Goal: Task Accomplishment & Management: Manage account settings

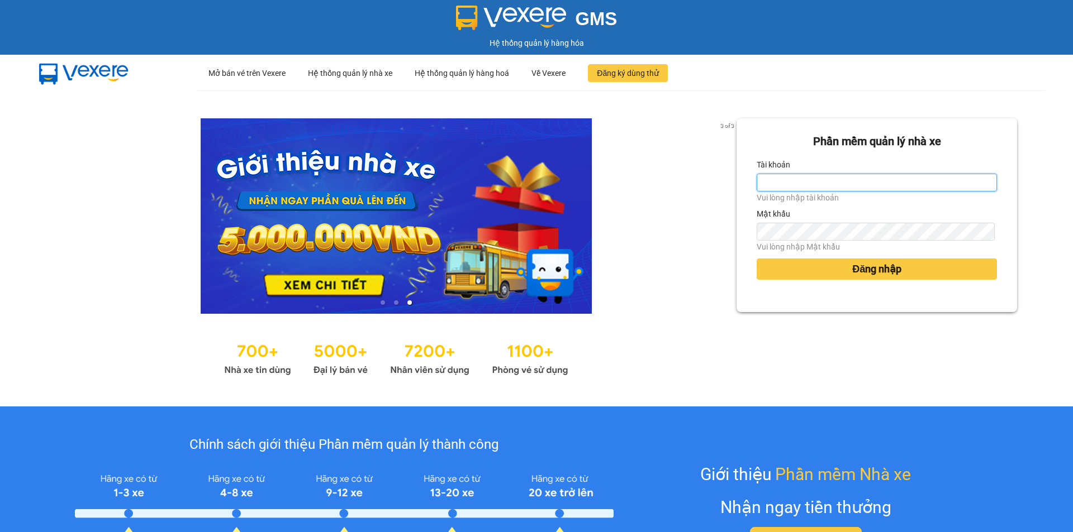
drag, startPoint x: 0, startPoint y: 0, endPoint x: 778, endPoint y: 185, distance: 800.1
click at [778, 185] on input "Tài khoản" at bounding box center [876, 183] width 240 height 18
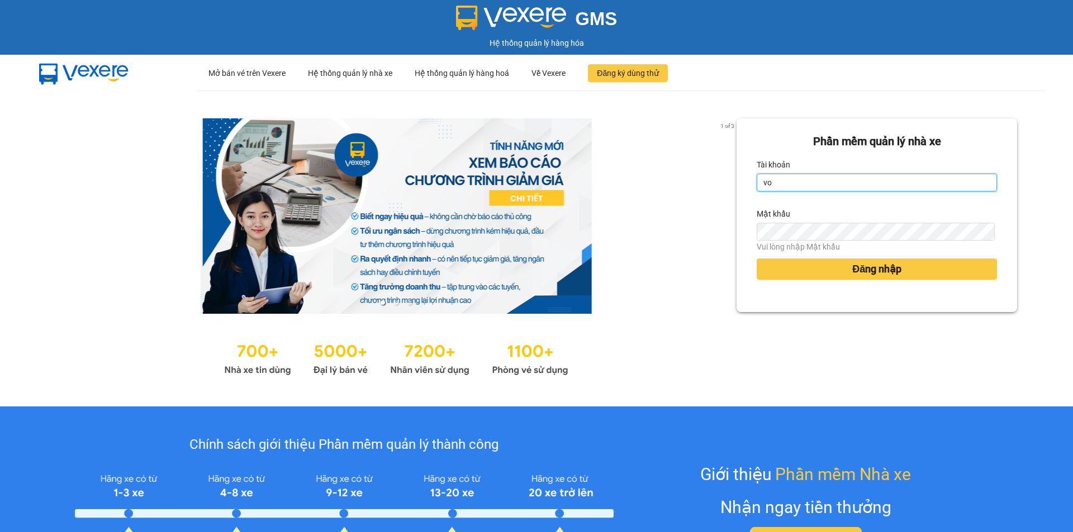
type input "votram1.trungnga"
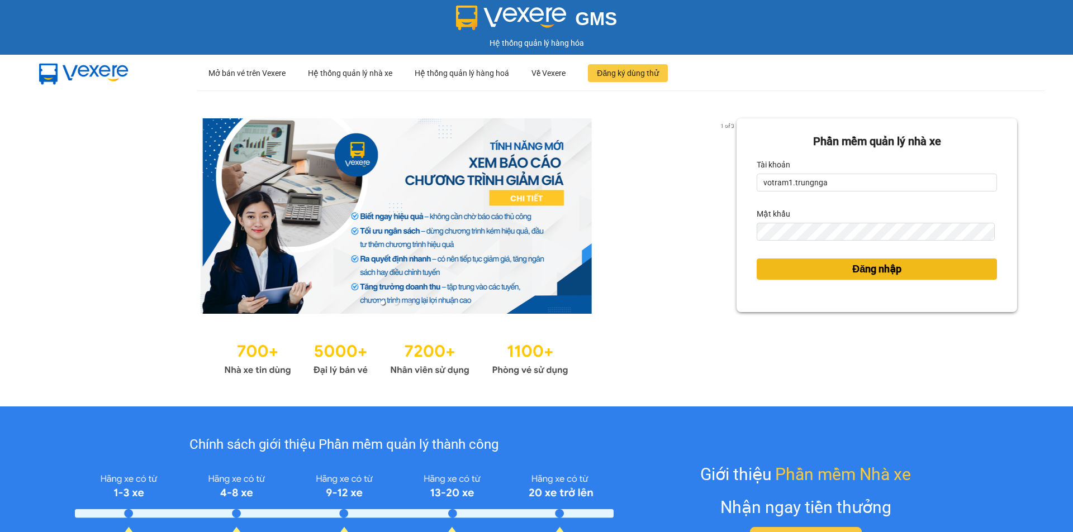
click at [791, 265] on button "Đăng nhập" at bounding box center [876, 269] width 240 height 21
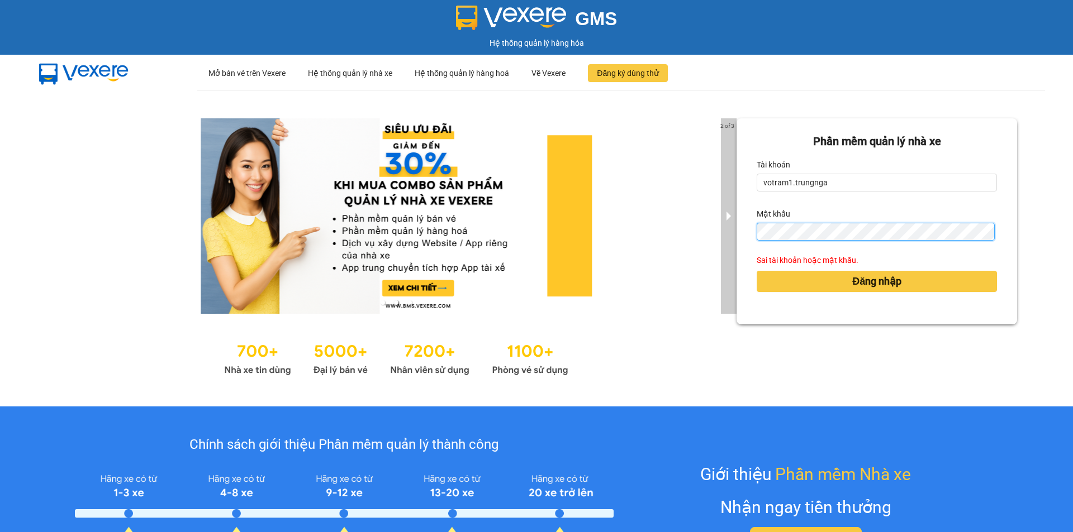
click at [722, 231] on div "2 of 3 Phần mềm quản lý nhà xe Tài khoản votram1.trungnga Mật khẩu Sai tài khoả…" at bounding box center [536, 249] width 1073 height 316
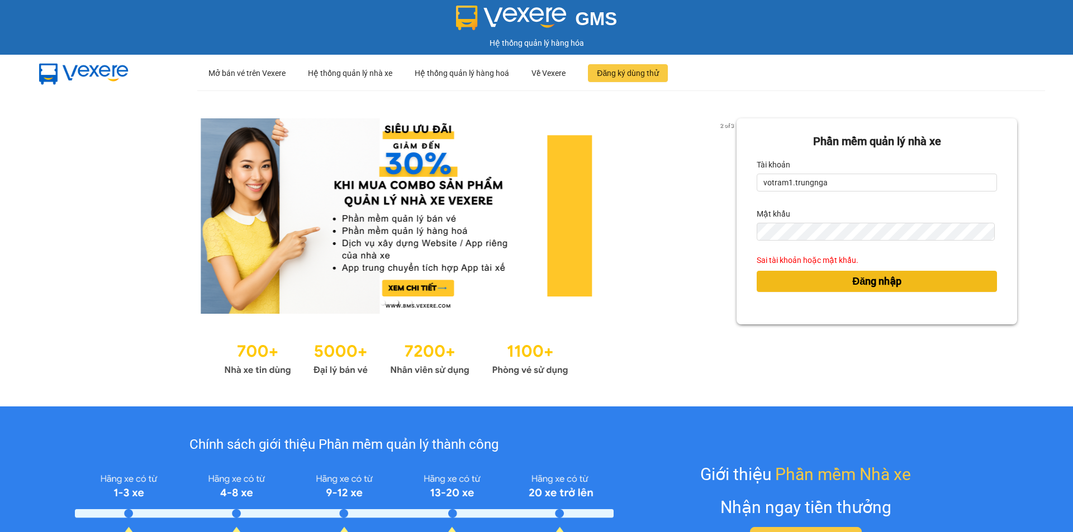
click at [796, 277] on button "Đăng nhập" at bounding box center [876, 281] width 240 height 21
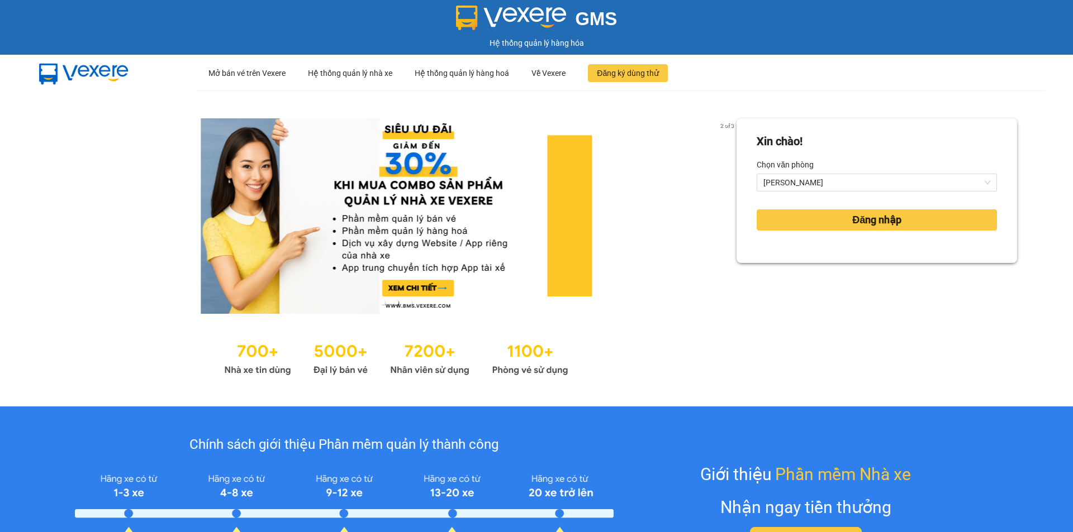
click at [786, 201] on form "Xin chào! Chọn văn phòng Phan Thiết Đăng nhập" at bounding box center [876, 191] width 240 height 116
click at [782, 220] on button "Đăng nhập" at bounding box center [876, 220] width 240 height 21
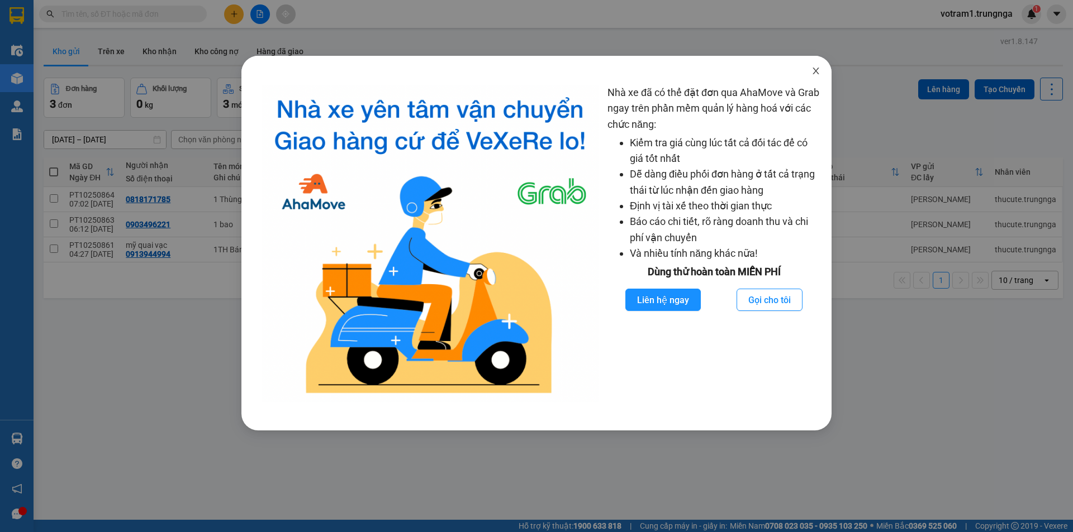
click at [820, 69] on icon "close" at bounding box center [815, 70] width 9 height 9
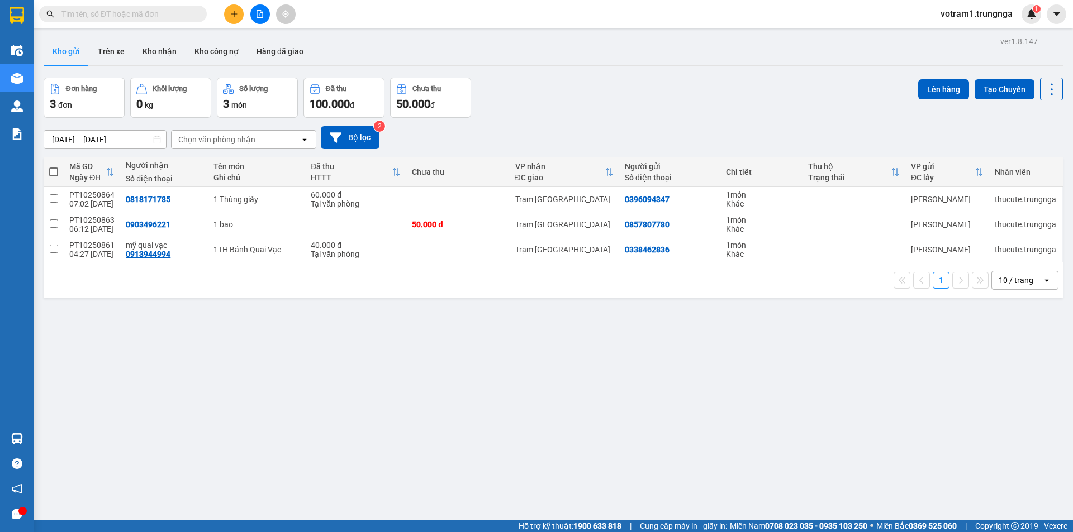
click at [792, 61] on div "Kho gửi Trên xe Kho nhận Kho công nợ Hàng đã giao" at bounding box center [553, 53] width 1019 height 30
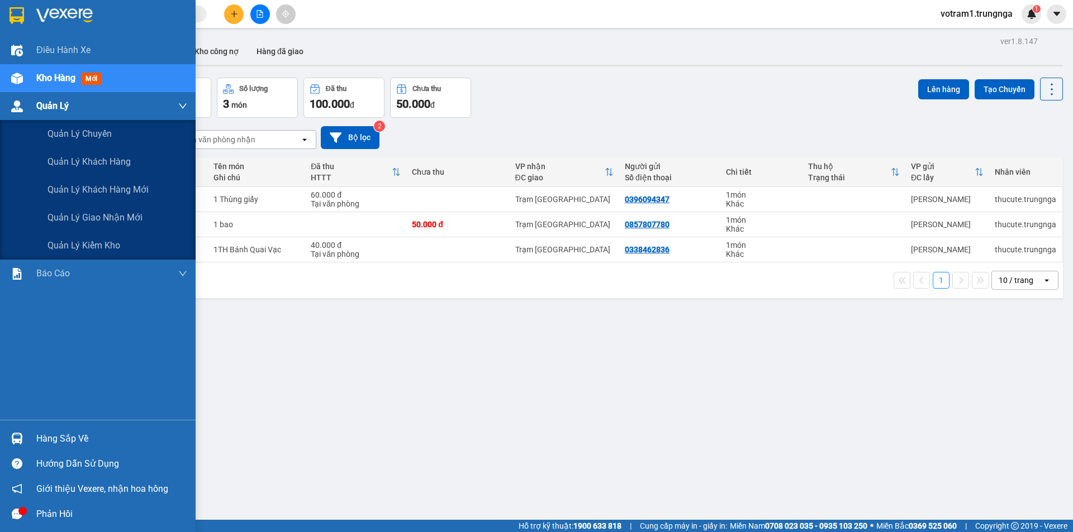
click at [18, 109] on img at bounding box center [17, 107] width 12 height 12
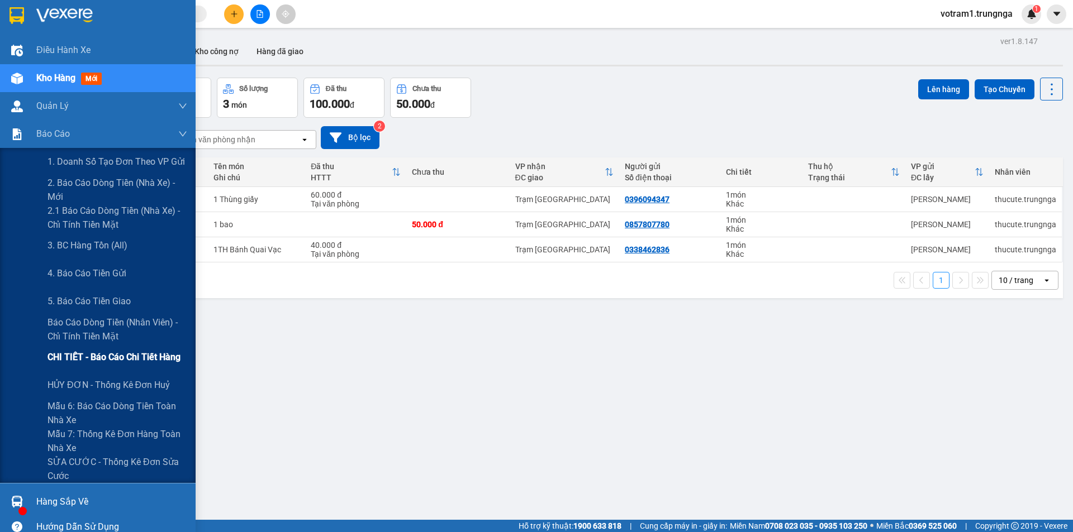
click at [115, 360] on span "CHI TIẾT - Báo cáo chi tiết hàng" at bounding box center [113, 357] width 133 height 14
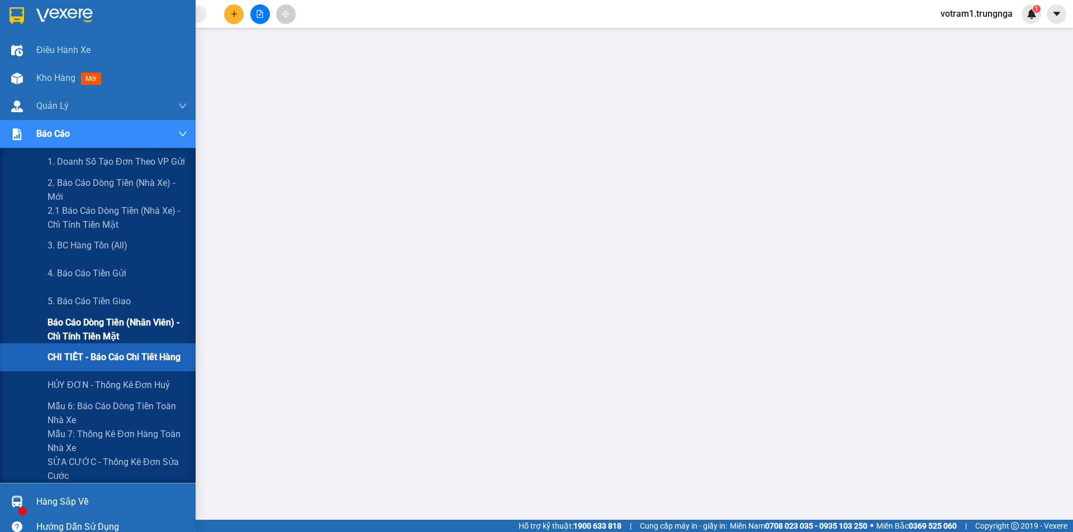
click at [122, 334] on span "Báo cáo dòng tiền (nhân viên) - chỉ tính tiền mặt" at bounding box center [117, 330] width 140 height 28
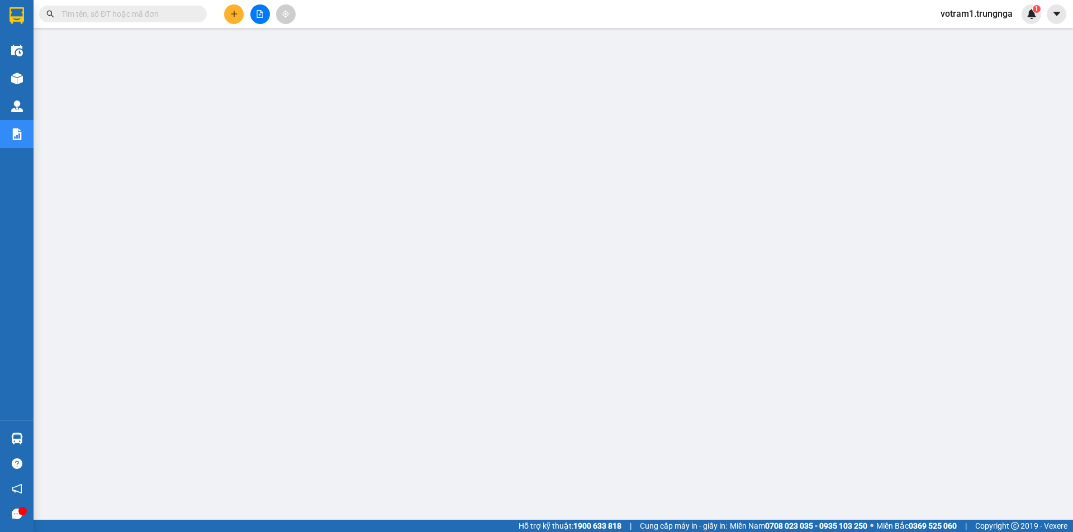
click at [153, 12] on input "text" at bounding box center [127, 14] width 132 height 12
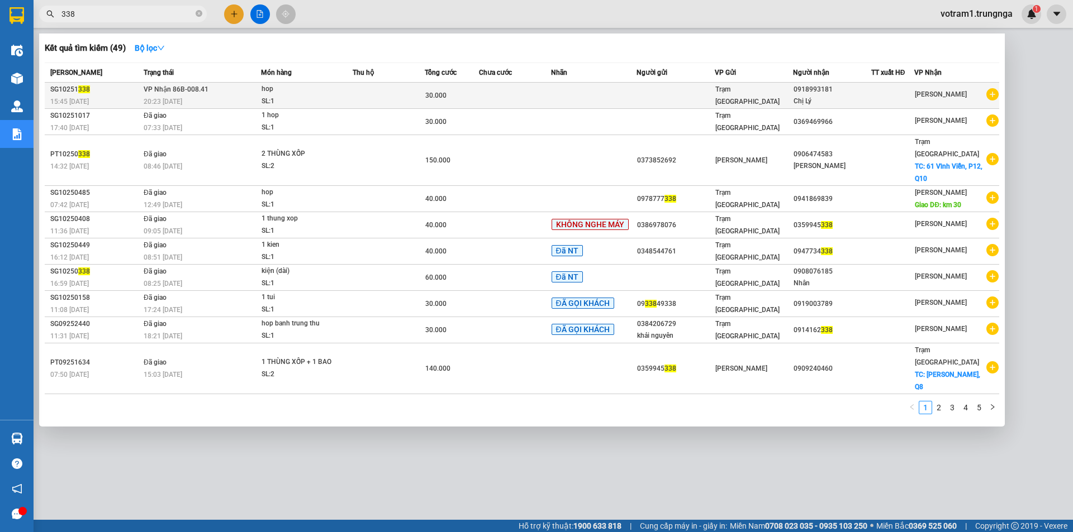
type input "338"
click at [208, 88] on td "VP Nhận 86B-008.41 20:23 - 14/10" at bounding box center [201, 96] width 120 height 26
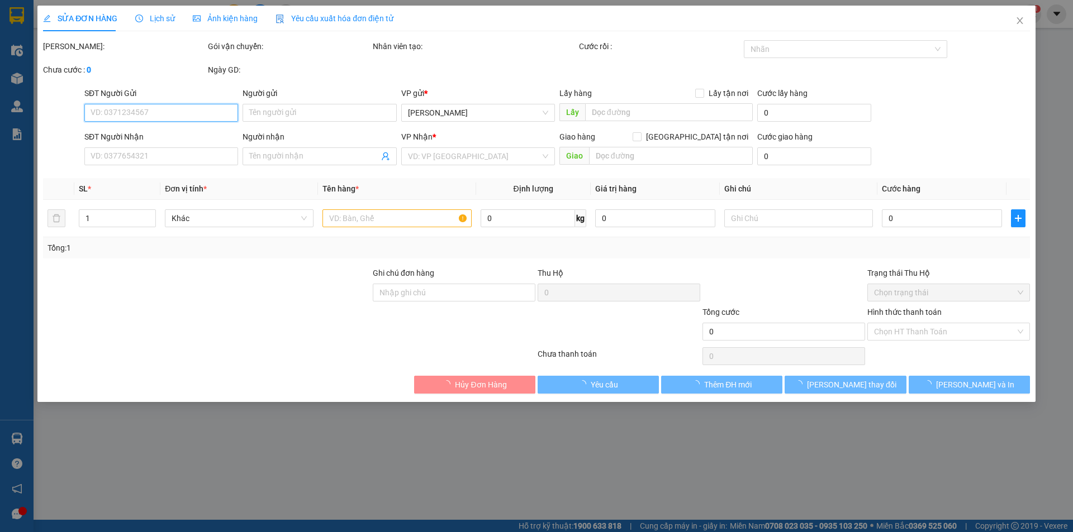
type input "0918993181"
type input "Chị Lý"
type input "30.000"
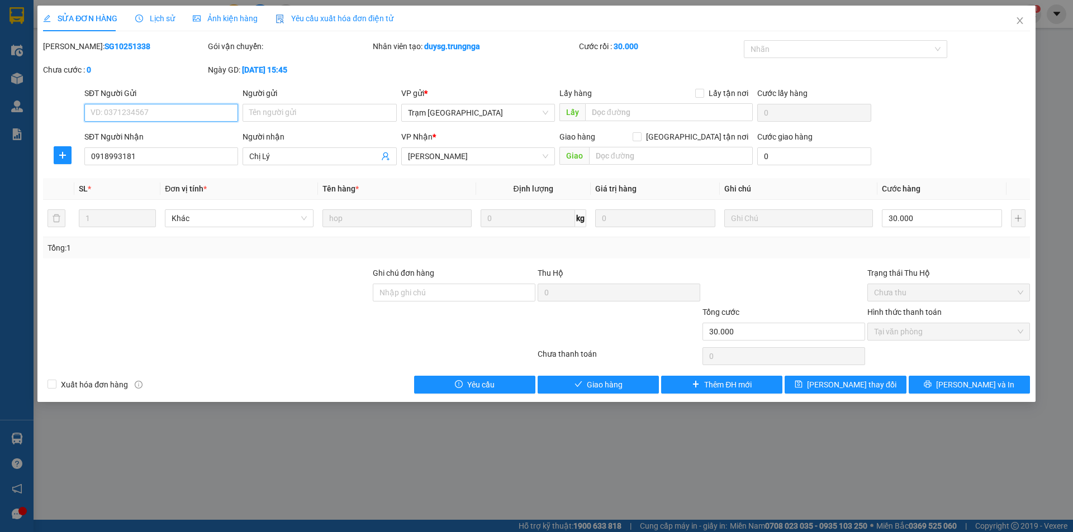
click at [896, 335] on span "Tại văn phòng" at bounding box center [948, 331] width 149 height 17
click at [637, 383] on button "Giao hàng" at bounding box center [597, 385] width 121 height 18
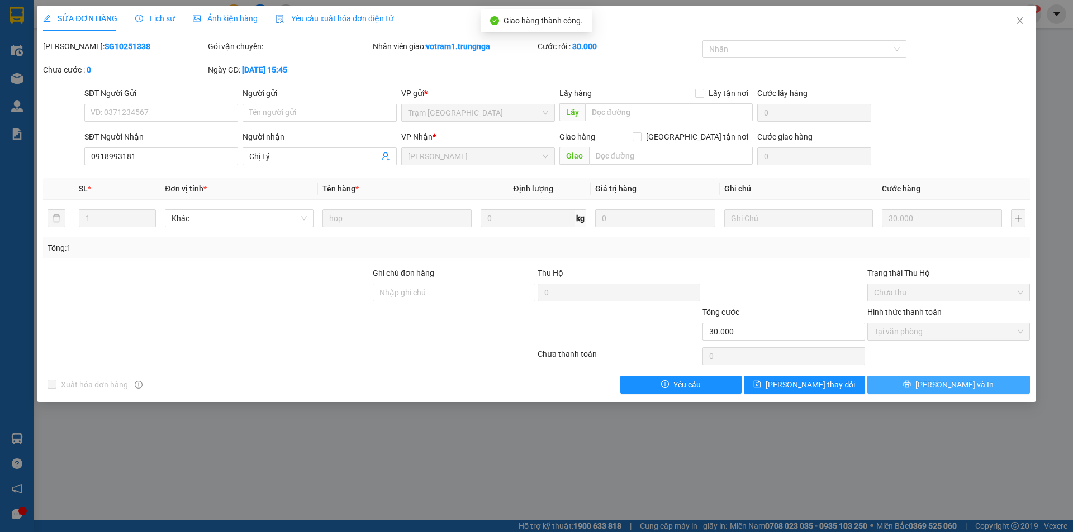
click at [1002, 389] on button "[PERSON_NAME] và In" at bounding box center [948, 385] width 163 height 18
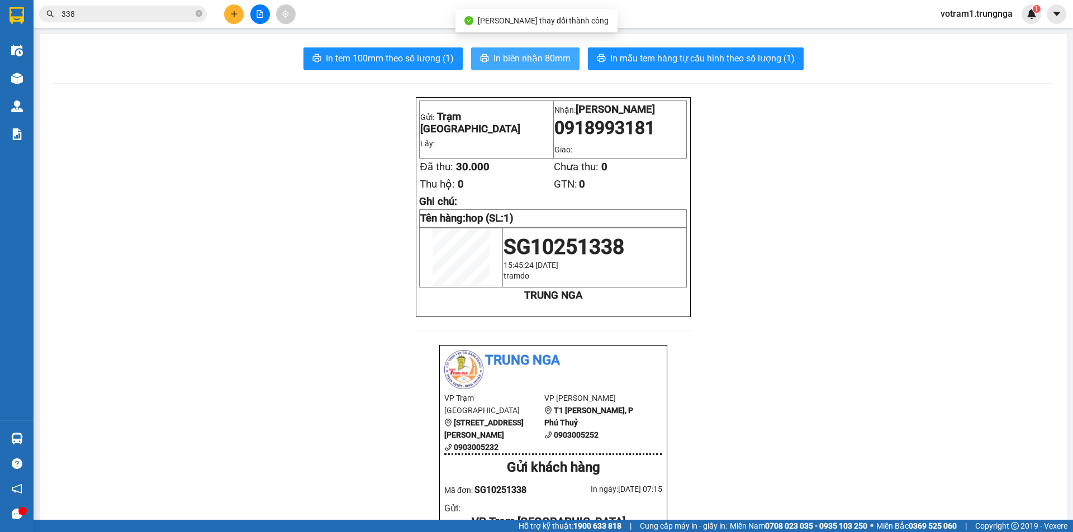
click at [549, 66] on button "In biên nhận 80mm" at bounding box center [525, 58] width 108 height 22
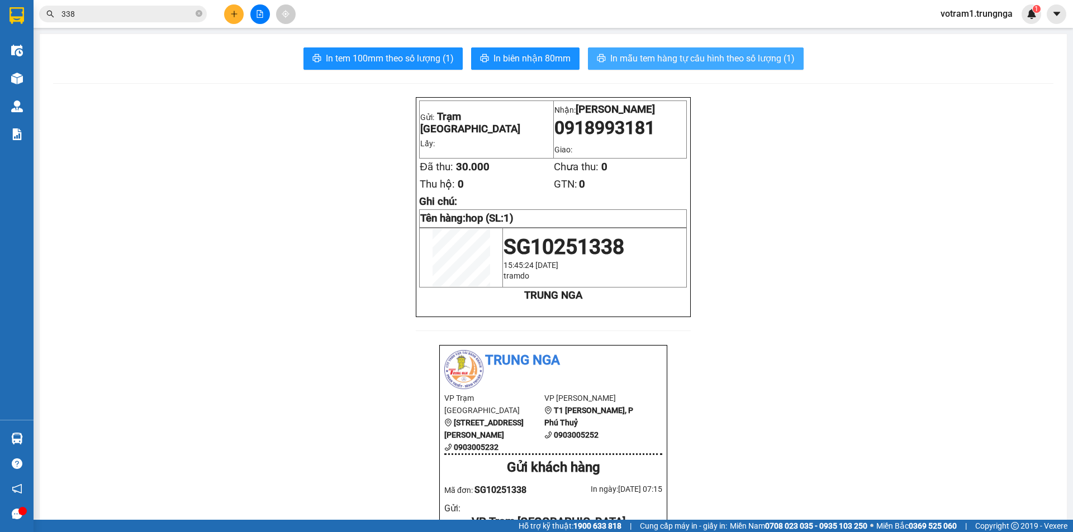
click at [634, 56] on span "In mẫu tem hàng tự cấu hình theo số lượng (1)" at bounding box center [702, 58] width 184 height 14
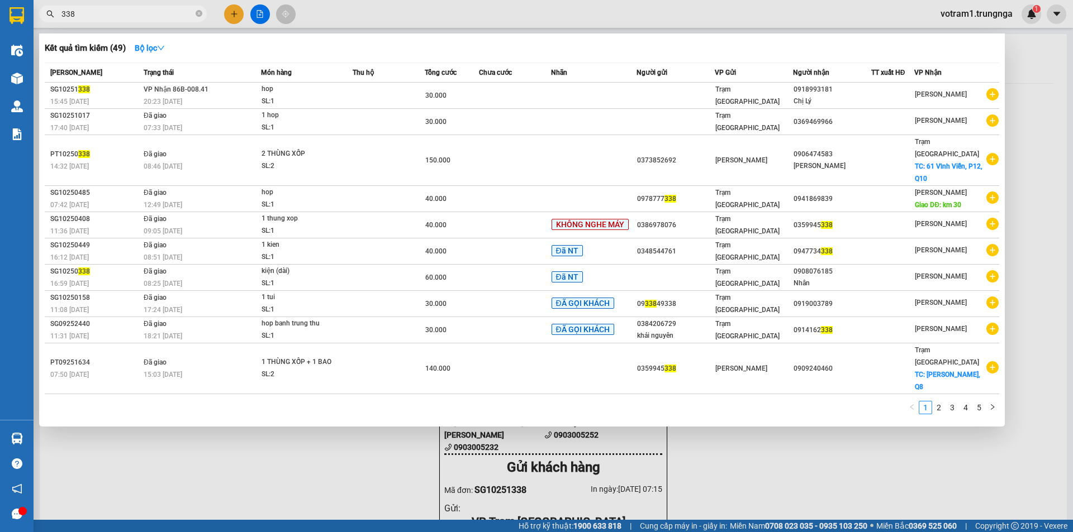
click at [104, 11] on input "338" at bounding box center [127, 14] width 132 height 12
type input "3"
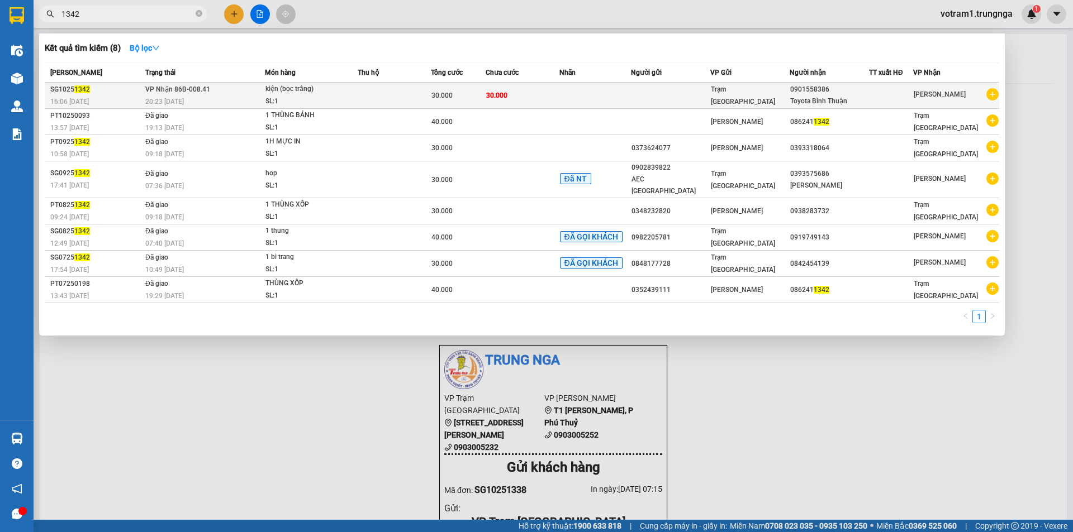
type input "1342"
click at [284, 101] on div "SL: 1" at bounding box center [307, 102] width 84 height 12
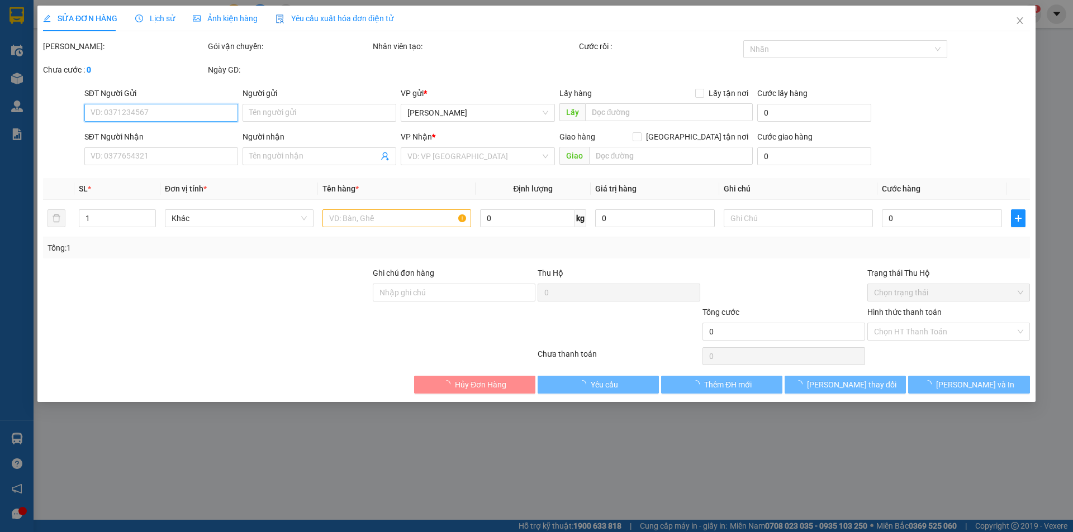
type input "0901558386"
type input "Toyota Bình Thuận"
type input "30.000"
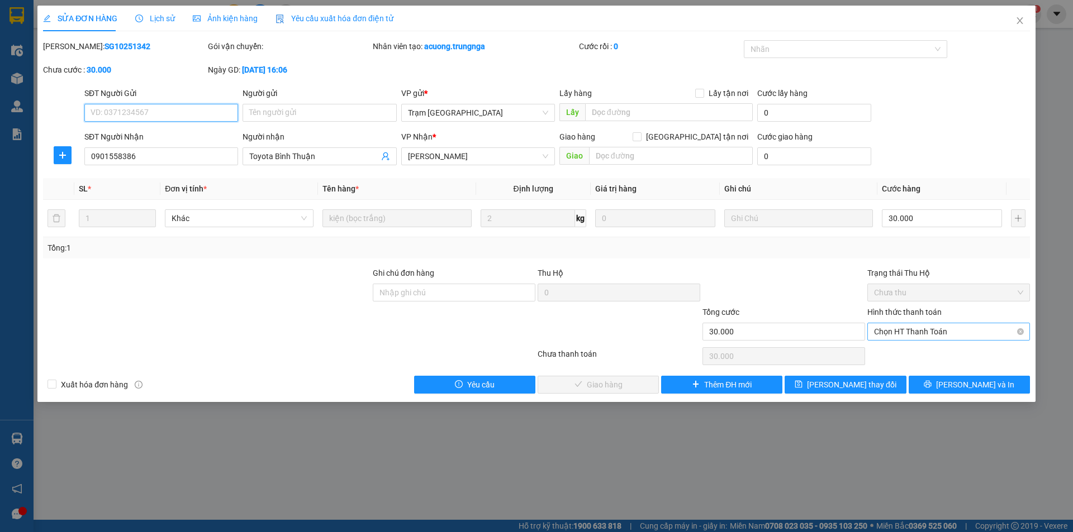
click at [899, 334] on span "Chọn HT Thanh Toán" at bounding box center [948, 331] width 149 height 17
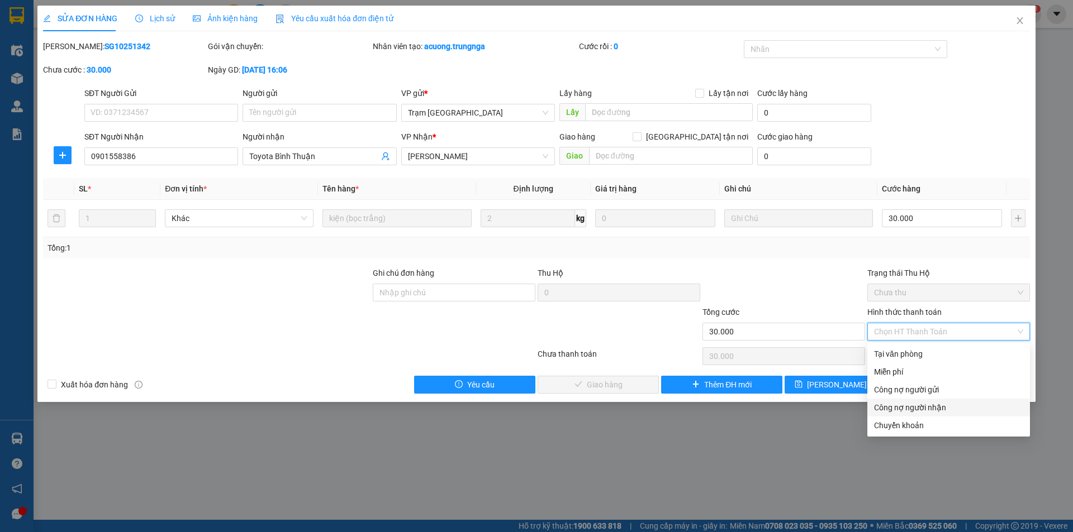
click at [916, 409] on div "Công nợ người nhận" at bounding box center [948, 408] width 149 height 12
type input "0"
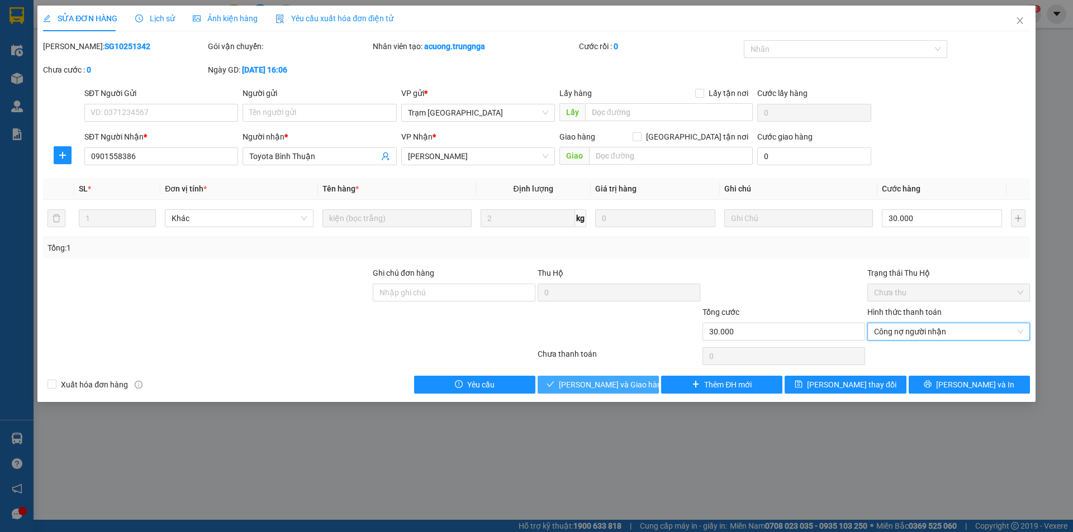
click at [626, 386] on span "[PERSON_NAME] và [PERSON_NAME] hàng" at bounding box center [612, 385] width 107 height 12
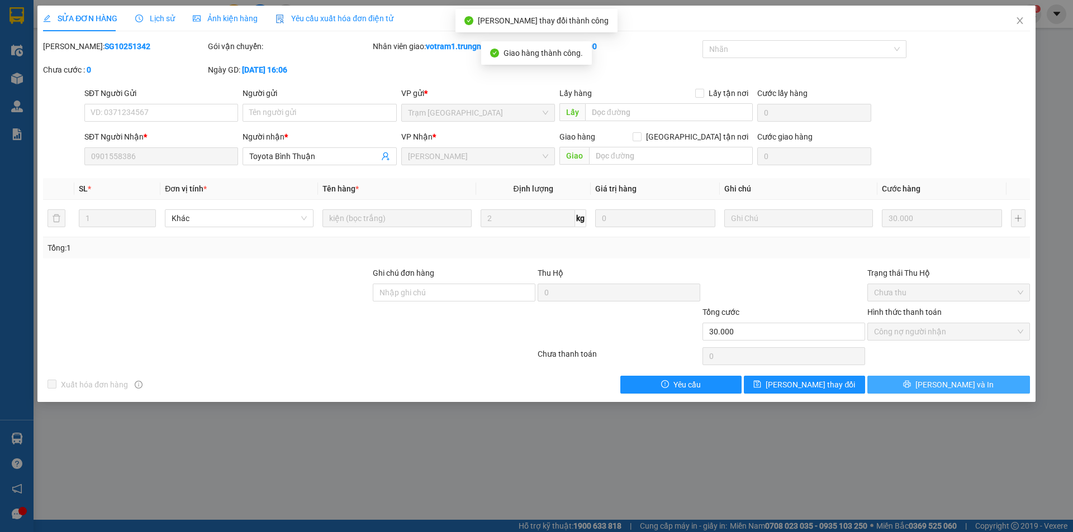
click at [987, 386] on button "[PERSON_NAME] và In" at bounding box center [948, 385] width 163 height 18
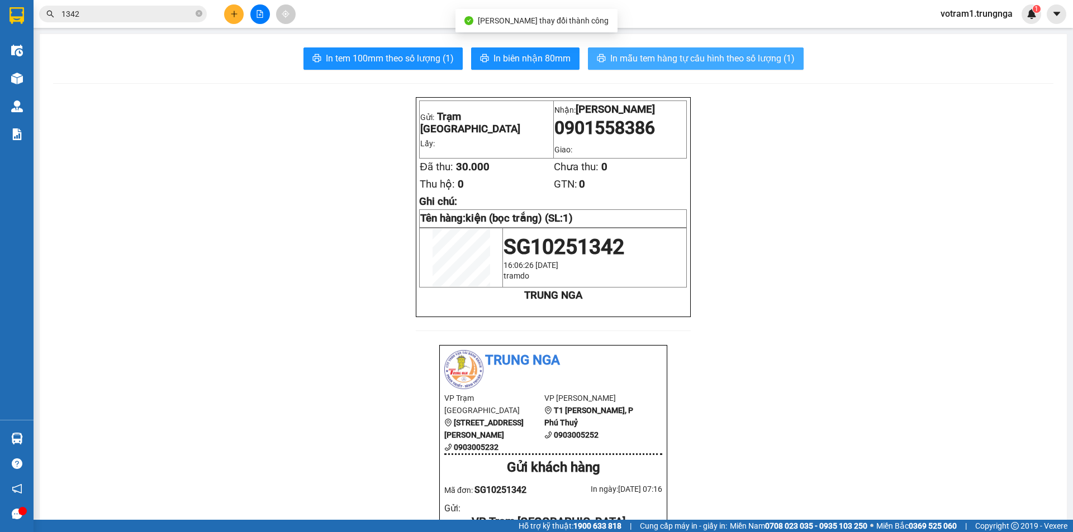
click at [635, 58] on span "In mẫu tem hàng tự cấu hình theo số lượng (1)" at bounding box center [702, 58] width 184 height 14
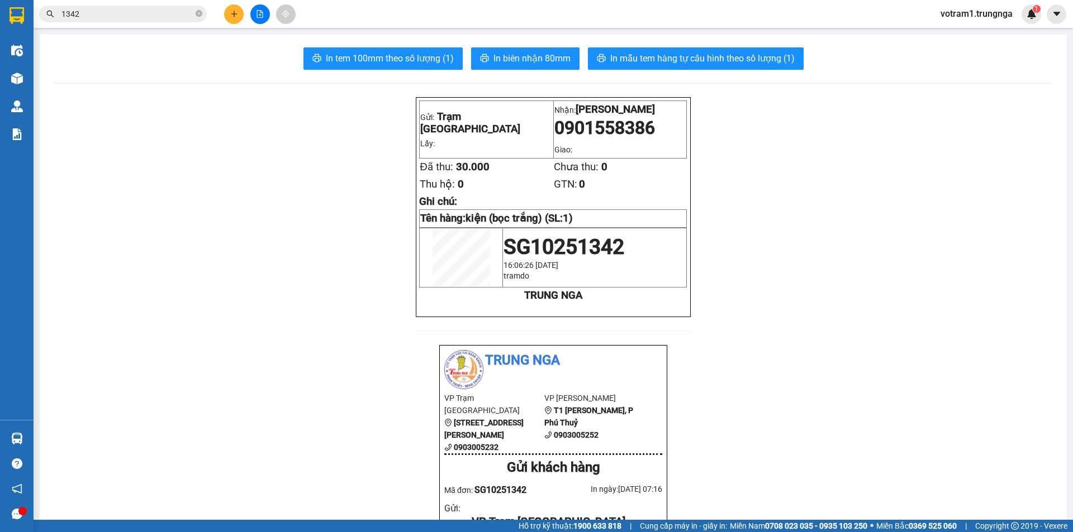
click at [119, 16] on input "1342" at bounding box center [127, 14] width 132 height 12
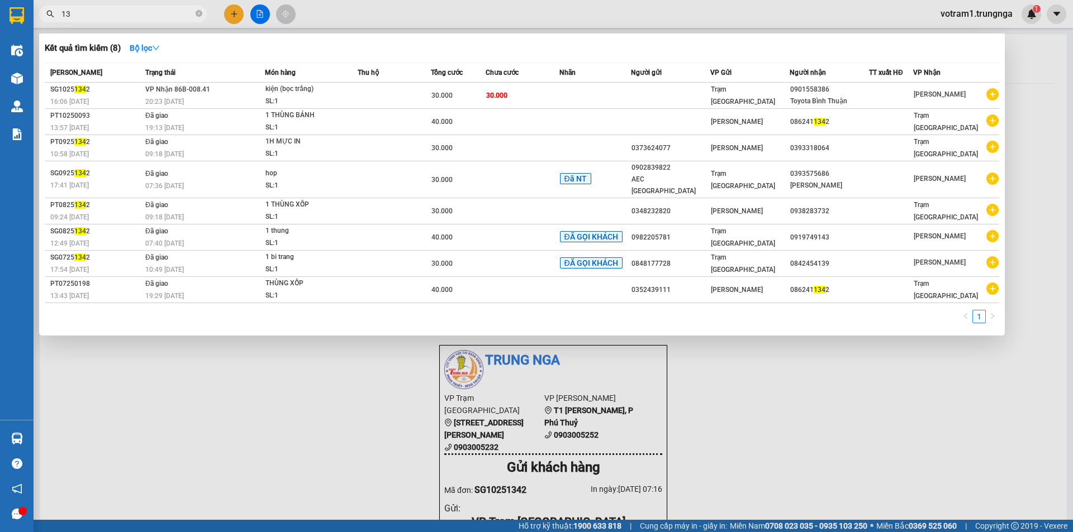
type input "1"
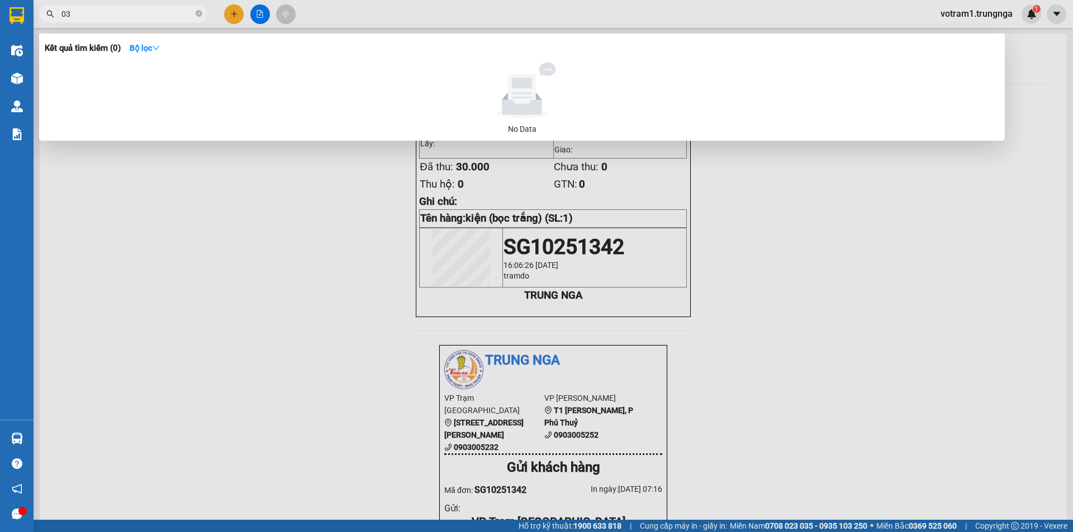
type input "0"
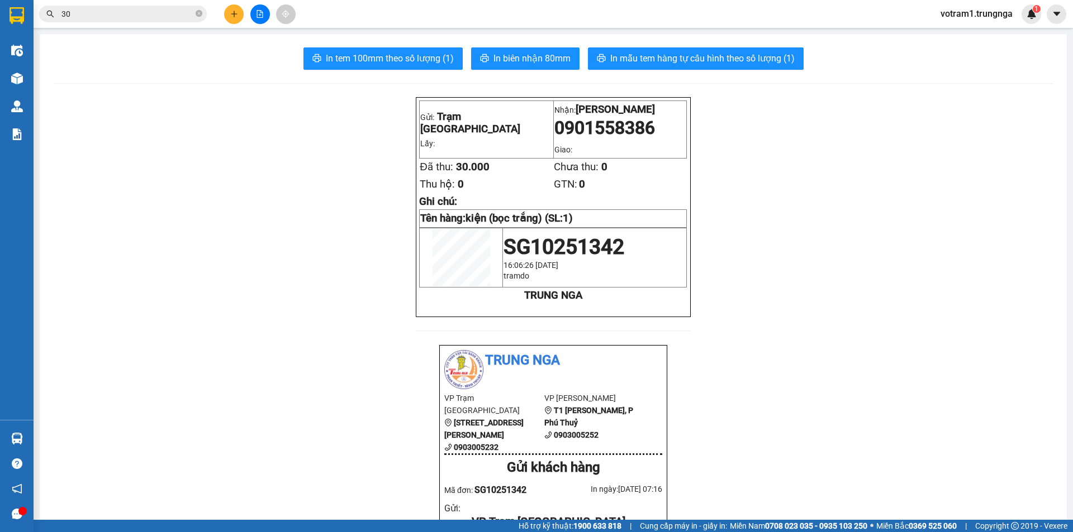
type input "3"
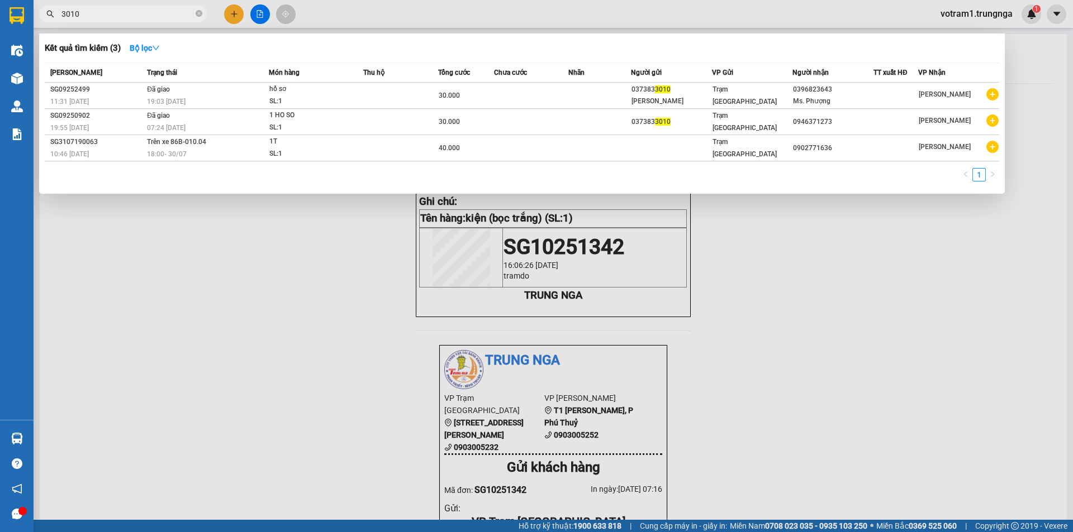
click at [156, 9] on input "3010" at bounding box center [127, 14] width 132 height 12
type input "3"
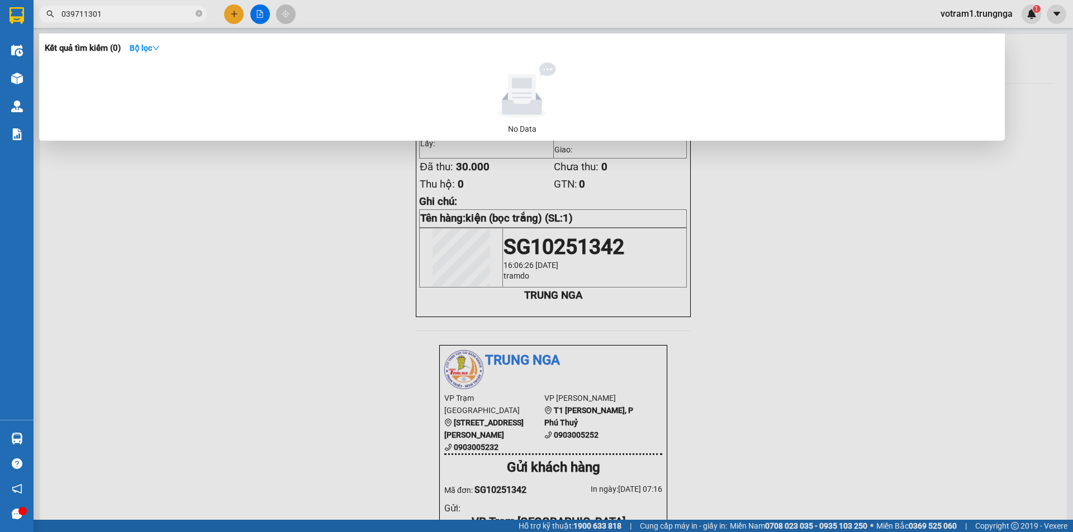
type input "0397113010"
click at [199, 13] on icon "close-circle" at bounding box center [199, 13] width 7 height 7
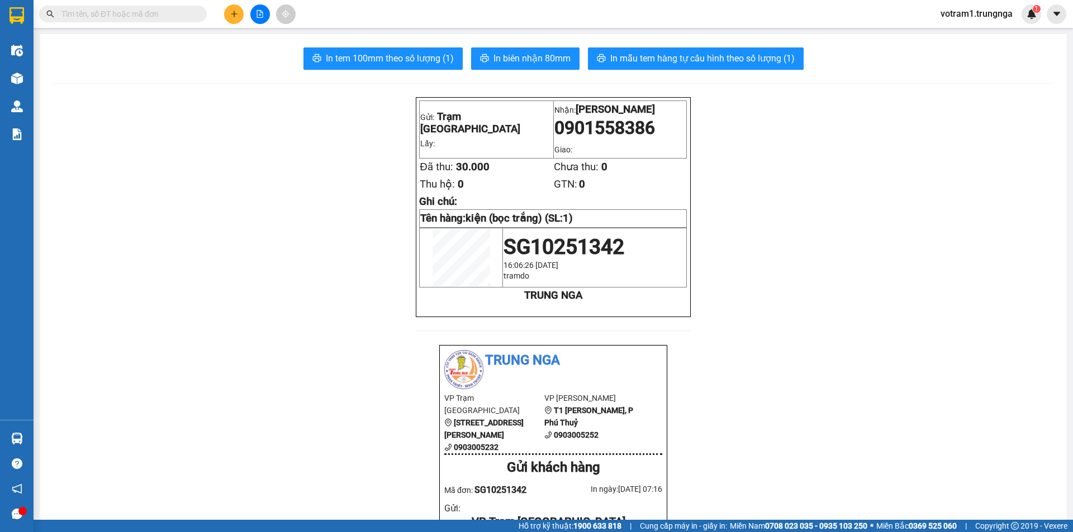
click at [176, 17] on input "text" at bounding box center [127, 14] width 132 height 12
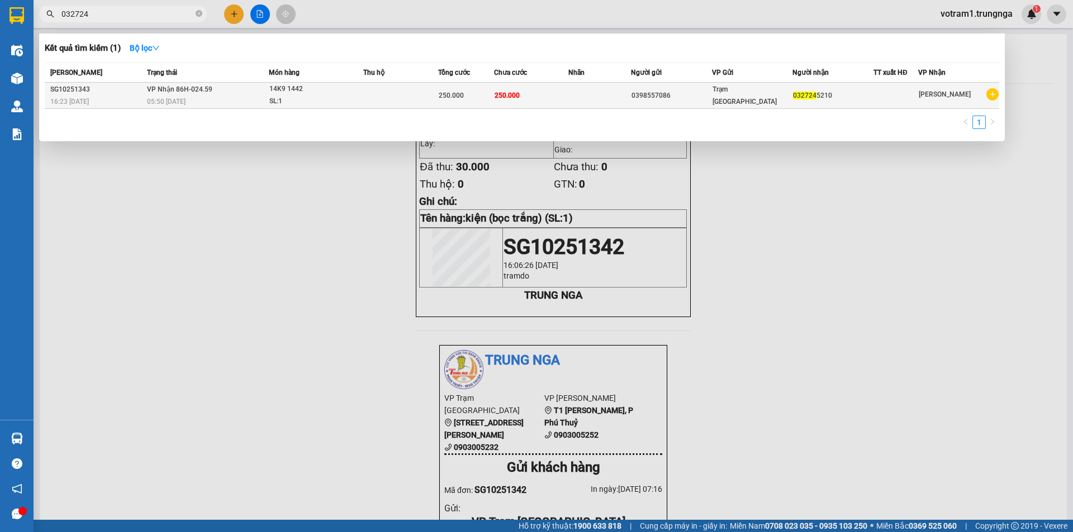
type input "032724"
click at [668, 92] on div "0398557086" at bounding box center [671, 96] width 80 height 12
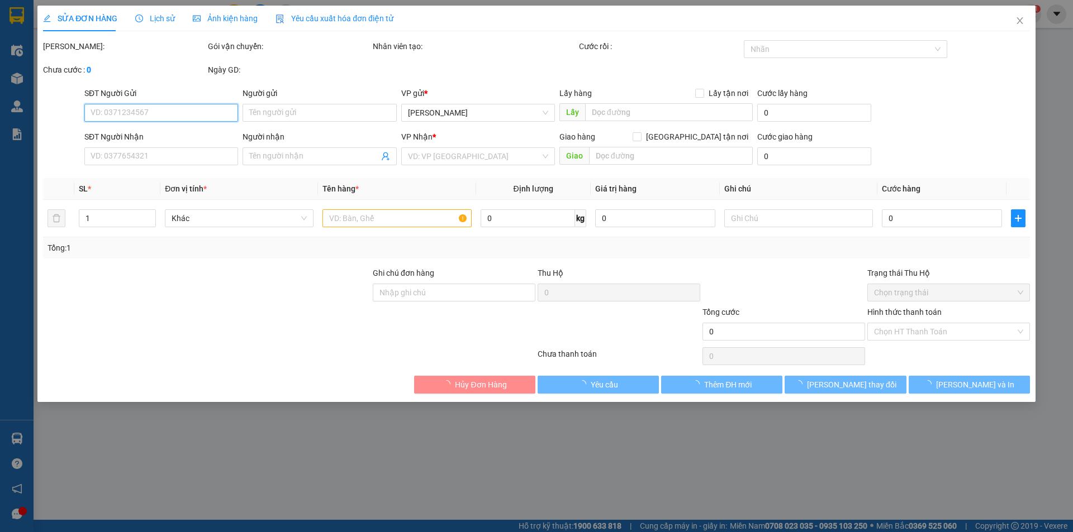
type input "0398557086"
type input "0327245210"
type input "250.000"
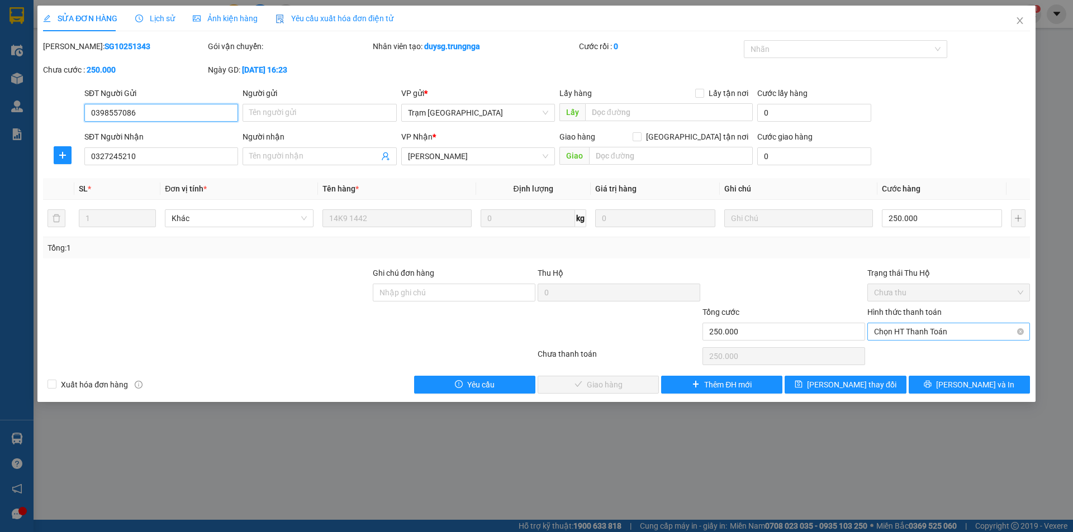
click at [900, 332] on span "Chọn HT Thanh Toán" at bounding box center [948, 331] width 149 height 17
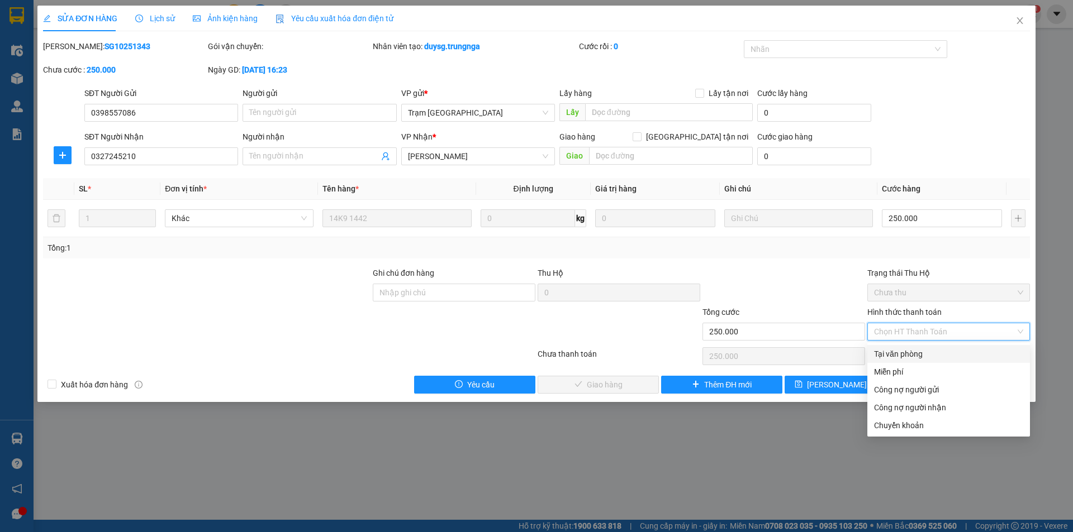
click at [900, 353] on div "Tại văn phòng" at bounding box center [948, 354] width 149 height 12
type input "0"
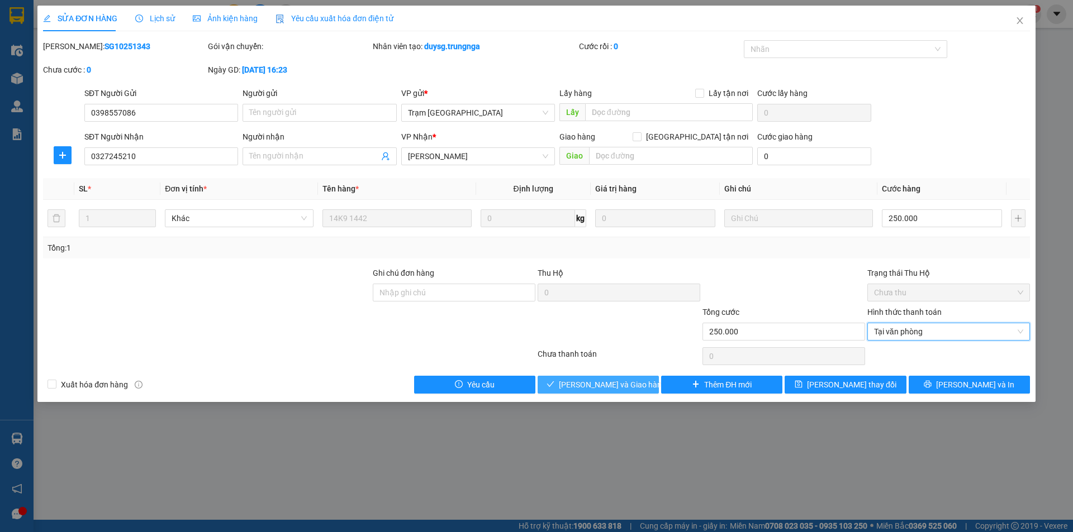
click at [624, 381] on span "[PERSON_NAME] và Giao hàng" at bounding box center [612, 385] width 107 height 12
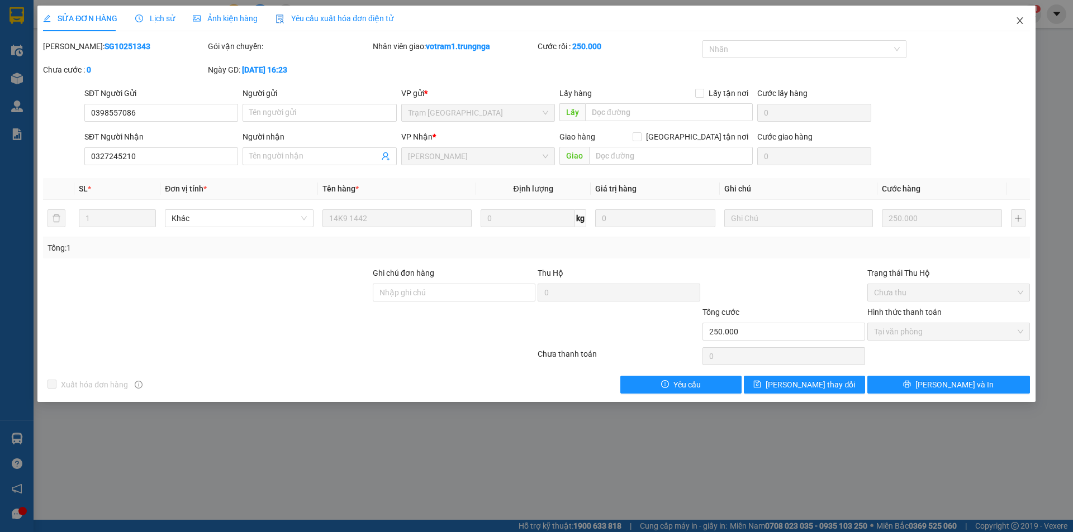
click at [1017, 23] on icon "close" at bounding box center [1019, 20] width 9 height 9
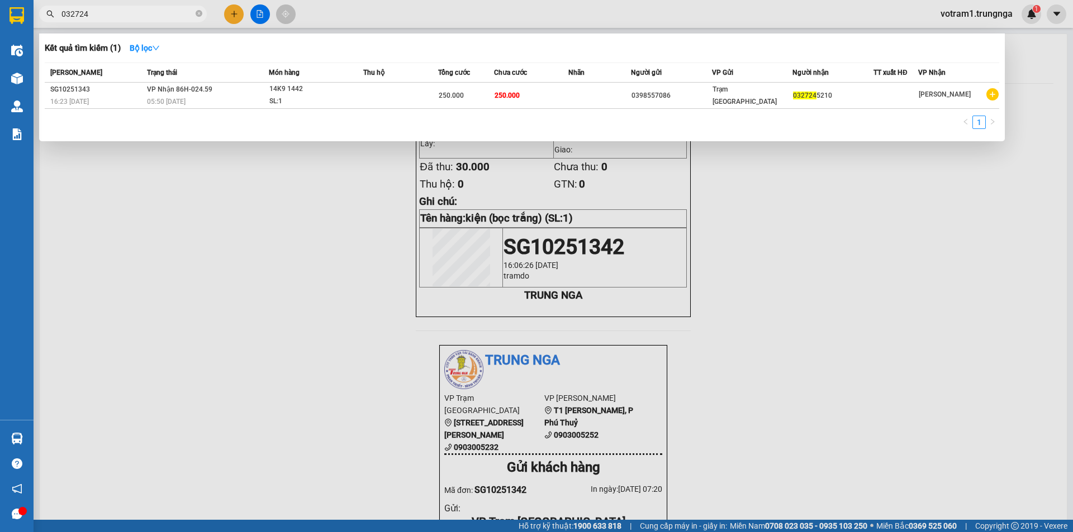
click at [97, 16] on input "032724" at bounding box center [127, 14] width 132 height 12
type input "0"
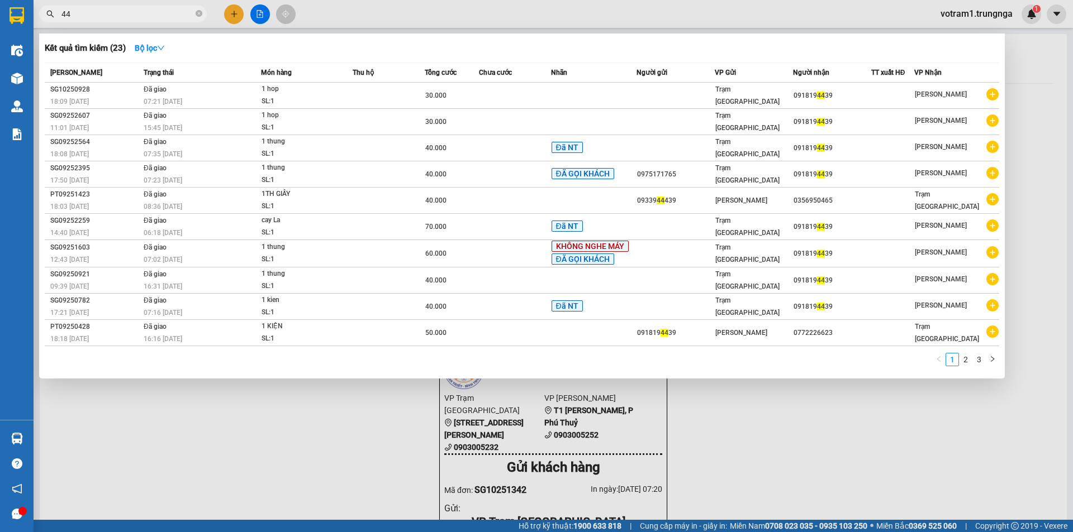
type input "4"
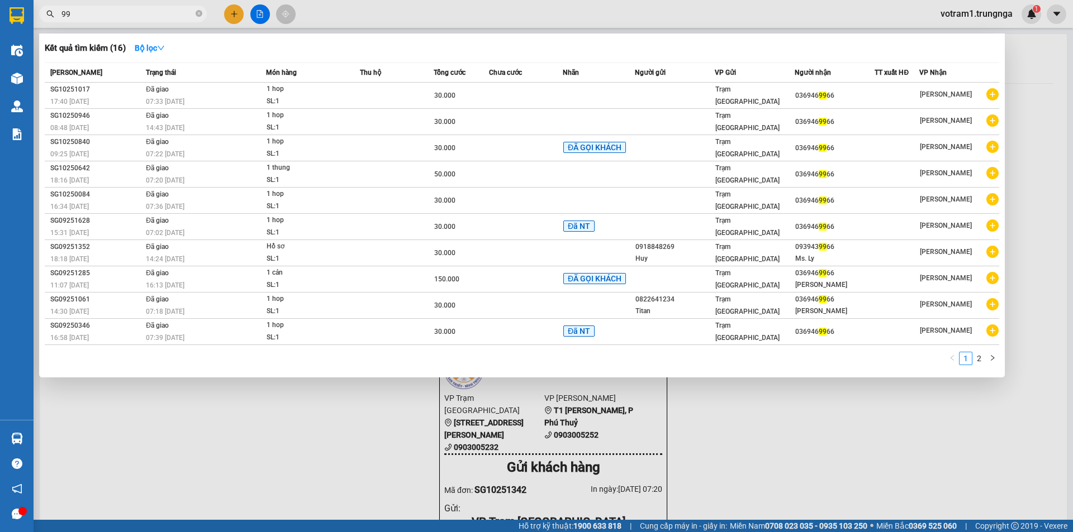
type input "9"
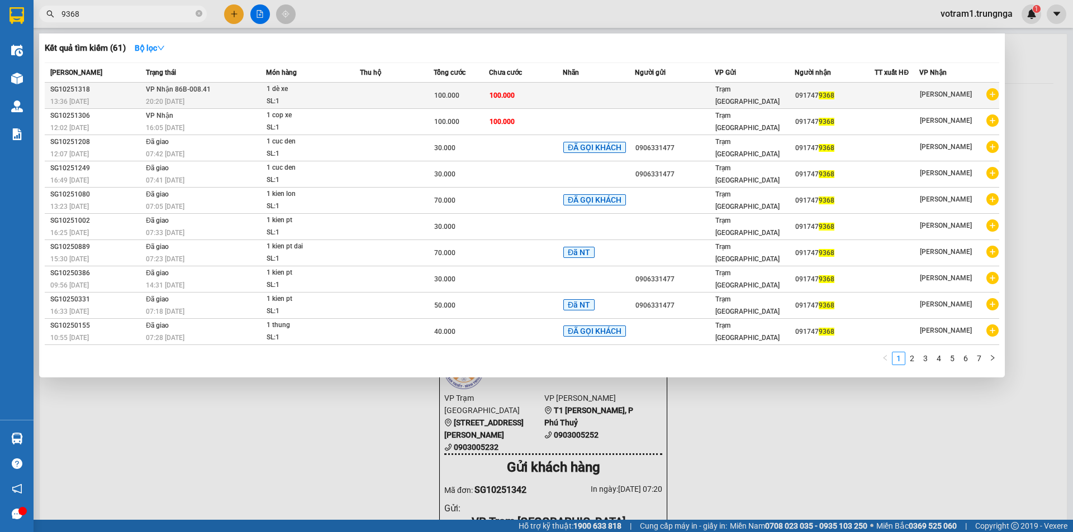
type input "9368"
click at [304, 94] on div "1 dè xe" at bounding box center [309, 89] width 84 height 12
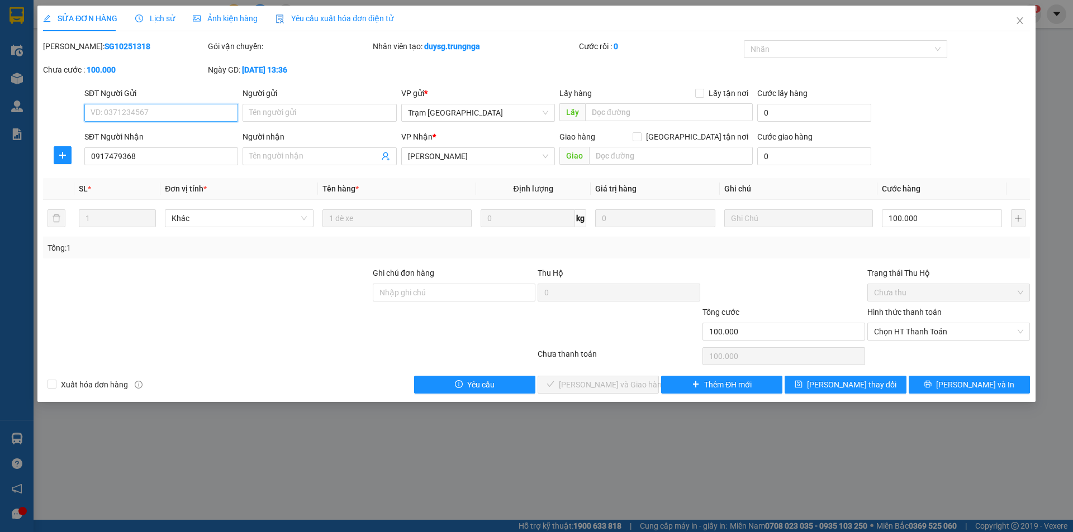
type input "0917479368"
type input "100.000"
click at [906, 330] on span "Chọn HT Thanh Toán" at bounding box center [948, 331] width 149 height 17
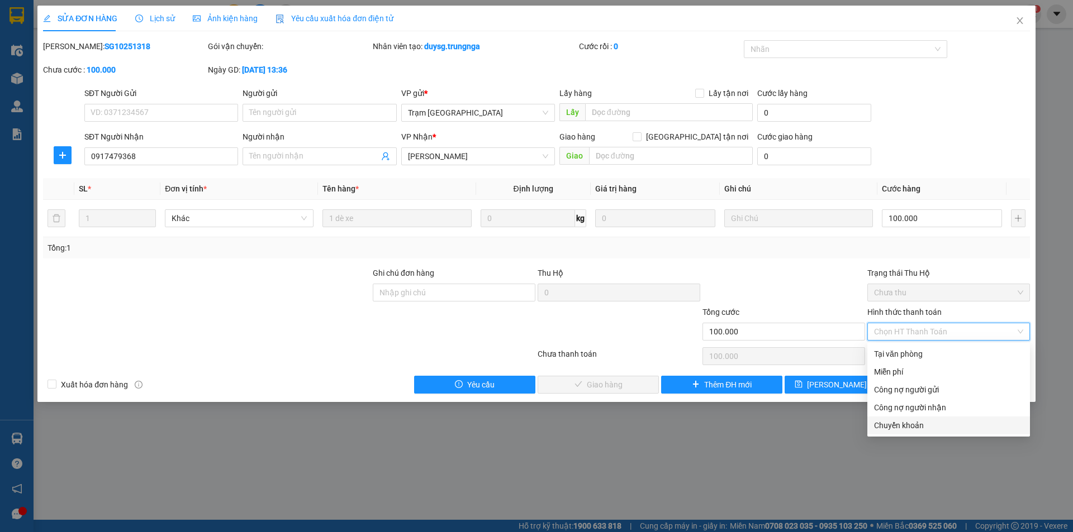
click at [931, 426] on div "Chuyển khoản" at bounding box center [948, 426] width 149 height 12
type input "0"
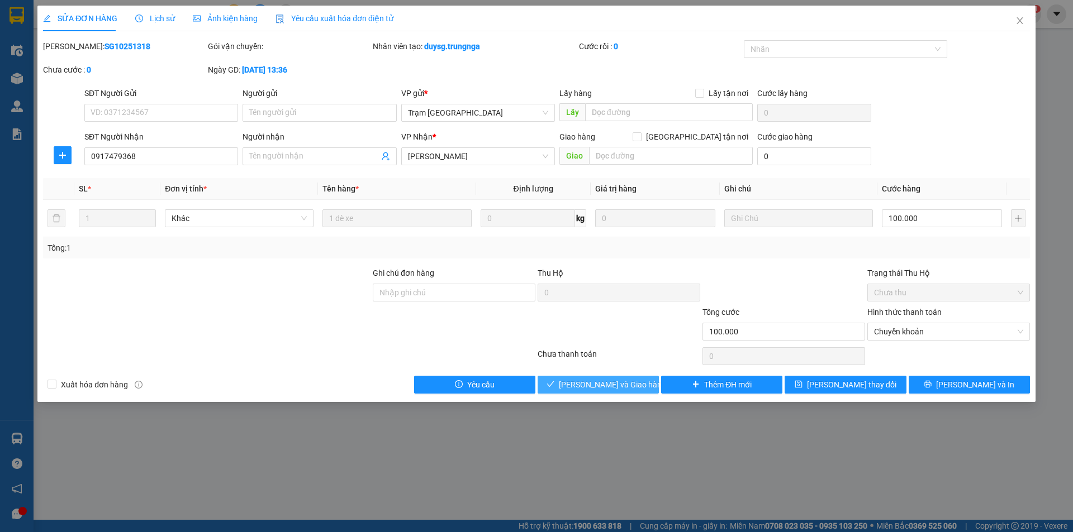
click at [646, 383] on button "[PERSON_NAME] và Giao hàng" at bounding box center [597, 385] width 121 height 18
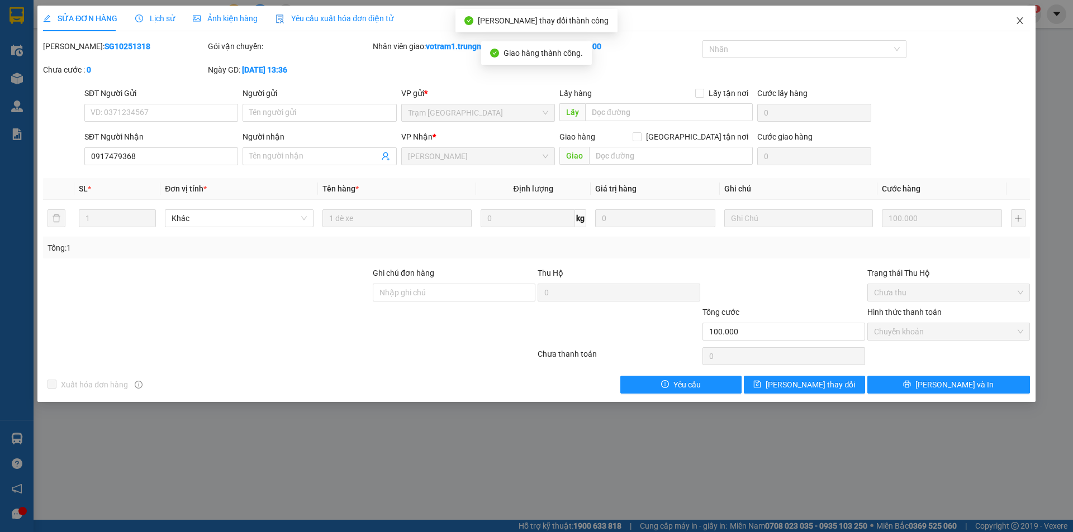
click at [1021, 20] on icon "close" at bounding box center [1019, 20] width 6 height 7
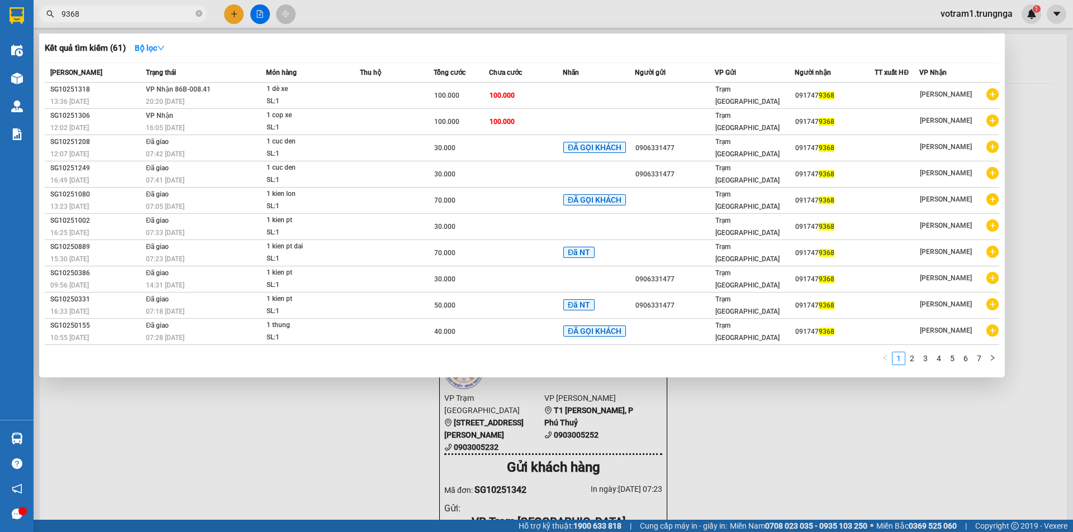
click at [102, 11] on input "9368" at bounding box center [127, 14] width 132 height 12
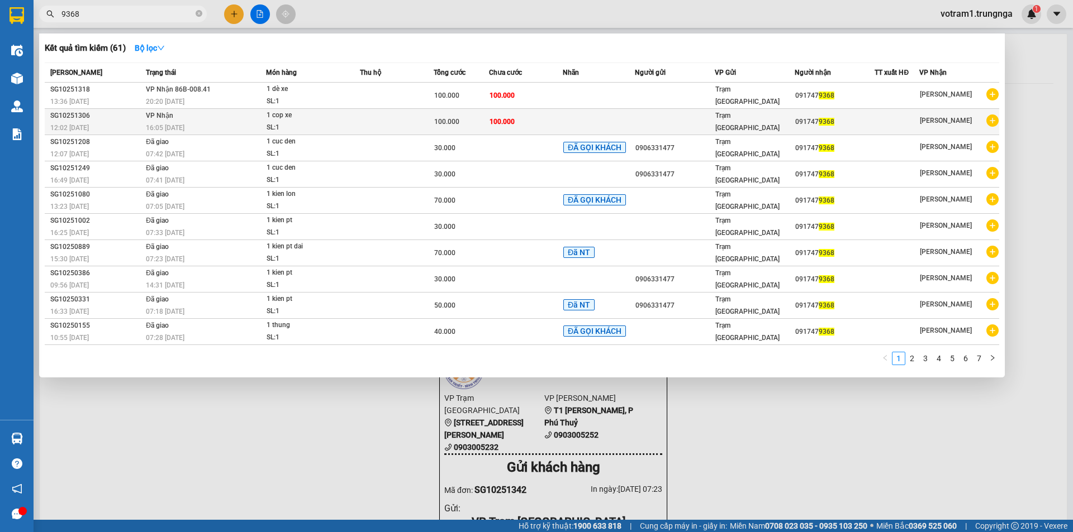
click at [539, 120] on td "100.000" at bounding box center [526, 122] width 74 height 26
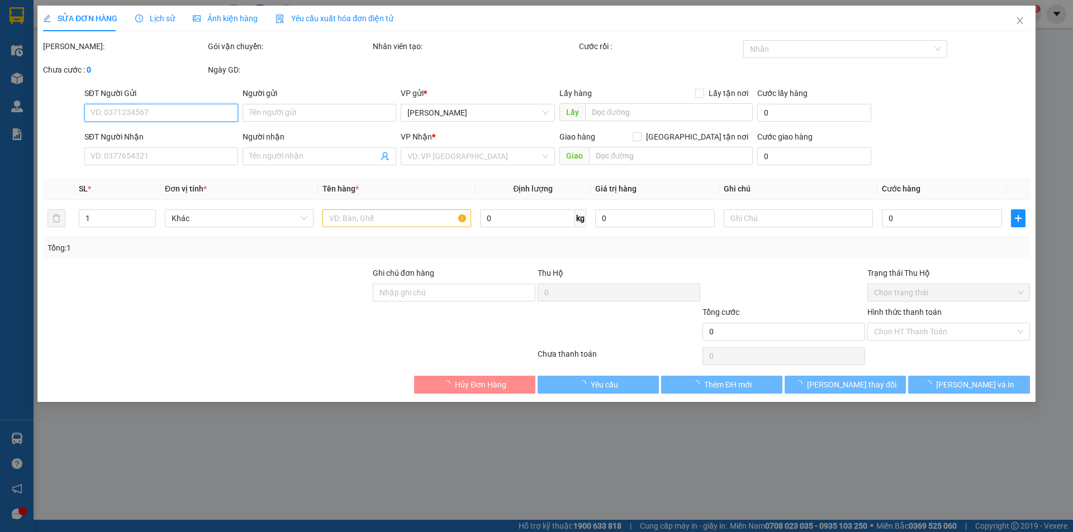
type input "0917479368"
type input "100.000"
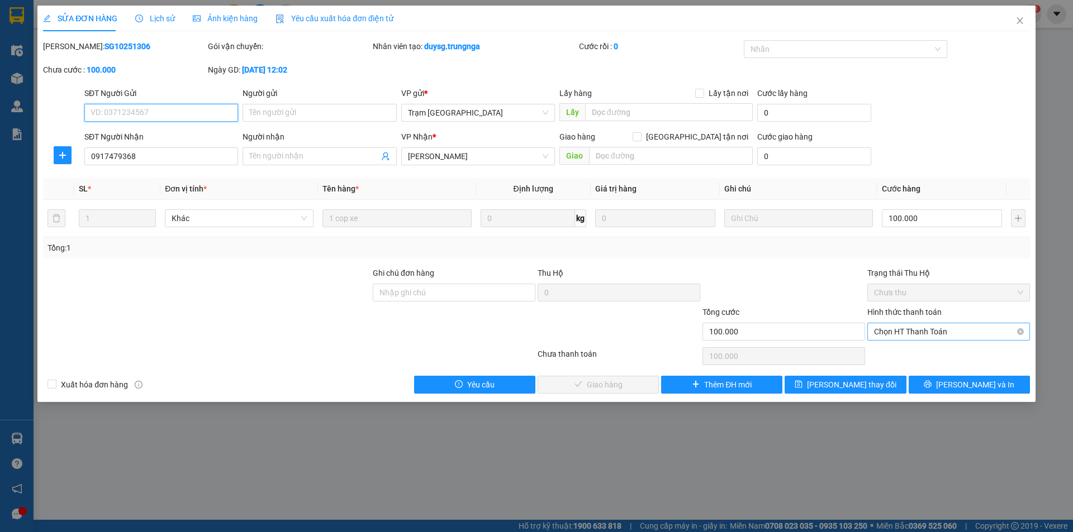
click at [918, 334] on span "Chọn HT Thanh Toán" at bounding box center [948, 331] width 149 height 17
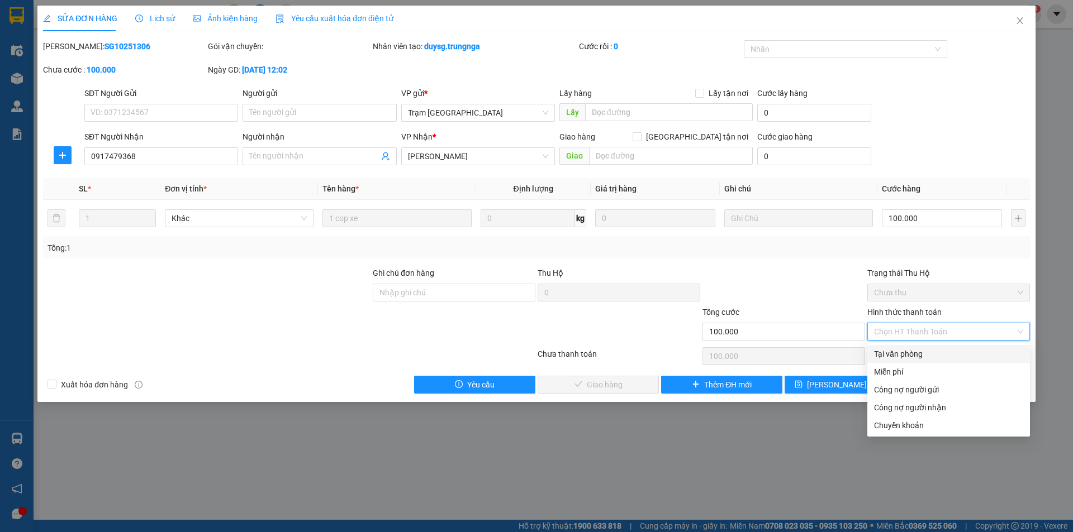
drag, startPoint x: 917, startPoint y: 356, endPoint x: 914, endPoint y: 351, distance: 6.0
click at [917, 356] on div "Tại văn phòng" at bounding box center [948, 354] width 149 height 12
type input "0"
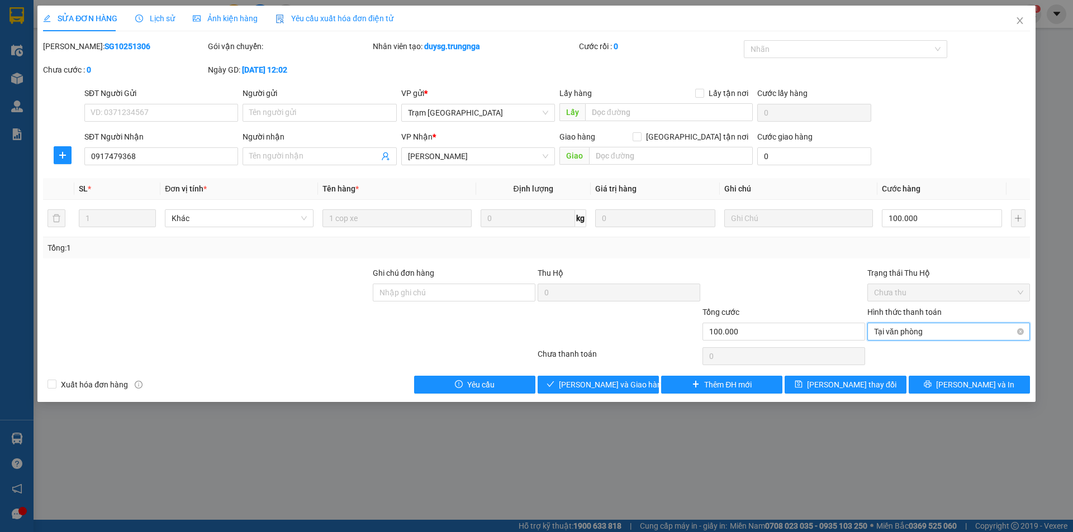
click at [900, 330] on span "Tại văn phòng" at bounding box center [948, 331] width 149 height 17
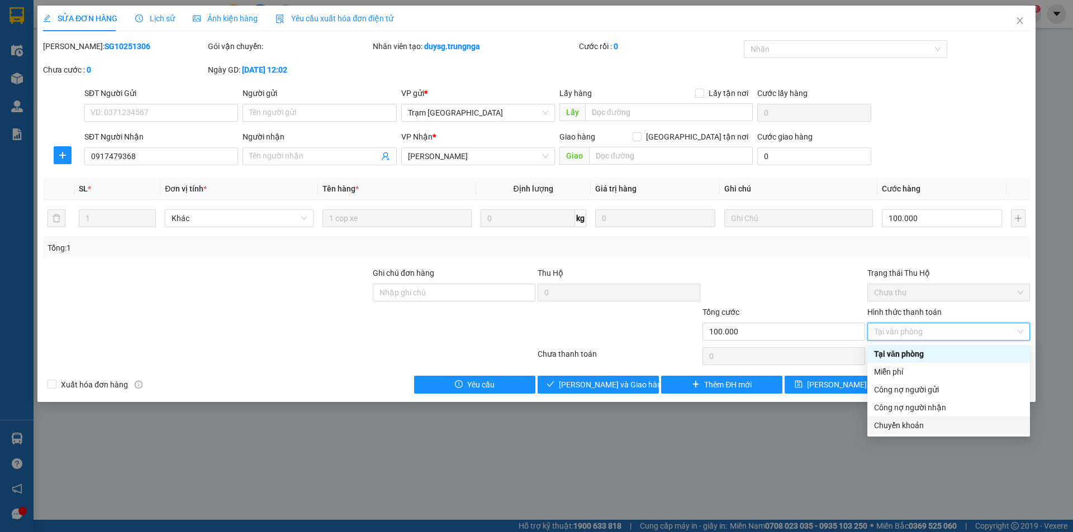
click at [911, 422] on div "Chuyển khoản" at bounding box center [948, 426] width 149 height 12
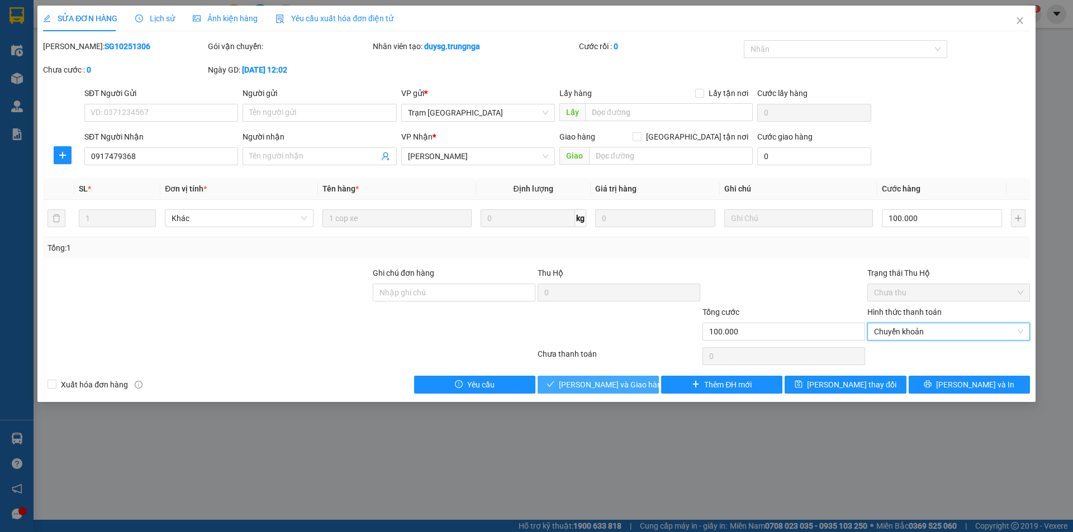
click at [649, 383] on button "[PERSON_NAME] và Giao hàng" at bounding box center [597, 385] width 121 height 18
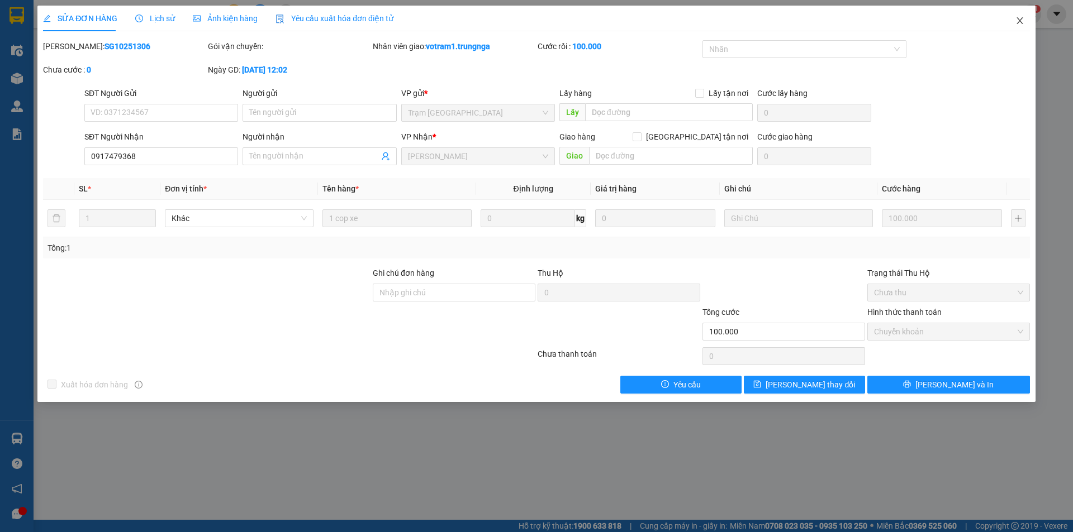
click at [1016, 20] on icon "close" at bounding box center [1019, 20] width 9 height 9
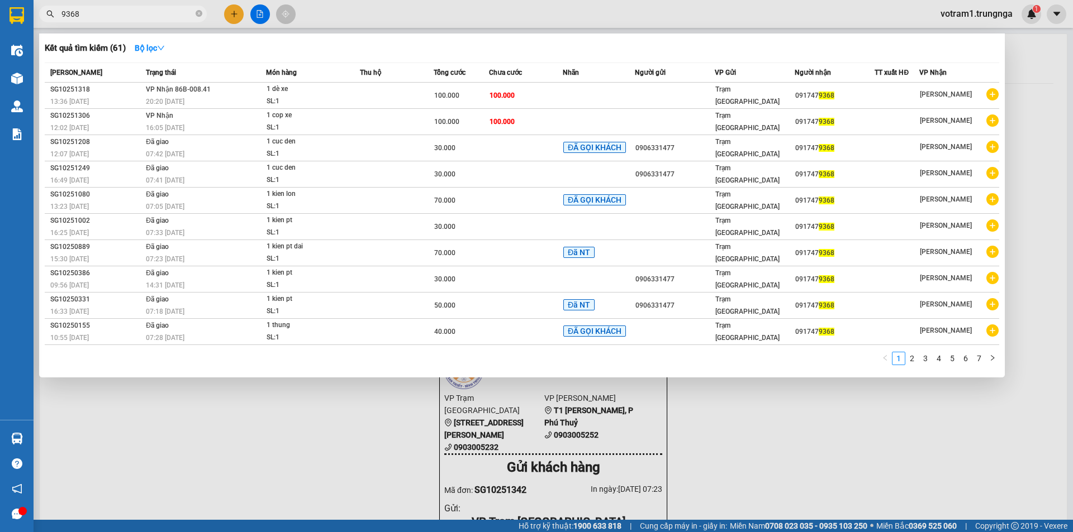
click at [125, 17] on input "9368" at bounding box center [127, 14] width 132 height 12
click at [259, 400] on div at bounding box center [536, 266] width 1073 height 532
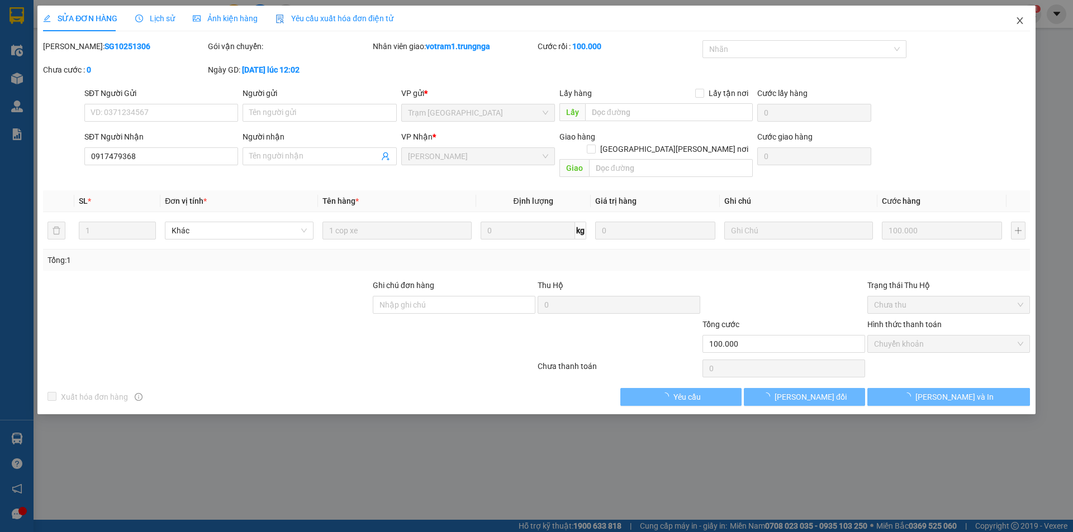
click at [1016, 17] on icon "close" at bounding box center [1019, 20] width 9 height 9
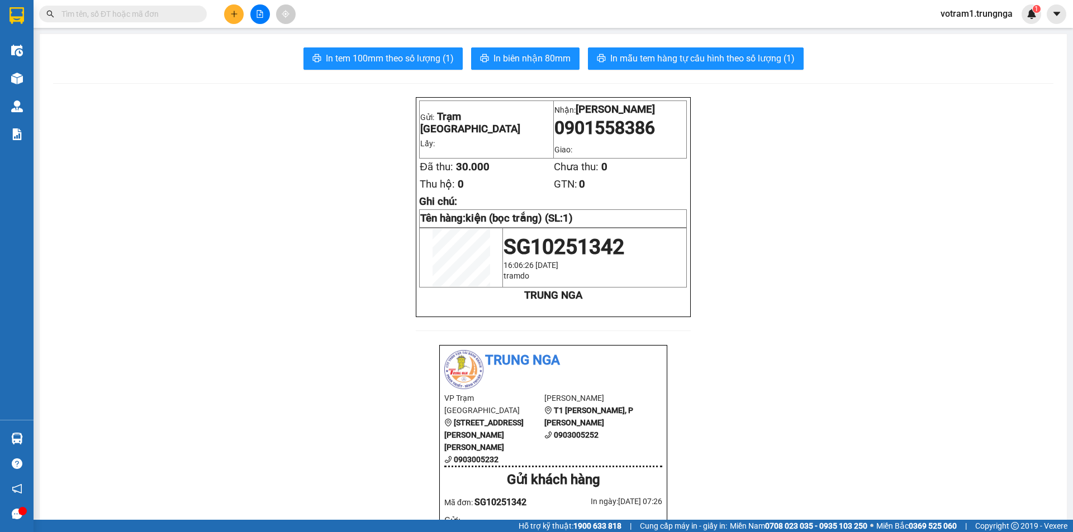
click at [96, 16] on input "text" at bounding box center [127, 14] width 132 height 12
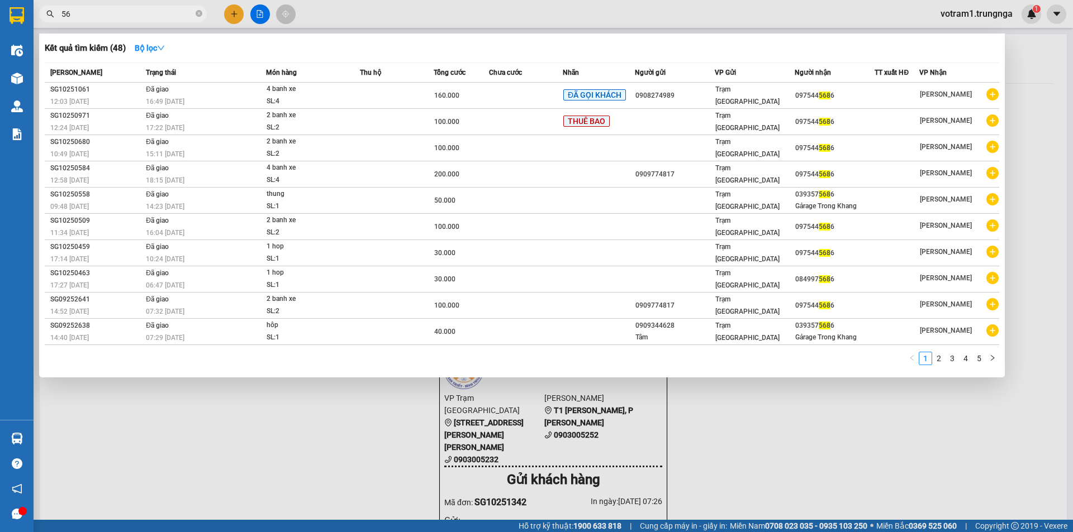
type input "5"
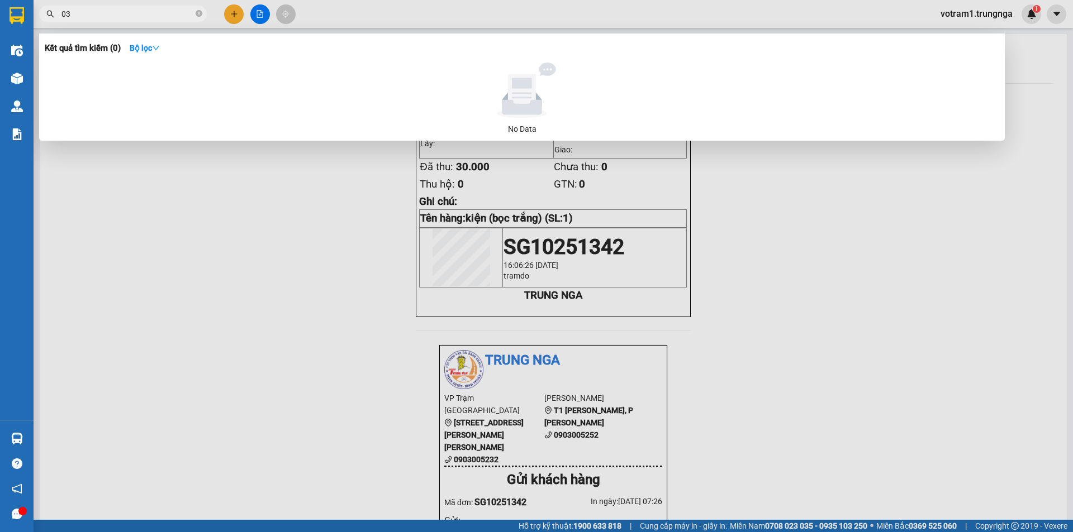
type input "0"
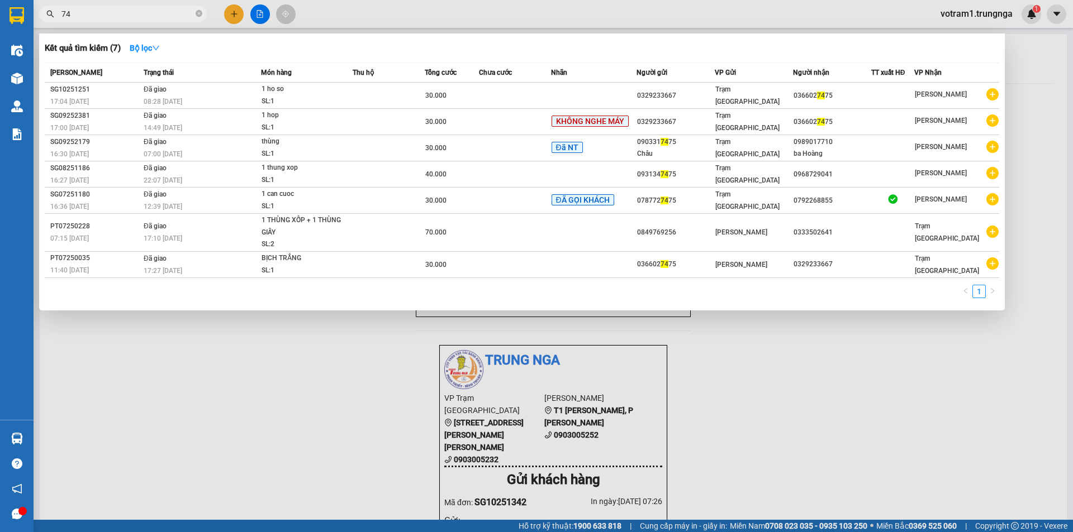
type input "7"
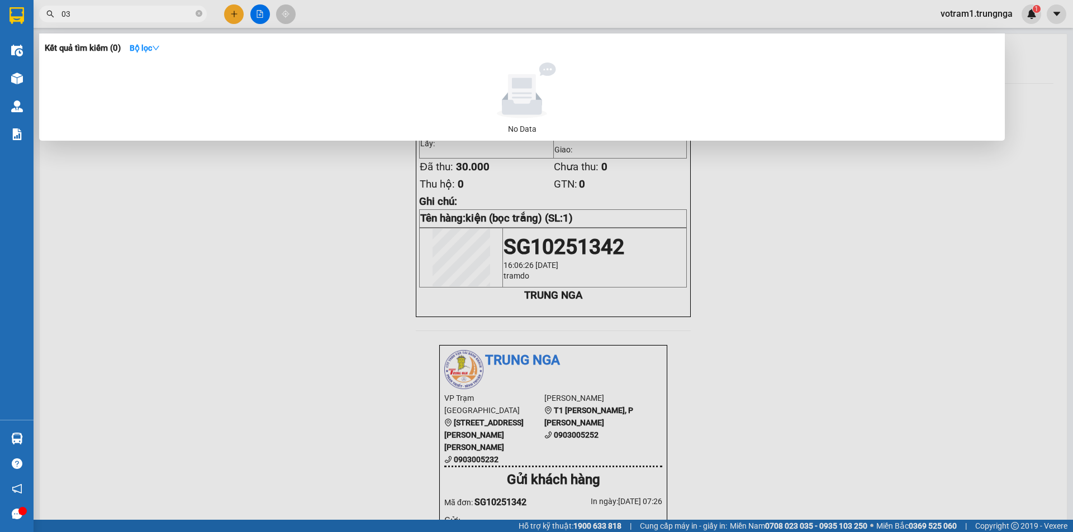
type input "0"
type input "minh hung"
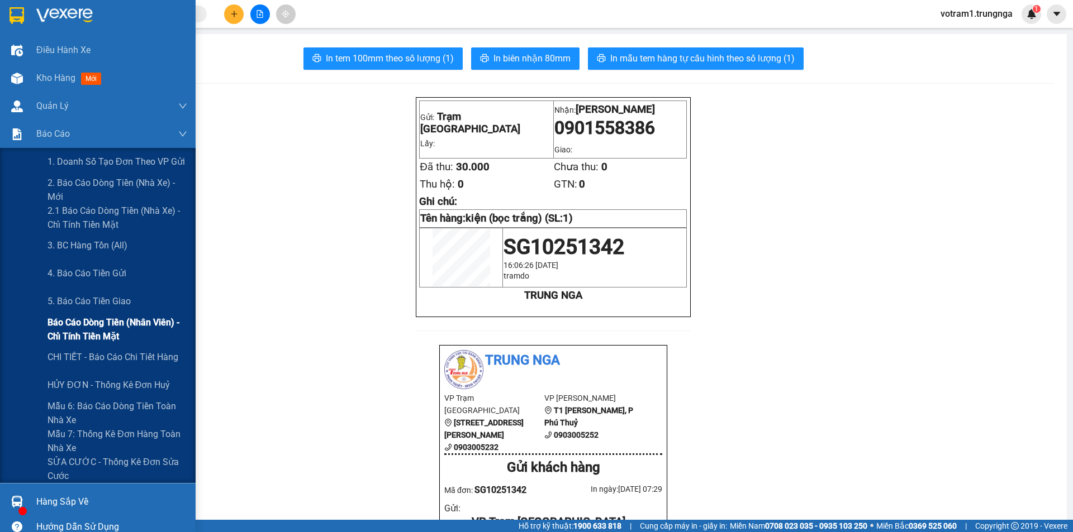
click at [99, 337] on span "Báo cáo dòng tiền (nhân viên) - chỉ tính tiền mặt" at bounding box center [117, 330] width 140 height 28
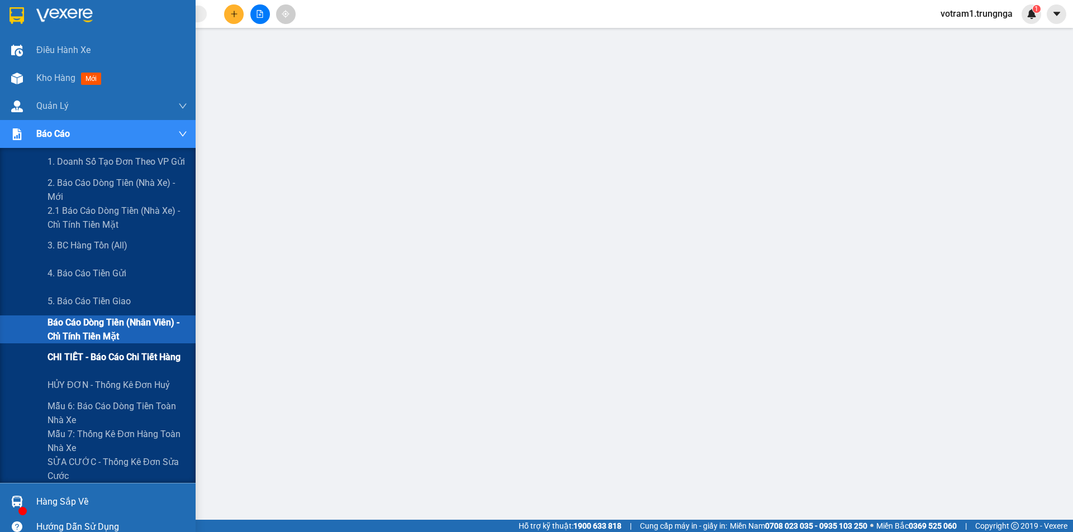
click at [84, 359] on span "CHI TIẾT - Báo cáo chi tiết hàng" at bounding box center [113, 357] width 133 height 14
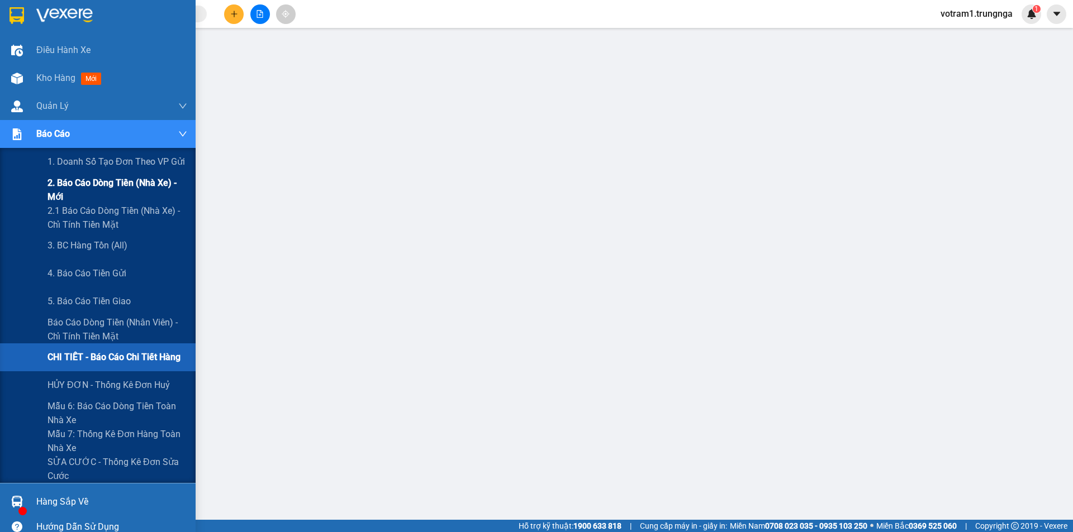
click at [134, 189] on span "2. Báo cáo dòng tiền (nhà xe) - mới" at bounding box center [117, 190] width 140 height 28
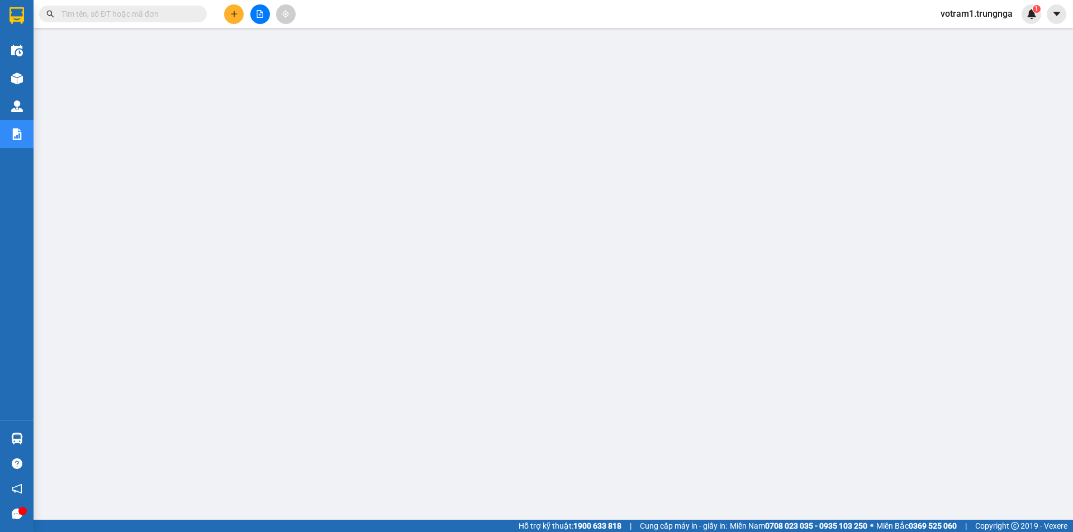
click at [131, 16] on input "text" at bounding box center [127, 14] width 132 height 12
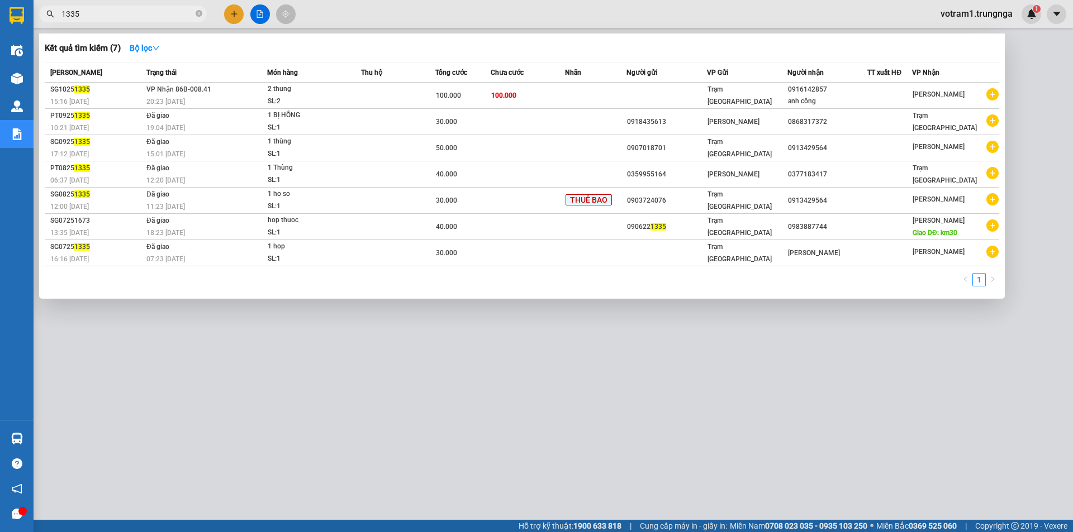
type input "1335"
click at [341, 60] on div "Kết quả tìm kiếm ( 7 ) Bộ lọc Mã ĐH Trạng thái Món hàng Thu hộ Tổng cước Chưa c…" at bounding box center [521, 166] width 965 height 265
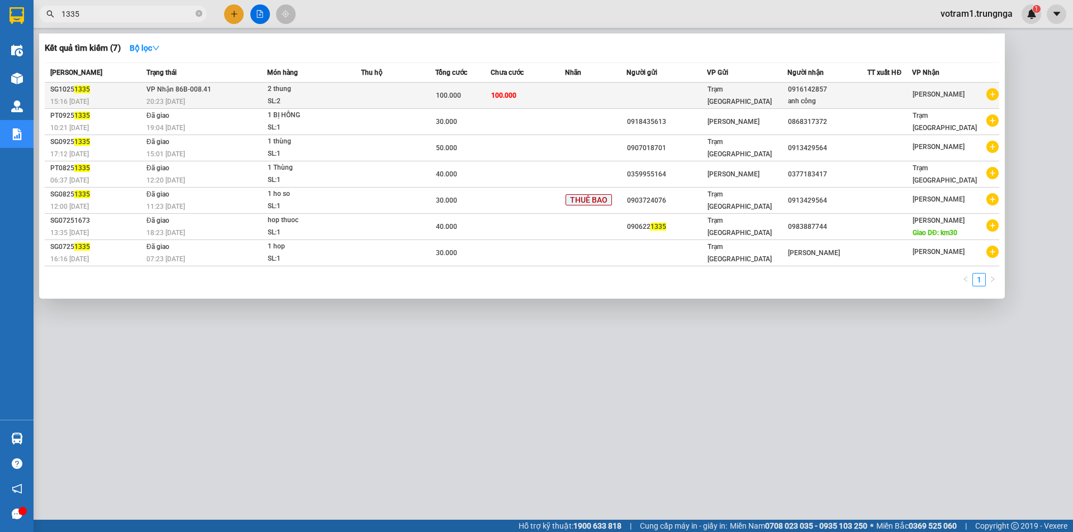
click at [346, 94] on div "2 thung" at bounding box center [310, 89] width 84 height 12
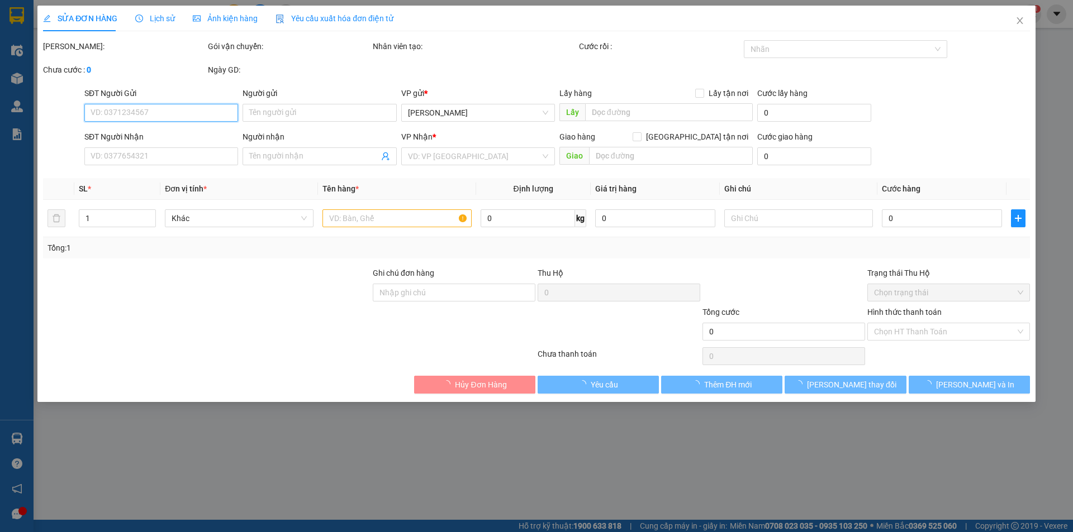
type input "0916142857"
type input "anh công"
type input "100.000"
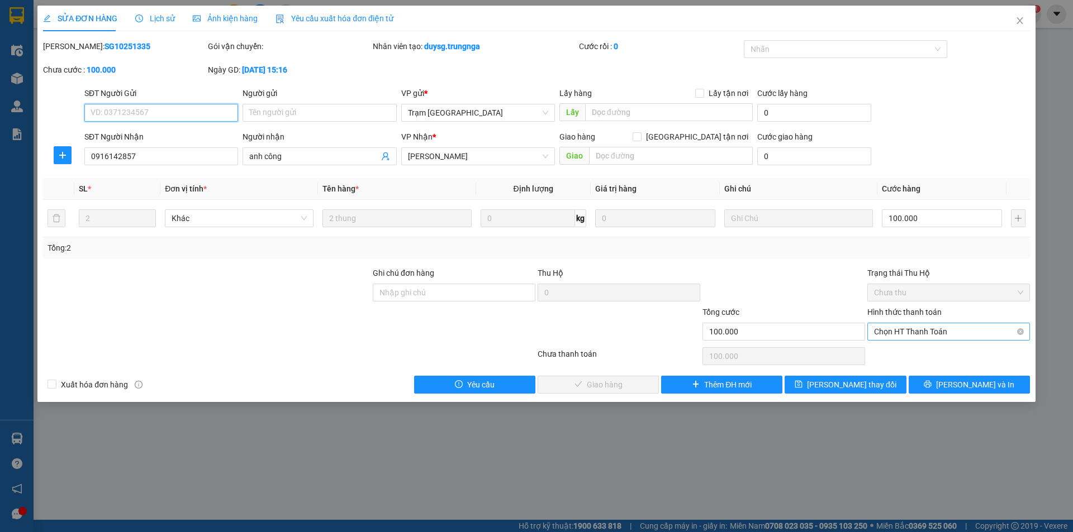
click at [922, 331] on span "Chọn HT Thanh Toán" at bounding box center [948, 331] width 149 height 17
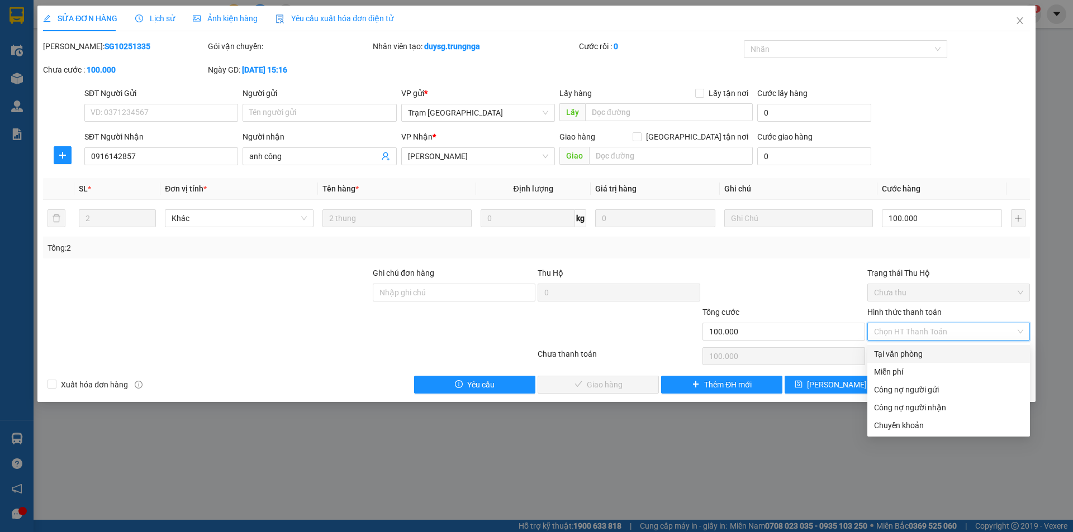
click at [918, 349] on div "Tại văn phòng" at bounding box center [948, 354] width 149 height 12
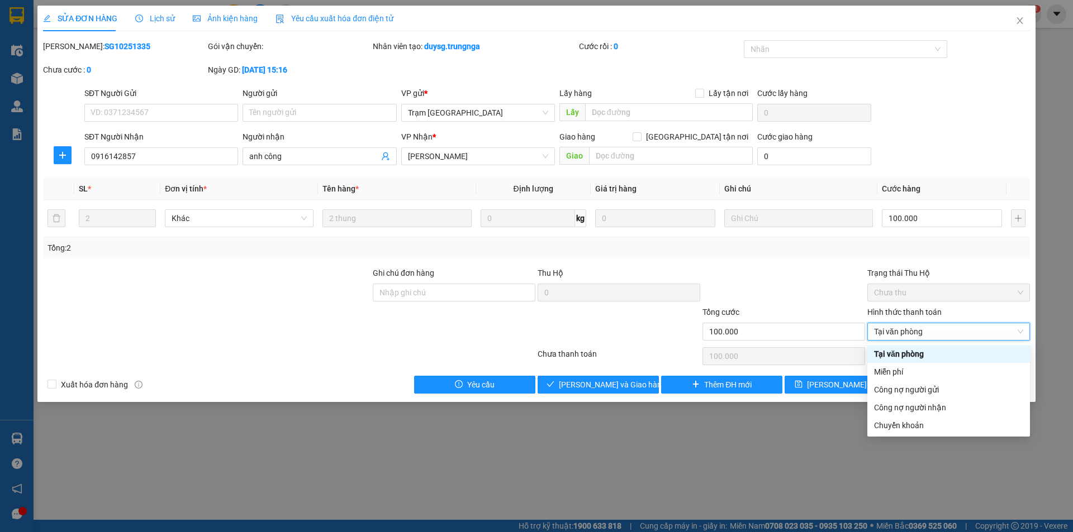
type input "0"
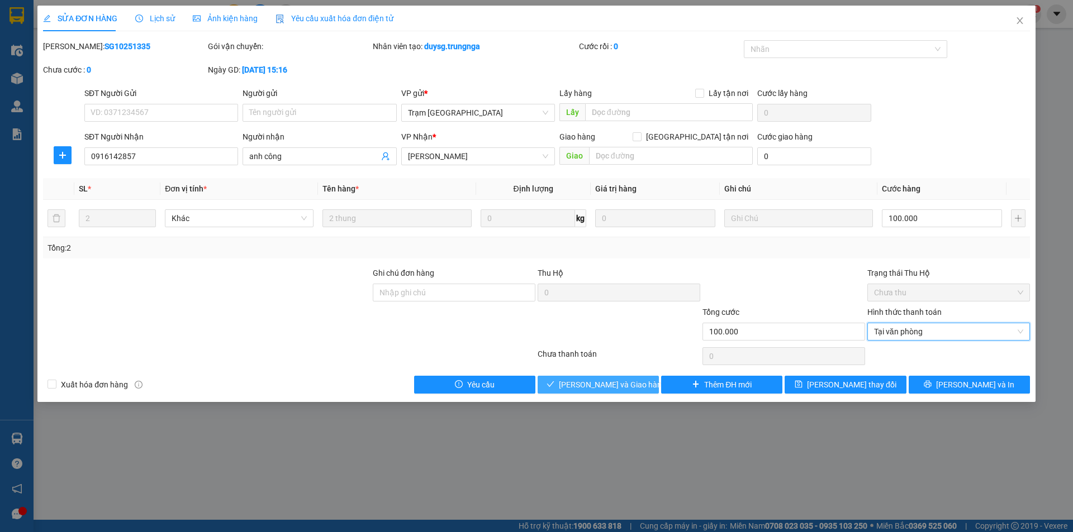
click at [611, 382] on span "[PERSON_NAME] và Giao hàng" at bounding box center [612, 385] width 107 height 12
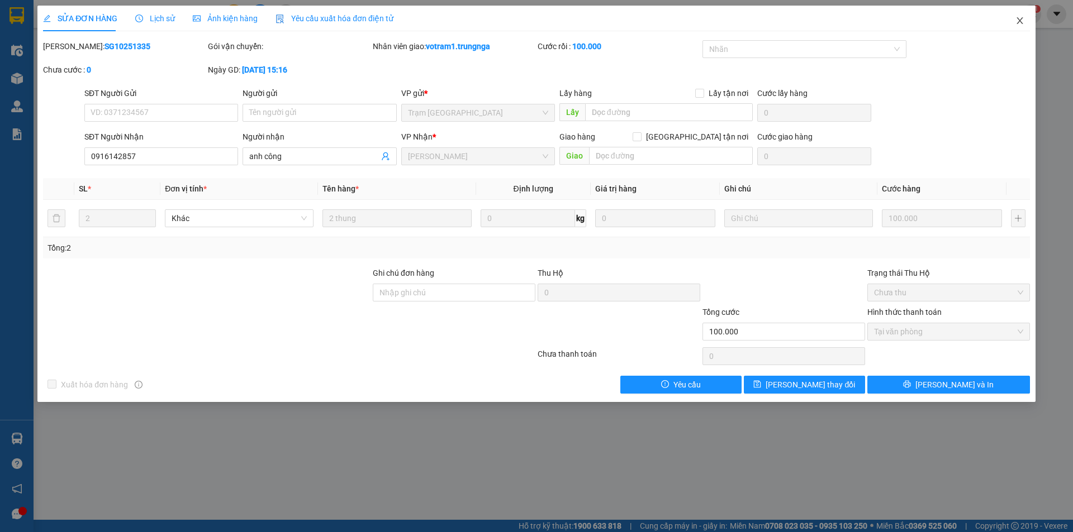
click at [1022, 17] on icon "close" at bounding box center [1019, 20] width 9 height 9
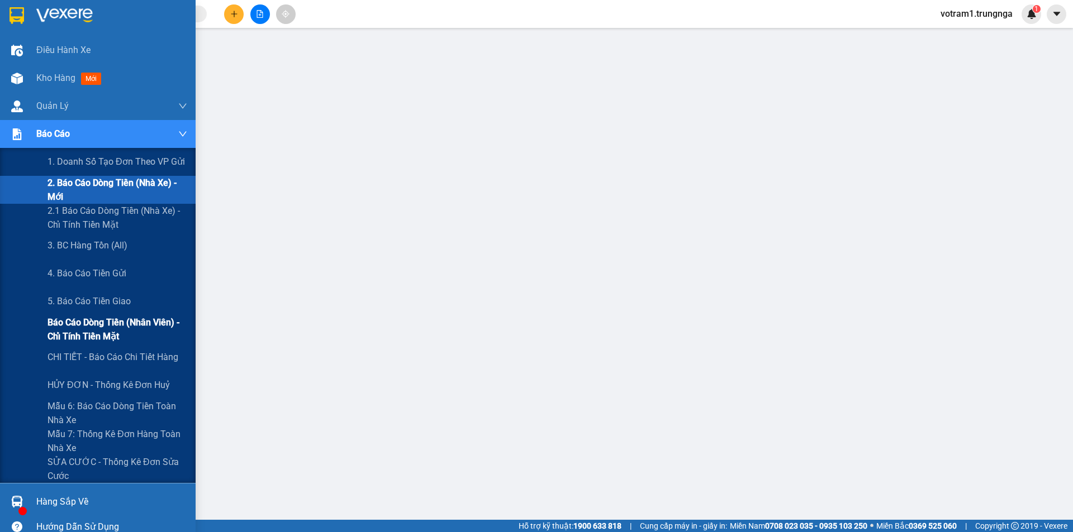
click at [80, 343] on span "Báo cáo dòng tiền (nhân viên) - chỉ tính tiền mặt" at bounding box center [117, 330] width 140 height 28
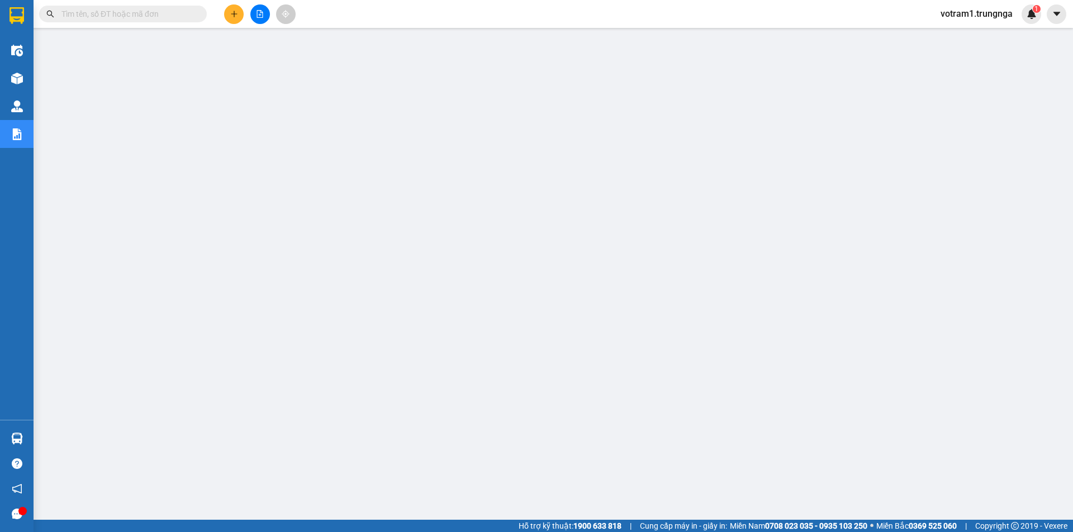
click at [173, 17] on input "text" at bounding box center [127, 14] width 132 height 12
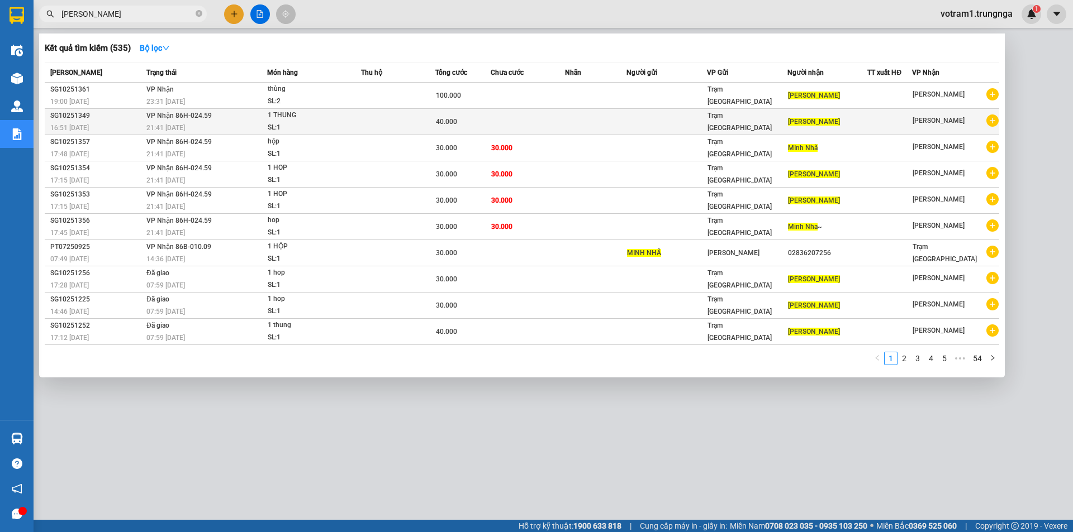
type input "[PERSON_NAME]"
click at [511, 124] on td at bounding box center [528, 122] width 74 height 26
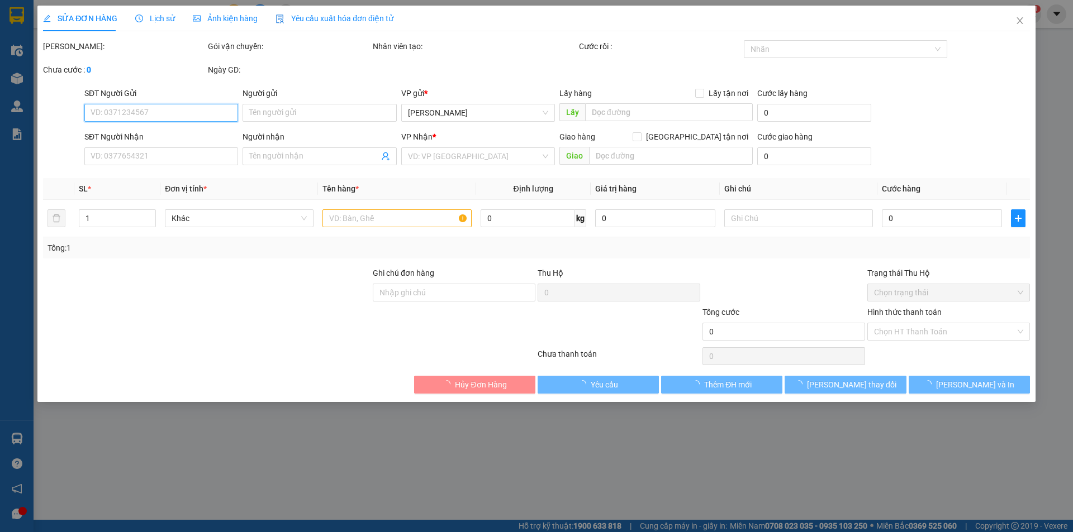
type input "[PERSON_NAME]"
type input "40.000"
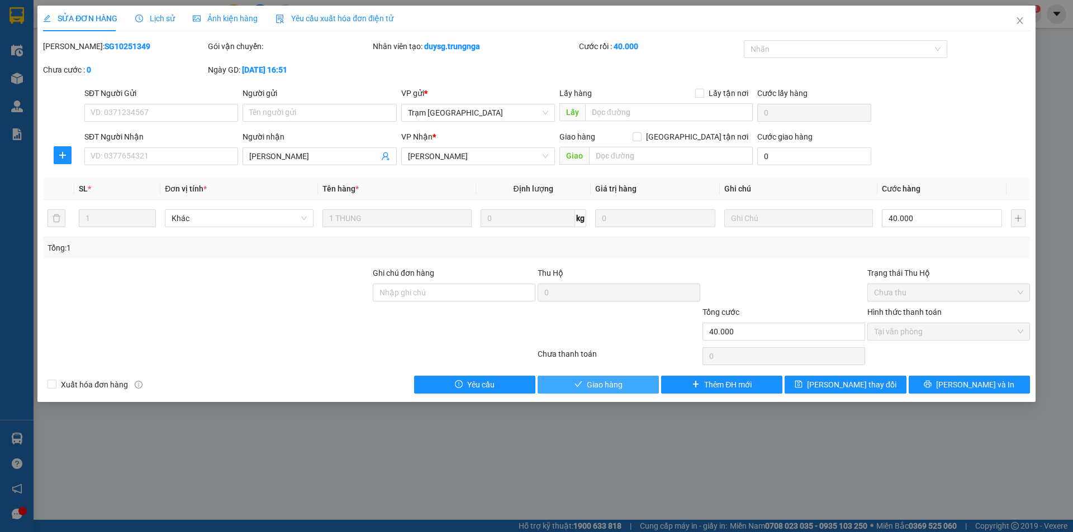
click at [610, 389] on span "Giao hàng" at bounding box center [605, 385] width 36 height 12
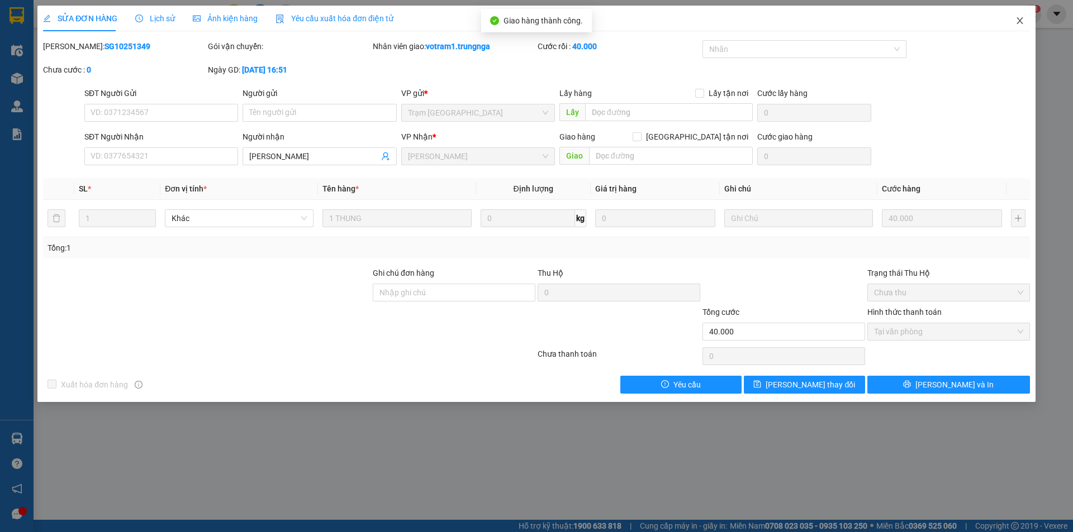
click at [1023, 17] on icon "close" at bounding box center [1019, 20] width 9 height 9
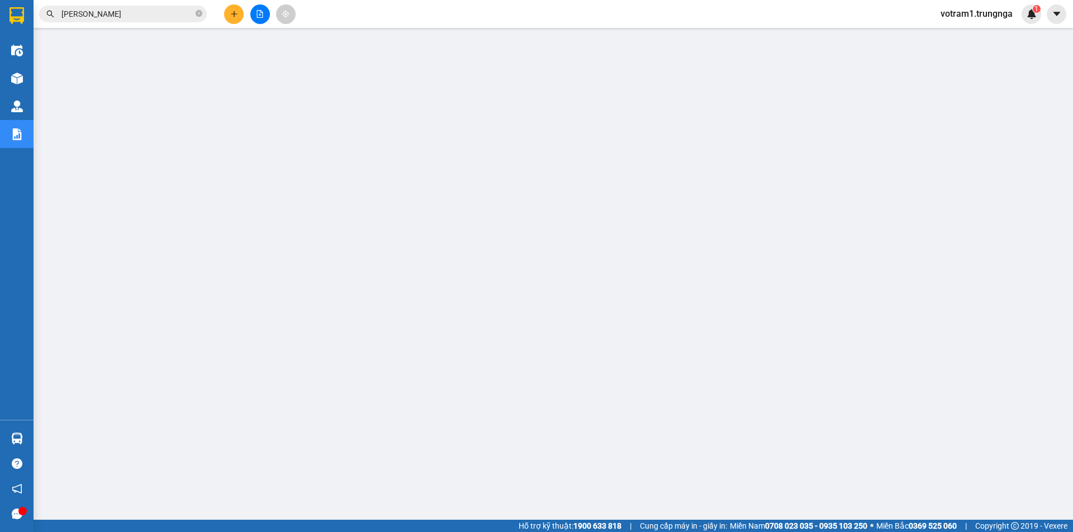
click at [139, 13] on input "[PERSON_NAME]" at bounding box center [127, 14] width 132 height 12
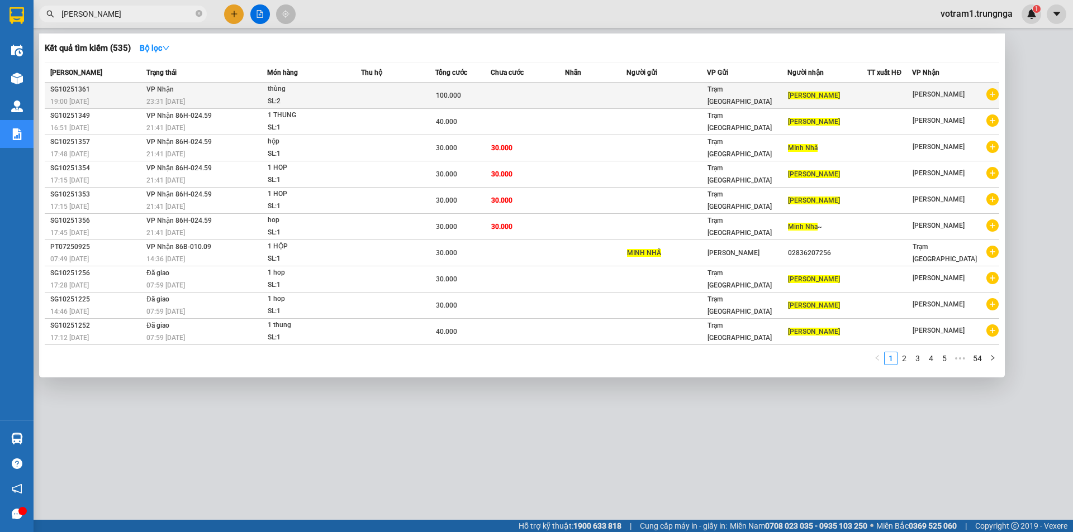
click at [351, 94] on div "thùng" at bounding box center [310, 89] width 84 height 12
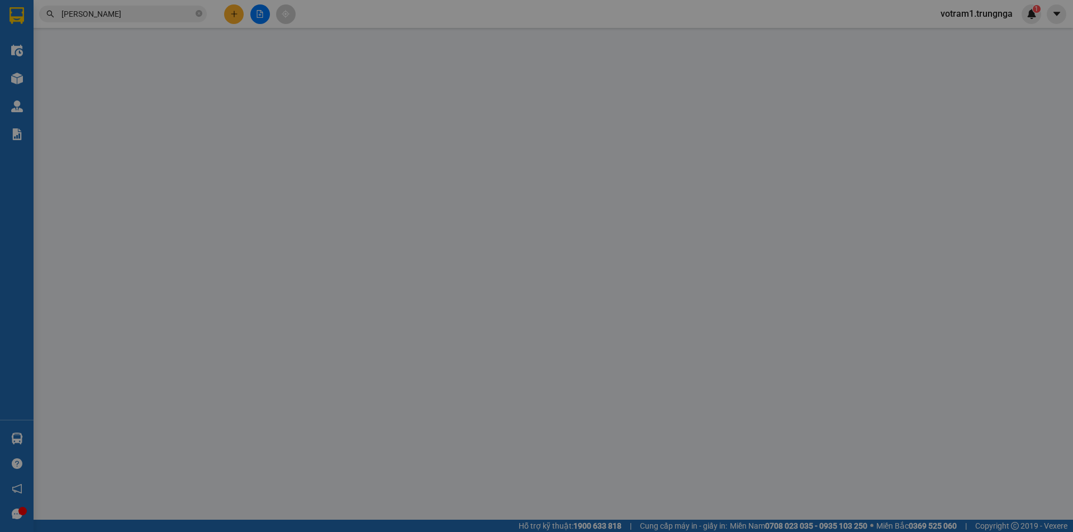
type input "[PERSON_NAME]"
type input "100.000"
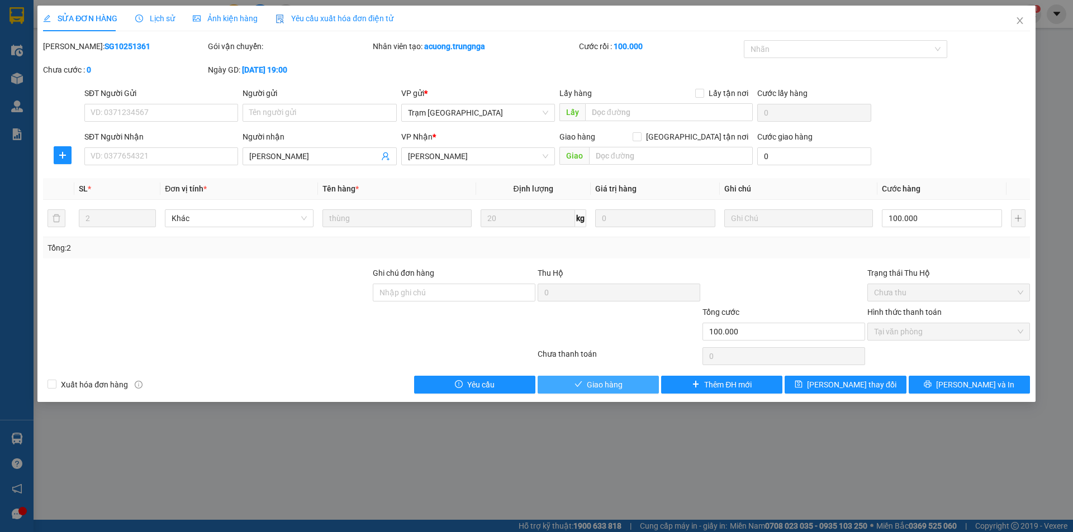
click at [607, 384] on span "Giao hàng" at bounding box center [605, 385] width 36 height 12
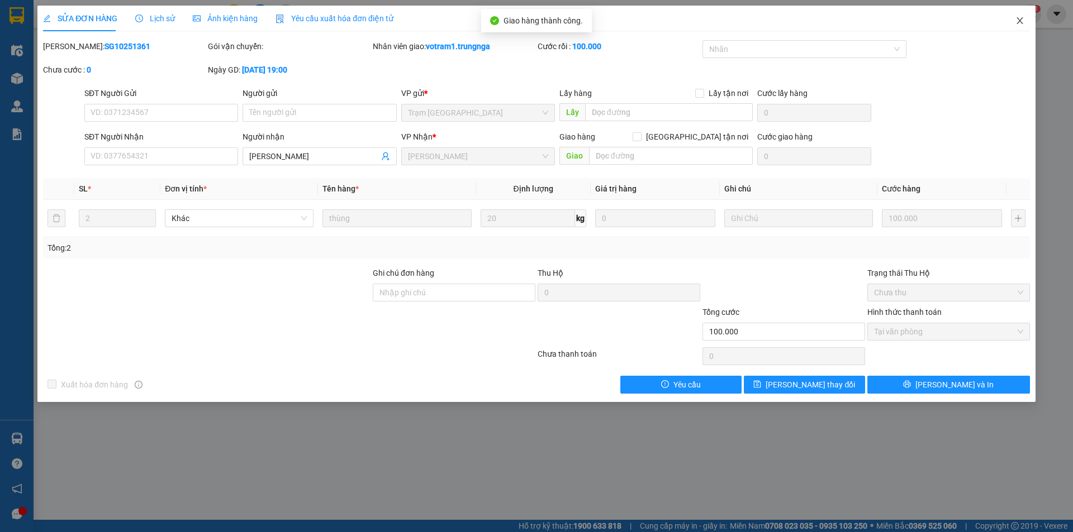
click at [1021, 26] on span "Close" at bounding box center [1019, 21] width 31 height 31
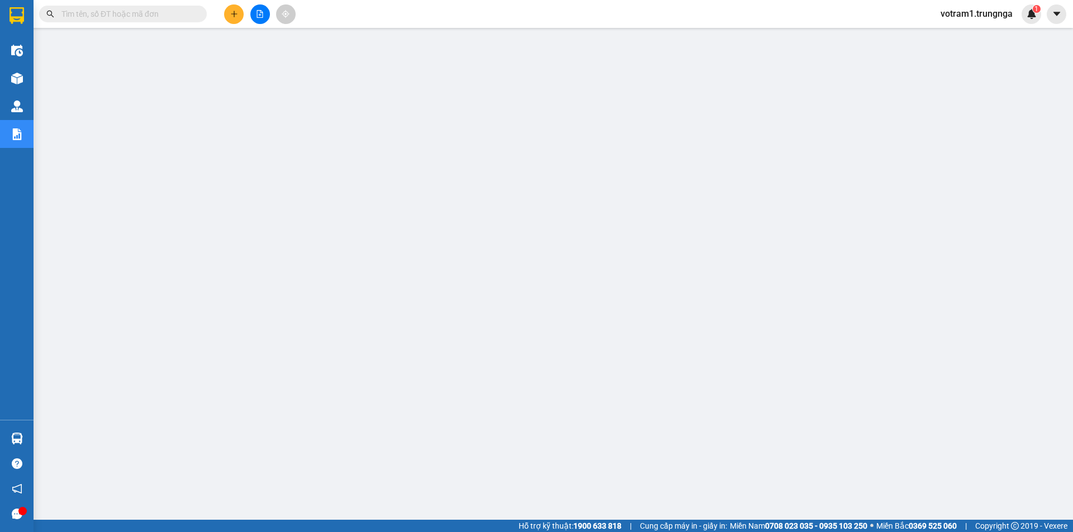
click at [93, 11] on input "text" at bounding box center [127, 14] width 132 height 12
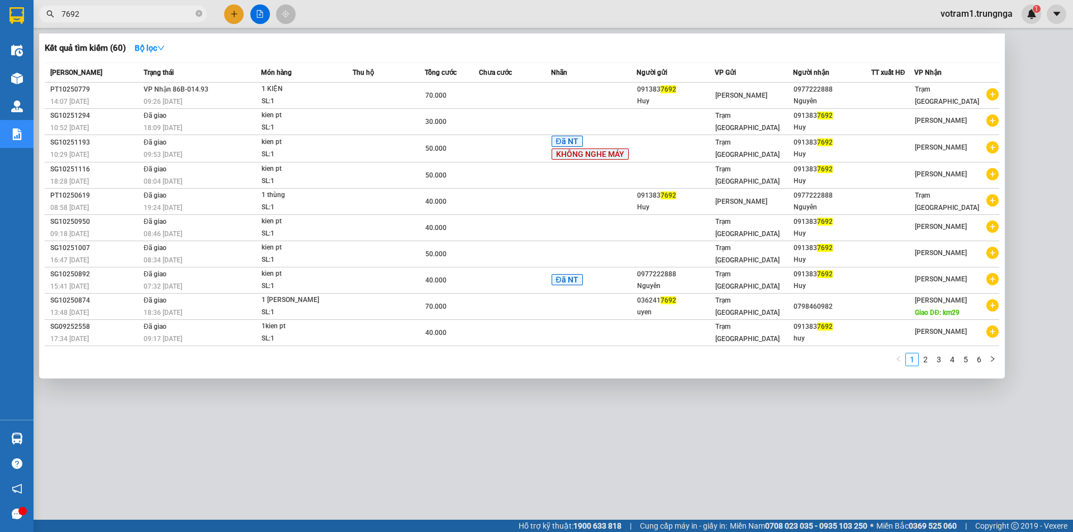
click at [93, 11] on input "7692" at bounding box center [127, 14] width 132 height 12
type input "7"
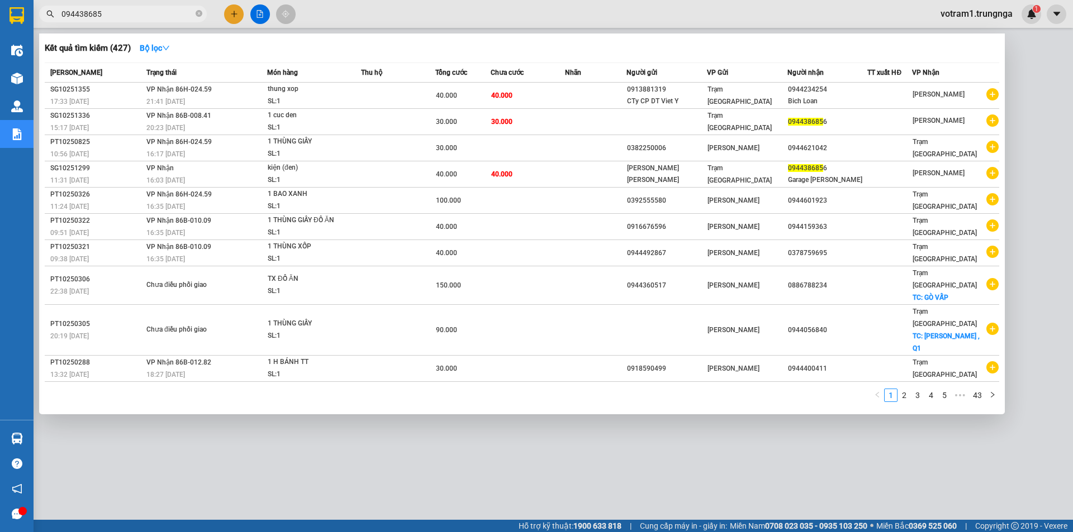
type input "0944386856"
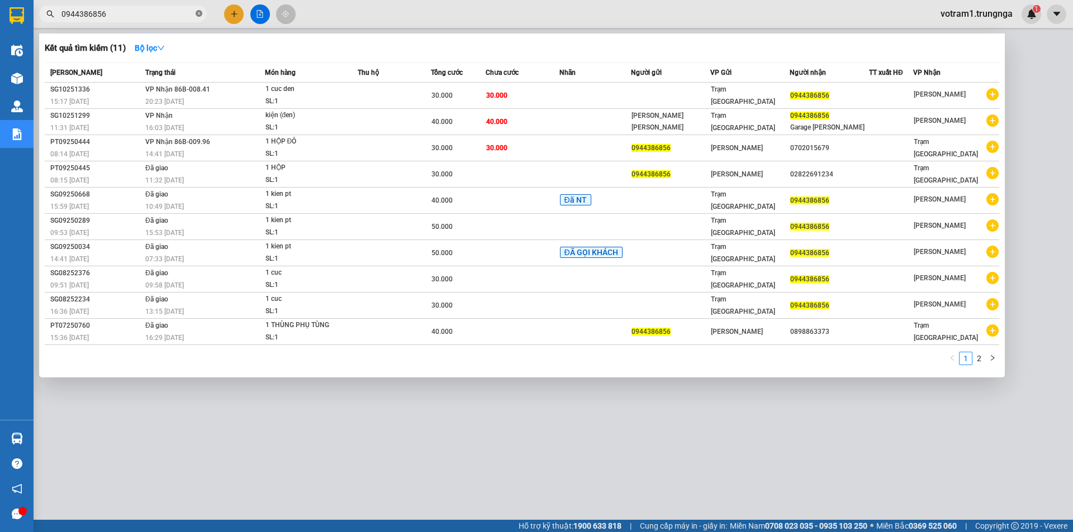
click at [199, 15] on icon "close-circle" at bounding box center [199, 13] width 7 height 7
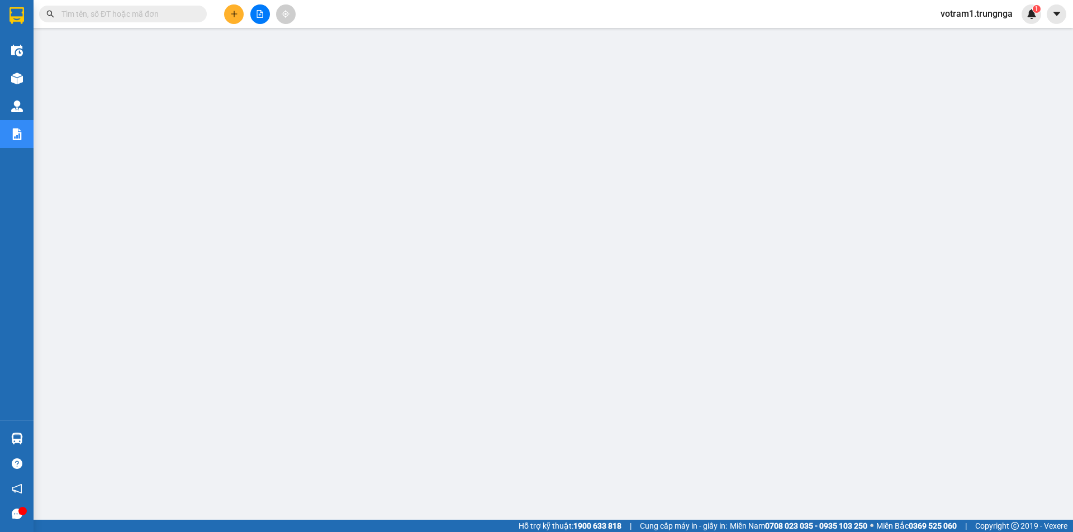
click at [180, 17] on input "text" at bounding box center [127, 14] width 132 height 12
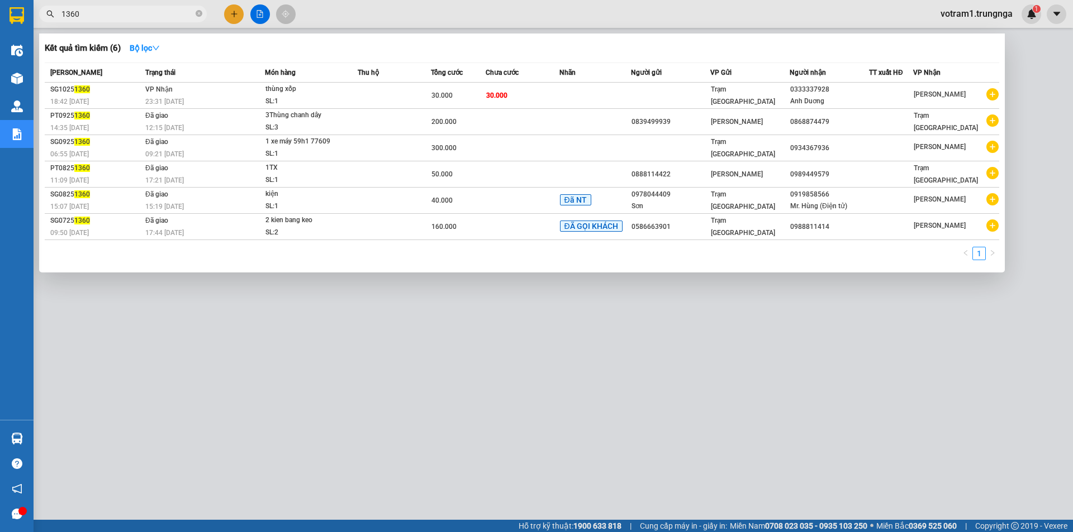
click at [69, 13] on input "1360" at bounding box center [127, 14] width 132 height 12
click at [65, 14] on input "1360" at bounding box center [127, 14] width 132 height 12
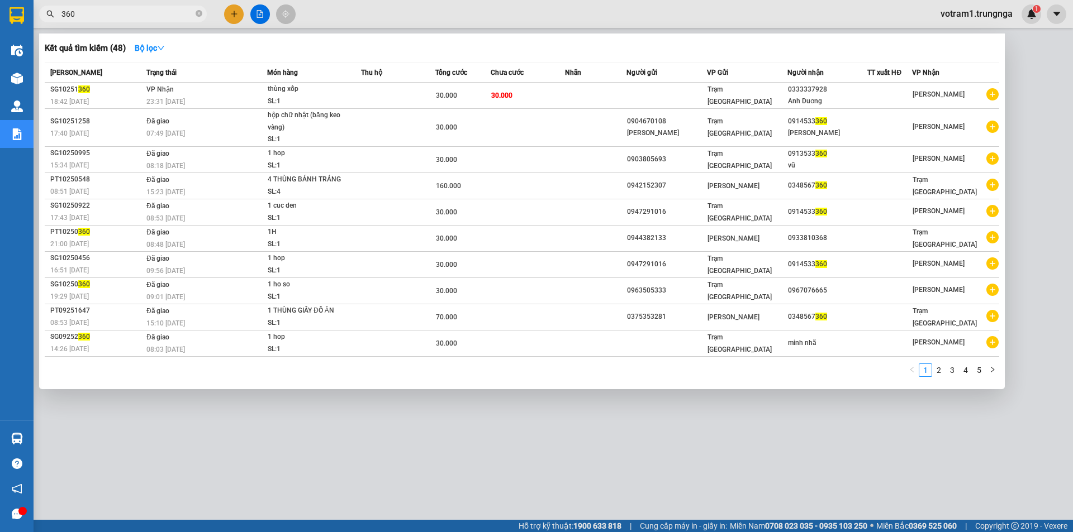
click at [89, 15] on input "360" at bounding box center [127, 14] width 132 height 12
type input "3"
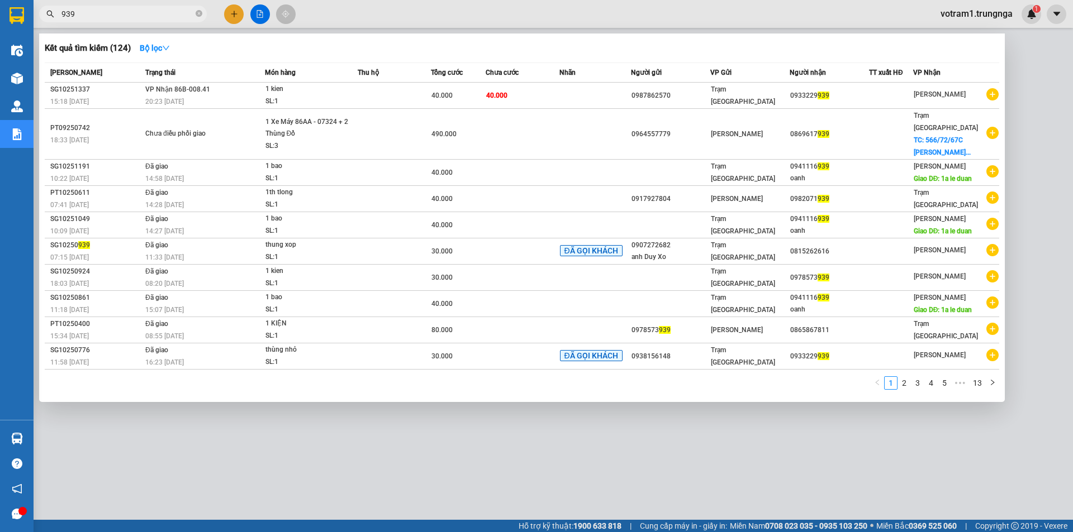
click at [89, 15] on input "939" at bounding box center [127, 14] width 132 height 12
type input "9"
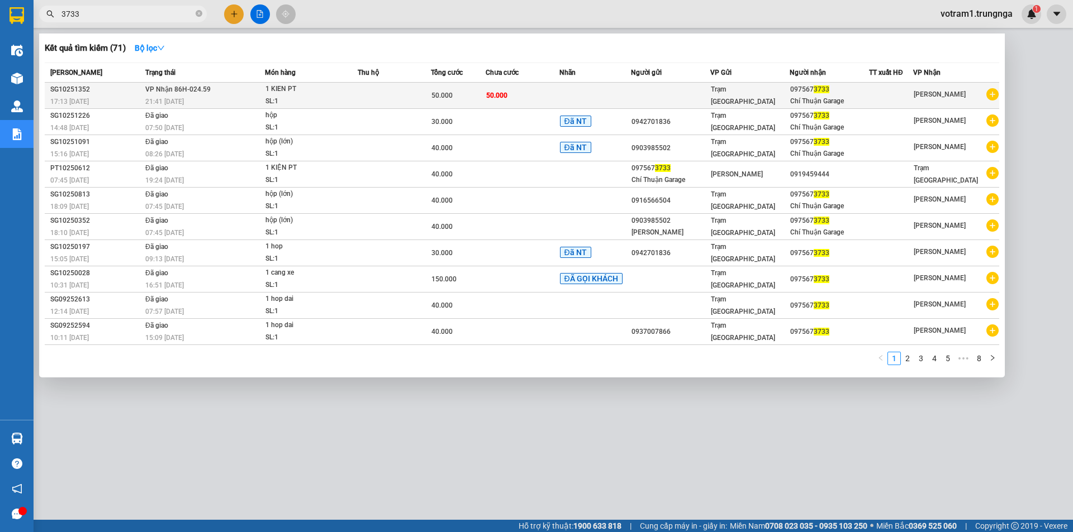
type input "3733"
click at [225, 92] on td "[PERSON_NAME] 86H-024.59 21:41 [DATE]" at bounding box center [203, 96] width 122 height 26
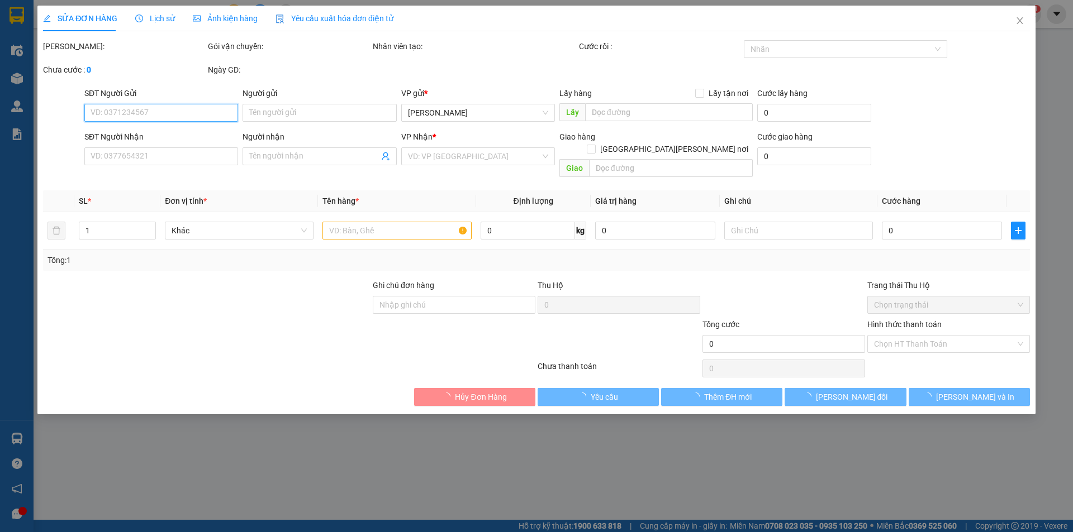
type input "0975673733"
type input "Chí Thuận Garage"
type input "50.000"
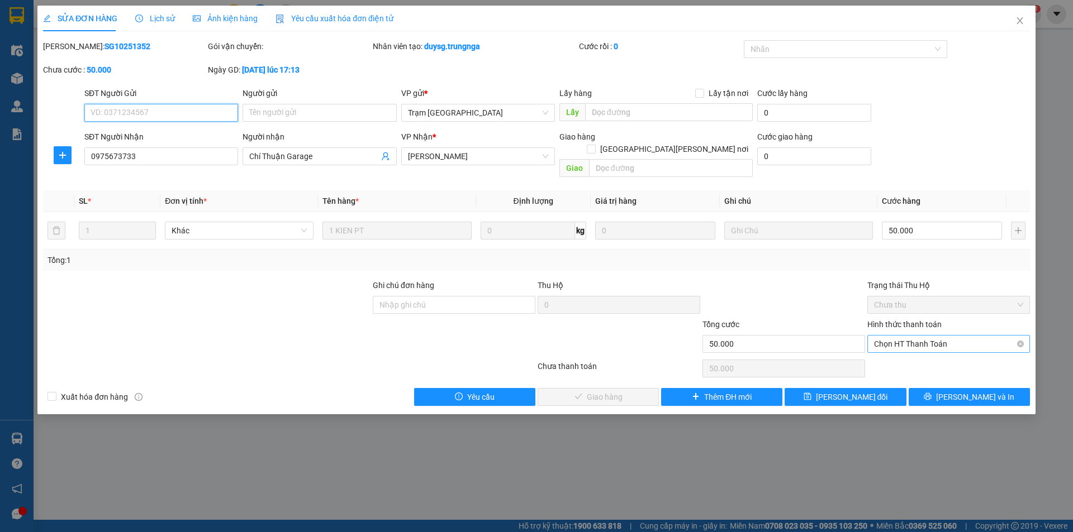
click at [896, 336] on span "Chọn HT Thanh Toán" at bounding box center [948, 344] width 149 height 17
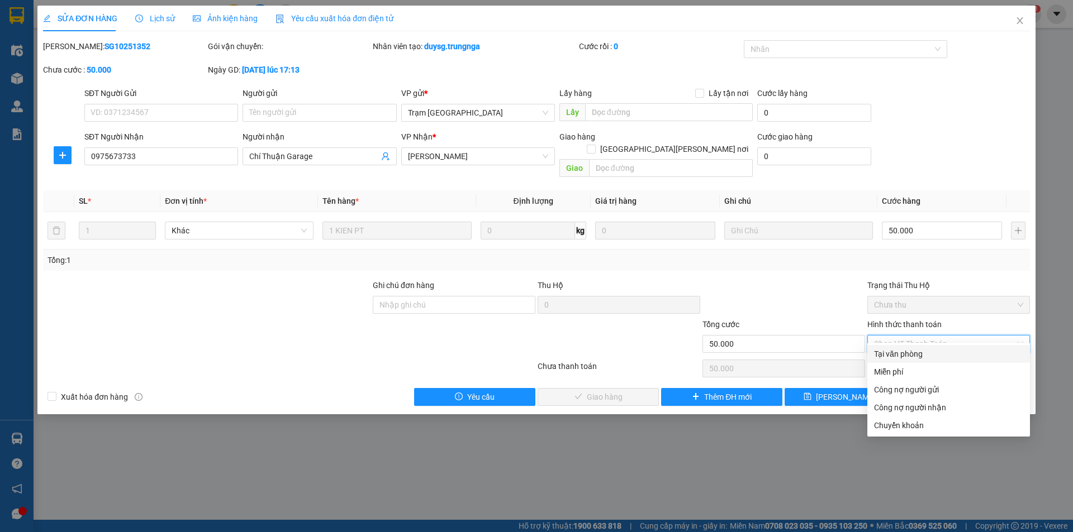
drag, startPoint x: 895, startPoint y: 352, endPoint x: 889, endPoint y: 350, distance: 6.4
click at [894, 353] on div "Tại văn phòng" at bounding box center [948, 354] width 149 height 12
type input "0"
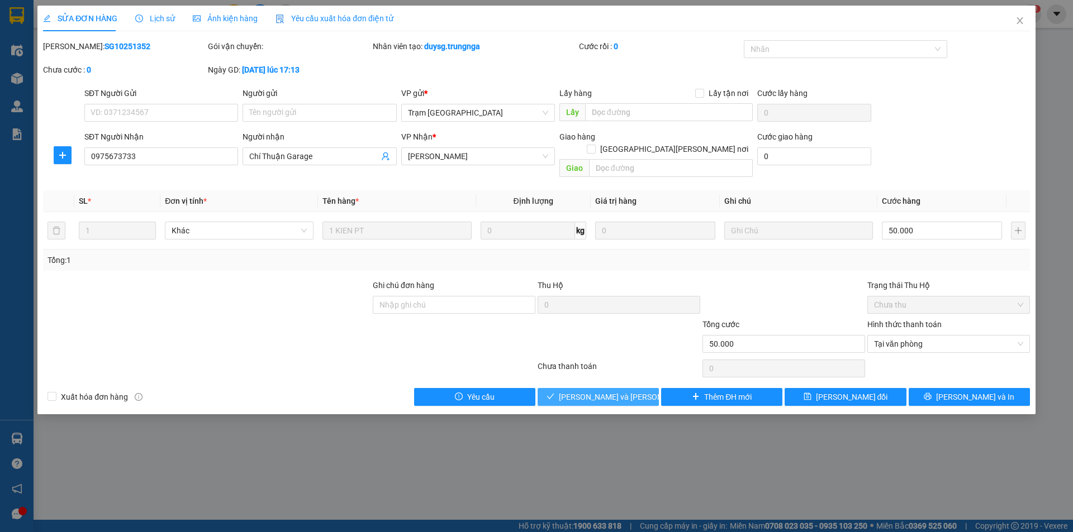
click at [639, 388] on button "[PERSON_NAME] và [PERSON_NAME] hàng" at bounding box center [597, 397] width 121 height 18
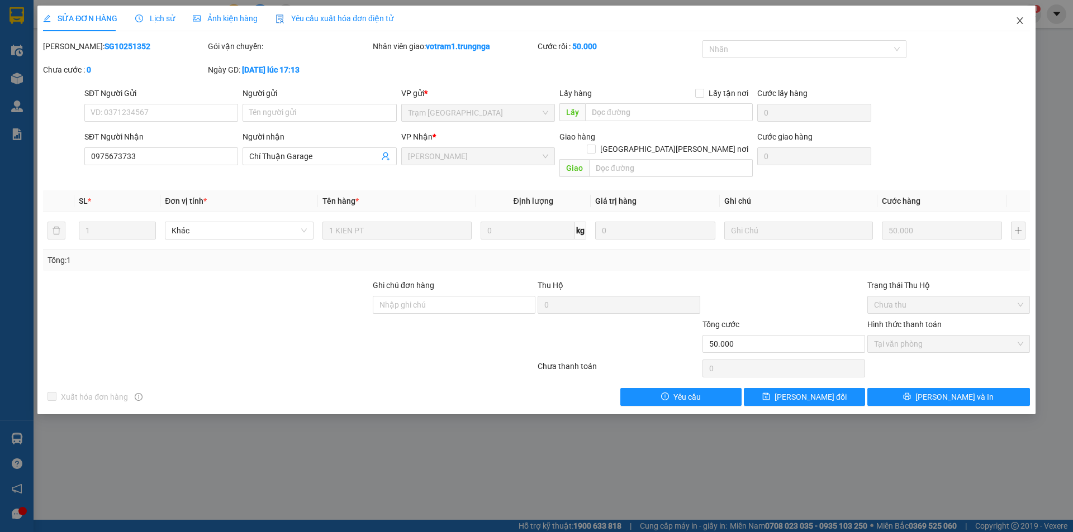
click at [1022, 22] on icon "close" at bounding box center [1019, 20] width 9 height 9
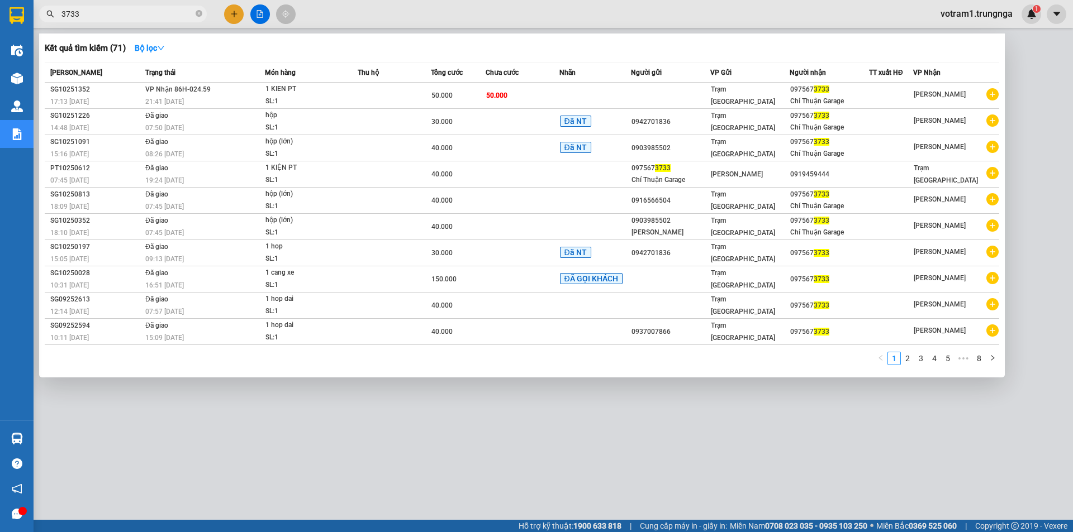
click at [154, 21] on span "3733" at bounding box center [123, 14] width 168 height 17
click at [155, 13] on input "3733" at bounding box center [127, 14] width 132 height 12
type input "3"
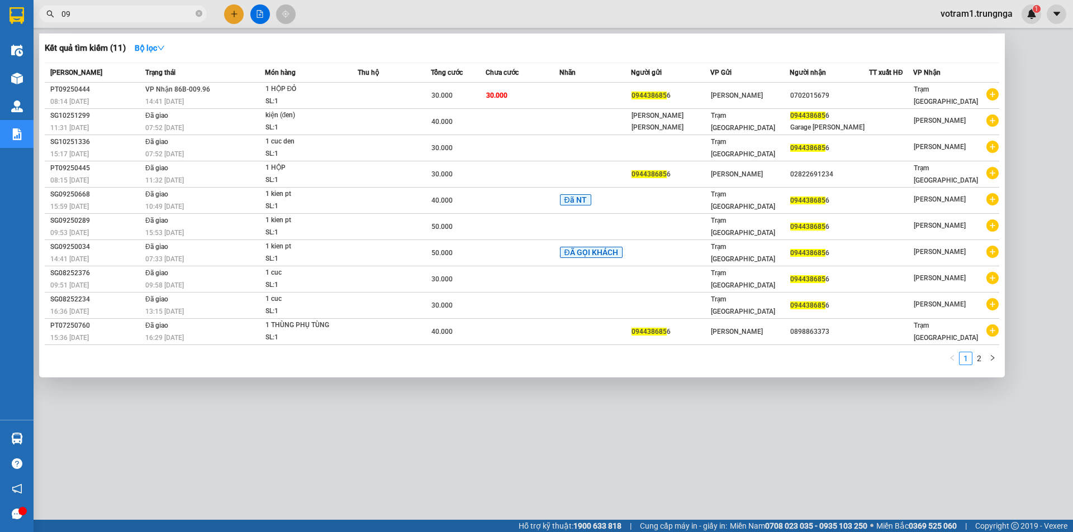
type input "0"
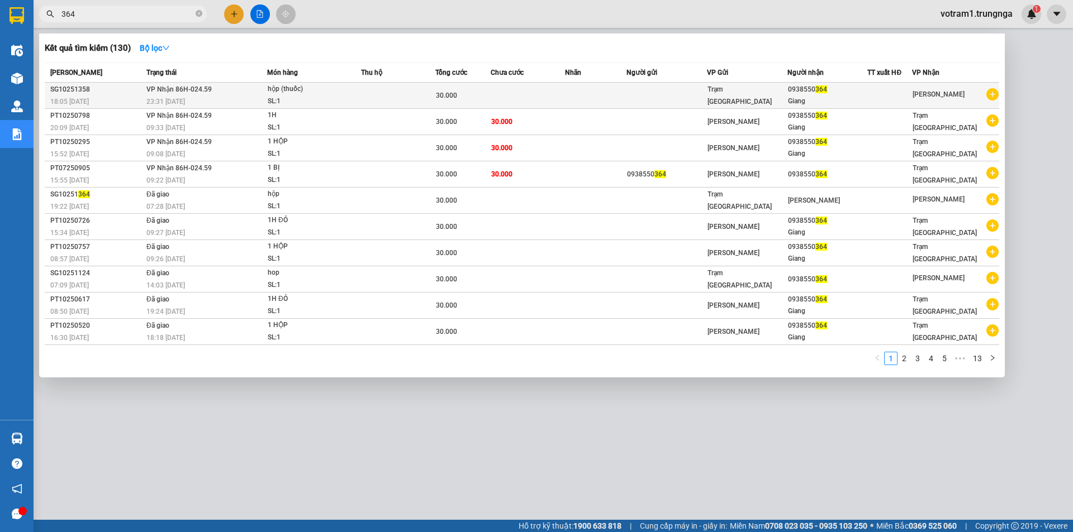
type input "364"
click at [201, 97] on div "23:31 [DATE]" at bounding box center [206, 102] width 120 height 12
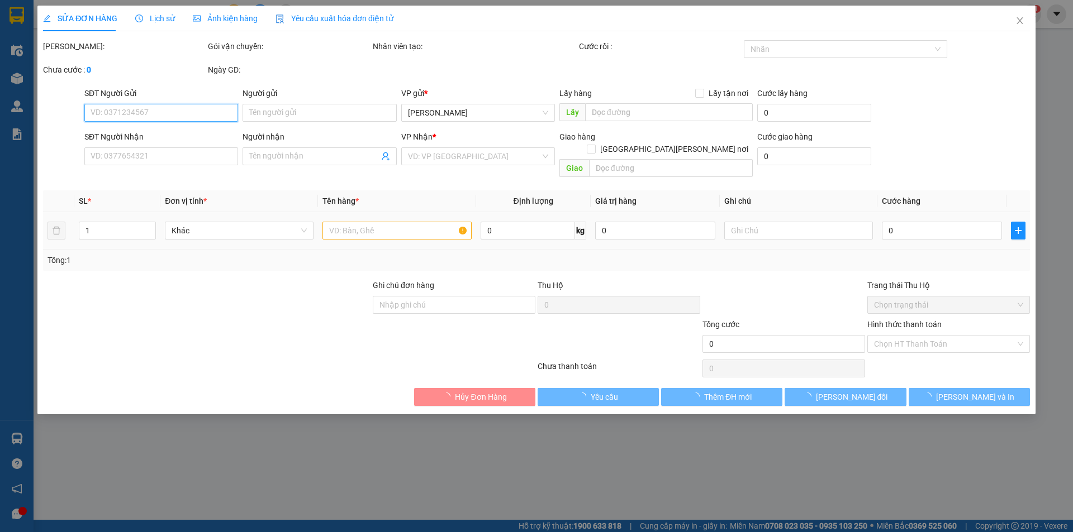
type input "0938550364"
type input "Giang"
type input "30.000"
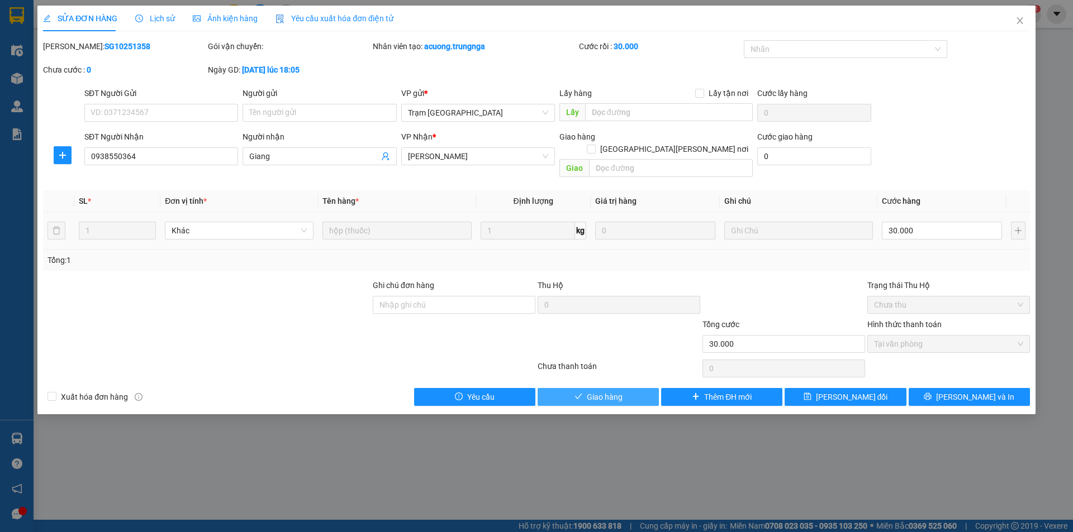
click at [643, 388] on button "Giao hàng" at bounding box center [597, 397] width 121 height 18
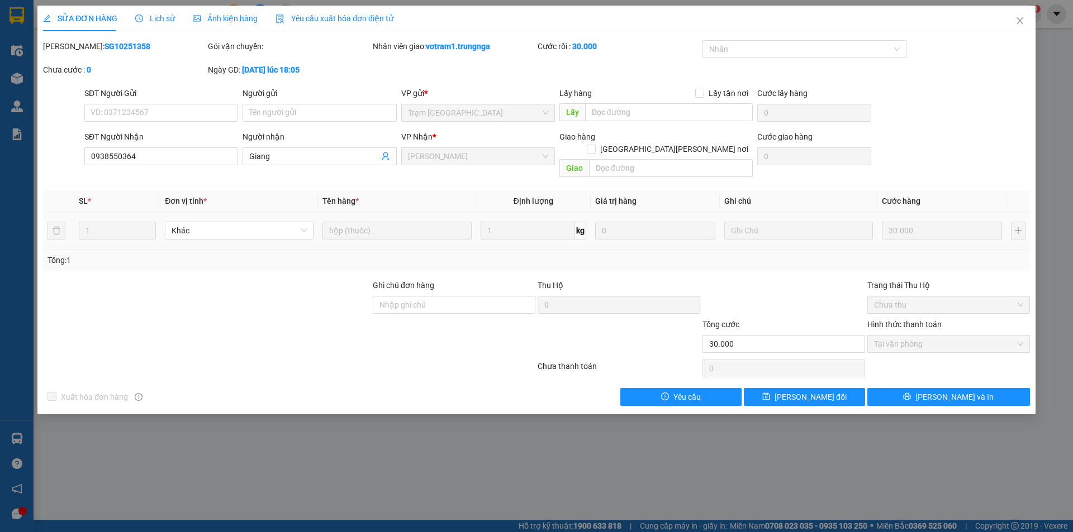
click at [349, 467] on div "SỬA ĐƠN HÀNG Lịch sử Ảnh kiện hàng Yêu cầu xuất hóa đơn điện tử Total Paid Fee …" at bounding box center [536, 266] width 1073 height 532
click at [1025, 20] on span "Close" at bounding box center [1019, 21] width 31 height 31
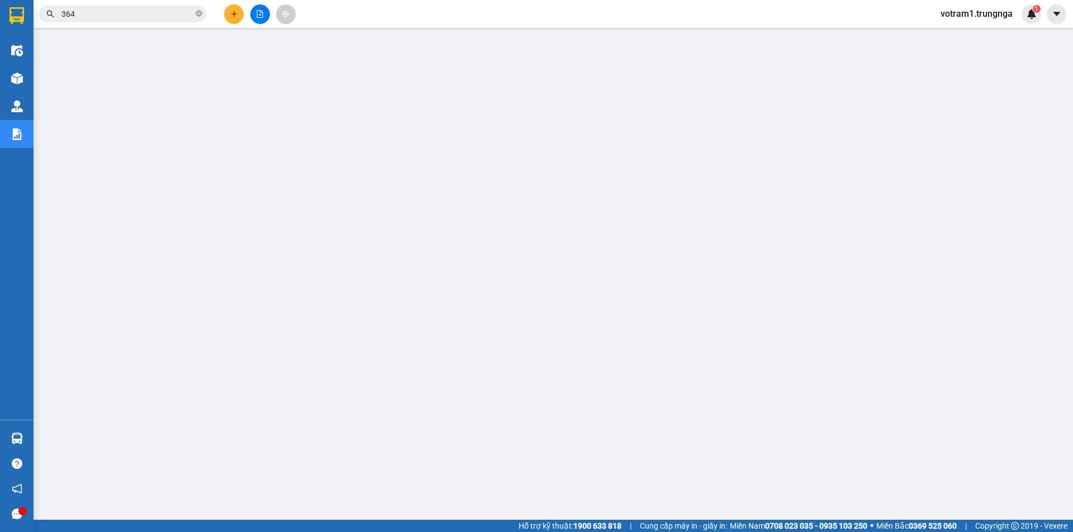
click at [169, 9] on input "364" at bounding box center [127, 14] width 132 height 12
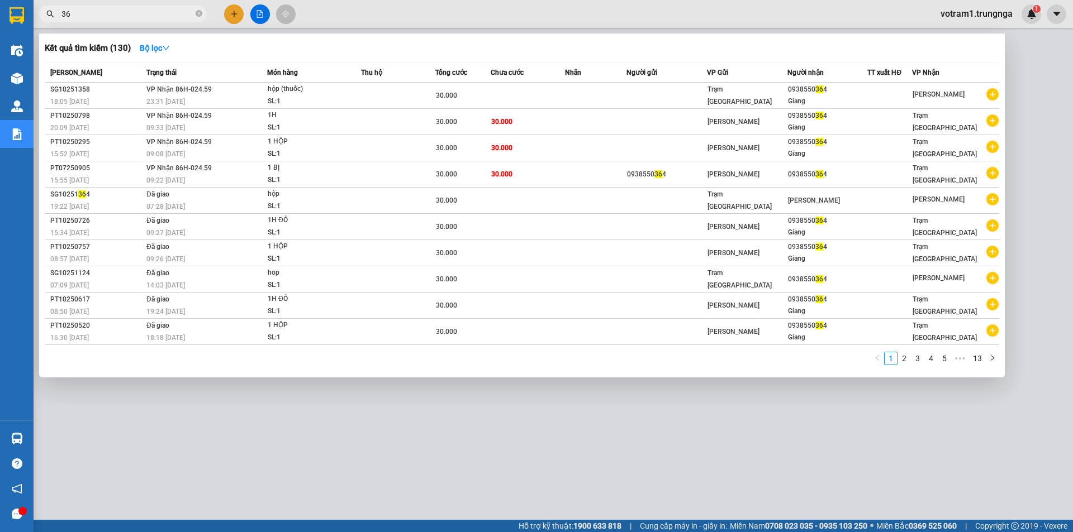
type input "3"
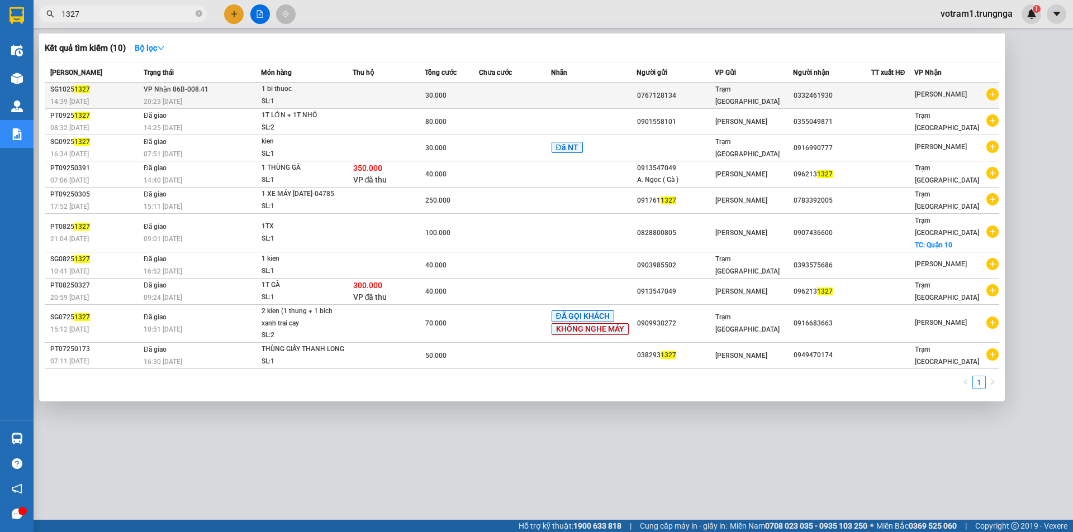
type input "1327"
click at [369, 94] on td at bounding box center [389, 96] width 72 height 26
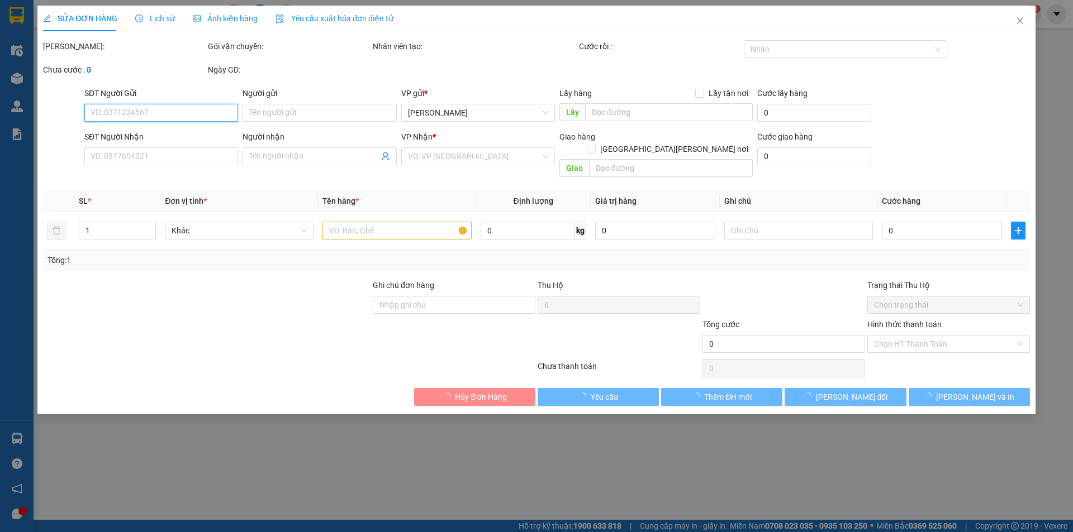
type input "0767128134"
type input "0332461930"
type input "30.000"
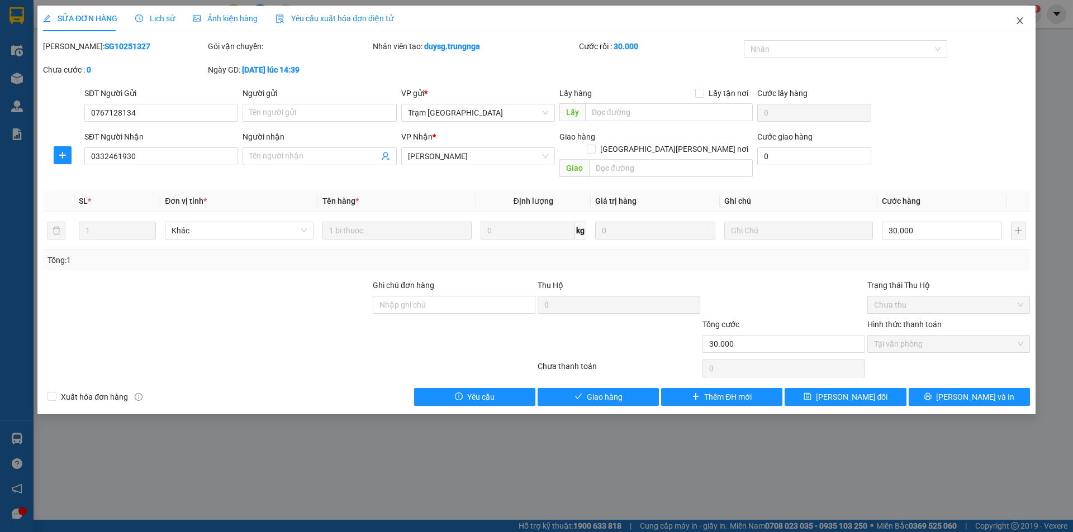
click at [1023, 18] on icon "close" at bounding box center [1019, 20] width 9 height 9
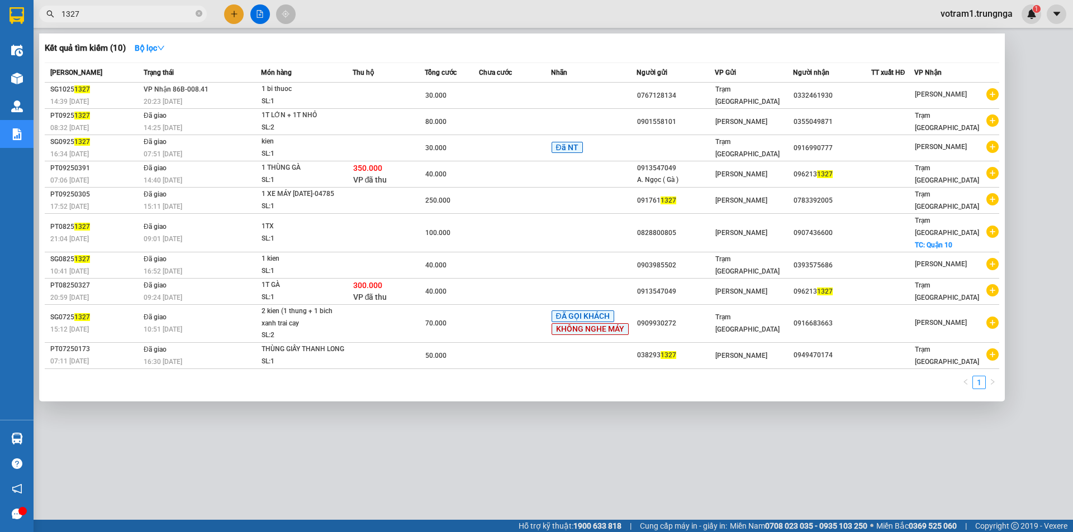
click at [167, 11] on input "1327" at bounding box center [127, 14] width 132 height 12
type input "1"
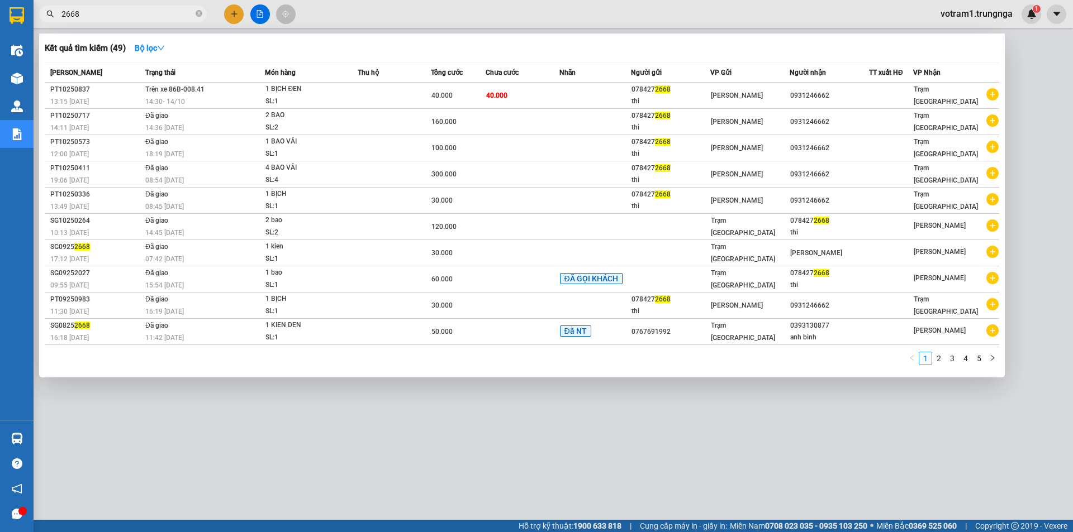
type input "2668"
click at [232, 12] on div at bounding box center [536, 266] width 1073 height 532
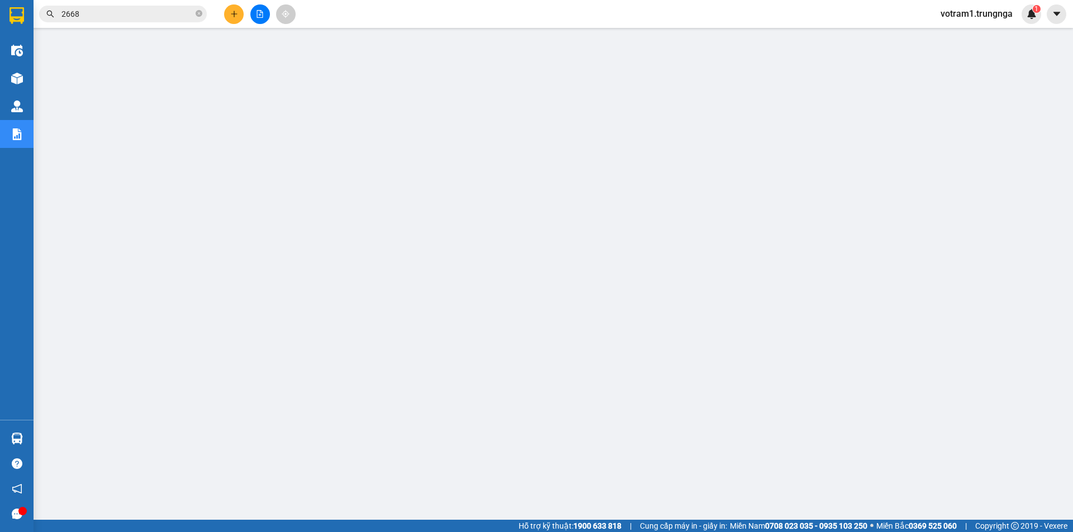
click at [349, 32] on main at bounding box center [536, 260] width 1073 height 520
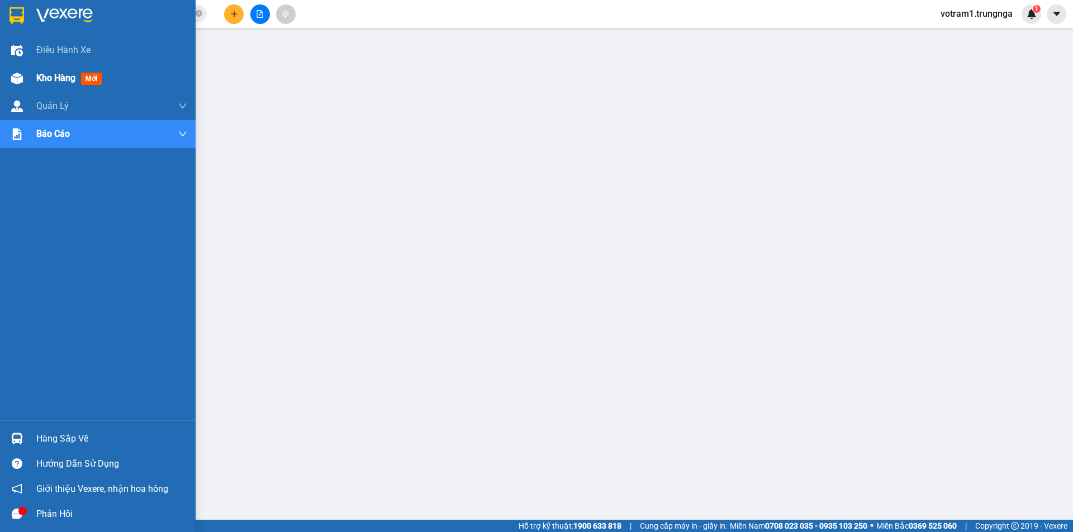
click at [11, 70] on div at bounding box center [17, 79] width 20 height 20
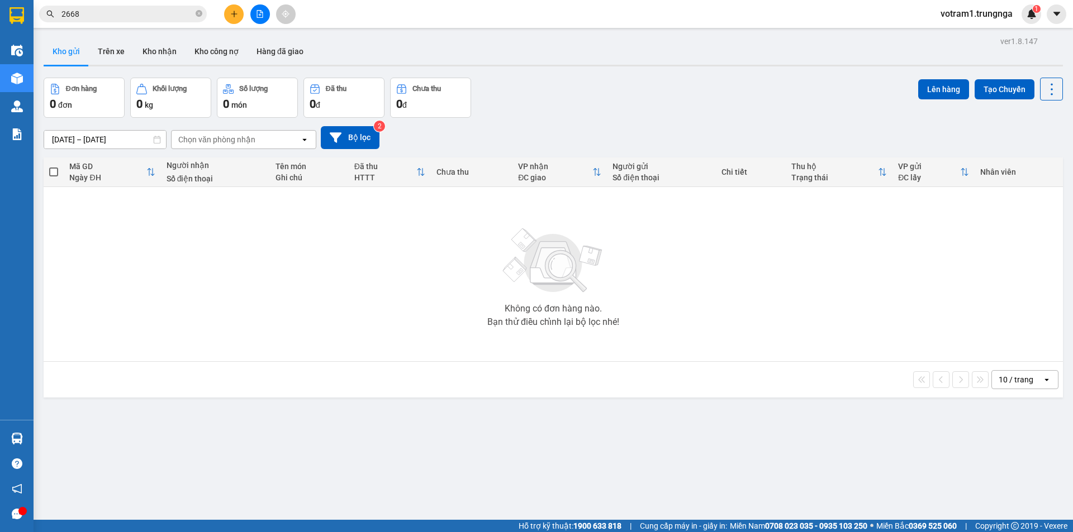
click at [525, 87] on div "Đơn hàng 0 đơn Khối lượng 0 kg Số lượng 0 món Đã thu 0 đ Chưa thu 0 đ Lên hàng …" at bounding box center [553, 98] width 1019 height 40
click at [547, 82] on div "Đơn hàng 0 đơn Khối lượng 0 kg Số lượng 0 món Đã thu 0 đ Chưa thu 0 đ Lên hàng …" at bounding box center [553, 98] width 1019 height 40
click at [120, 53] on button "Trên xe" at bounding box center [111, 51] width 45 height 27
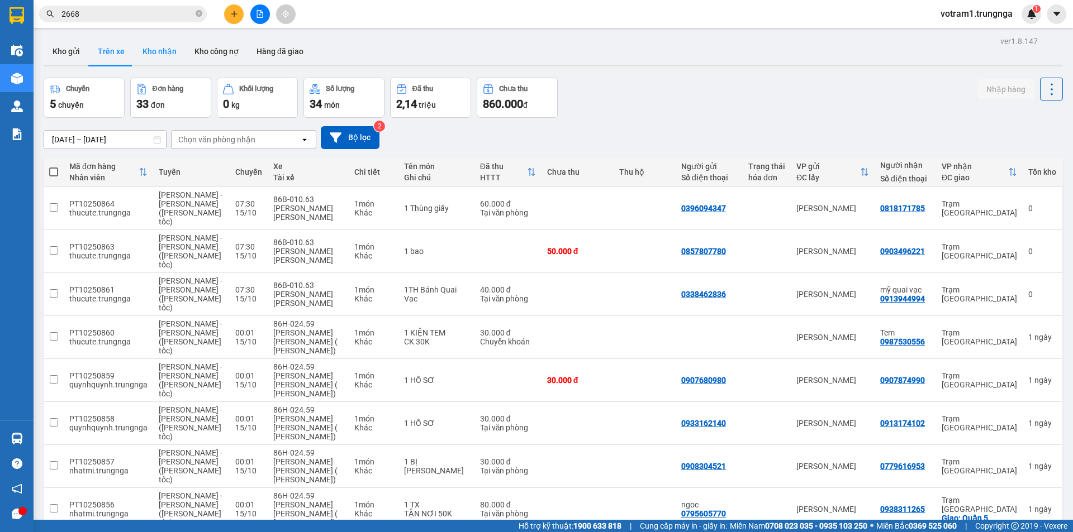
click at [161, 47] on button "Kho nhận" at bounding box center [160, 51] width 52 height 27
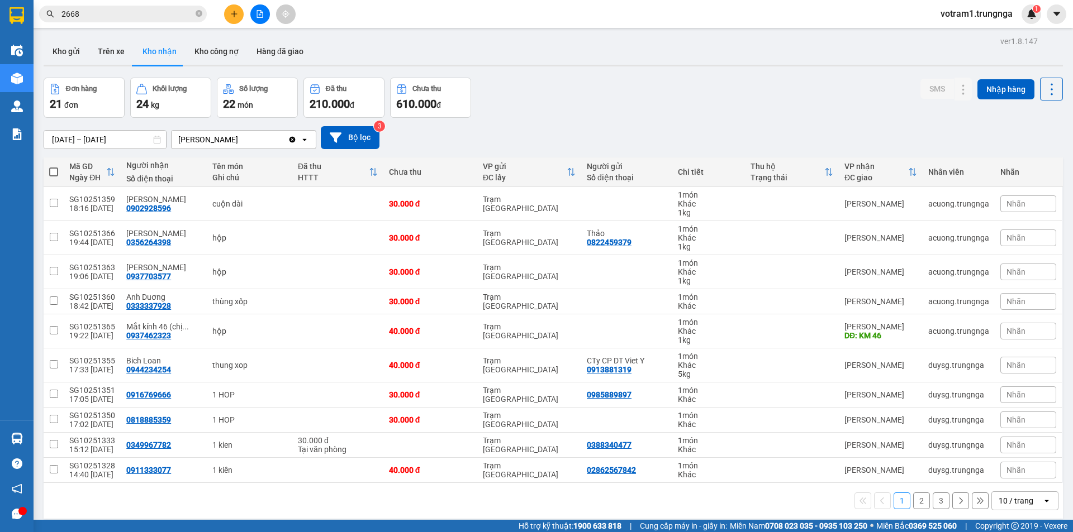
click at [119, 139] on input "13/10/2025 – 15/10/2025" at bounding box center [105, 140] width 122 height 18
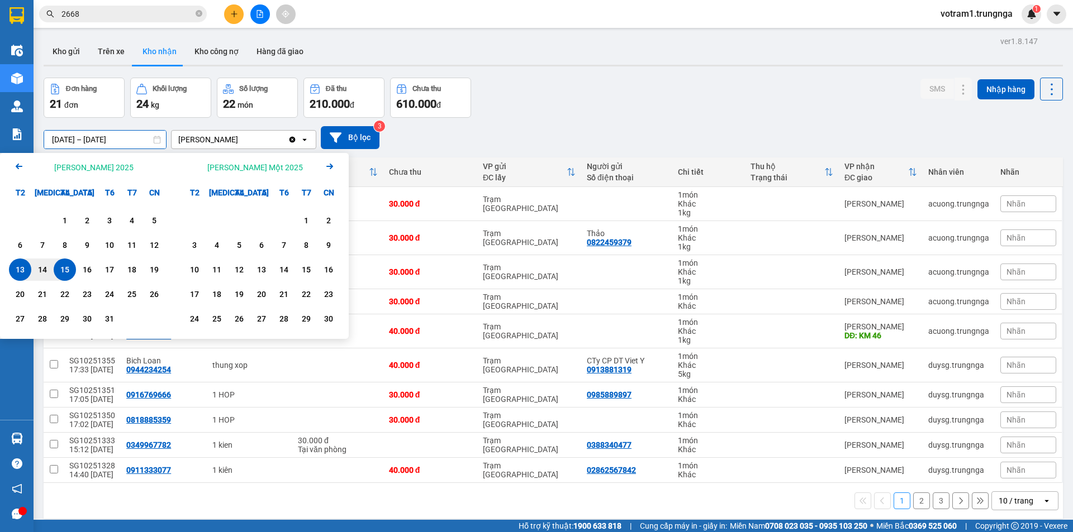
click at [16, 168] on icon "Arrow Left" at bounding box center [18, 166] width 13 height 13
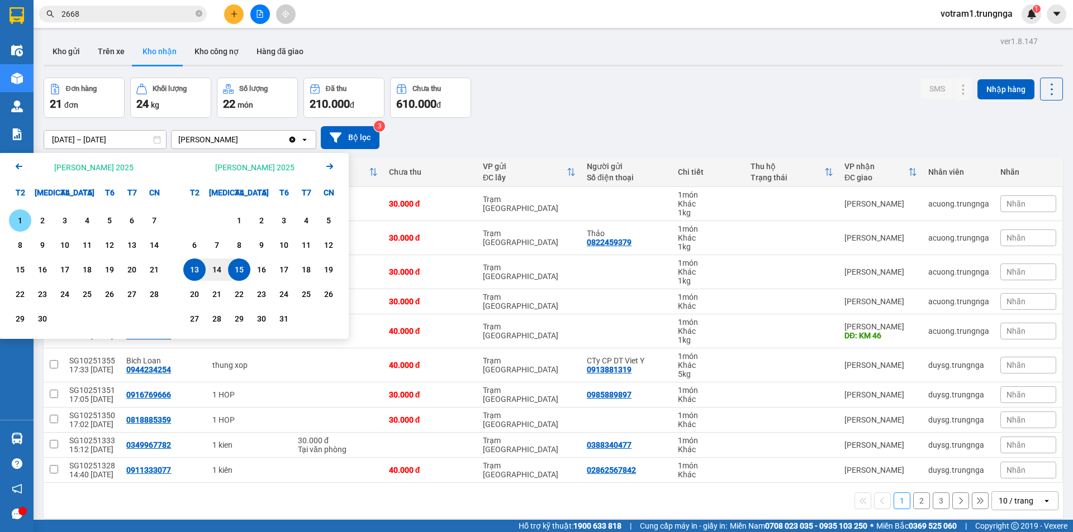
click at [16, 168] on icon "Arrow Left" at bounding box center [18, 166] width 13 height 13
click at [69, 270] on div "13" at bounding box center [65, 269] width 16 height 13
click at [331, 168] on icon "Next month." at bounding box center [329, 167] width 7 height 6
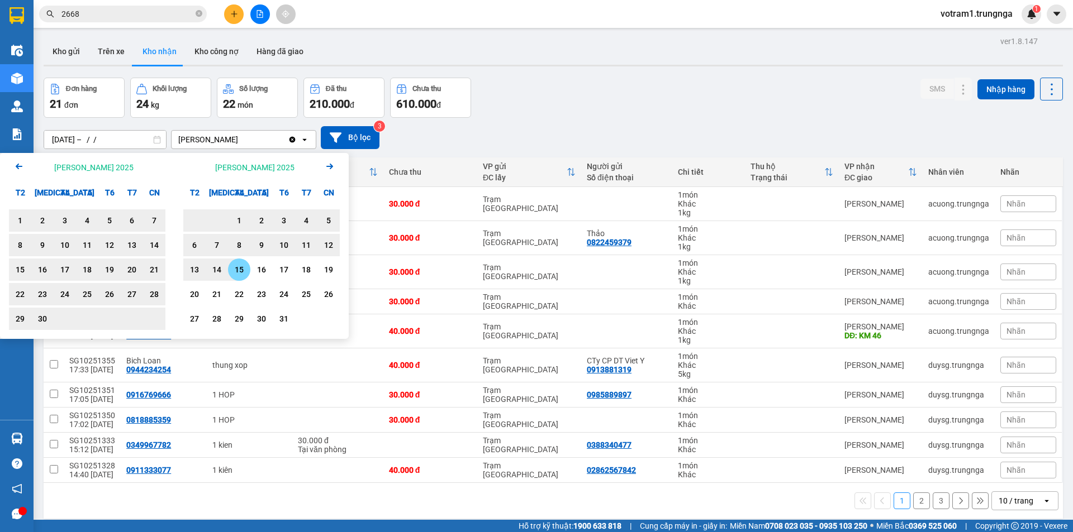
click at [244, 272] on div "15" at bounding box center [239, 269] width 16 height 13
type input "[DATE] – [DATE]"
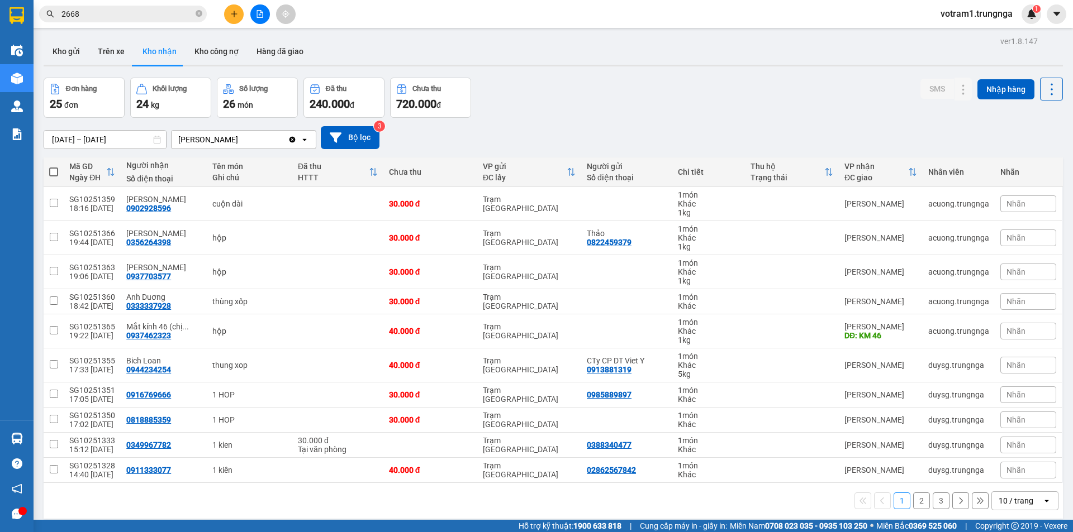
click at [693, 103] on div "Đơn hàng 25 đơn Khối lượng 24 kg Số lượng 26 món Đã thu 240.000 đ Chưa thu 720.…" at bounding box center [553, 98] width 1019 height 40
click at [1022, 503] on div "10 / trang" at bounding box center [1015, 501] width 35 height 11
click at [1010, 421] on span "20 / trang" at bounding box center [1010, 416] width 36 height 11
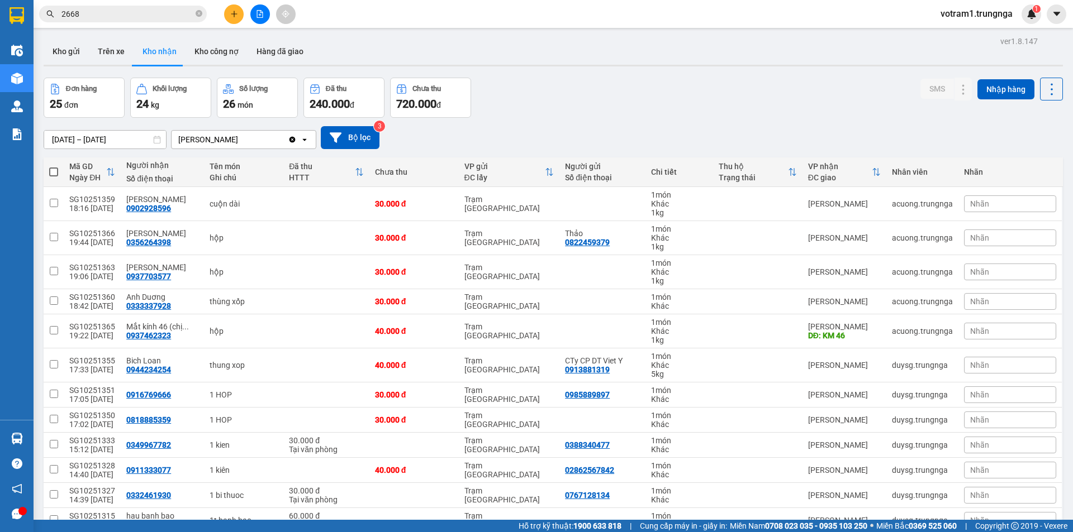
drag, startPoint x: 689, startPoint y: 110, endPoint x: 939, endPoint y: 288, distance: 306.5
click at [692, 111] on div "Đơn hàng 25 đơn Khối lượng 24 kg Số lượng 26 món Đã thu 240.000 đ Chưa thu 720.…" at bounding box center [553, 98] width 1019 height 40
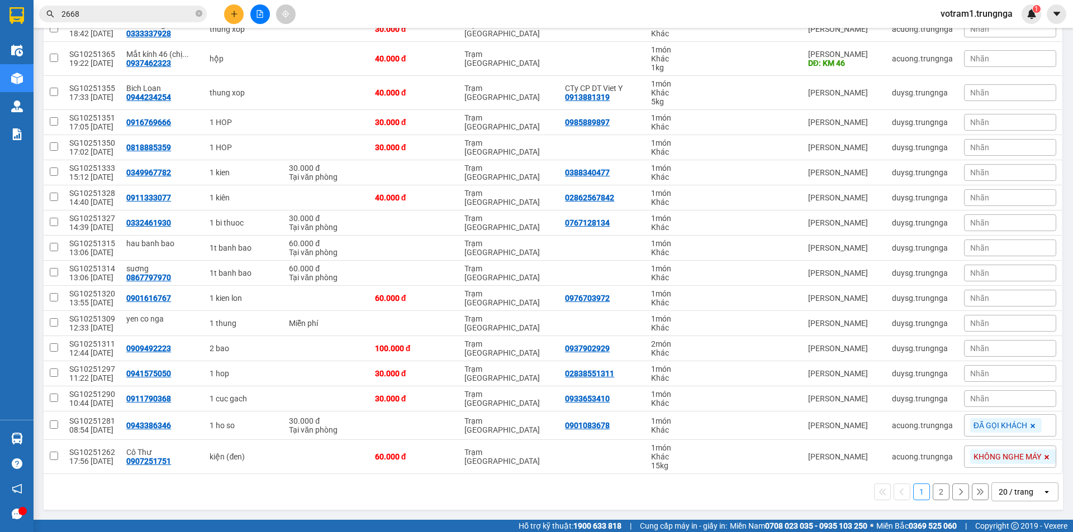
click at [998, 494] on div "20 / trang" at bounding box center [1015, 492] width 35 height 11
click at [995, 434] on div "50 / trang" at bounding box center [1016, 427] width 67 height 20
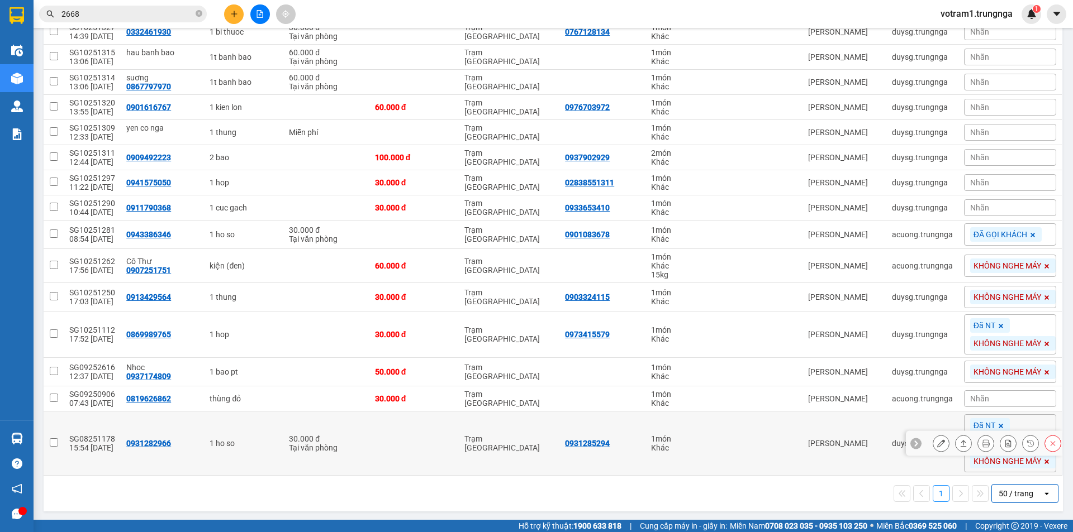
scroll to position [465, 0]
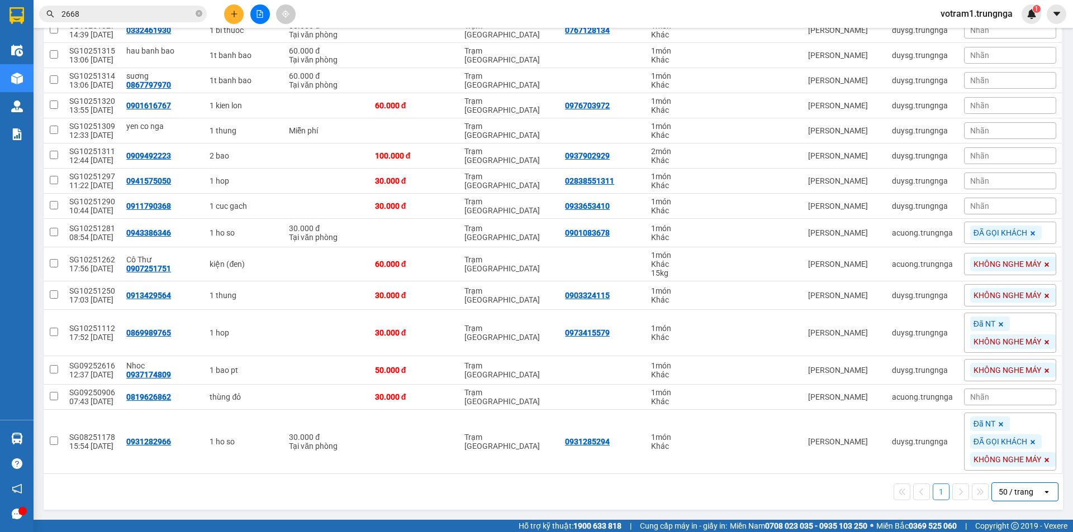
click at [448, 495] on div "1 50 / trang open" at bounding box center [553, 492] width 1010 height 19
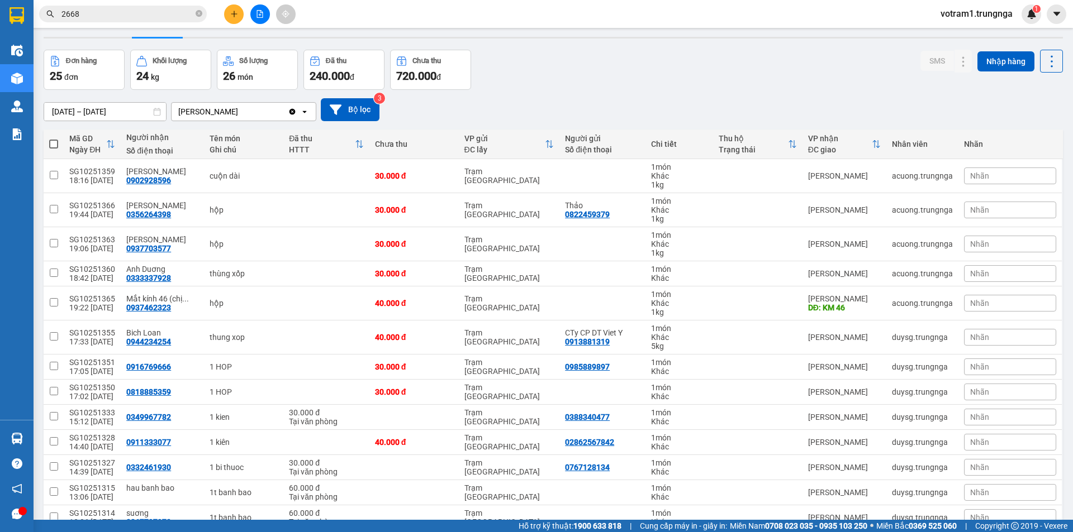
scroll to position [0, 0]
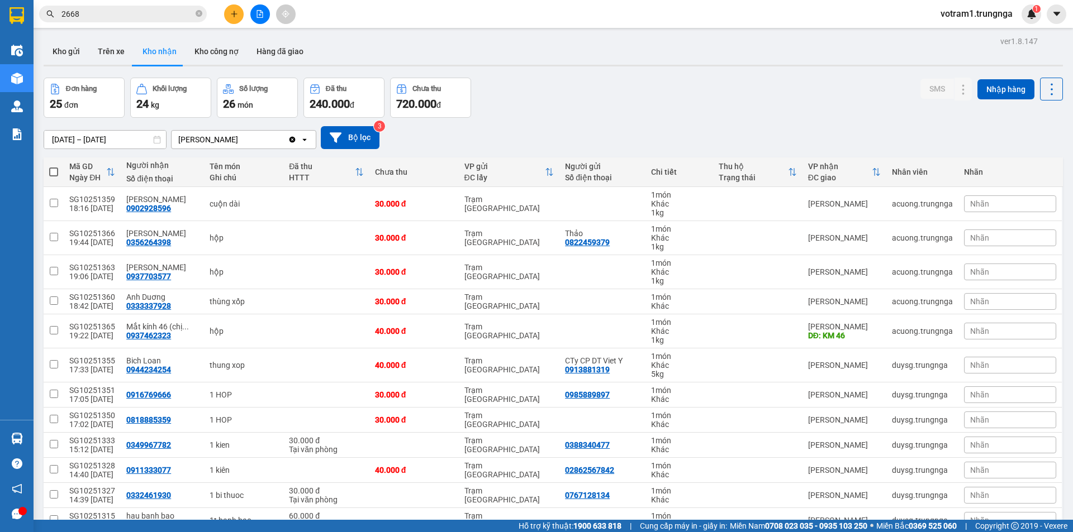
click at [106, 172] on icon at bounding box center [110, 172] width 9 height 9
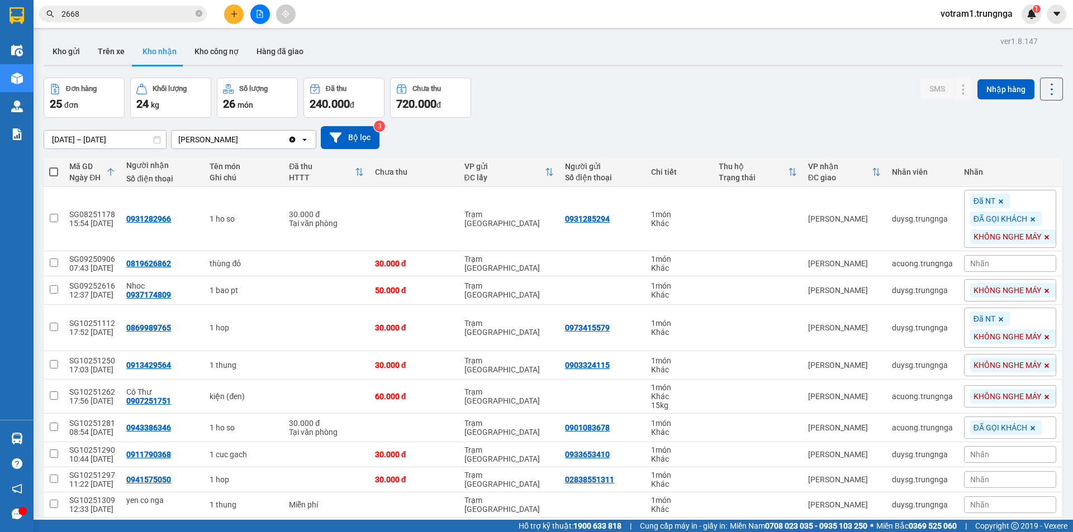
click at [806, 113] on div "Đơn hàng 25 đơn Khối lượng 24 kg Số lượng 26 món Đã thu 240.000 đ Chưa thu 720.…" at bounding box center [553, 98] width 1019 height 40
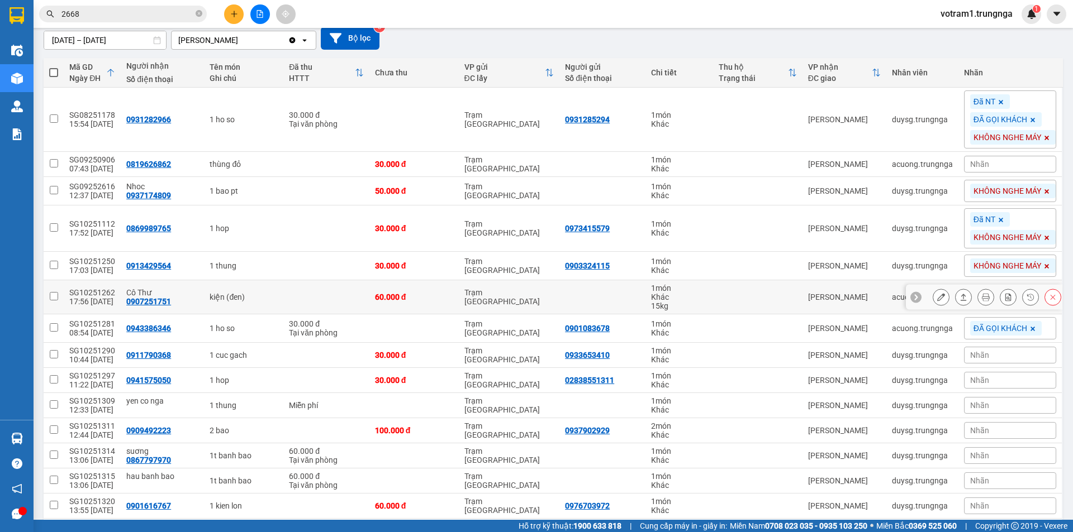
scroll to position [168, 0]
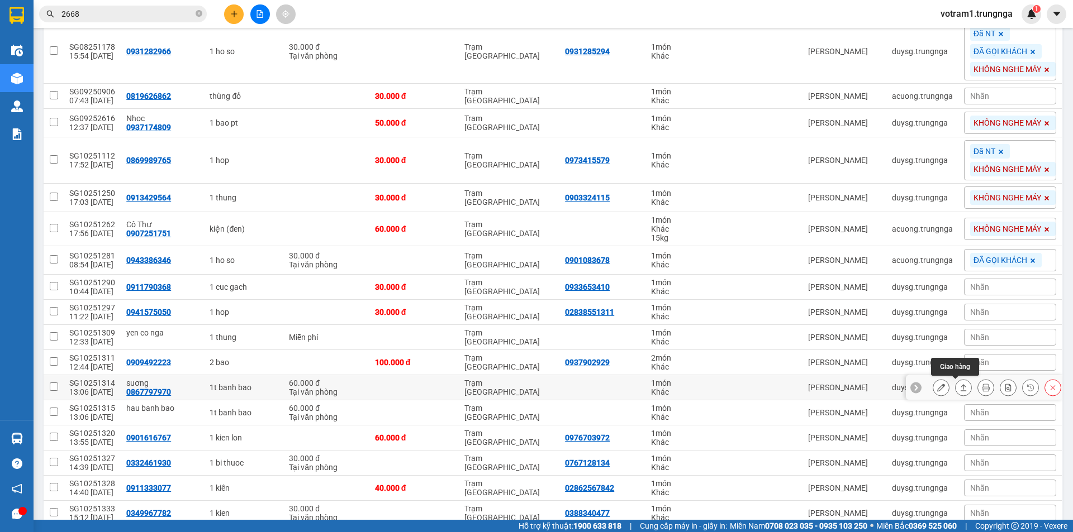
click at [955, 383] on button at bounding box center [963, 388] width 16 height 20
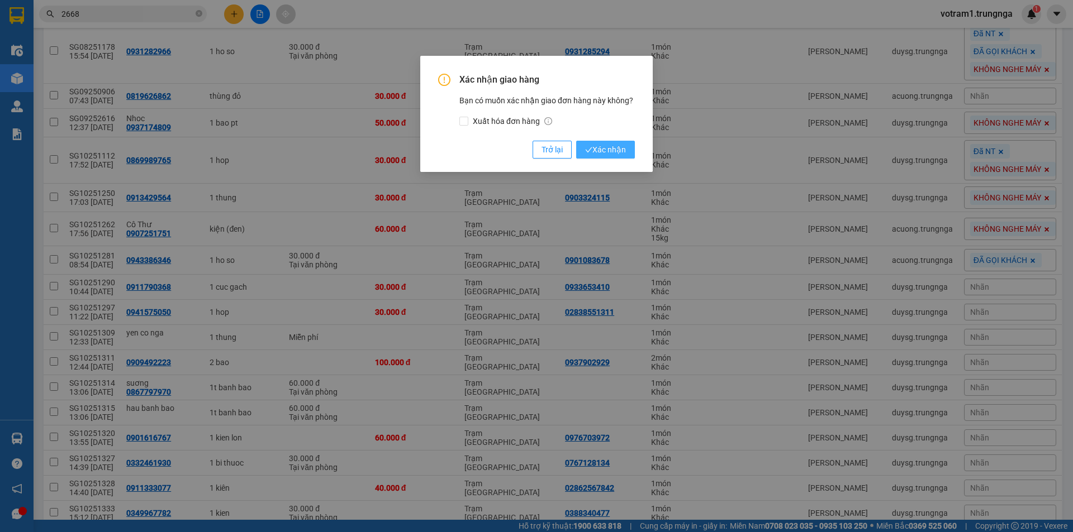
click at [626, 156] on button "Xác nhận" at bounding box center [605, 150] width 59 height 18
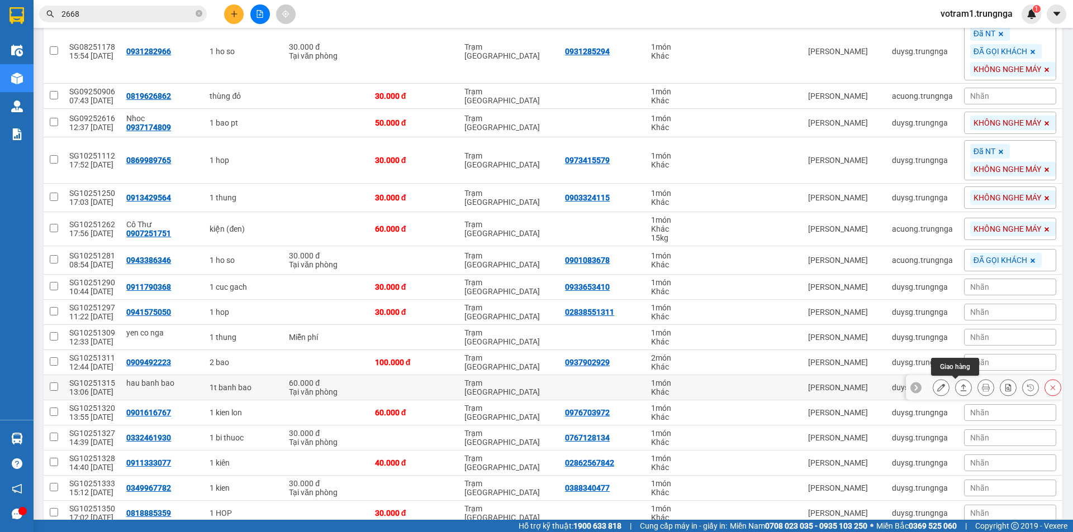
click at [959, 390] on icon at bounding box center [963, 388] width 8 height 8
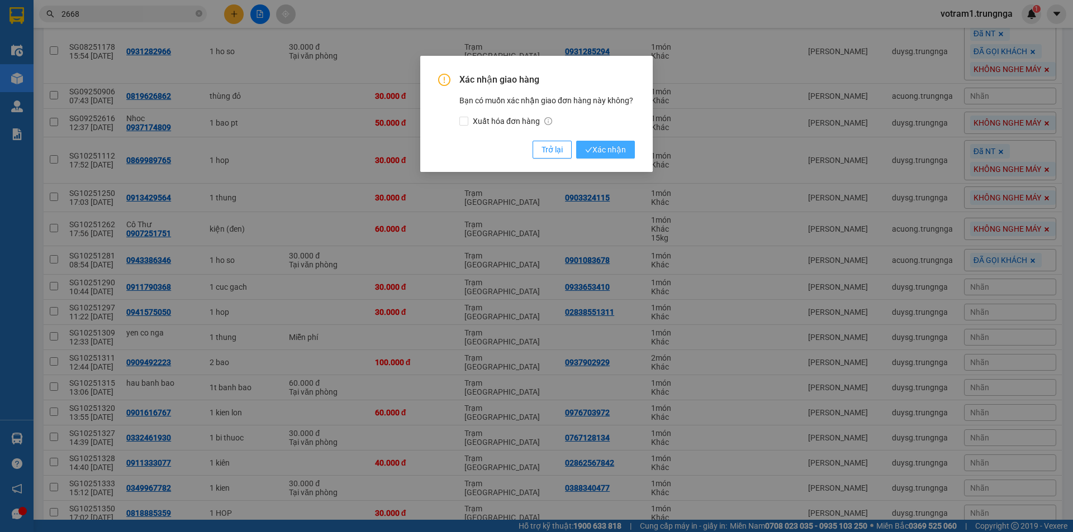
click at [600, 153] on span "Xác nhận" at bounding box center [605, 150] width 41 height 12
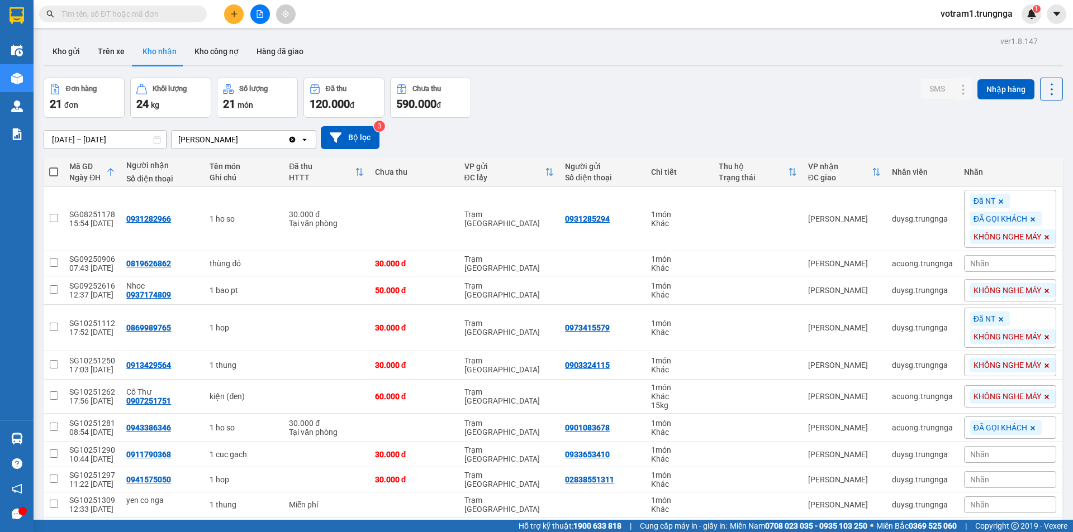
click at [597, 110] on div "Đơn hàng 21 đơn Khối lượng 24 kg Số lượng 21 món Đã thu 120.000 đ Chưa thu 590.…" at bounding box center [553, 98] width 1019 height 40
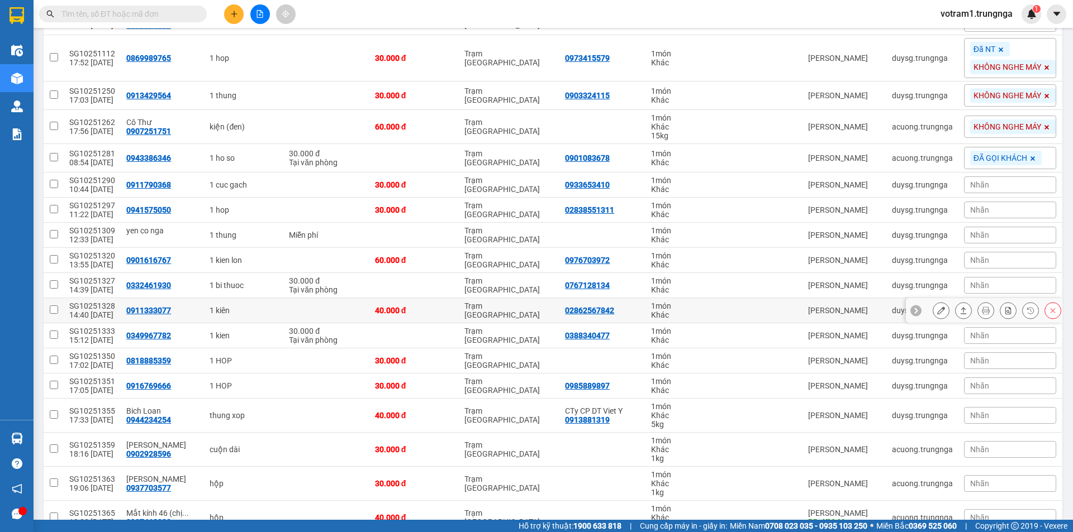
scroll to position [335, 0]
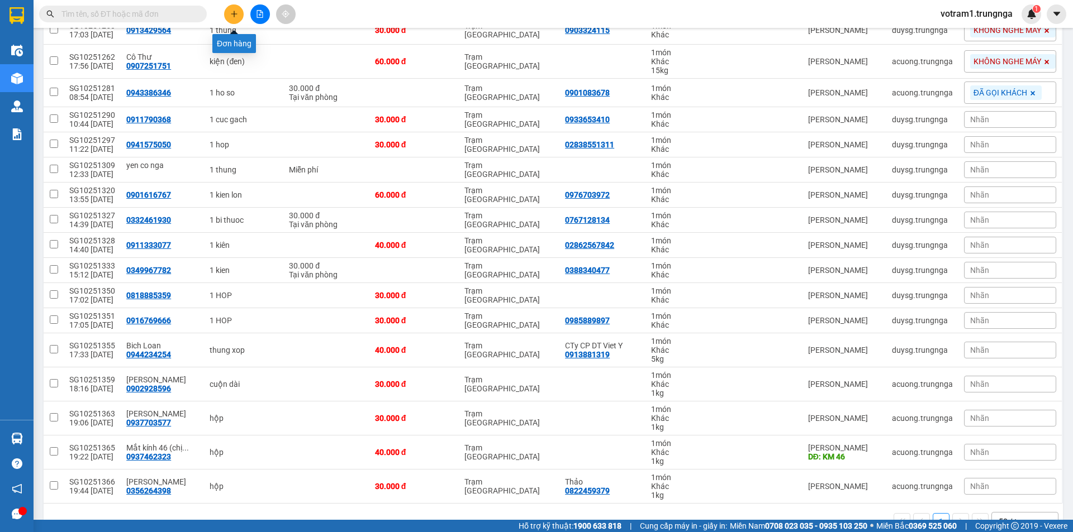
click at [227, 13] on button at bounding box center [234, 14] width 20 height 20
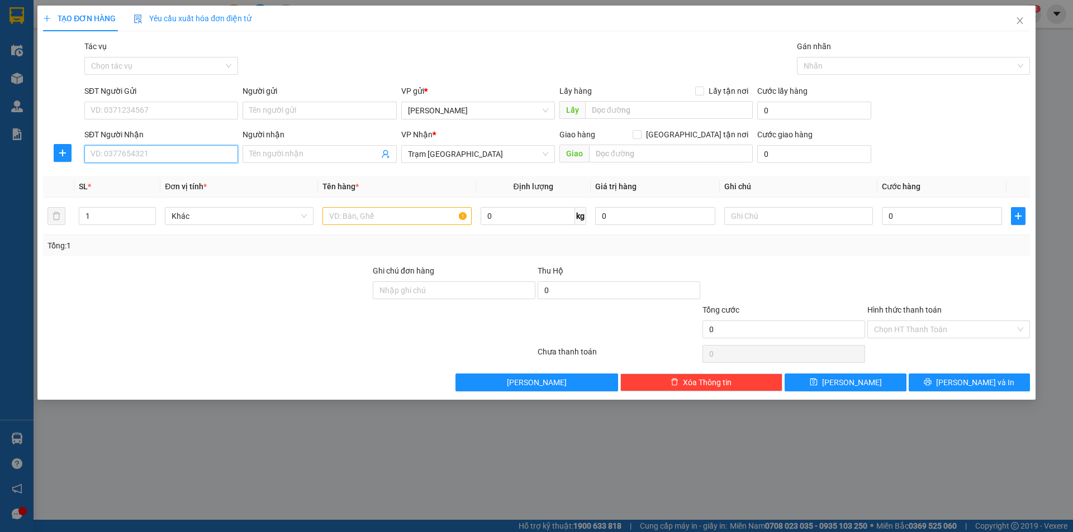
click at [172, 161] on input "SĐT Người Nhận" at bounding box center [161, 154] width 154 height 18
type input "0784272688"
click at [353, 209] on input "text" at bounding box center [396, 216] width 149 height 18
type input "1BAO"
click at [920, 226] on div "0" at bounding box center [942, 216] width 120 height 22
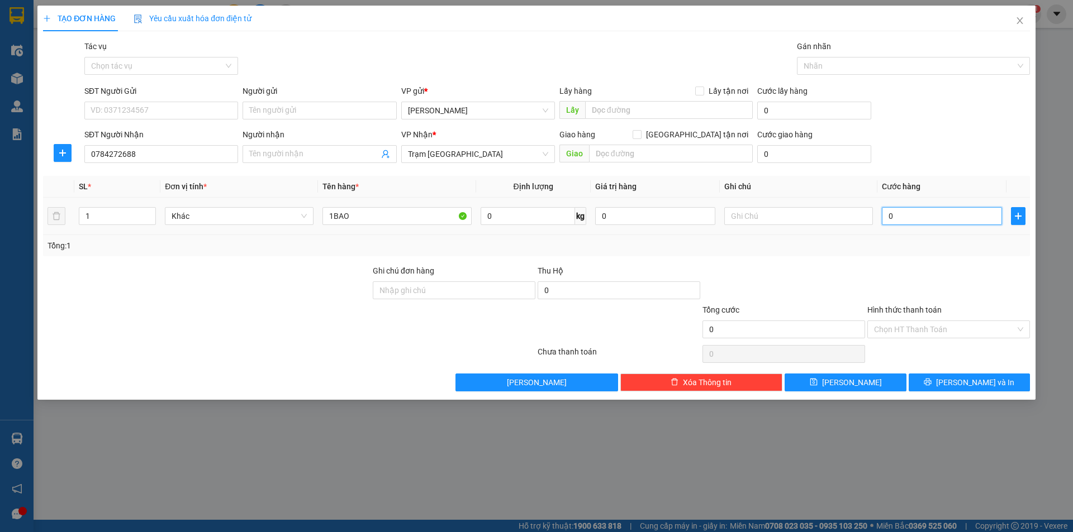
click at [919, 220] on input "0" at bounding box center [942, 216] width 120 height 18
type input "6"
type input "60"
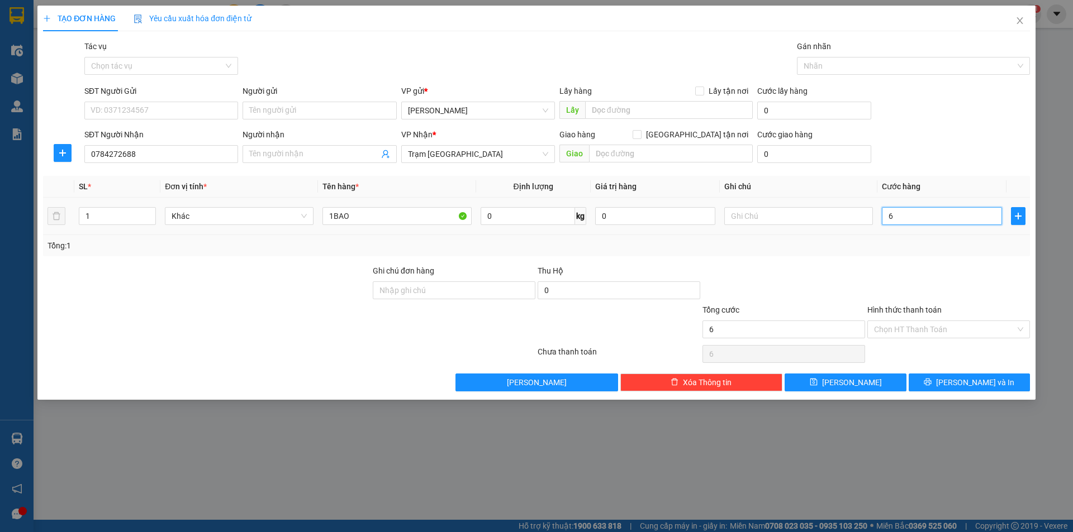
type input "60"
type input "60.000"
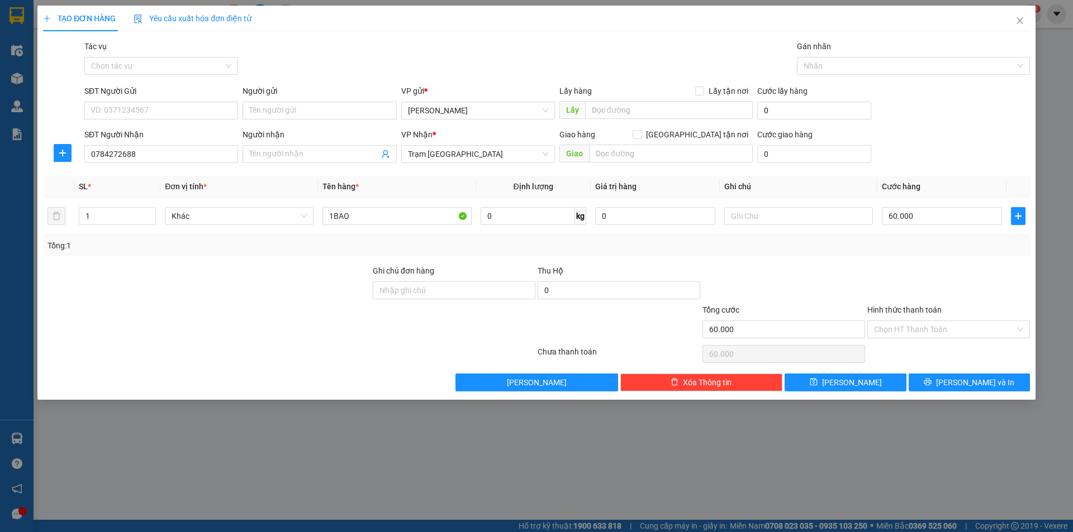
click at [907, 249] on div "Tổng: 1" at bounding box center [536, 246] width 978 height 12
click at [1002, 386] on button "[PERSON_NAME] và In" at bounding box center [968, 383] width 121 height 18
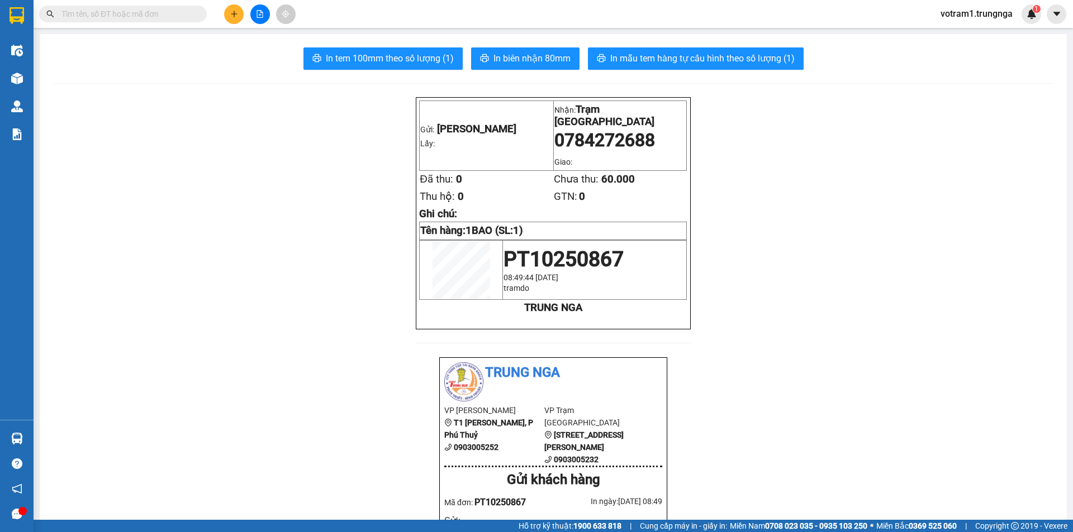
click at [229, 8] on button at bounding box center [234, 14] width 20 height 20
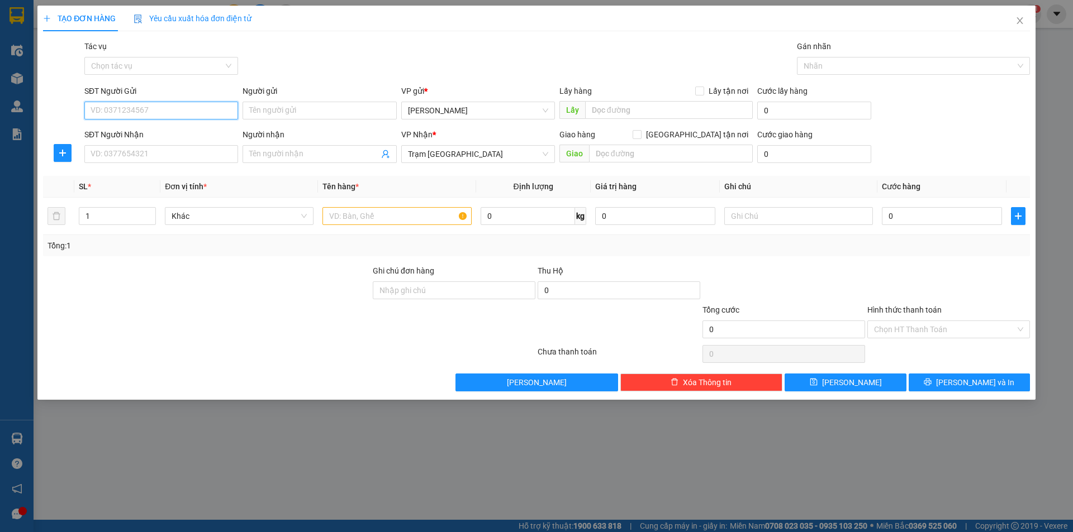
click at [161, 102] on input "SĐT Người Gửi" at bounding box center [161, 111] width 154 height 18
click at [351, 218] on input "text" at bounding box center [396, 216] width 149 height 18
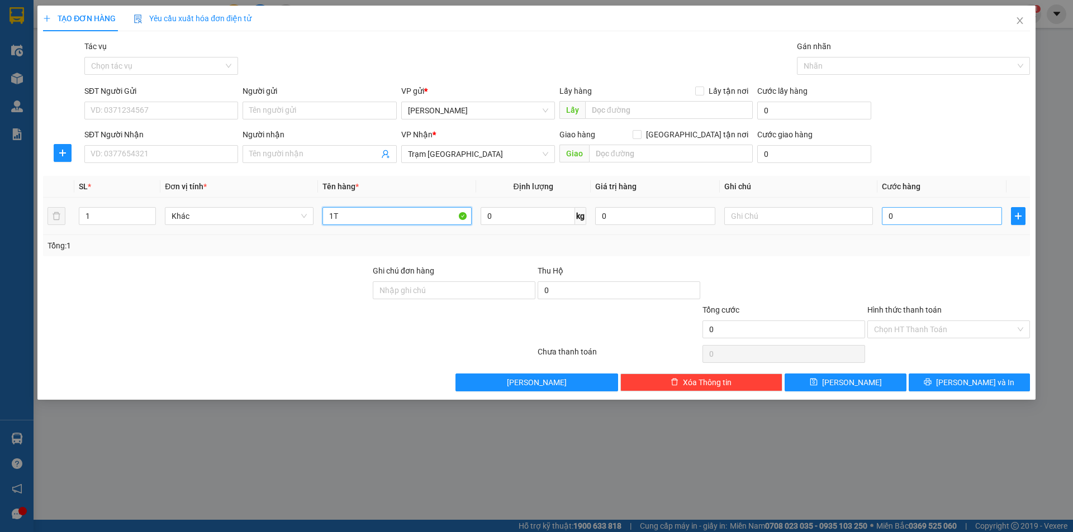
type input "1T"
click at [904, 211] on input "0" at bounding box center [942, 216] width 120 height 18
type input "5"
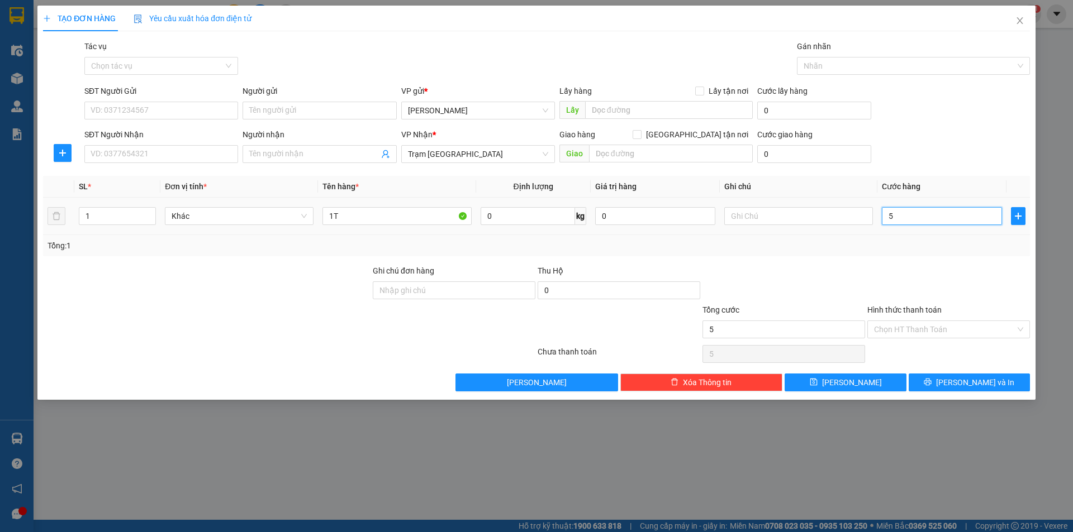
type input "50"
type input "50.000"
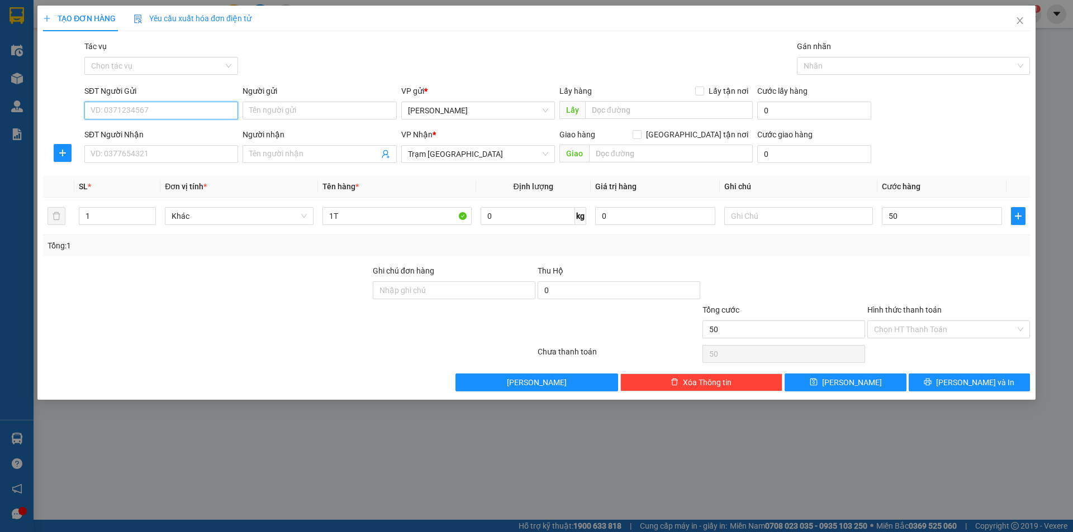
type input "50.000"
click at [107, 105] on input "SĐT Người Gửi" at bounding box center [161, 111] width 154 height 18
type input "0"
type input "0376366302"
click at [135, 160] on input "SĐT Người Nhận" at bounding box center [161, 154] width 154 height 18
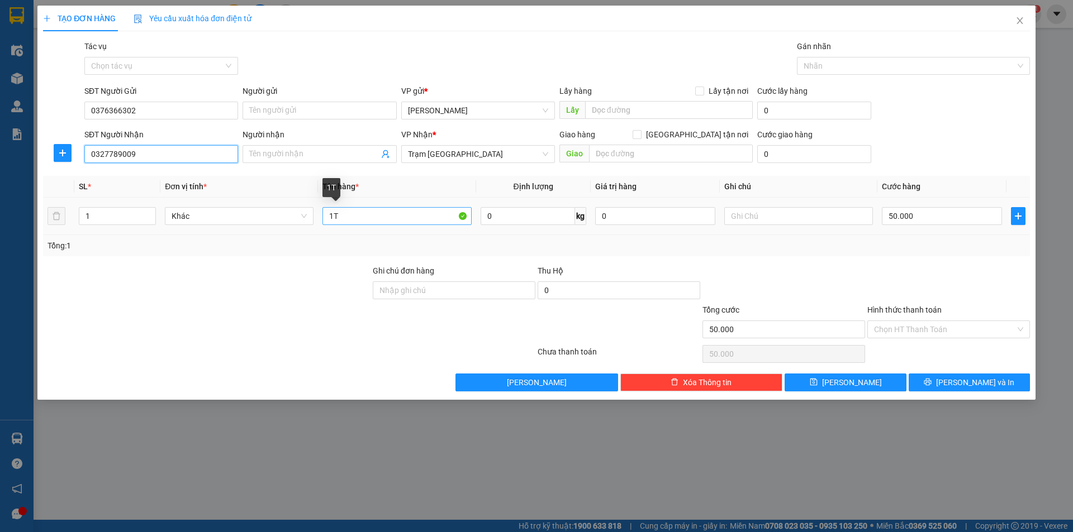
type input "0327789009"
click at [389, 217] on input "1T" at bounding box center [396, 216] width 149 height 18
click at [916, 215] on input "50.000" at bounding box center [942, 216] width 120 height 18
click at [640, 133] on input "[GEOGRAPHIC_DATA][PERSON_NAME] nơi" at bounding box center [636, 134] width 8 height 8
checkbox input "true"
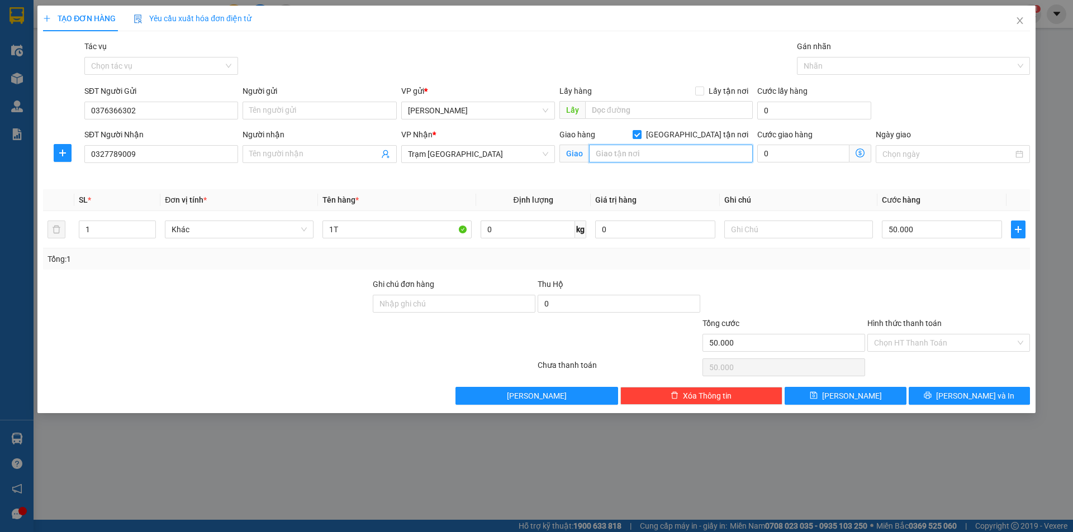
click at [675, 150] on input "text" at bounding box center [671, 154] width 164 height 18
type input "VĨNH LỘC B, BÌNH CHÁNH"
click at [709, 172] on div "Giao hàng Giao tận nơi Giao VĨNH LỘC B, BÌNH CHÁNH" at bounding box center [656, 155] width 198 height 53
click at [802, 156] on input "0" at bounding box center [803, 154] width 92 height 18
type input "50.001"
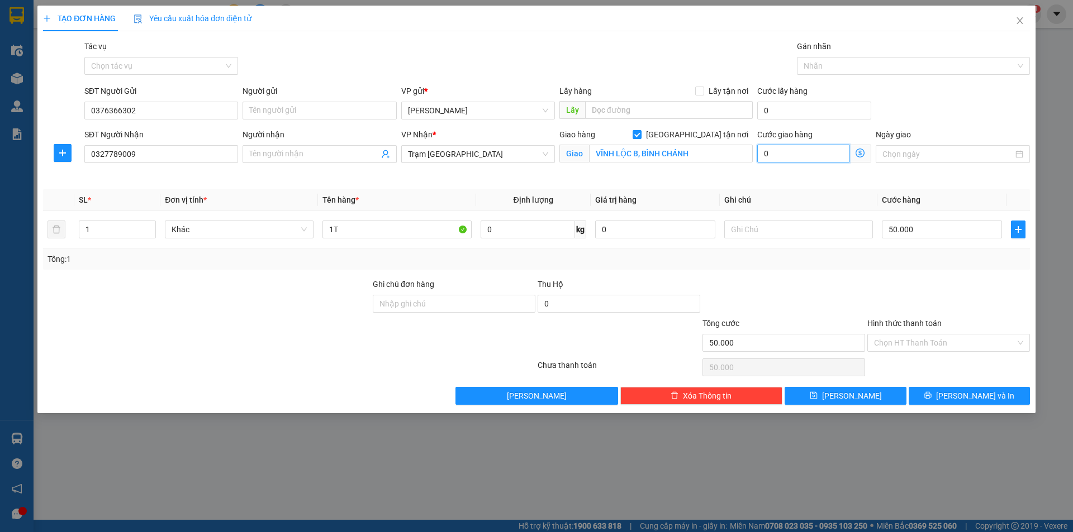
type input "50.001"
type input "17"
type input "50.017"
type input "50.170"
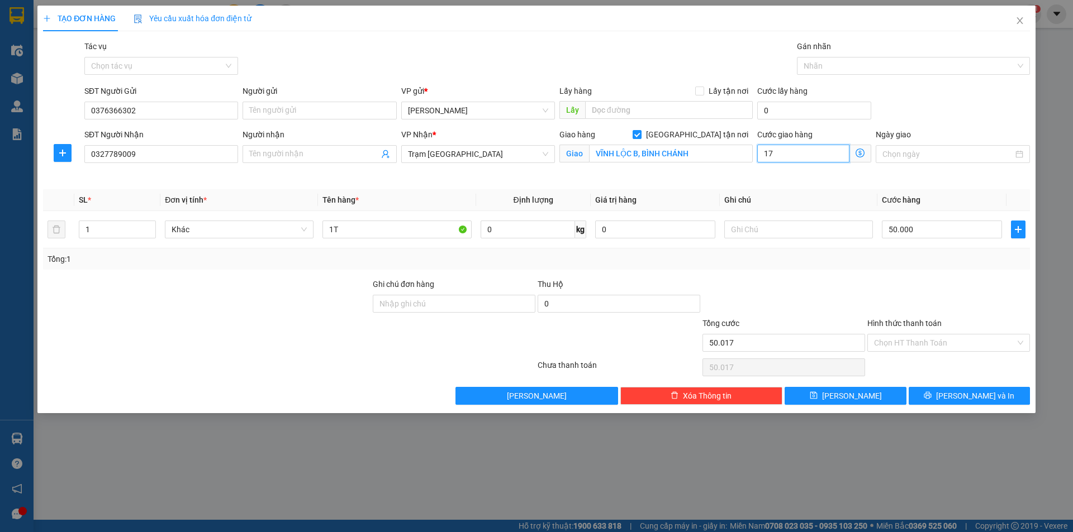
type input "50.170"
type input "170"
type input "220.000"
type input "170.000"
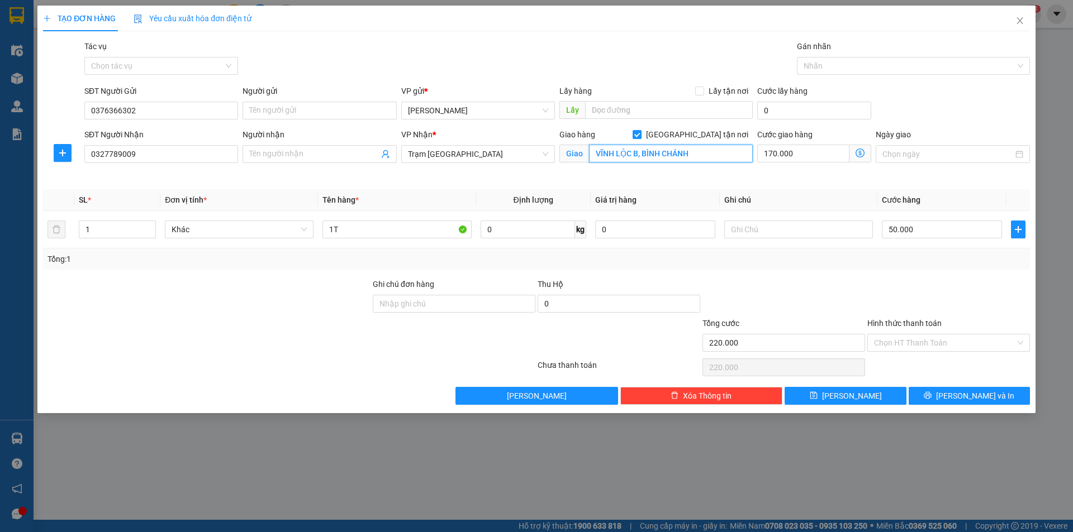
click at [591, 147] on input "VĨNH LỘC B, BÌNH CHÁNH" at bounding box center [671, 154] width 164 height 18
type input "B11/11E/6 ĐG 6A VĨNH LỘC B, BÌNH CHÁNH"
drag, startPoint x: 918, startPoint y: 345, endPoint x: 916, endPoint y: 339, distance: 6.4
click at [919, 345] on input "Hình thức thanh toán" at bounding box center [944, 343] width 141 height 17
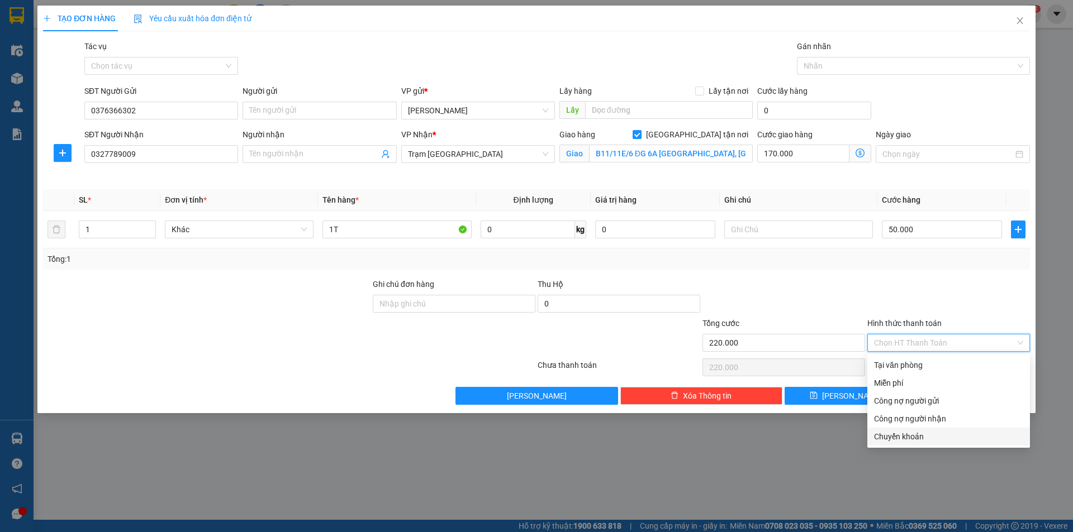
click at [912, 434] on div "Chuyển khoản" at bounding box center [948, 437] width 149 height 12
type input "0"
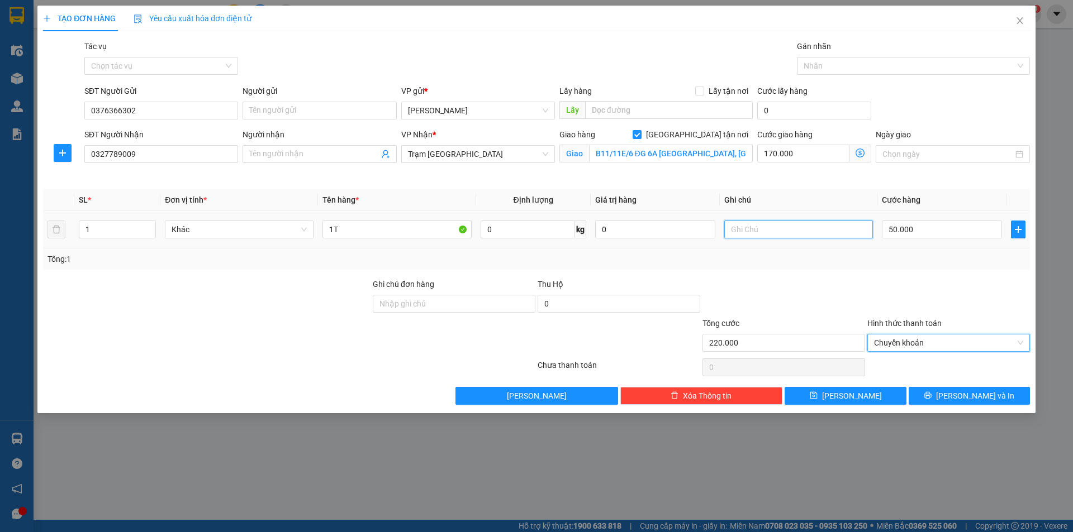
click at [791, 231] on input "text" at bounding box center [798, 230] width 149 height 18
type input "T"
type input "CK,TN 170"
click at [825, 274] on div "Transit Pickup Surcharge Ids Transit Deliver Surcharge Ids Transit Deliver Surc…" at bounding box center [536, 222] width 987 height 365
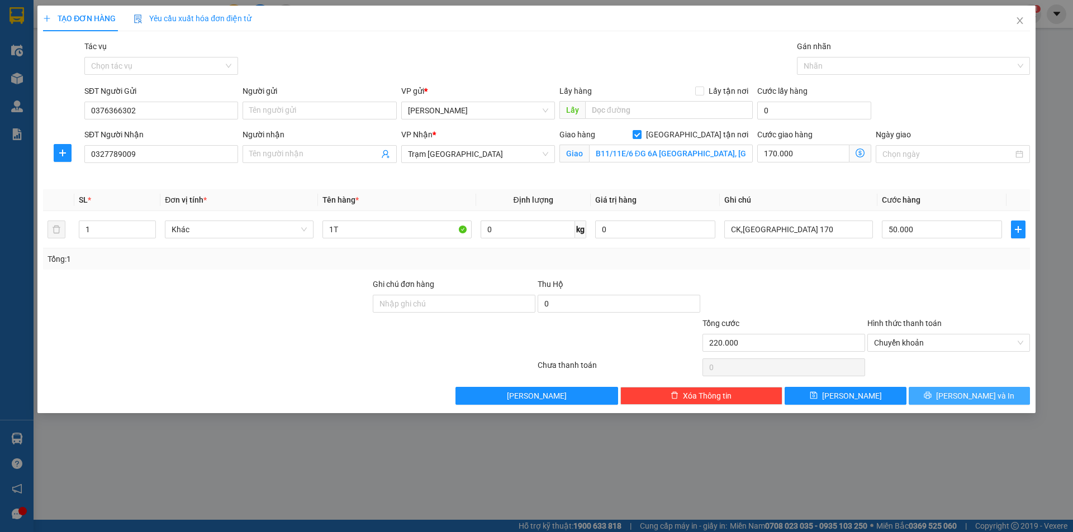
click at [963, 391] on span "[PERSON_NAME] và In" at bounding box center [975, 396] width 78 height 12
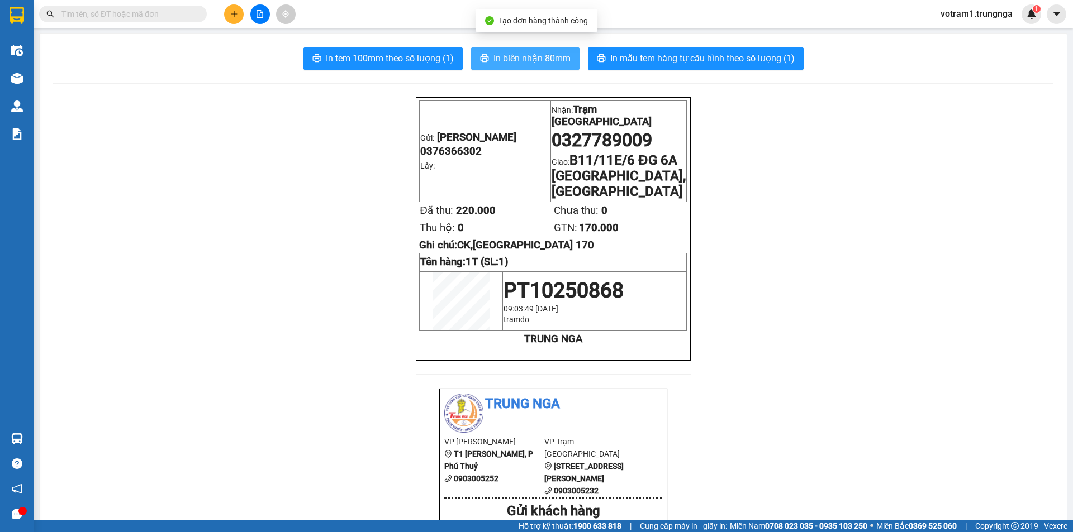
click at [550, 65] on span "In biên nhận 80mm" at bounding box center [531, 58] width 77 height 14
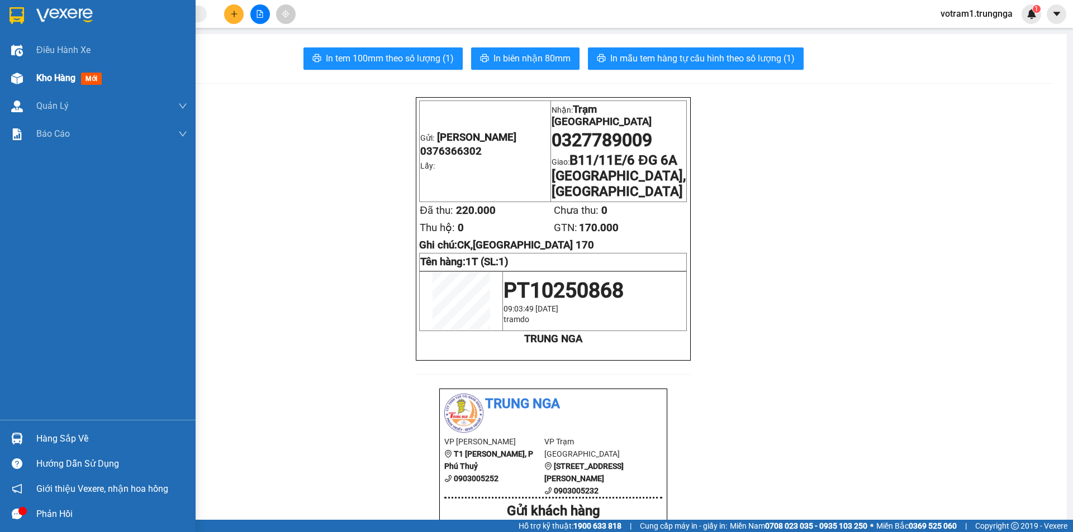
click at [27, 74] on div "Kho hàng mới" at bounding box center [98, 78] width 196 height 28
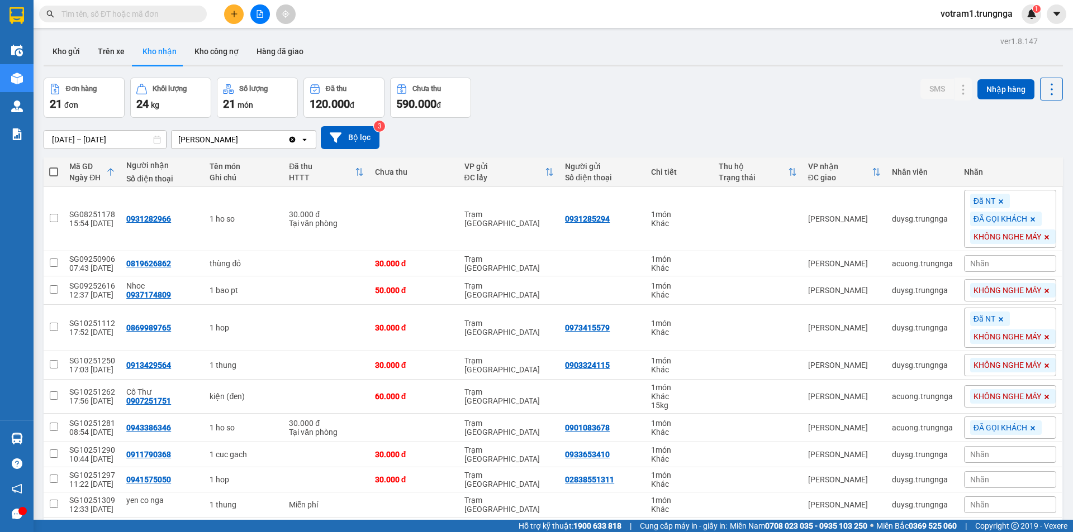
click at [611, 84] on div "Đơn hàng 21 đơn Khối lượng 24 kg Số lượng 21 món Đã thu 120.000 đ Chưa thu 590.…" at bounding box center [553, 98] width 1019 height 40
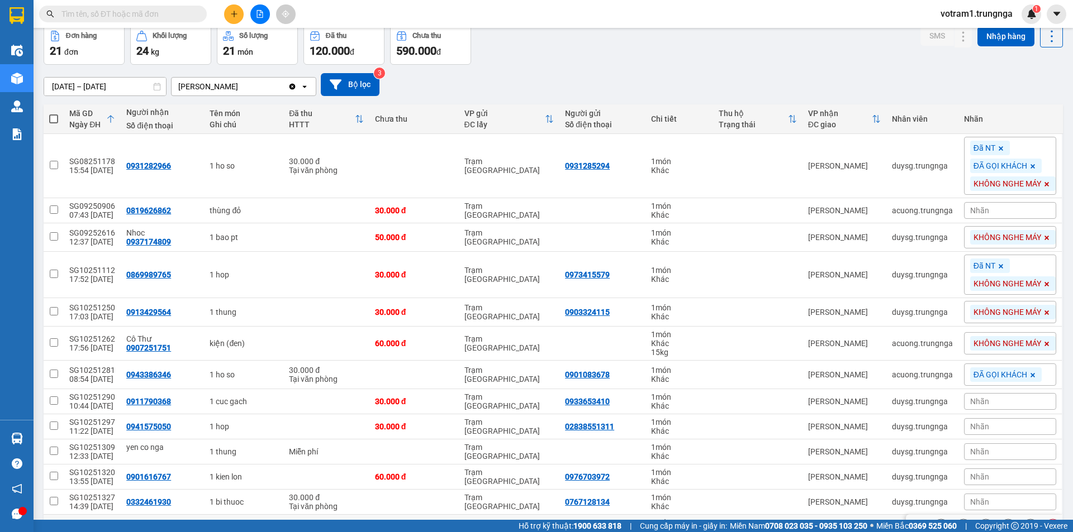
scroll to position [112, 0]
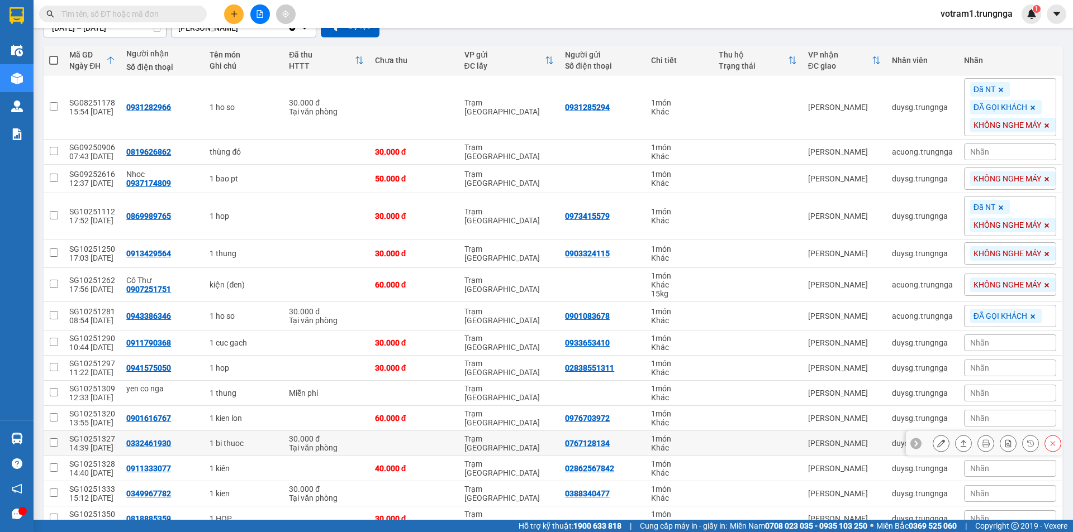
click at [959, 445] on icon at bounding box center [963, 444] width 8 height 8
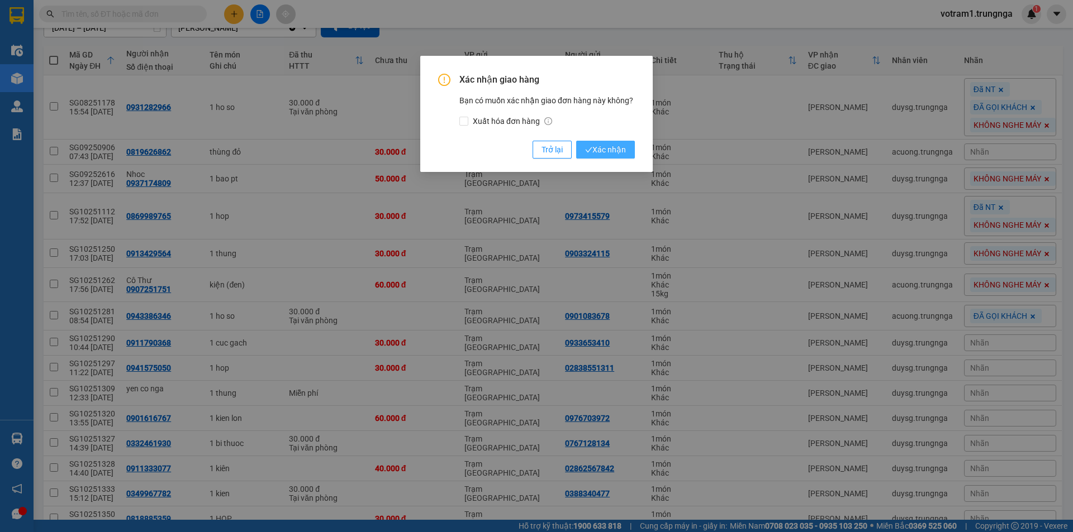
click at [616, 151] on span "Xác nhận" at bounding box center [605, 150] width 41 height 12
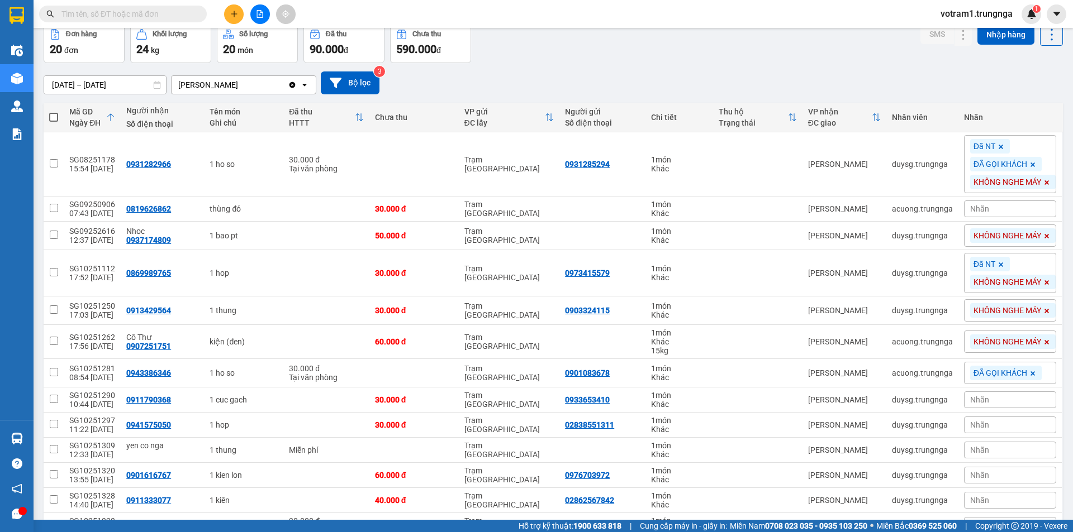
scroll to position [0, 0]
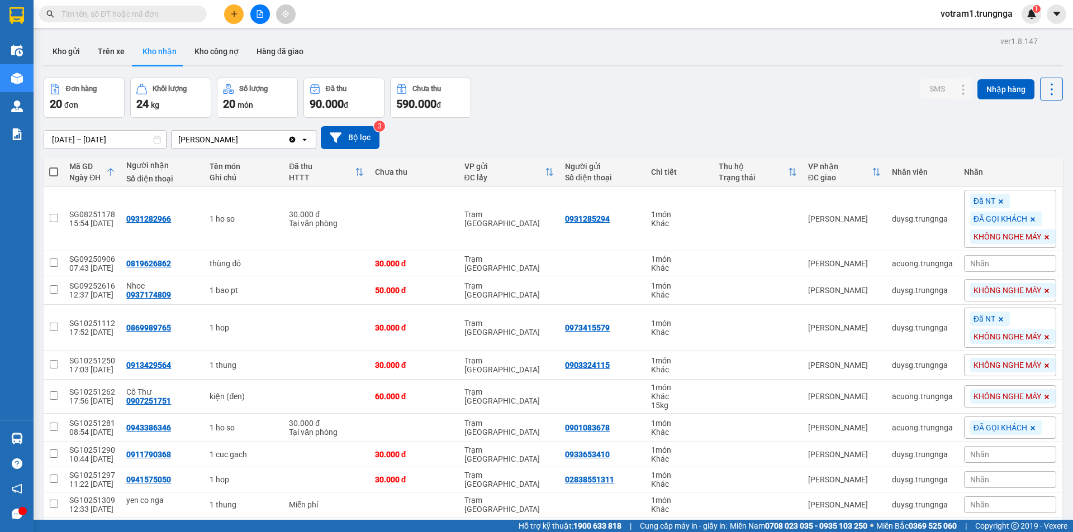
click at [693, 101] on div "Đơn hàng 20 đơn Khối lượng 24 kg Số lượng 20 món Đã thu 90.000 đ Chưa thu 590.0…" at bounding box center [553, 98] width 1019 height 40
click at [549, 96] on div "Đơn hàng 20 đơn Khối lượng 24 kg Số lượng 20 món Đã thu 90.000 đ Chưa thu 590.0…" at bounding box center [553, 98] width 1019 height 40
click at [229, 16] on button at bounding box center [234, 14] width 20 height 20
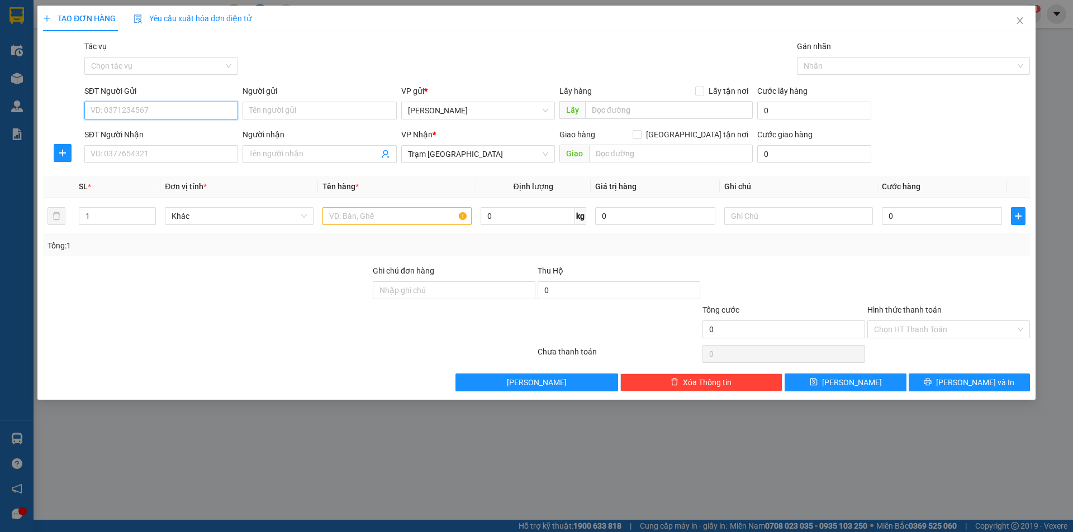
click at [194, 119] on input "SĐT Người Gửi" at bounding box center [161, 111] width 154 height 18
click at [194, 113] on input "SĐT Người Gửi" at bounding box center [161, 111] width 154 height 18
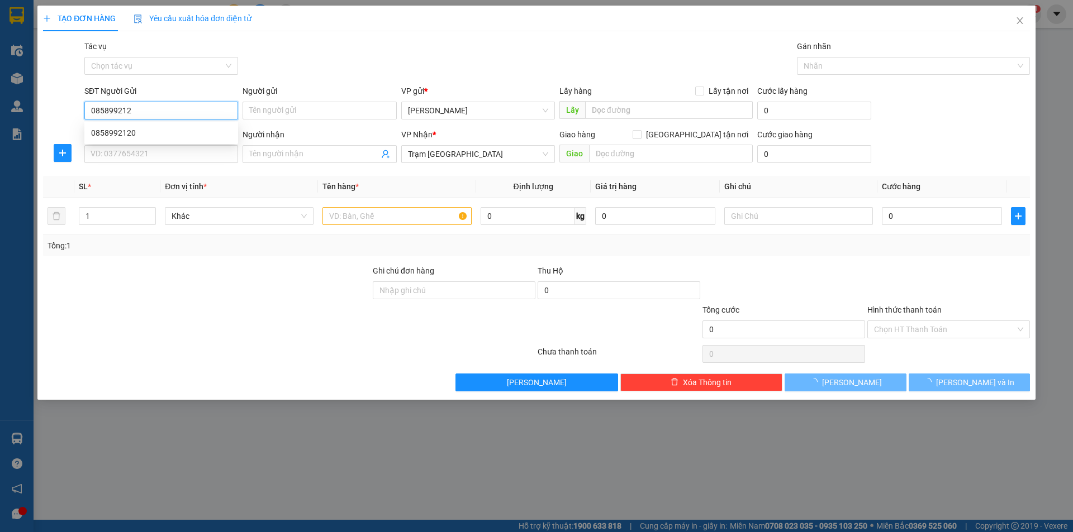
type input "0858992120"
click at [181, 132] on div "0858992120" at bounding box center [161, 133] width 140 height 12
type input "40.000"
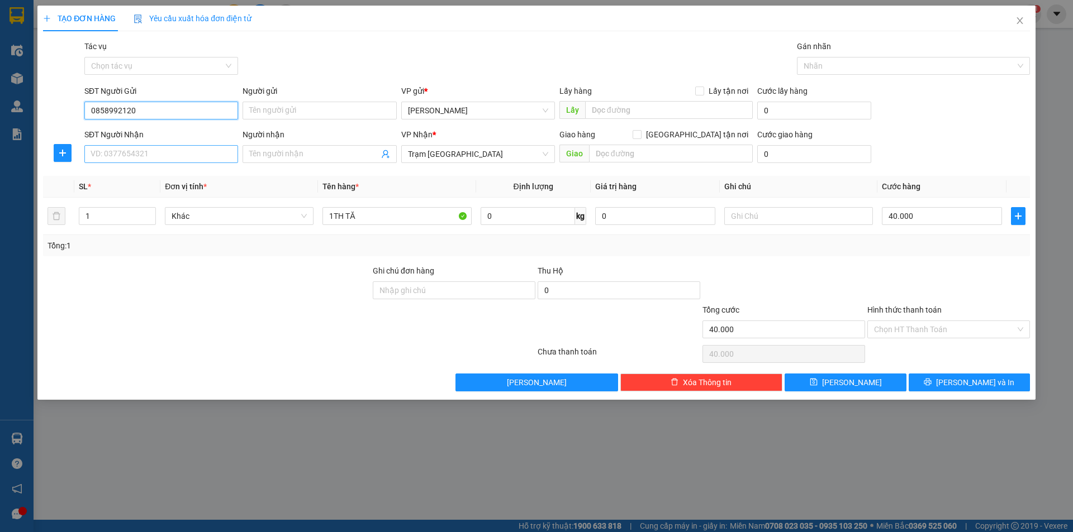
type input "0858992120"
click at [189, 158] on input "SĐT Người Nhận" at bounding box center [161, 154] width 154 height 18
click at [196, 175] on div "0852457042" at bounding box center [161, 176] width 140 height 12
type input "0852457042"
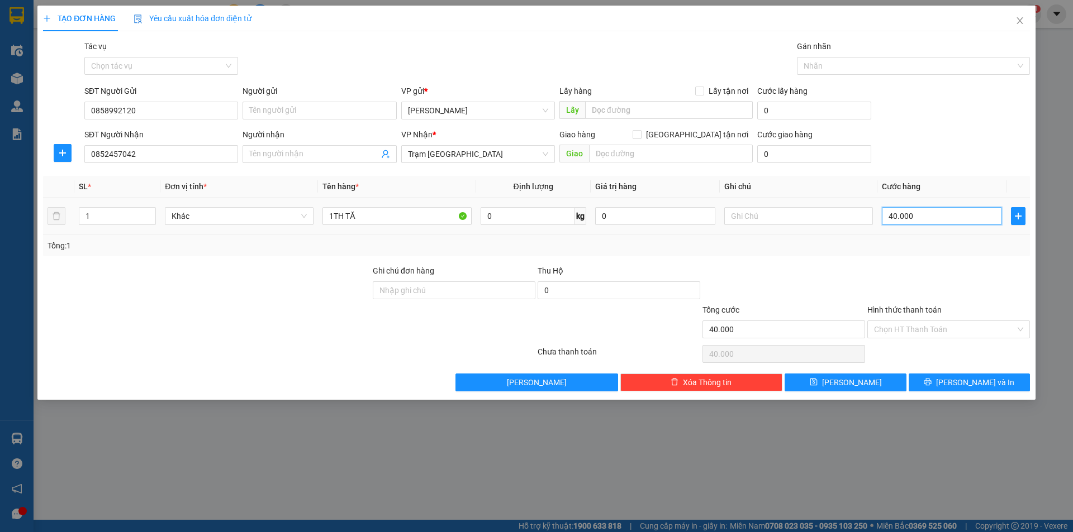
click at [893, 211] on input "40.000" at bounding box center [942, 216] width 120 height 18
type input "5"
type input "50"
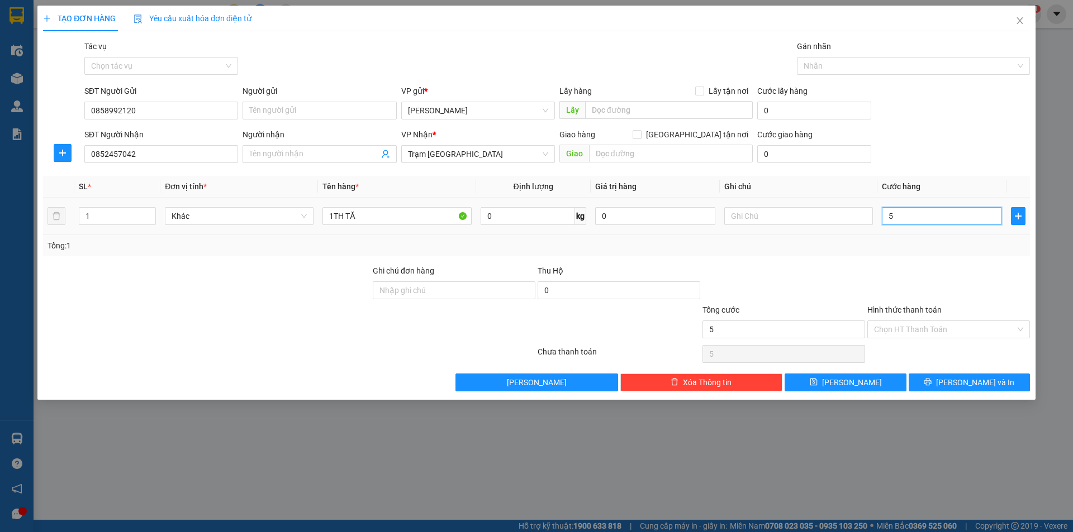
type input "50"
type input "50.000"
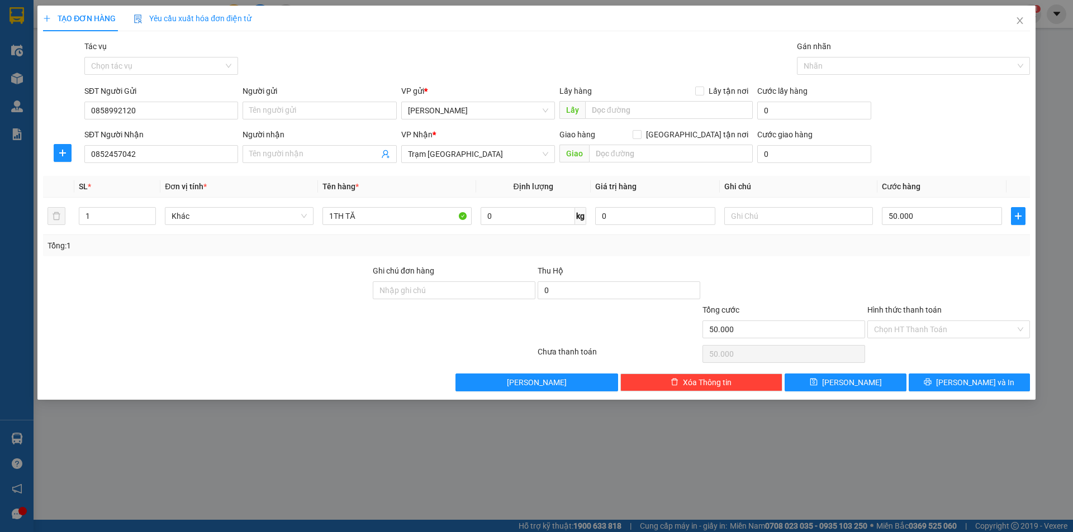
click at [924, 171] on div "Transit Pickup Surcharge Ids Transit Deliver Surcharge Ids Transit Deliver Surc…" at bounding box center [536, 215] width 987 height 351
click at [142, 150] on input "0852457042" at bounding box center [161, 154] width 154 height 18
drag, startPoint x: 147, startPoint y: 153, endPoint x: 77, endPoint y: 151, distance: 69.8
click at [77, 151] on div "SĐT Người Nhận 0852457042 Người nhận Tên người nhận VP Nhận * Trạm Sài Gòn Giao…" at bounding box center [536, 148] width 989 height 39
click at [254, 149] on input "Người nhận" at bounding box center [313, 154] width 129 height 12
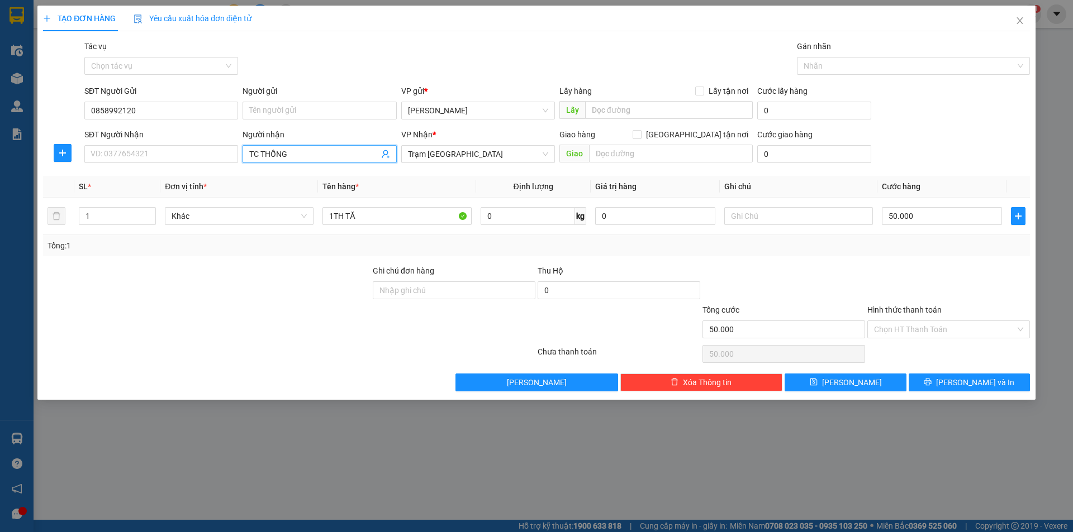
type input "TC THỐNG"
click at [273, 255] on div "Tổng: 1" at bounding box center [536, 245] width 987 height 21
click at [936, 326] on input "Hình thức thanh toán" at bounding box center [944, 329] width 141 height 17
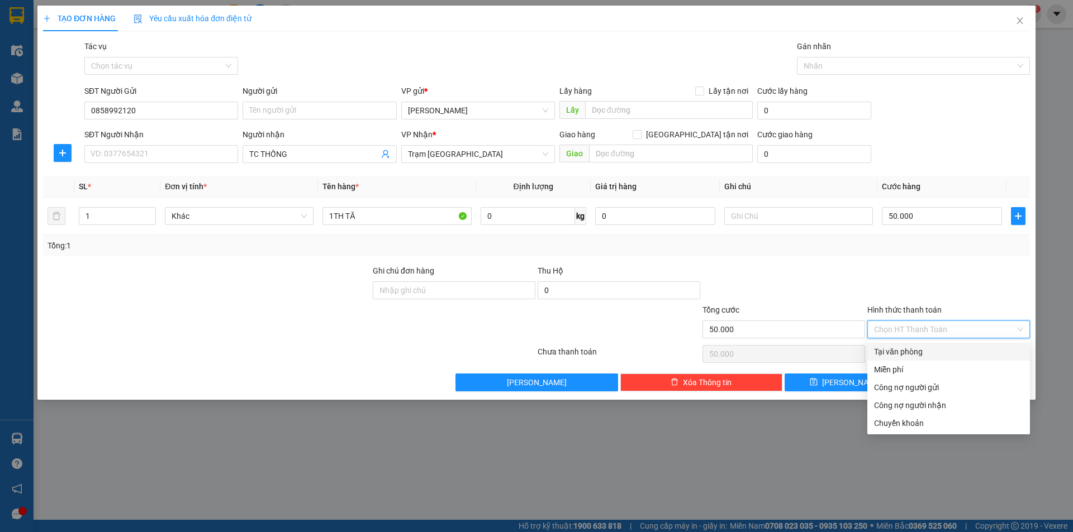
click at [925, 350] on div "Tại văn phòng" at bounding box center [948, 352] width 149 height 12
type input "0"
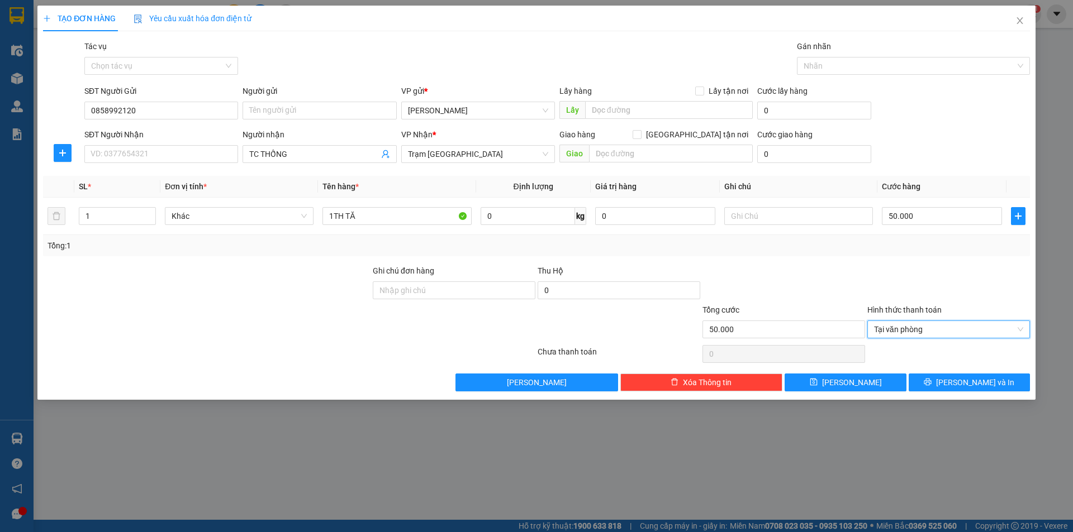
click at [907, 285] on div at bounding box center [948, 284] width 165 height 39
click at [968, 380] on span "[PERSON_NAME] và In" at bounding box center [975, 383] width 78 height 12
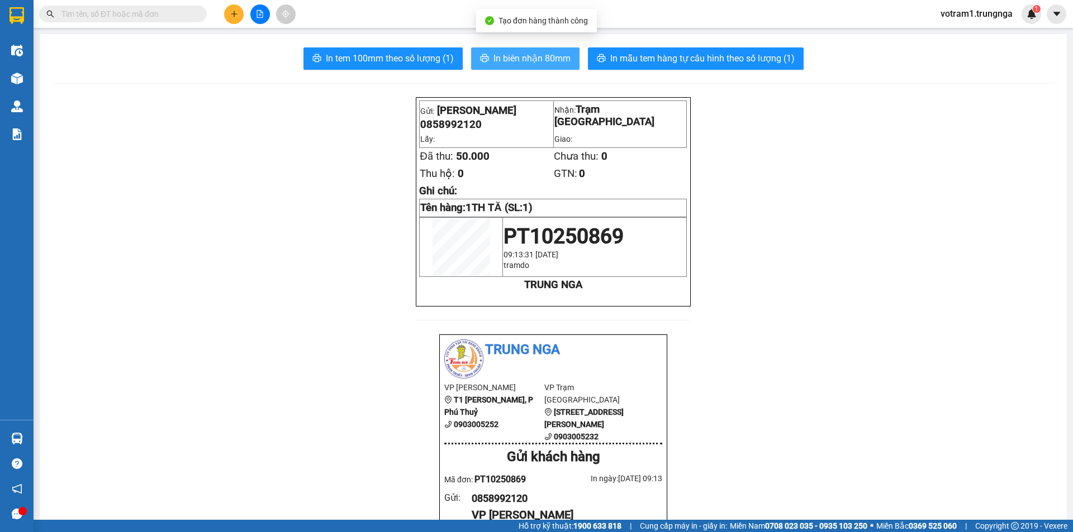
click at [519, 61] on span "In biên nhận 80mm" at bounding box center [531, 58] width 77 height 14
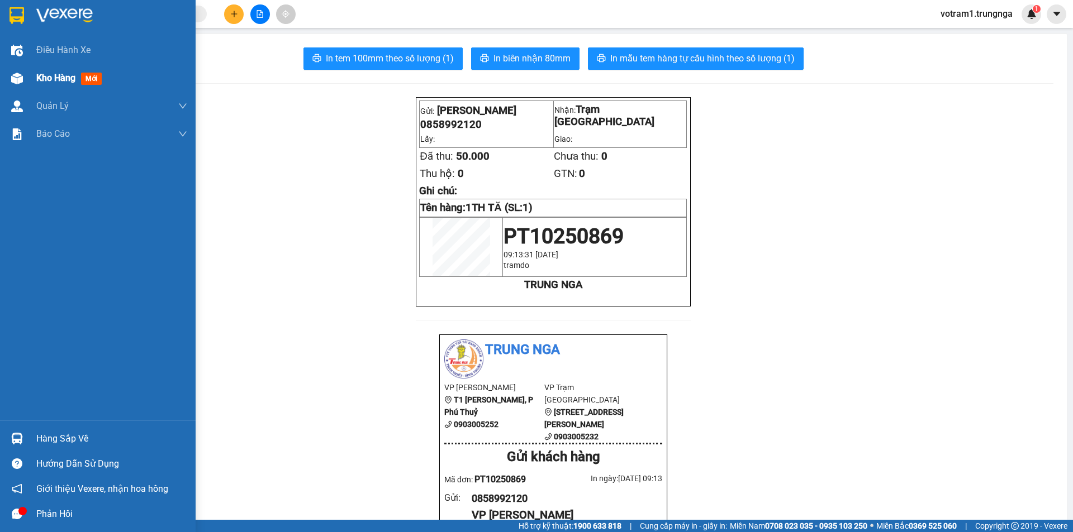
click at [15, 79] on img at bounding box center [17, 79] width 12 height 12
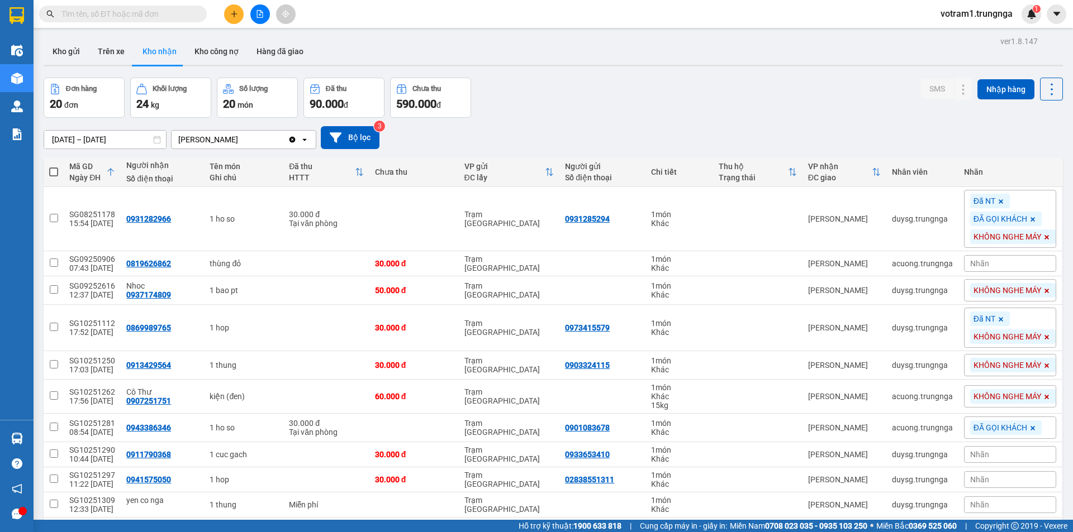
click at [618, 113] on div "Đơn hàng 20 đơn Khối lượng 24 kg Số lượng 20 món Đã thu 90.000 đ Chưa thu 590.0…" at bounding box center [553, 98] width 1019 height 40
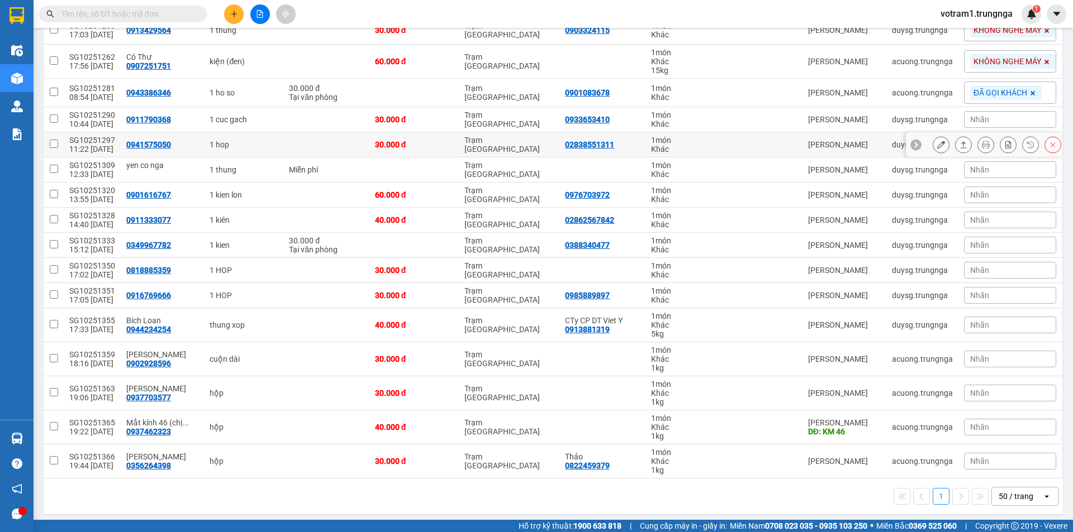
scroll to position [340, 0]
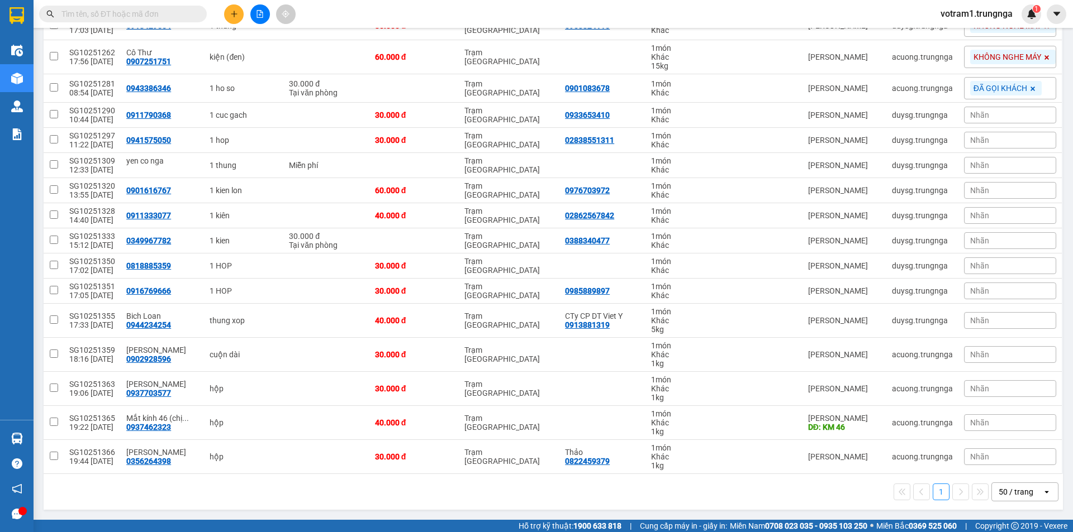
click at [984, 457] on div "Nhãn" at bounding box center [1010, 457] width 92 height 17
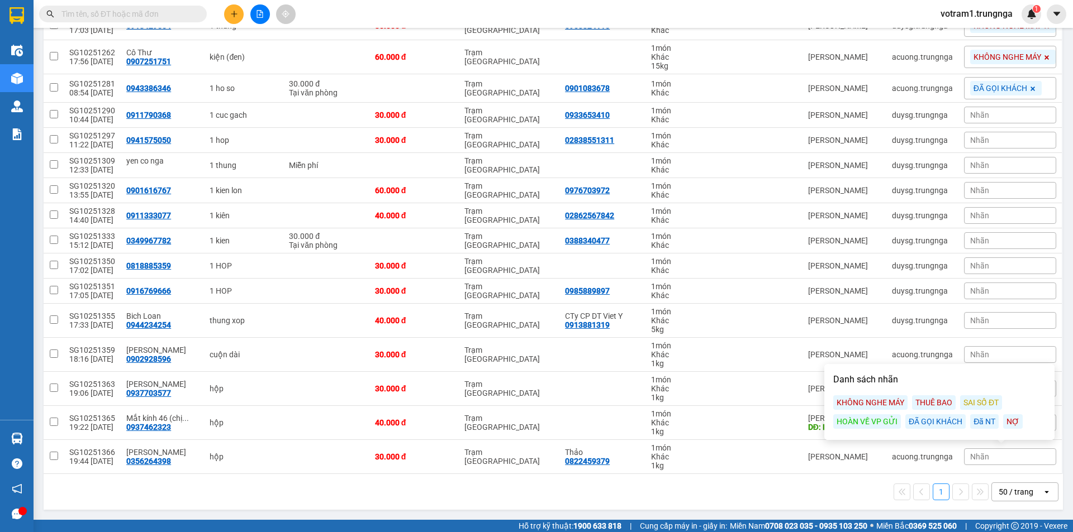
click at [898, 403] on div "KHÔNG NGHE MÁY" at bounding box center [870, 403] width 74 height 15
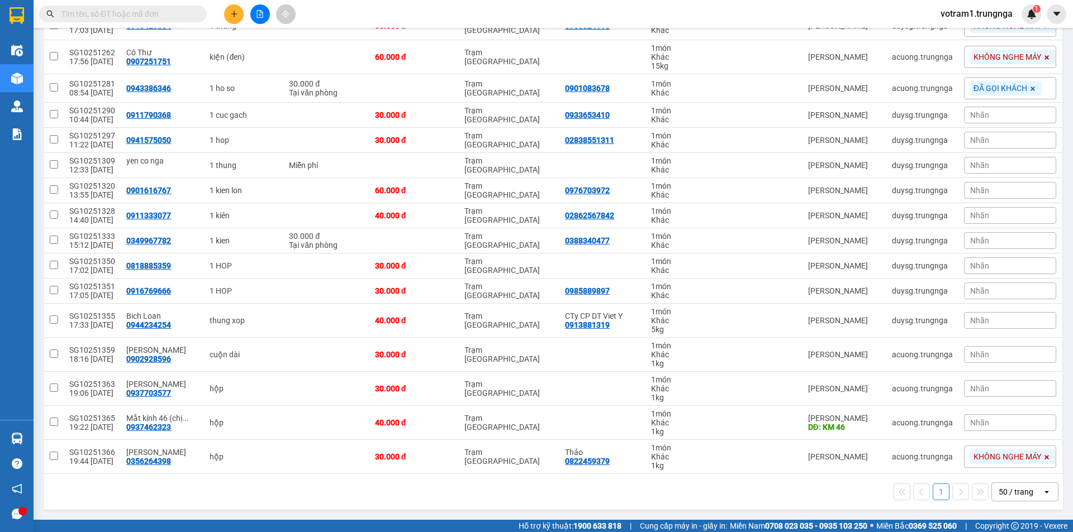
click at [1064, 407] on main "ver 1.8.147 Kho gửi Trên xe Kho nhận Kho công nợ Hàng đã giao Đơn hàng 20 đơn K…" at bounding box center [536, 260] width 1073 height 520
click at [1024, 394] on div "Nhãn" at bounding box center [1010, 388] width 92 height 17
click at [945, 355] on div "ĐÃ GỌI KHÁCH" at bounding box center [935, 353] width 60 height 15
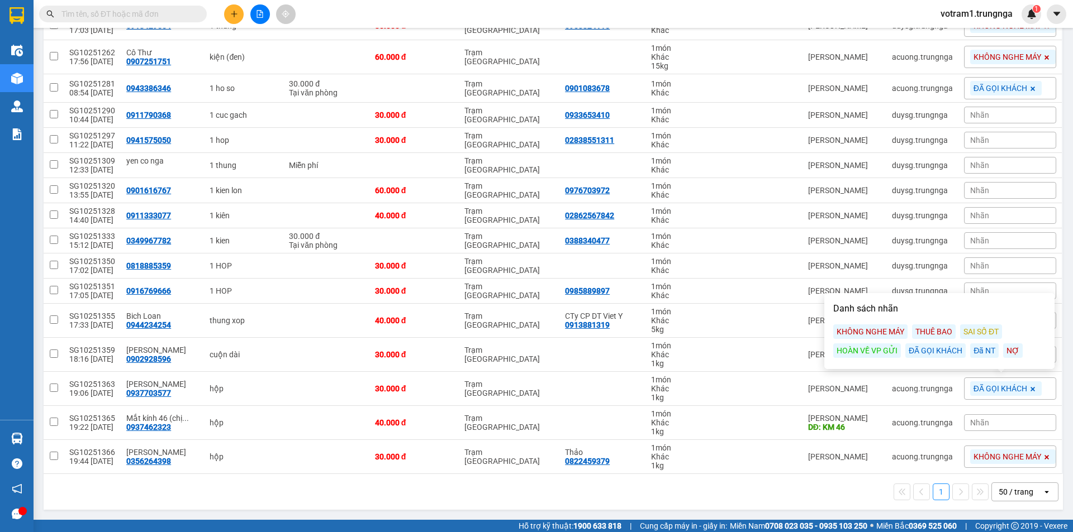
click at [1058, 403] on div "ver 1.8.147 Kho gửi Trên xe Kho nhận Kho công nợ Hàng đã giao Đơn hàng 20 đơn K…" at bounding box center [553, 104] width 1028 height 821
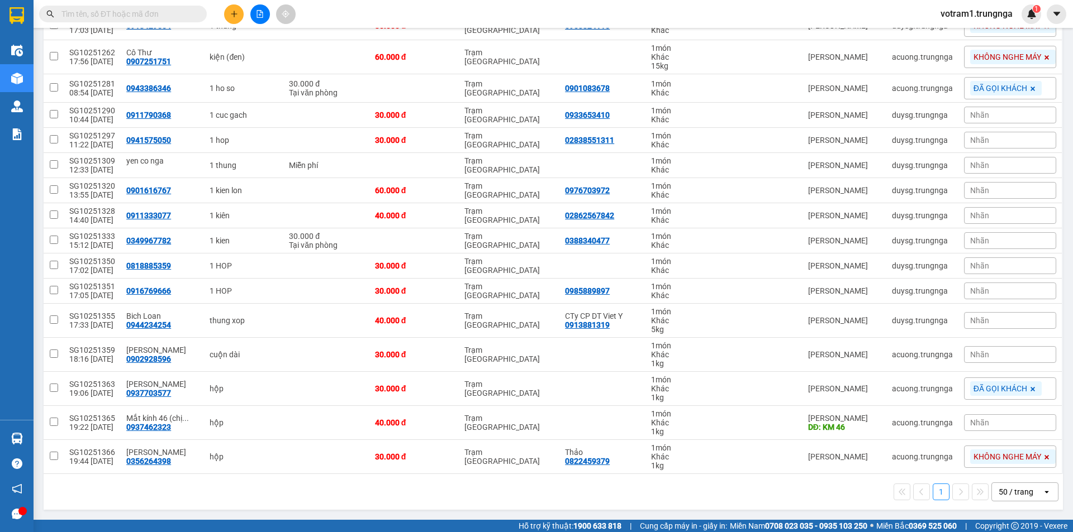
click at [983, 359] on div "Nhãn" at bounding box center [1010, 354] width 92 height 17
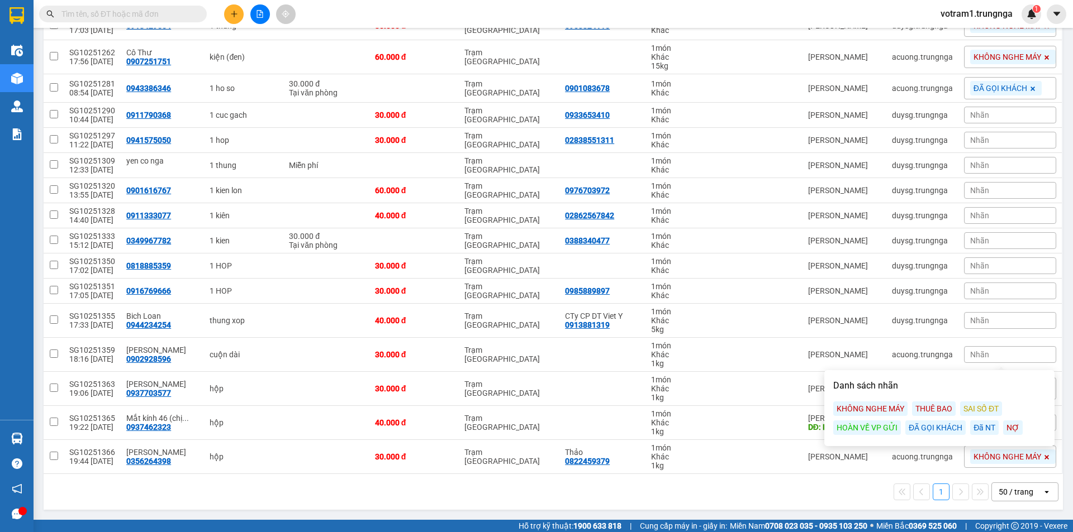
click at [933, 425] on div "ĐÃ GỌI KHÁCH" at bounding box center [935, 428] width 60 height 15
click at [970, 320] on span "Nhãn" at bounding box center [979, 320] width 19 height 9
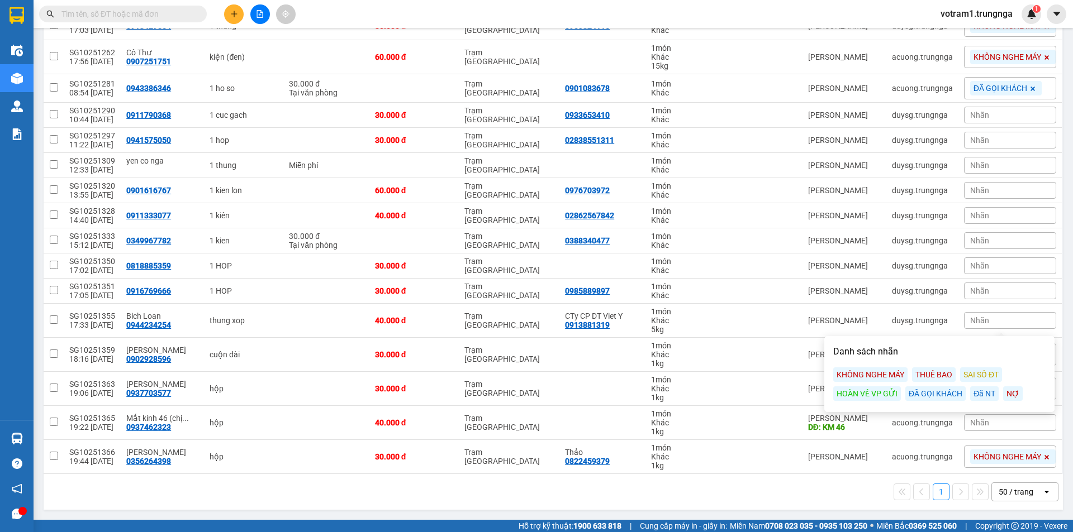
click at [893, 371] on div "KHÔNG NGHE MÁY" at bounding box center [870, 375] width 74 height 15
click at [988, 293] on div "Nhãn" at bounding box center [1010, 291] width 92 height 17
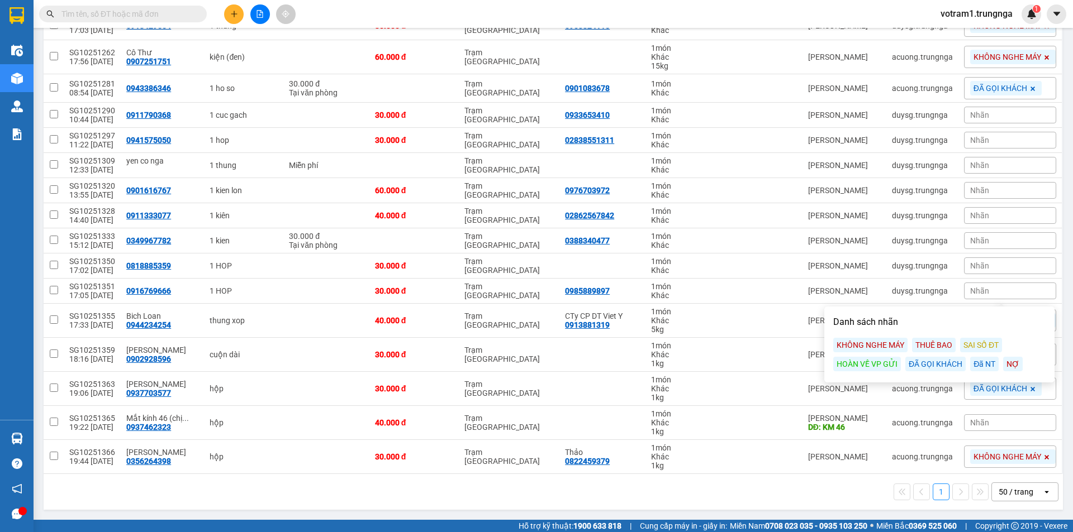
click at [901, 343] on div "KHÔNG NGHE MÁY" at bounding box center [870, 345] width 74 height 15
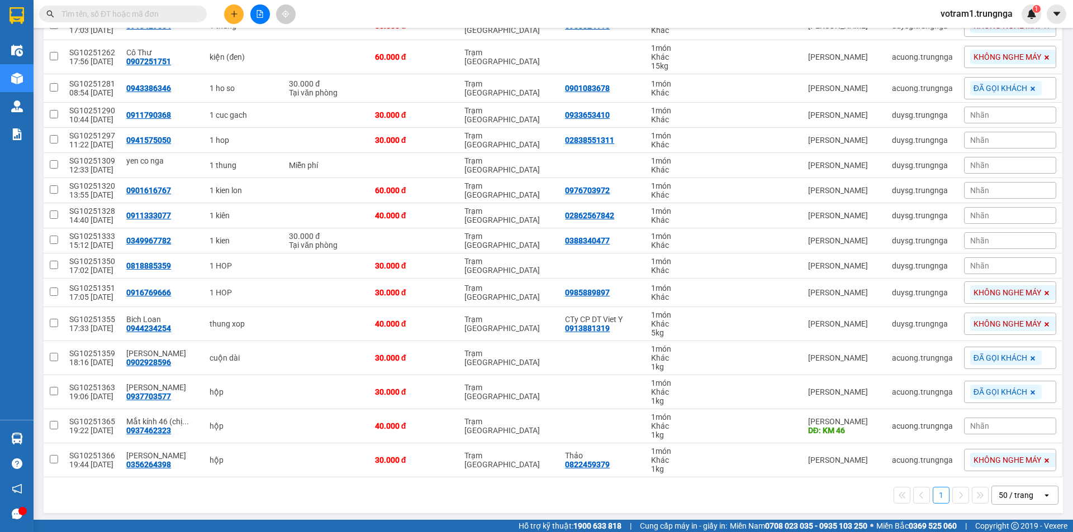
click at [976, 267] on span "Nhãn" at bounding box center [979, 265] width 19 height 9
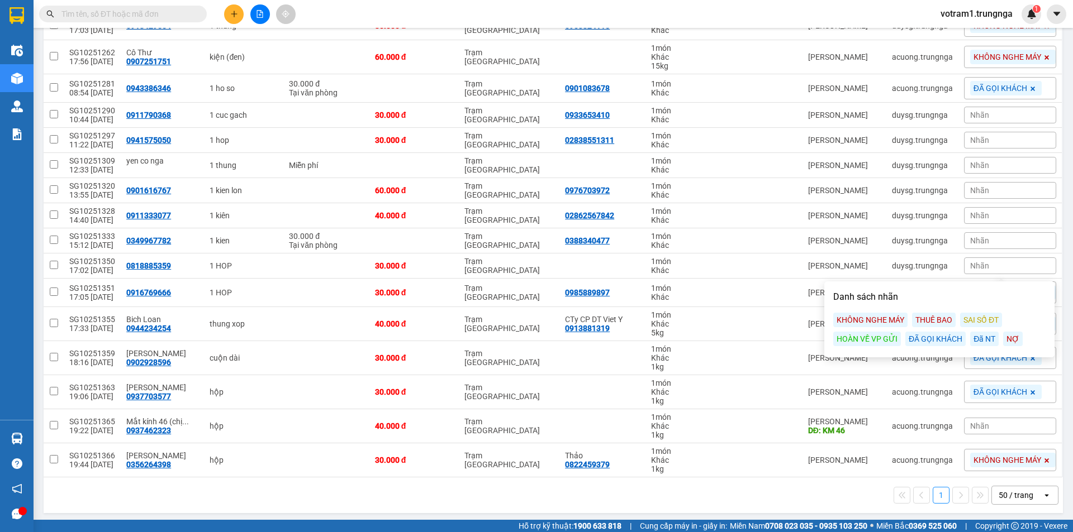
click at [940, 340] on div "ĐÃ GỌI KHÁCH" at bounding box center [935, 339] width 60 height 15
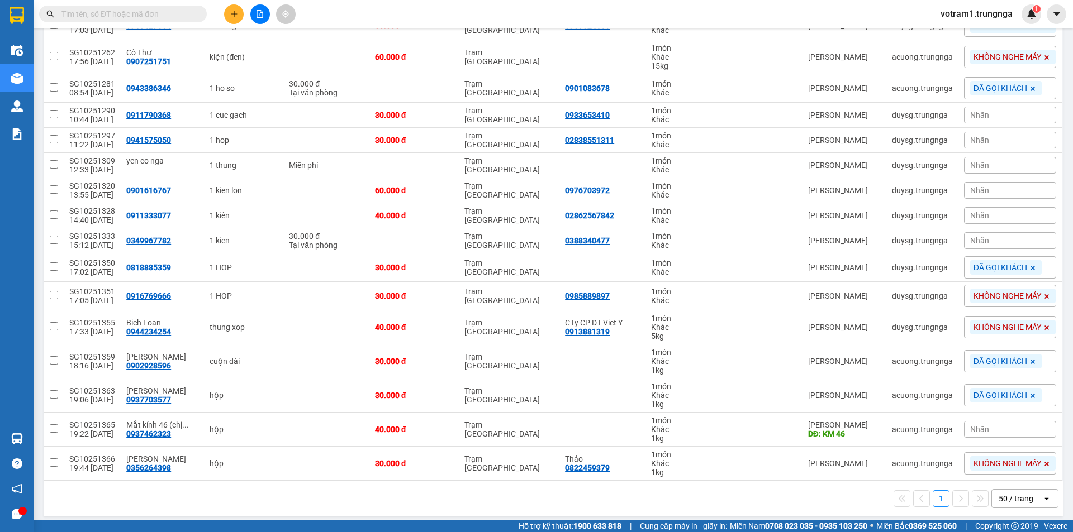
click at [1060, 247] on main "ver 1.8.147 Kho gửi Trên xe Kho nhận Kho công nợ Hàng đã giao Đơn hàng 20 đơn K…" at bounding box center [536, 260] width 1073 height 520
click at [999, 242] on div "Nhãn" at bounding box center [1010, 240] width 92 height 17
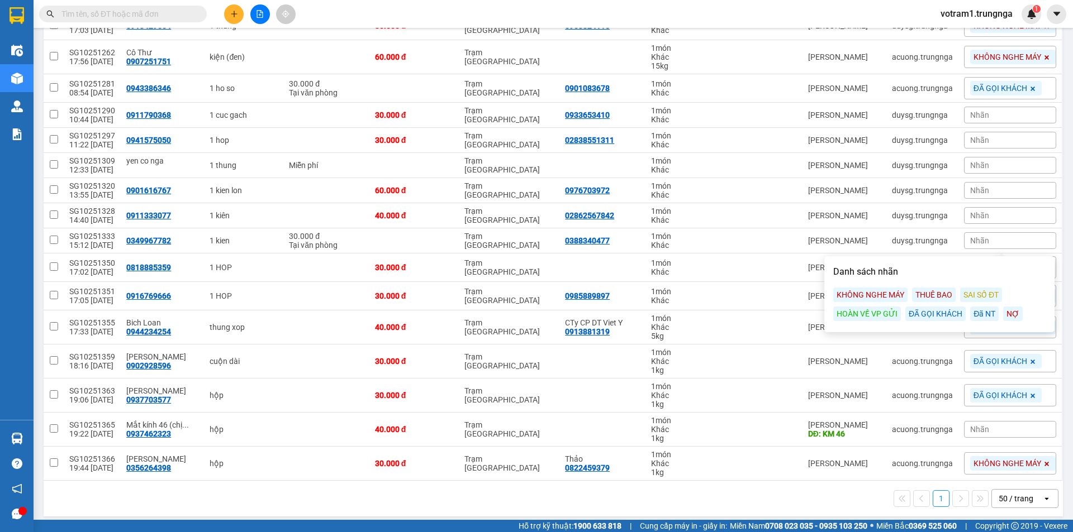
click at [936, 313] on div "ĐÃ GỌI KHÁCH" at bounding box center [935, 314] width 60 height 15
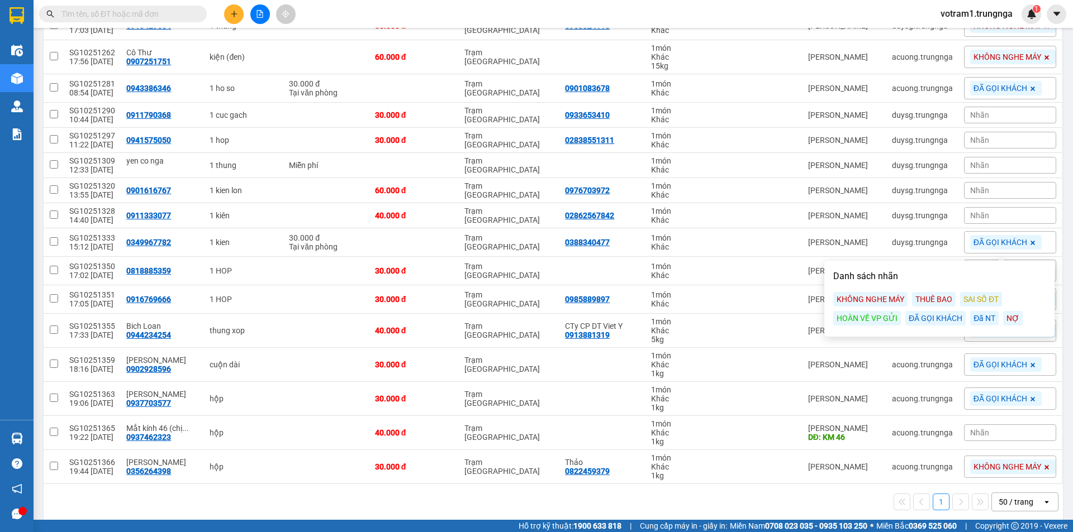
click at [993, 216] on div "Nhãn" at bounding box center [1010, 215] width 92 height 17
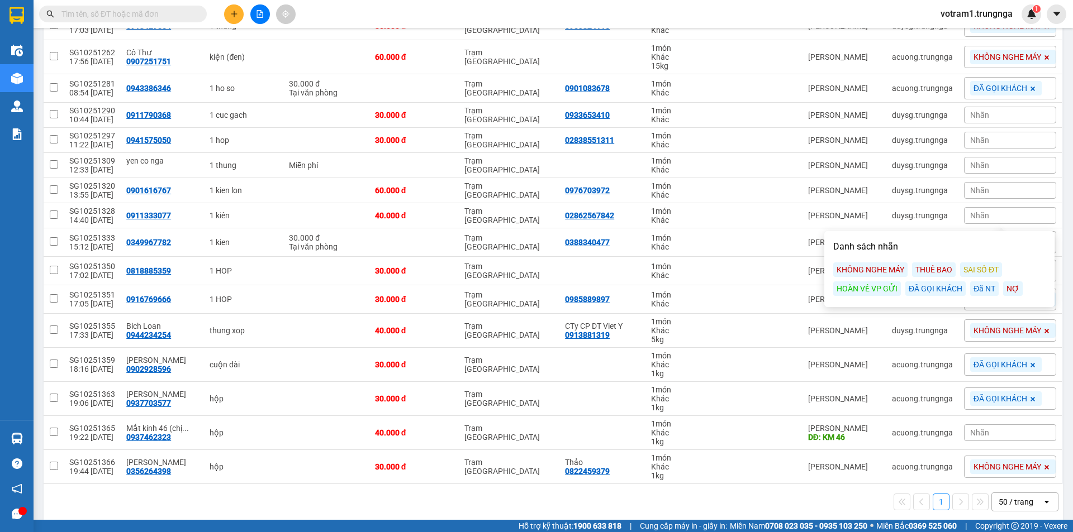
click at [898, 267] on div "KHÔNG NGHE MÁY" at bounding box center [870, 270] width 74 height 15
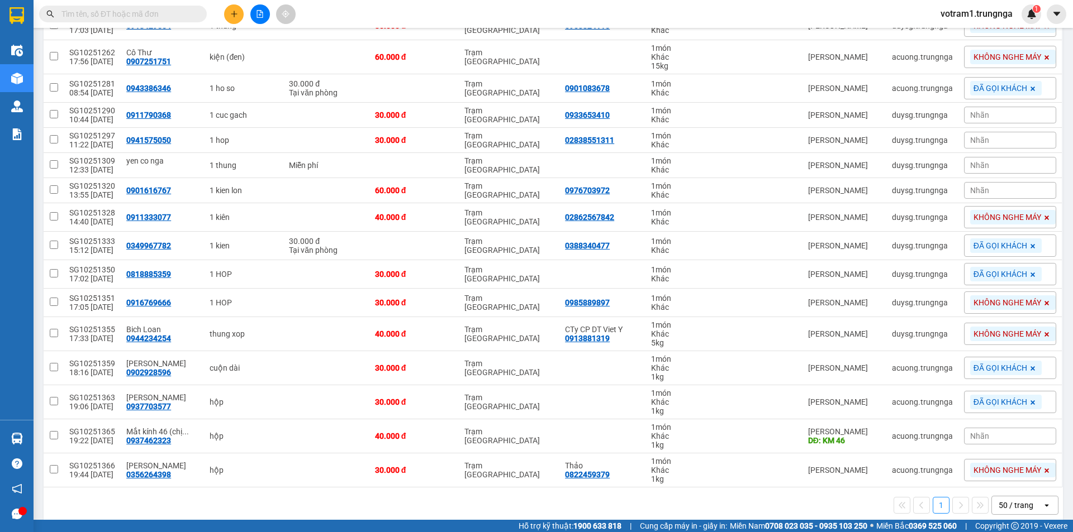
click at [1012, 194] on div "Nhãn" at bounding box center [1010, 190] width 92 height 17
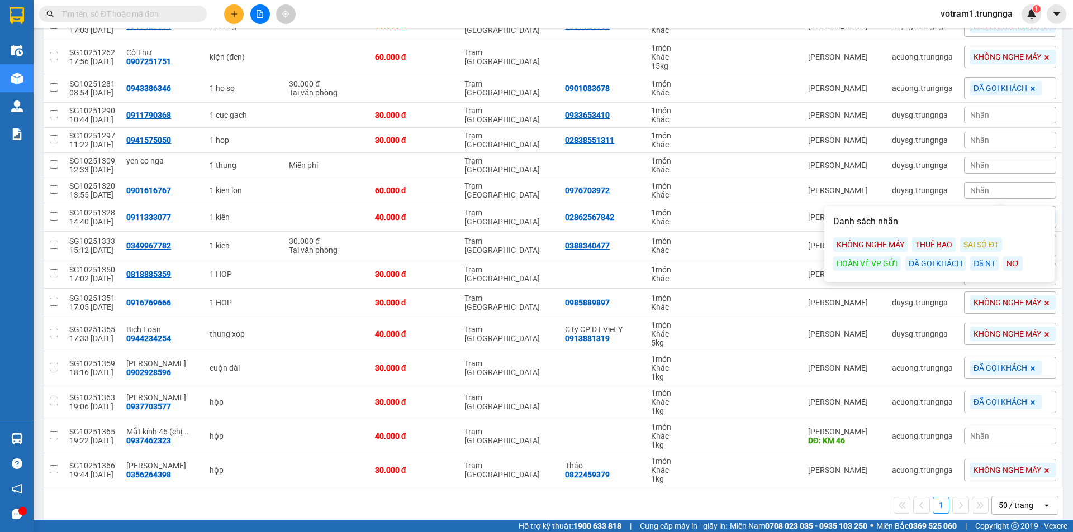
click at [941, 261] on div "ĐÃ GỌI KHÁCH" at bounding box center [935, 263] width 60 height 15
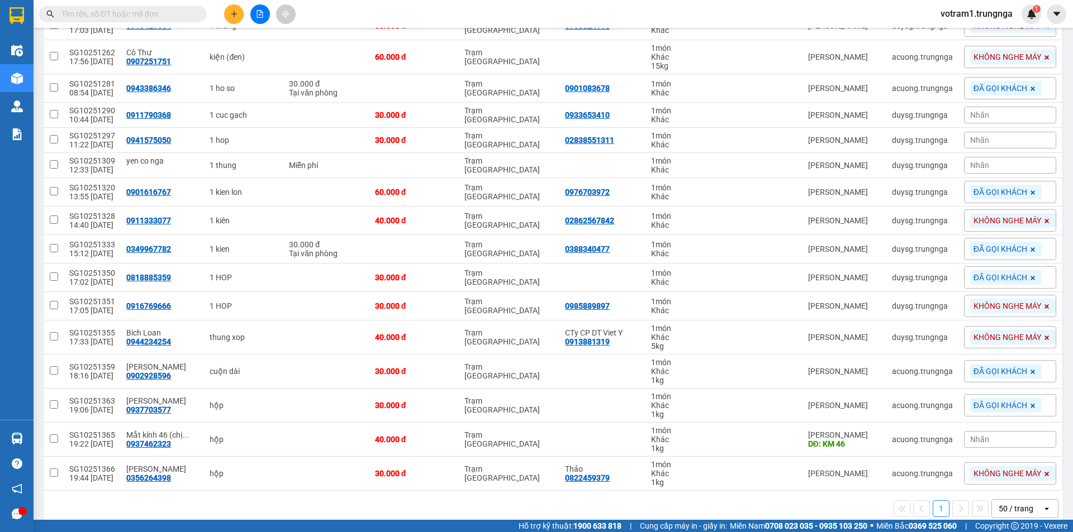
click at [1057, 198] on div "ver 1.8.147 Kho gửi Trên xe Kho nhận Kho công nợ Hàng đã giao Đơn hàng 20 đơn K…" at bounding box center [553, 113] width 1028 height 838
click at [1034, 145] on div "Nhãn" at bounding box center [1010, 140] width 92 height 17
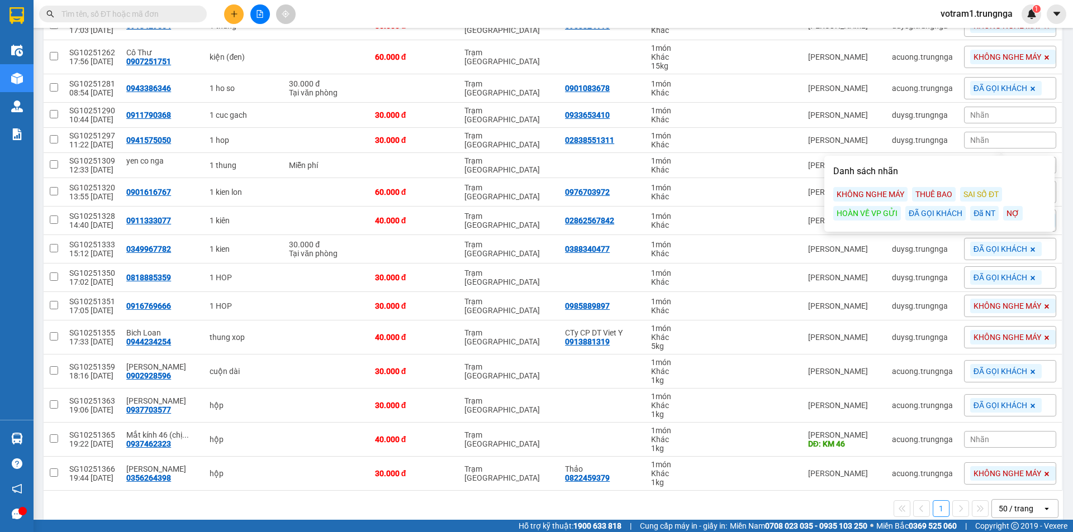
click at [930, 214] on div "ĐÃ GỌI KHÁCH" at bounding box center [935, 213] width 60 height 15
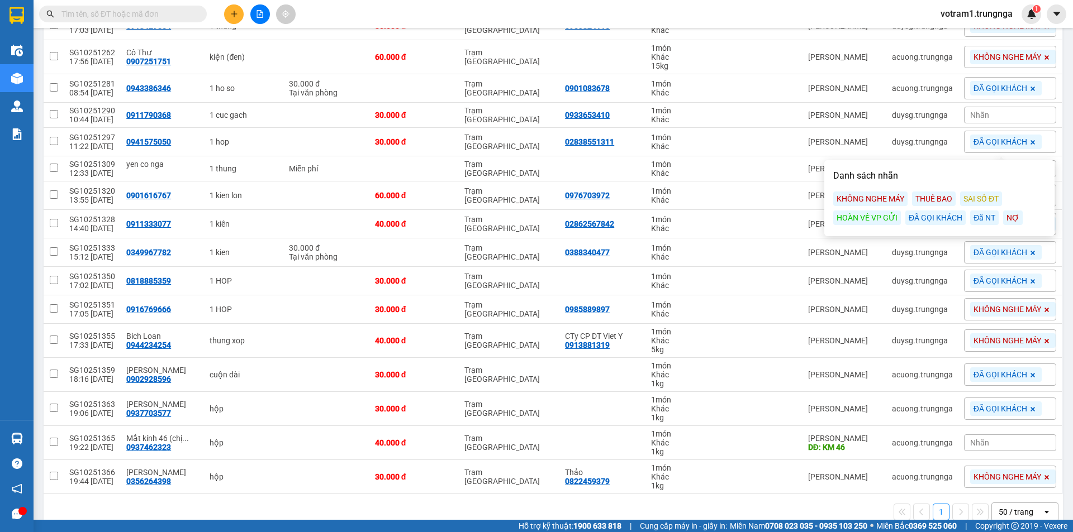
click at [996, 116] on div "Nhãn" at bounding box center [1010, 115] width 92 height 17
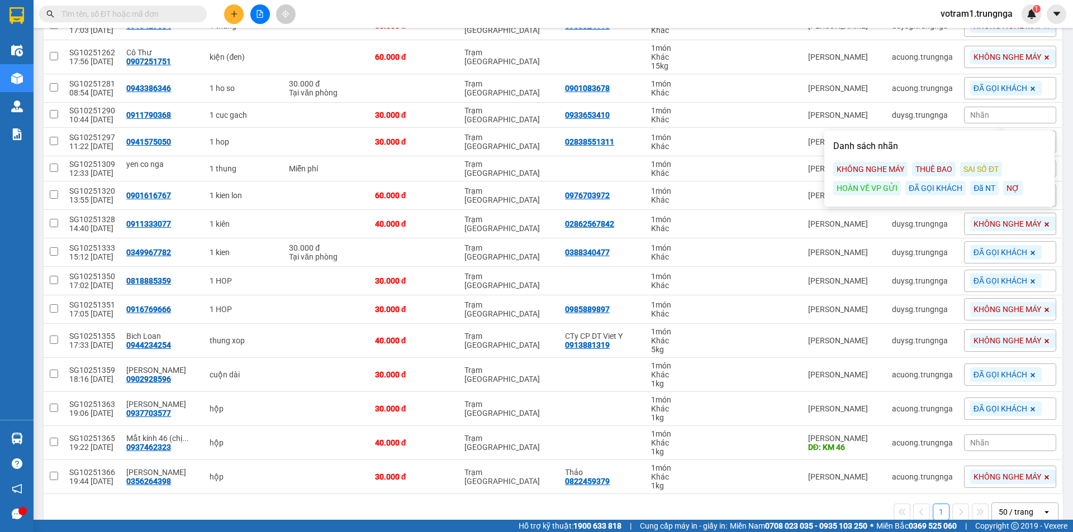
click at [942, 185] on div "ĐÃ GỌI KHÁCH" at bounding box center [935, 188] width 60 height 15
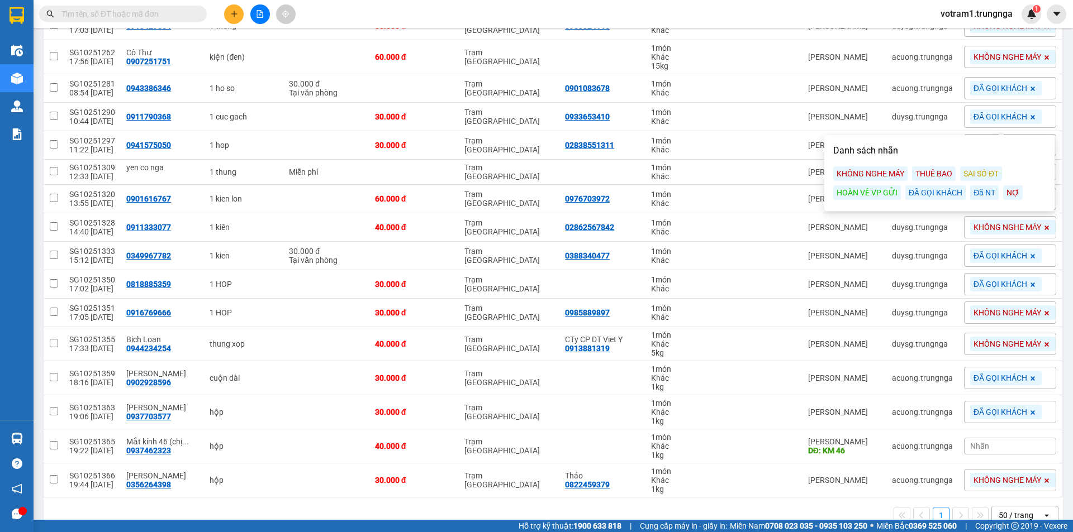
click at [1062, 104] on main "ver 1.8.147 Kho gửi Trên xe Kho nhận Kho công nợ Hàng đã giao Đơn hàng 20 đơn K…" at bounding box center [536, 260] width 1073 height 520
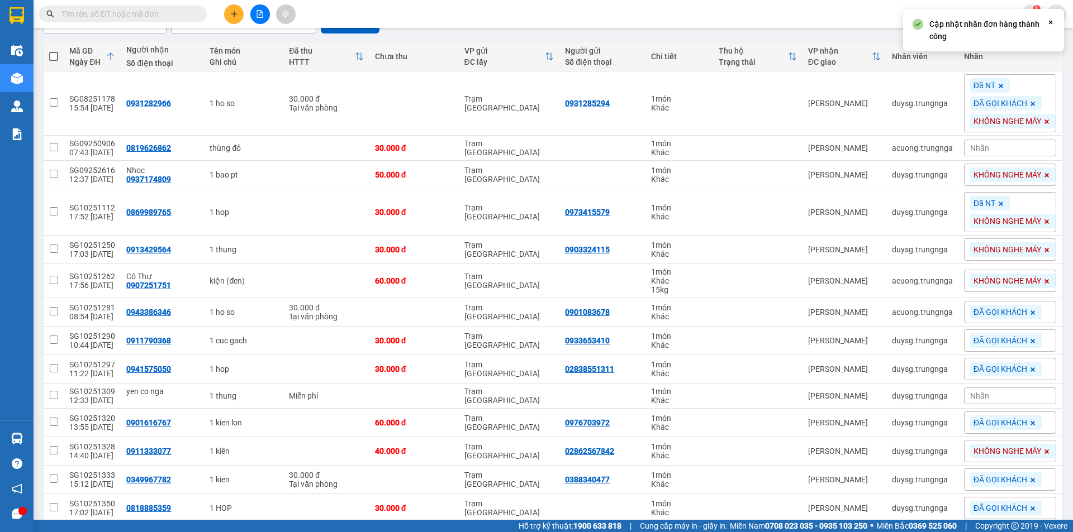
scroll to position [0, 0]
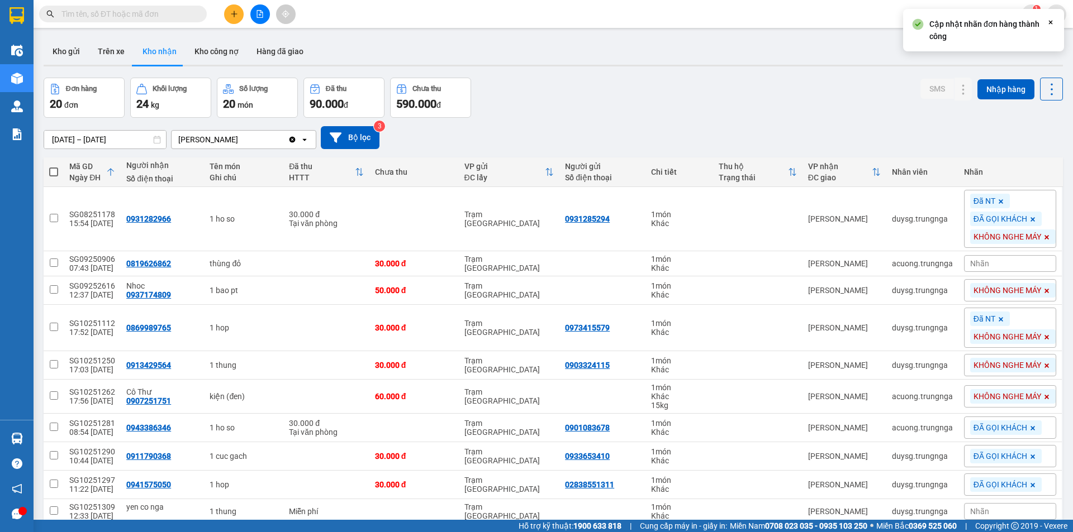
click at [862, 122] on div "13/08/2025 – 15/10/2025 Press the down arrow key to interact with the calendar …" at bounding box center [553, 138] width 1019 height 40
click at [525, 65] on div at bounding box center [553, 66] width 1019 height 2
click at [87, 12] on input "text" at bounding box center [127, 14] width 132 height 12
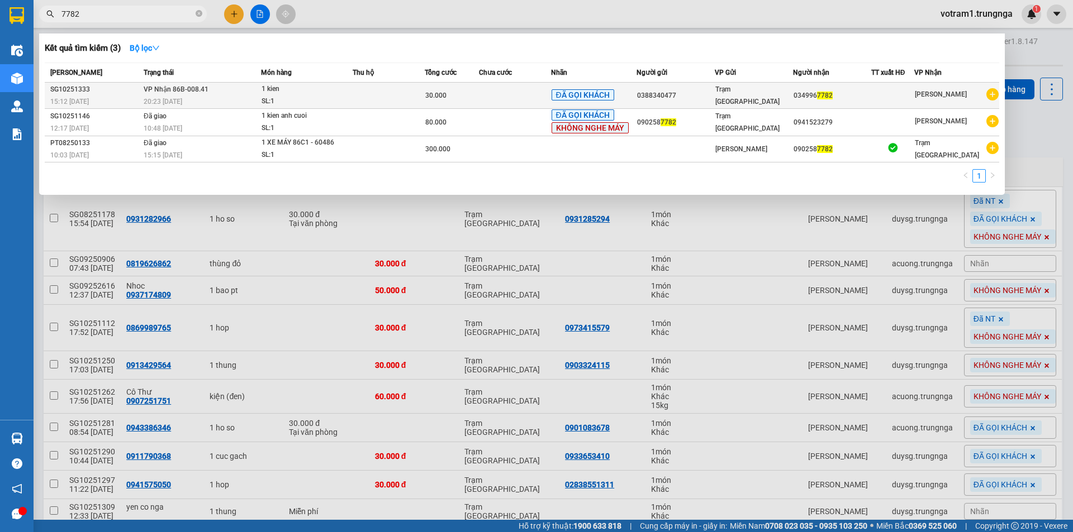
type input "7782"
click at [767, 96] on div "Trạm [GEOGRAPHIC_DATA]" at bounding box center [753, 95] width 77 height 25
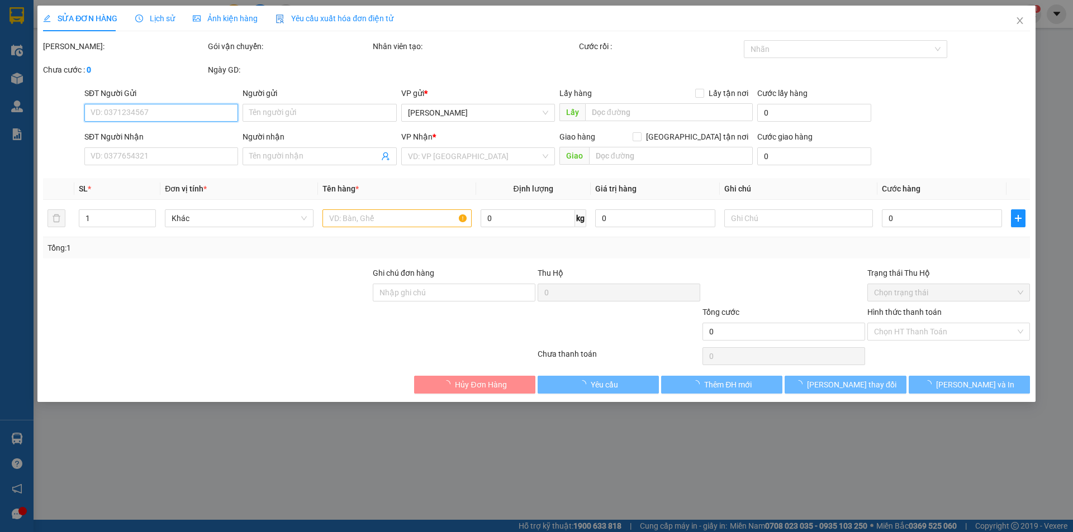
type input "0388340477"
type input "0349967782"
type input "30.000"
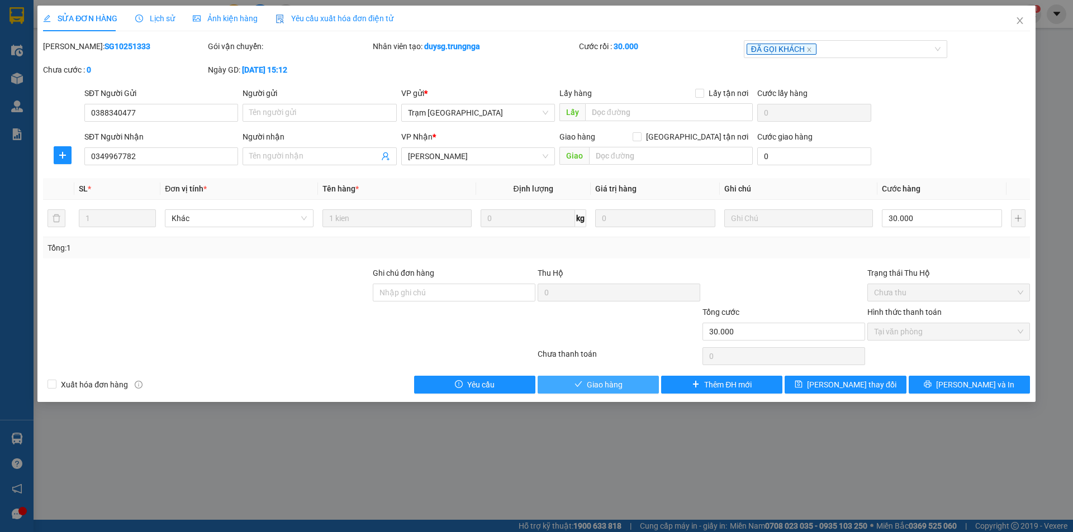
click at [642, 386] on button "Giao hàng" at bounding box center [597, 385] width 121 height 18
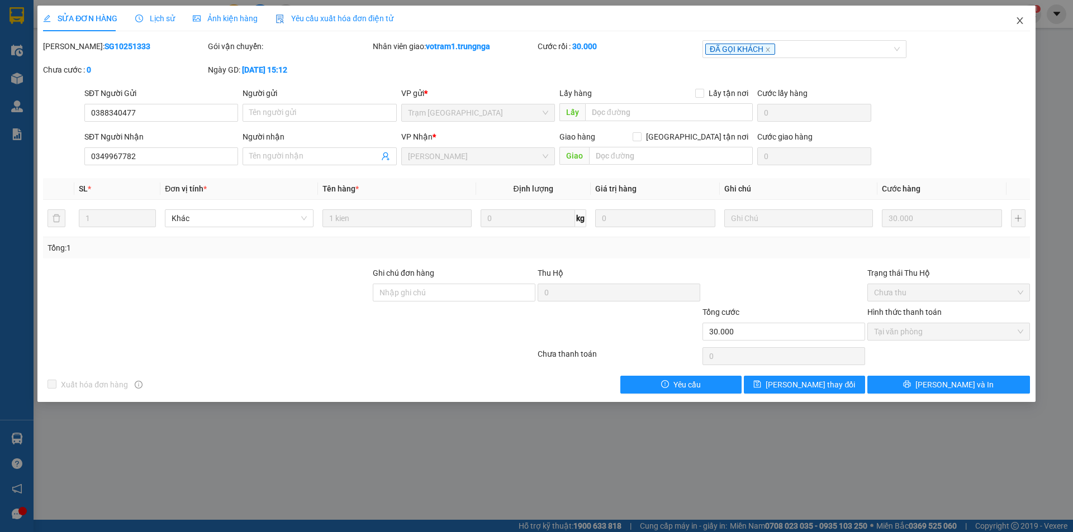
click at [1016, 24] on icon "close" at bounding box center [1019, 20] width 9 height 9
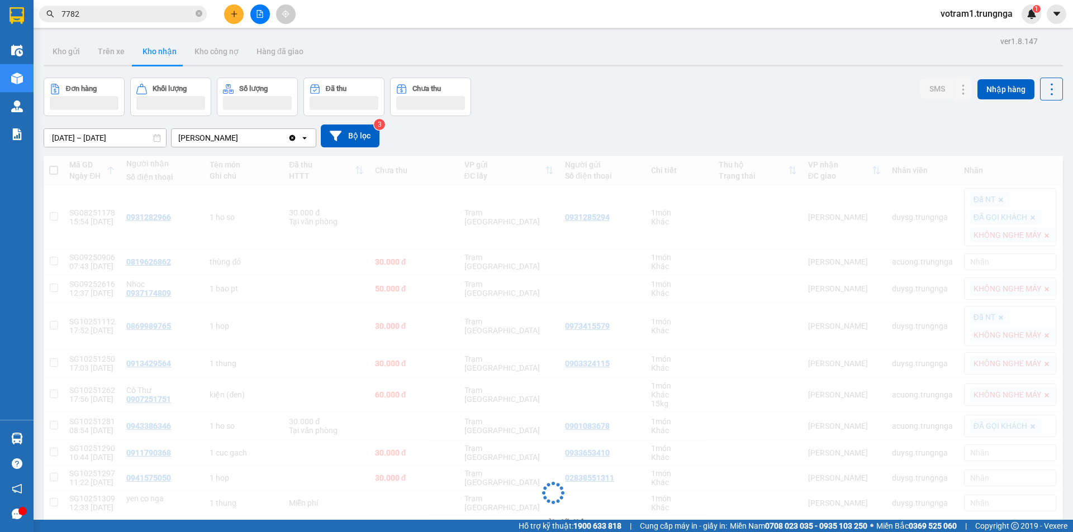
click at [617, 104] on div "Đơn hàng Khối lượng Số lượng Đã thu Chưa thu SMS Nhập hàng" at bounding box center [553, 97] width 1019 height 39
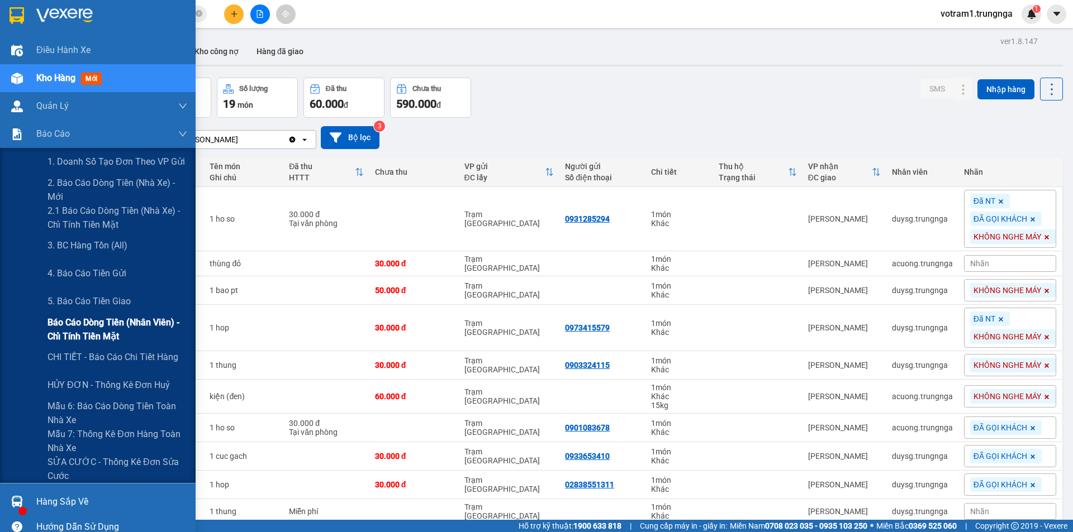
click at [70, 327] on span "Báo cáo dòng tiền (nhân viên) - chỉ tính tiền mặt" at bounding box center [117, 330] width 140 height 28
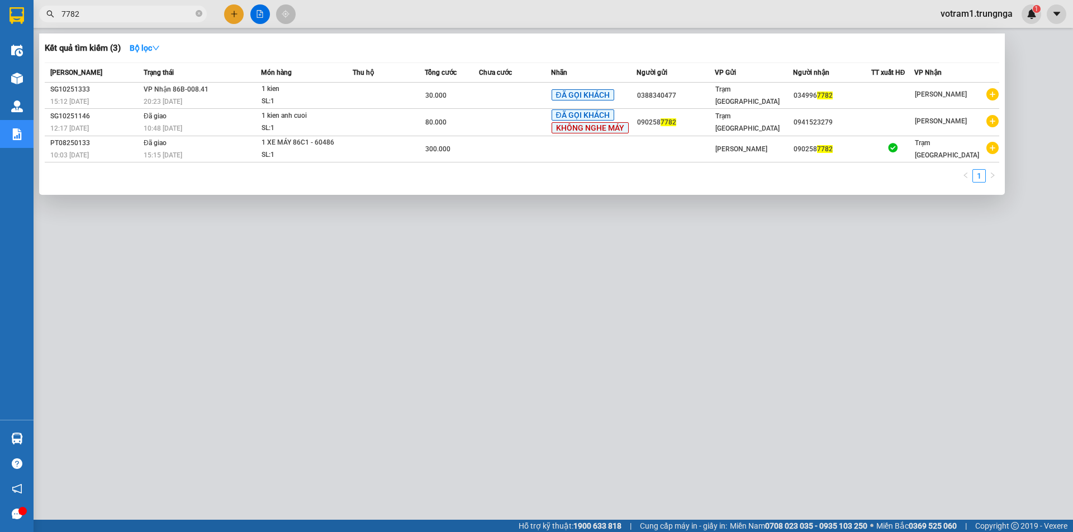
click at [101, 16] on input "7782" at bounding box center [127, 14] width 132 height 12
type input "7"
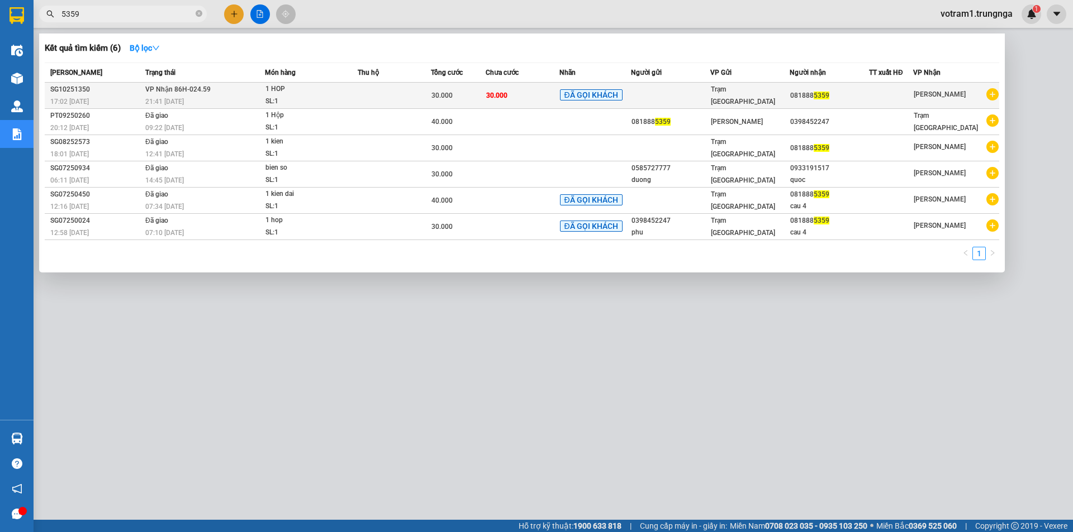
type input "5359"
click at [192, 98] on div "21:41 - 14/10" at bounding box center [204, 102] width 119 height 12
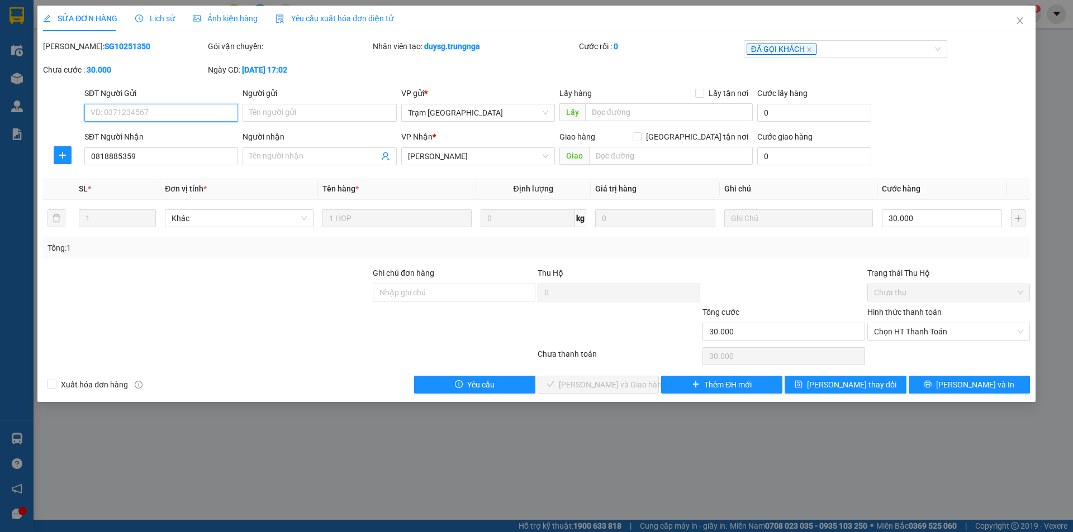
type input "0818885359"
type input "30.000"
click at [887, 326] on span "Chọn HT Thanh Toán" at bounding box center [948, 331] width 149 height 17
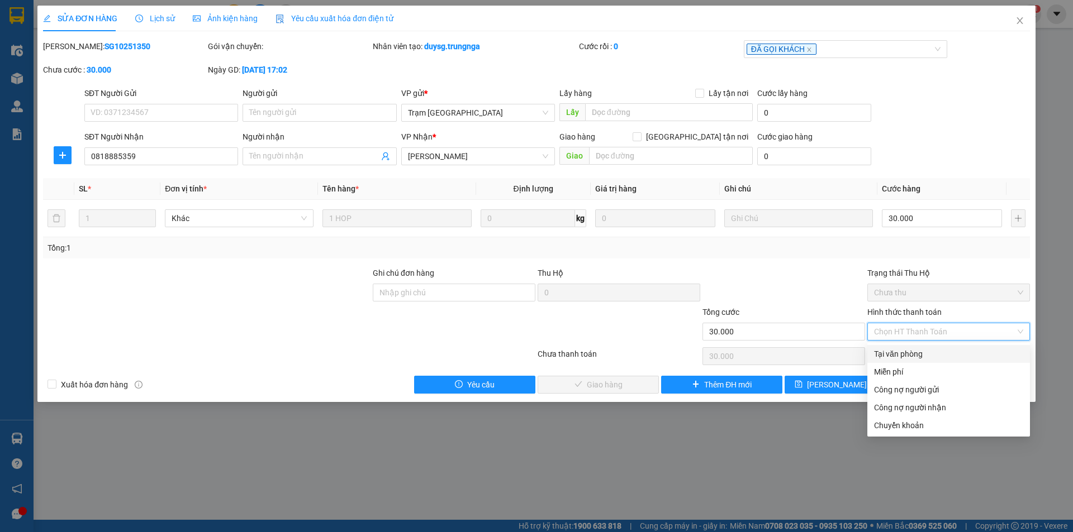
click at [887, 352] on div "Tại văn phòng" at bounding box center [948, 354] width 149 height 12
type input "0"
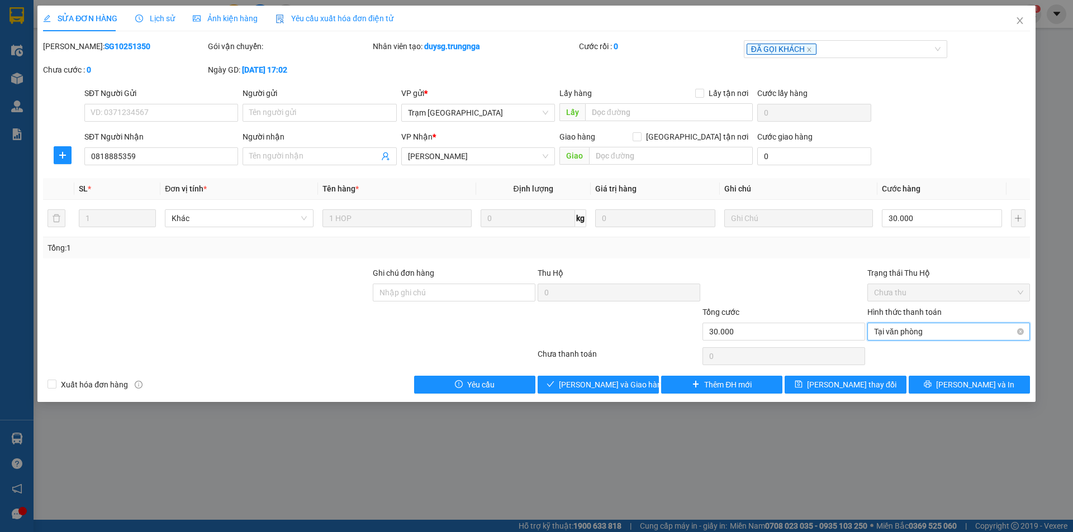
click at [901, 337] on span "Tại văn phòng" at bounding box center [948, 331] width 149 height 17
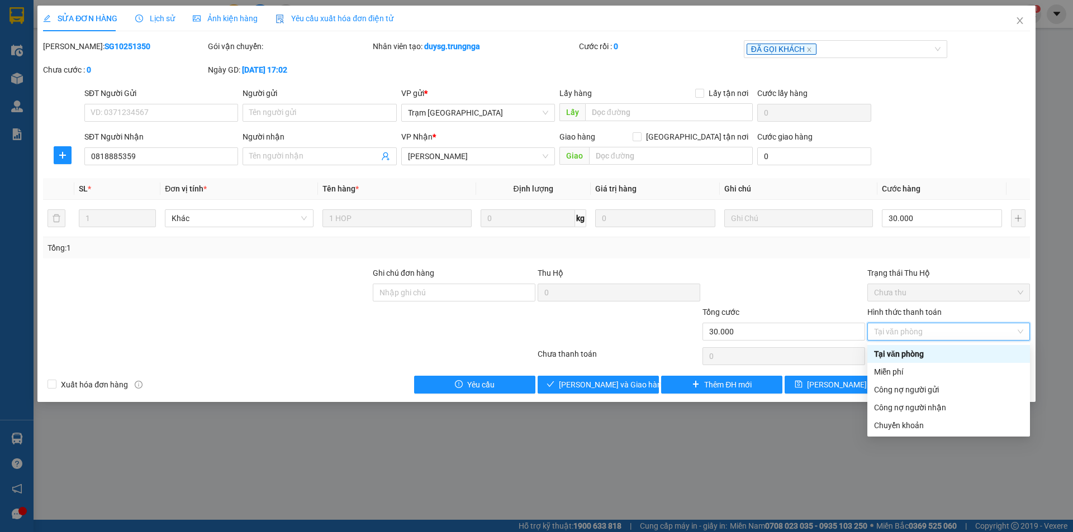
click at [902, 353] on div "Tại văn phòng" at bounding box center [948, 354] width 149 height 12
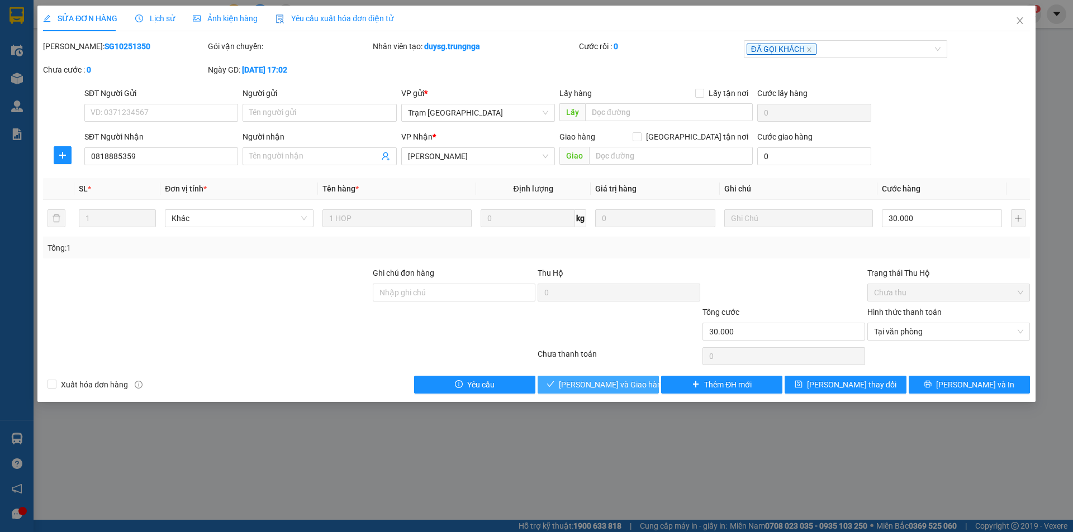
click at [571, 384] on button "[PERSON_NAME] và [PERSON_NAME] hàng" at bounding box center [597, 385] width 121 height 18
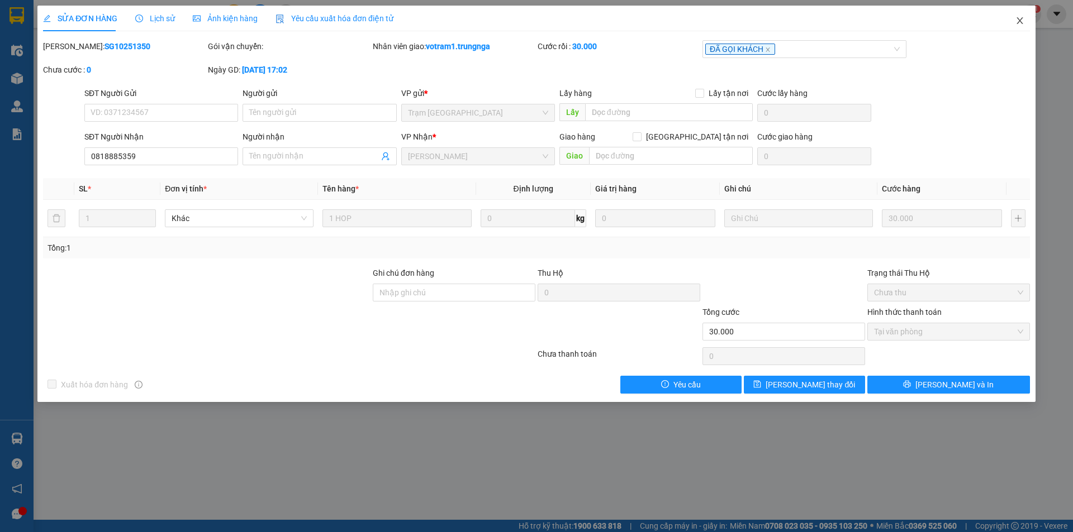
click at [1016, 23] on icon "close" at bounding box center [1019, 20] width 9 height 9
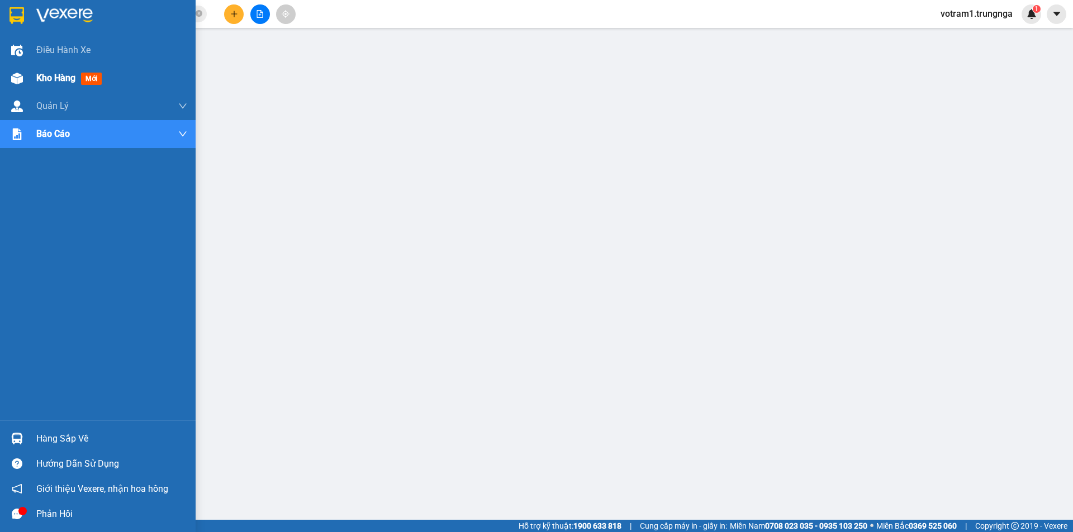
click at [20, 78] on img at bounding box center [17, 79] width 12 height 12
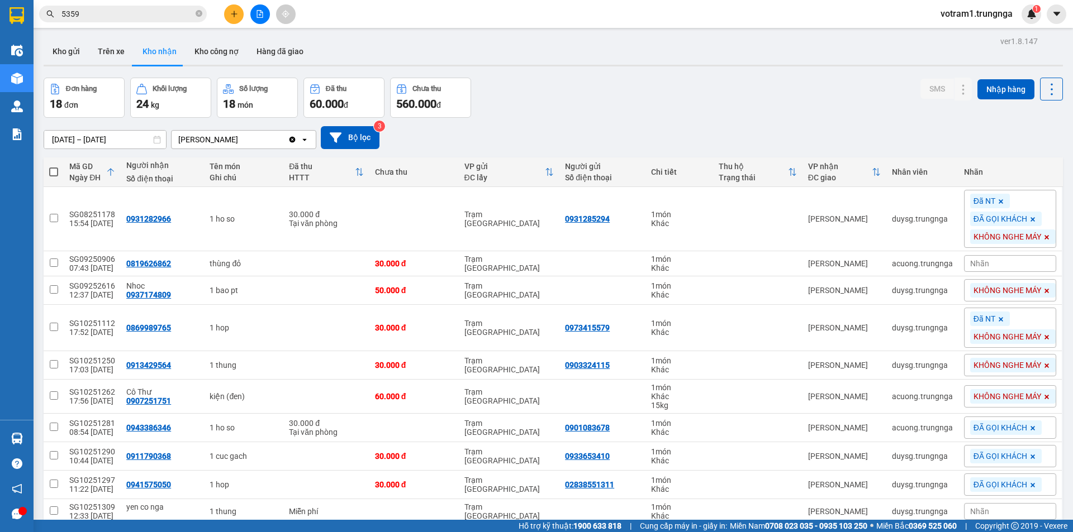
click at [517, 132] on div "13/08/2025 – 15/10/2025 Press the down arrow key to interact with the calendar …" at bounding box center [553, 137] width 1019 height 23
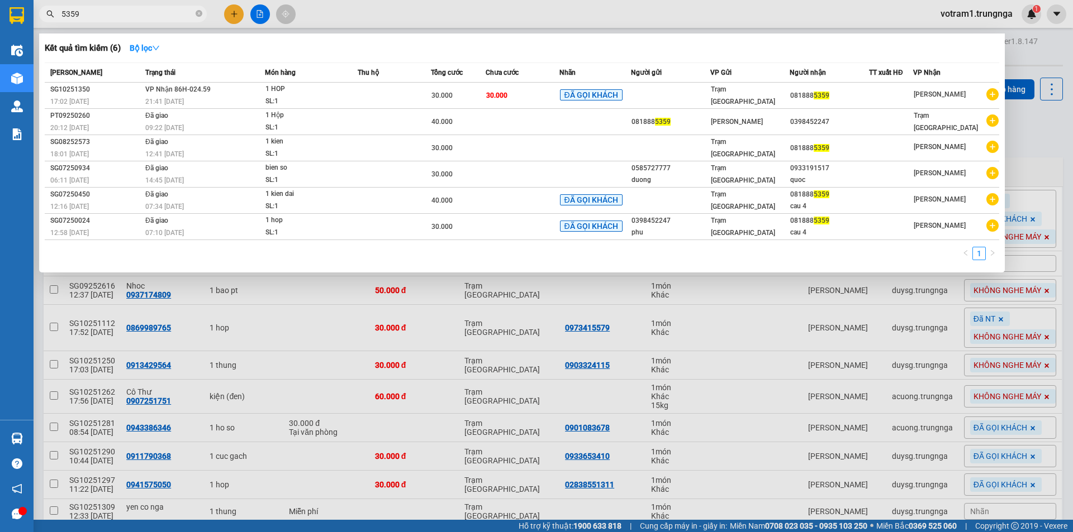
drag, startPoint x: 129, startPoint y: 18, endPoint x: 104, endPoint y: 16, distance: 24.7
click at [128, 18] on input "5359" at bounding box center [127, 14] width 132 height 12
type input "5"
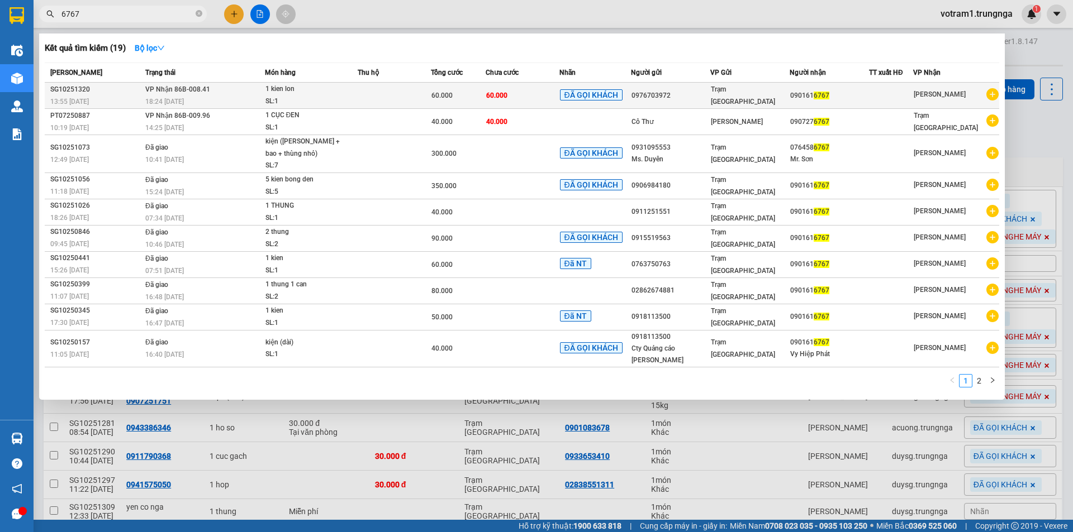
type input "6767"
click at [206, 97] on div "18:24 - 14/10" at bounding box center [204, 102] width 119 height 12
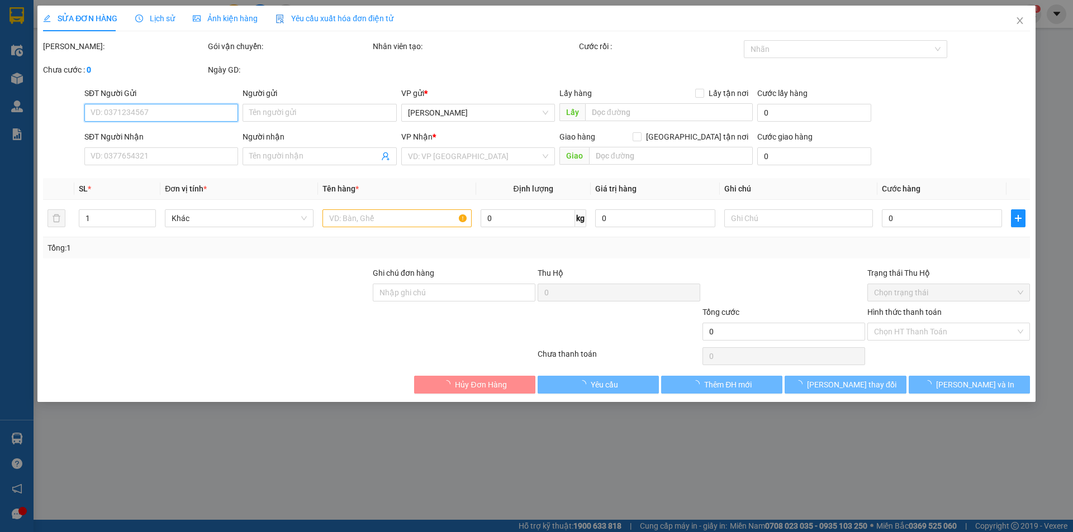
type input "0976703972"
type input "0901616767"
type input "60.000"
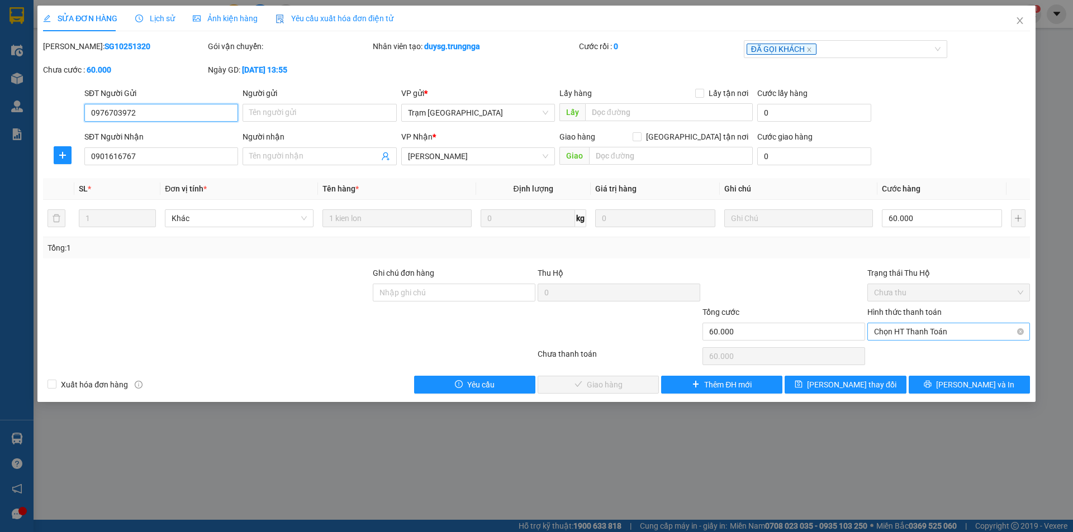
click at [886, 330] on span "Chọn HT Thanh Toán" at bounding box center [948, 331] width 149 height 17
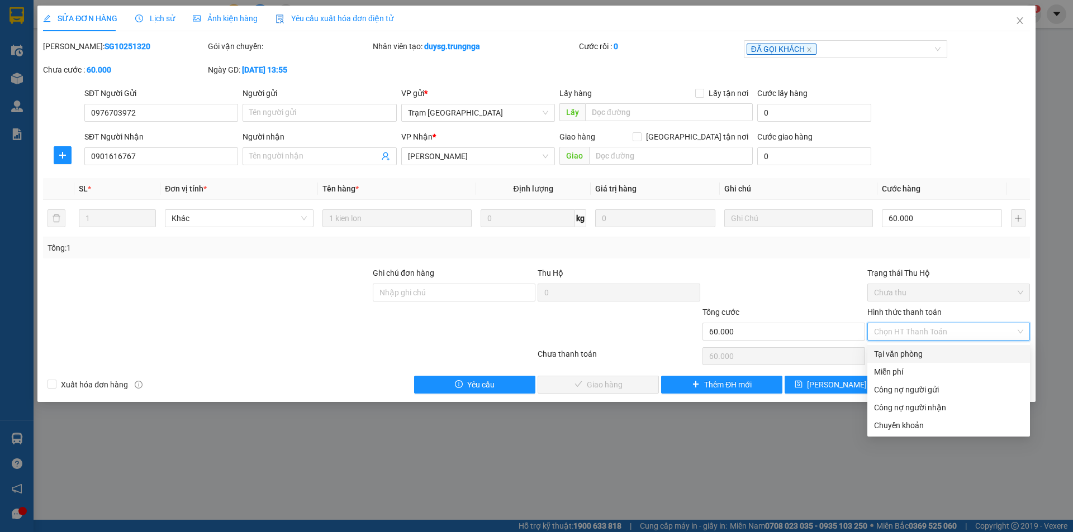
click at [886, 355] on div "Tại văn phòng" at bounding box center [948, 354] width 149 height 12
type input "0"
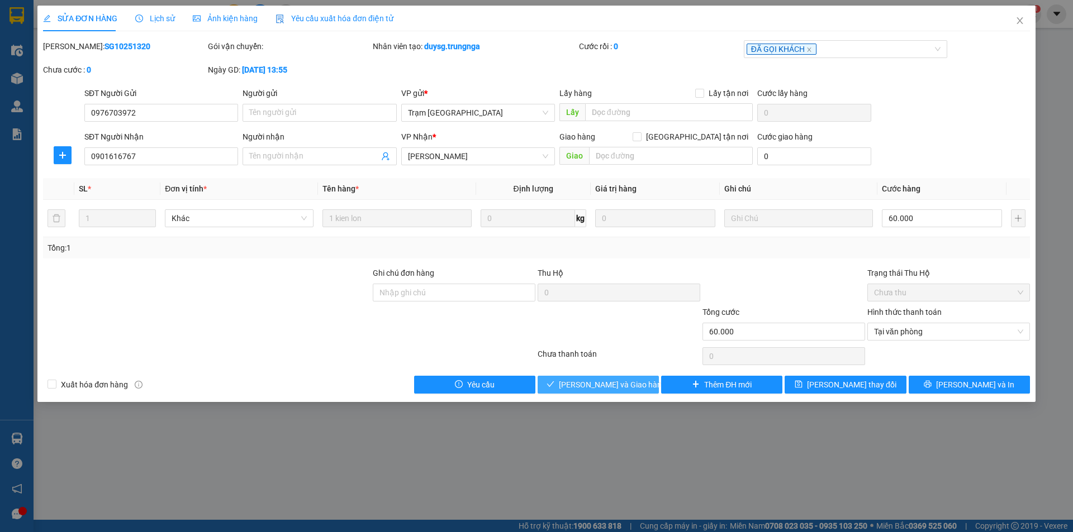
click at [627, 380] on span "[PERSON_NAME] và [PERSON_NAME] hàng" at bounding box center [612, 385] width 107 height 12
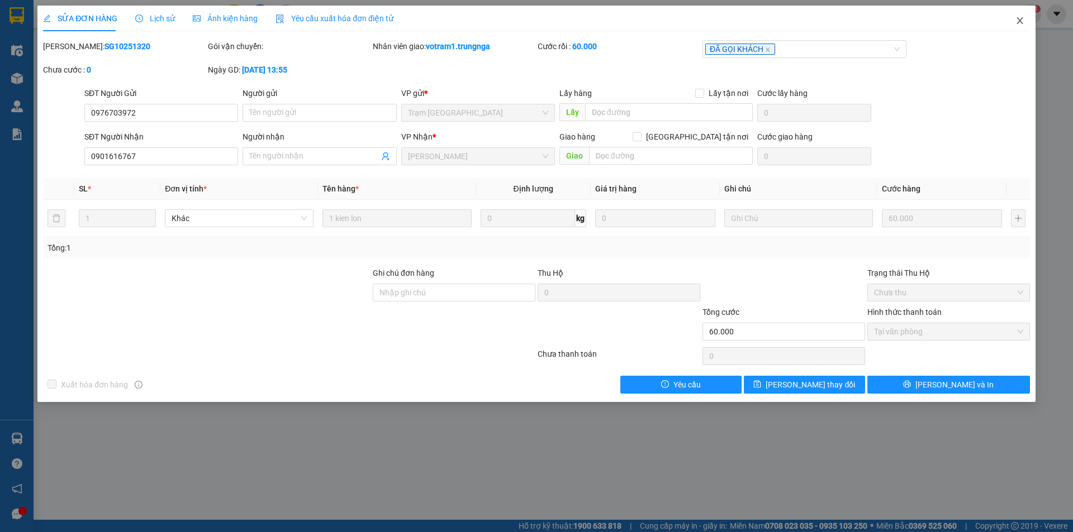
click at [1020, 26] on span "Close" at bounding box center [1019, 21] width 31 height 31
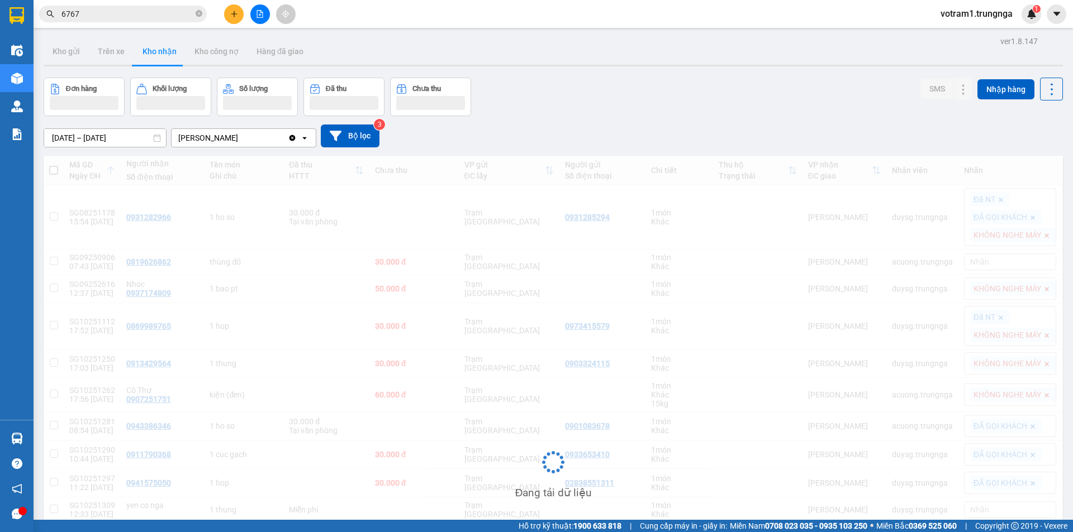
click at [498, 51] on div "Kho gửi Trên xe Kho nhận Kho công nợ Hàng đã giao" at bounding box center [553, 53] width 1019 height 30
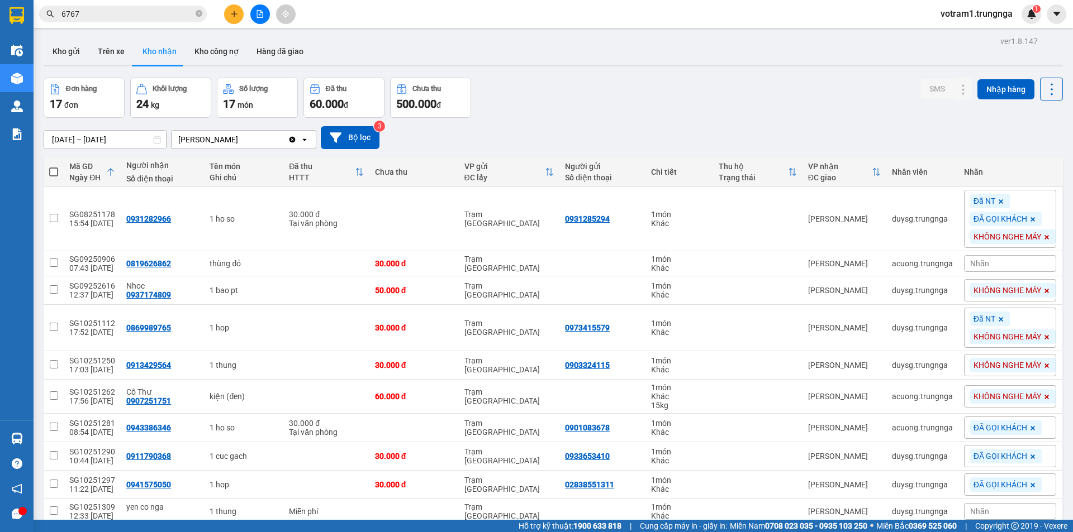
click at [389, 35] on div "ver 1.8.147 Kho gửi Trên xe Kho nhận Kho công nợ Hàng đã giao Đơn hàng 17 đơn K…" at bounding box center [553, 413] width 1028 height 759
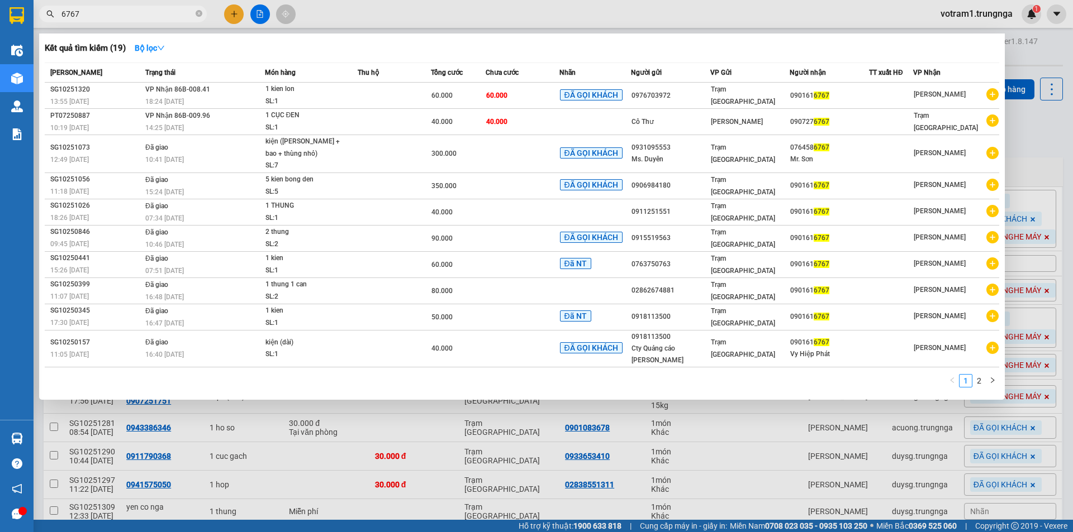
click at [116, 9] on input "6767" at bounding box center [127, 14] width 132 height 12
type input "6"
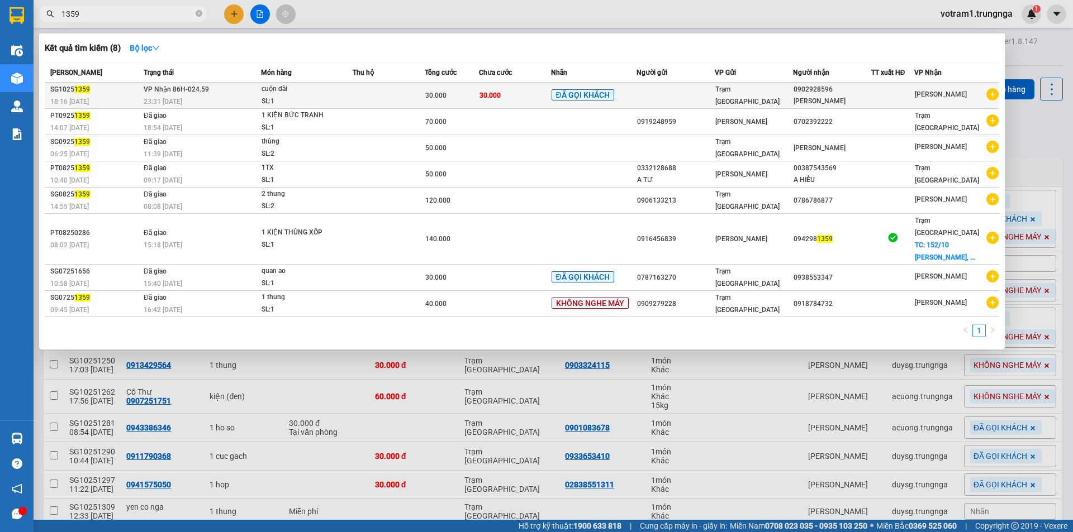
type input "1359"
click at [379, 88] on td at bounding box center [389, 96] width 72 height 26
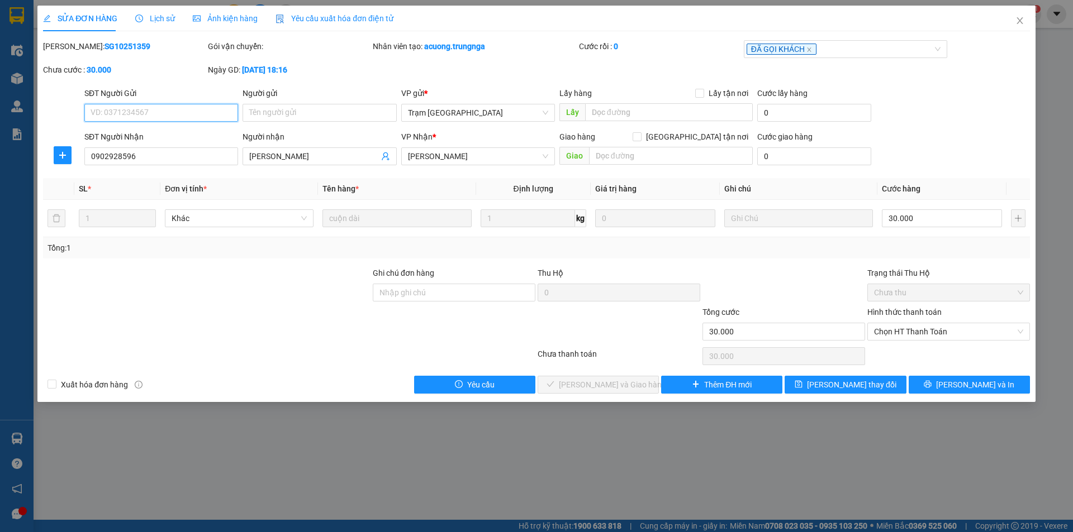
type input "0902928596"
type input "Lê Uyên"
type input "30.000"
click at [920, 338] on span "Chọn HT Thanh Toán" at bounding box center [948, 331] width 149 height 17
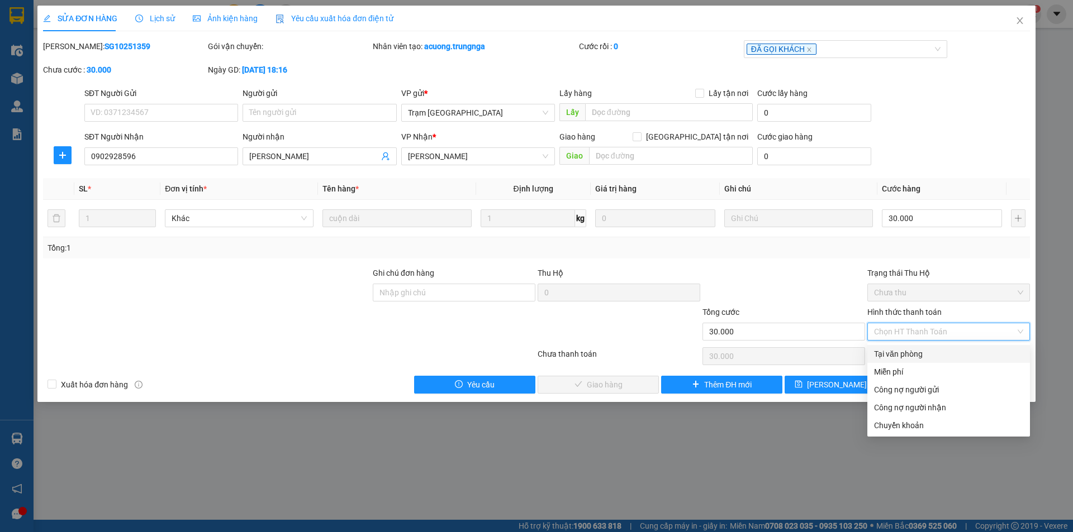
click at [919, 355] on div "Tại văn phòng" at bounding box center [948, 354] width 149 height 12
type input "0"
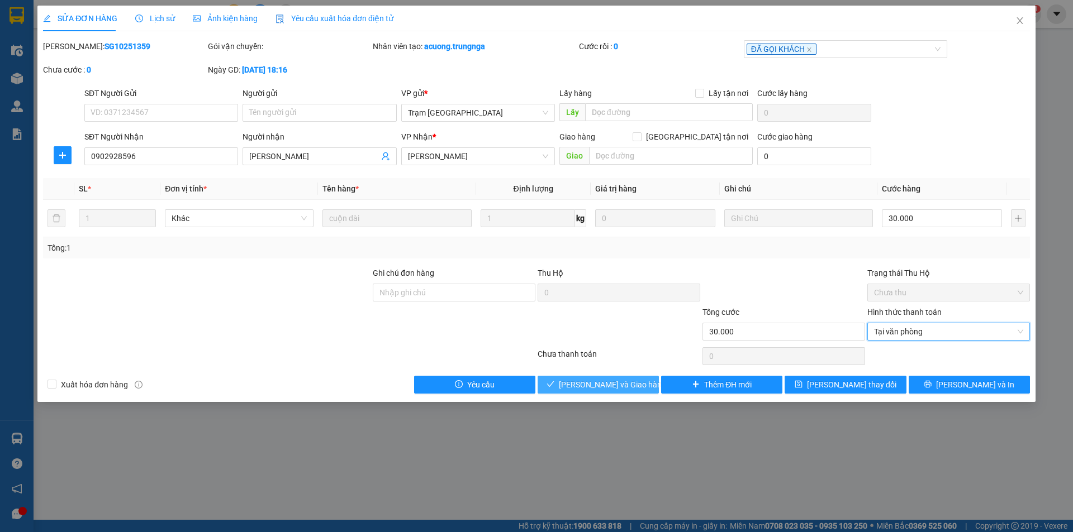
click at [629, 387] on span "[PERSON_NAME] và [PERSON_NAME] hàng" at bounding box center [612, 385] width 107 height 12
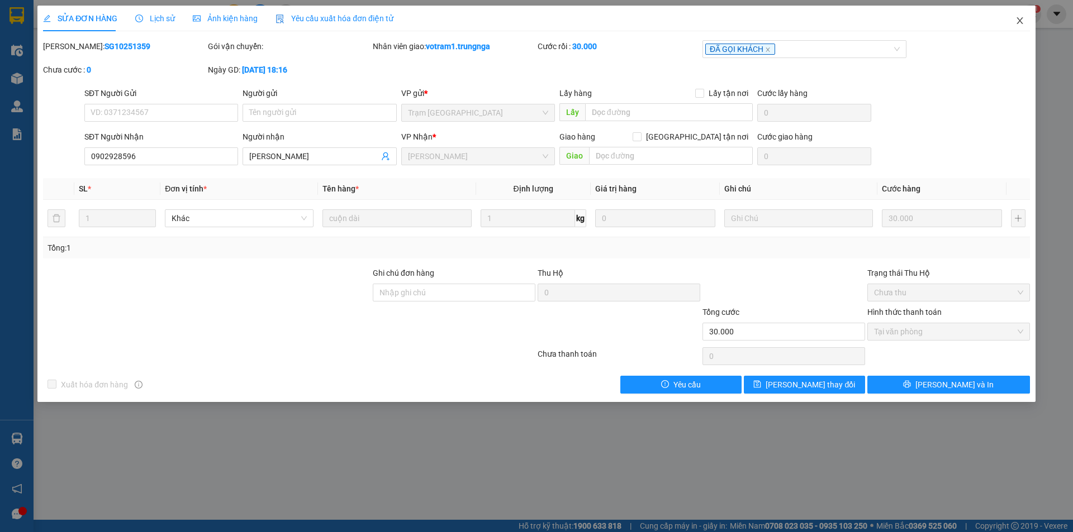
click at [1018, 17] on icon "close" at bounding box center [1019, 20] width 9 height 9
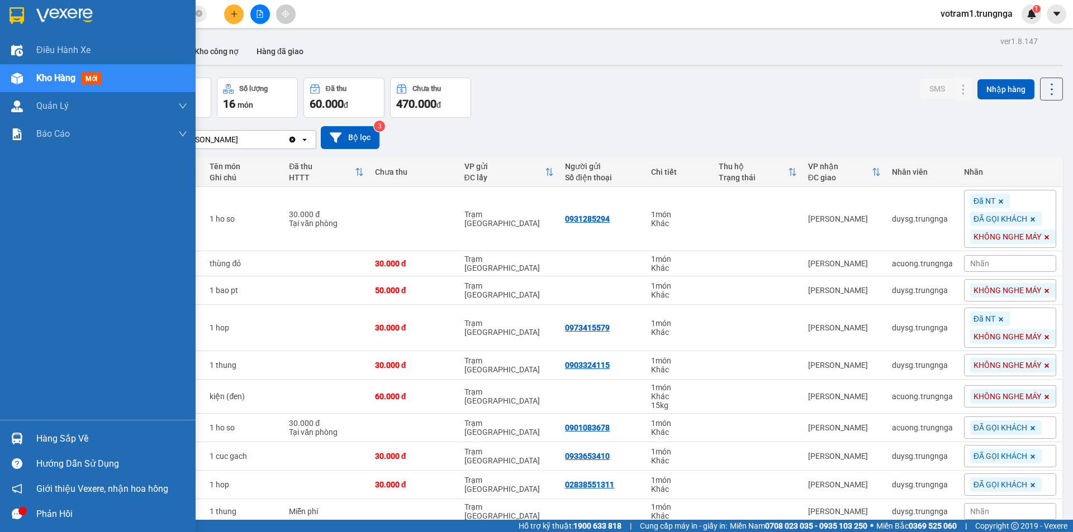
click at [16, 431] on div at bounding box center [17, 439] width 20 height 20
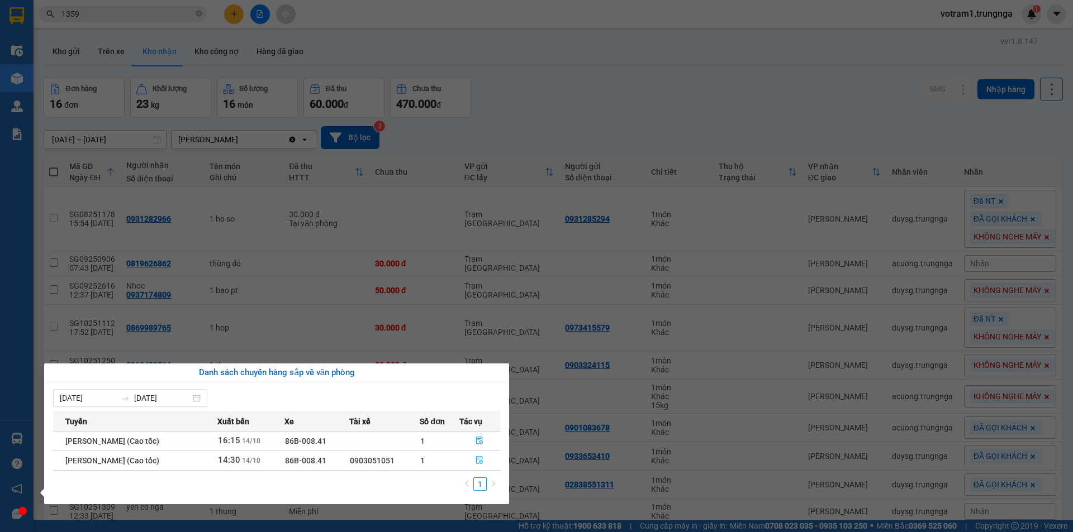
click at [630, 111] on section "Kết quả tìm kiếm ( 8 ) Bộ lọc Mã ĐH Trạng thái Món hàng Thu hộ Tổng cước Chưa c…" at bounding box center [536, 266] width 1073 height 532
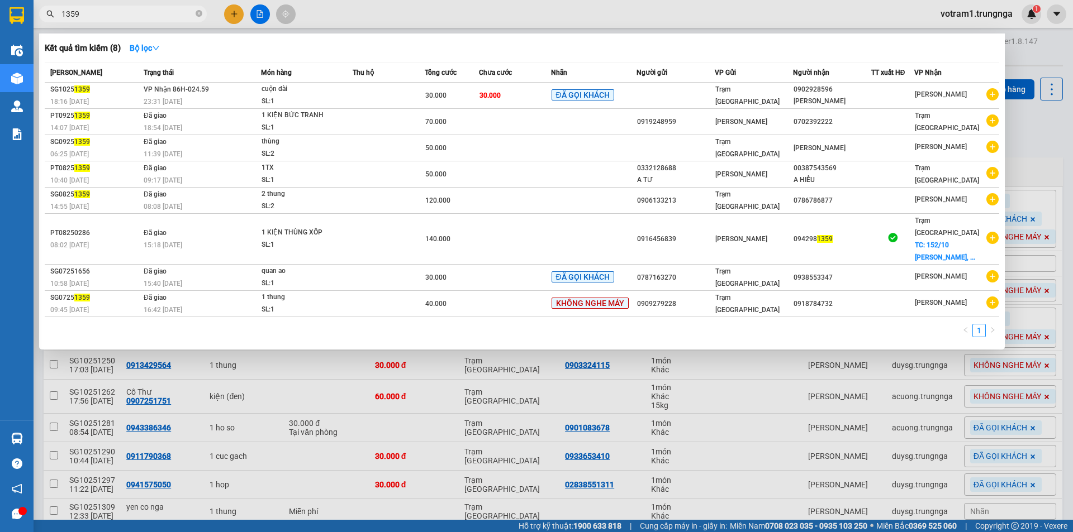
click at [110, 13] on input "1359" at bounding box center [127, 14] width 132 height 12
type input "1"
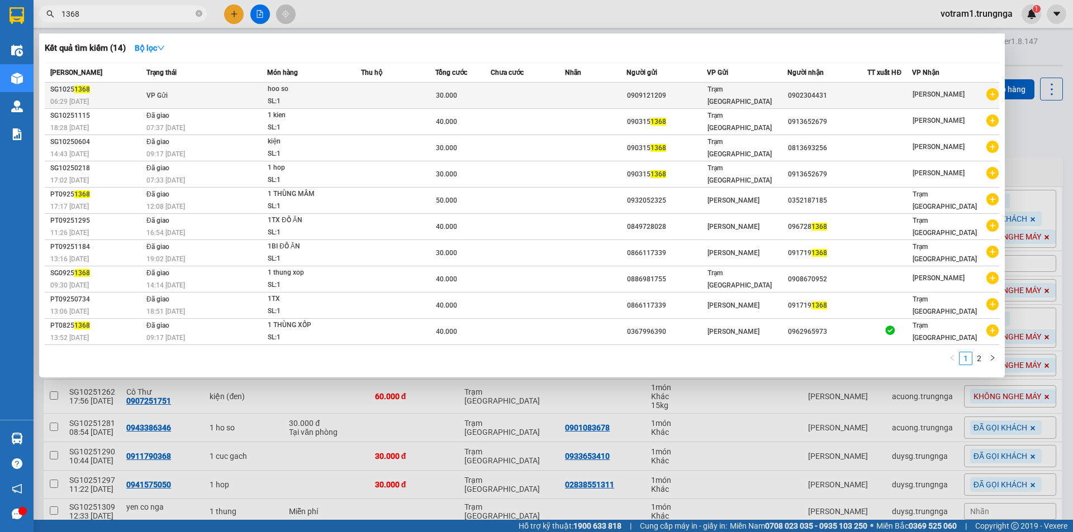
type input "1368"
click at [315, 102] on div "SL: 1" at bounding box center [310, 102] width 84 height 12
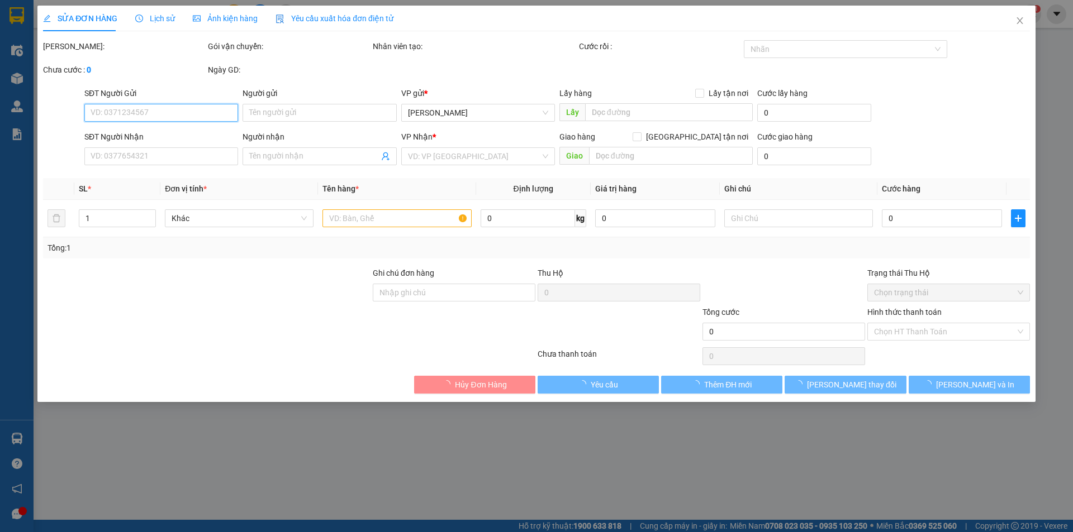
type input "0909121209"
type input "0902304431"
type input "30.000"
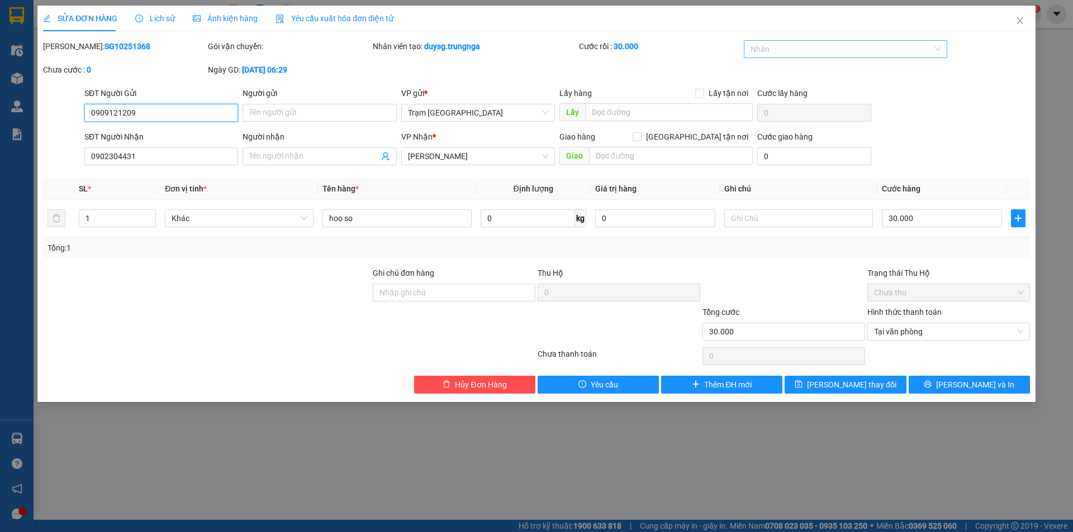
click at [812, 53] on div at bounding box center [839, 48] width 187 height 13
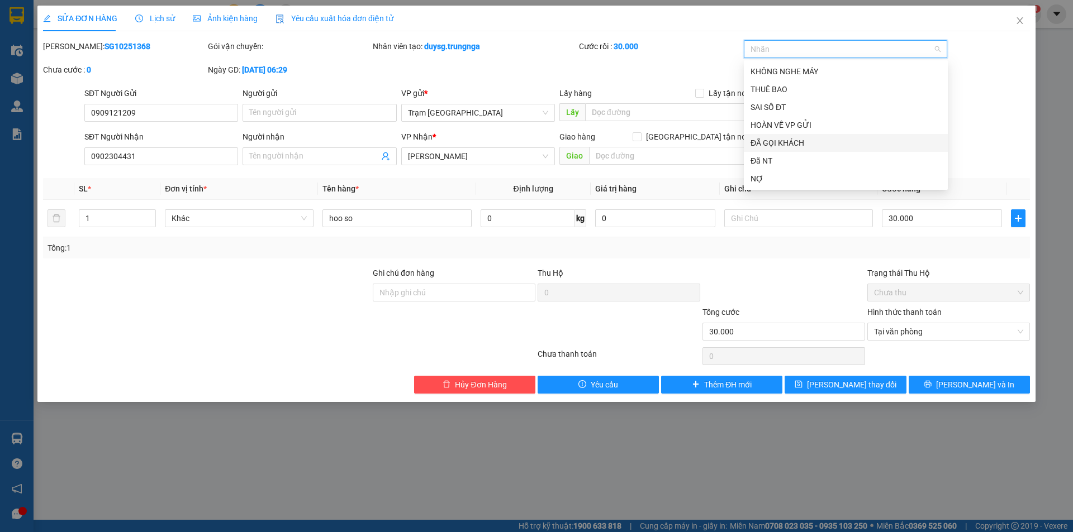
click at [810, 141] on div "ĐÃ GỌI KHÁCH" at bounding box center [845, 143] width 191 height 12
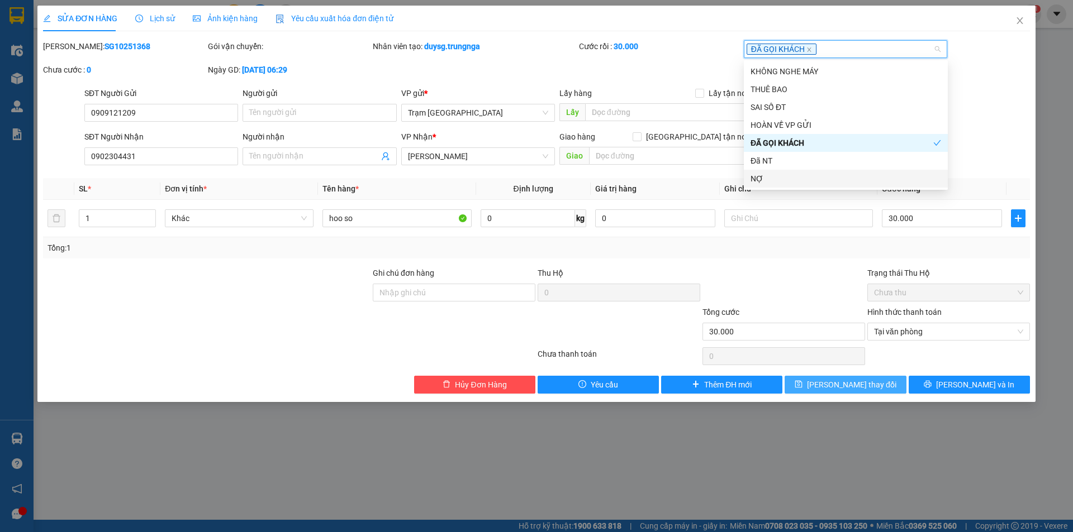
click at [886, 383] on button "[PERSON_NAME] đổi" at bounding box center [844, 385] width 121 height 18
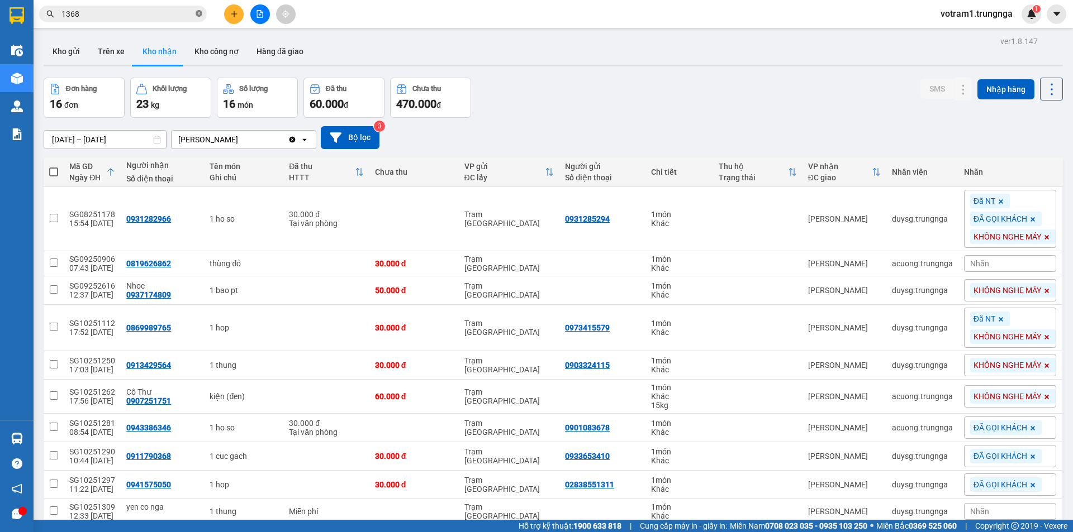
click at [198, 13] on icon "close-circle" at bounding box center [199, 13] width 7 height 7
click at [118, 20] on input "text" at bounding box center [127, 14] width 132 height 12
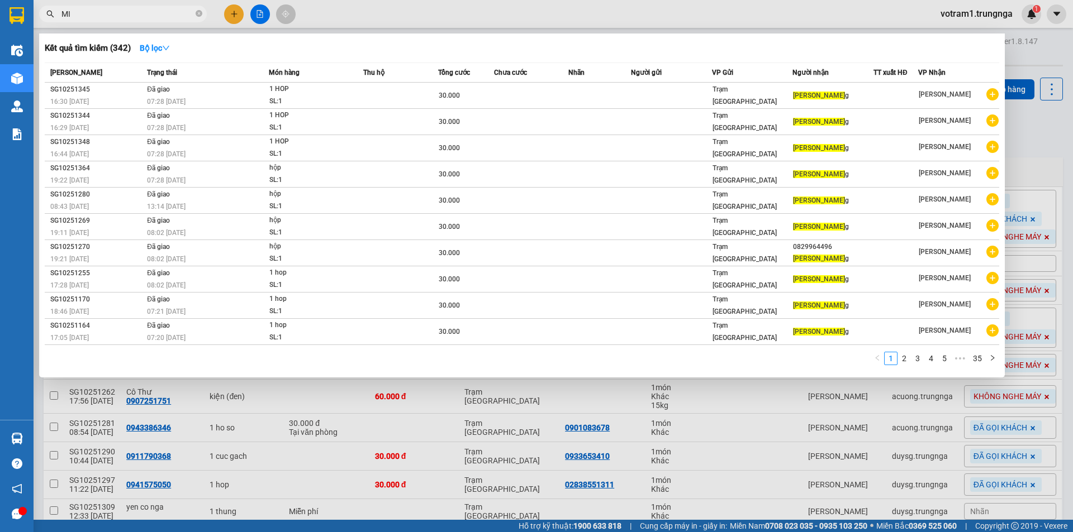
type input "M"
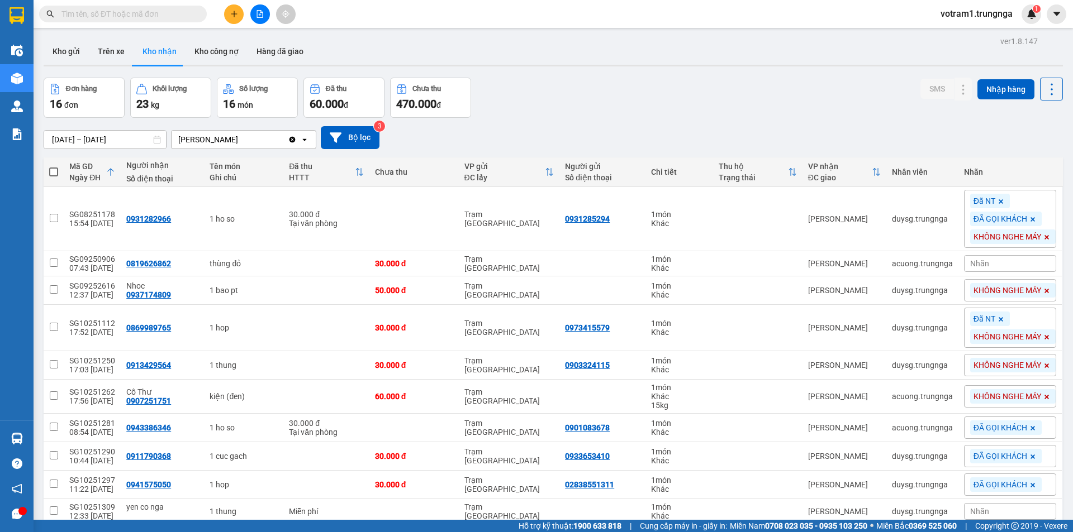
type input "\"
click at [530, 97] on div "Đơn hàng 16 đơn Khối lượng 23 kg Số lượng 16 món Đã thu 60.000 đ Chưa thu 470.0…" at bounding box center [553, 98] width 1019 height 40
click at [122, 21] on span at bounding box center [123, 14] width 168 height 17
click at [123, 16] on input "text" at bounding box center [127, 14] width 132 height 12
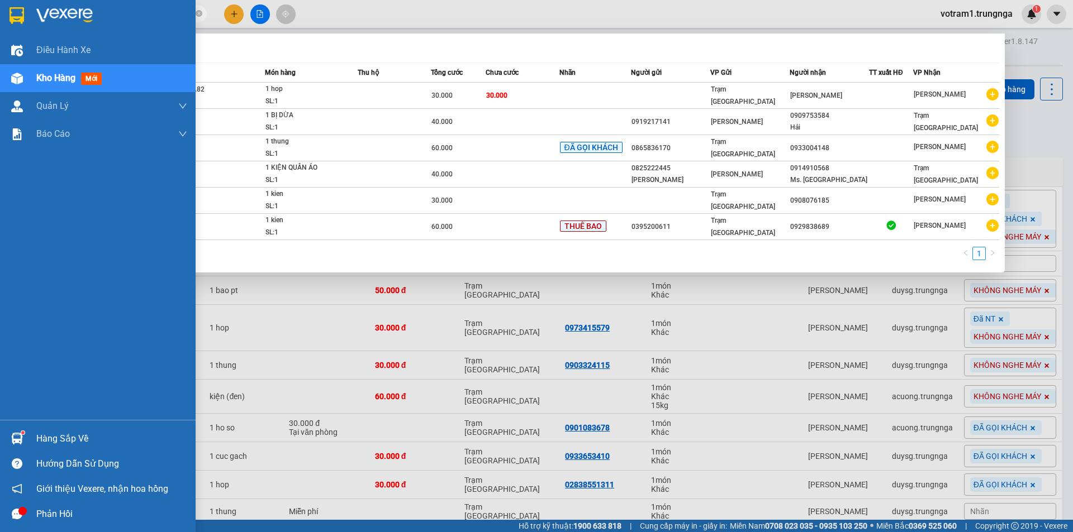
type input "1387"
click at [21, 438] on img at bounding box center [17, 439] width 12 height 12
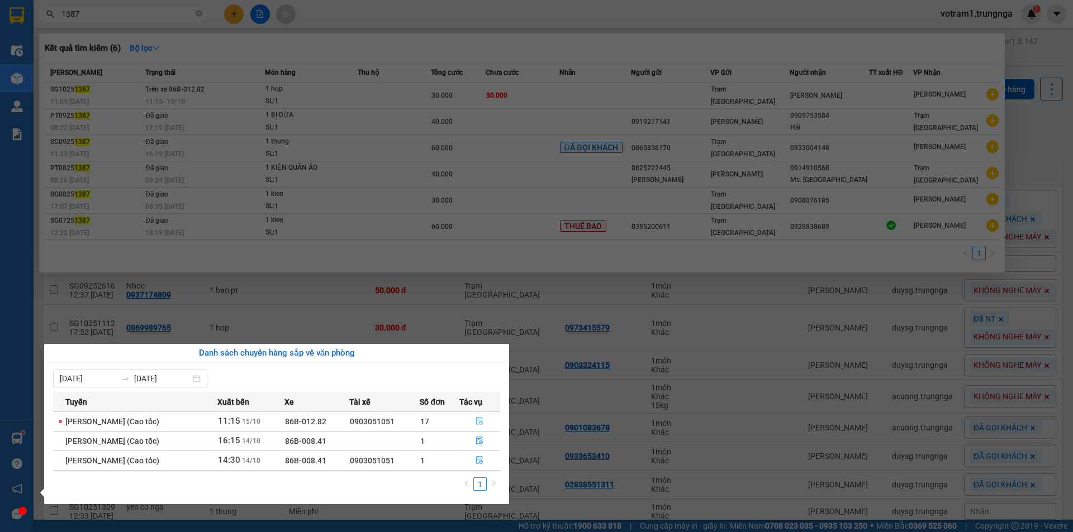
click at [483, 417] on icon "file-done" at bounding box center [479, 421] width 8 height 8
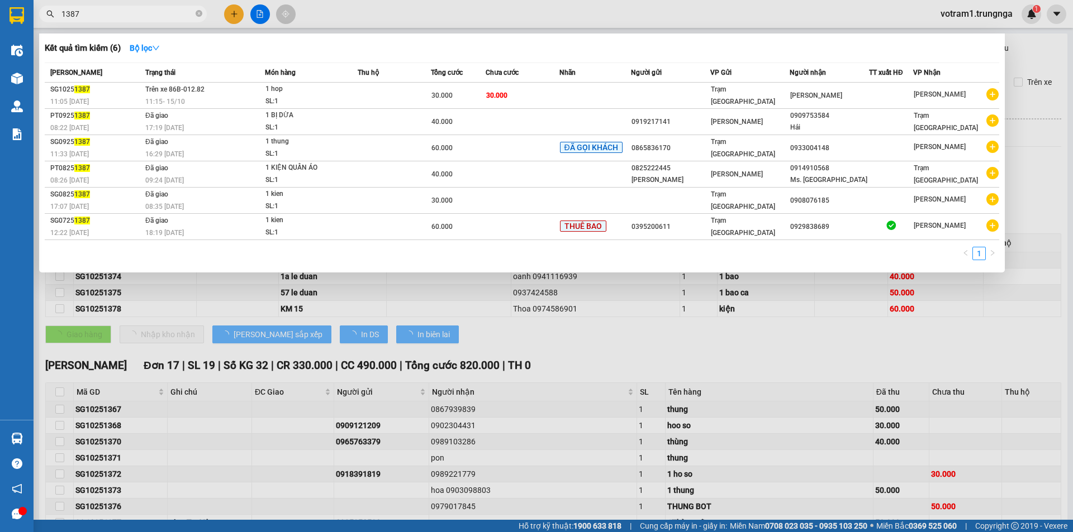
click at [1038, 103] on div at bounding box center [536, 266] width 1073 height 532
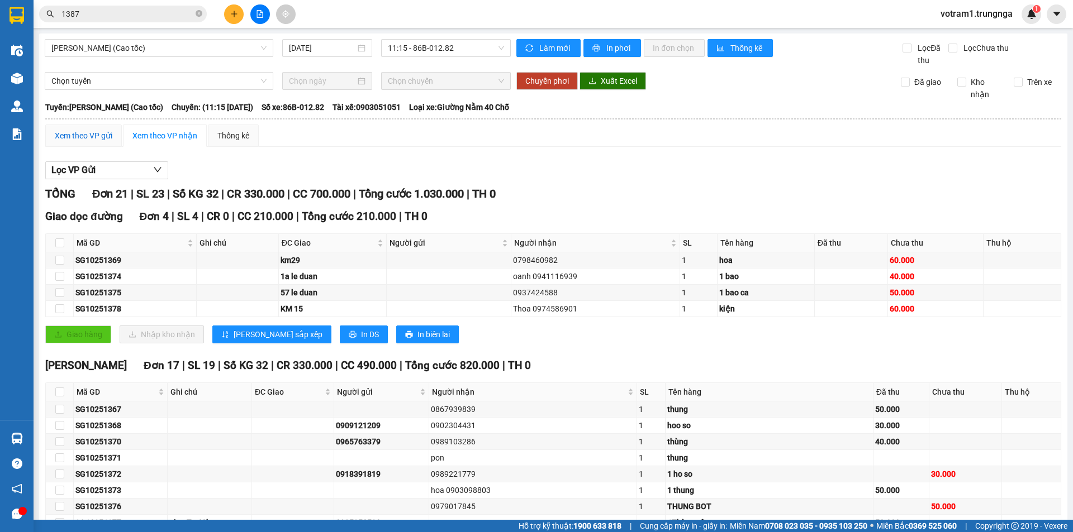
click at [101, 132] on div "Xem theo VP gửi" at bounding box center [84, 136] width 58 height 12
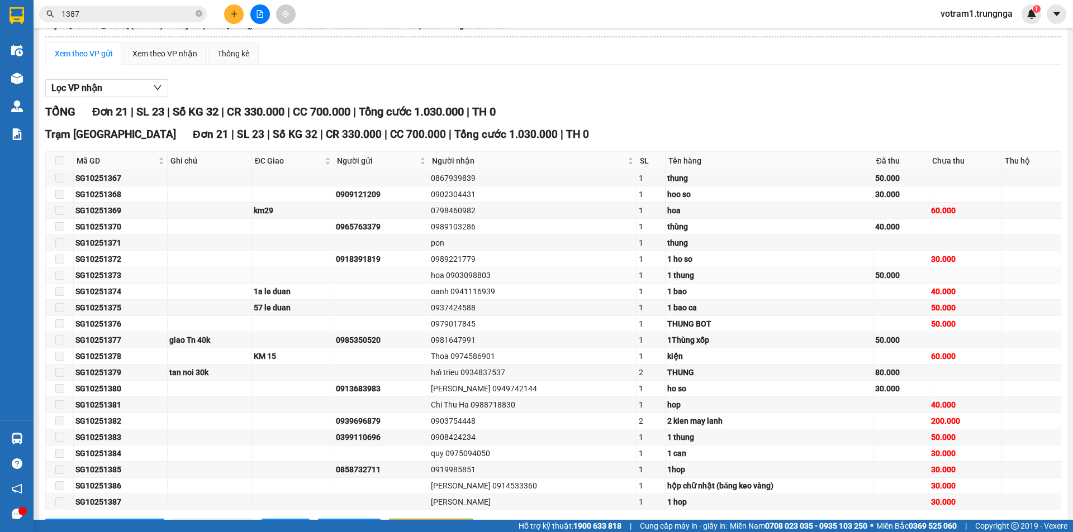
scroll to position [130, 0]
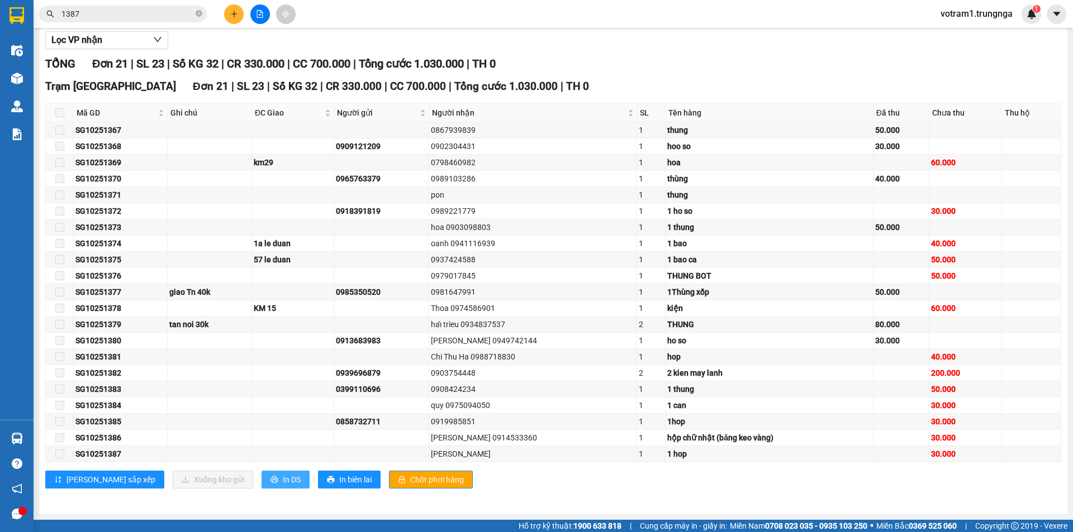
click at [261, 479] on button "In DS" at bounding box center [285, 480] width 48 height 18
click at [283, 479] on span "In DS" at bounding box center [292, 480] width 18 height 12
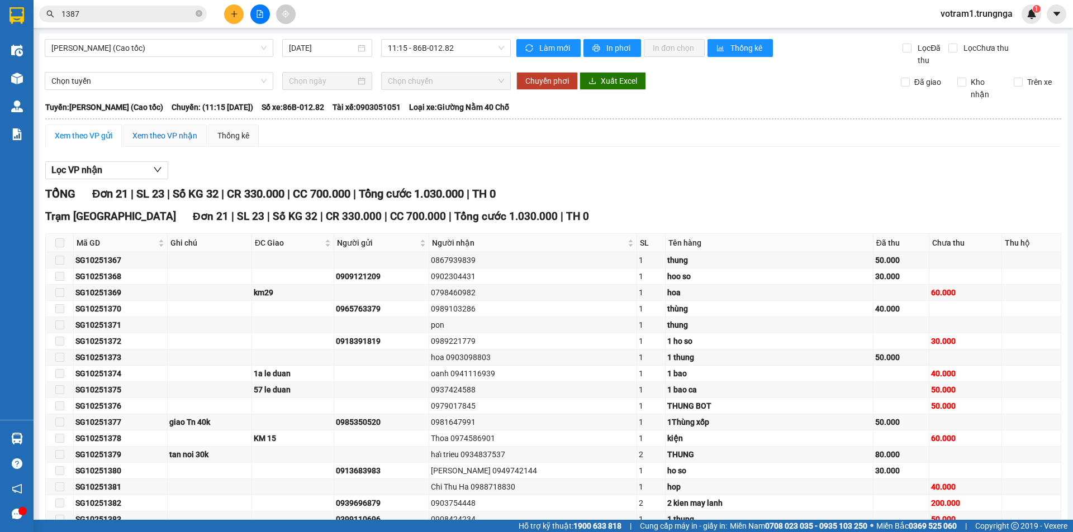
click at [151, 136] on div "Xem theo VP nhận" at bounding box center [164, 136] width 65 height 12
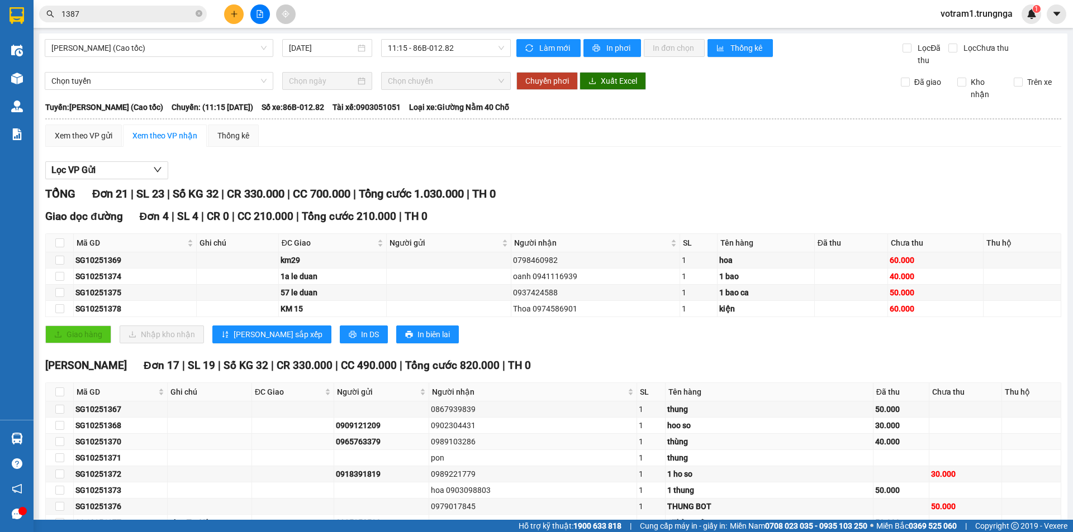
scroll to position [168, 0]
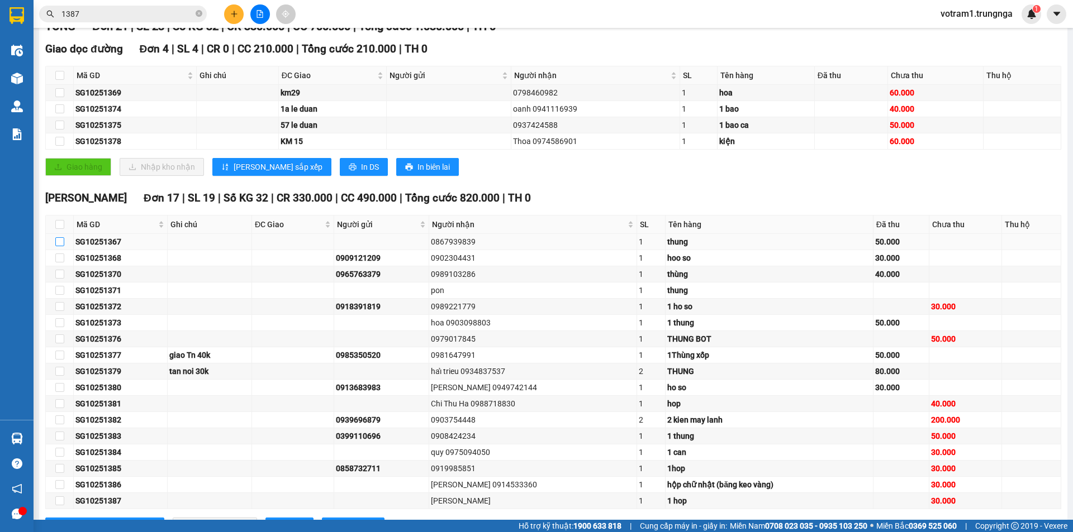
click at [58, 241] on input "checkbox" at bounding box center [59, 241] width 9 height 9
checkbox input "true"
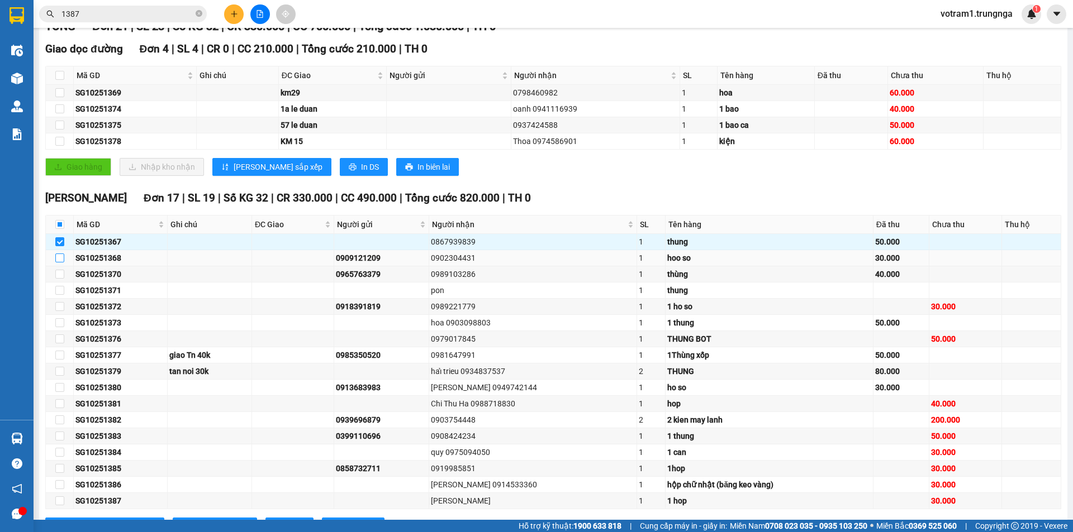
click at [61, 260] on input "checkbox" at bounding box center [59, 258] width 9 height 9
checkbox input "true"
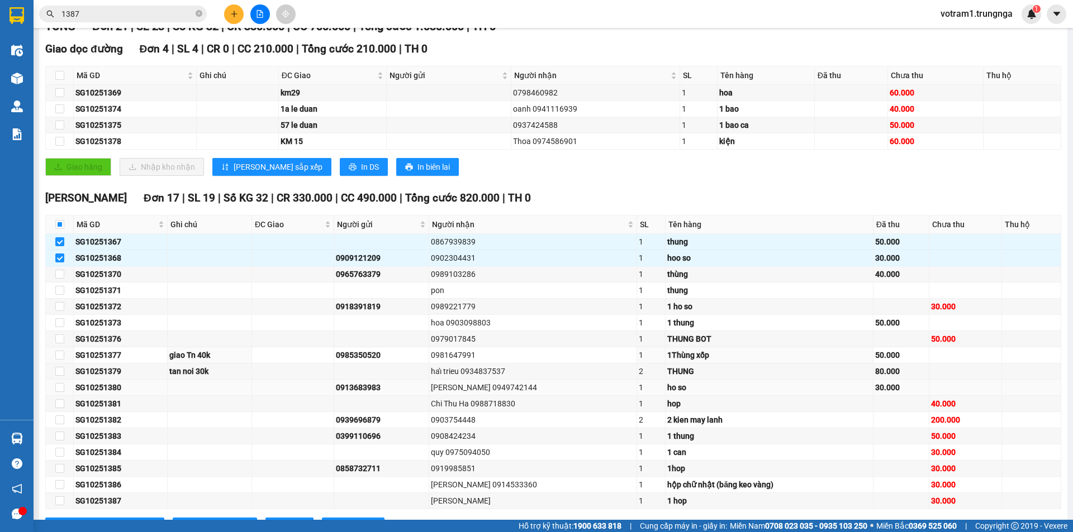
scroll to position [215, 0]
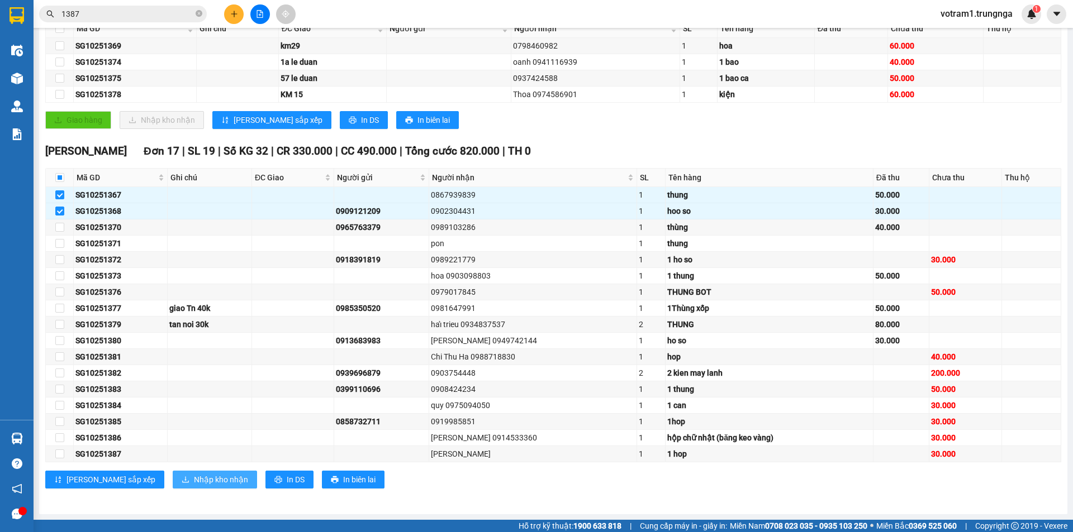
click at [194, 481] on span "Nhập kho nhận" at bounding box center [221, 480] width 54 height 12
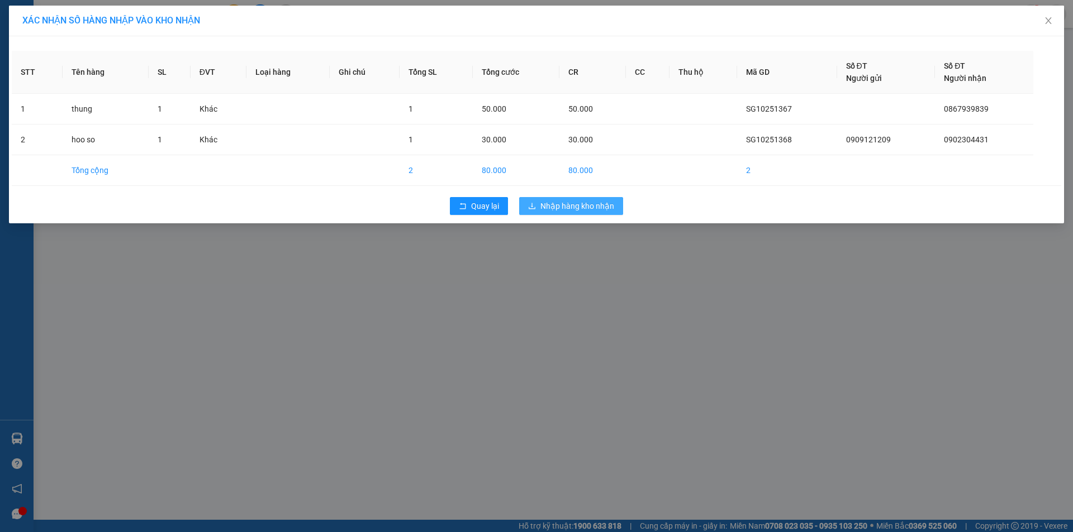
click at [572, 206] on span "Nhập hàng kho nhận" at bounding box center [577, 206] width 74 height 12
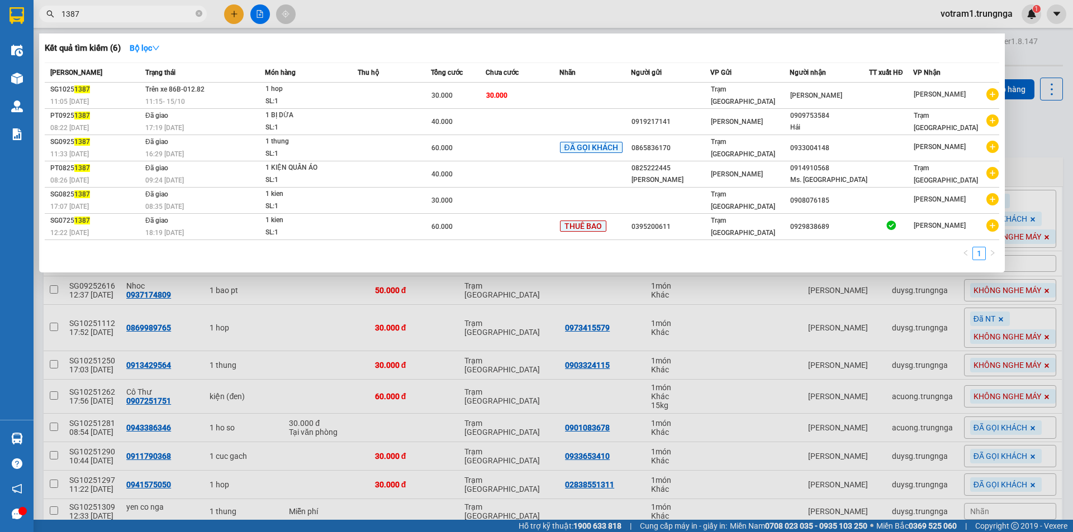
click at [136, 14] on input "1387" at bounding box center [127, 14] width 132 height 12
type input "1"
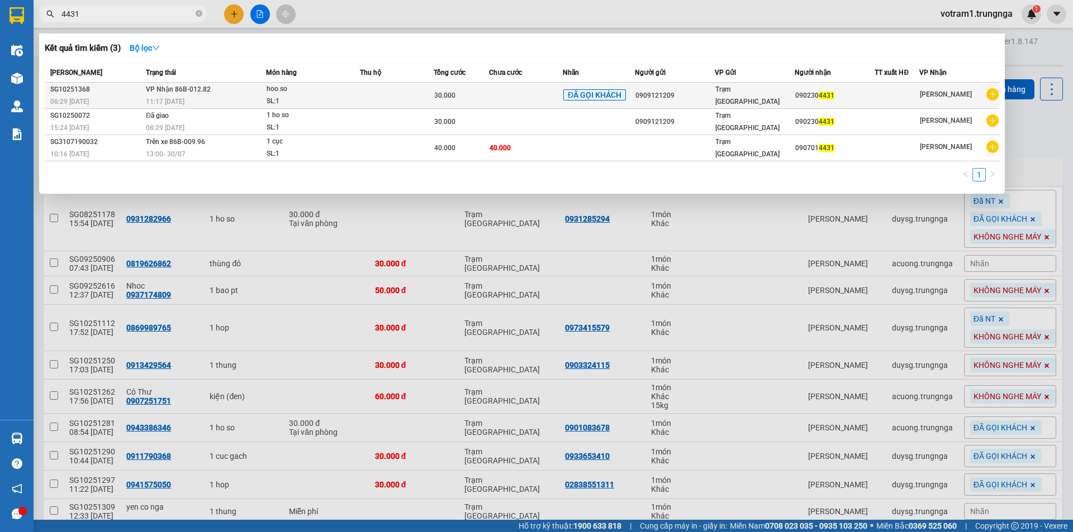
type input "4431"
click at [346, 91] on div "hoo so" at bounding box center [309, 89] width 84 height 12
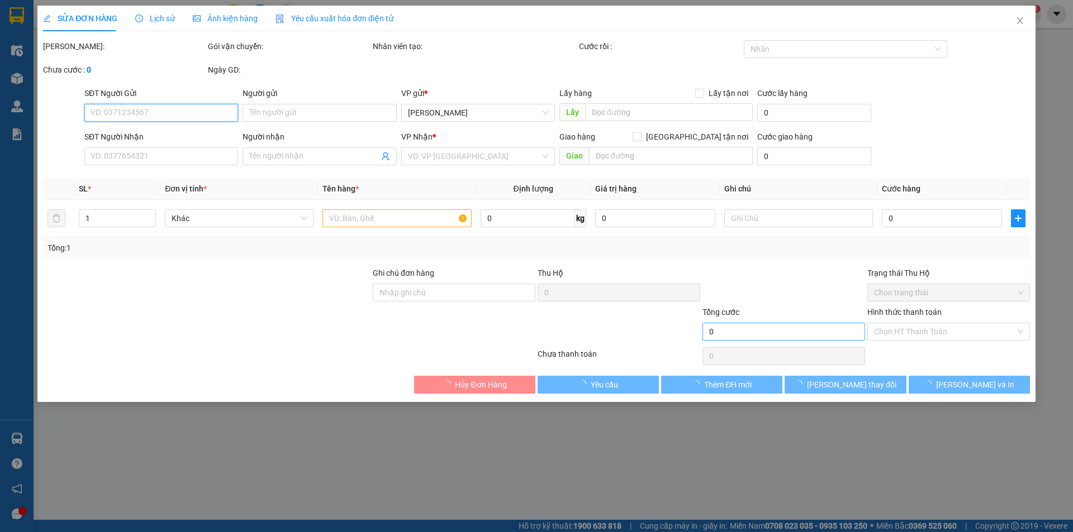
type input "0909121209"
type input "0902304431"
type input "30.000"
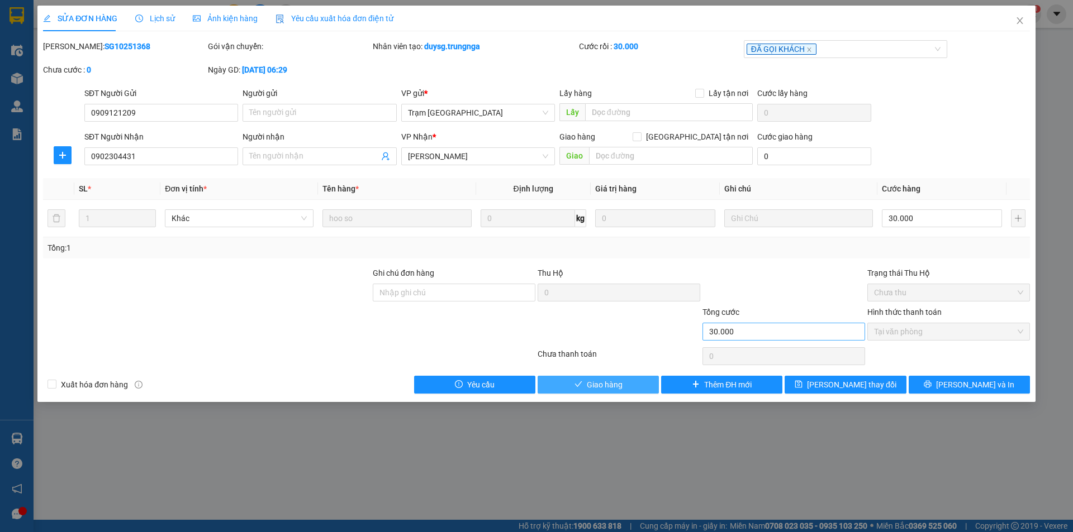
click at [630, 388] on button "Giao hàng" at bounding box center [597, 385] width 121 height 18
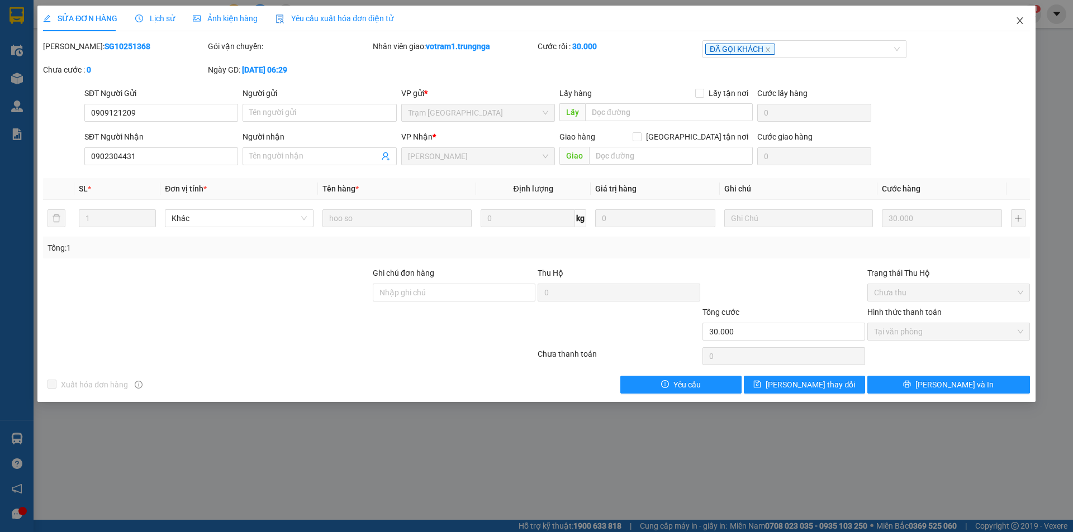
click at [1015, 18] on icon "close" at bounding box center [1019, 20] width 9 height 9
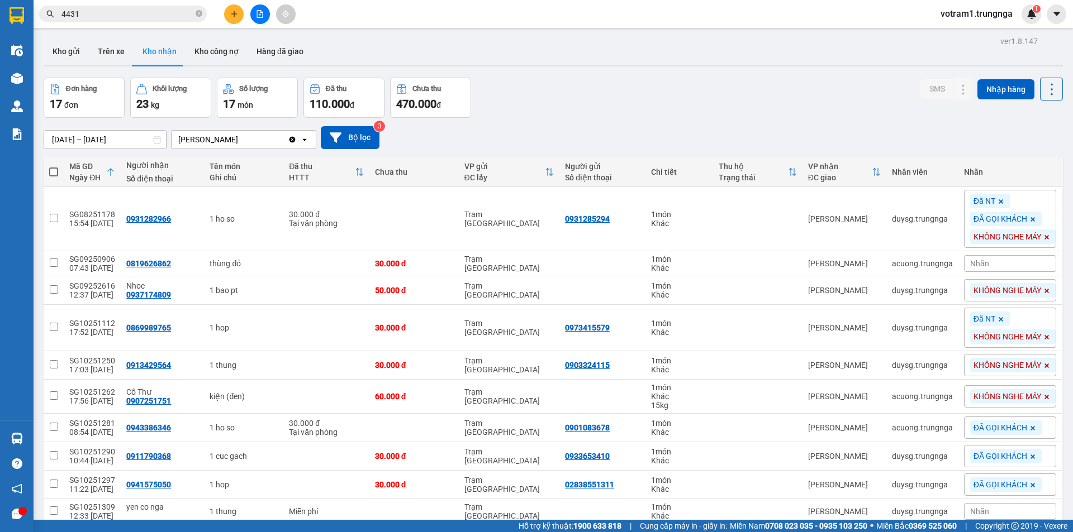
click at [653, 123] on div "13/08/2025 – 15/10/2025 Press the down arrow key to interact with the calendar …" at bounding box center [553, 138] width 1019 height 40
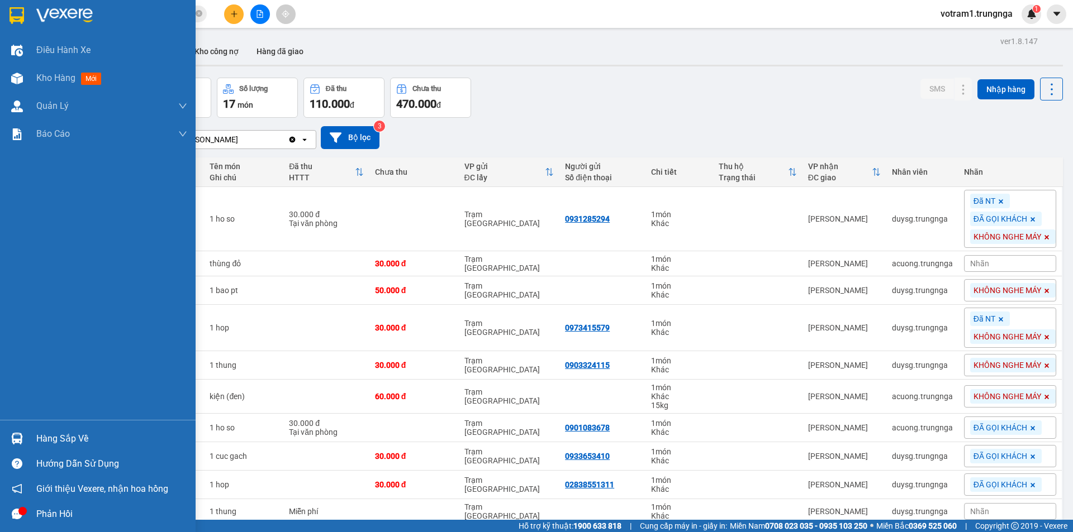
click at [22, 440] on img at bounding box center [17, 439] width 12 height 12
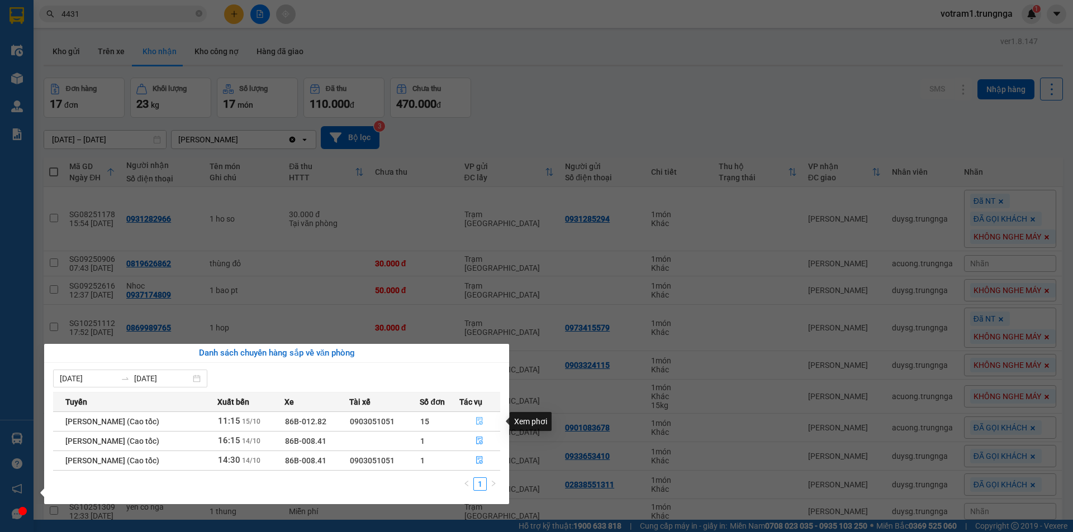
click at [482, 421] on icon "file-done" at bounding box center [479, 421] width 8 height 8
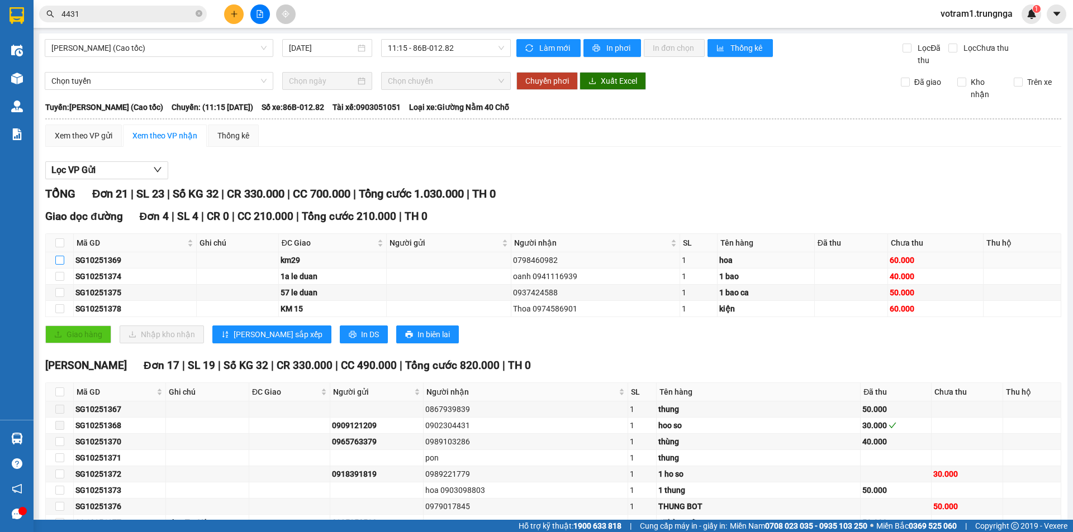
click at [61, 262] on input "checkbox" at bounding box center [59, 260] width 9 height 9
checkbox input "true"
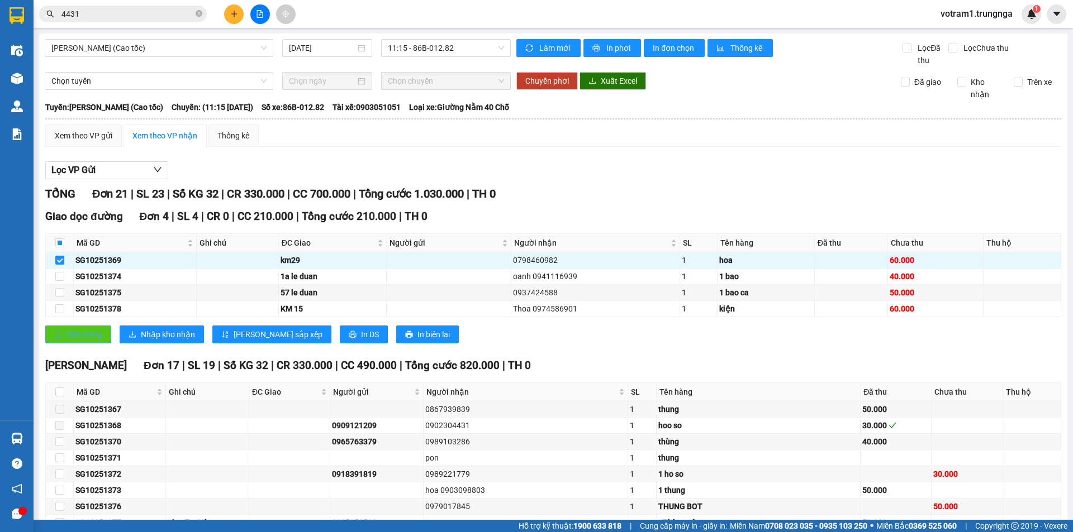
click at [74, 335] on span "Giao hàng" at bounding box center [84, 335] width 36 height 12
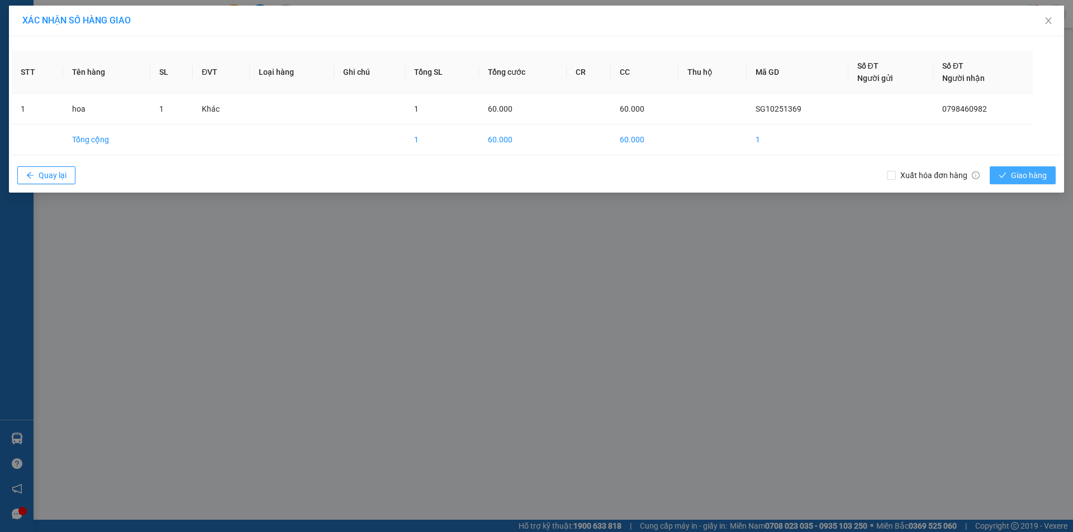
click at [1032, 178] on span "Giao hàng" at bounding box center [1029, 175] width 36 height 12
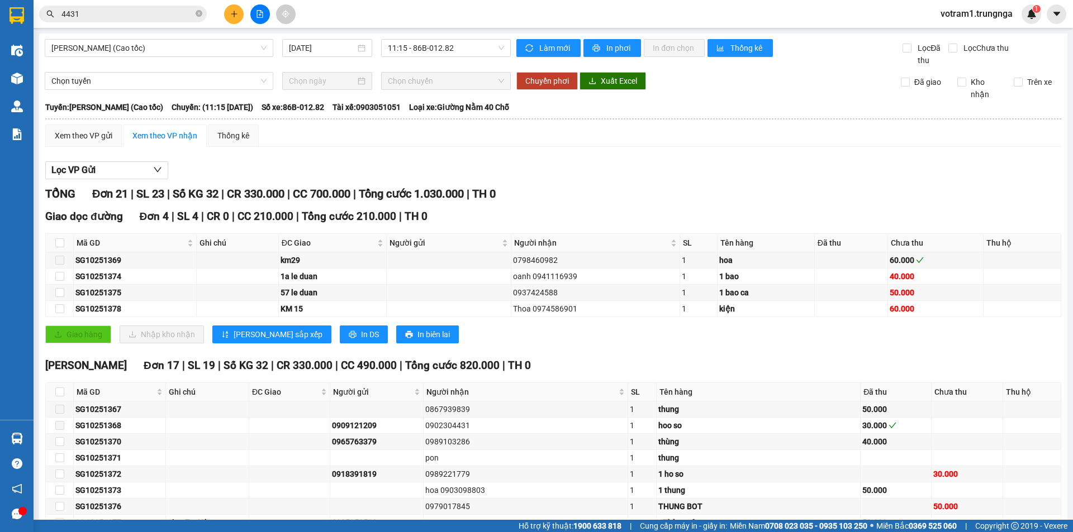
click at [174, 12] on input "4431" at bounding box center [127, 14] width 132 height 12
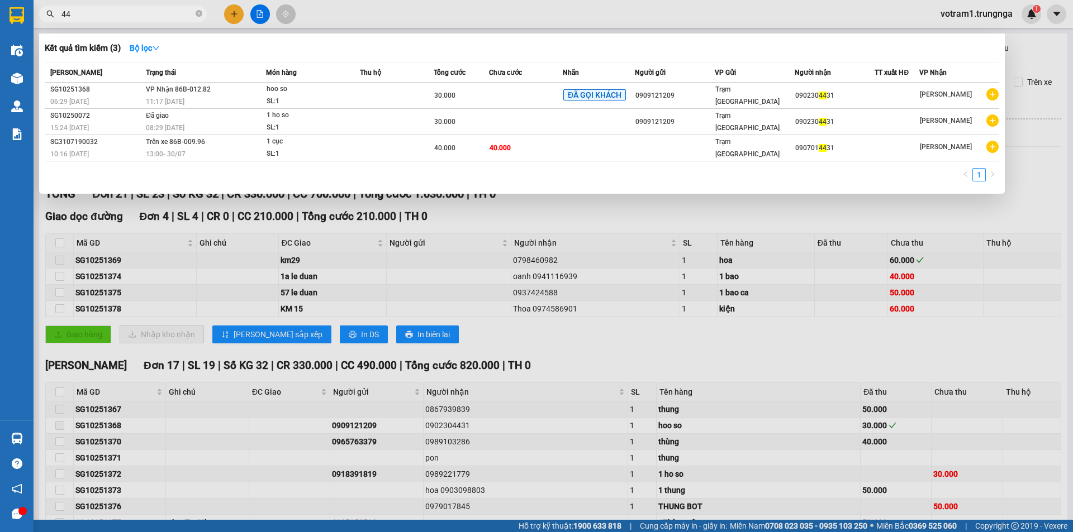
type input "4"
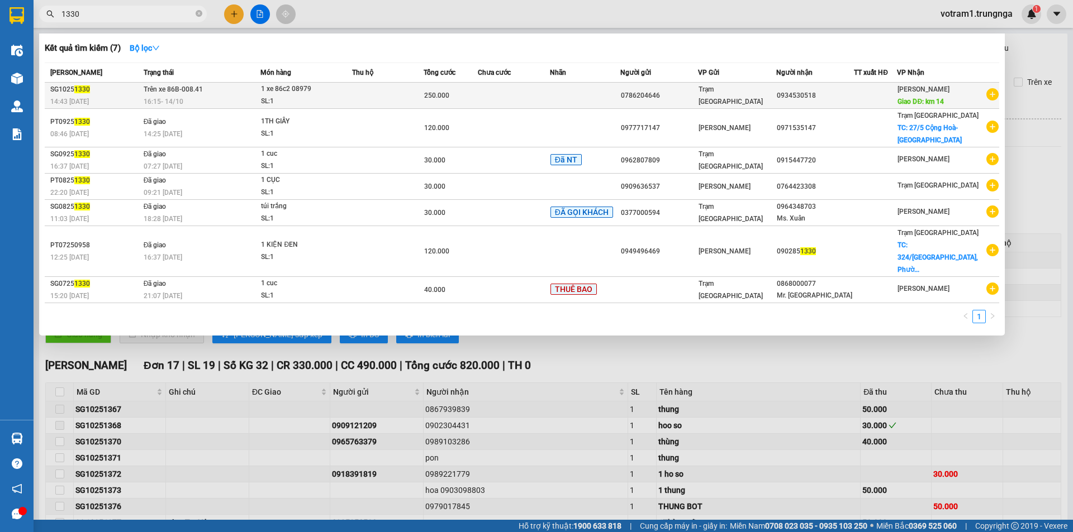
type input "1330"
click at [280, 101] on div "SL: 1" at bounding box center [303, 102] width 84 height 12
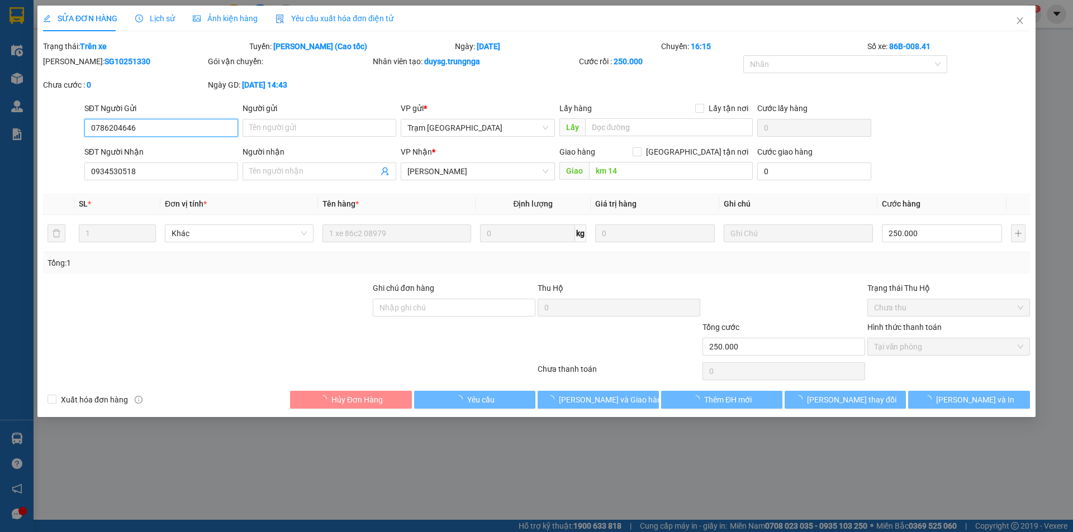
type input "0786204646"
type input "0934530518"
type input "km 14"
type input "250.000"
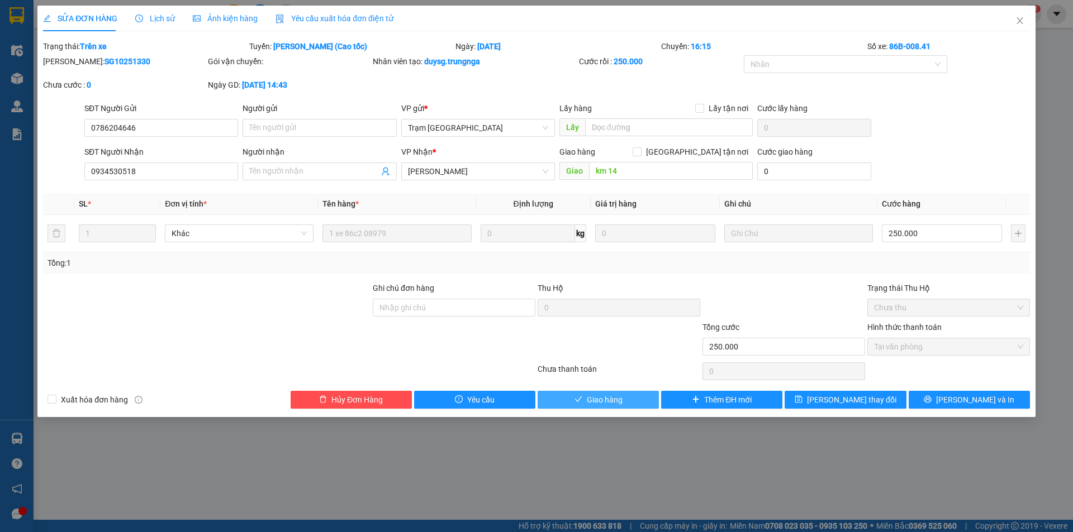
click at [621, 401] on span "Giao hàng" at bounding box center [605, 400] width 36 height 12
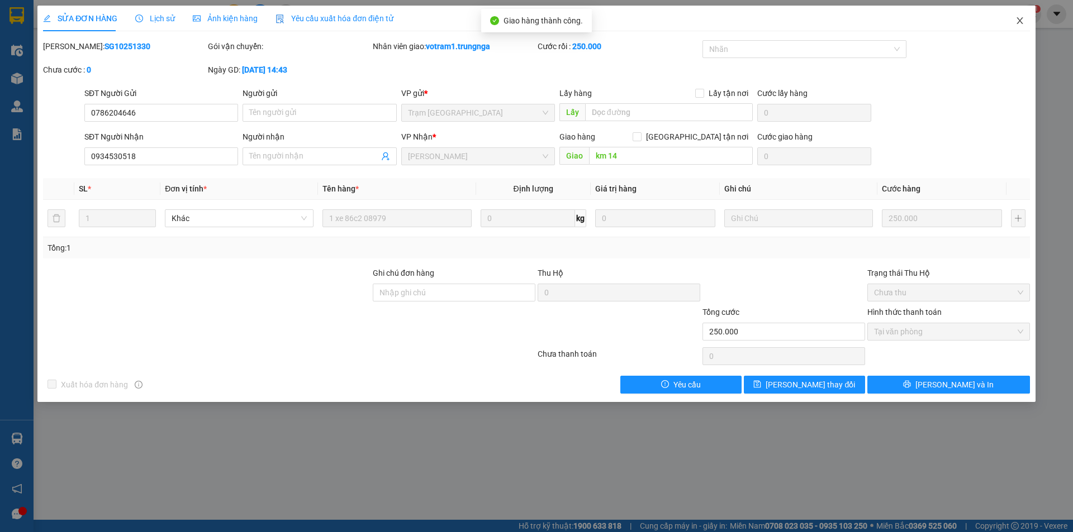
click at [1020, 22] on icon "close" at bounding box center [1019, 20] width 6 height 7
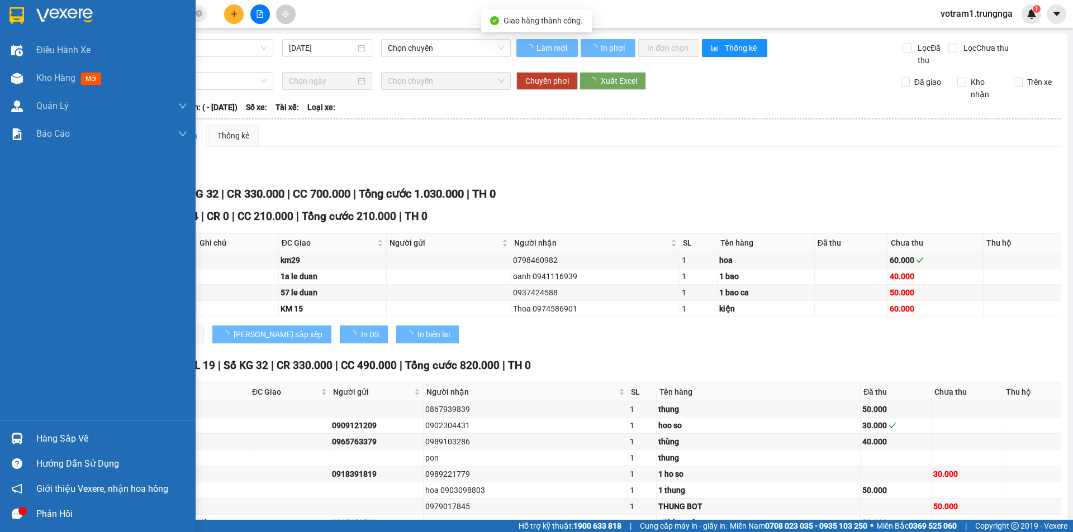
click at [17, 439] on img at bounding box center [17, 439] width 12 height 12
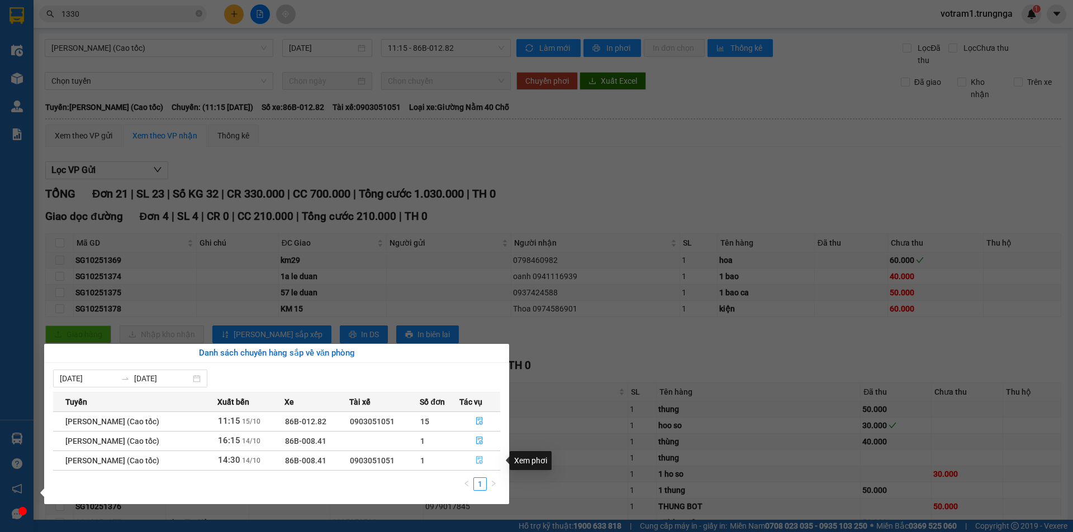
click at [481, 463] on icon "file-done" at bounding box center [480, 461] width 7 height 8
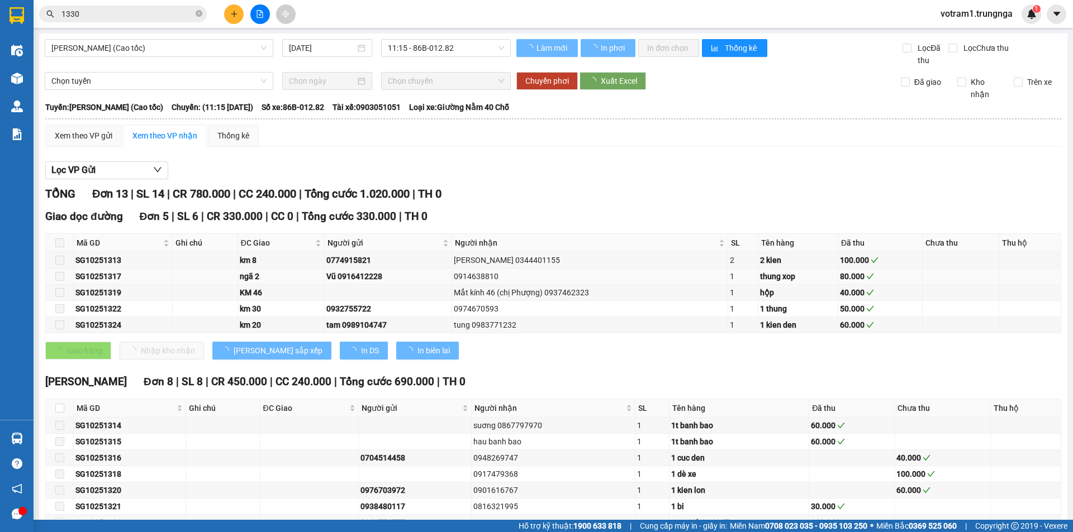
type input "14/10/2025"
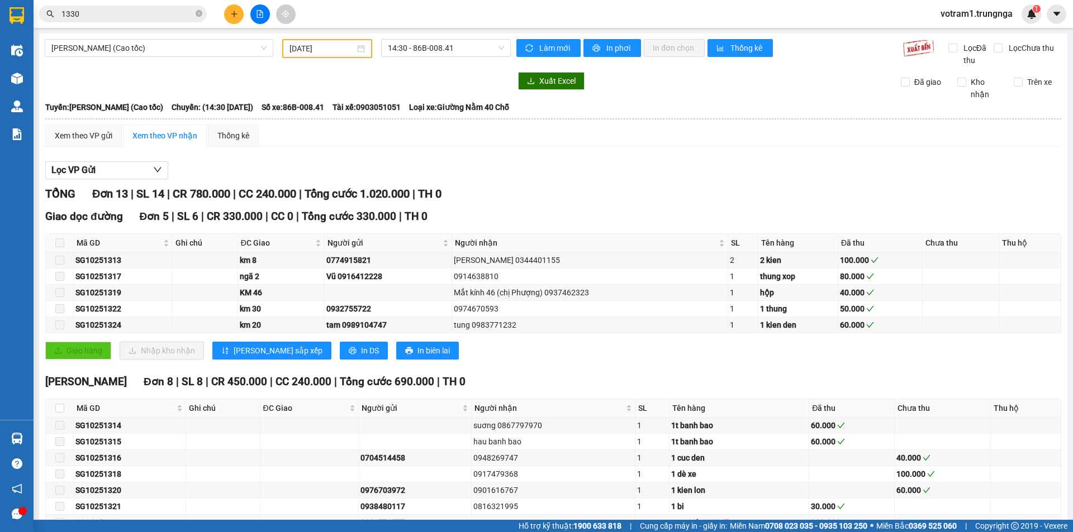
click at [51, 240] on th at bounding box center [60, 243] width 28 height 18
click at [58, 240] on span at bounding box center [59, 243] width 9 height 9
click at [61, 404] on input "checkbox" at bounding box center [59, 408] width 9 height 9
checkbox input "true"
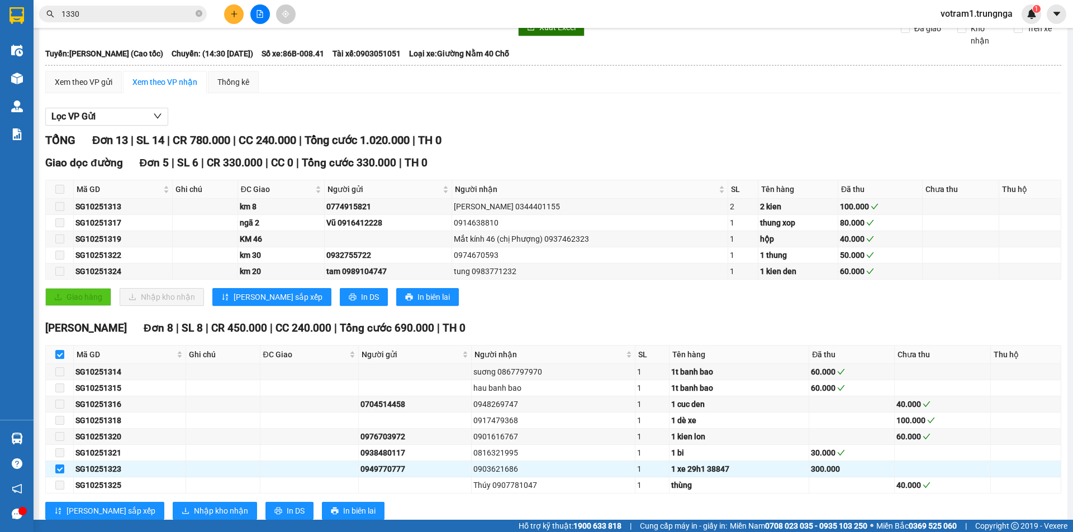
scroll to position [85, 0]
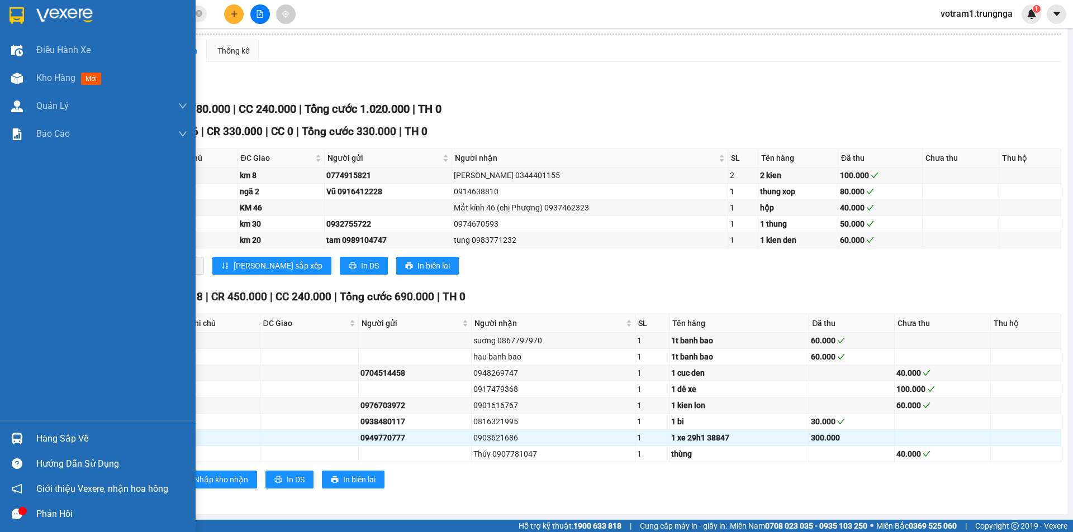
click at [23, 441] on div at bounding box center [17, 439] width 20 height 20
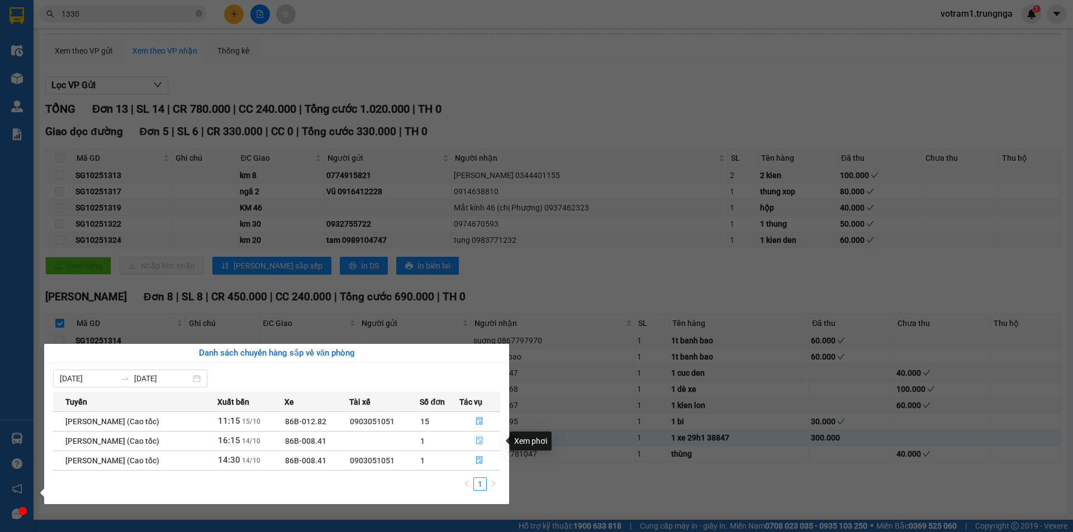
click at [483, 439] on icon "file-done" at bounding box center [480, 441] width 7 height 8
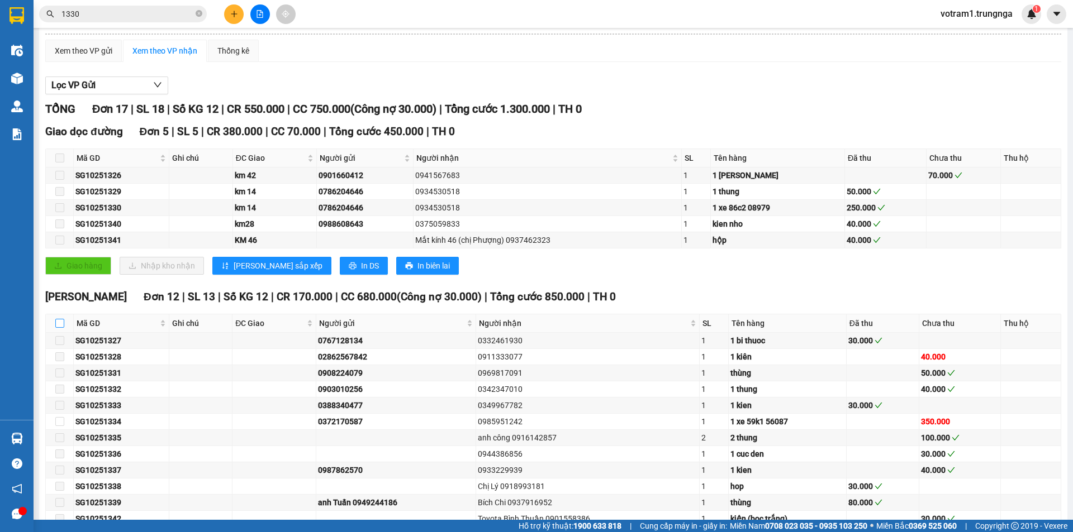
click at [63, 322] on input "checkbox" at bounding box center [59, 323] width 9 height 9
checkbox input "true"
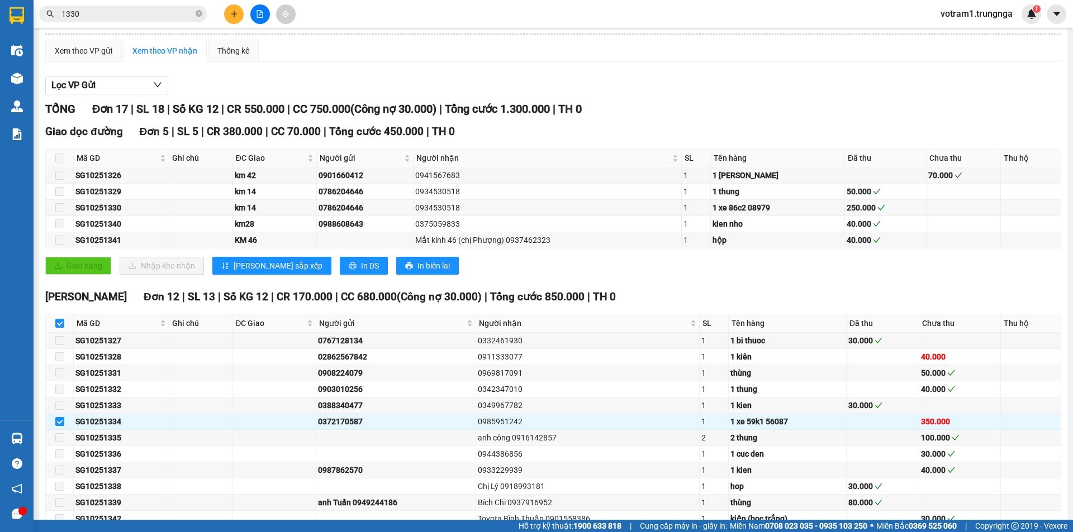
click at [477, 278] on div "Giao dọc đường Đơn 5 | SL 5 | CR 380.000 | CC 70.000 | Tổng cước 450.000 | TH 0…" at bounding box center [553, 203] width 1016 height 160
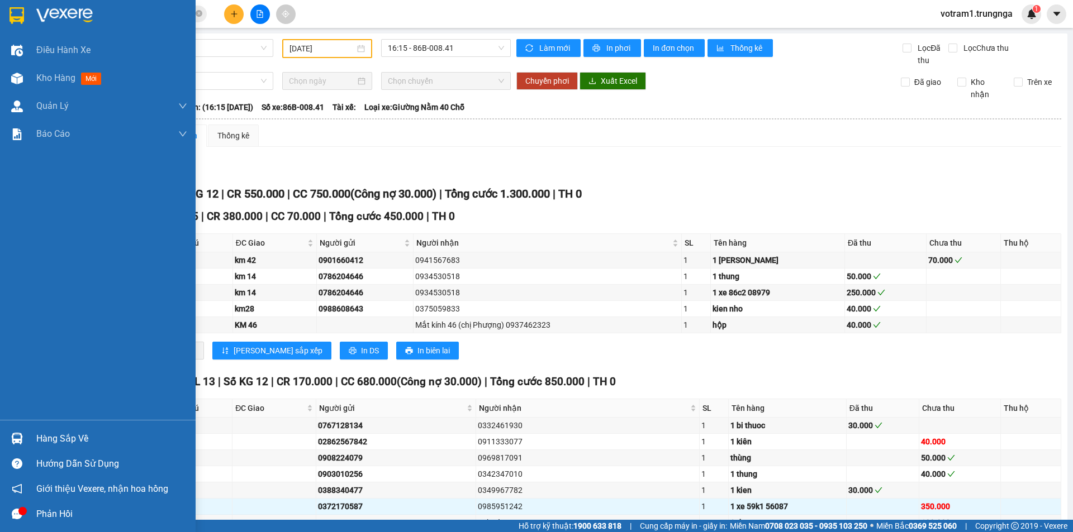
click at [33, 438] on div "Hàng sắp về" at bounding box center [98, 438] width 196 height 25
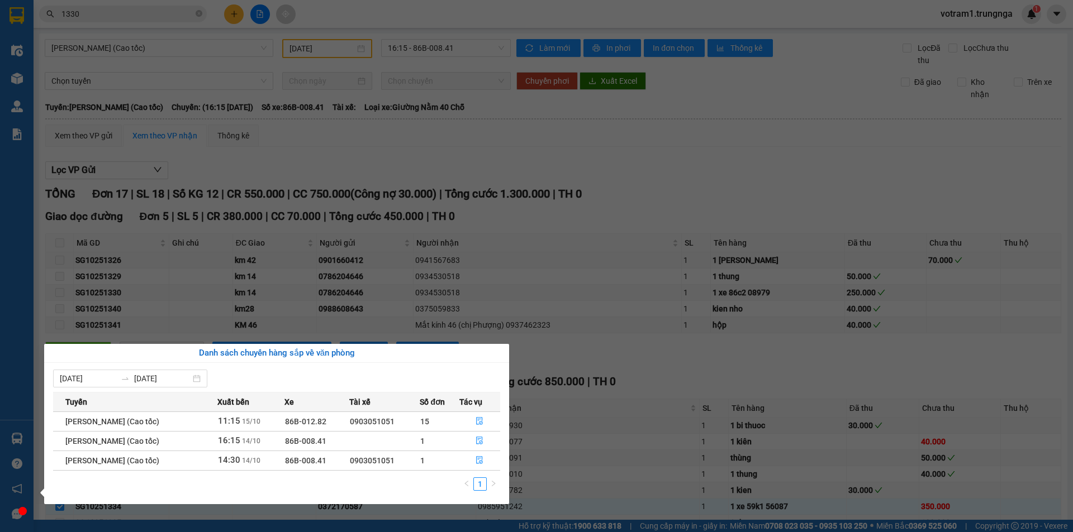
click at [458, 134] on section "Kết quả tìm kiếm ( 7 ) Bộ lọc Mã ĐH Trạng thái Món hàng Thu hộ Tổng cước Chưa c…" at bounding box center [536, 266] width 1073 height 532
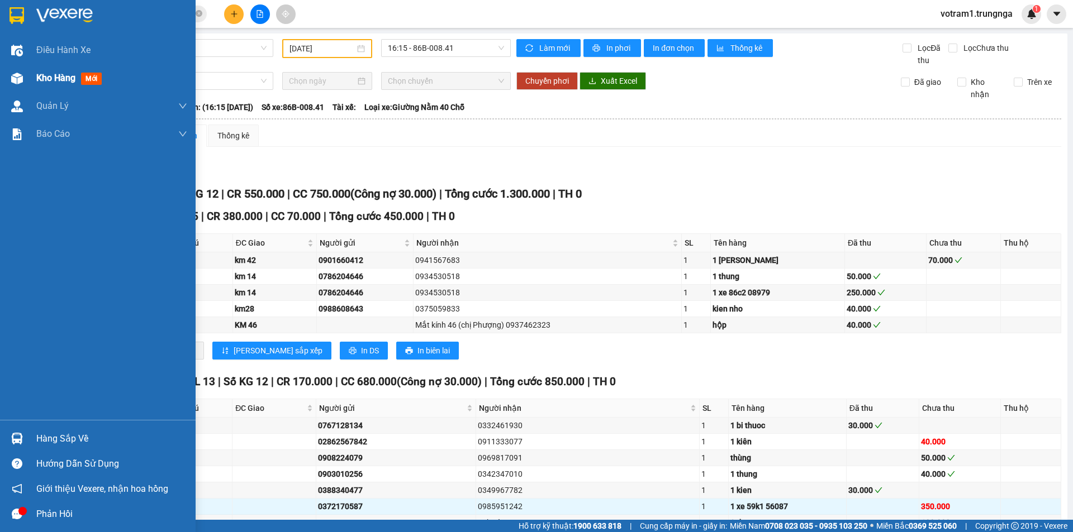
click at [23, 75] on div at bounding box center [17, 79] width 20 height 20
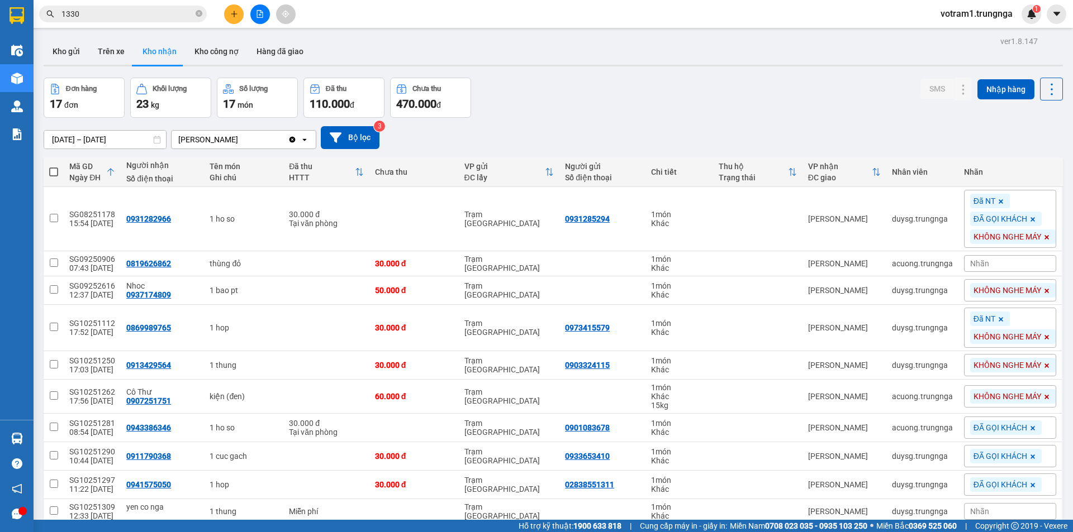
click at [561, 103] on div "Đơn hàng 17 đơn Khối lượng 23 kg Số lượng 17 món Đã thu 110.000 đ Chưa thu 470.…" at bounding box center [553, 98] width 1019 height 40
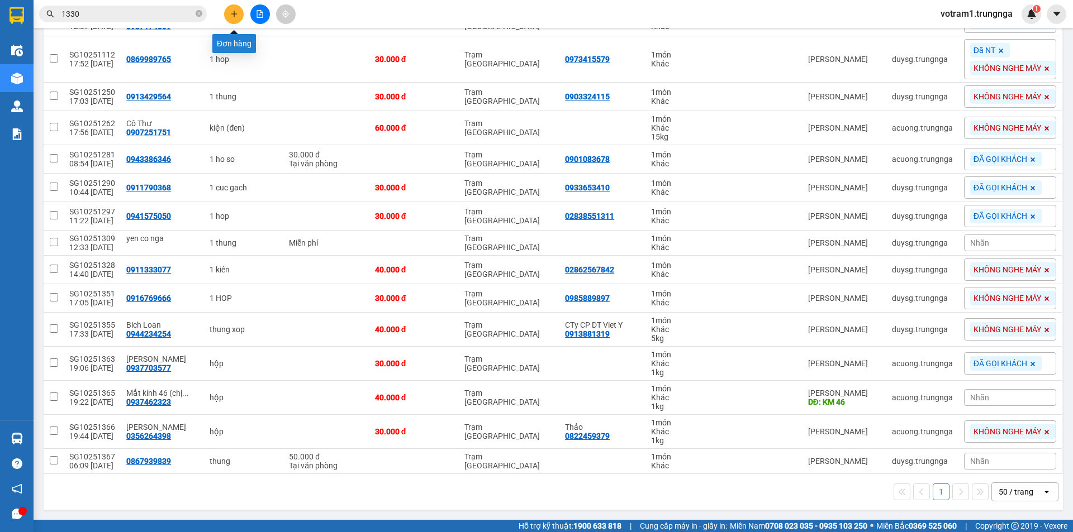
click at [232, 7] on button at bounding box center [234, 14] width 20 height 20
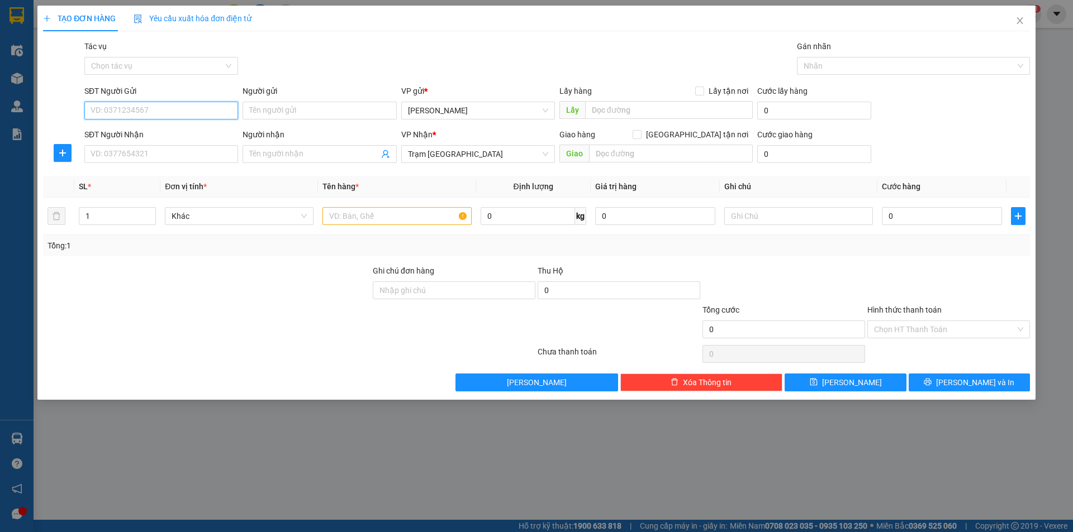
click at [197, 112] on input "SĐT Người Gửi" at bounding box center [161, 111] width 154 height 18
click at [193, 142] on div "0839878278 0839878278" at bounding box center [161, 133] width 154 height 22
click at [152, 113] on input "0839878" at bounding box center [161, 111] width 154 height 18
click at [145, 130] on div "0839878278" at bounding box center [161, 133] width 140 height 12
type input "0839878278"
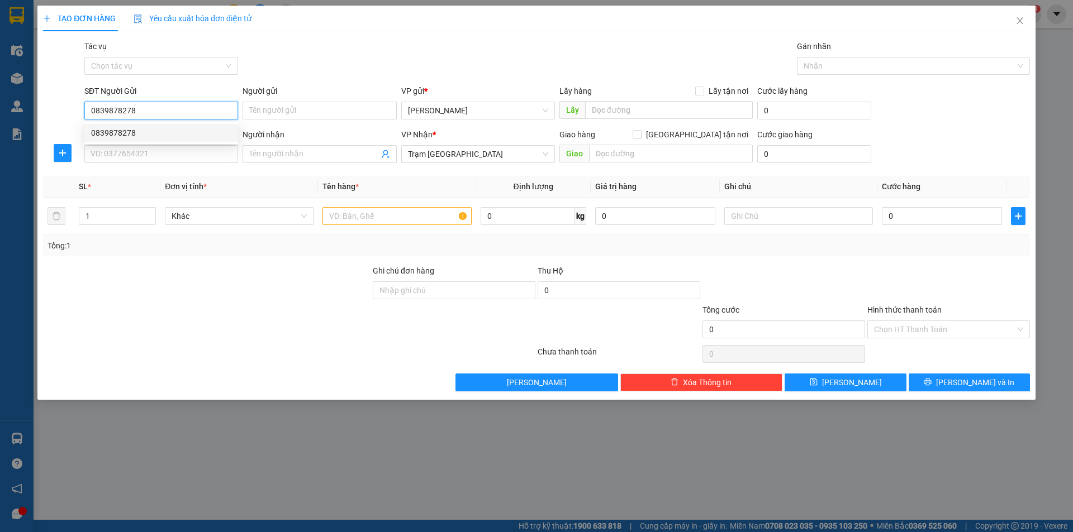
type input "80.000"
type input "0839878278"
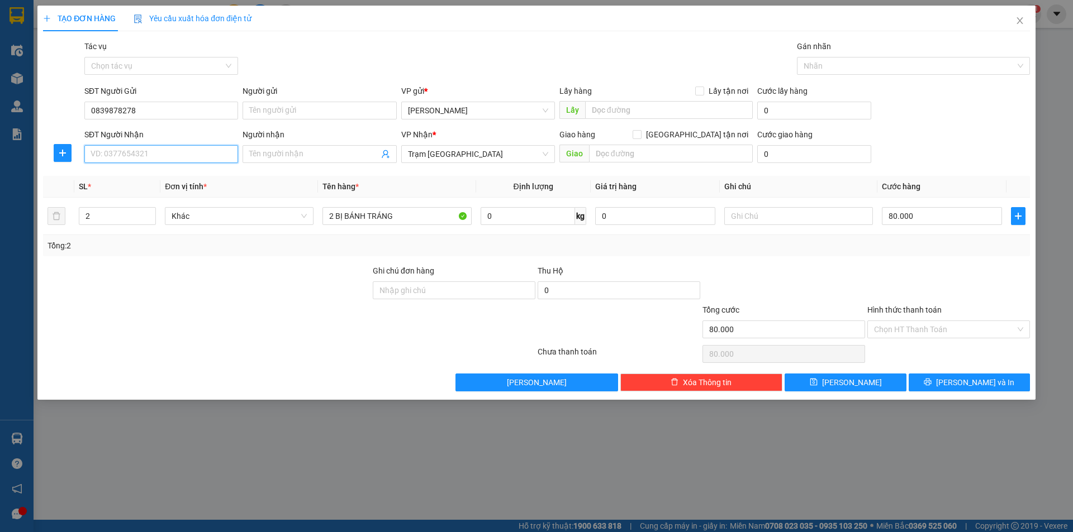
drag, startPoint x: 149, startPoint y: 152, endPoint x: 173, endPoint y: 149, distance: 24.2
click at [160, 151] on input "SĐT Người Nhận" at bounding box center [161, 154] width 154 height 18
click at [138, 176] on div "0928474474" at bounding box center [161, 176] width 140 height 12
type input "0928474474"
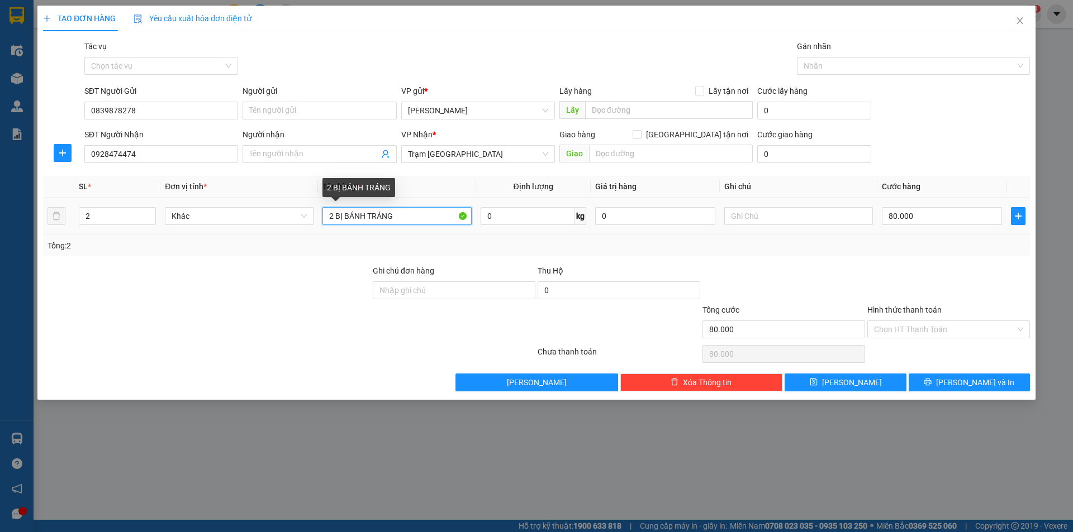
click at [432, 219] on input "2 BỊ BÁNH TRÁNG" at bounding box center [396, 216] width 149 height 18
type input "2"
type input "1T BÁNH TRÁNG"
click at [943, 212] on input "80.000" at bounding box center [942, 216] width 120 height 18
type input "0"
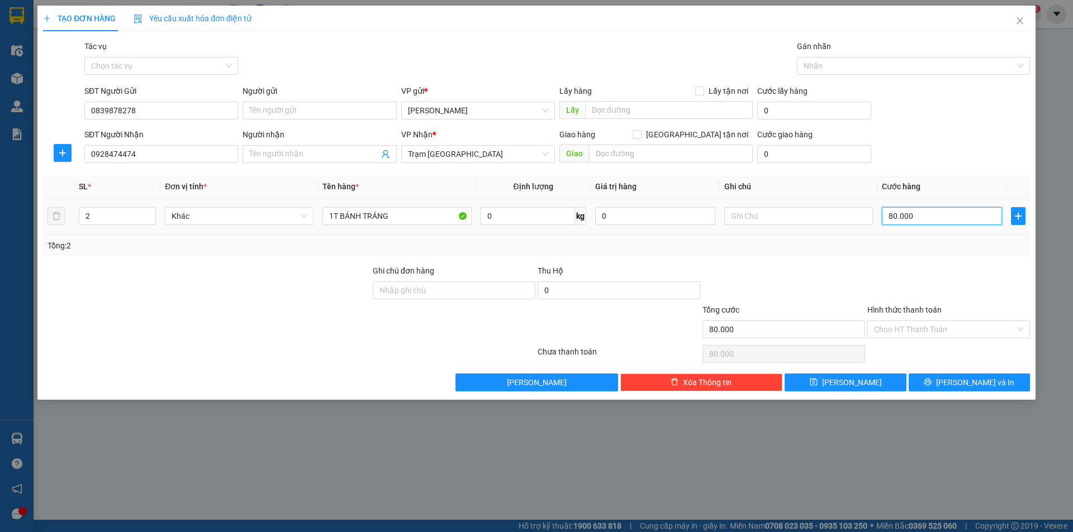
type input "0"
type input "4"
type input "04"
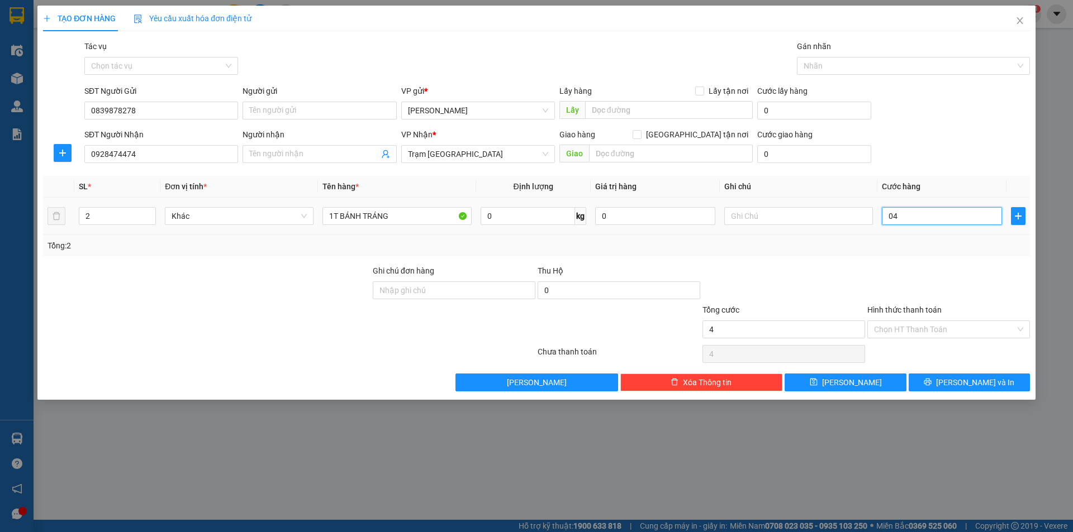
type input "40"
type input "040"
type input "40.000"
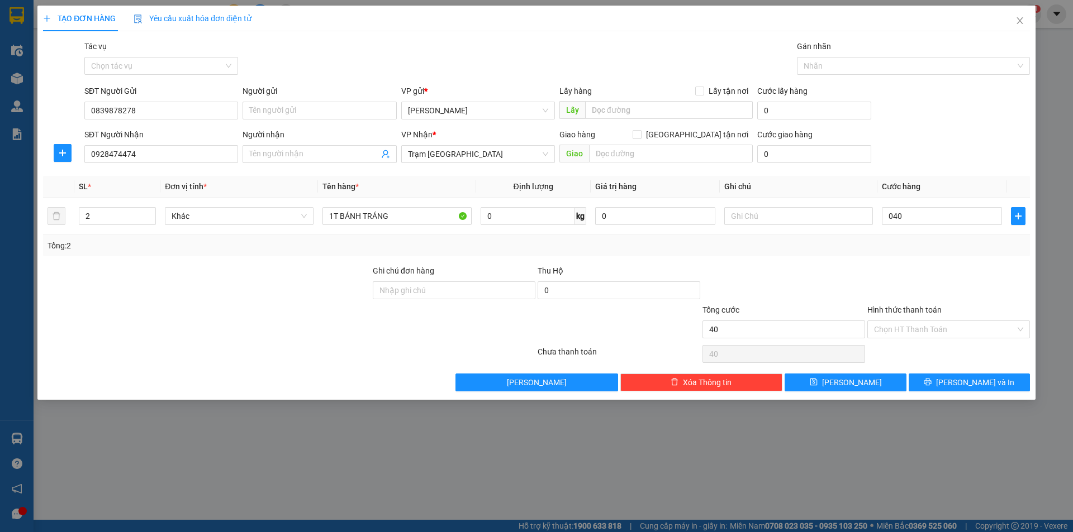
type input "40.000"
click at [883, 255] on div "Tổng: 2" at bounding box center [536, 245] width 987 height 21
click at [944, 385] on button "[PERSON_NAME] và In" at bounding box center [968, 383] width 121 height 18
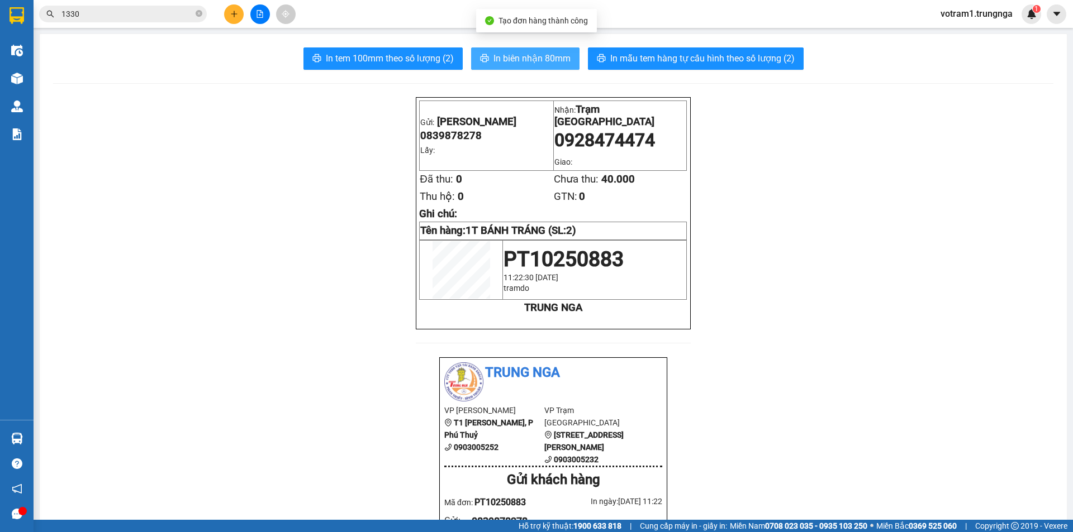
click at [548, 50] on button "In biên nhận 80mm" at bounding box center [525, 58] width 108 height 22
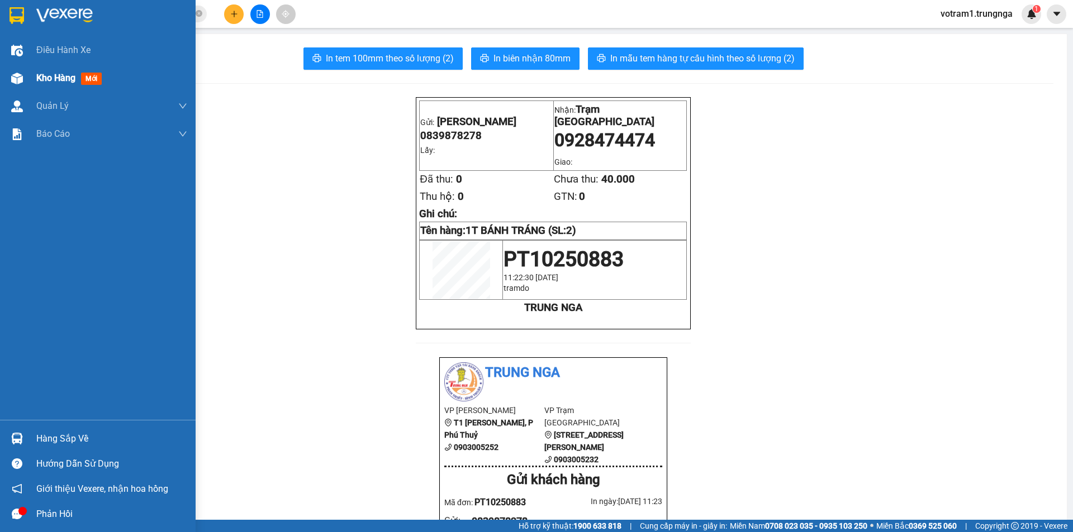
click at [20, 73] on img at bounding box center [17, 79] width 12 height 12
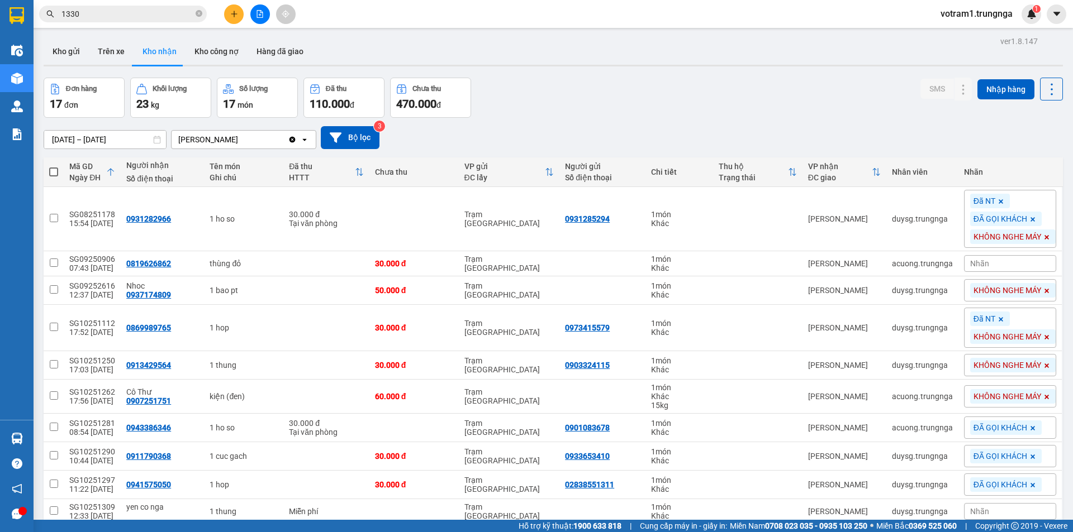
click at [534, 125] on div "13/08/2025 – 15/10/2025 Press the down arrow key to interact with the calendar …" at bounding box center [553, 138] width 1019 height 40
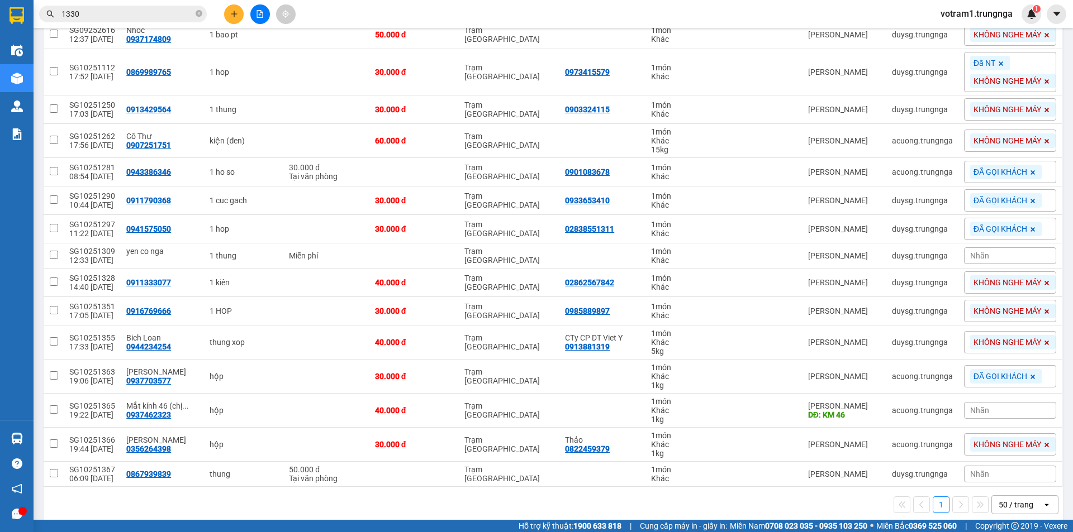
scroll to position [269, 0]
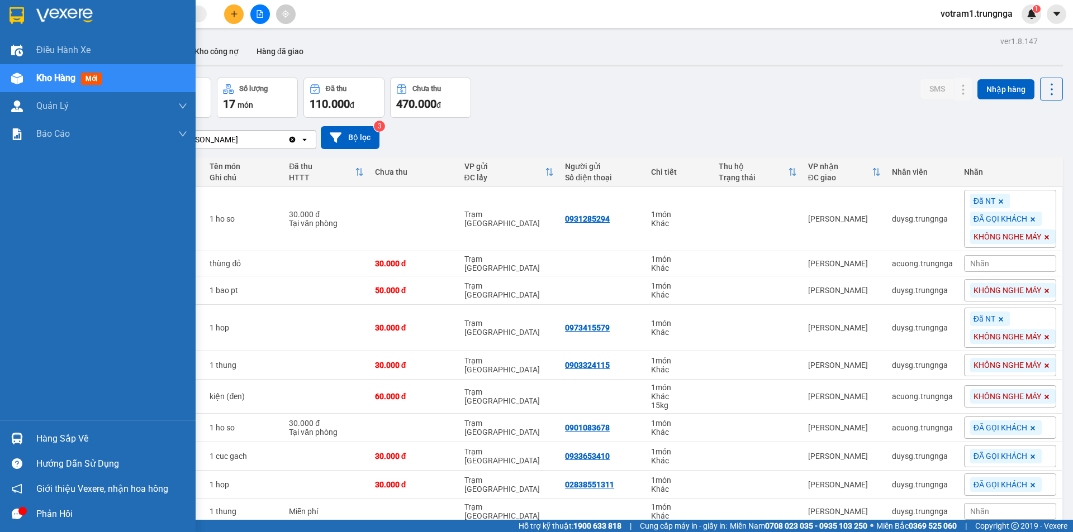
click at [27, 439] on div "Hàng sắp về" at bounding box center [98, 438] width 196 height 25
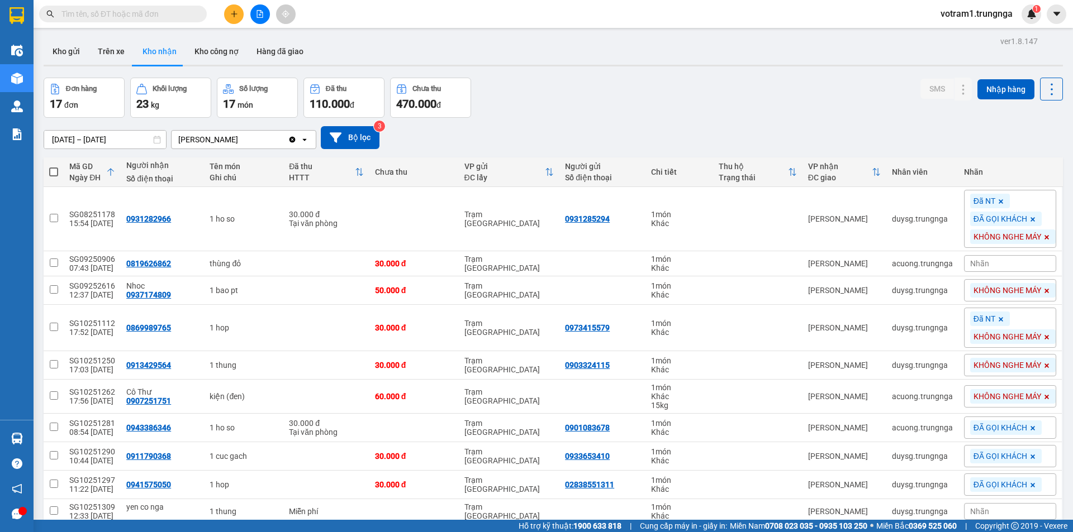
click at [541, 144] on section "Kết quả tìm kiếm ( 0 ) Bộ lọc No Data votram1.trungnga 1 Điều hành xe Kho hàng …" at bounding box center [536, 266] width 1073 height 532
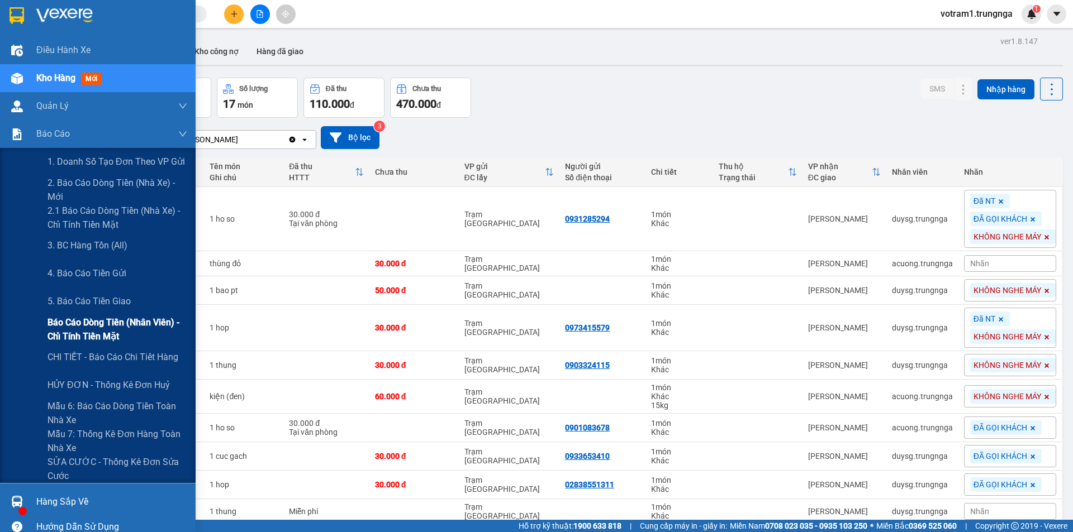
click at [92, 337] on span "Báo cáo dòng tiền (nhân viên) - chỉ tính tiền mặt" at bounding box center [117, 330] width 140 height 28
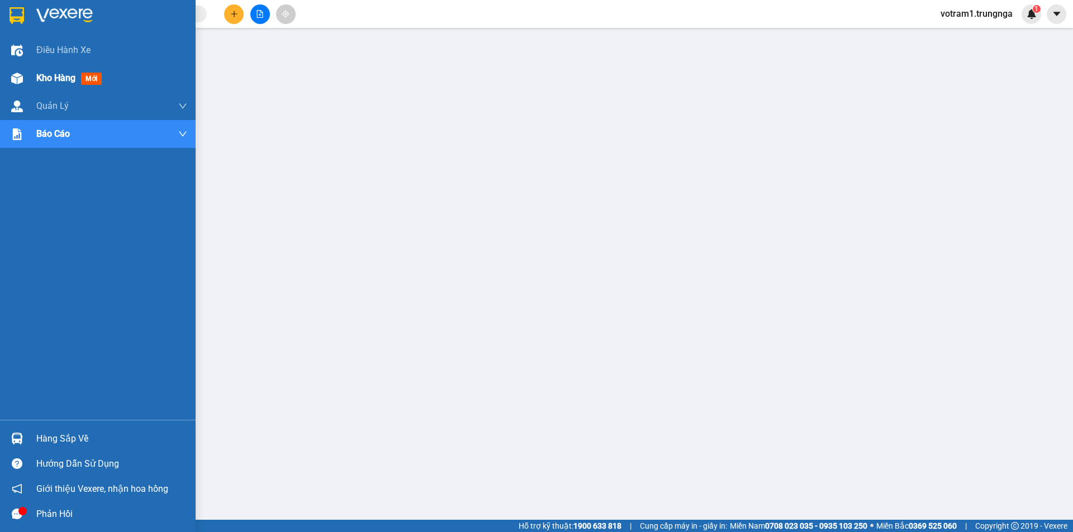
click at [27, 79] on div "Kho hàng mới" at bounding box center [98, 78] width 196 height 28
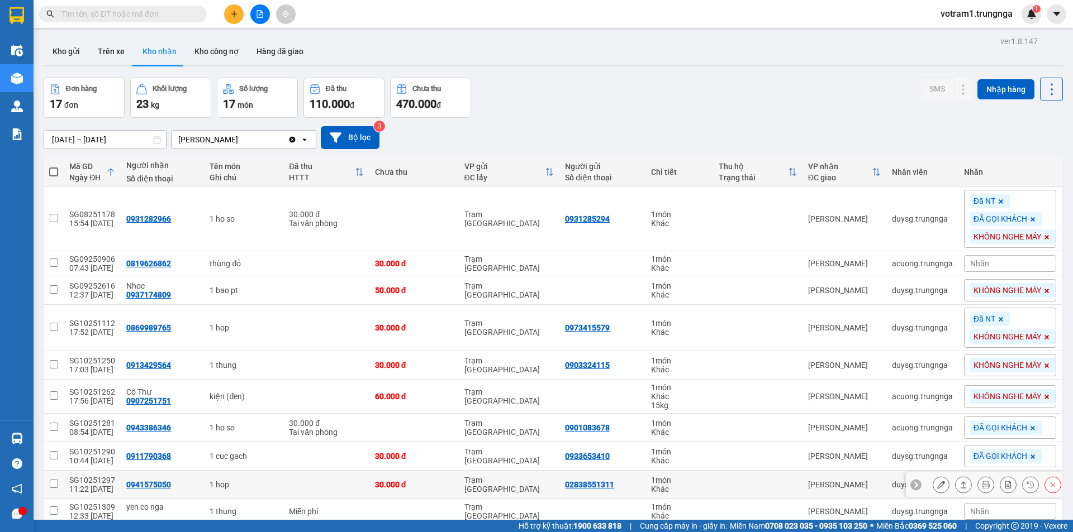
scroll to position [56, 0]
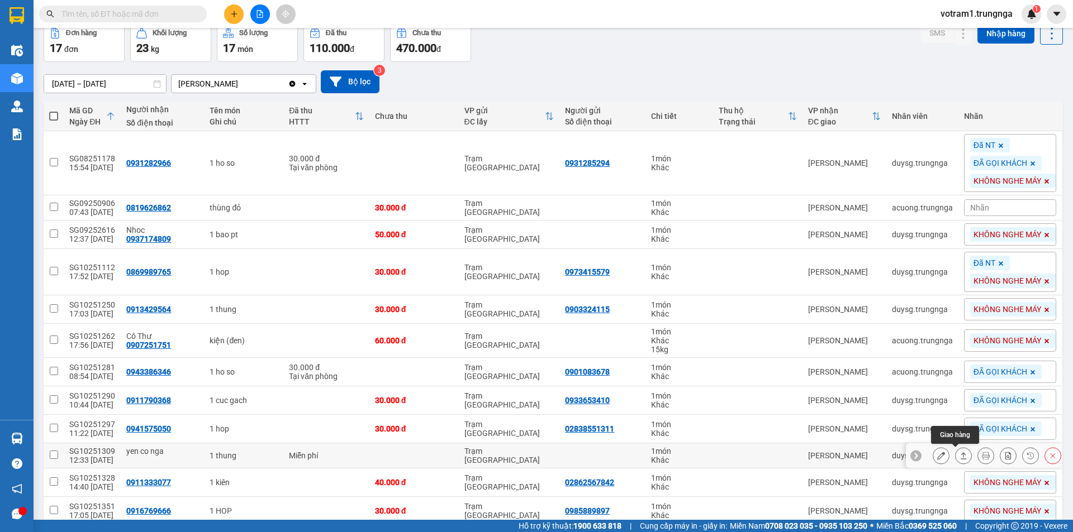
click at [959, 456] on icon at bounding box center [963, 456] width 8 height 8
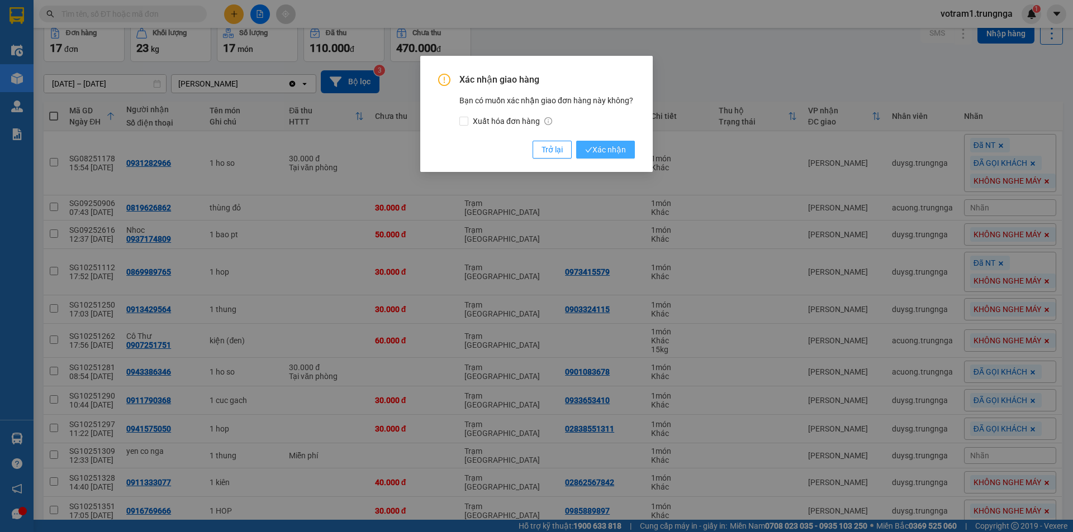
click at [620, 147] on span "Xác nhận" at bounding box center [605, 150] width 41 height 12
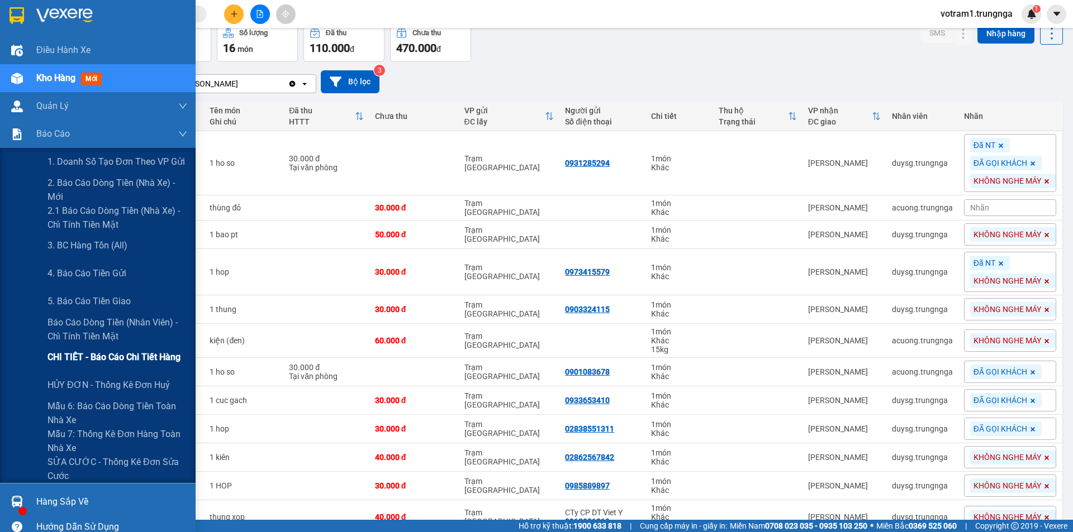
click at [64, 361] on span "CHI TIẾT - Báo cáo chi tiết hàng" at bounding box center [113, 357] width 133 height 14
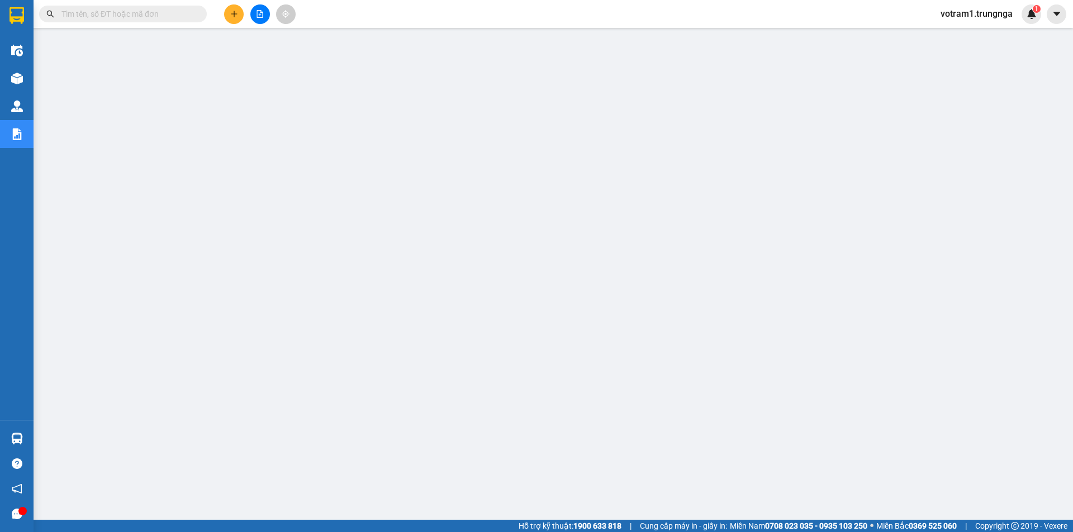
click at [144, 12] on input "text" at bounding box center [127, 14] width 132 height 12
paste input "SG10251361"
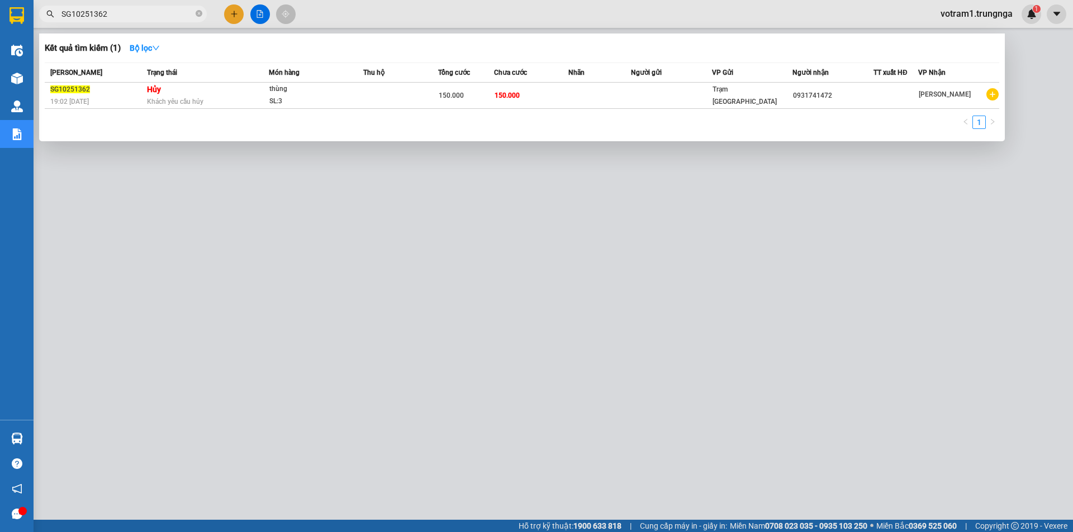
type input "SG10251362"
click at [198, 11] on icon "close-circle" at bounding box center [199, 13] width 7 height 7
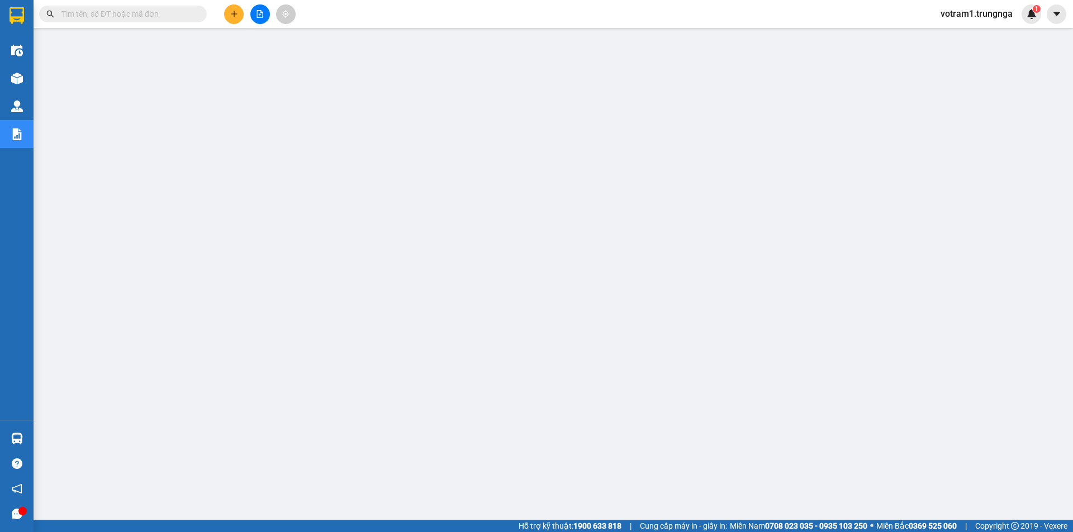
click at [168, 13] on input "text" at bounding box center [127, 14] width 132 height 12
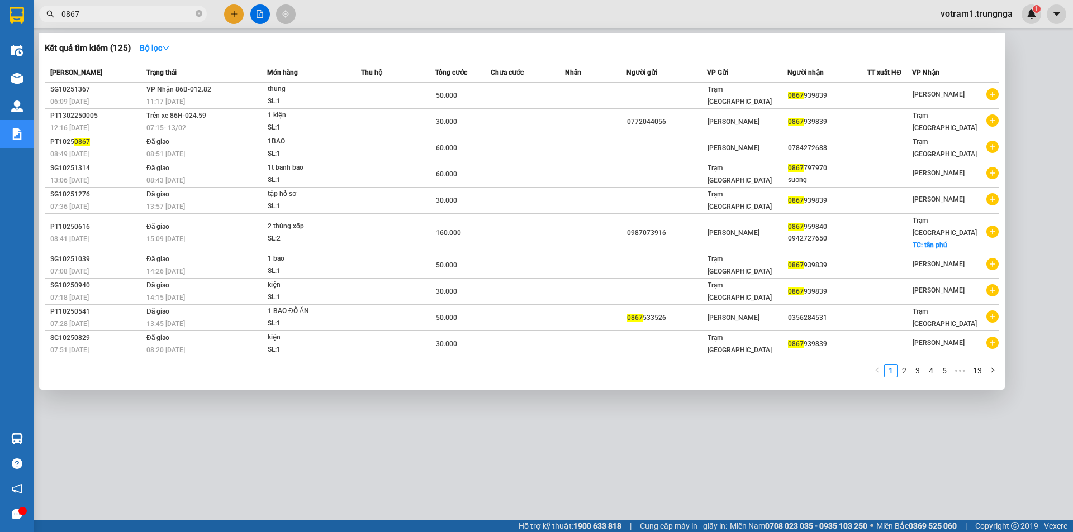
type input "0867"
click at [197, 11] on icon "close-circle" at bounding box center [199, 13] width 7 height 7
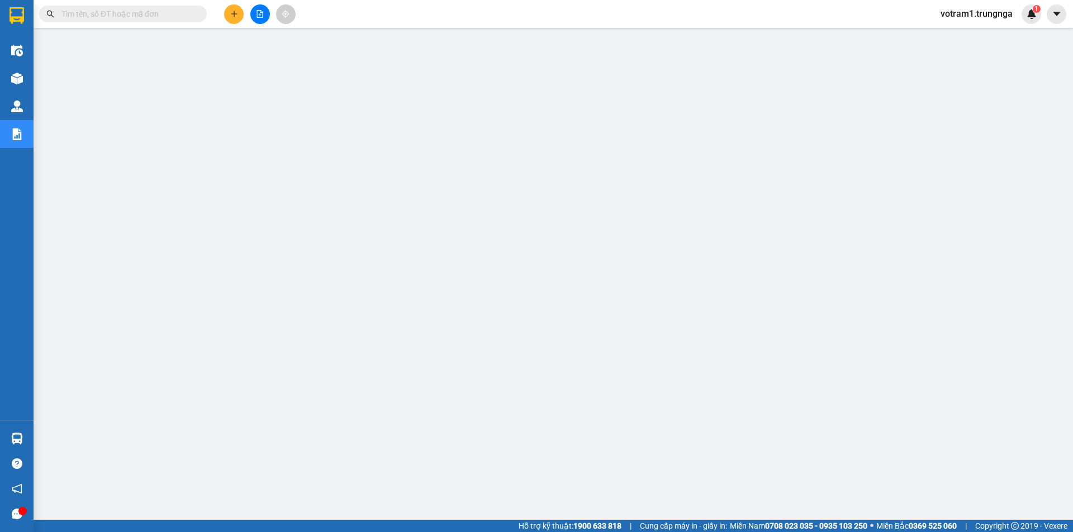
click at [155, 11] on input "text" at bounding box center [127, 14] width 132 height 12
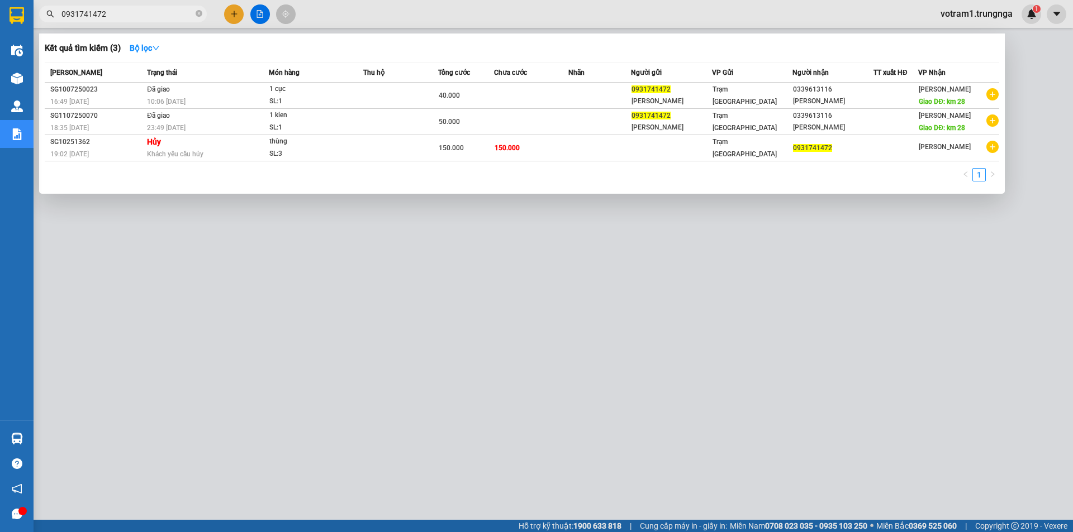
click at [373, 200] on div at bounding box center [536, 266] width 1073 height 532
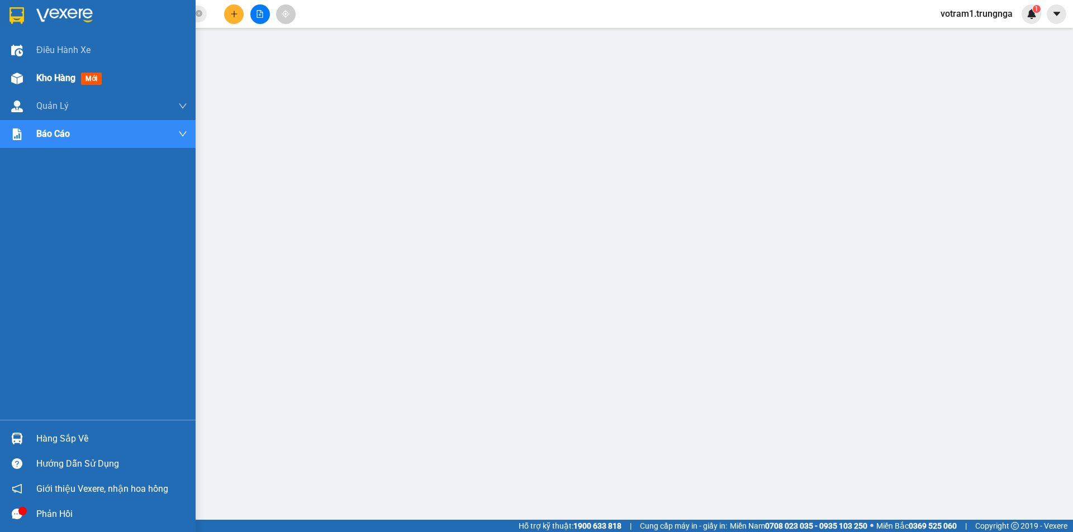
click at [4, 86] on div "Kho hàng mới" at bounding box center [98, 78] width 196 height 28
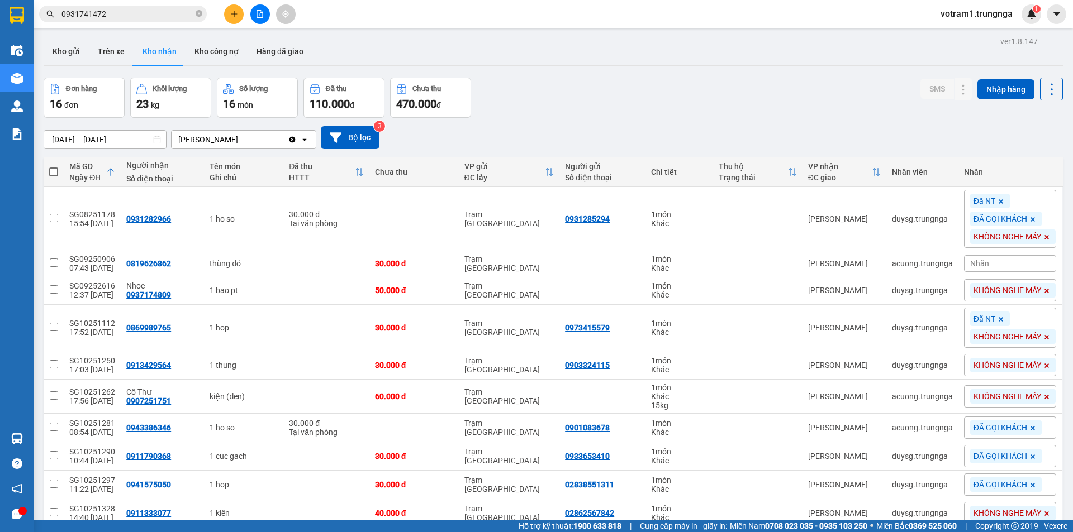
click at [577, 118] on div "13/08/2025 – 15/10/2025 Press the down arrow key to interact with the calendar …" at bounding box center [553, 138] width 1019 height 40
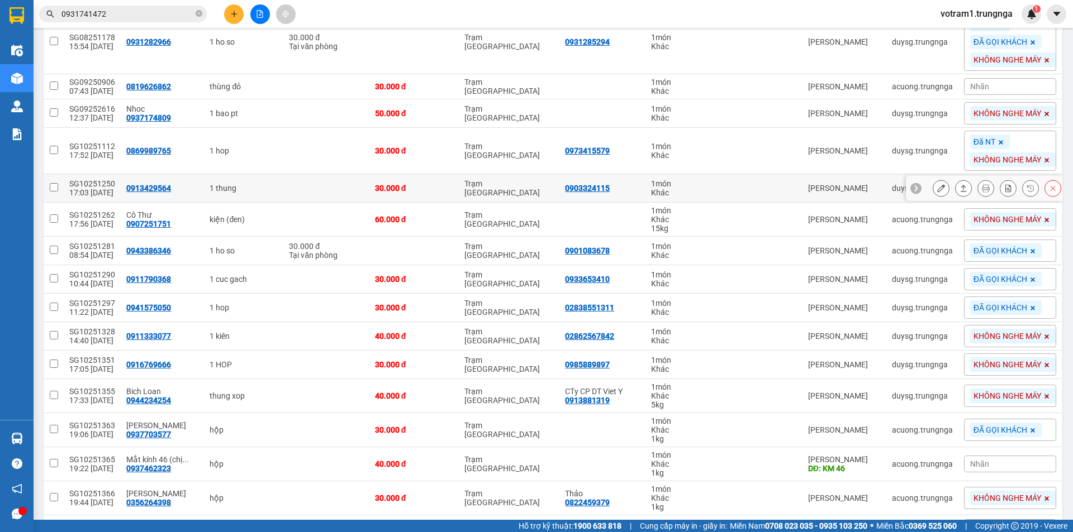
scroll to position [244, 0]
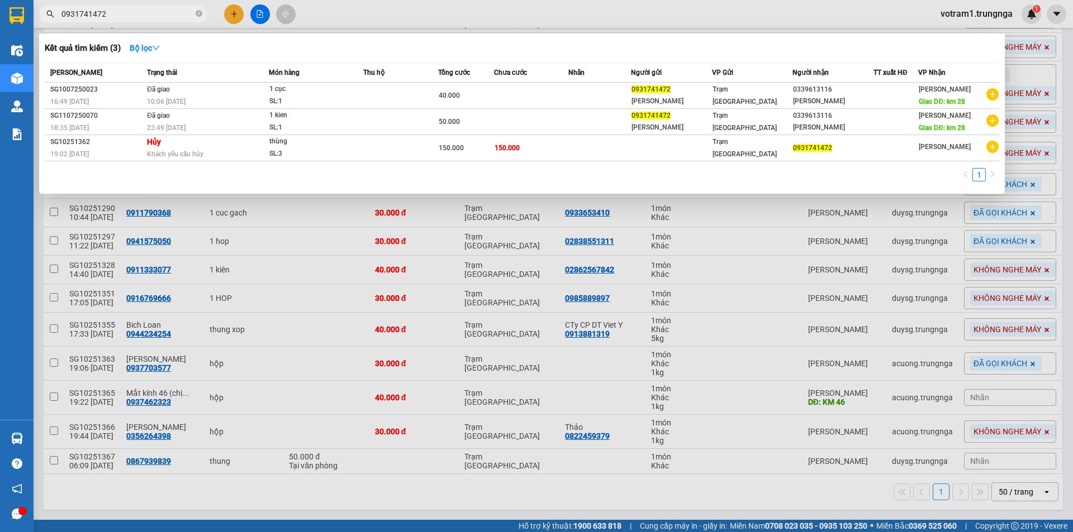
click at [135, 11] on input "0931741472" at bounding box center [127, 14] width 132 height 12
type input "0"
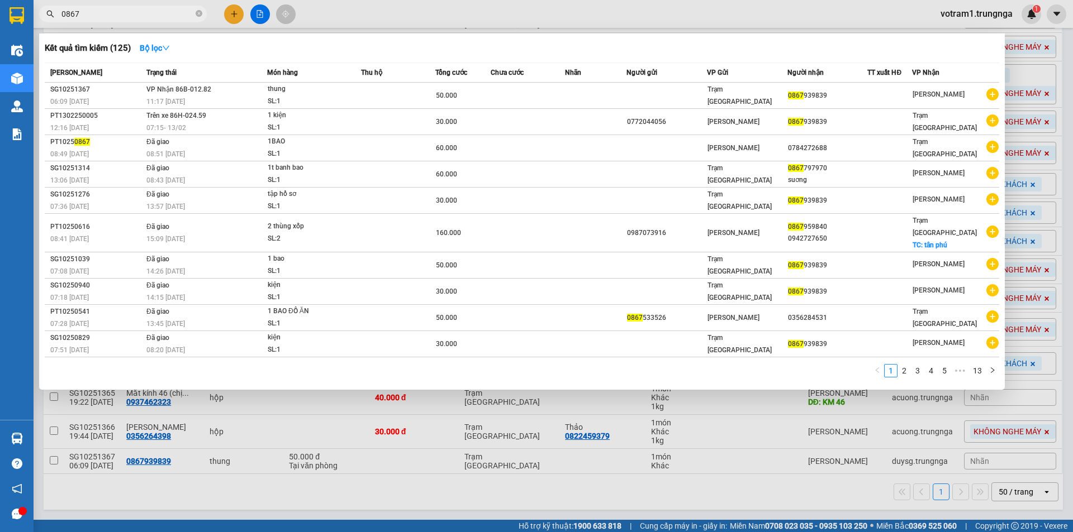
click at [127, 16] on input "0867" at bounding box center [127, 14] width 132 height 12
type input "0"
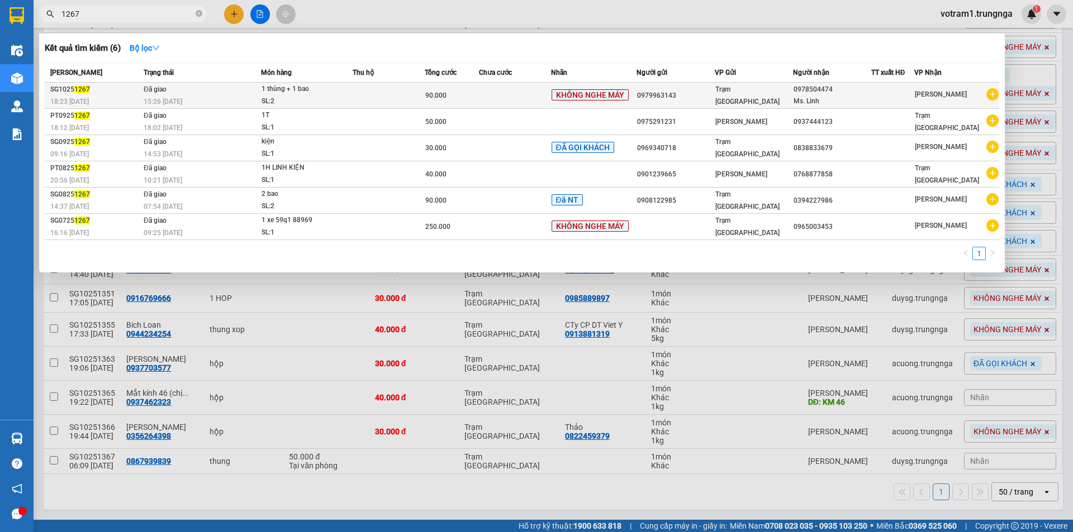
type input "1267"
click at [241, 92] on td "Đã giao 15:26 - 14/10" at bounding box center [201, 96] width 120 height 26
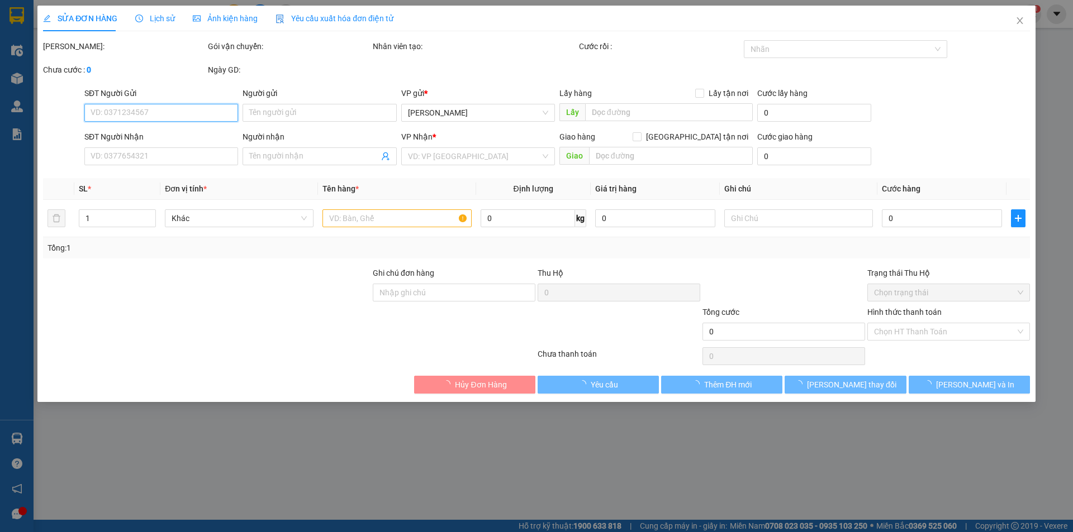
type input "0979963143"
type input "0978504474"
type input "Ms. Linh"
type input "90.000"
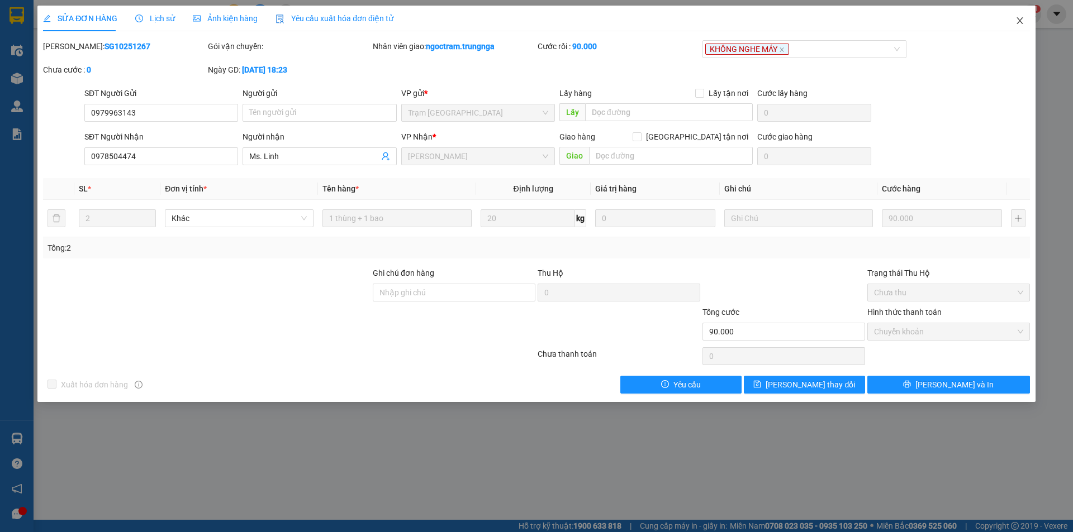
click at [1022, 20] on icon "close" at bounding box center [1019, 20] width 9 height 9
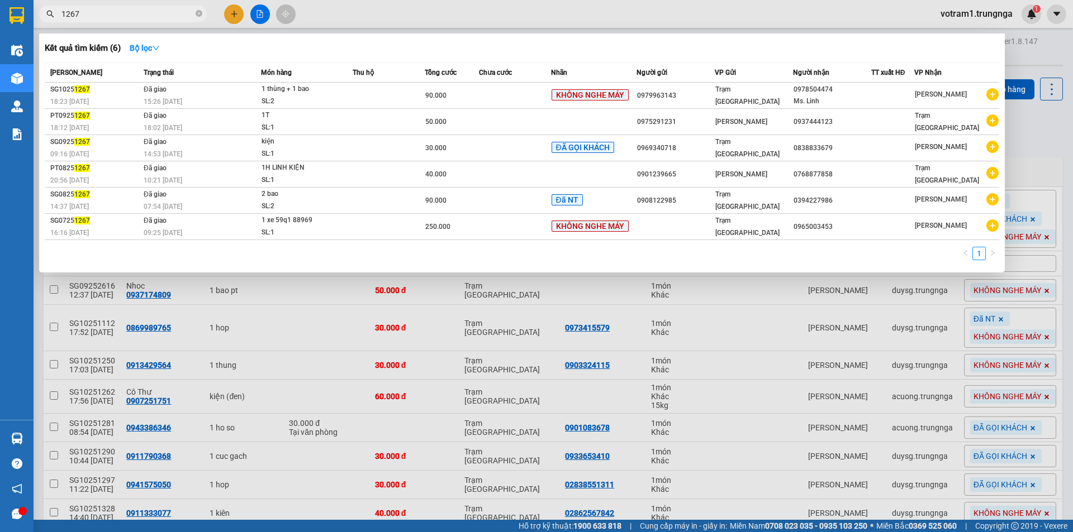
click at [89, 15] on input "1267" at bounding box center [127, 14] width 132 height 12
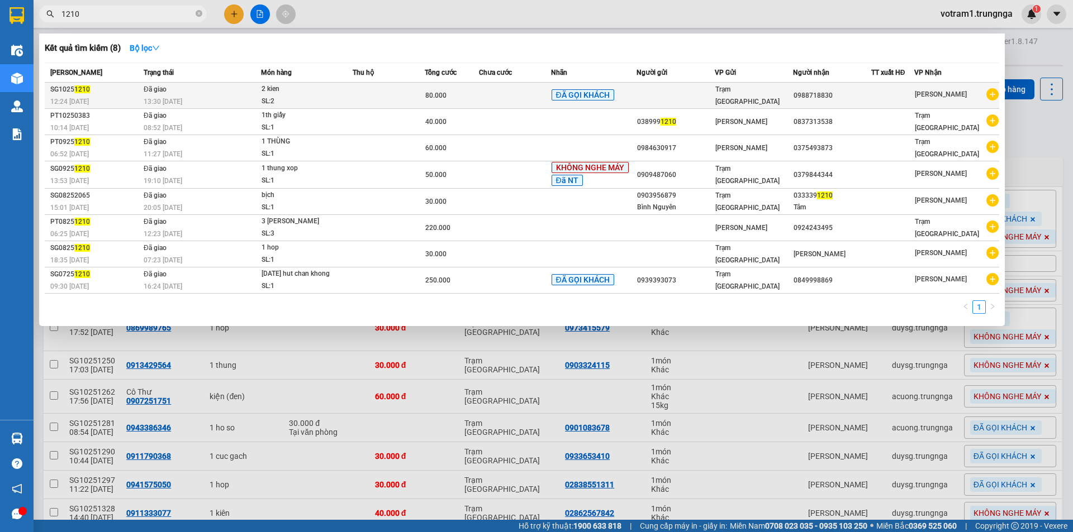
type input "1210"
click at [153, 93] on span "Đã giao" at bounding box center [155, 89] width 23 height 8
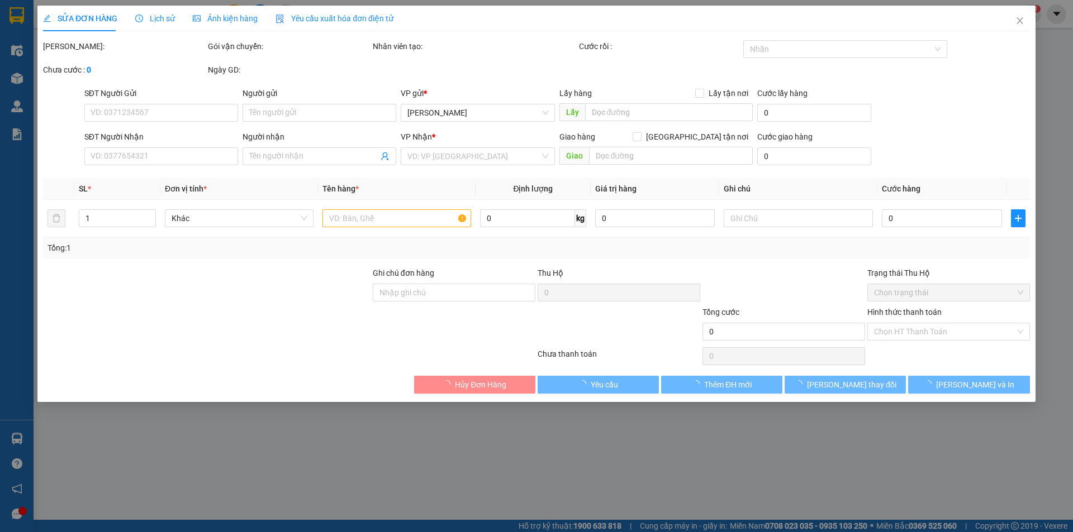
type input "0988718830"
type input "TÂM"
type input "80.000"
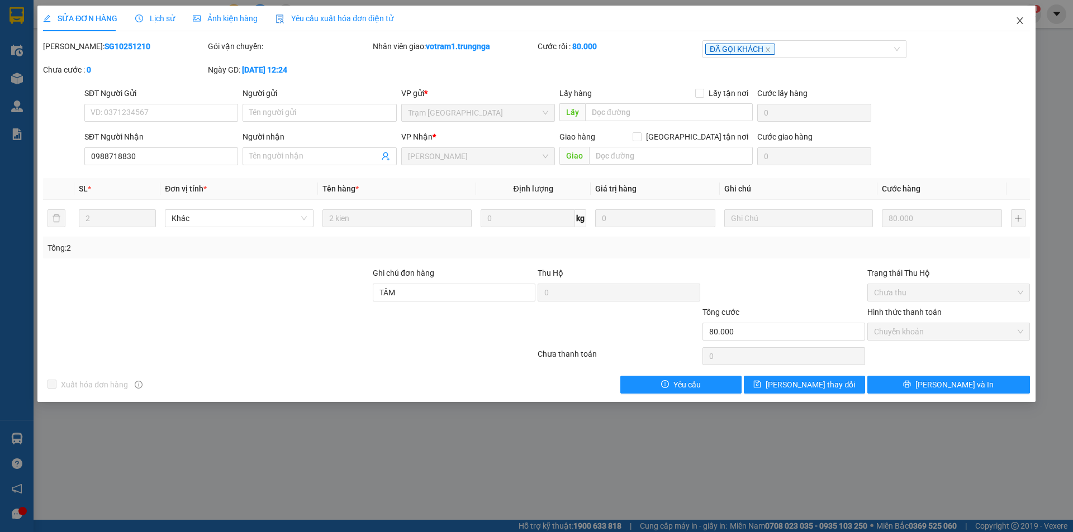
click at [1023, 21] on icon "close" at bounding box center [1019, 20] width 9 height 9
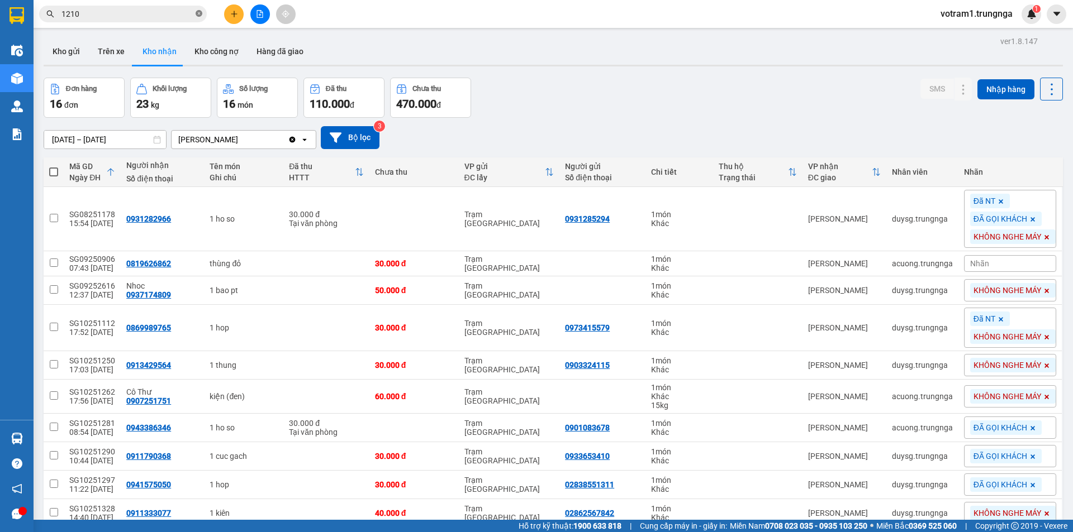
click at [196, 15] on icon "close-circle" at bounding box center [199, 13] width 7 height 7
click at [140, 15] on input "text" at bounding box center [127, 14] width 132 height 12
paste input "SG10251281"
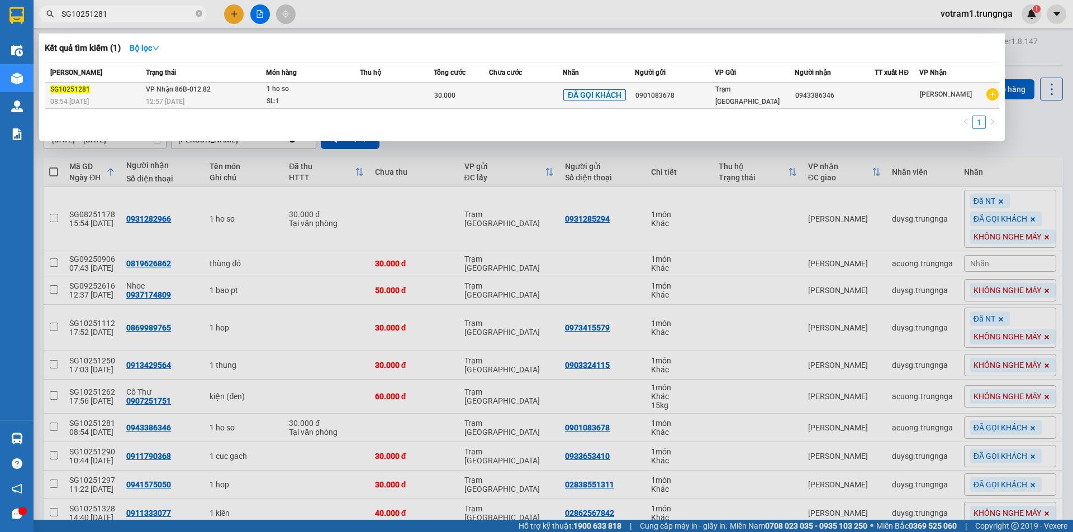
type input "SG10251281"
click at [172, 92] on span "VP Nhận 86B-012.82" at bounding box center [178, 89] width 65 height 8
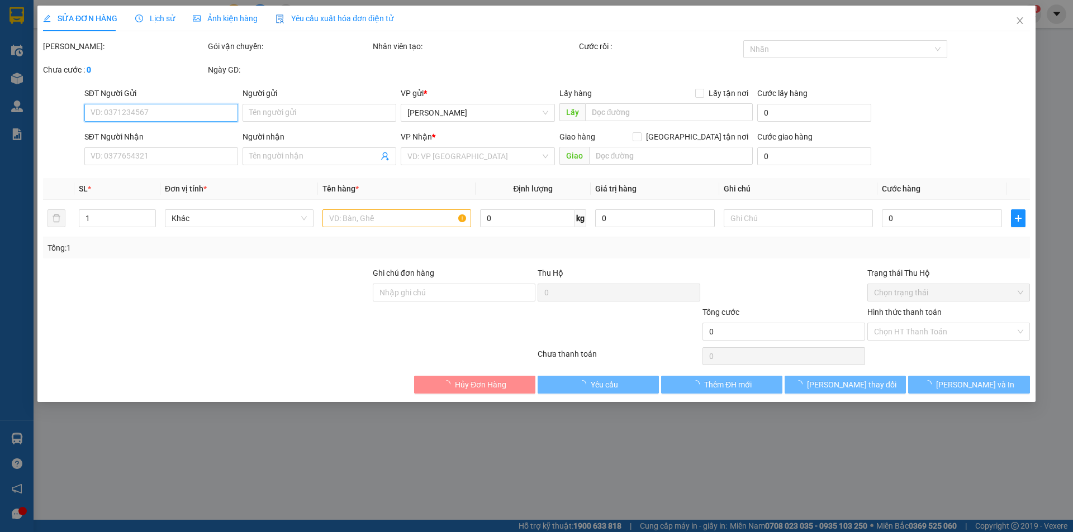
type input "0901083678"
type input "0943386346"
type input "CK"
type input "30.000"
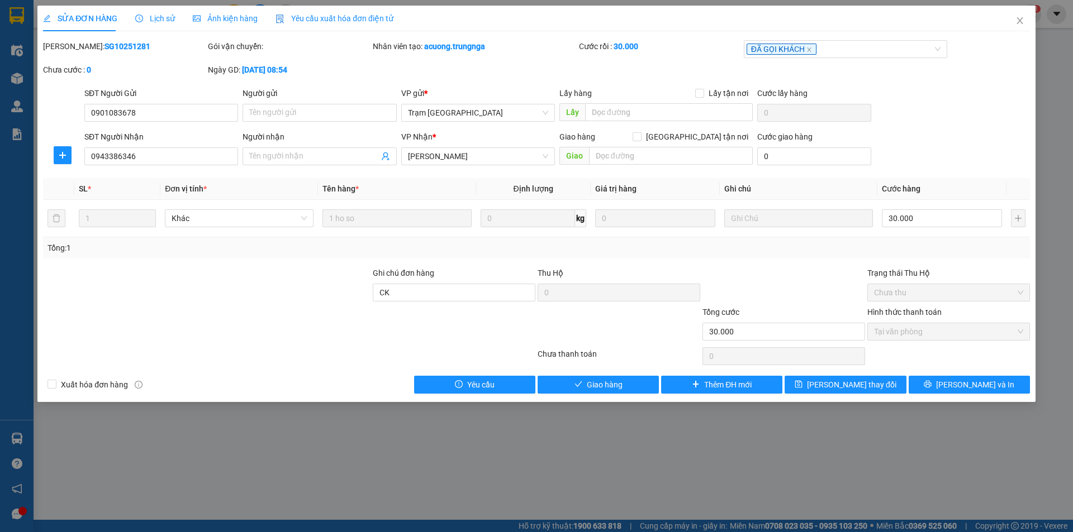
click at [161, 18] on span "Lịch sử" at bounding box center [155, 18] width 40 height 9
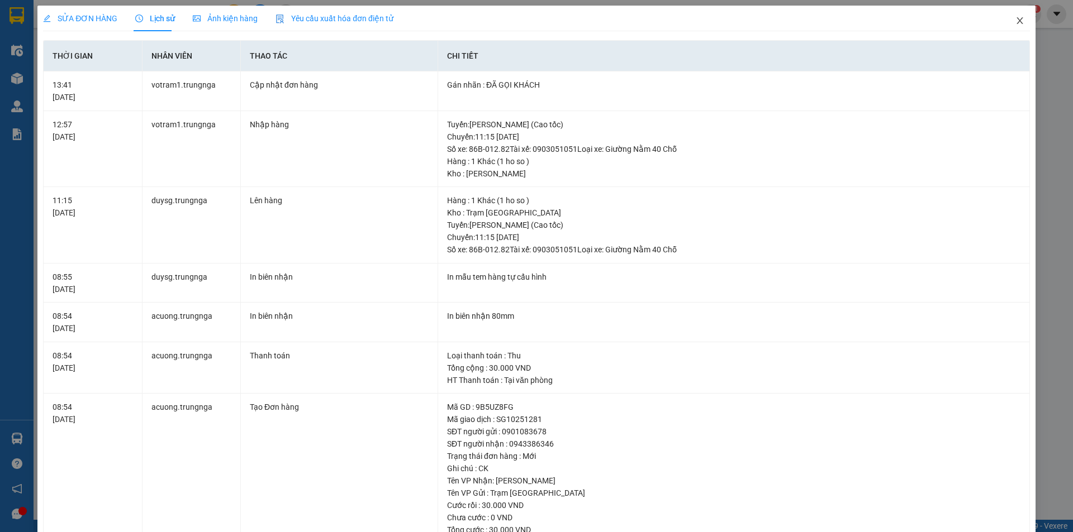
click at [1015, 25] on icon "close" at bounding box center [1019, 20] width 9 height 9
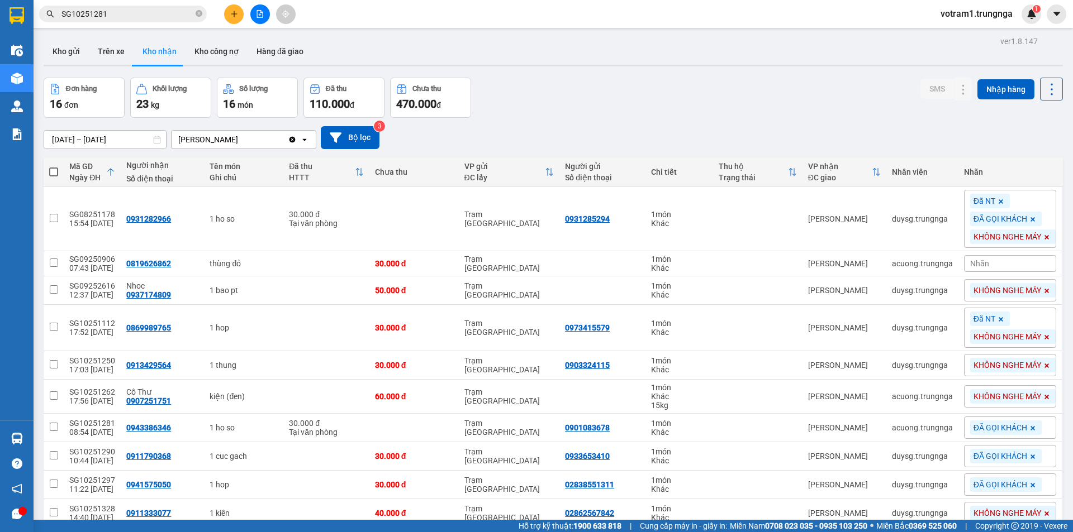
click at [142, 17] on input "SG10251281" at bounding box center [127, 14] width 132 height 12
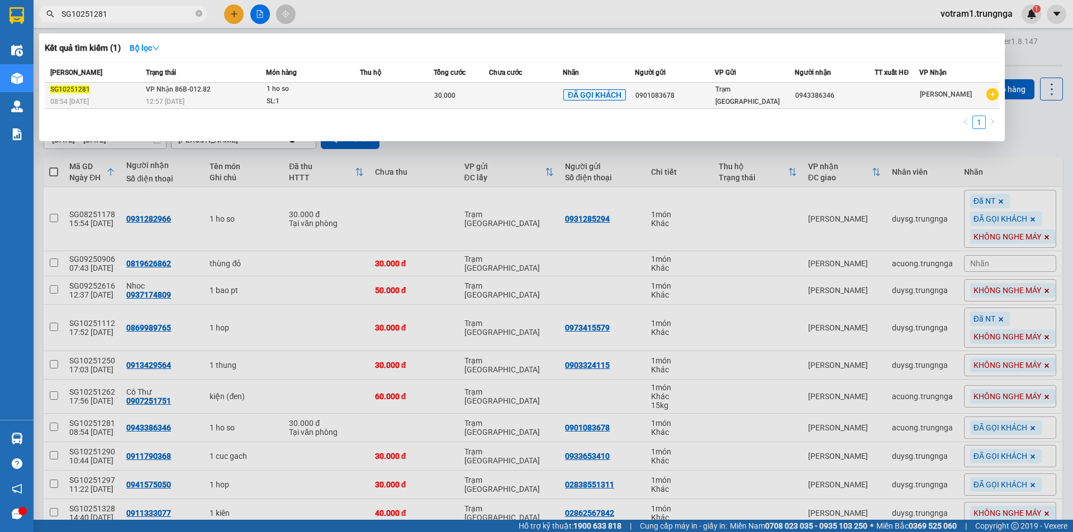
click at [191, 97] on div "12:57 - 14/10" at bounding box center [206, 102] width 120 height 12
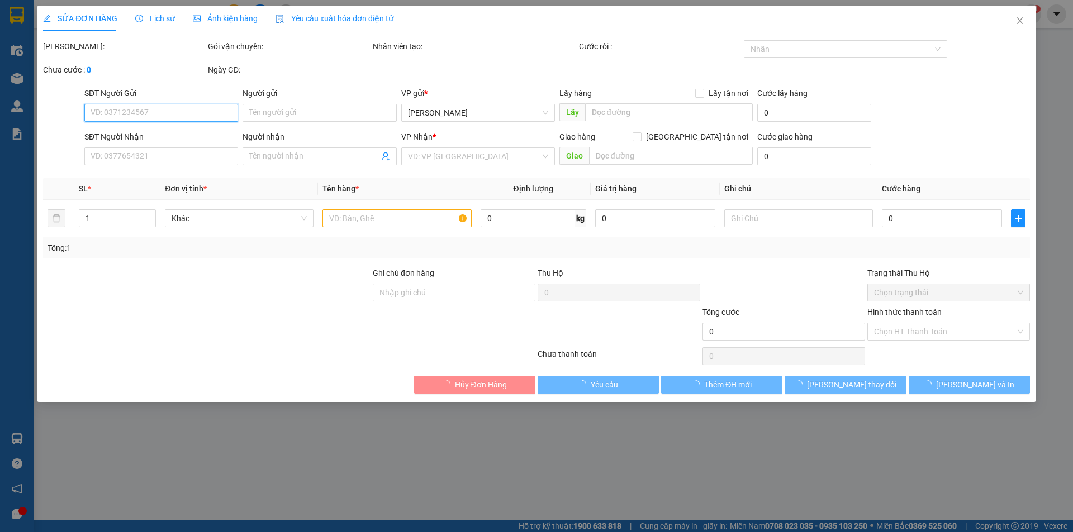
type input "0901083678"
type input "0943386346"
type input "CK"
type input "30.000"
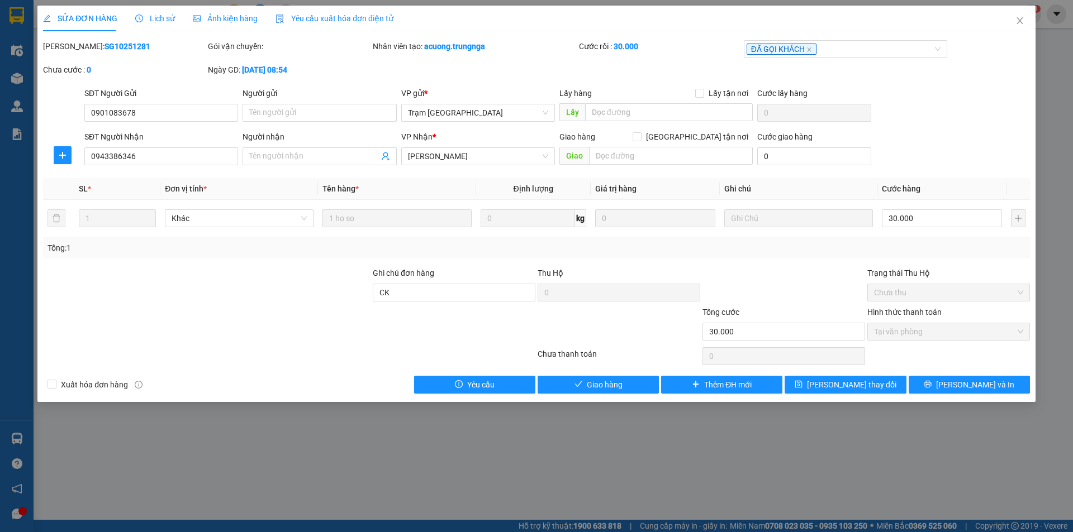
click at [160, 12] on div "Lịch sử" at bounding box center [155, 19] width 40 height 26
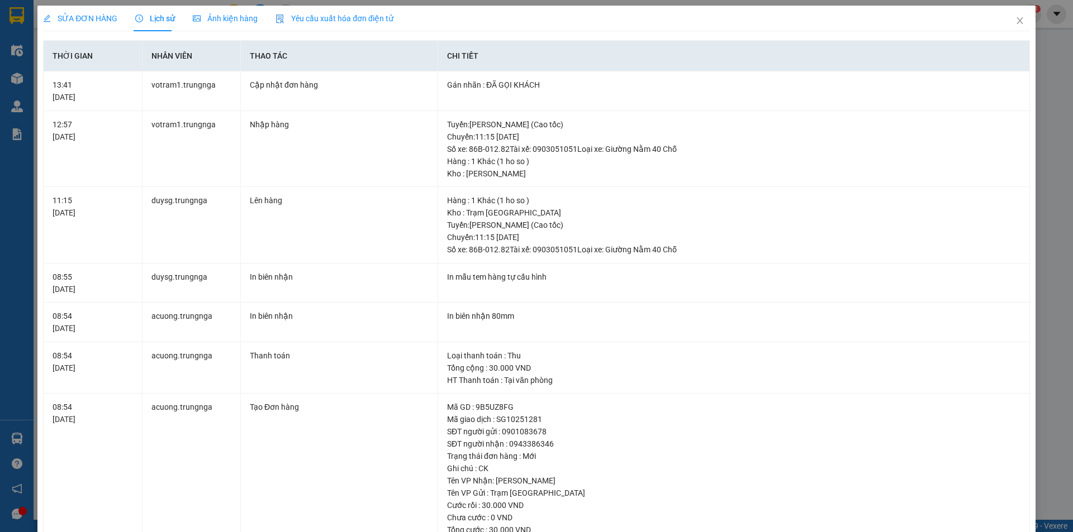
click at [105, 20] on span "SỬA ĐƠN HÀNG" at bounding box center [80, 18] width 74 height 9
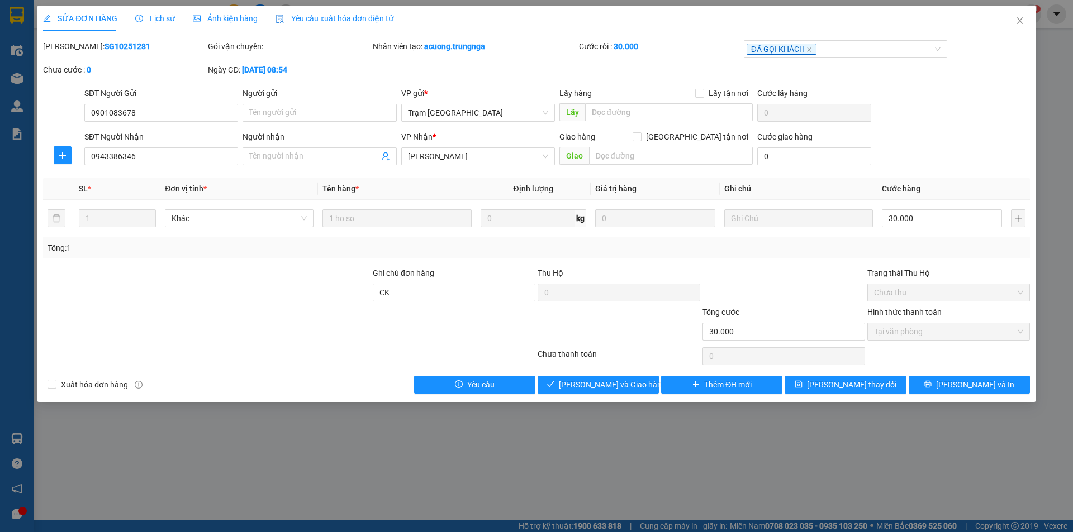
click at [717, 270] on div at bounding box center [783, 286] width 165 height 39
click at [1019, 26] on span "Close" at bounding box center [1019, 21] width 31 height 31
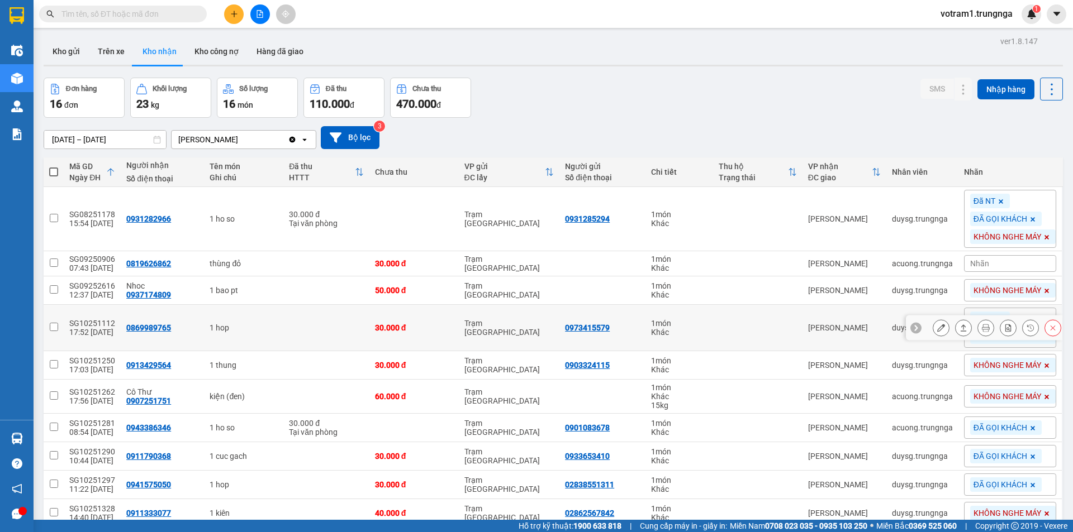
scroll to position [244, 0]
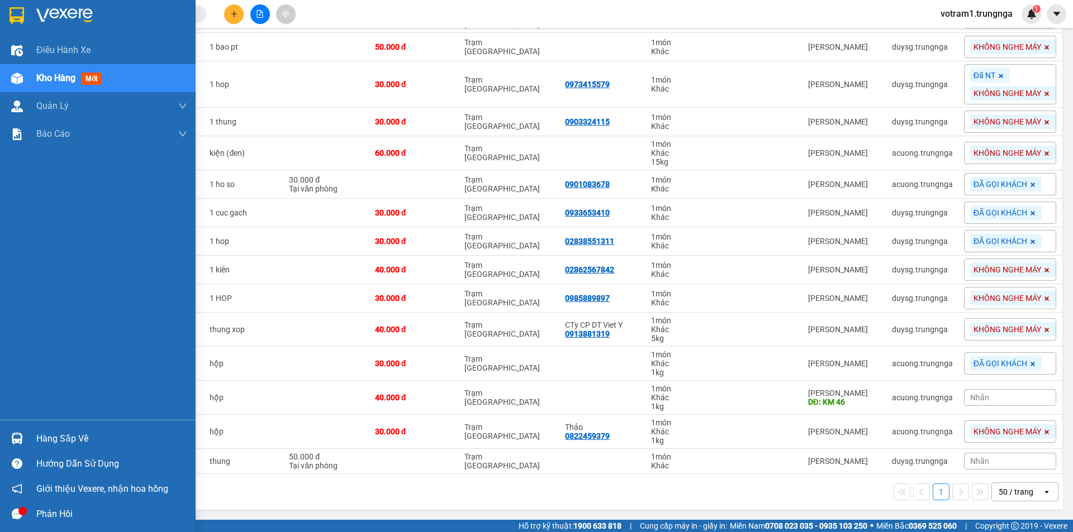
click at [25, 440] on div at bounding box center [17, 439] width 20 height 20
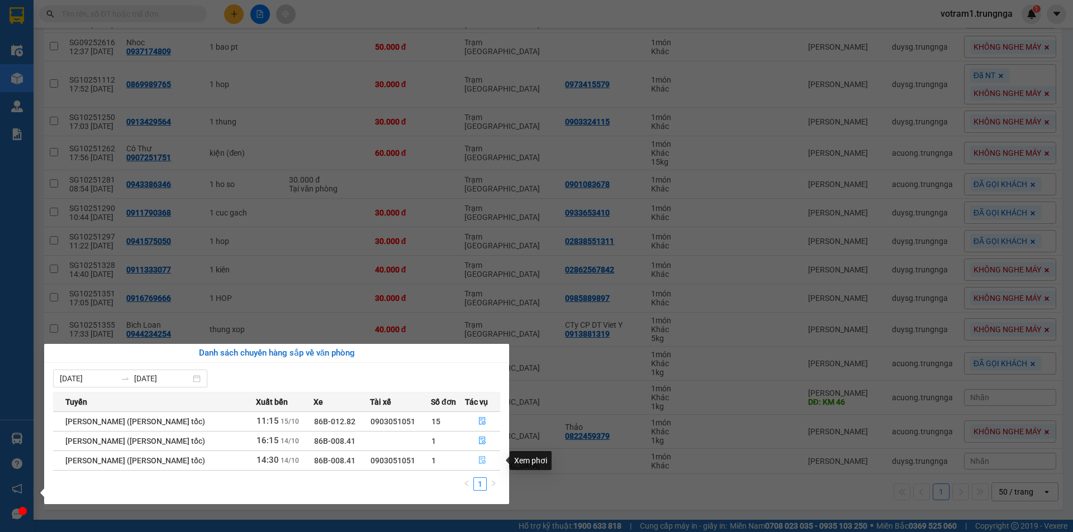
click at [484, 459] on icon "file-done" at bounding box center [482, 460] width 8 height 8
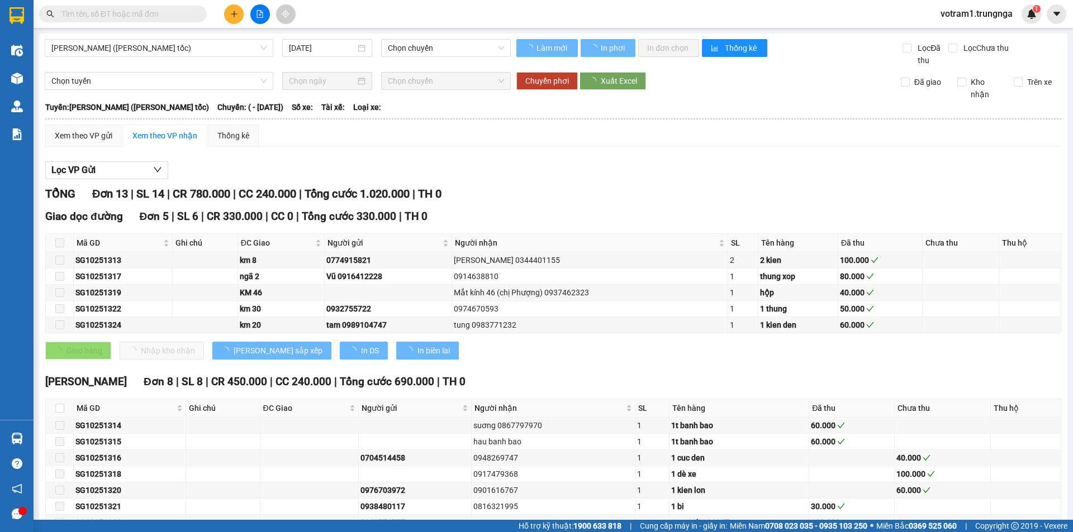
type input "[DATE]"
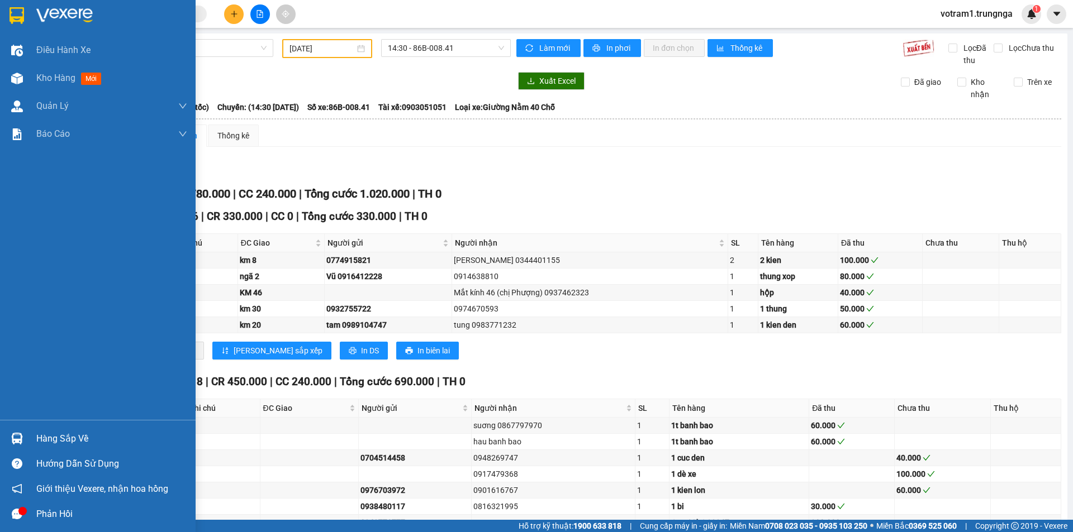
click at [10, 435] on div at bounding box center [17, 439] width 20 height 20
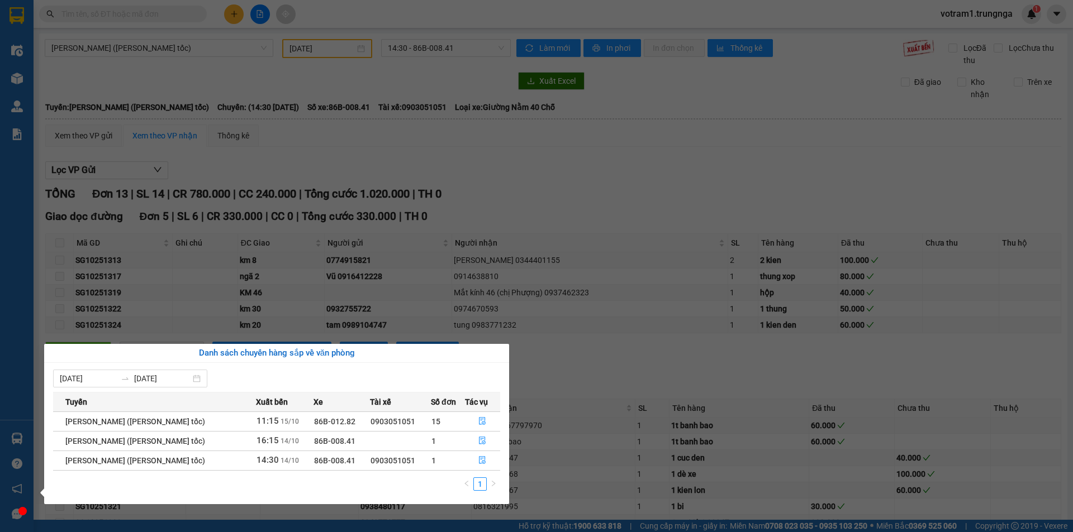
click at [582, 349] on section "Kết quả [PERSON_NAME] ( 0 ) Bộ lọc No Data votram1.trungnga 1 Điều [PERSON_NAME…" at bounding box center [536, 266] width 1073 height 532
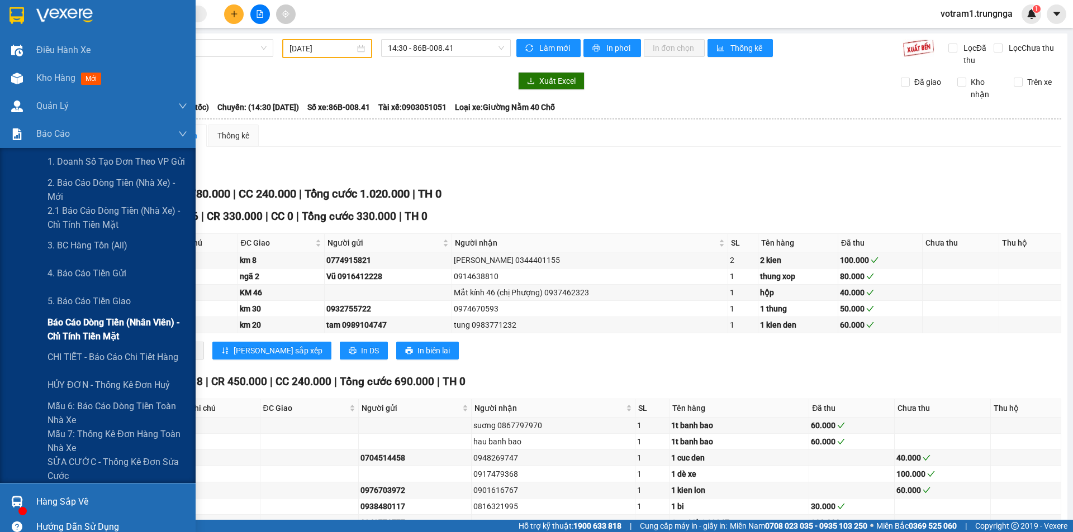
click at [71, 337] on span "Báo cáo dòng tiền (nhân viên) - chỉ tính tiền mặt" at bounding box center [117, 330] width 140 height 28
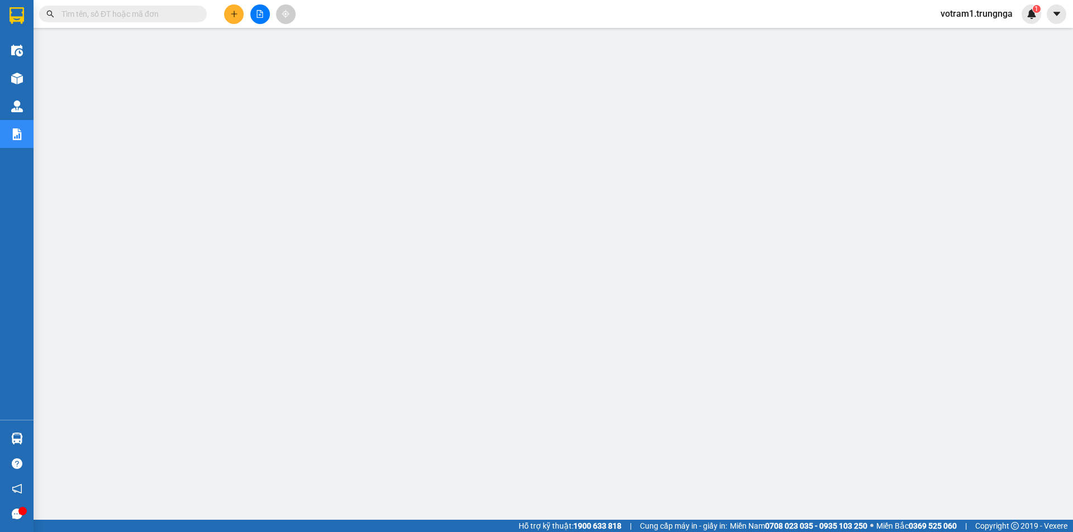
click at [174, 14] on input "text" at bounding box center [127, 14] width 132 height 12
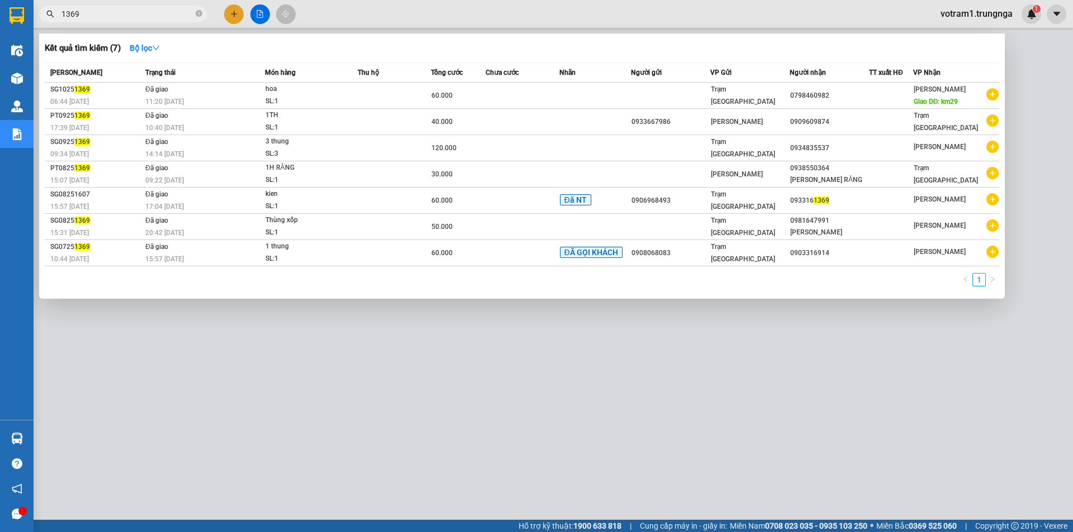
type input "1369"
click at [503, 383] on div at bounding box center [536, 266] width 1073 height 532
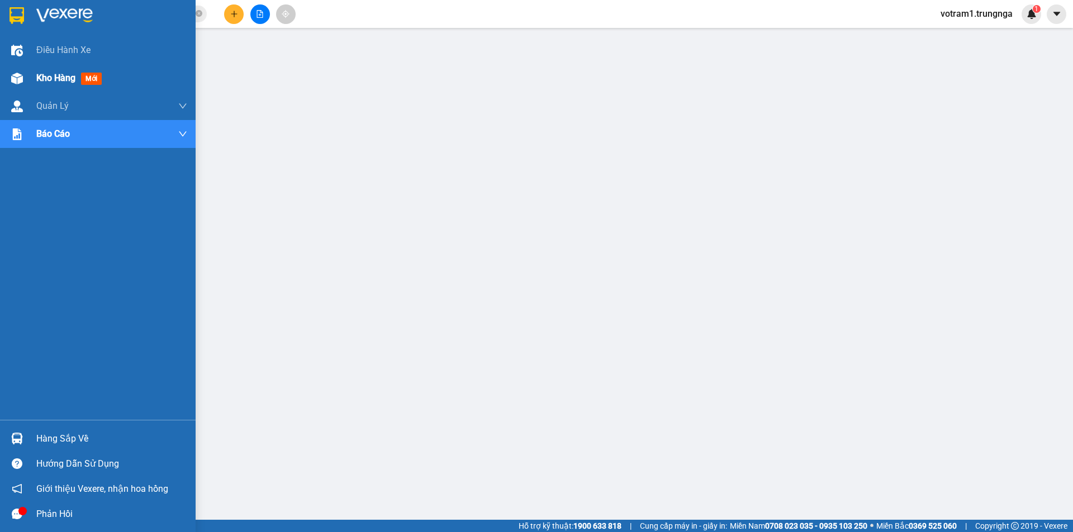
click at [26, 80] on div at bounding box center [17, 79] width 20 height 20
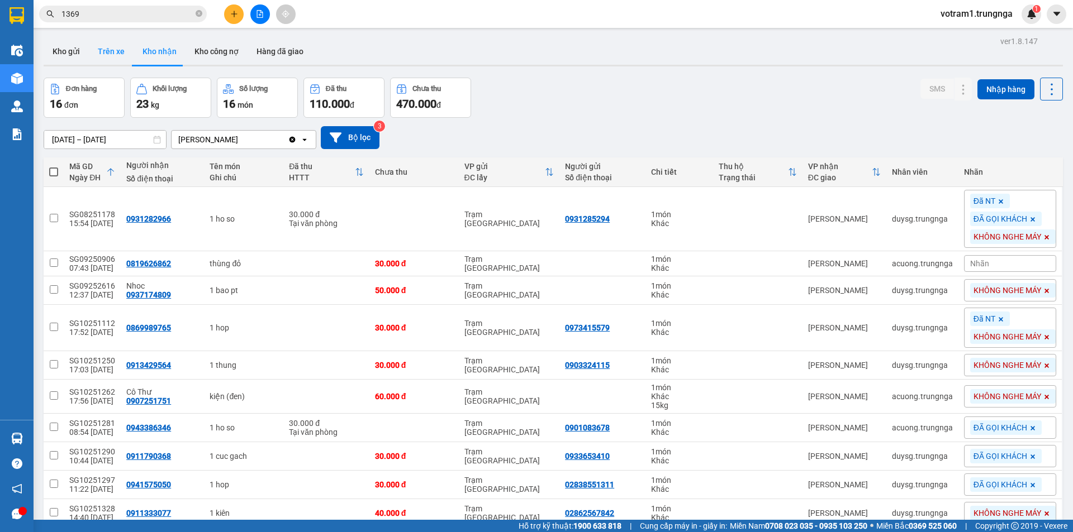
click at [115, 53] on button "Trên xe" at bounding box center [111, 51] width 45 height 27
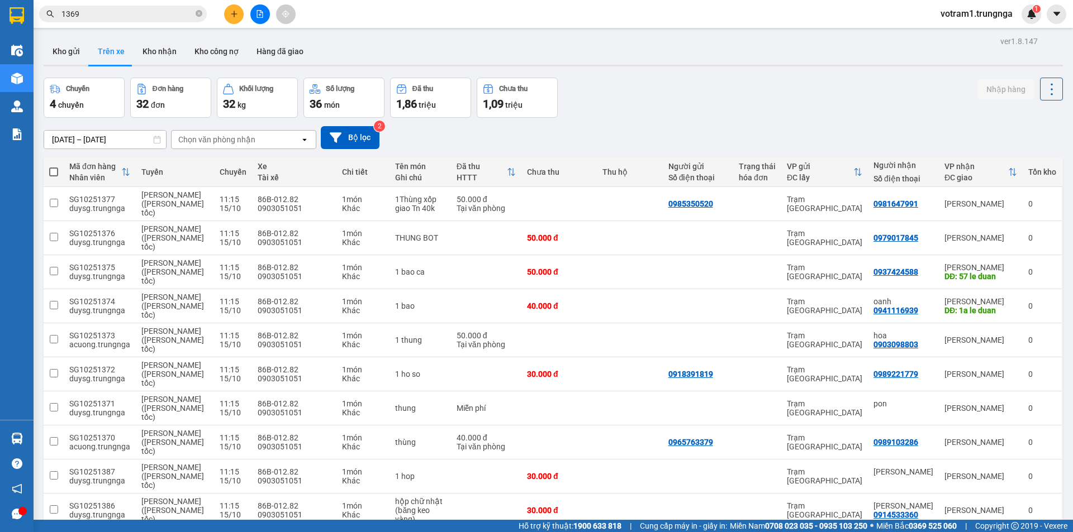
click at [108, 138] on input "[DATE] – [DATE]" at bounding box center [105, 140] width 122 height 18
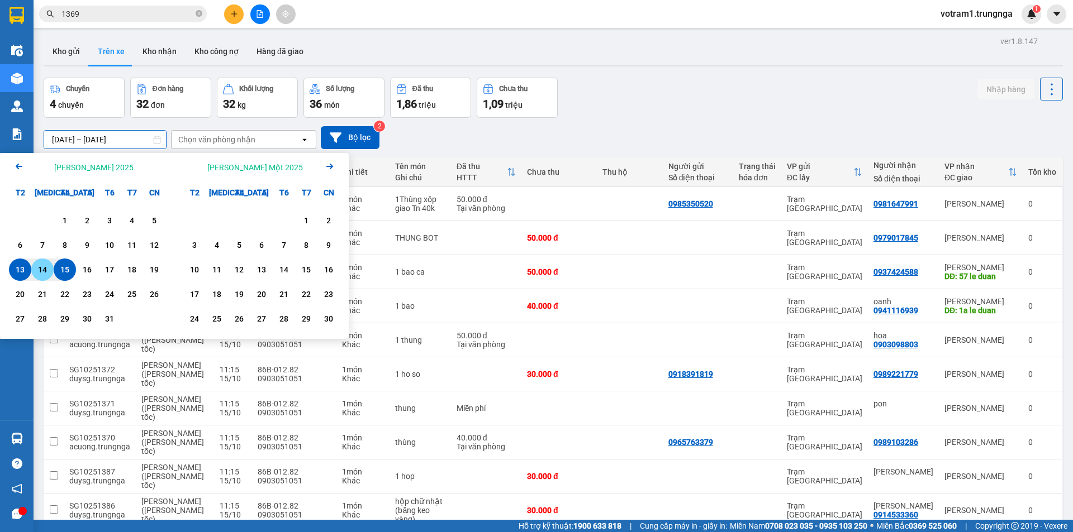
click at [43, 272] on div "14" at bounding box center [43, 269] width 16 height 13
click at [84, 244] on div "9" at bounding box center [87, 245] width 16 height 13
type input "09/10/2025 – 14/10/2025"
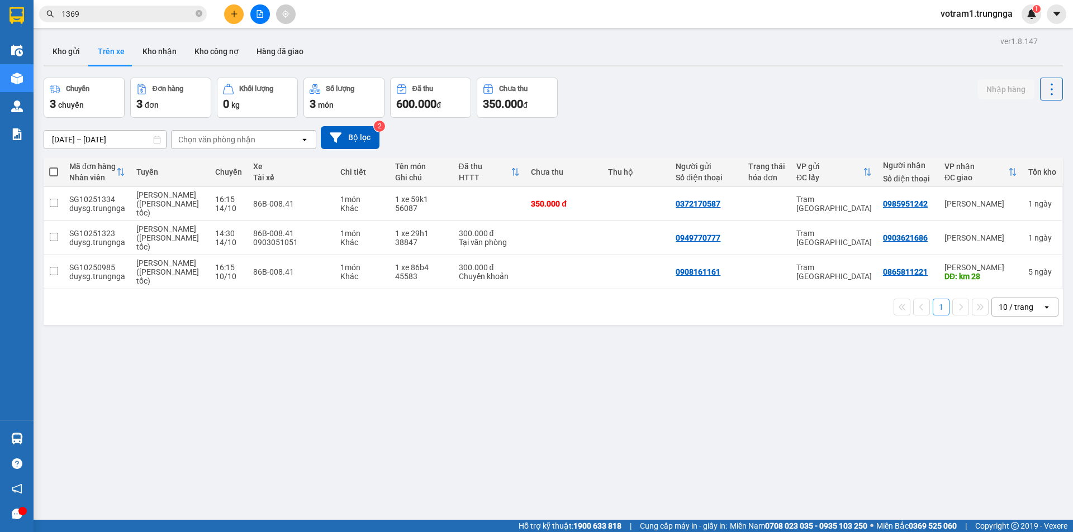
click at [219, 140] on div "Chọn văn phòng nhận" at bounding box center [216, 139] width 77 height 11
click at [217, 166] on span "[PERSON_NAME]" at bounding box center [212, 163] width 64 height 11
click at [108, 12] on input "1369" at bounding box center [127, 14] width 132 height 12
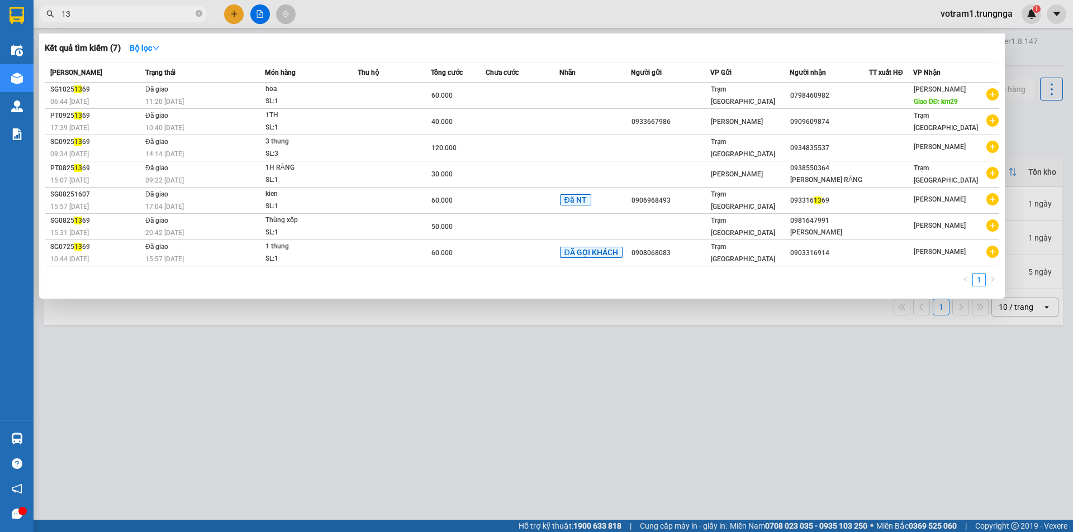
type input "1"
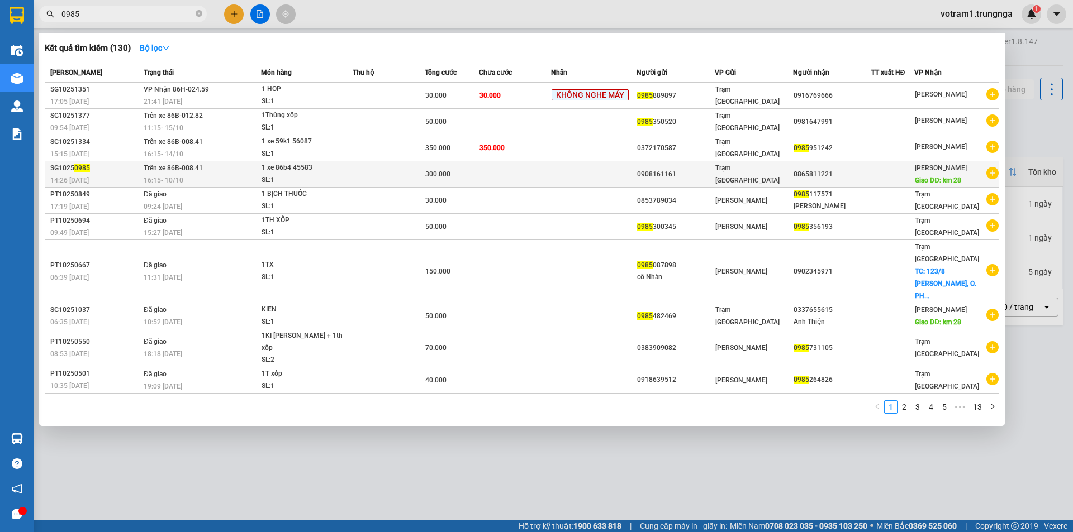
type input "0985"
click at [218, 175] on div "16:15 - 10/10" at bounding box center [202, 180] width 117 height 12
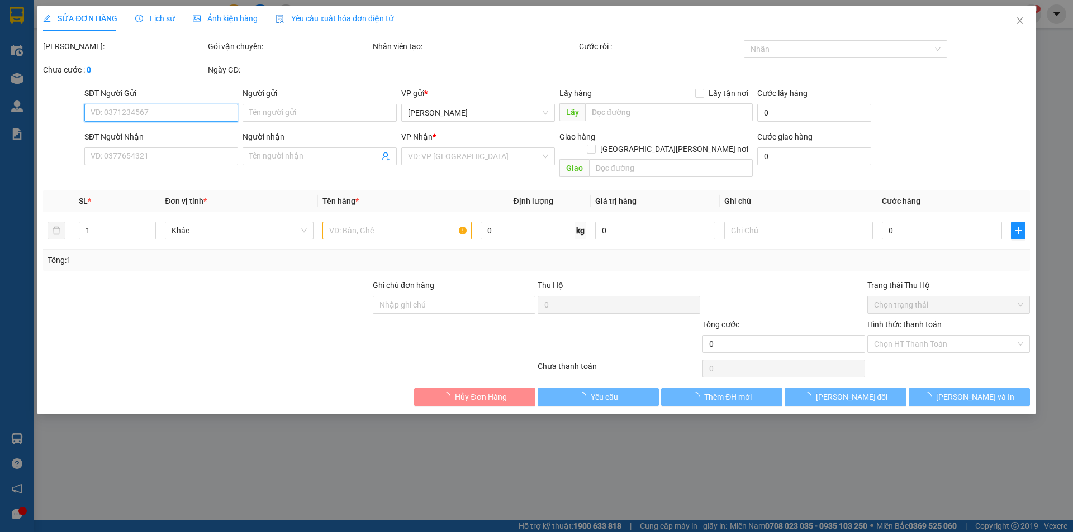
type input "0908161161"
type input "0865811221"
type input "km 28"
type input "300.000"
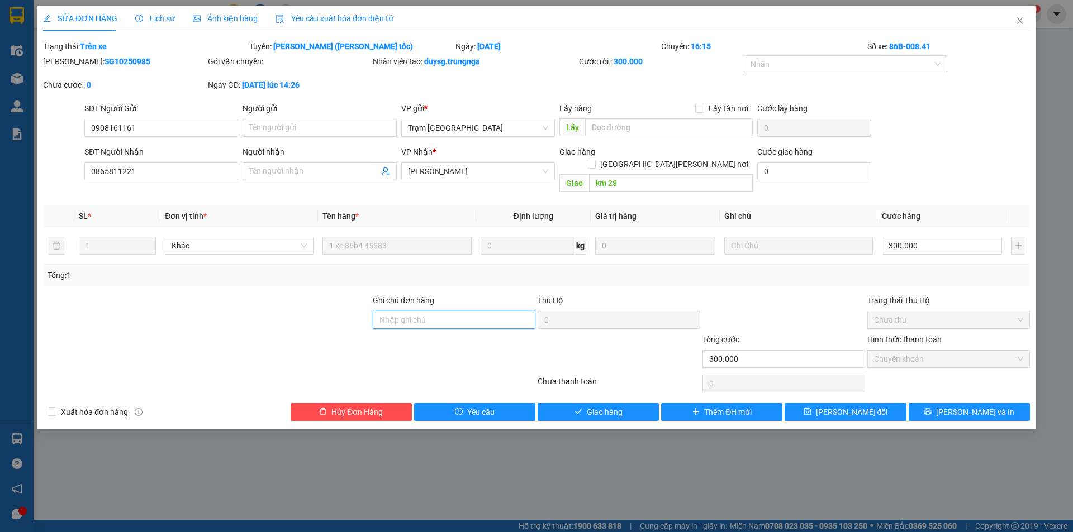
click at [444, 311] on input "Ghi chú đơn hàng" at bounding box center [454, 320] width 163 height 18
type input "D"
type input "ĐÃ GIAO RỒI"
click at [582, 406] on span "[PERSON_NAME] và [PERSON_NAME] hàng" at bounding box center [634, 412] width 151 height 12
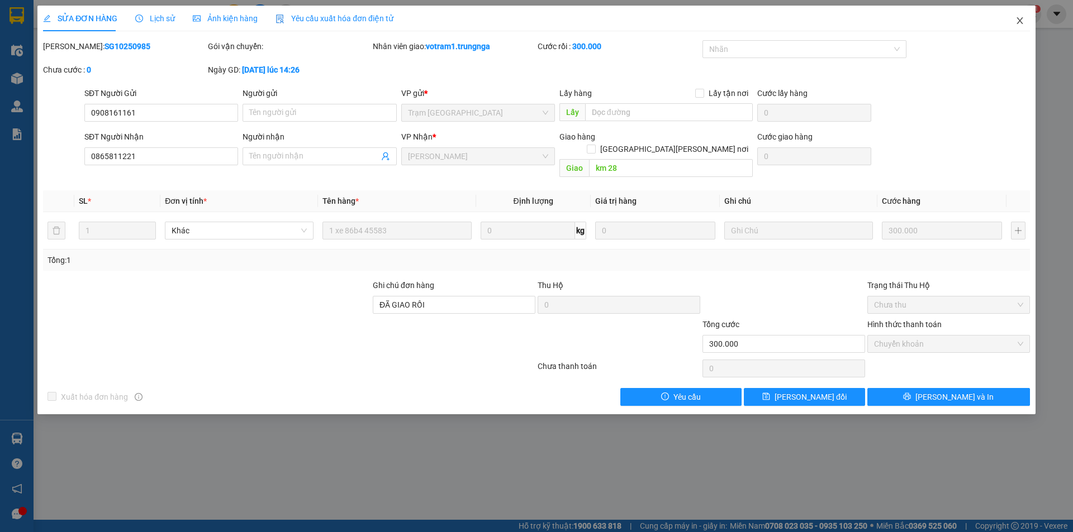
click at [1016, 21] on icon "close" at bounding box center [1019, 20] width 9 height 9
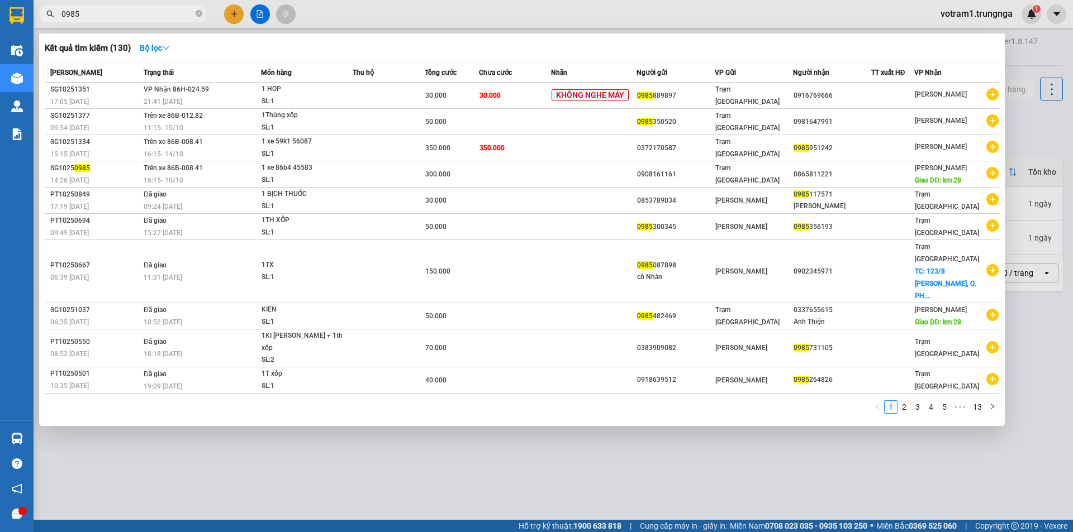
click at [94, 16] on input "0985" at bounding box center [127, 14] width 132 height 12
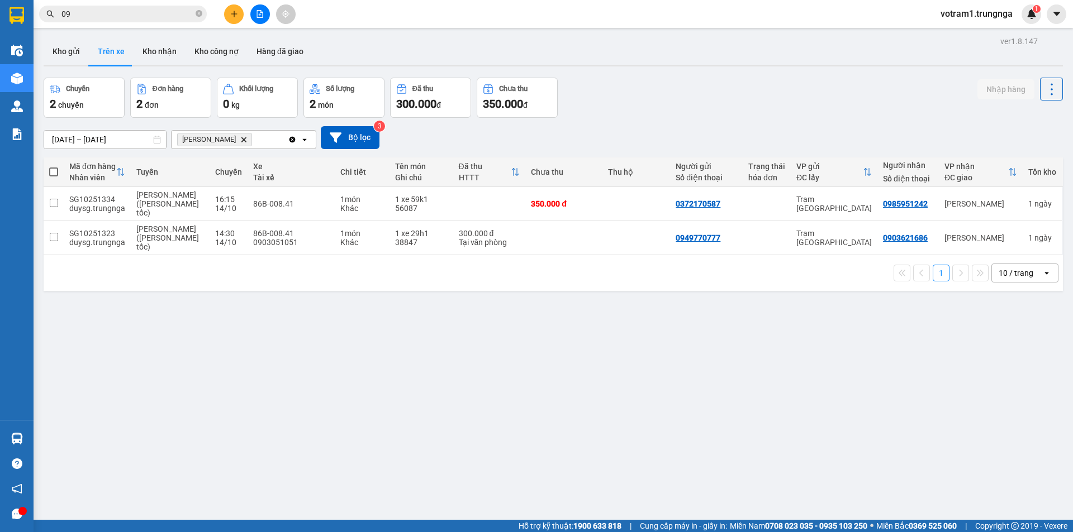
type input "0"
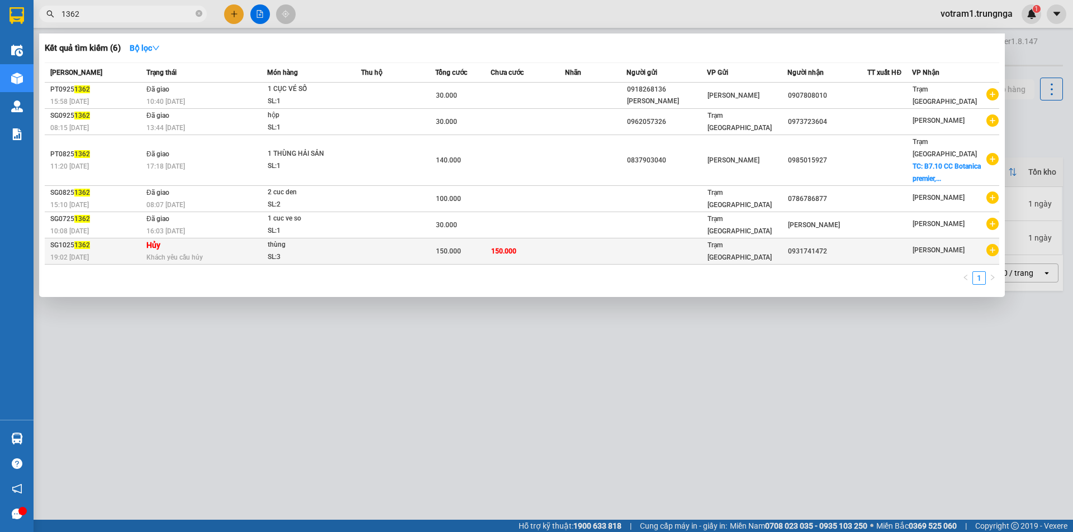
type input "1362"
click at [193, 239] on td "Hủy Khách yêu cầu hủy" at bounding box center [205, 252] width 123 height 26
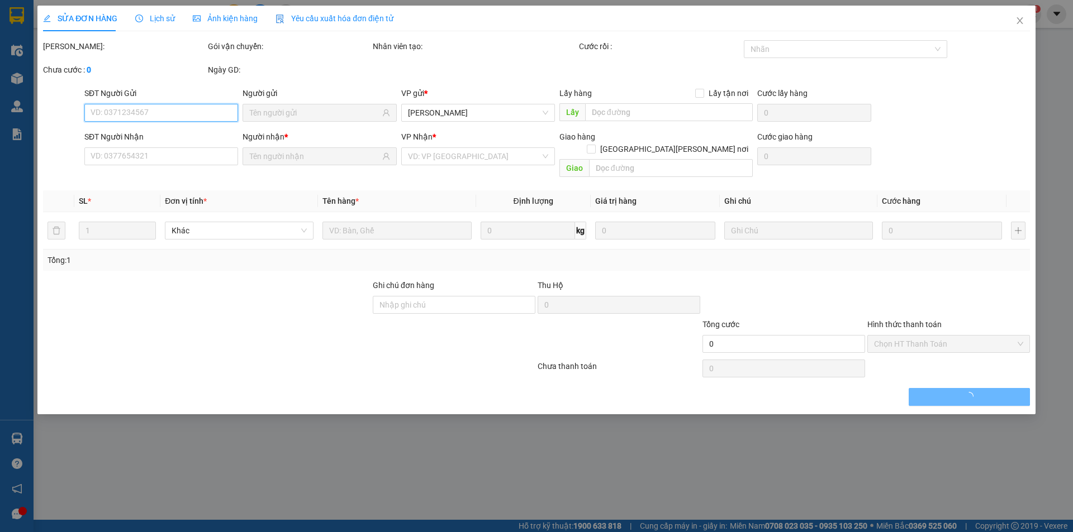
type input "0931741472"
type input "150.000"
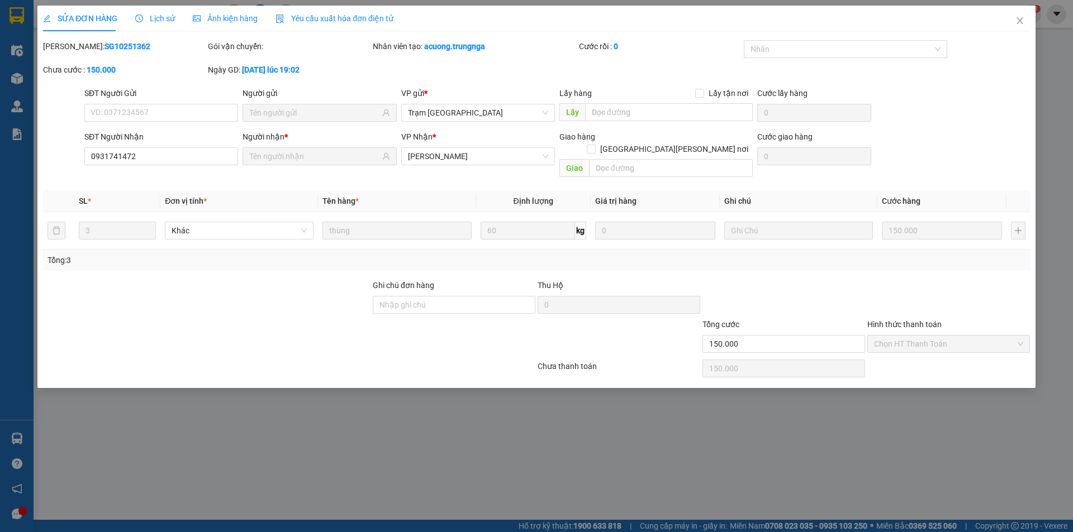
click at [161, 20] on span "Lịch sử" at bounding box center [155, 18] width 40 height 9
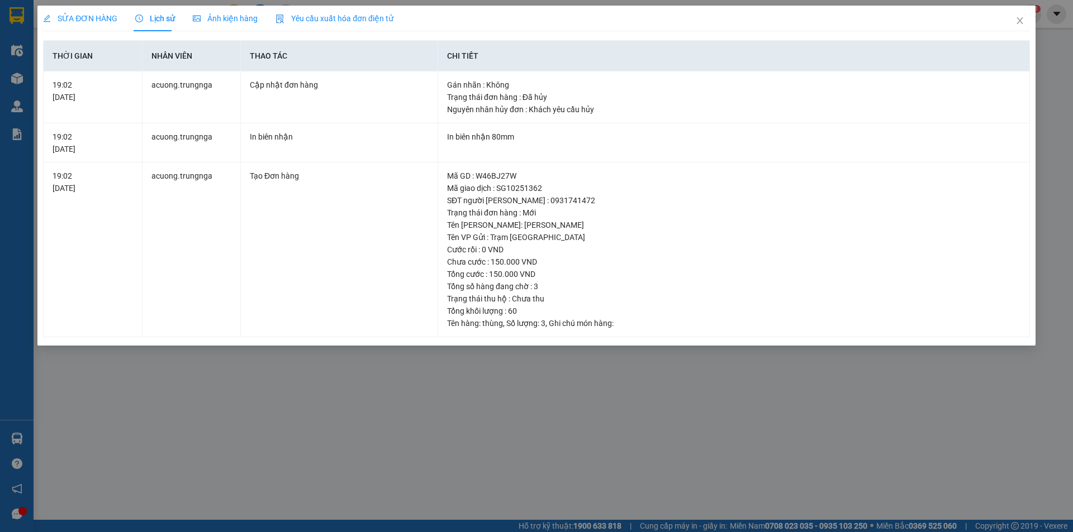
click at [559, 367] on div "SỬA ĐƠN HÀNG Lịch sử Ảnh kiện hàng Yêu cầu xuất hóa đơn điện tử Total Paid Fee …" at bounding box center [536, 266] width 1073 height 532
click at [1021, 18] on icon "close" at bounding box center [1019, 20] width 9 height 9
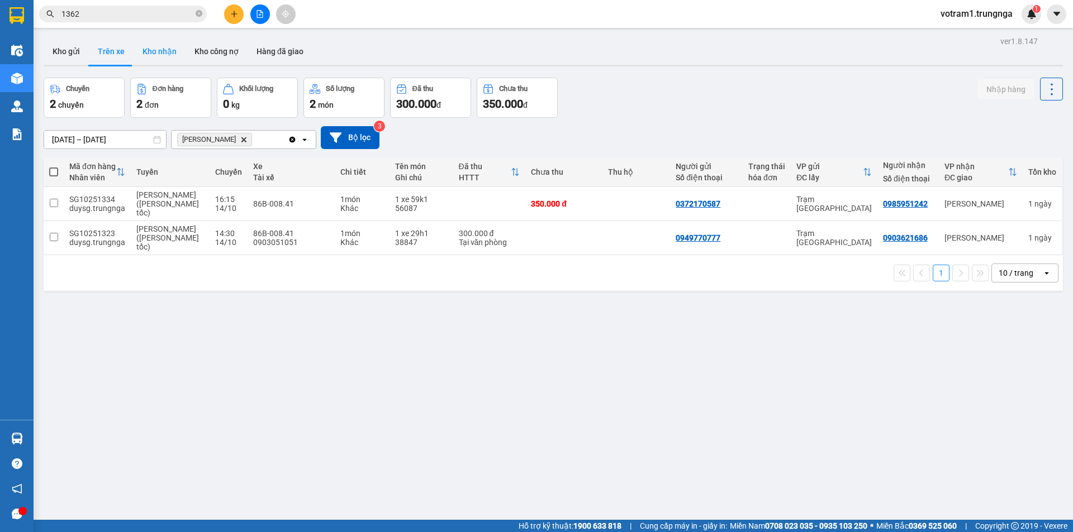
click at [163, 56] on button "Kho nhận" at bounding box center [160, 51] width 52 height 27
type input "13/08/2025 – 15/10/2025"
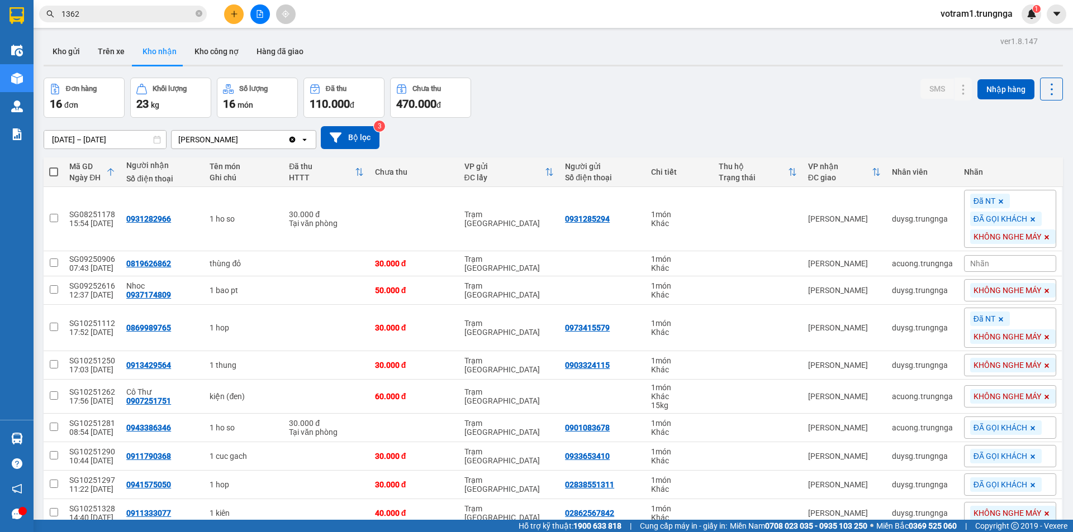
click at [607, 123] on div "13/08/2025 – 15/10/2025 Press the down arrow key to interact with the calendar …" at bounding box center [553, 138] width 1019 height 40
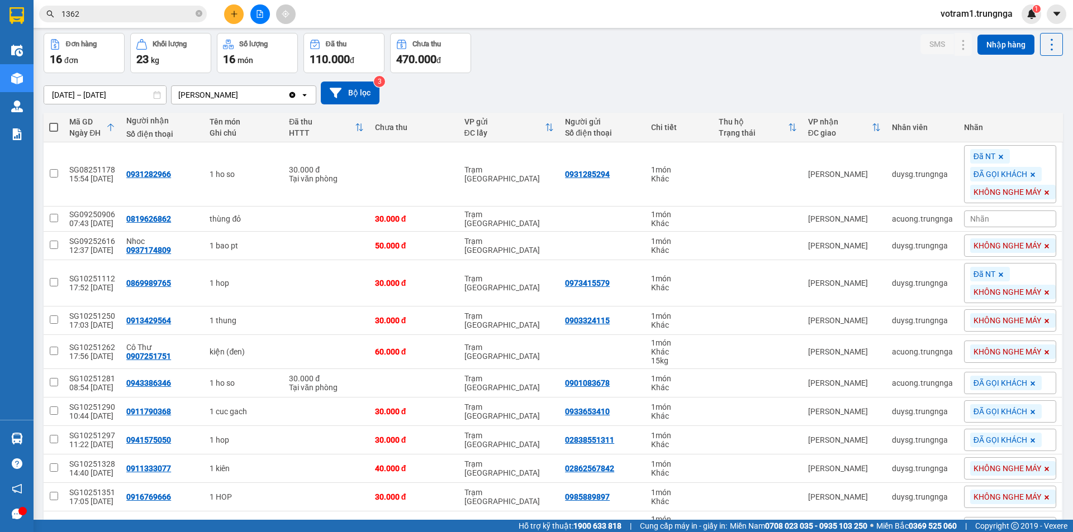
scroll to position [244, 0]
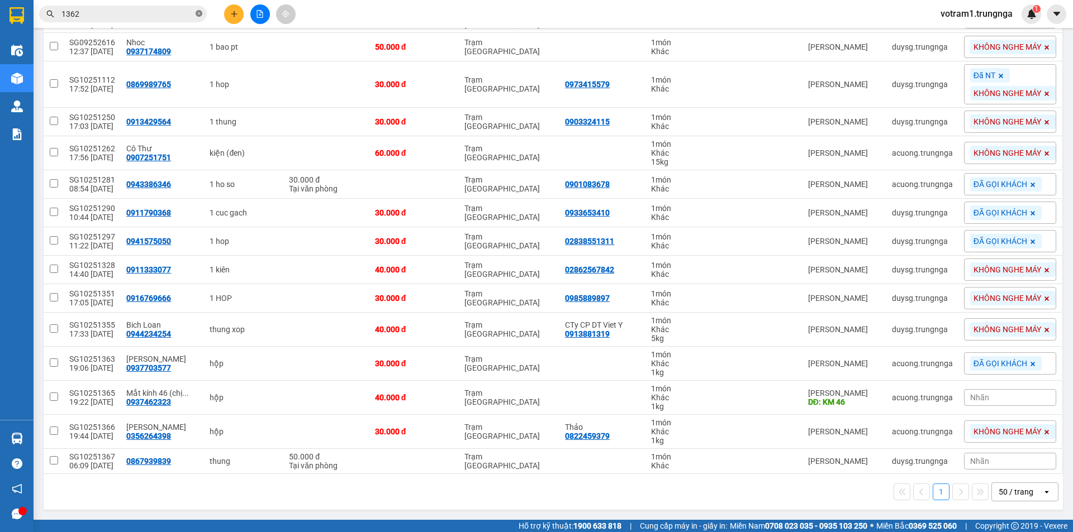
click at [199, 15] on icon "close-circle" at bounding box center [199, 13] width 7 height 7
click at [150, 19] on input "text" at bounding box center [127, 14] width 132 height 12
paste input "PT10250791"
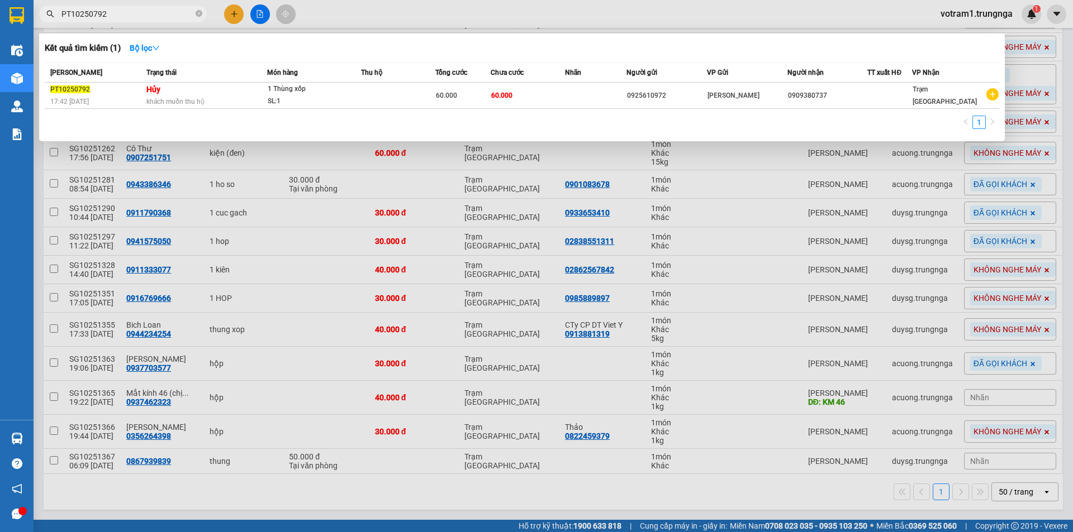
type input "PT10250792"
click at [199, 12] on icon "close-circle" at bounding box center [199, 13] width 7 height 7
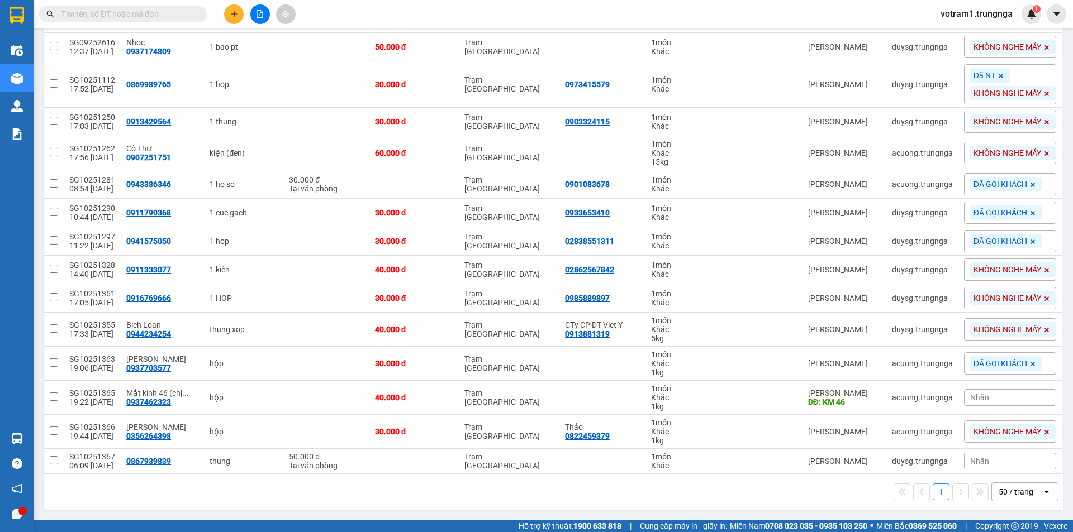
click at [154, 15] on input "text" at bounding box center [127, 14] width 132 height 12
paste input "PT10250832"
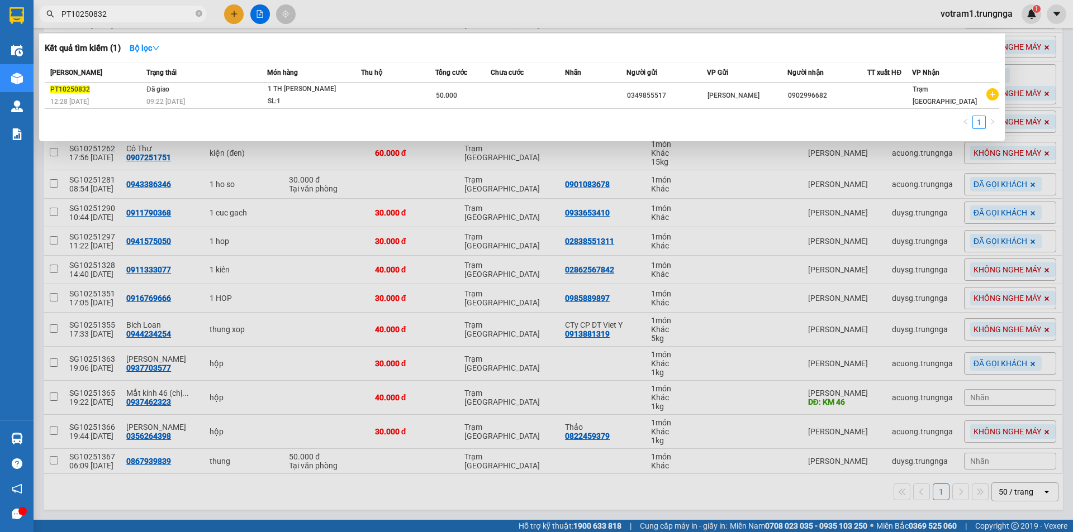
type input "PT10250832"
click at [200, 16] on icon "close-circle" at bounding box center [199, 13] width 7 height 7
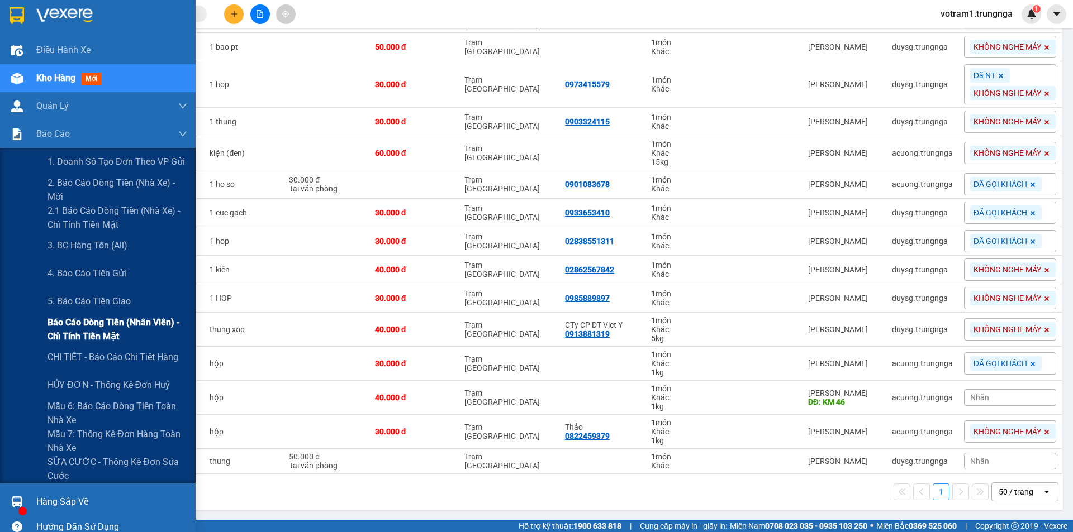
click at [74, 331] on span "Báo cáo dòng tiền (nhân viên) - chỉ tính tiền mặt" at bounding box center [117, 330] width 140 height 28
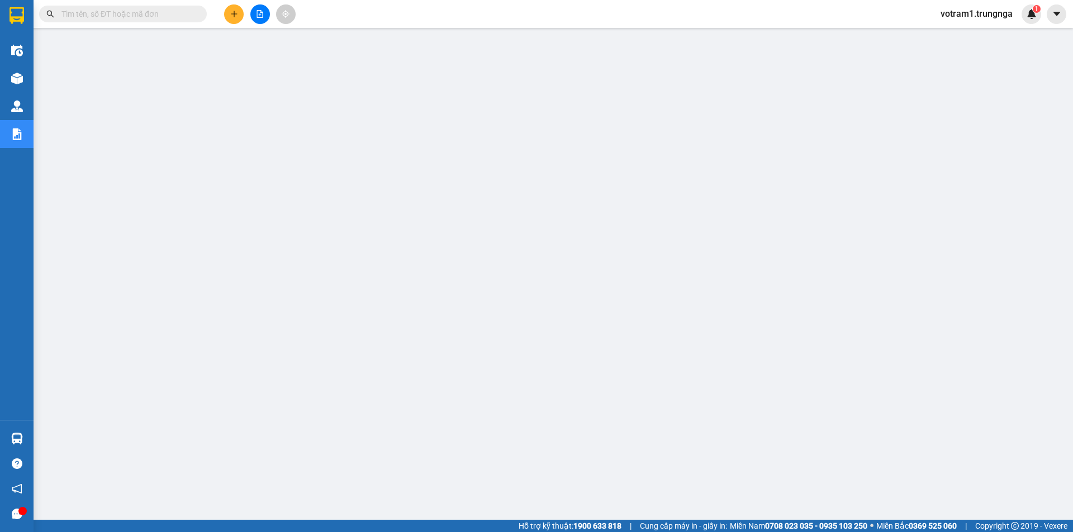
scroll to position [22, 0]
click at [132, 11] on input "text" at bounding box center [127, 14] width 132 height 12
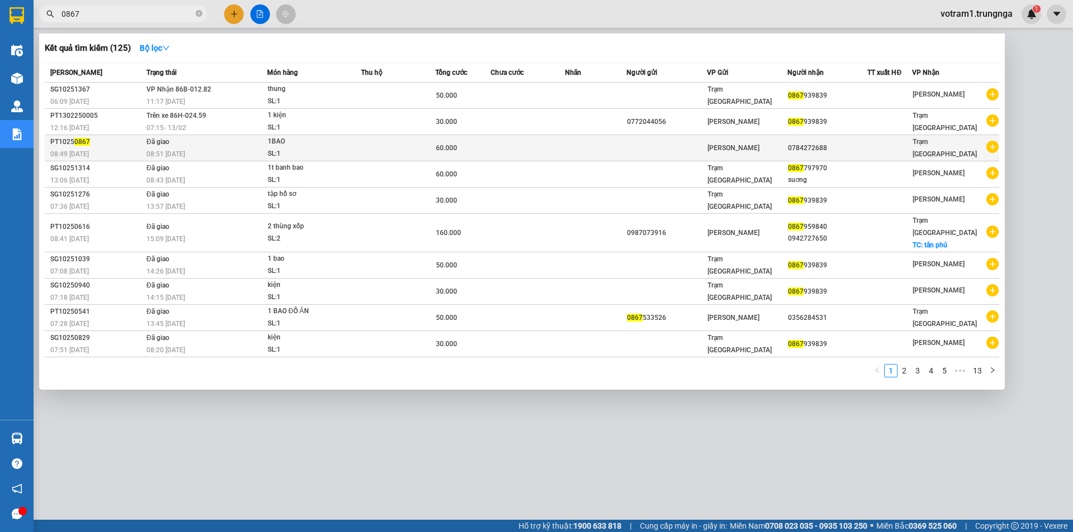
type input "0867"
click at [252, 149] on div "08:51 - 15/10" at bounding box center [206, 154] width 120 height 12
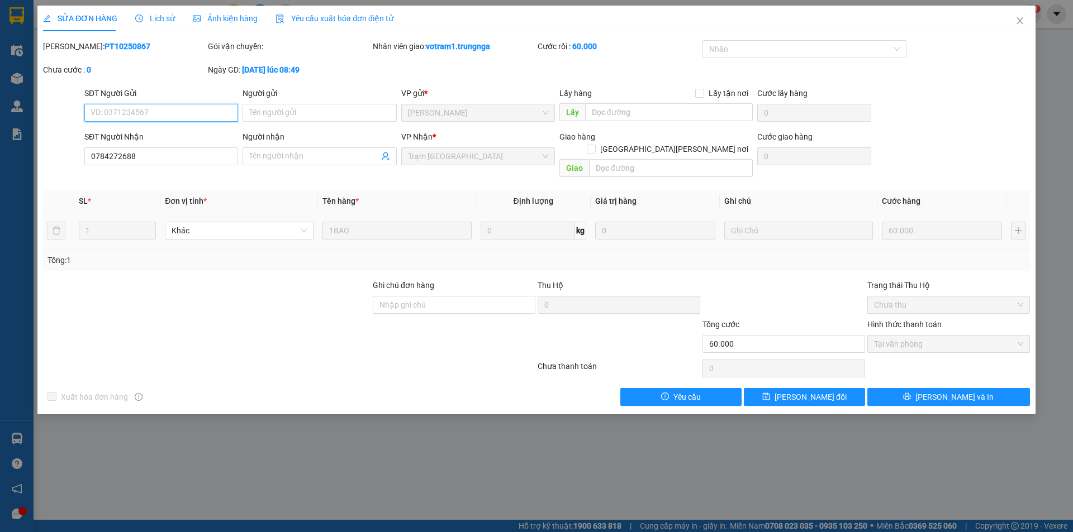
type input "0784272688"
type input "60.000"
click at [789, 335] on input "60.000" at bounding box center [783, 344] width 163 height 18
click at [736, 335] on input "60.000" at bounding box center [783, 344] width 163 height 18
click at [702, 335] on input "60.000" at bounding box center [783, 344] width 163 height 18
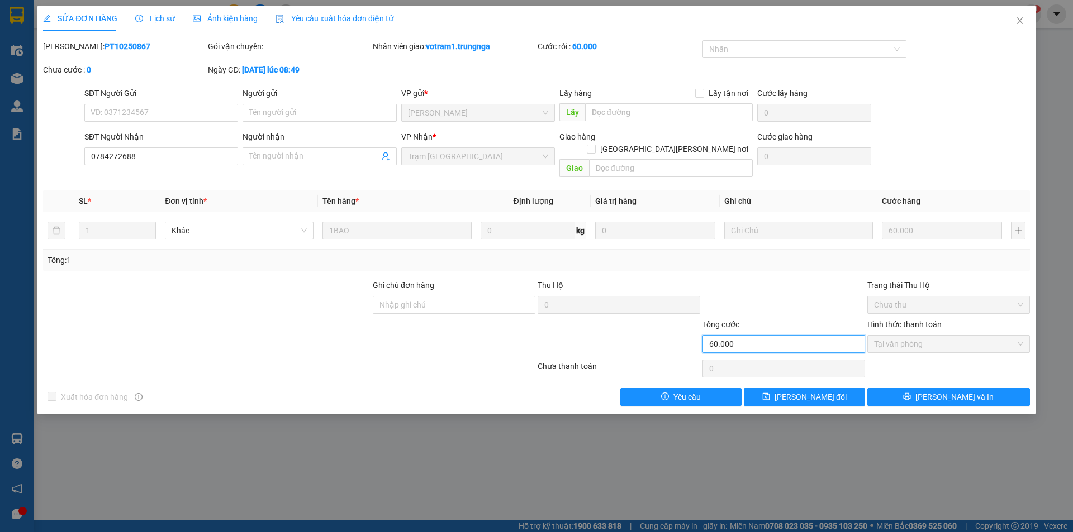
click at [714, 335] on input "60.000" at bounding box center [783, 344] width 163 height 18
click at [767, 261] on div "Total Paid Fee 60.000 Total UnPaid Fee 0 Cash Collection Total Fee Mã ĐH: PT102…" at bounding box center [536, 223] width 987 height 366
click at [1026, 22] on span "Close" at bounding box center [1019, 21] width 31 height 31
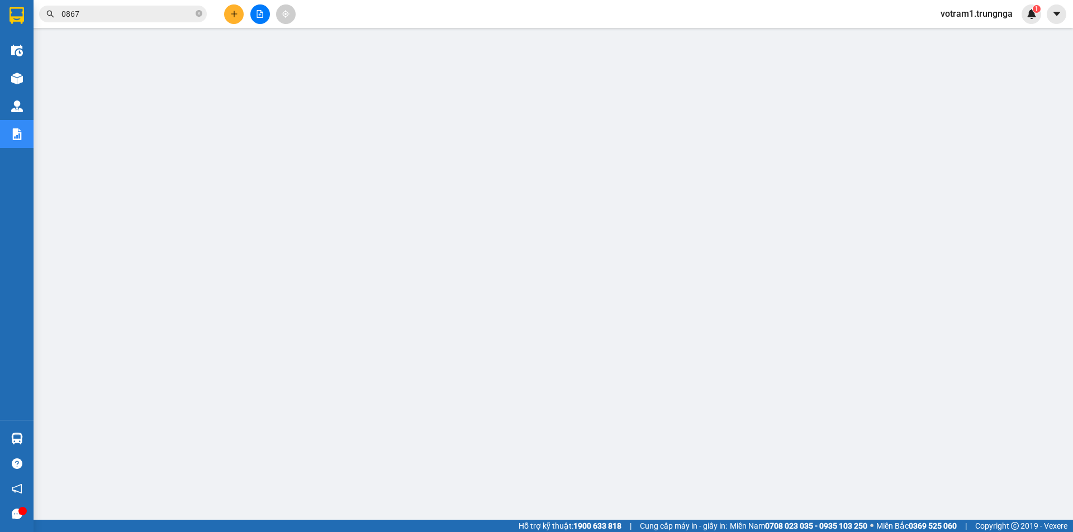
click at [137, 14] on input "0867" at bounding box center [127, 14] width 132 height 12
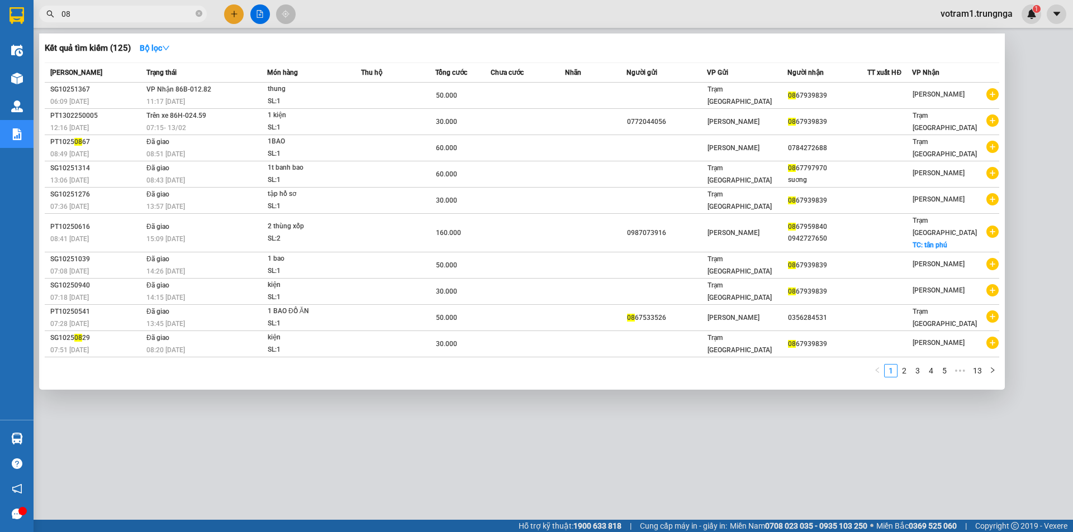
type input "0"
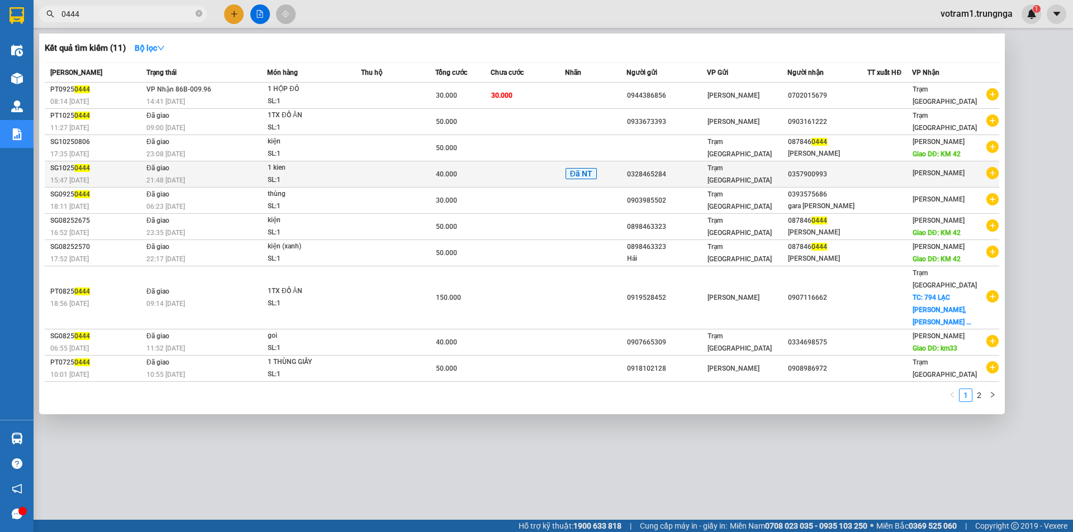
type input "0444"
click at [175, 169] on td "Đã giao 21:48 - 04/10" at bounding box center [205, 174] width 123 height 26
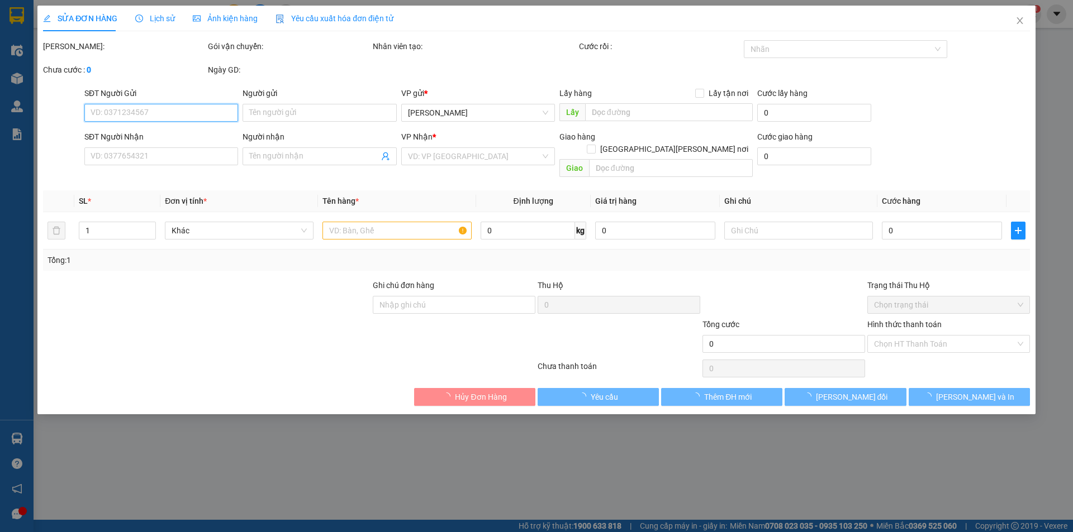
type input "0328465284"
type input "0357900993"
type input "40.000"
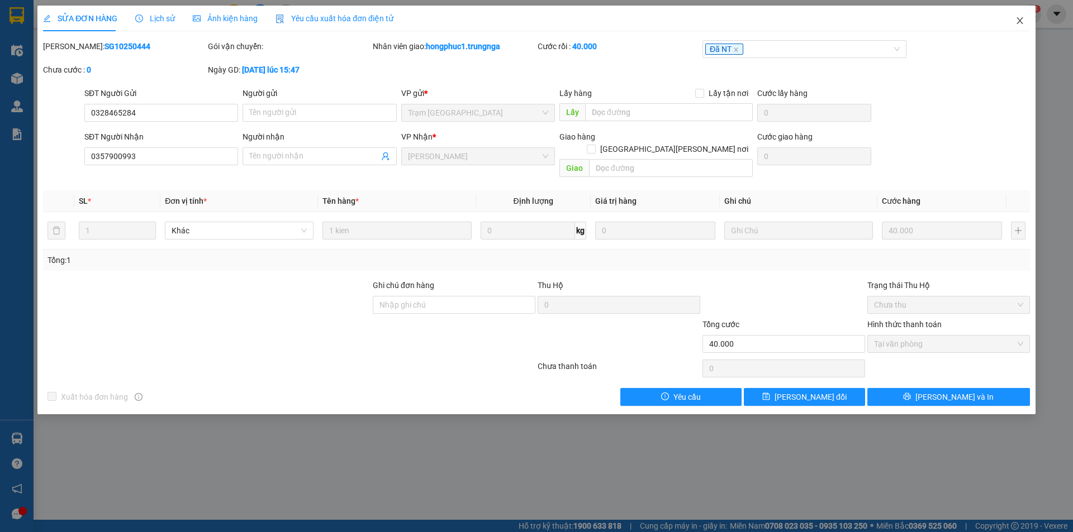
click at [1019, 26] on span "Close" at bounding box center [1019, 21] width 31 height 31
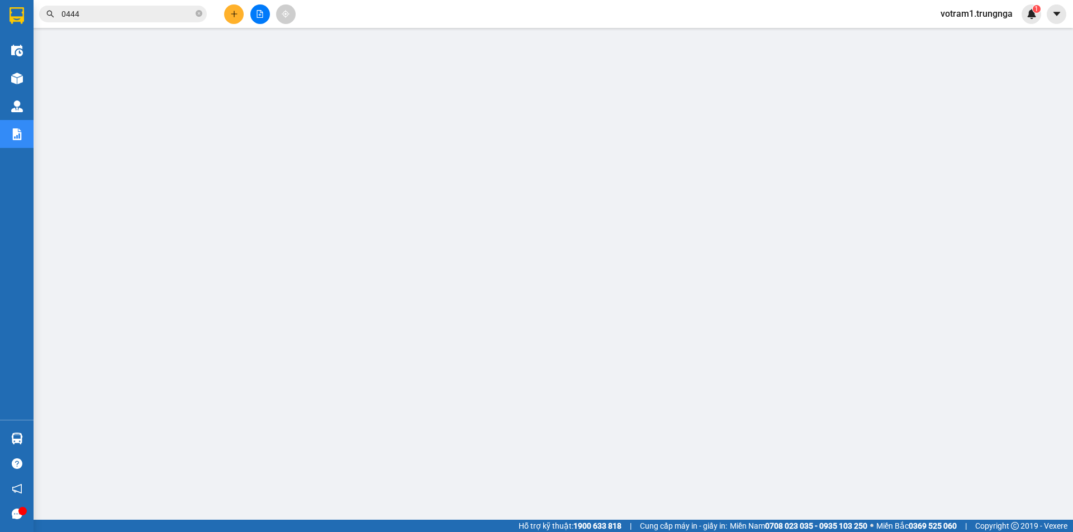
click at [132, 16] on input "0444" at bounding box center [127, 14] width 132 height 12
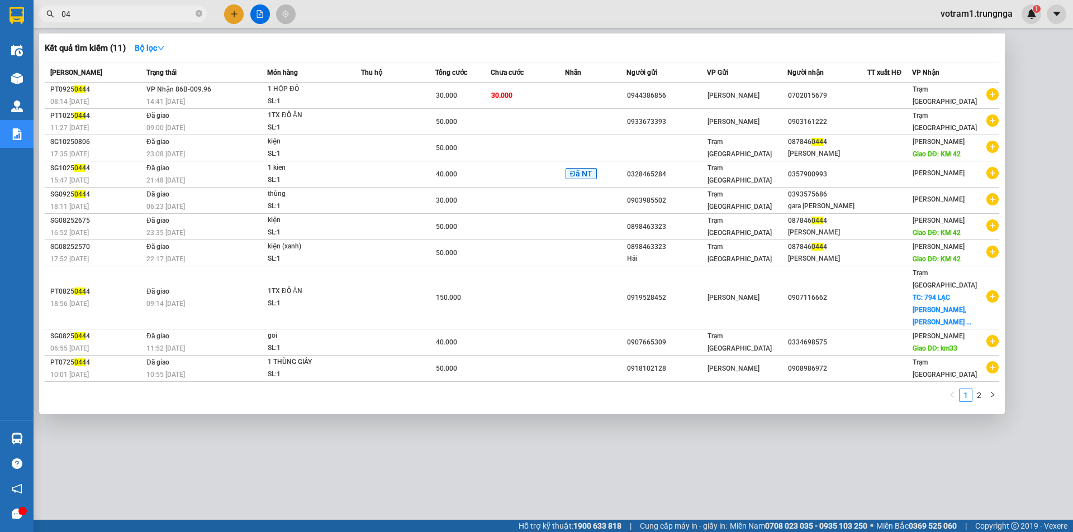
type input "0"
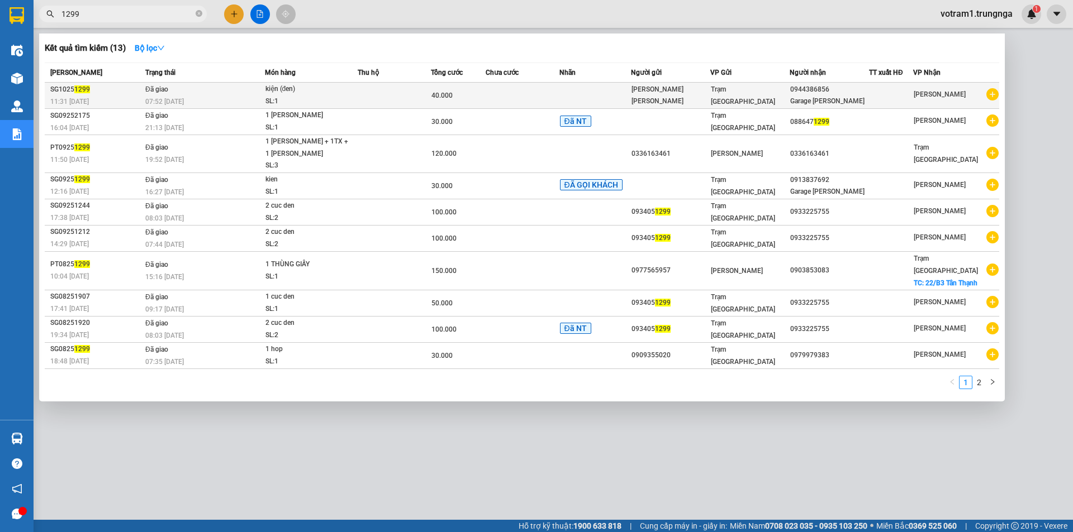
type input "1299"
click at [213, 97] on div "07:52 - 15/10" at bounding box center [204, 102] width 119 height 12
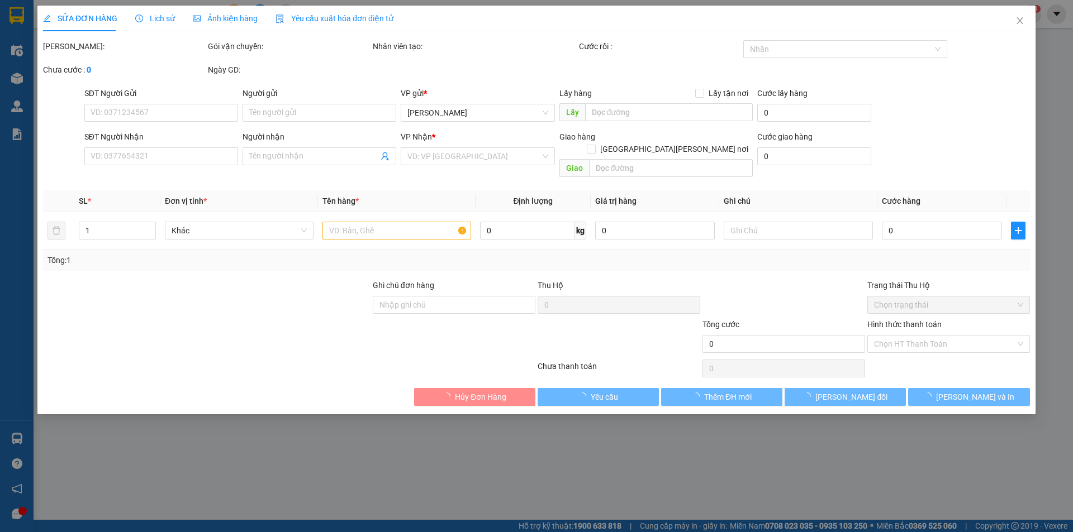
type input "Phụ tùng Miền Nam"
type input "0944386856"
type input "Garage Minh Dũng"
type input "40.000"
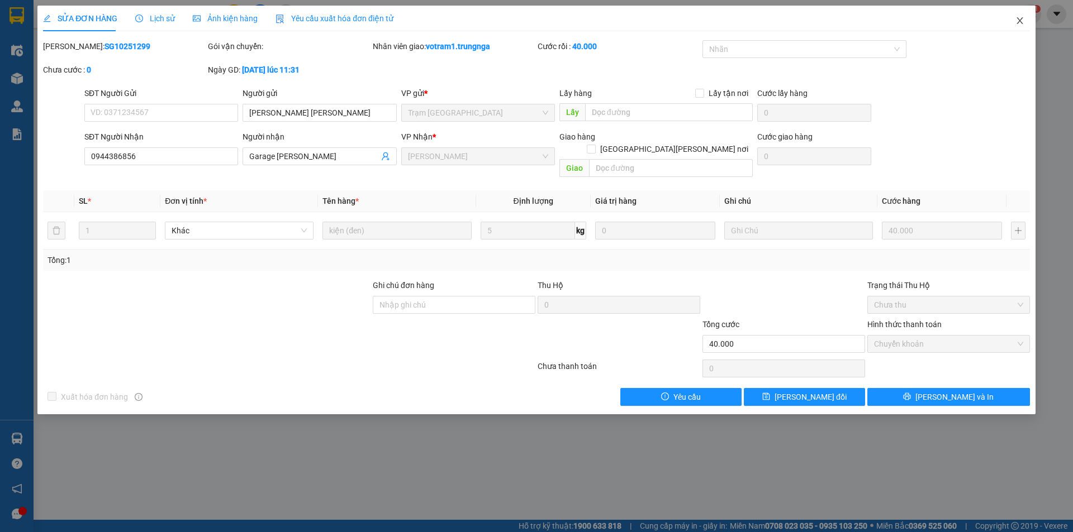
click at [1018, 23] on icon "close" at bounding box center [1019, 20] width 6 height 7
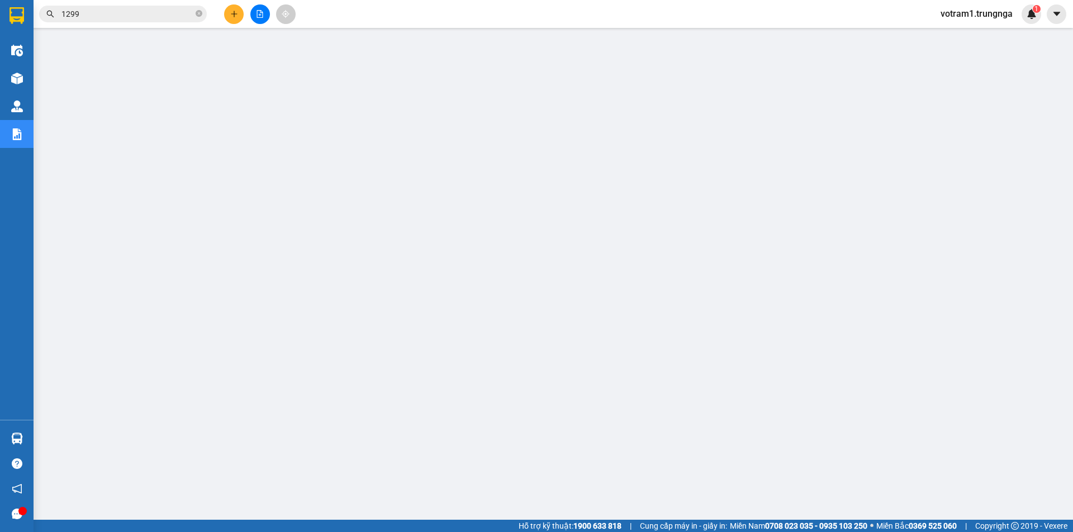
click at [153, 21] on span "1299" at bounding box center [123, 14] width 168 height 17
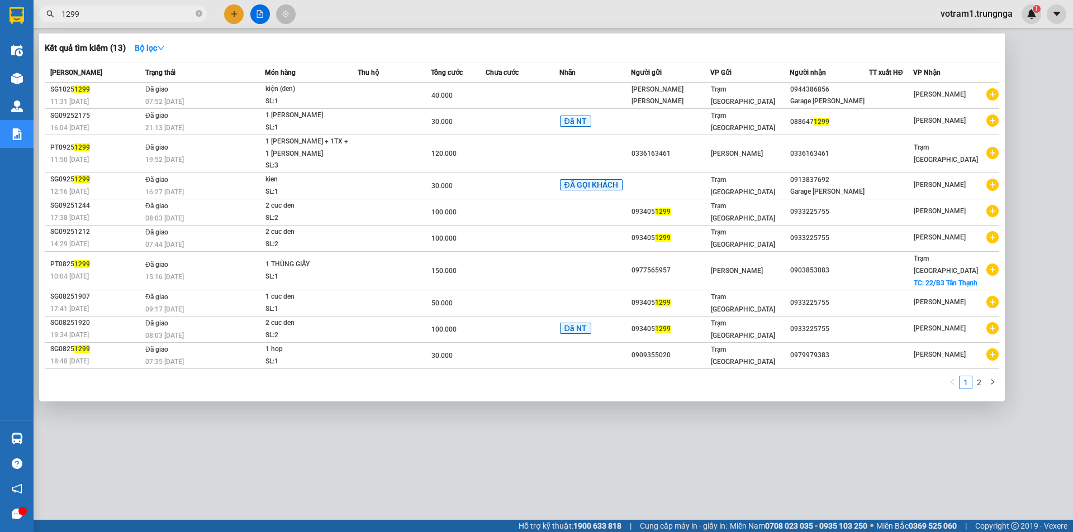
click at [150, 16] on input "1299" at bounding box center [127, 14] width 132 height 12
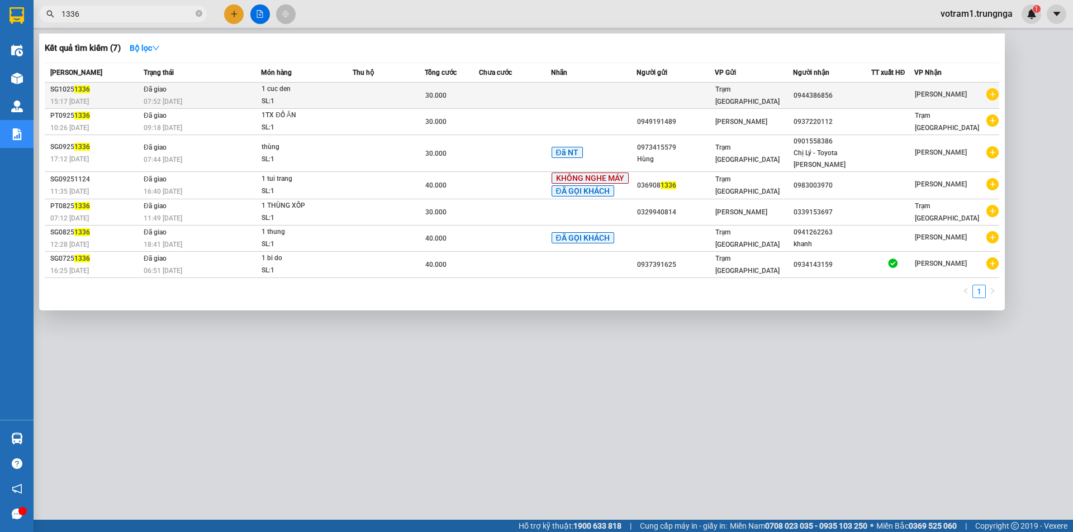
type input "1336"
click at [301, 97] on div "SL: 1" at bounding box center [303, 102] width 84 height 12
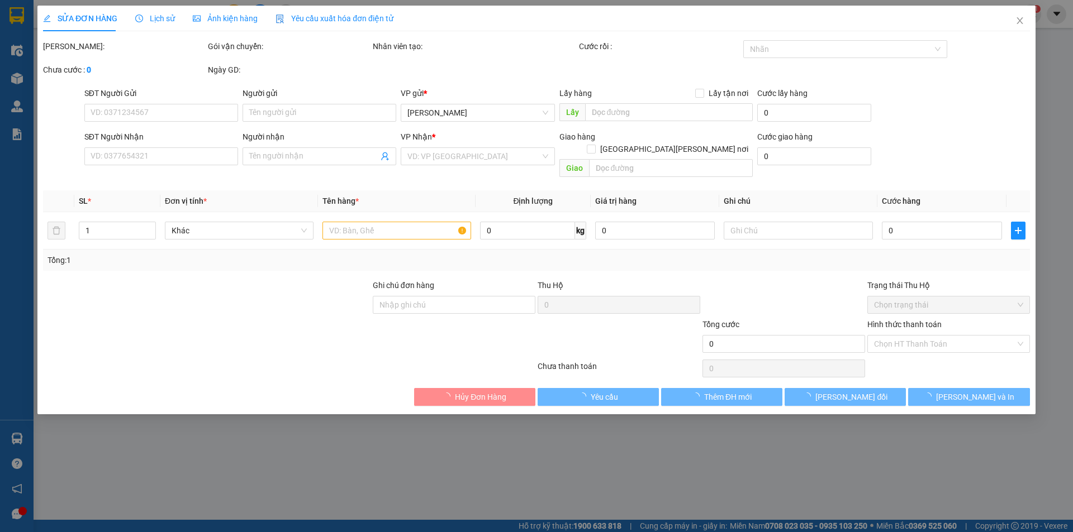
type input "0944386856"
type input "30.000"
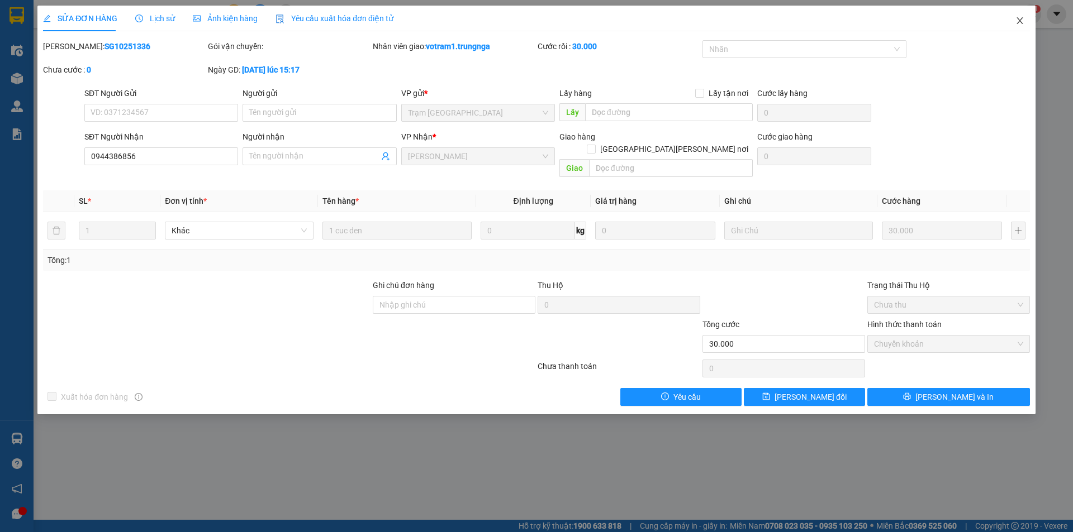
click at [1019, 19] on icon "close" at bounding box center [1019, 20] width 9 height 9
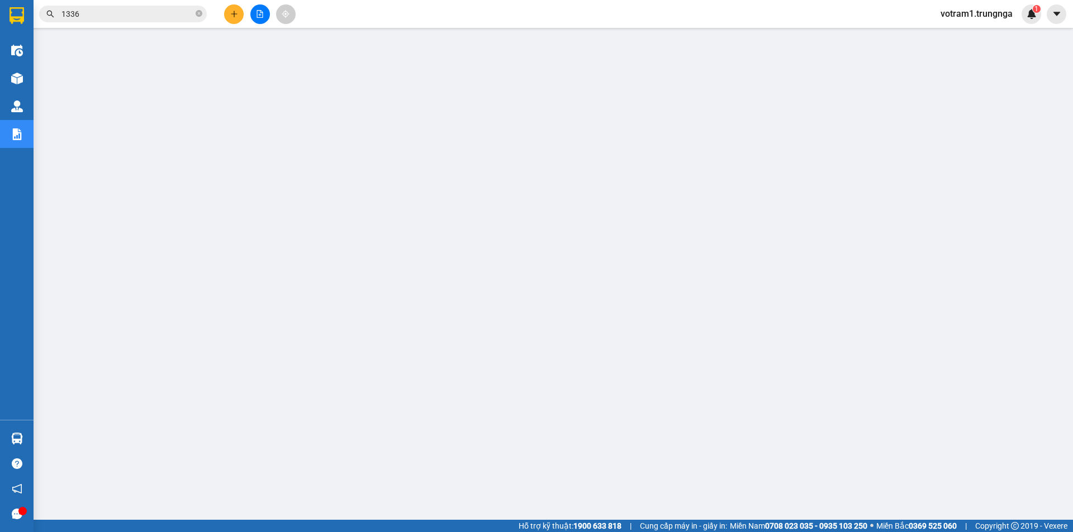
click at [108, 13] on input "1336" at bounding box center [127, 14] width 132 height 12
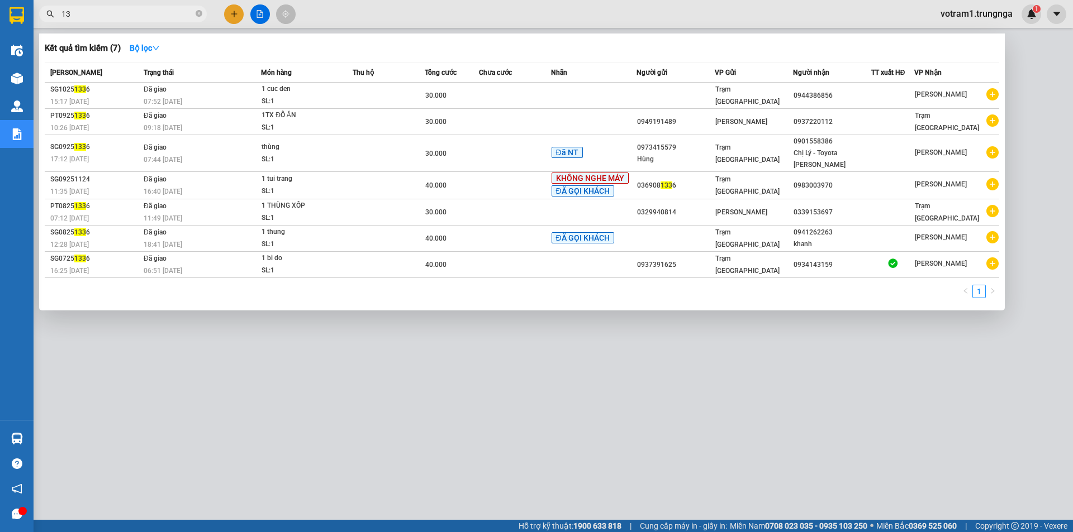
type input "1"
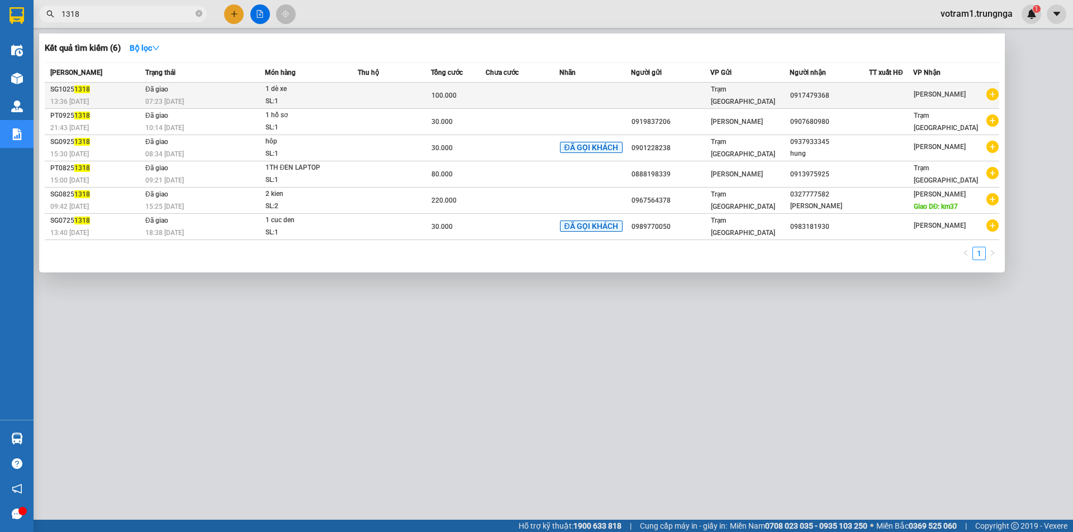
type input "1318"
click at [351, 93] on span "1 dè xe SL: 1" at bounding box center [311, 95] width 92 height 24
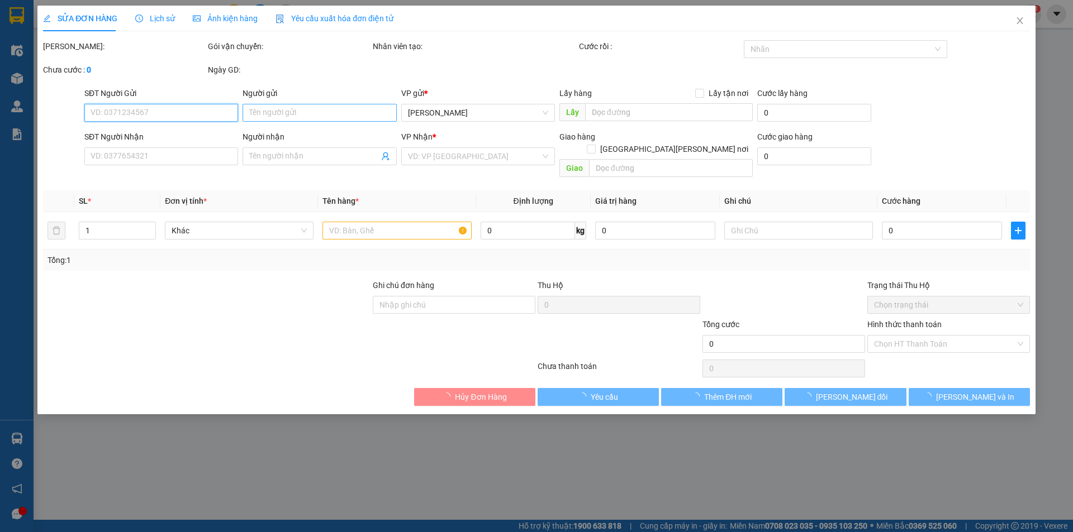
type input "0917479368"
type input "100.000"
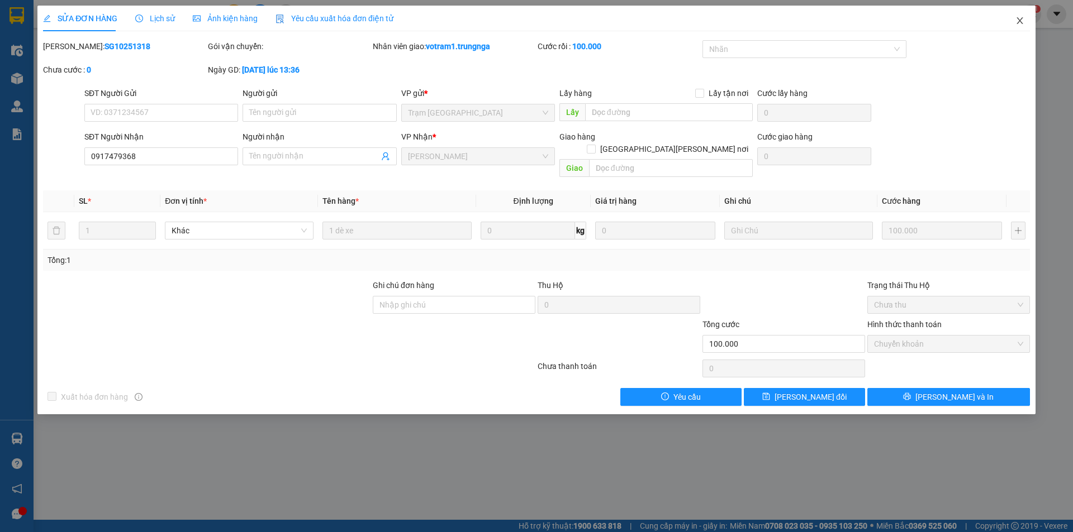
click at [1014, 16] on span "Close" at bounding box center [1019, 21] width 31 height 31
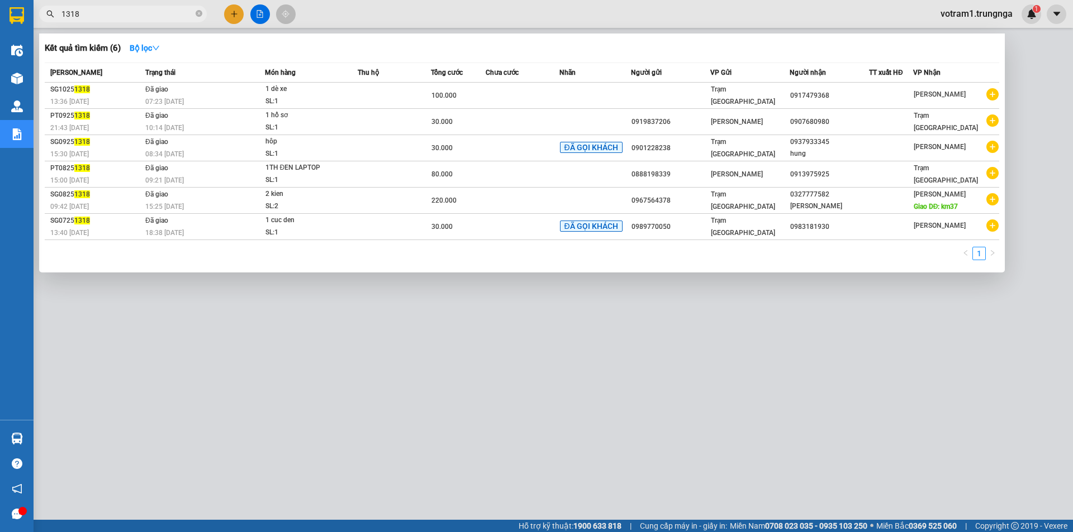
click at [97, 11] on input "1318" at bounding box center [127, 14] width 132 height 12
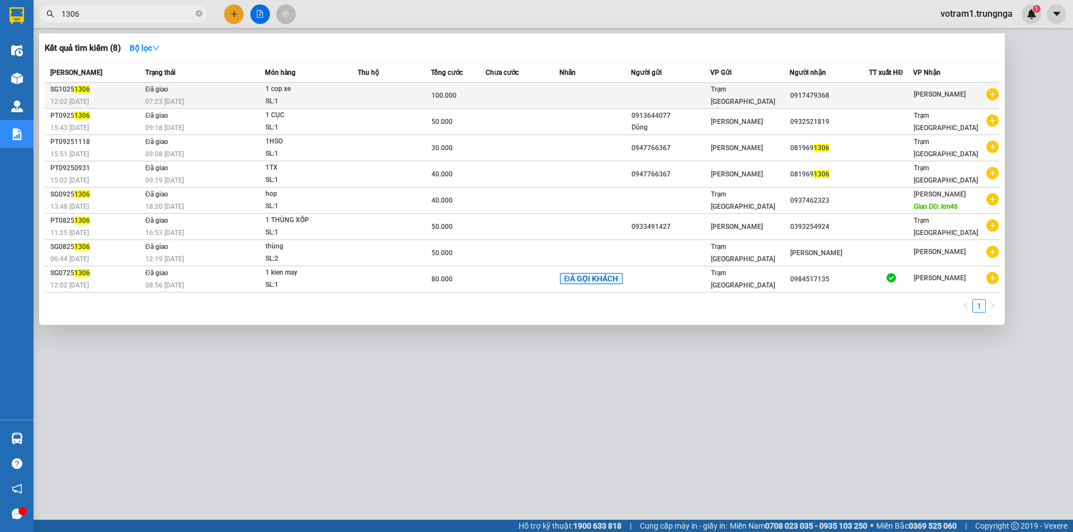
type input "1306"
click at [210, 92] on td "Đã giao 07:23 - 15/10" at bounding box center [203, 96] width 122 height 26
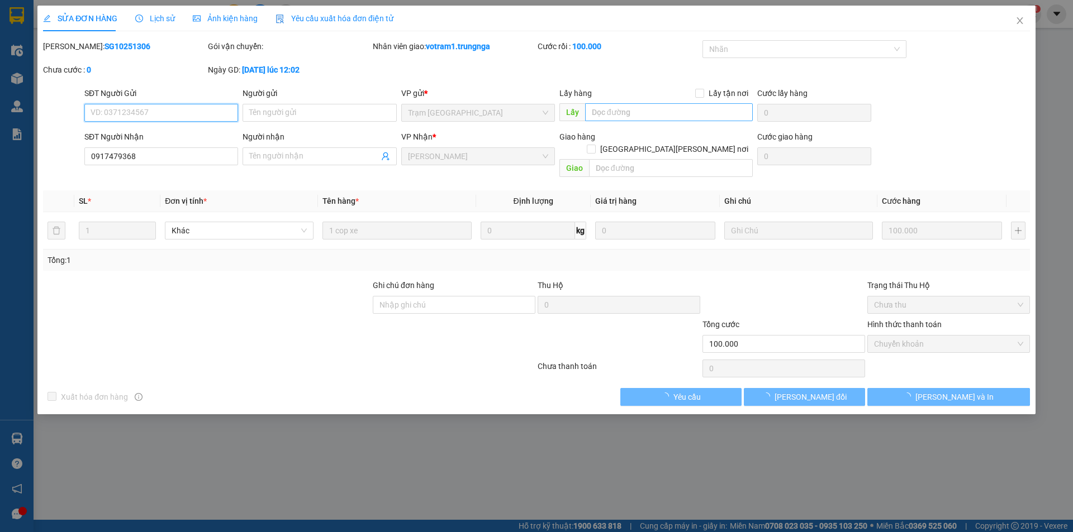
type input "0917479368"
type input "100.000"
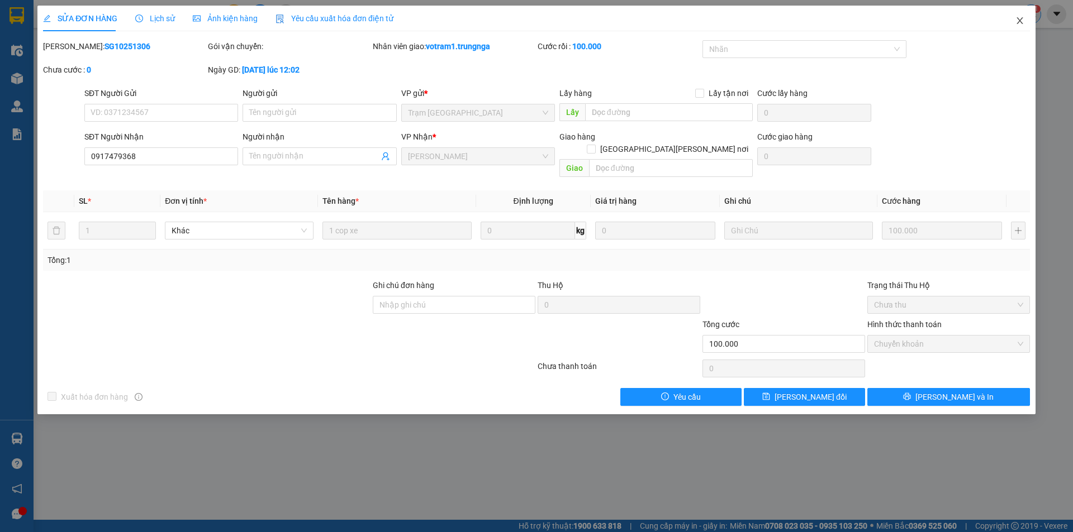
click at [1027, 22] on span "Close" at bounding box center [1019, 21] width 31 height 31
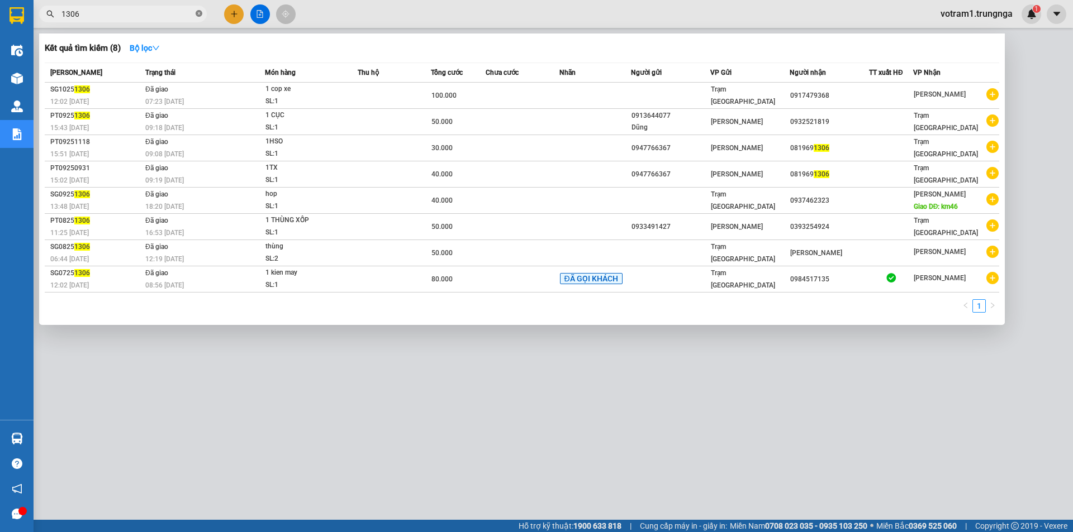
click at [200, 12] on icon "close-circle" at bounding box center [199, 13] width 7 height 7
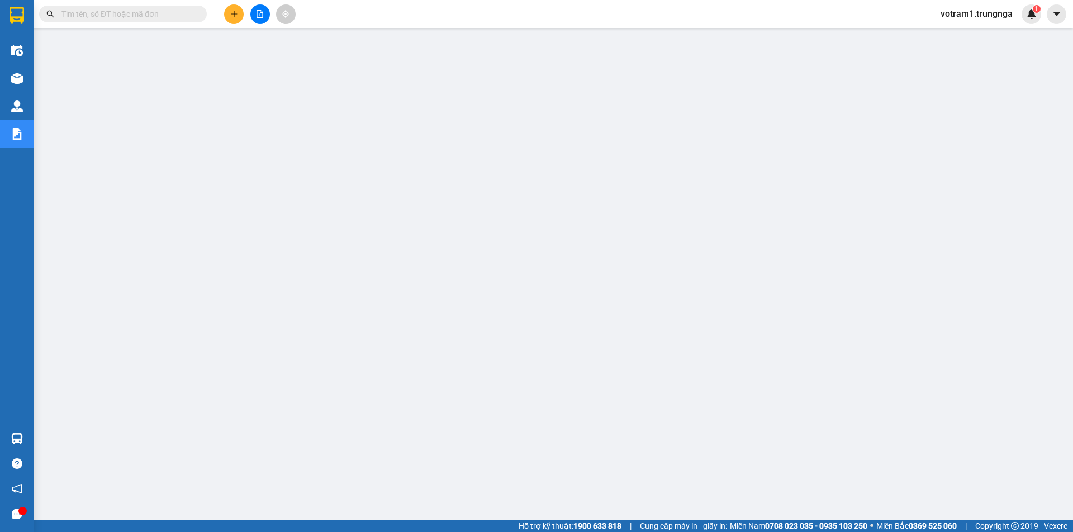
click at [145, 13] on input "text" at bounding box center [127, 14] width 132 height 12
paste input "PT10250832"
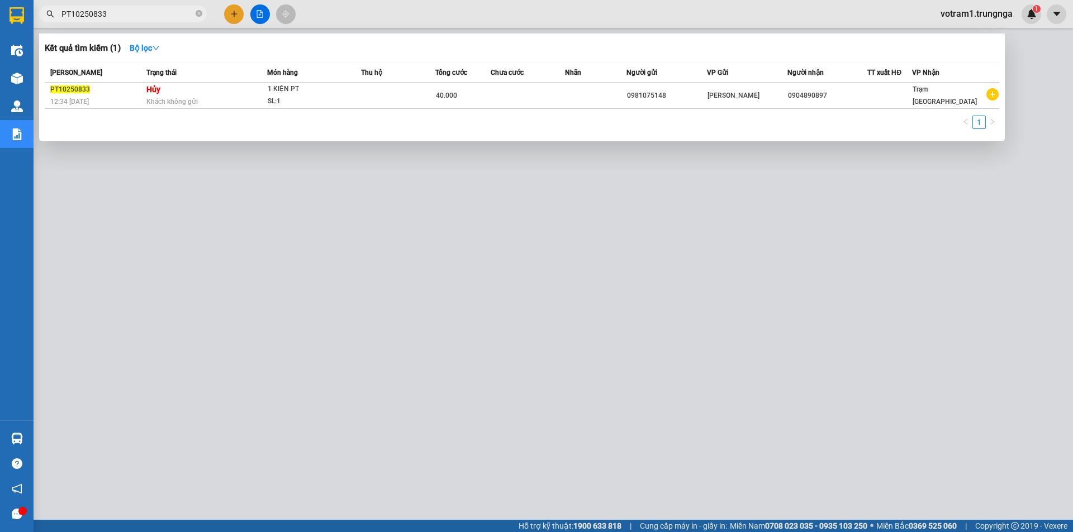
type input "PT10250833"
click at [197, 12] on icon "close-circle" at bounding box center [199, 13] width 7 height 7
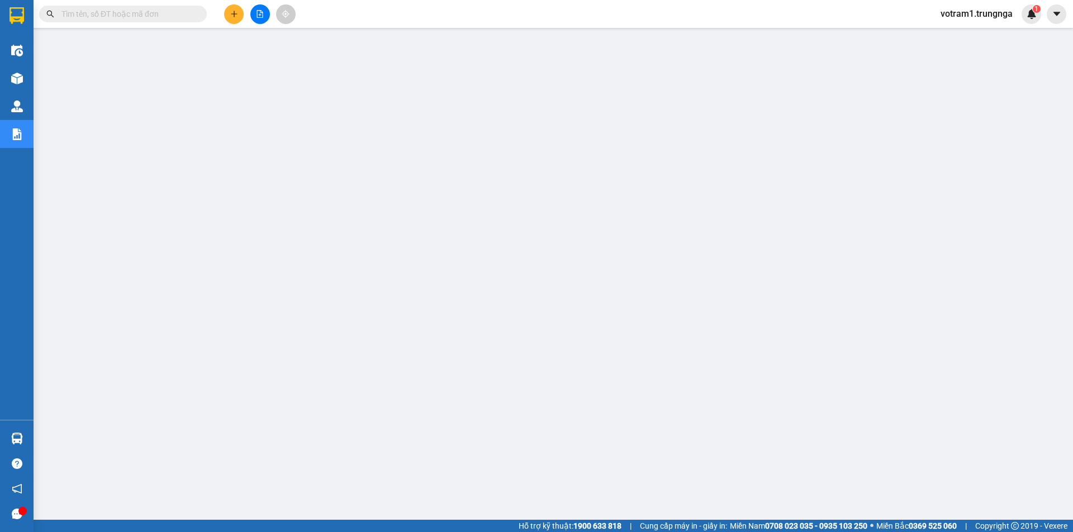
click at [160, 13] on input "text" at bounding box center [127, 14] width 132 height 12
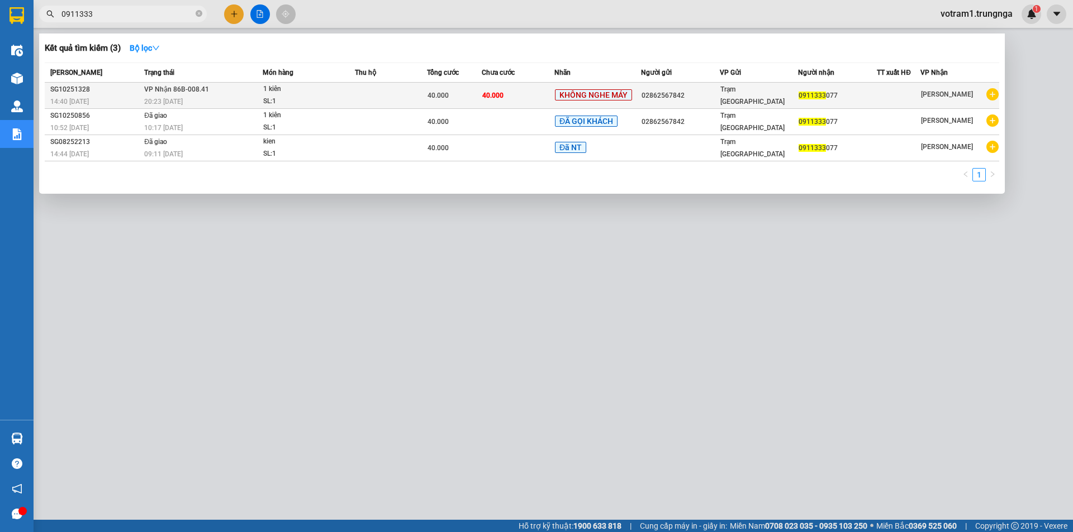
type input "0911333"
click at [213, 94] on td "VP Nhận 86B-008.41 20:23 - 14/10" at bounding box center [201, 96] width 121 height 26
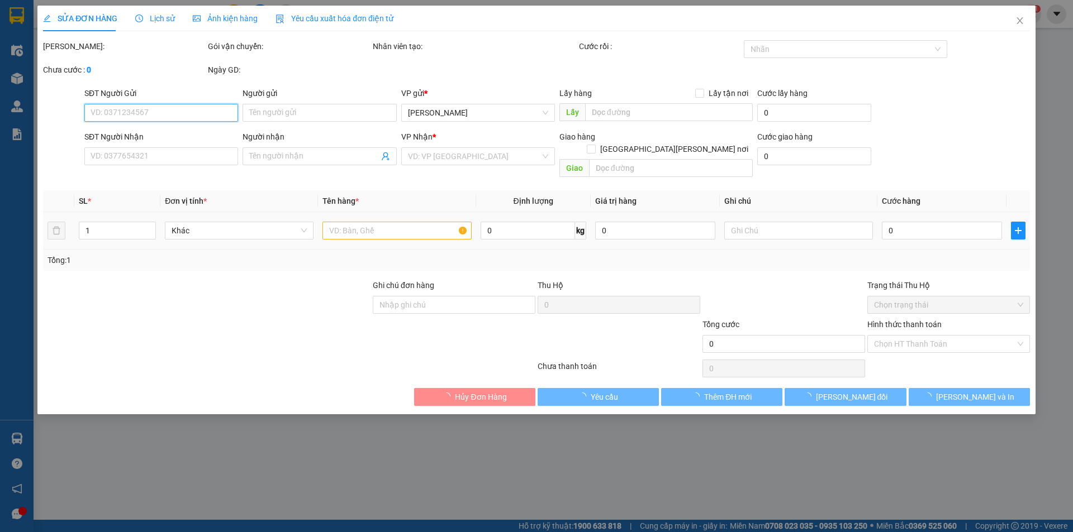
type input "02862567842"
type input "0911333077"
type input "40.000"
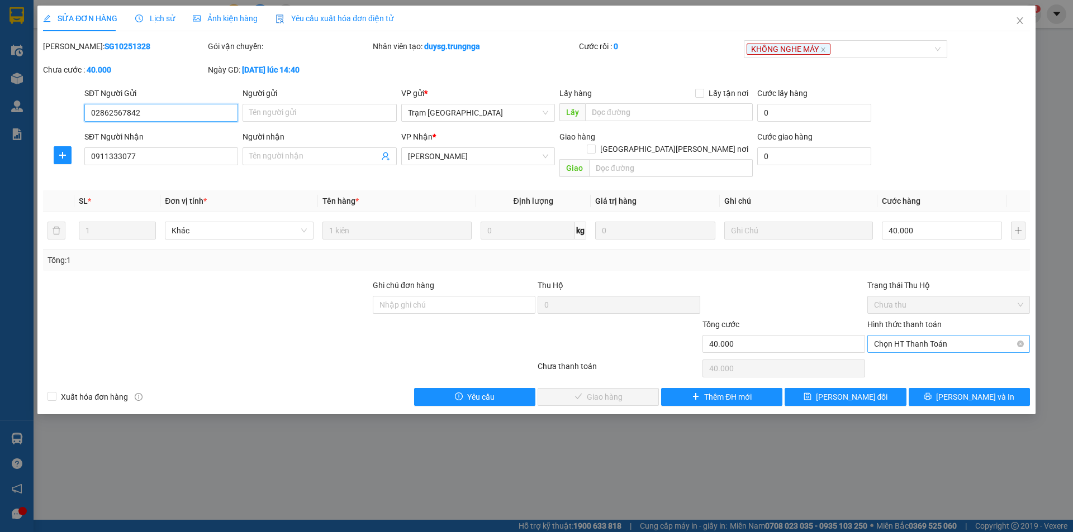
click at [910, 336] on span "Chọn HT Thanh Toán" at bounding box center [948, 344] width 149 height 17
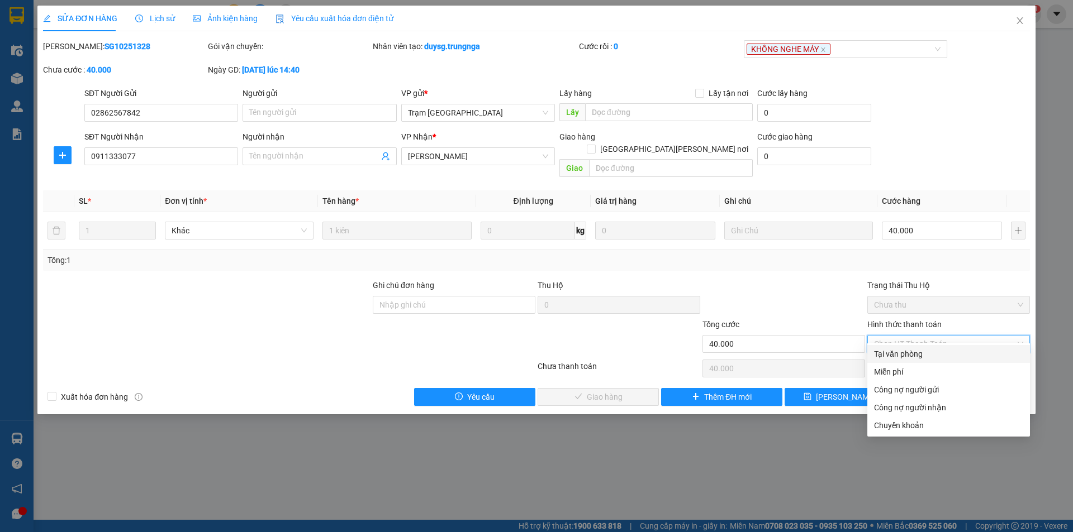
click at [908, 353] on div "Tại văn phòng" at bounding box center [948, 354] width 149 height 12
type input "0"
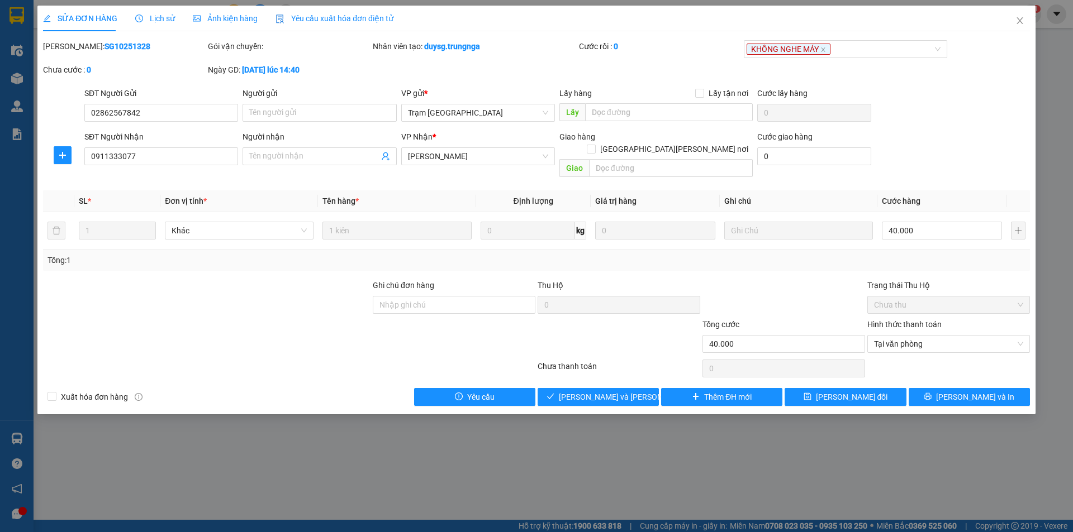
click at [755, 279] on div at bounding box center [783, 298] width 165 height 39
click at [949, 336] on span "Tại văn phòng" at bounding box center [948, 344] width 149 height 17
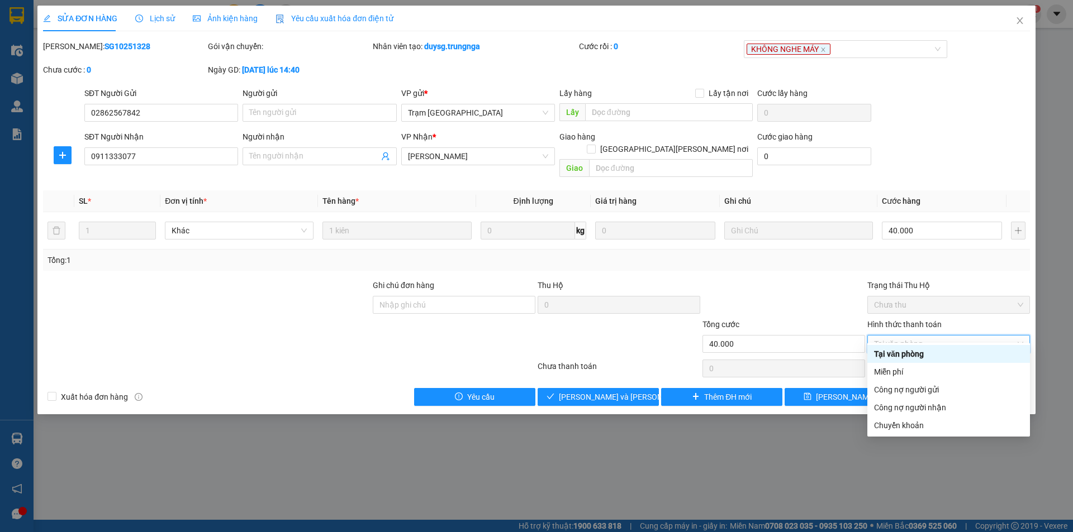
click at [928, 358] on div "Tại văn phòng" at bounding box center [948, 354] width 149 height 12
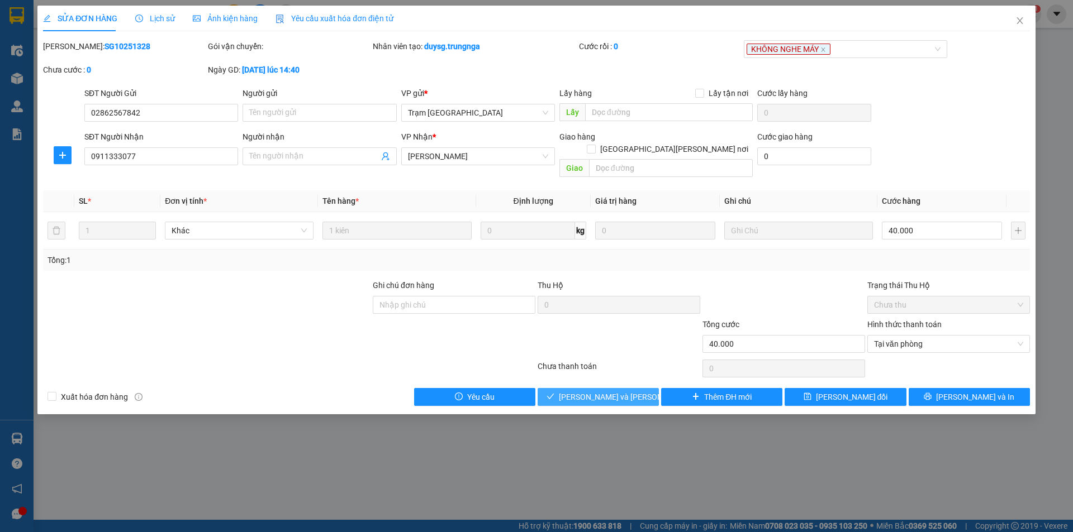
click at [591, 391] on span "[PERSON_NAME] và [PERSON_NAME] hàng" at bounding box center [634, 397] width 151 height 12
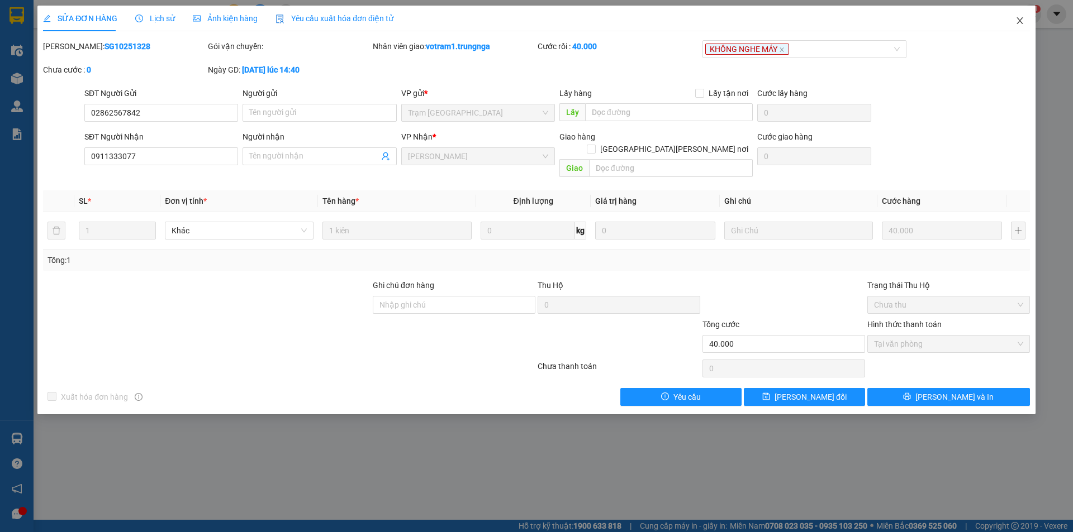
click at [1022, 25] on icon "close" at bounding box center [1019, 20] width 9 height 9
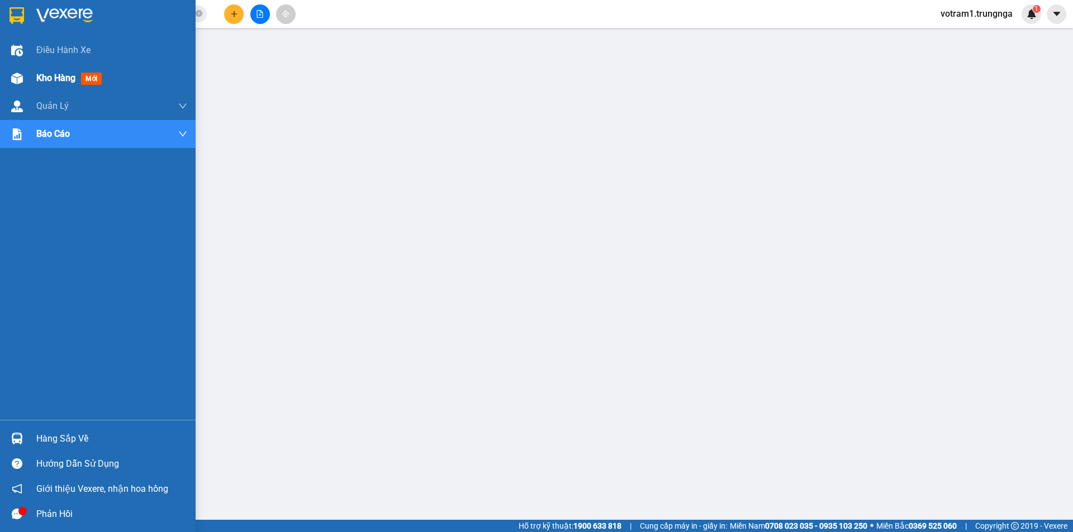
click at [9, 82] on div at bounding box center [17, 79] width 20 height 20
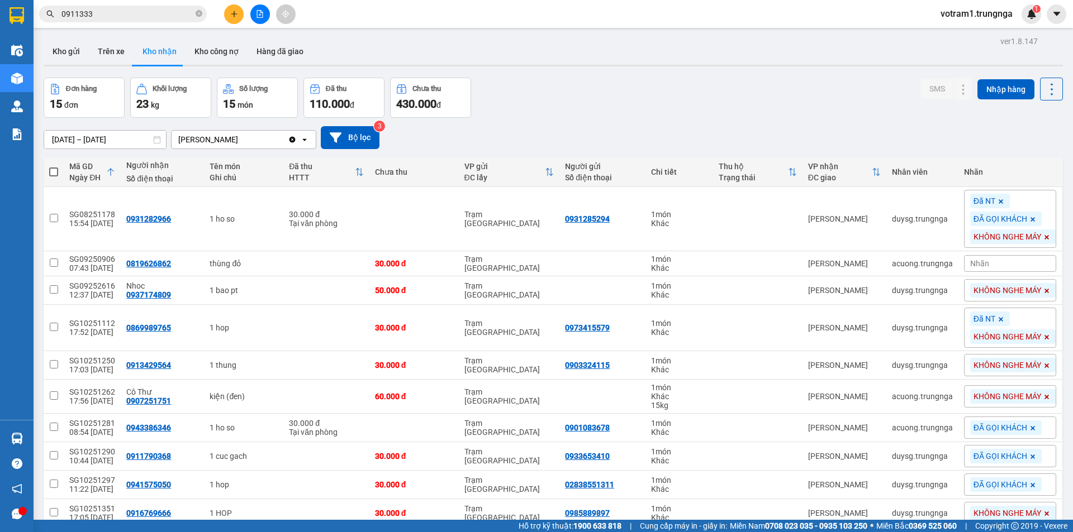
click at [622, 86] on div "Đơn hàng 15 đơn Khối lượng 23 kg Số lượng 15 món Đã thu 110.000 đ Chưa thu 430.…" at bounding box center [553, 98] width 1019 height 40
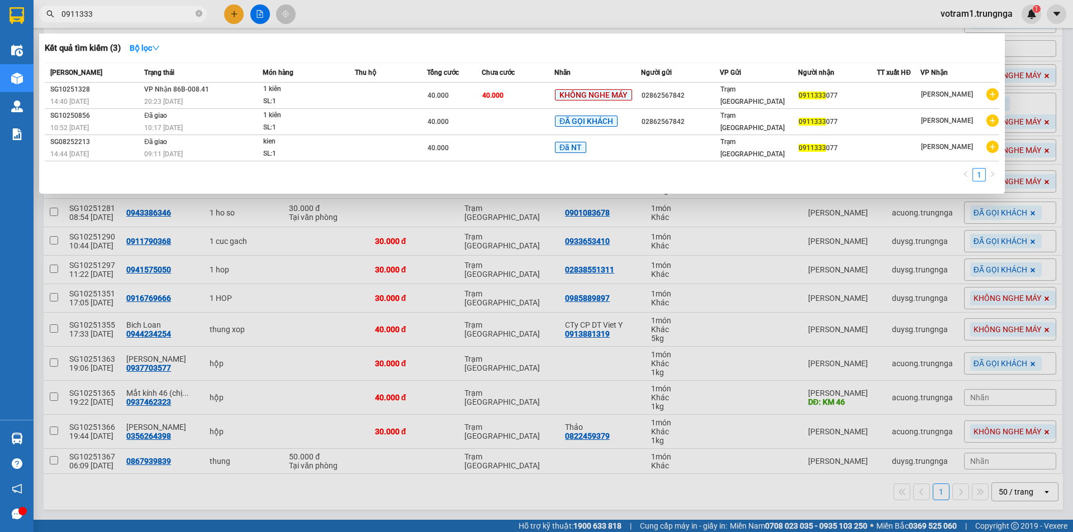
click at [103, 9] on input "0911333" at bounding box center [127, 14] width 132 height 12
type input "0"
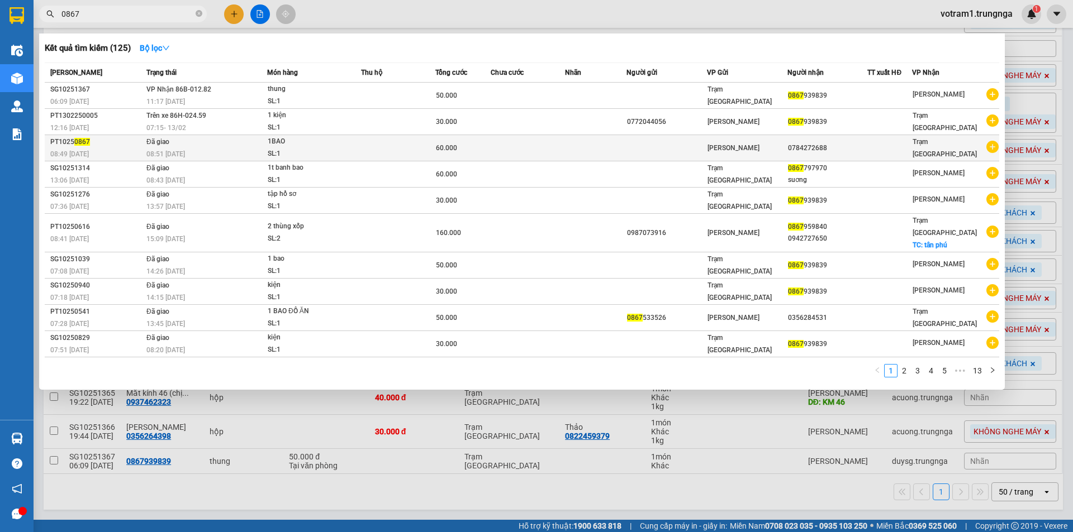
type input "0867"
click at [225, 150] on div "08:51 - 15/10" at bounding box center [206, 154] width 120 height 12
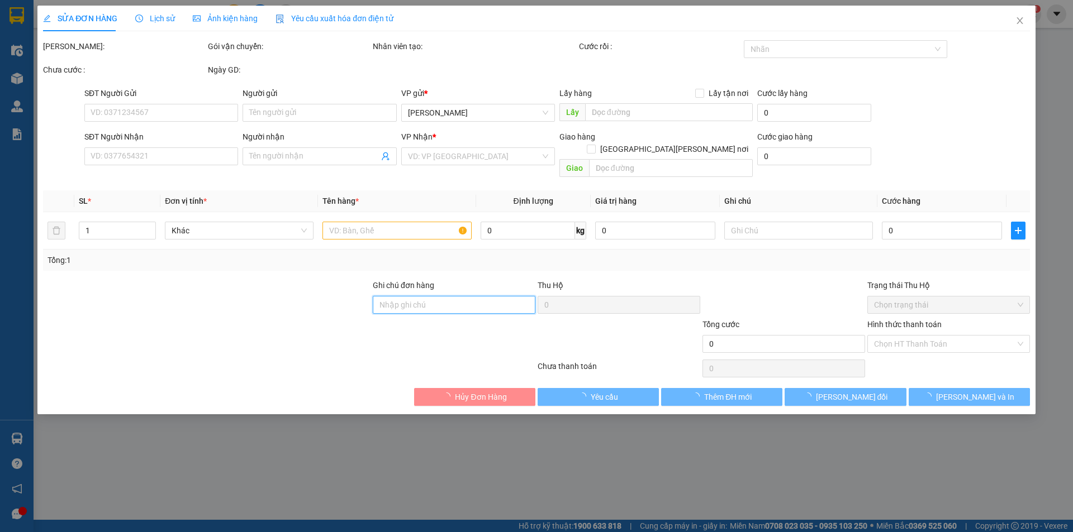
type input "0784272688"
type input "60.000"
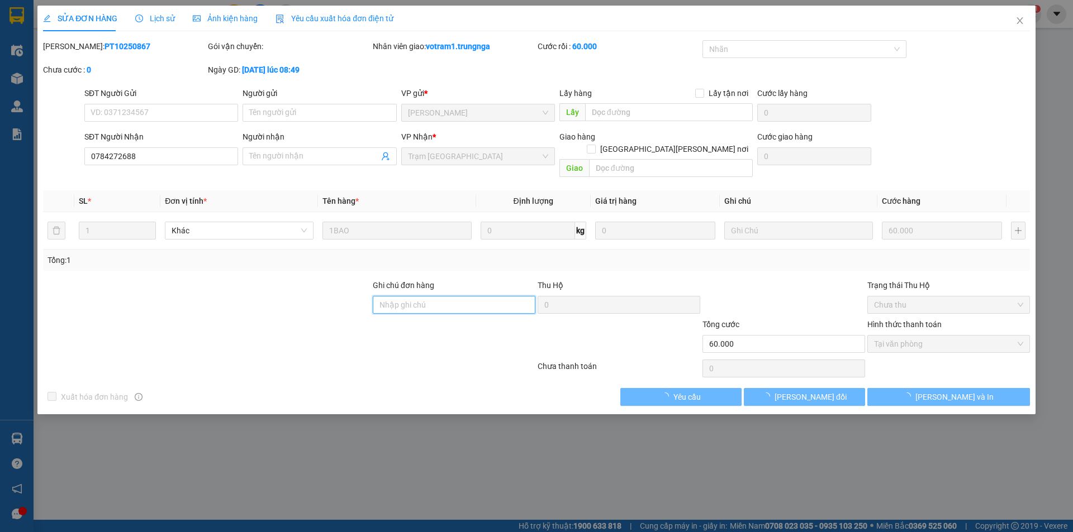
click at [459, 296] on input "Ghi chú đơn hàng" at bounding box center [454, 305] width 163 height 18
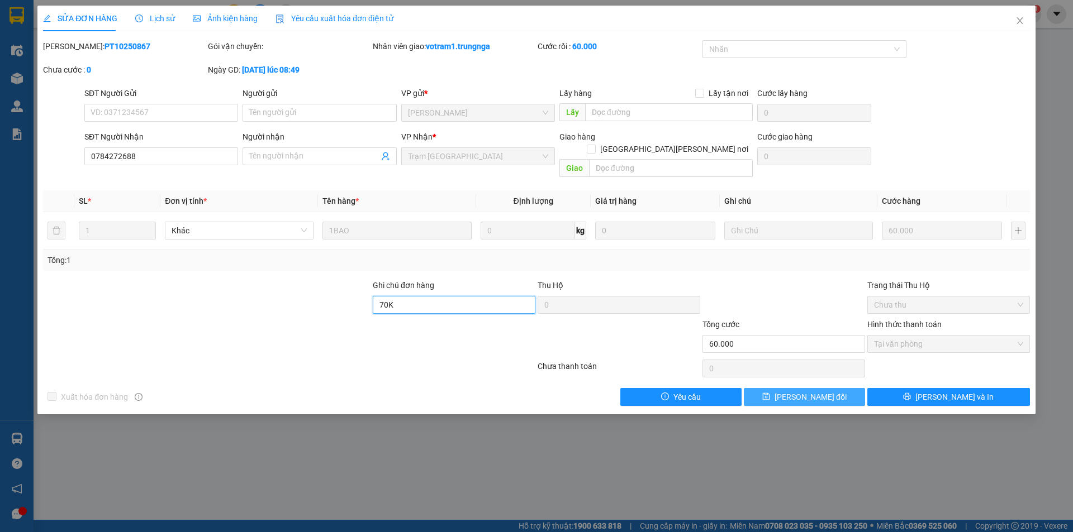
type input "70K"
click at [841, 388] on button "[PERSON_NAME] đổi" at bounding box center [804, 397] width 121 height 18
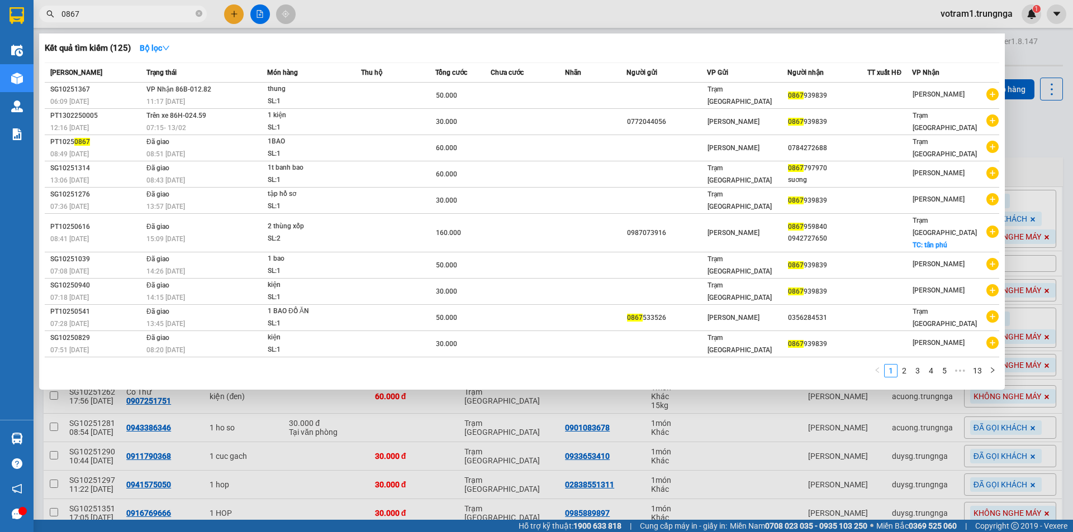
click at [129, 13] on input "0867" at bounding box center [127, 14] width 132 height 12
type input "0"
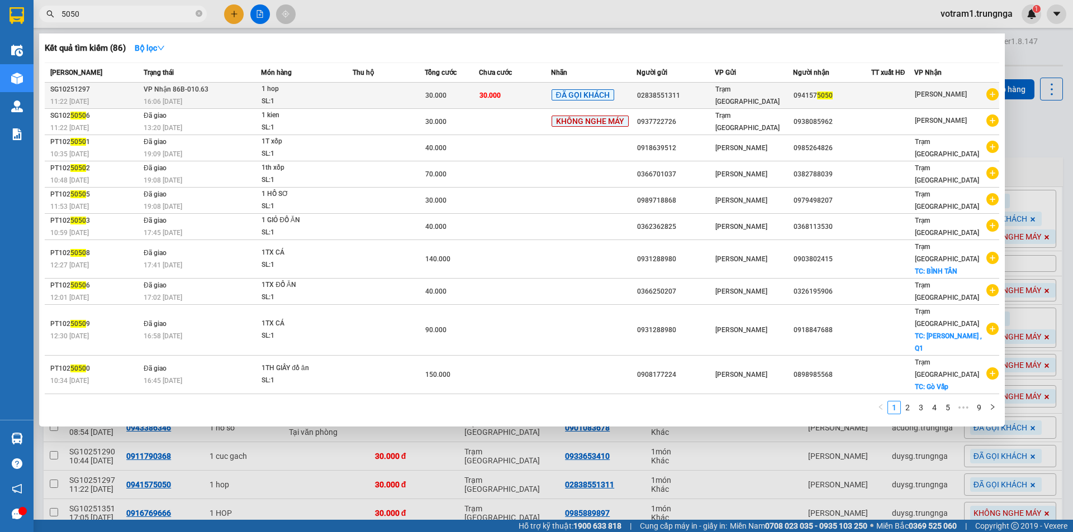
type input "5050"
click at [267, 93] on div "1 hop" at bounding box center [303, 89] width 84 height 12
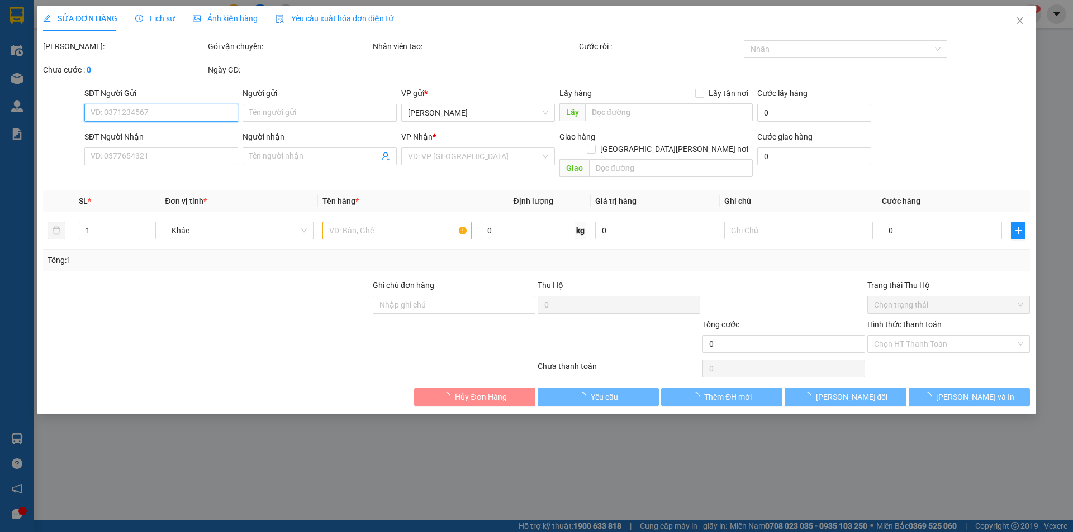
type input "02838551311"
type input "0941575050"
type input "30.000"
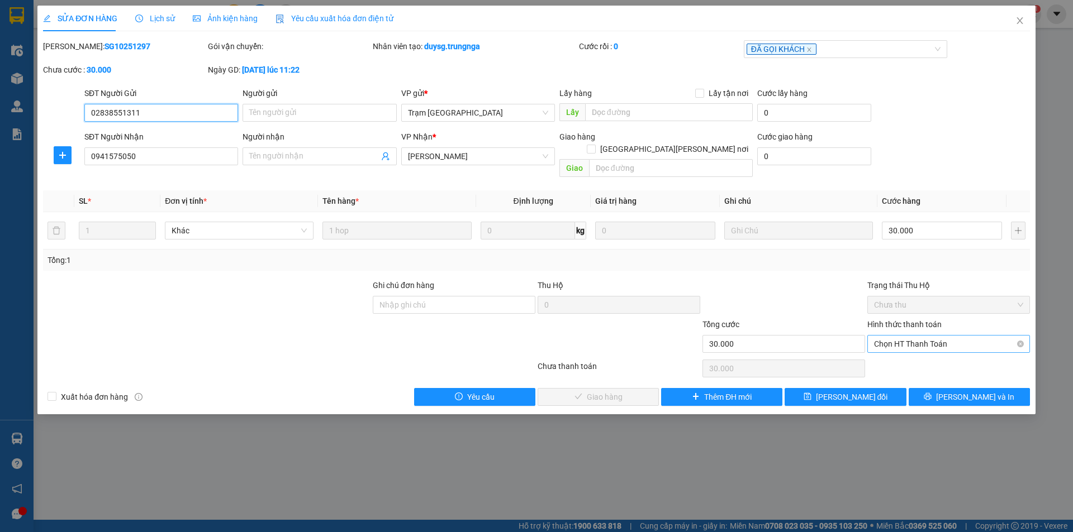
click at [892, 336] on span "Chọn HT Thanh Toán" at bounding box center [948, 344] width 149 height 17
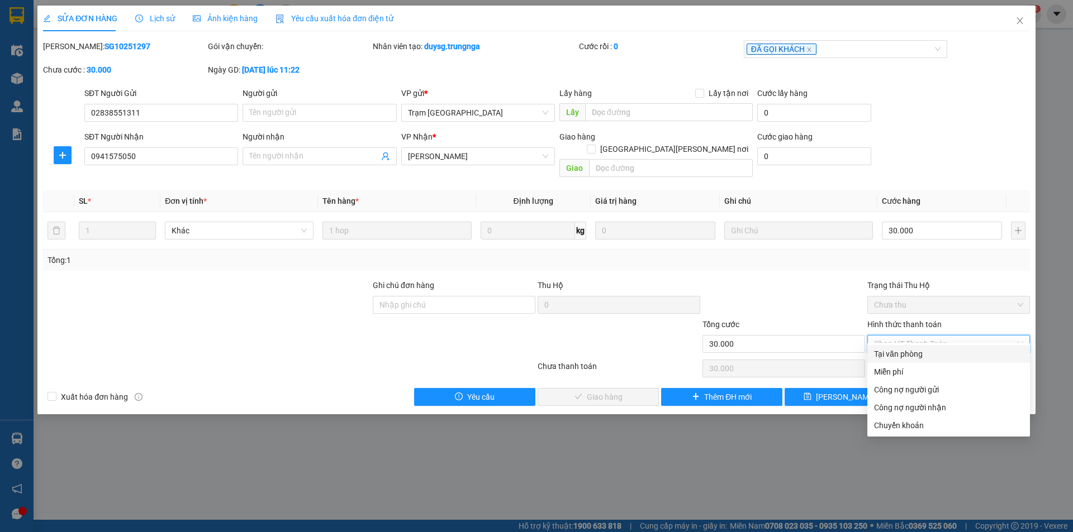
click at [884, 357] on div "Tại văn phòng" at bounding box center [948, 354] width 149 height 12
type input "0"
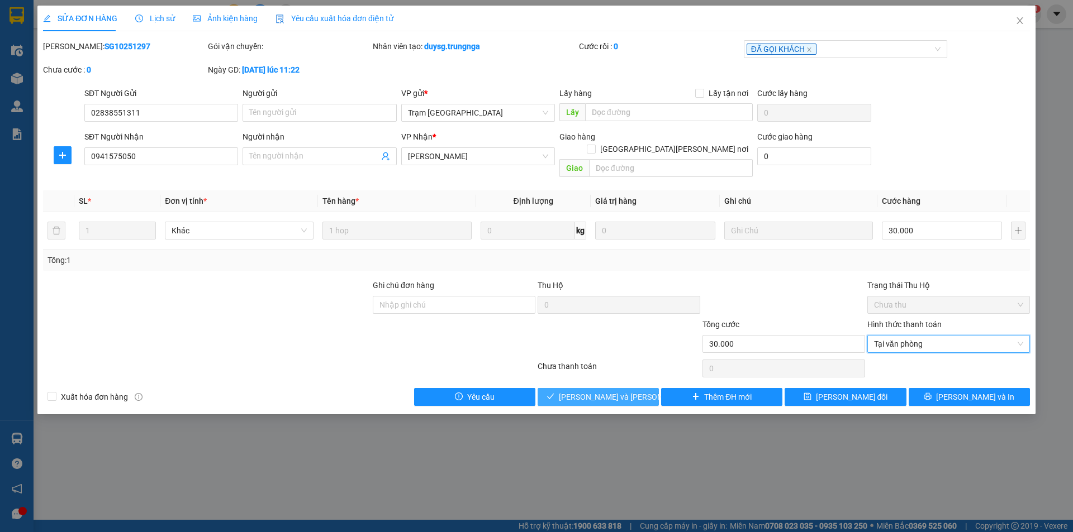
click at [613, 391] on span "[PERSON_NAME] và [PERSON_NAME] hàng" at bounding box center [634, 397] width 151 height 12
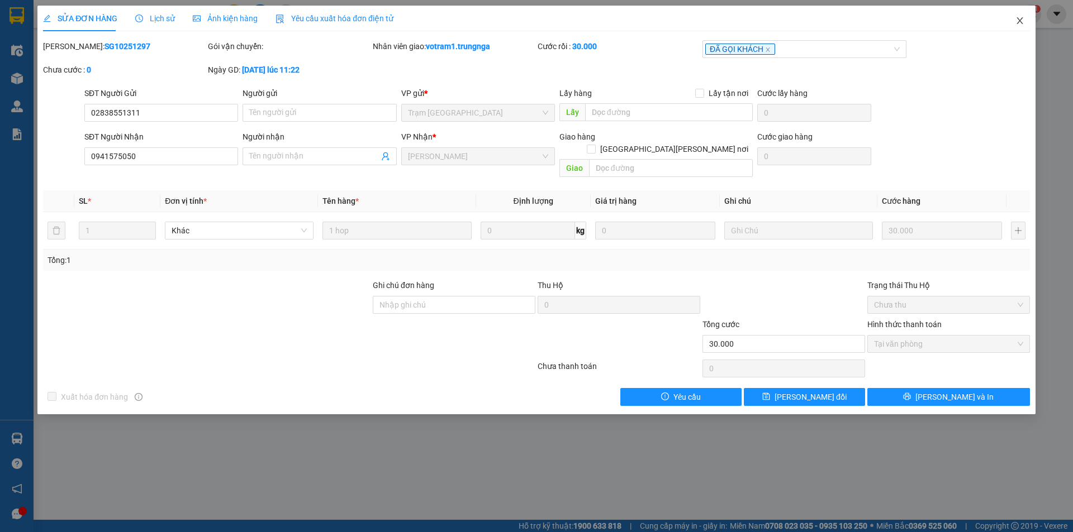
click at [1020, 26] on span "Close" at bounding box center [1019, 21] width 31 height 31
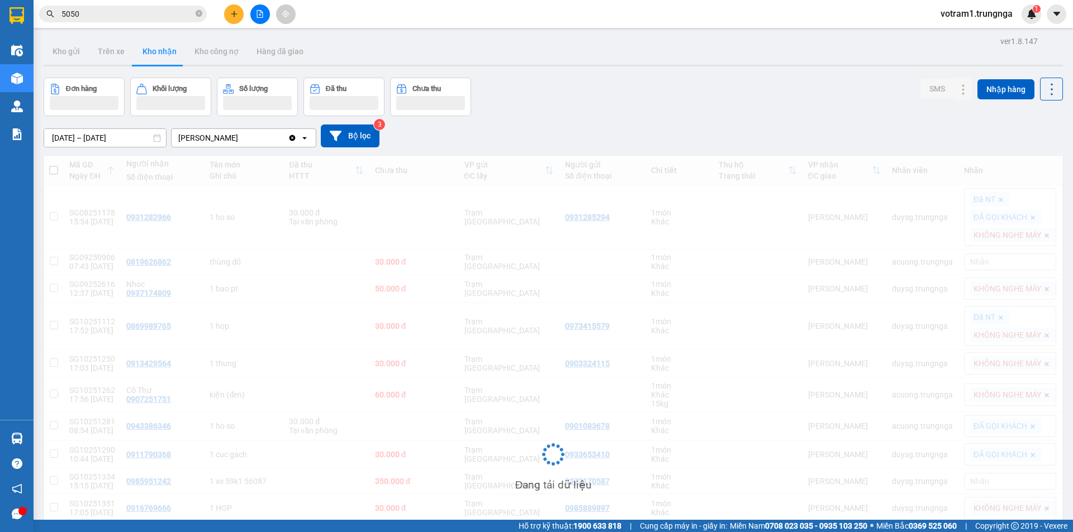
click at [124, 16] on input "5050" at bounding box center [127, 14] width 132 height 12
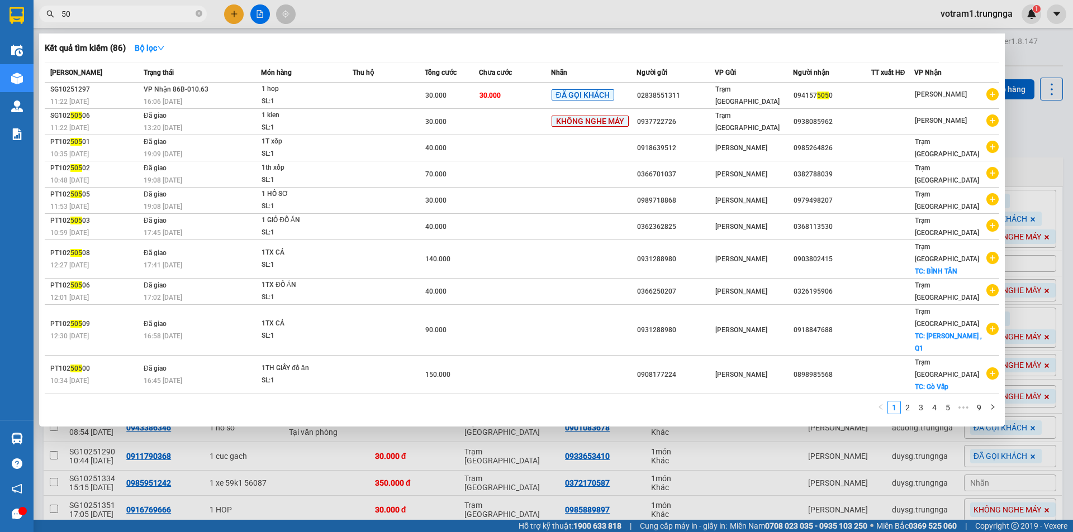
type input "5"
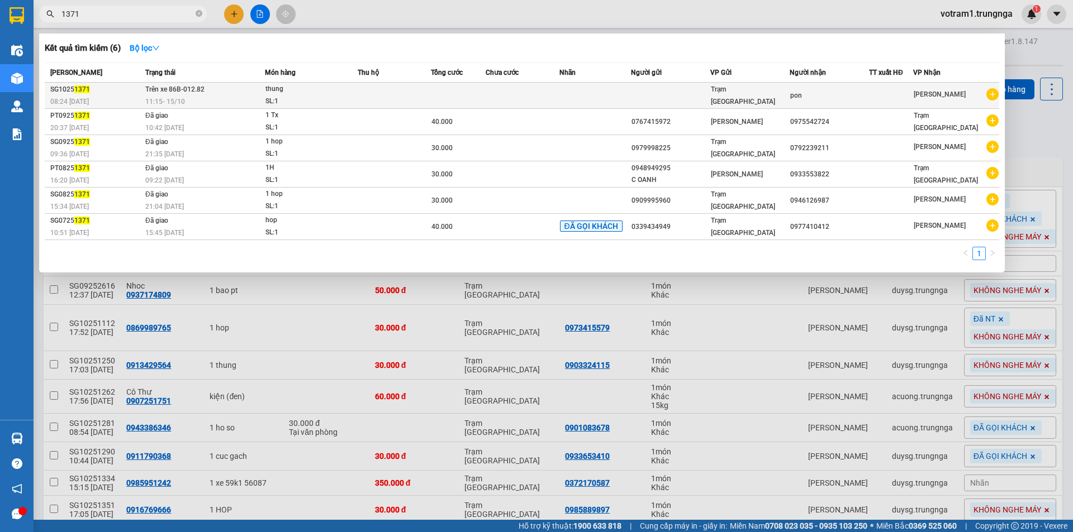
type input "1371"
click at [257, 89] on td "Trên xe 86B-012.82 11:15 - 15/10" at bounding box center [203, 96] width 122 height 26
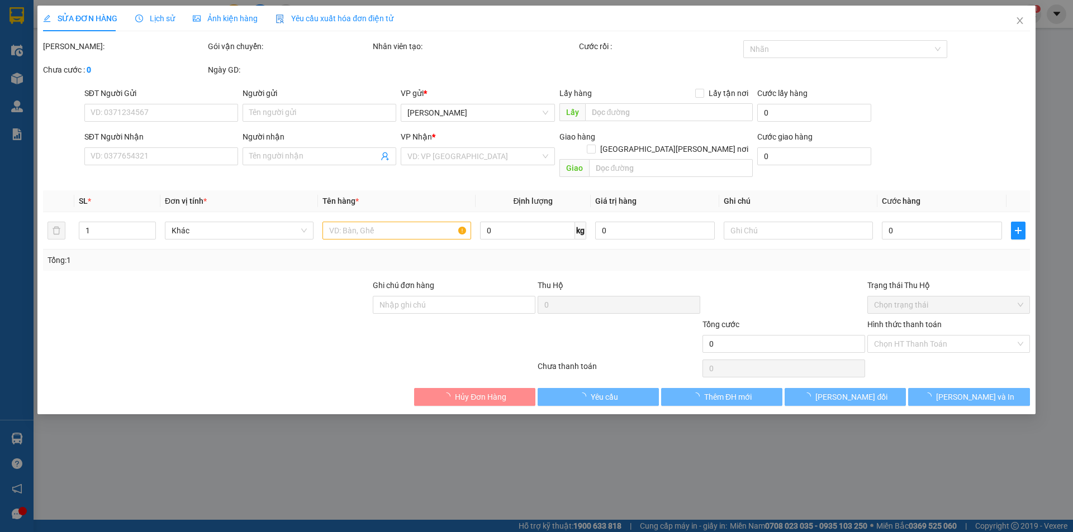
type input "pon"
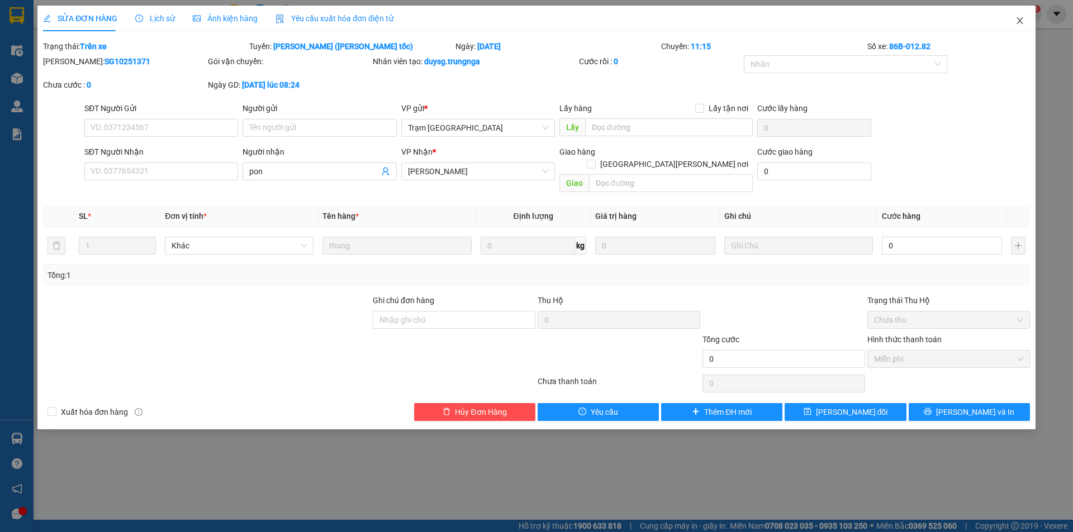
click at [1023, 26] on span "Close" at bounding box center [1019, 21] width 31 height 31
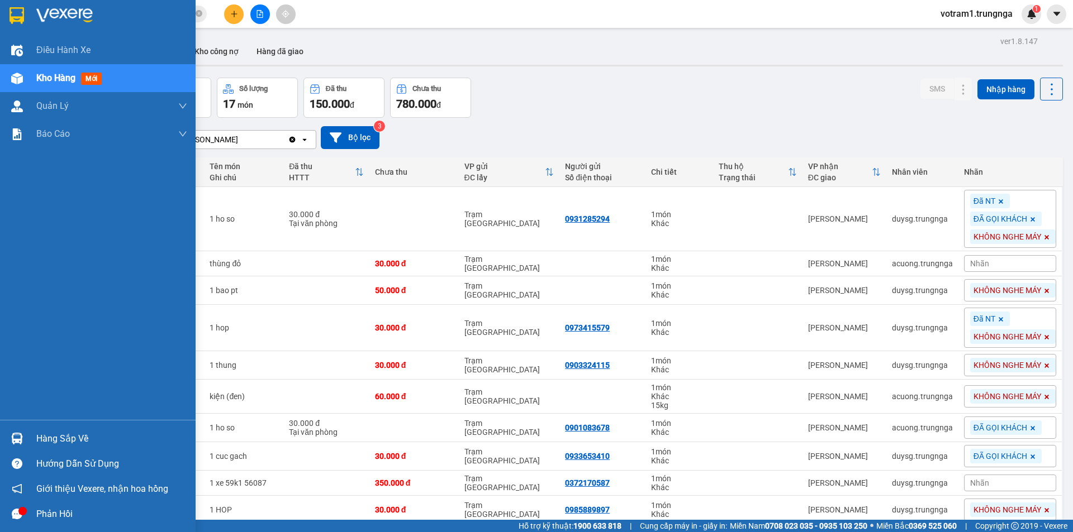
click at [30, 441] on div "Hàng sắp về" at bounding box center [98, 438] width 196 height 25
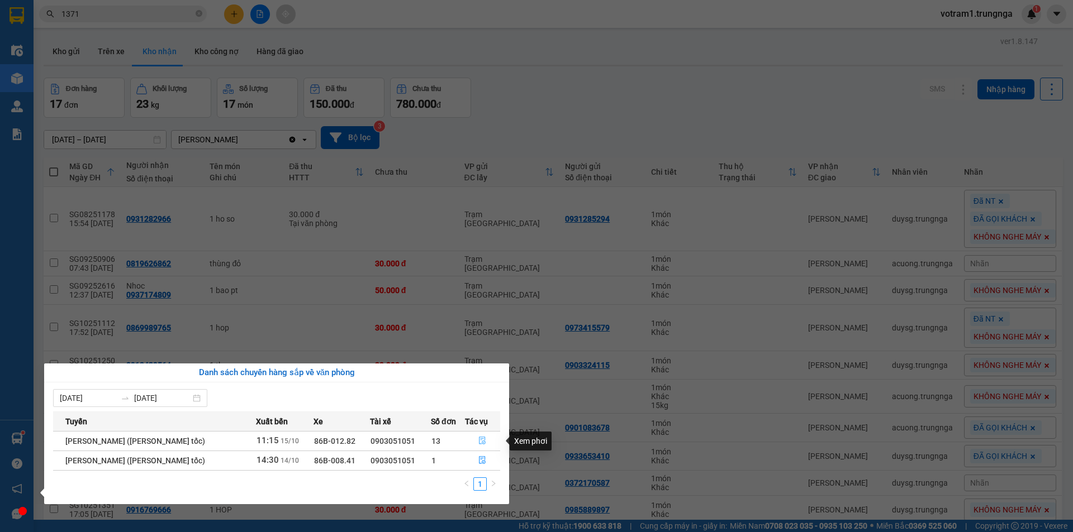
click at [481, 441] on icon "file-done" at bounding box center [482, 441] width 8 height 8
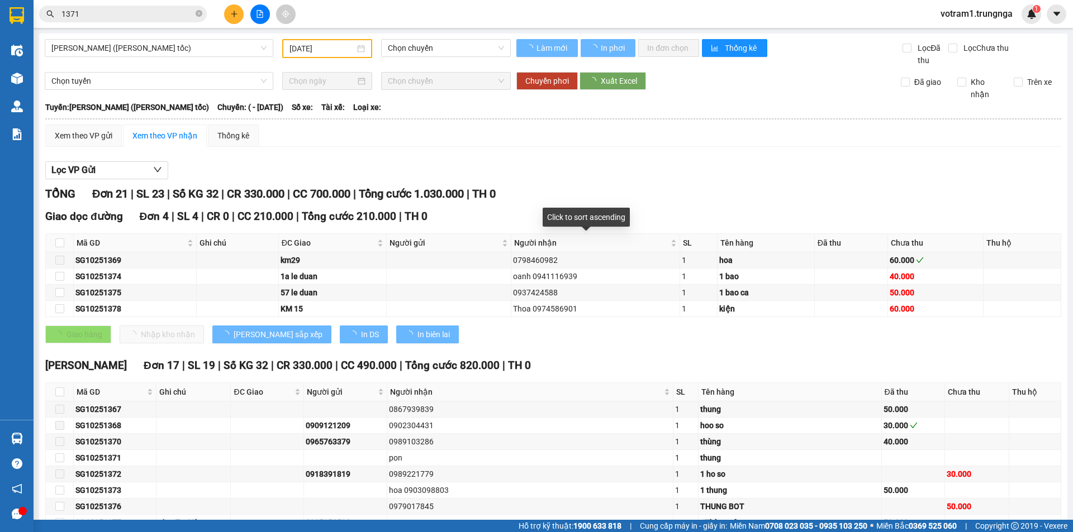
type input "[DATE]"
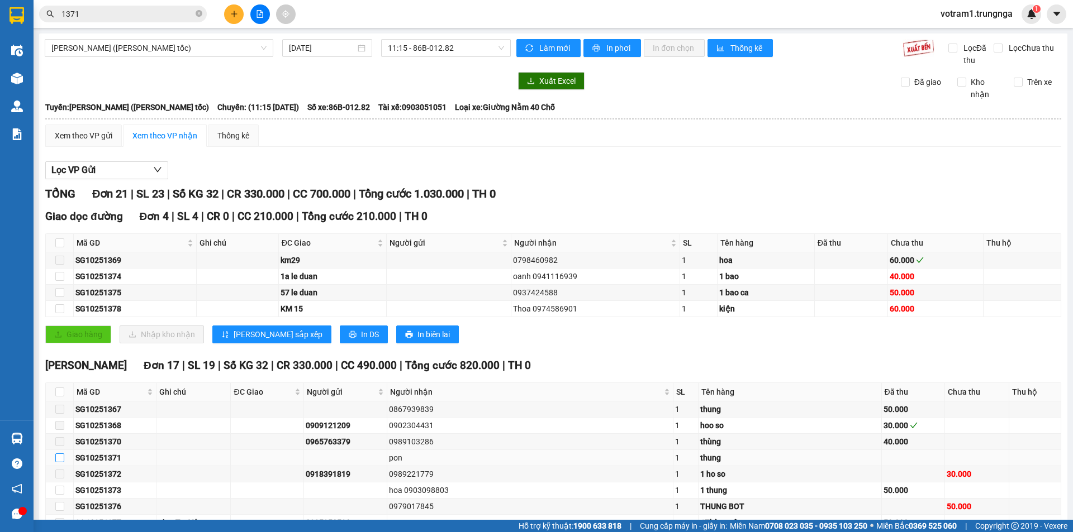
click at [63, 459] on input "checkbox" at bounding box center [59, 458] width 9 height 9
checkbox input "true"
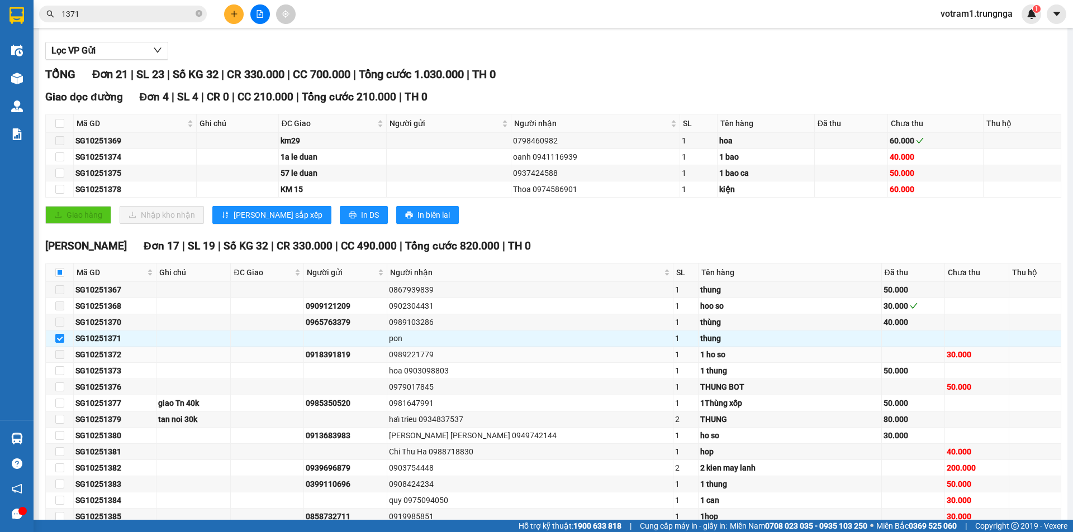
scroll to position [215, 0]
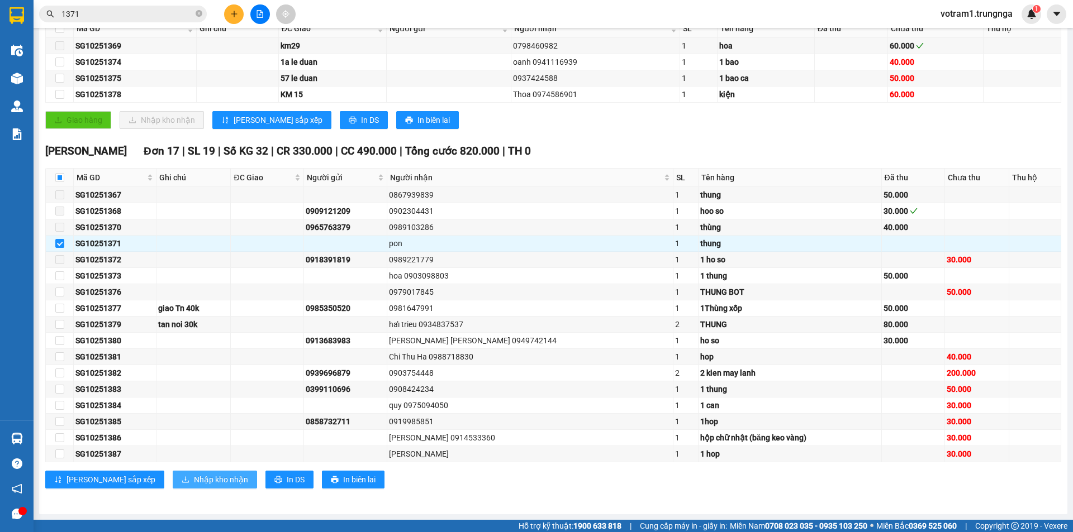
click at [194, 478] on span "Nhập kho nhận" at bounding box center [221, 480] width 54 height 12
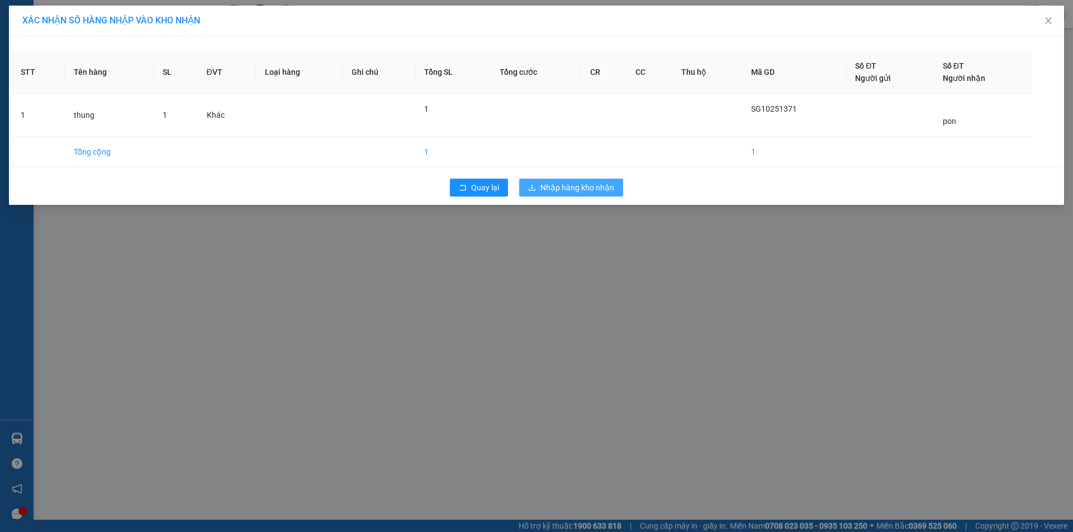
click at [555, 196] on button "Nhập hàng kho nhận" at bounding box center [571, 188] width 104 height 18
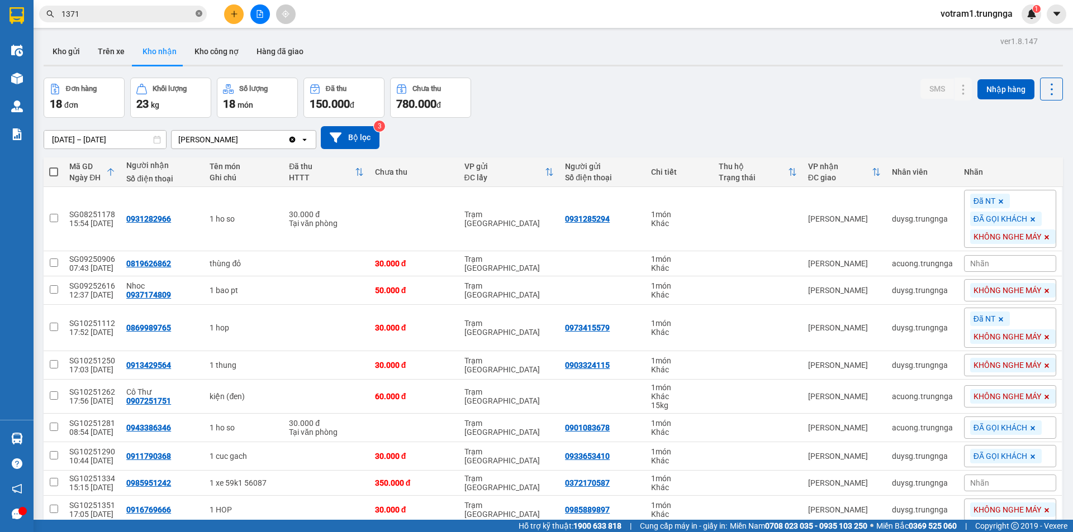
click at [199, 12] on icon "close-circle" at bounding box center [199, 13] width 7 height 7
click at [145, 9] on input "text" at bounding box center [127, 14] width 132 height 12
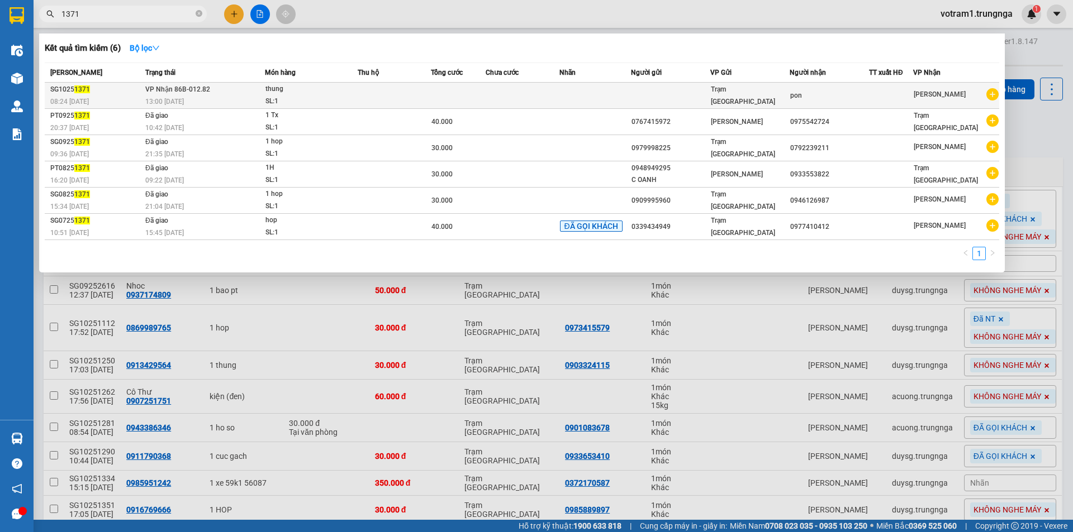
type input "1371"
click at [269, 88] on div "thung" at bounding box center [307, 89] width 84 height 12
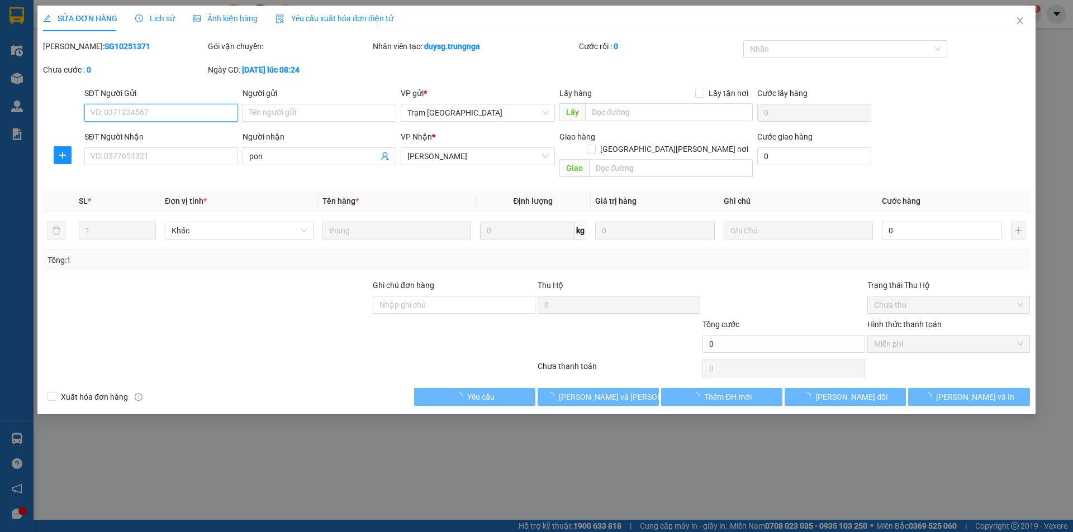
type input "pon"
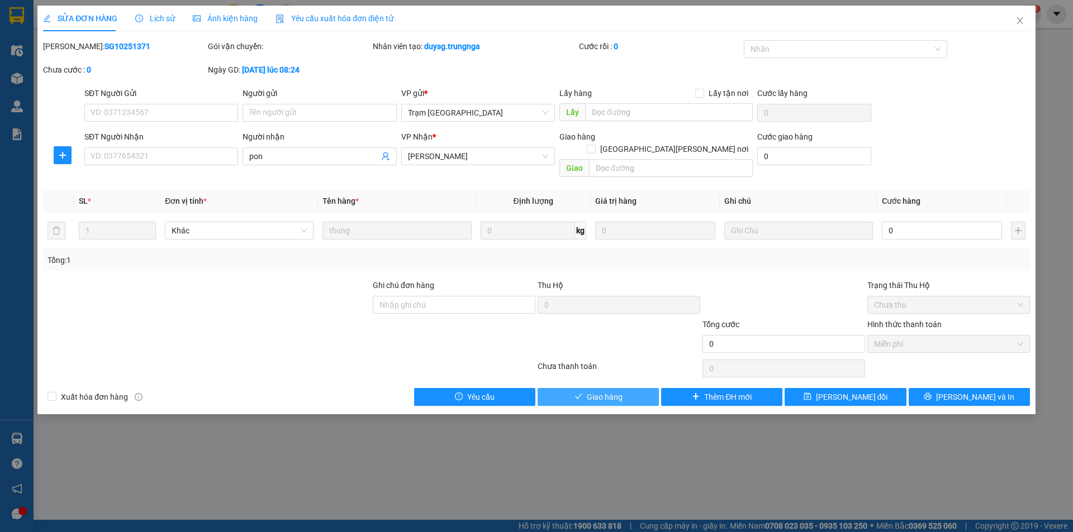
click at [629, 388] on button "Giao hàng" at bounding box center [597, 397] width 121 height 18
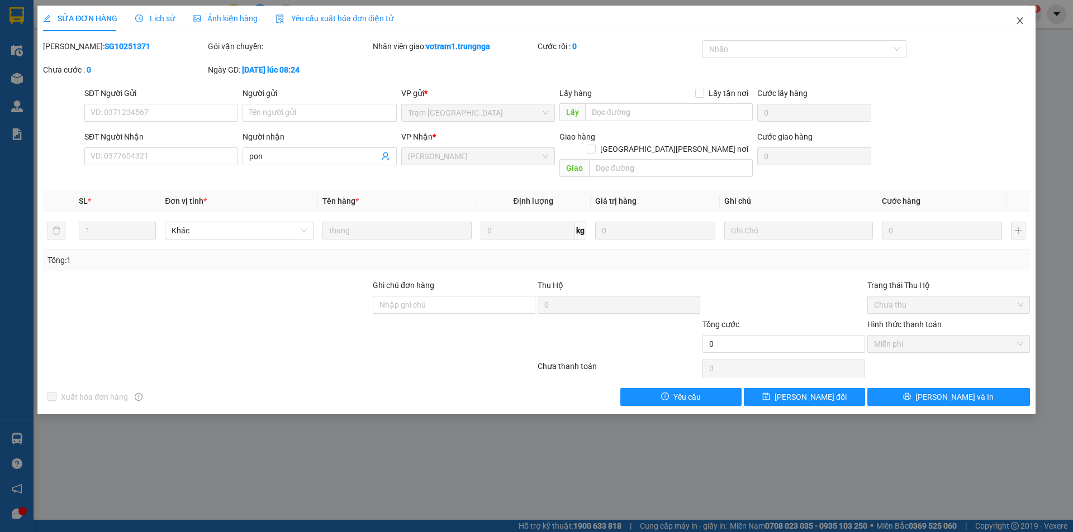
click at [1020, 17] on icon "close" at bounding box center [1019, 20] width 9 height 9
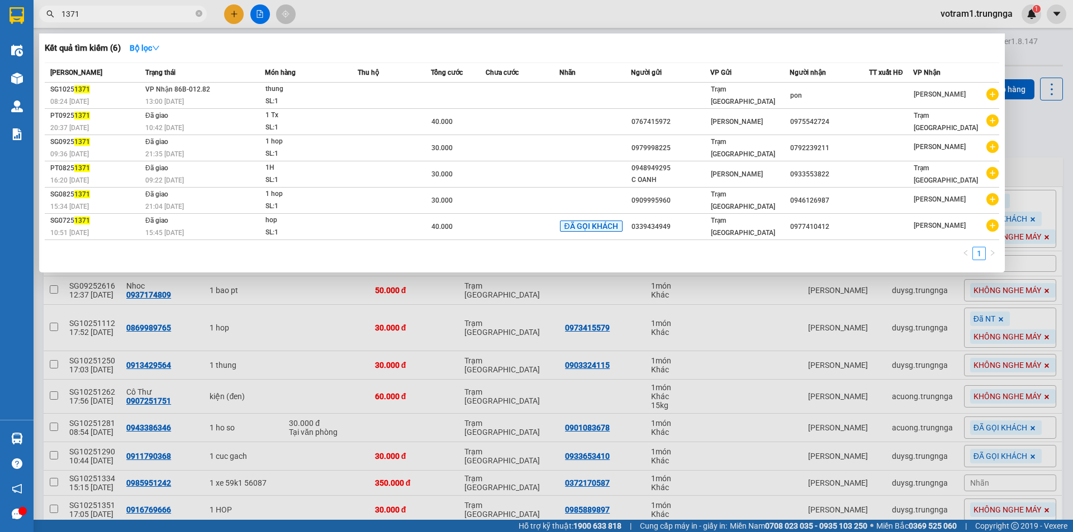
click at [133, 7] on span "1371" at bounding box center [123, 14] width 168 height 17
click at [132, 11] on input "1371" at bounding box center [127, 14] width 132 height 12
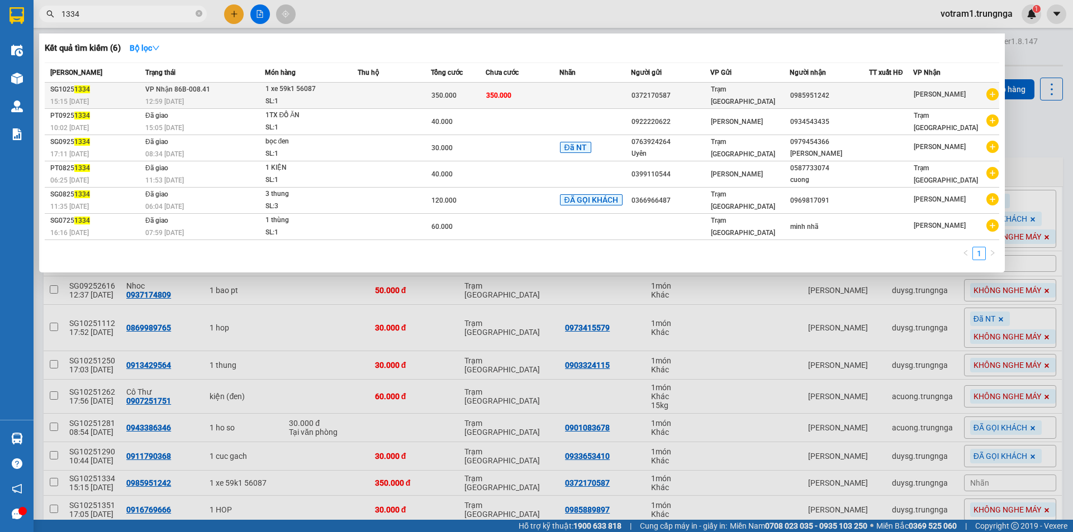
type input "1334"
click at [813, 105] on td "0985951242" at bounding box center [828, 96] width 79 height 26
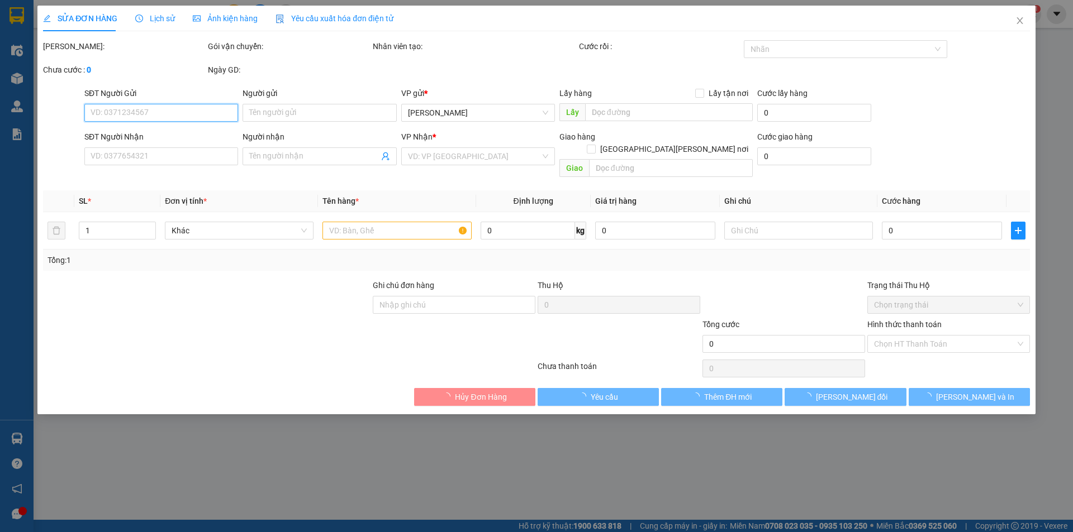
type input "0372170587"
type input "0985951242"
type input "350.000"
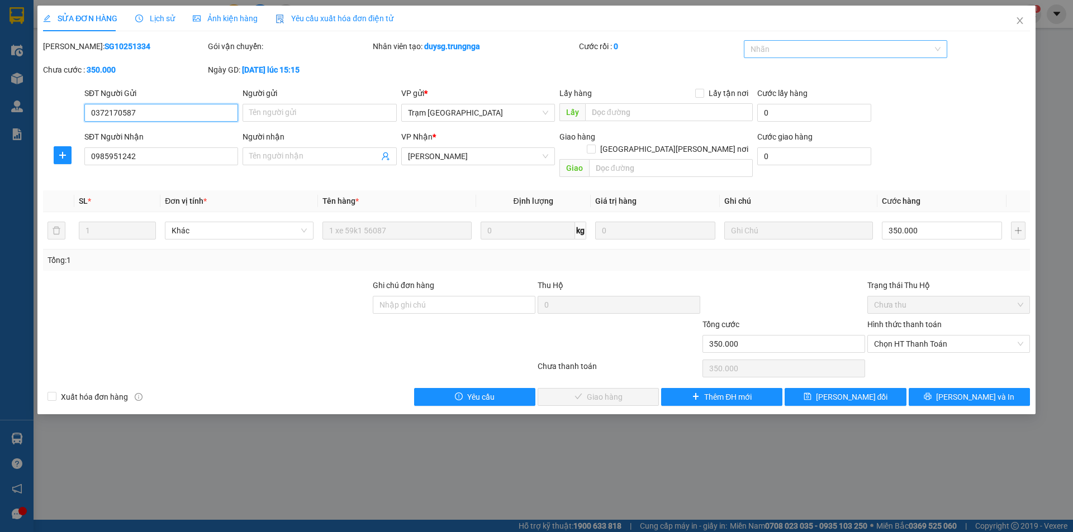
click at [808, 54] on div at bounding box center [839, 48] width 187 height 13
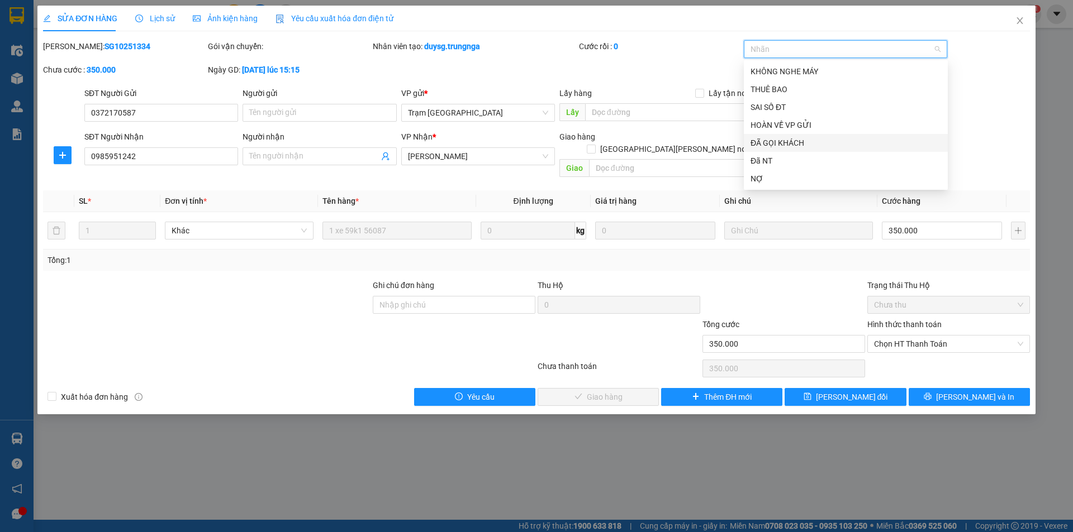
click at [796, 141] on div "ĐÃ GỌI KHÁCH" at bounding box center [845, 143] width 191 height 12
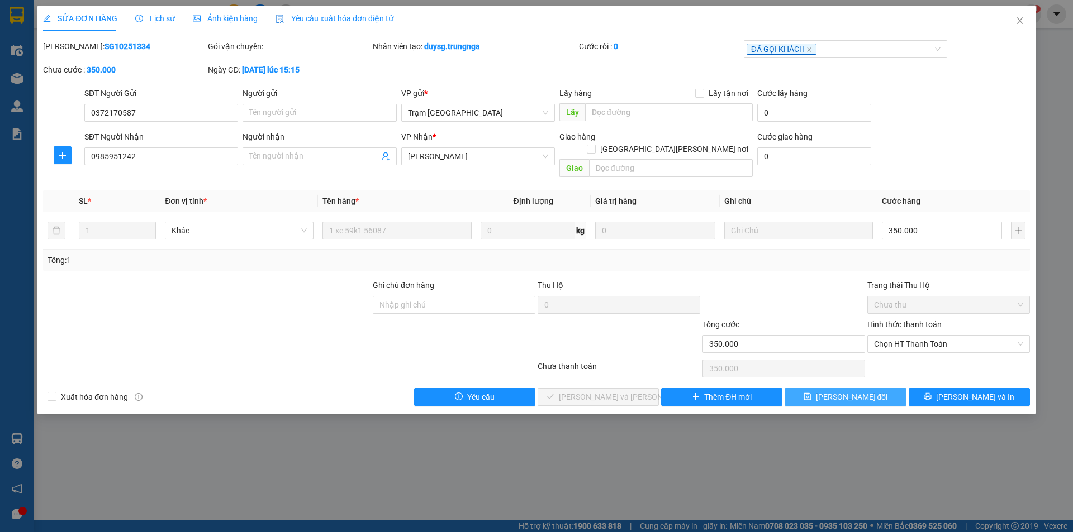
click at [876, 393] on button "[PERSON_NAME] đổi" at bounding box center [844, 397] width 121 height 18
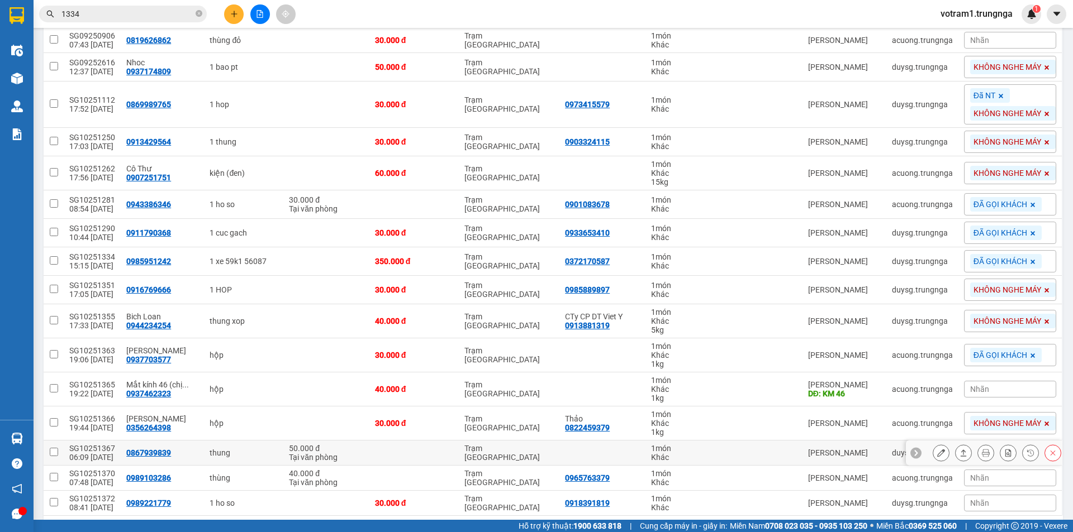
scroll to position [265, 0]
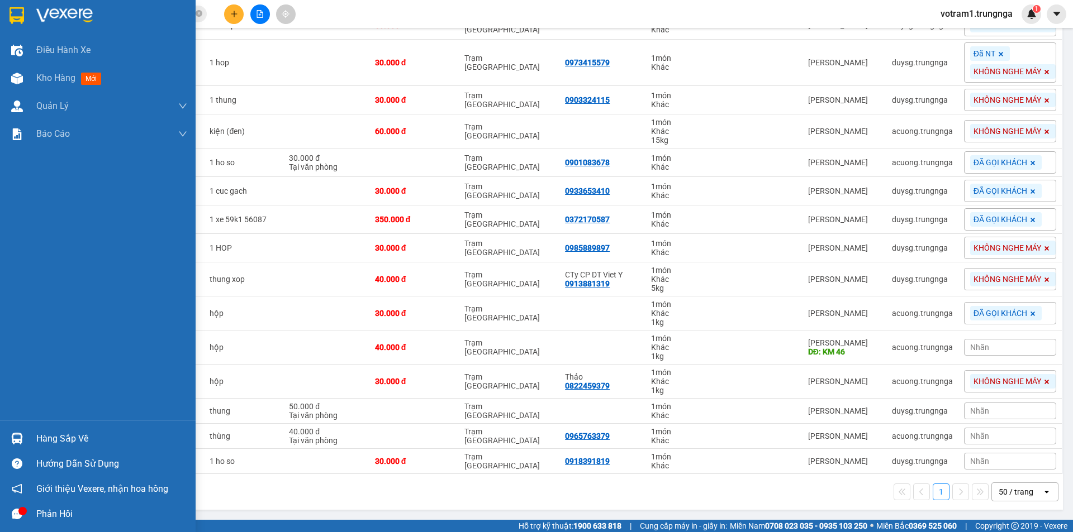
click at [16, 435] on img at bounding box center [17, 439] width 12 height 12
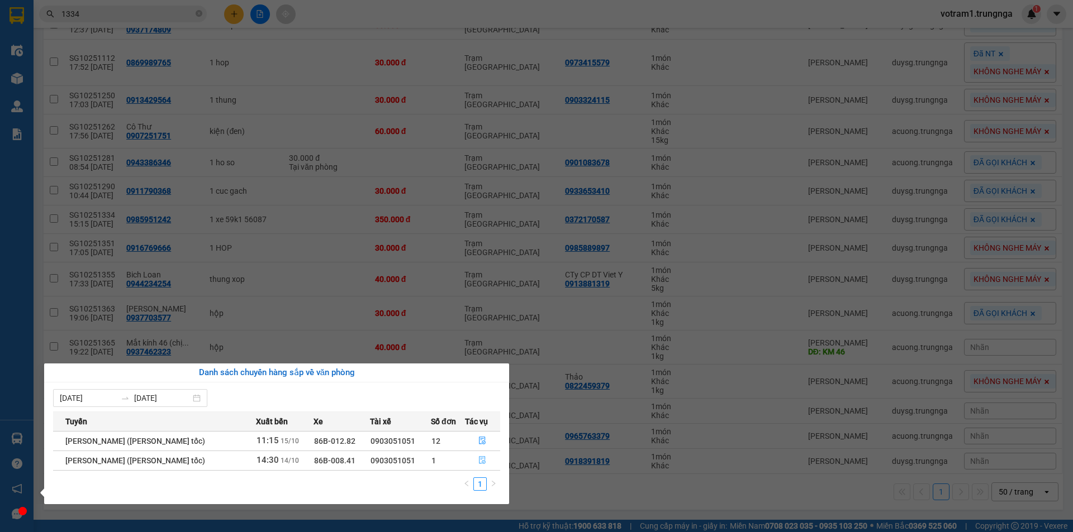
click at [476, 461] on button "button" at bounding box center [482, 461] width 35 height 18
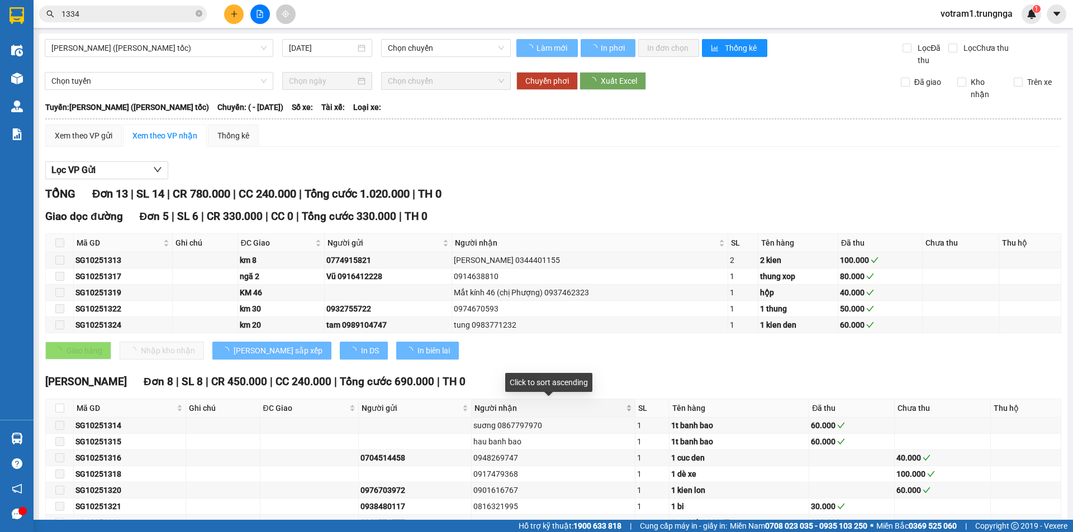
type input "14/10/2025"
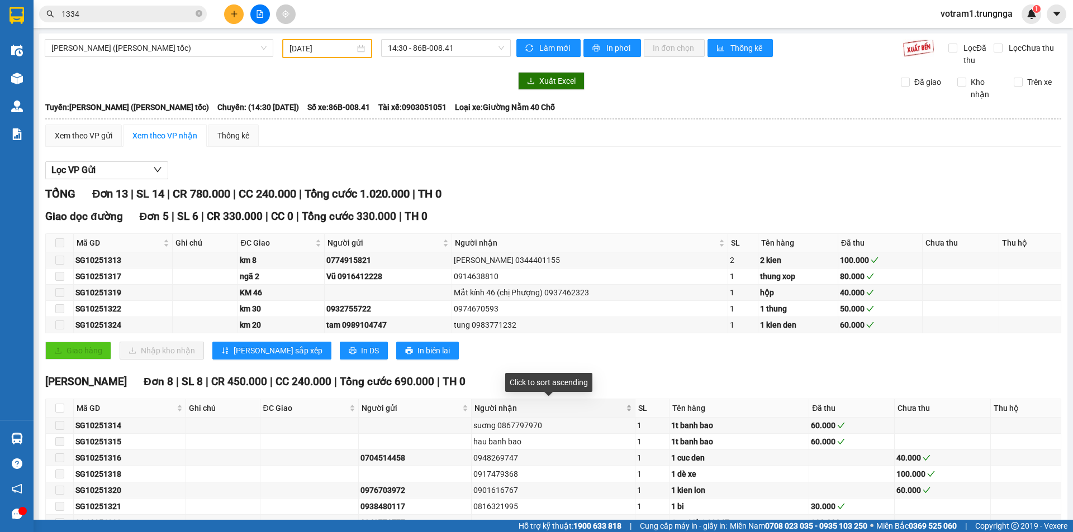
scroll to position [85, 0]
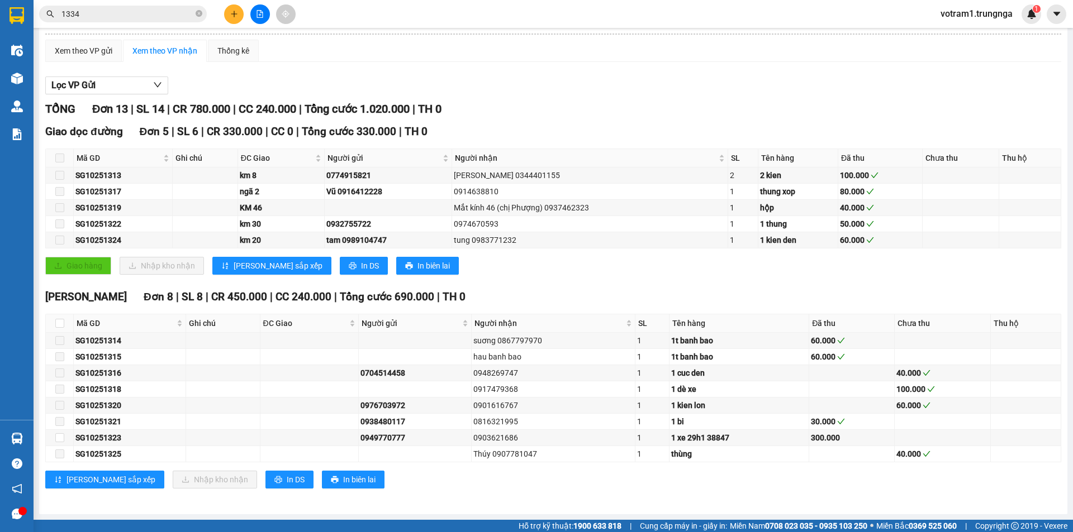
click at [233, 15] on icon "plus" at bounding box center [234, 14] width 8 height 8
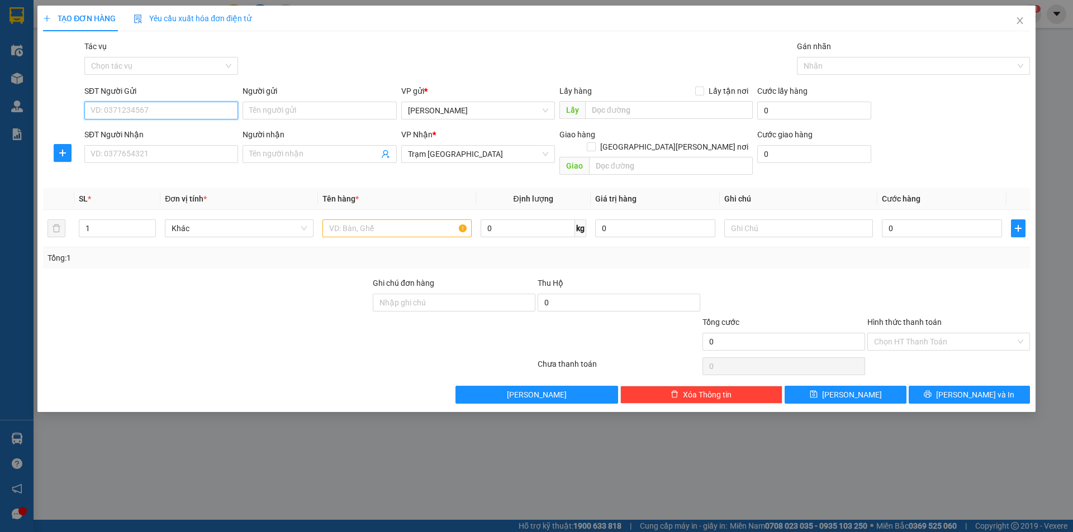
click at [227, 110] on input "SĐT Người Gửi" at bounding box center [161, 111] width 154 height 18
type input "0901670015"
click at [202, 151] on input "SĐT Người Nhận" at bounding box center [161, 154] width 154 height 18
type input "0"
click at [376, 220] on input "text" at bounding box center [396, 229] width 149 height 18
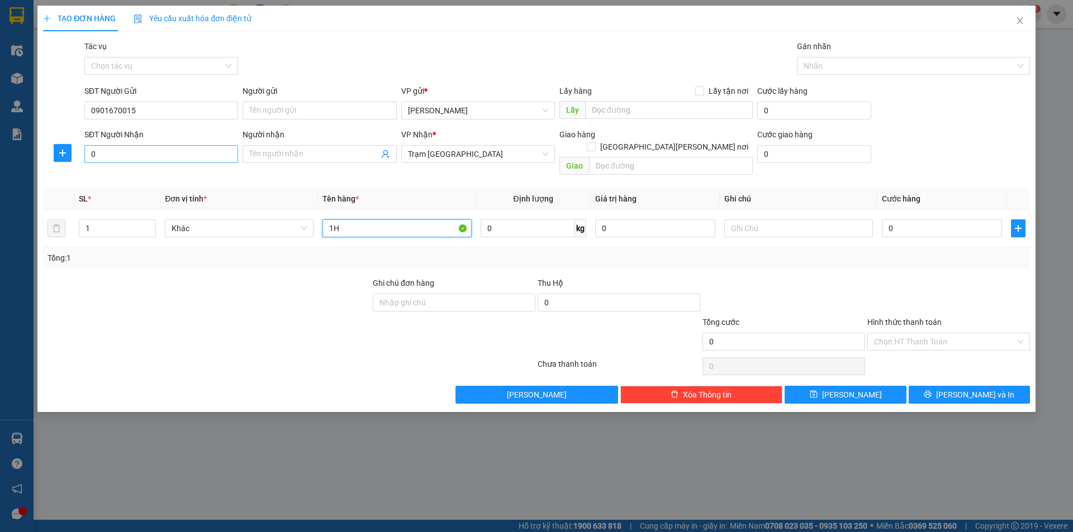
type input "1H"
click at [222, 153] on input "0" at bounding box center [161, 154] width 154 height 18
type input "0799654975"
click at [394, 220] on input "1H" at bounding box center [396, 229] width 149 height 18
type input "1H GTO"
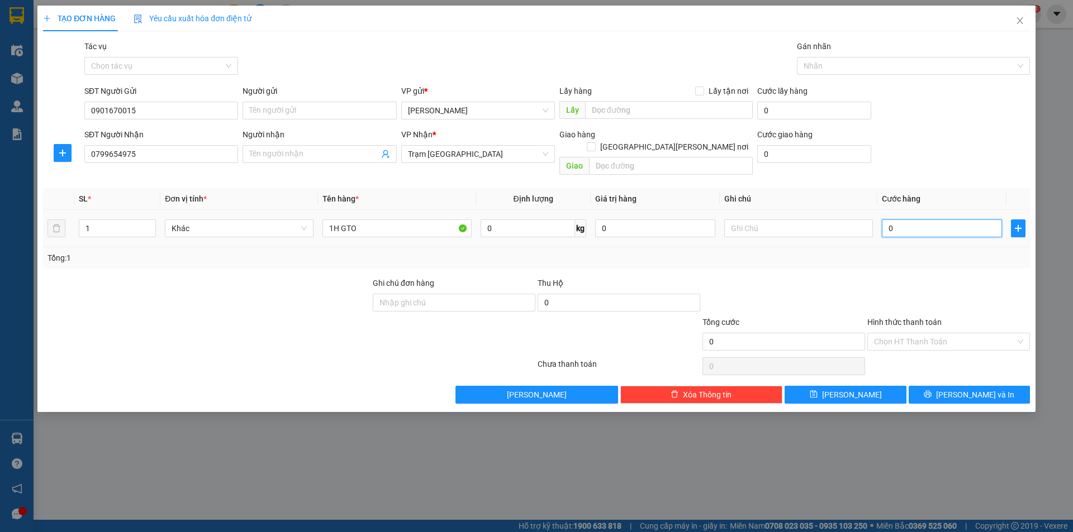
click at [902, 220] on input "0" at bounding box center [942, 229] width 120 height 18
type input "3"
type input "30"
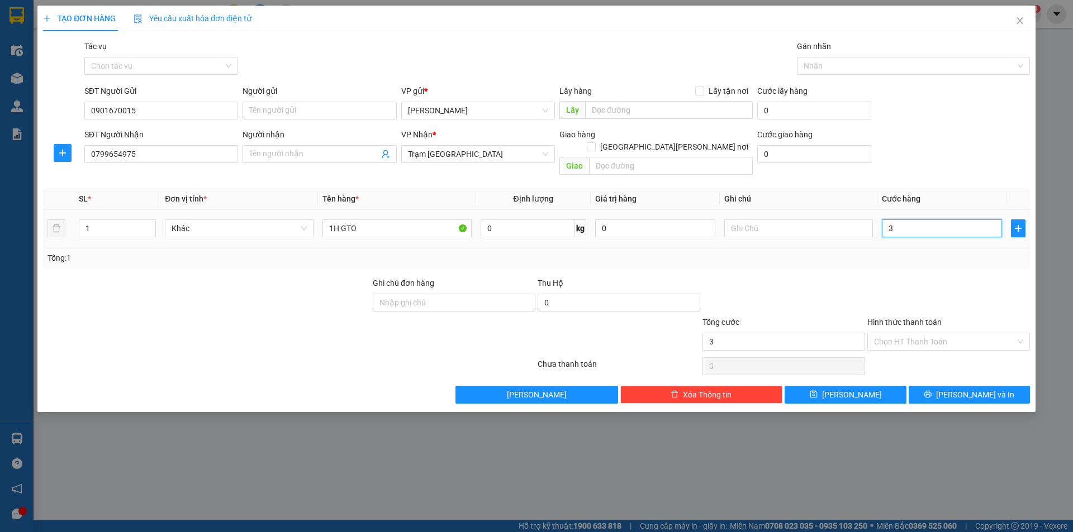
type input "30"
type input "30.000"
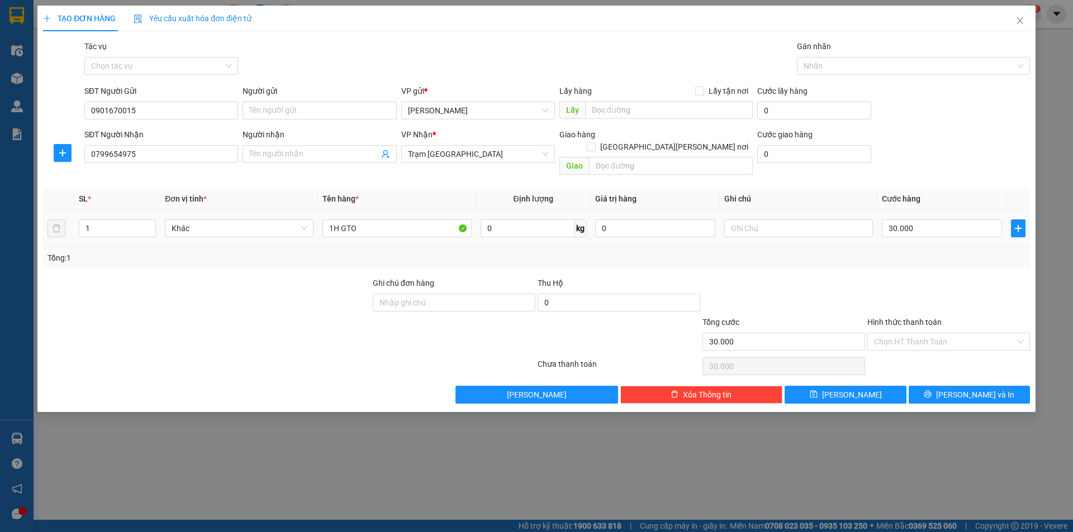
drag, startPoint x: 909, startPoint y: 239, endPoint x: 909, endPoint y: 231, distance: 8.4
click at [914, 235] on div "SL * Đơn vị tính * Tên hàng * Định lượng Giá trị hàng Ghi chú Cước hàng 1 Khác …" at bounding box center [536, 228] width 987 height 80
click at [951, 386] on button "[PERSON_NAME] và In" at bounding box center [968, 395] width 121 height 18
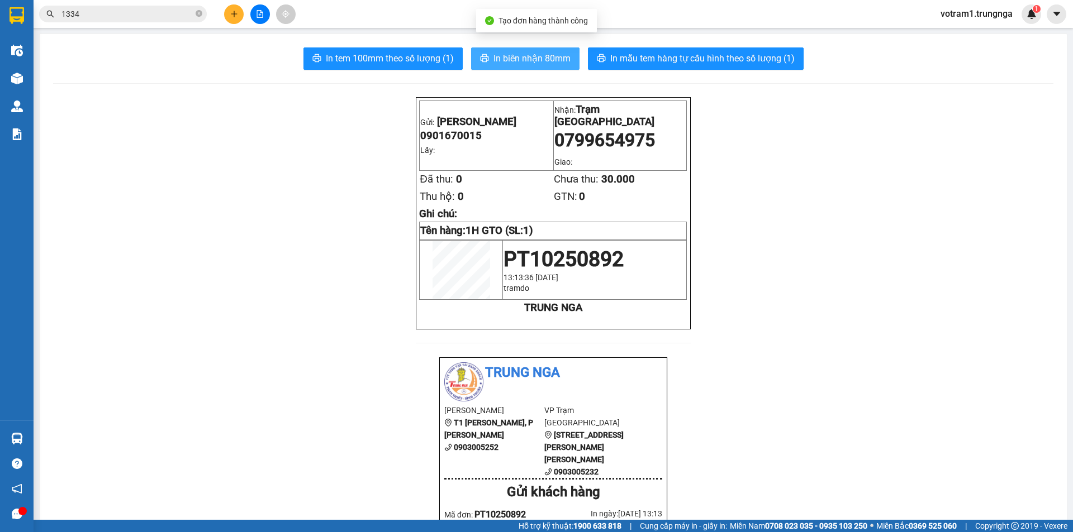
click at [536, 61] on span "In biên nhận 80mm" at bounding box center [531, 58] width 77 height 14
click at [486, 62] on button "In biên nhận 80mm" at bounding box center [525, 58] width 108 height 22
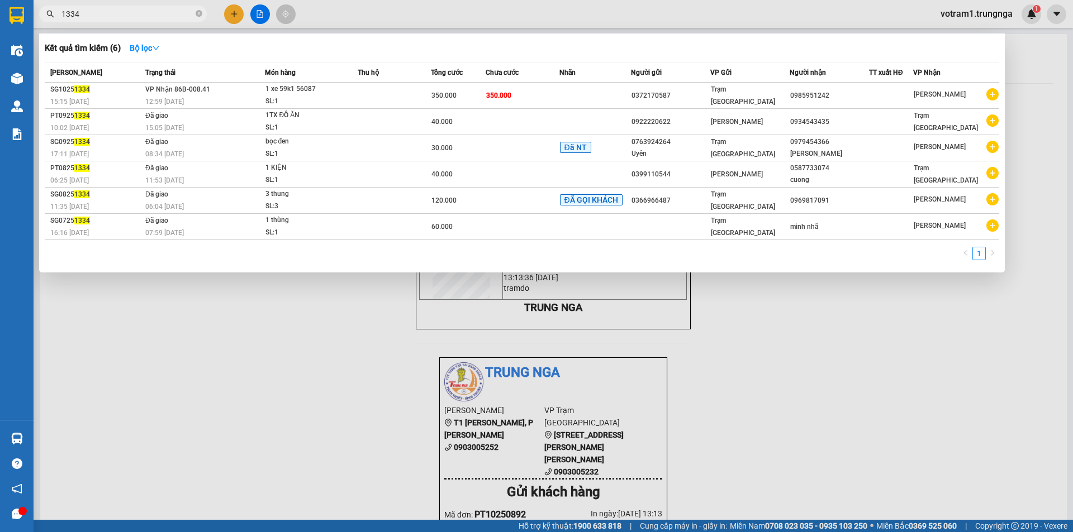
click at [146, 15] on input "1334" at bounding box center [127, 14] width 132 height 12
type input "1"
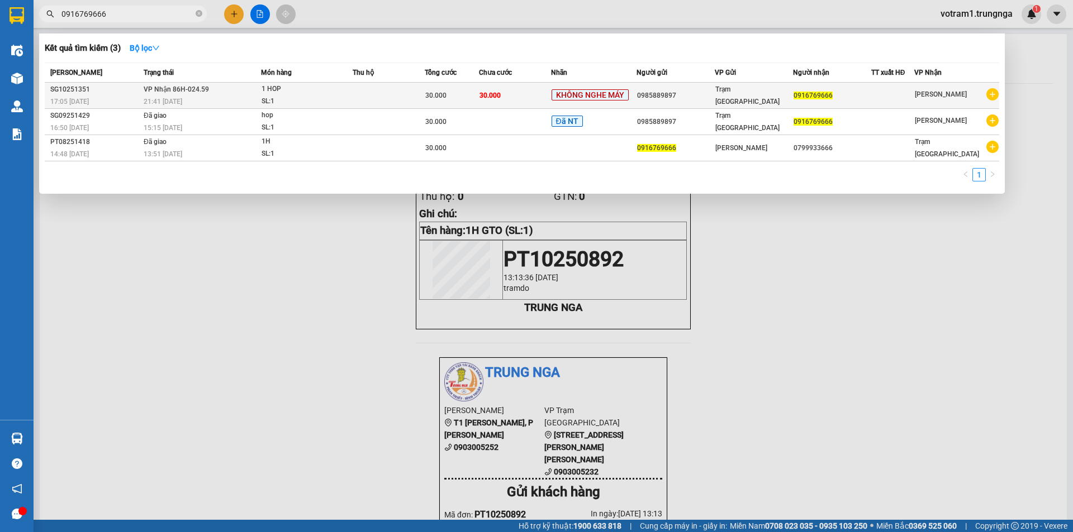
type input "0916769666"
click at [283, 91] on div "1 HOP" at bounding box center [303, 89] width 84 height 12
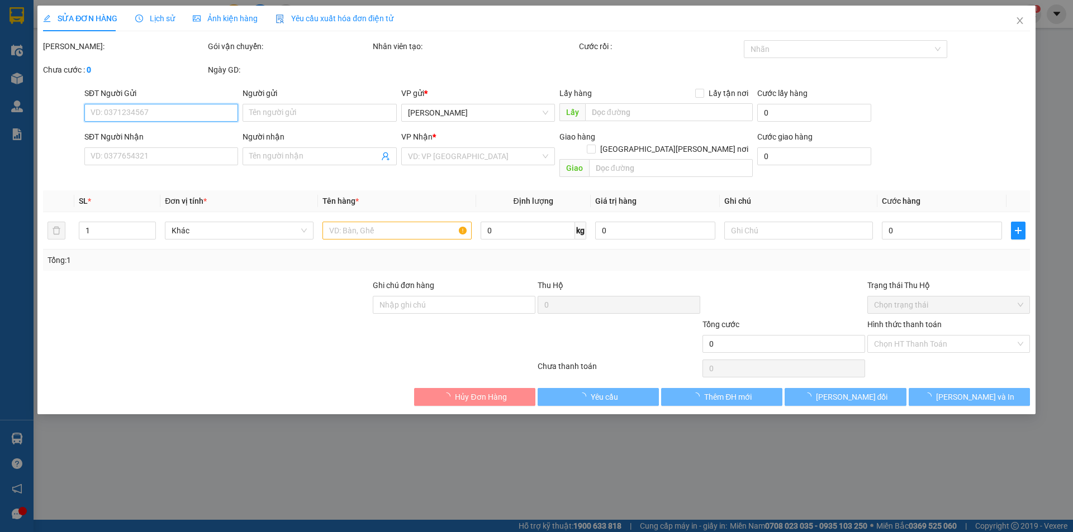
type input "0985889897"
type input "0916769666"
type input "30.000"
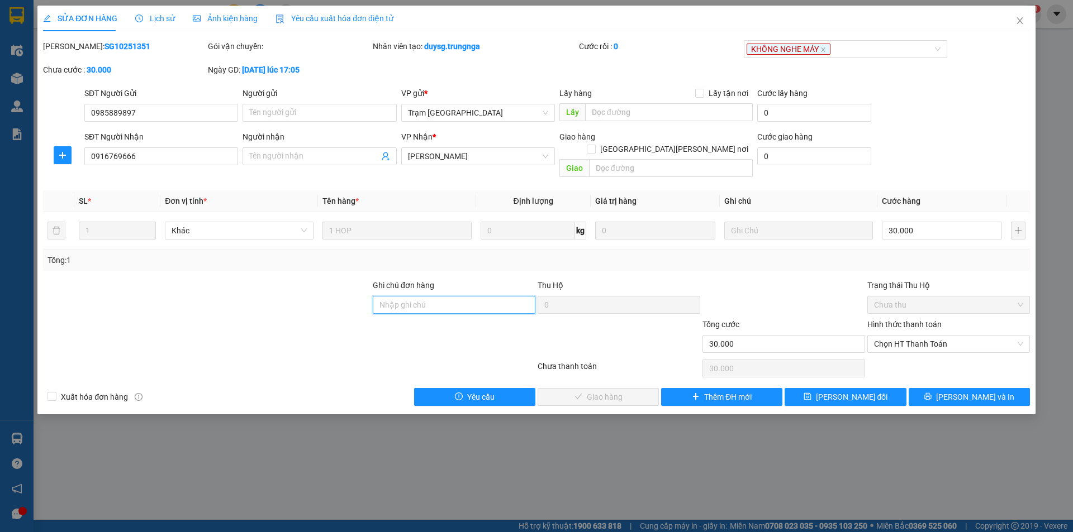
click at [480, 296] on input "Ghi chú đơn hàng" at bounding box center [454, 305] width 163 height 18
click at [881, 336] on span "Chọn HT Thanh Toán" at bounding box center [948, 344] width 149 height 17
type input "A HIẾU"
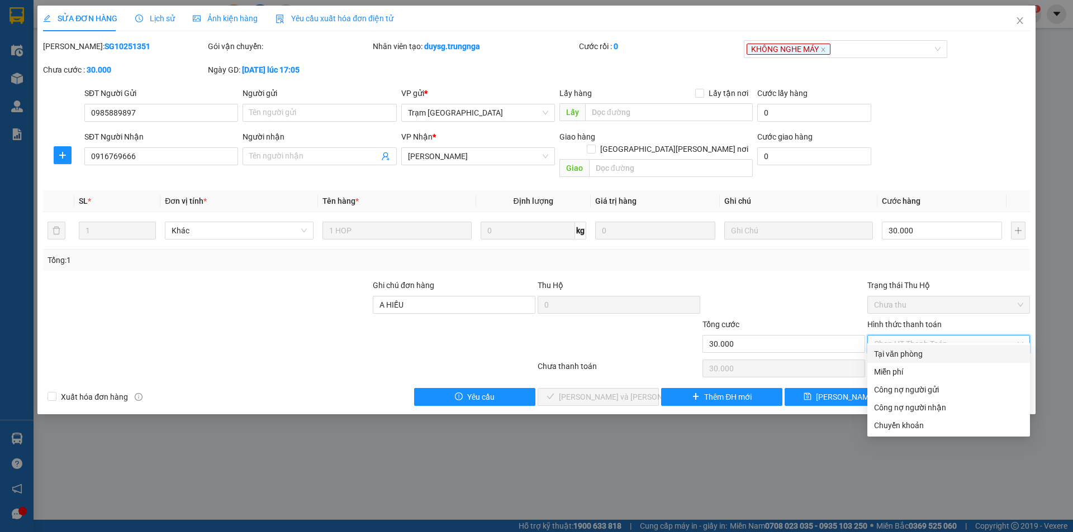
click at [883, 351] on div "Tại văn phòng" at bounding box center [948, 354] width 149 height 12
type input "0"
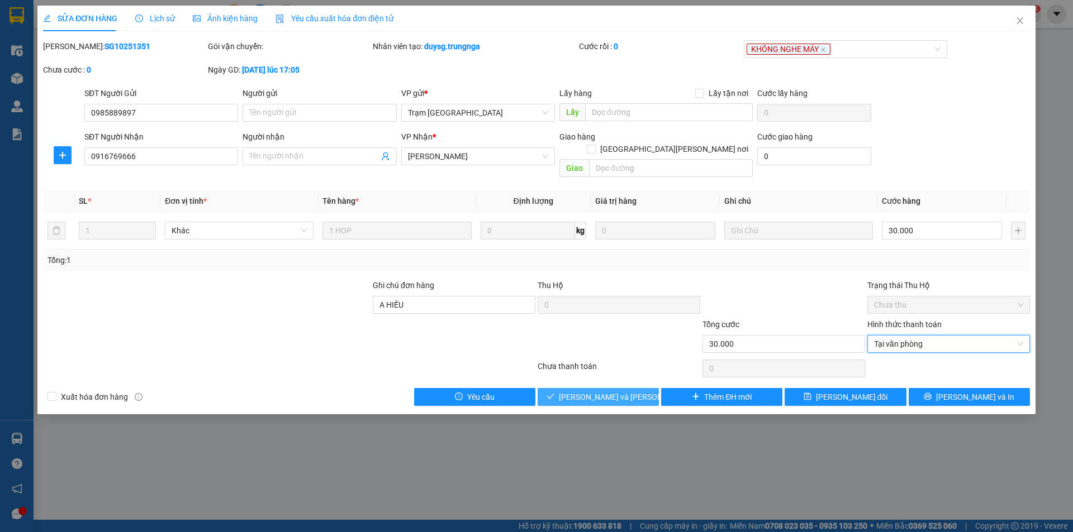
click at [635, 392] on button "[PERSON_NAME] và [PERSON_NAME] hàng" at bounding box center [597, 397] width 121 height 18
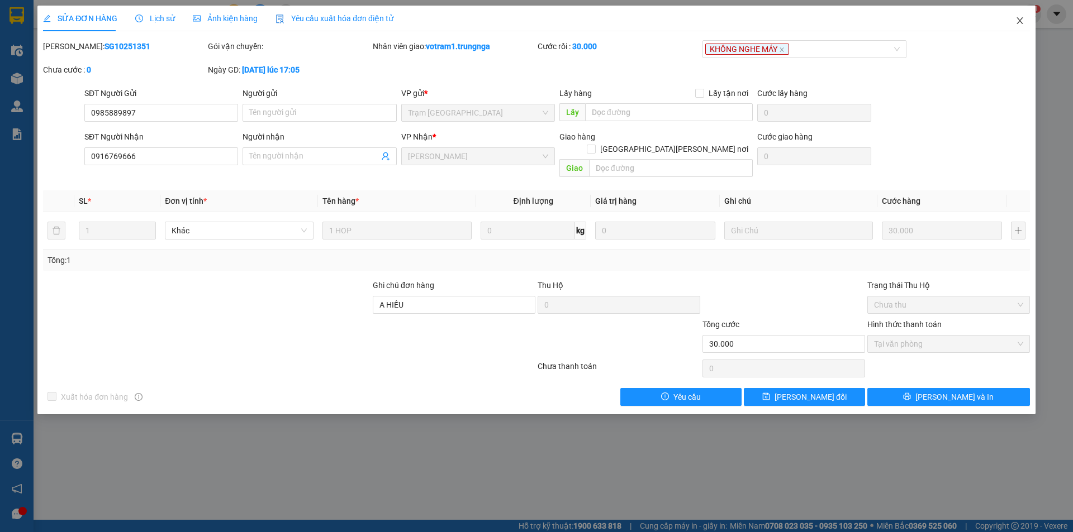
click at [1019, 18] on icon "close" at bounding box center [1019, 20] width 9 height 9
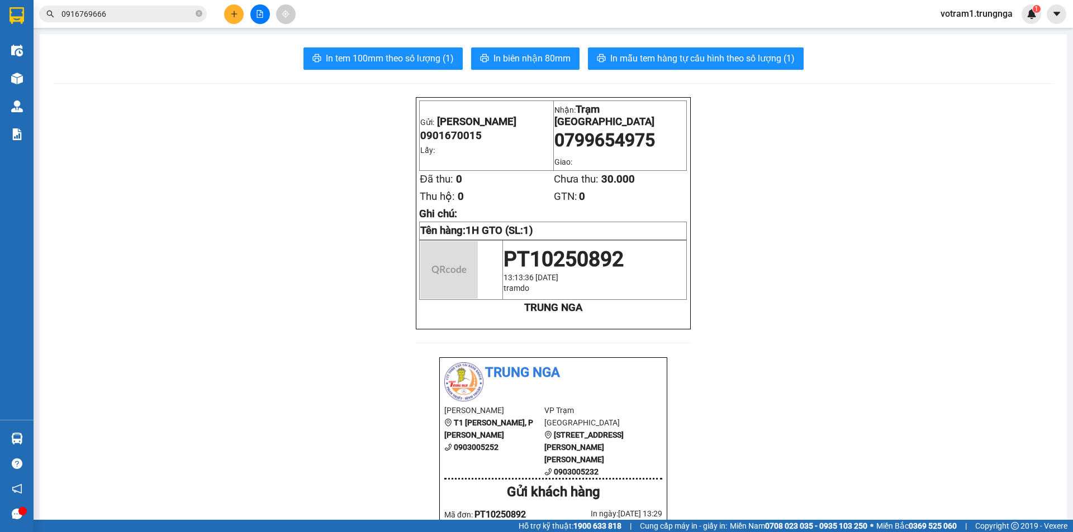
click at [169, 14] on input "0916769666" at bounding box center [127, 14] width 132 height 12
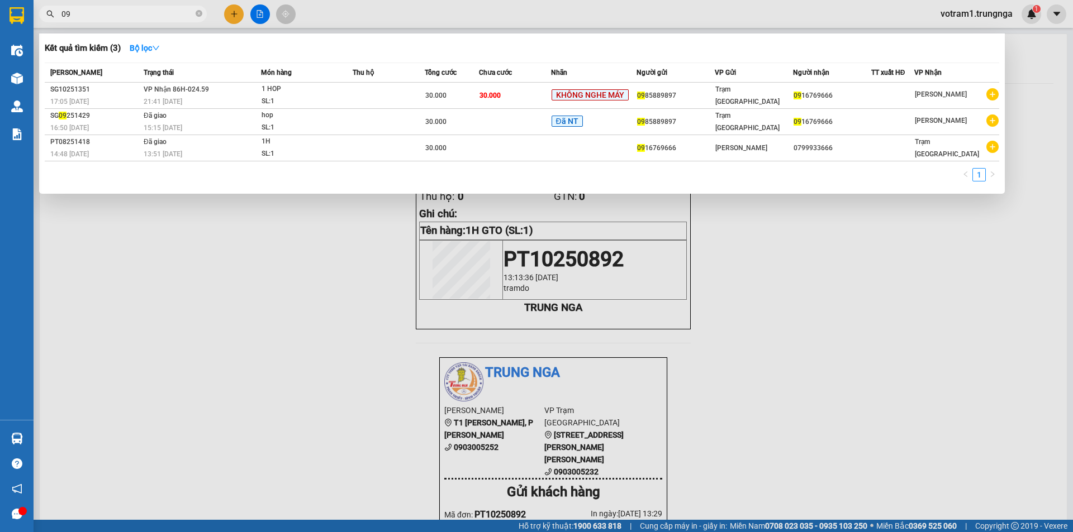
type input "0"
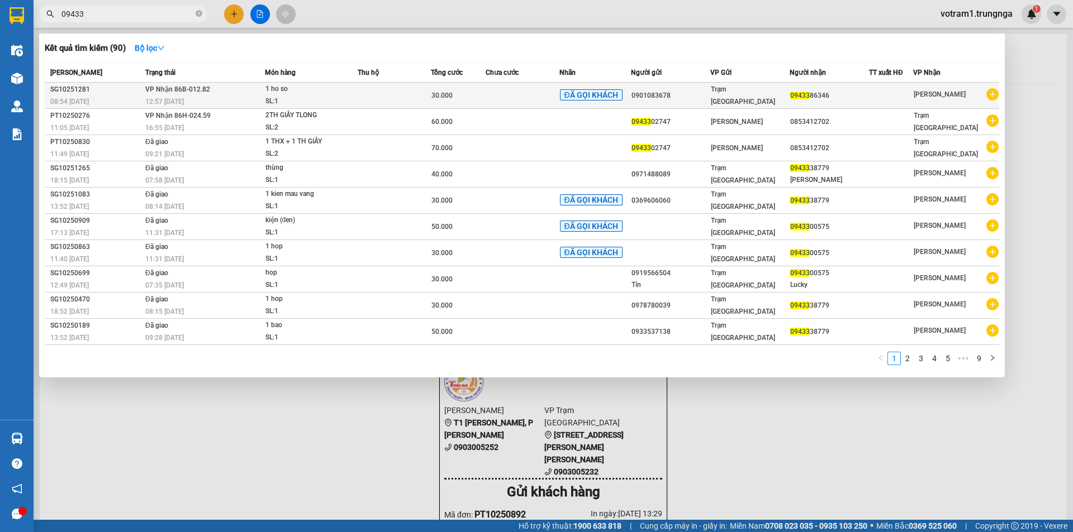
type input "09433"
click at [243, 93] on td "VP Nhận 86B-012.82 12:57 - 14/10" at bounding box center [203, 96] width 122 height 26
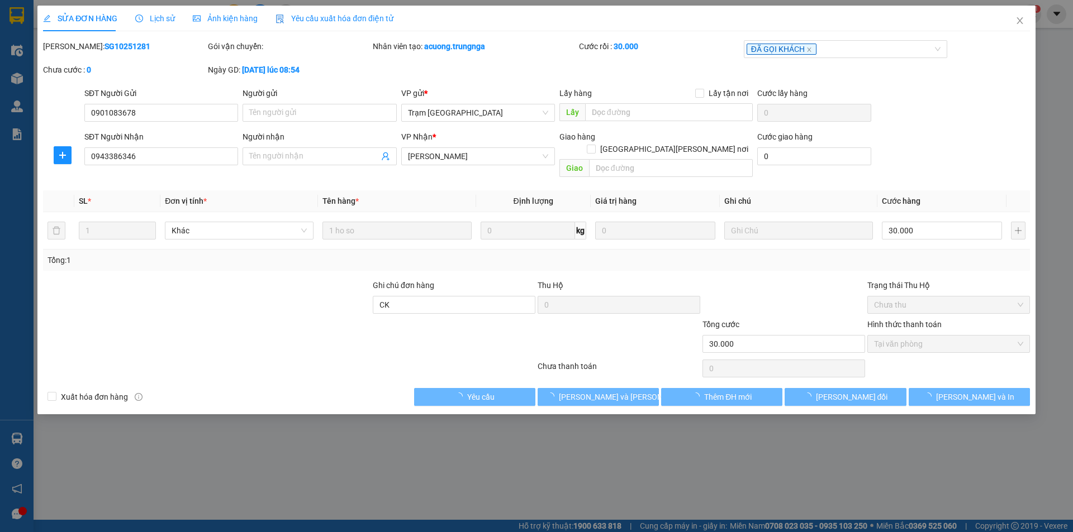
type input "0901083678"
type input "0943386346"
type input "CK"
type input "30.000"
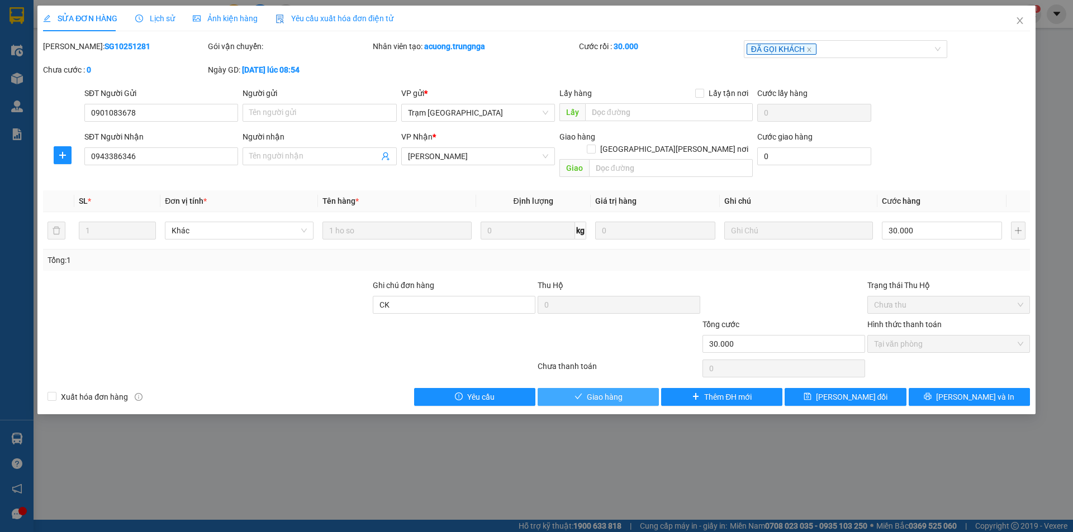
click at [588, 391] on span "Giao hàng" at bounding box center [605, 397] width 36 height 12
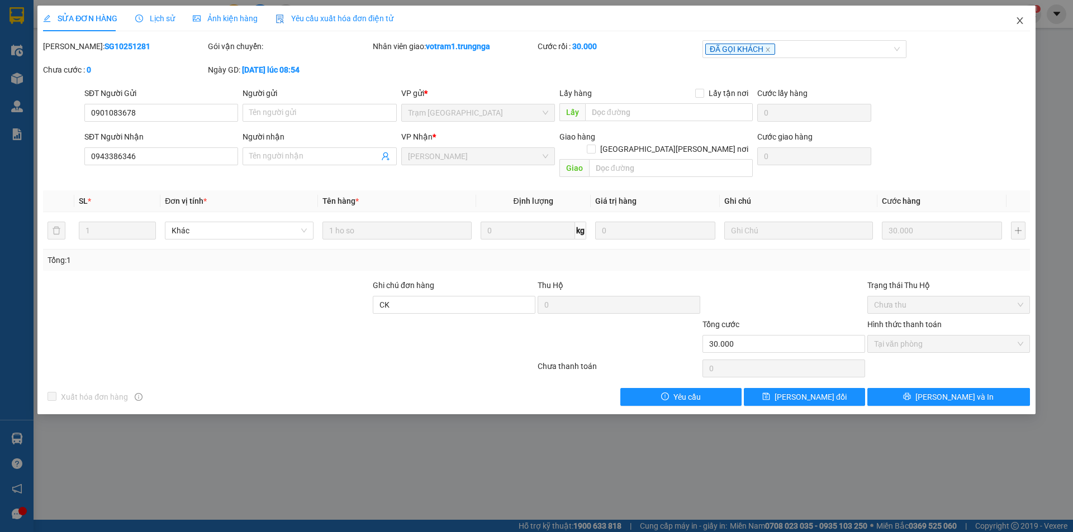
click at [1029, 18] on span "Close" at bounding box center [1019, 21] width 31 height 31
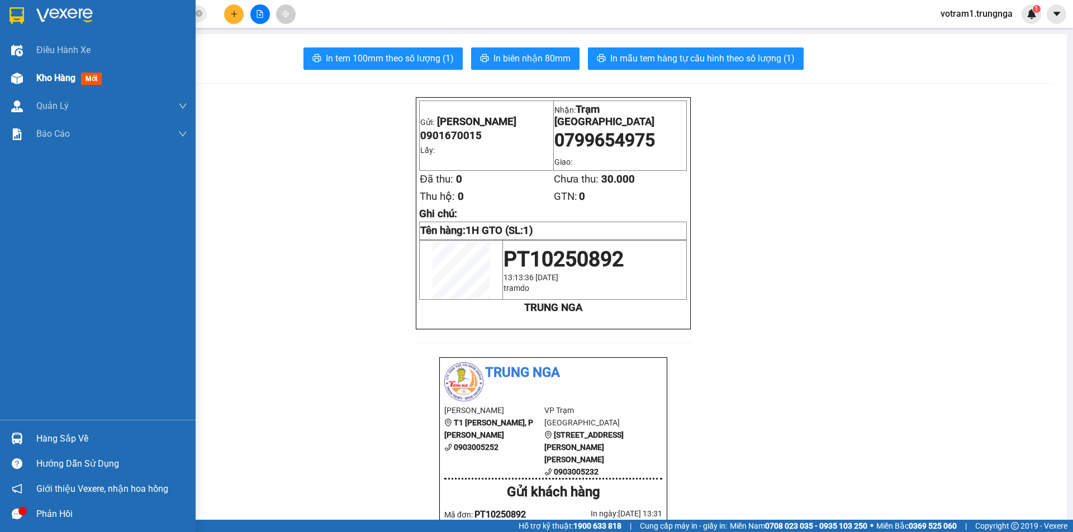
click at [24, 74] on div at bounding box center [17, 79] width 20 height 20
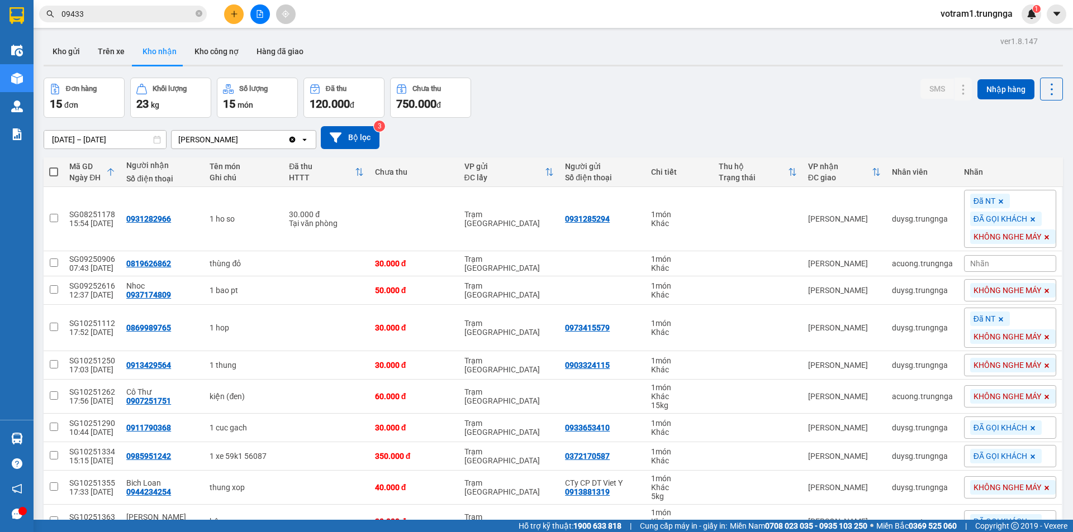
click at [646, 85] on div "Đơn hàng 15 đơn Khối lượng 23 kg Số lượng 15 món Đã thu 120.000 đ Chưa thu 750.…" at bounding box center [553, 98] width 1019 height 40
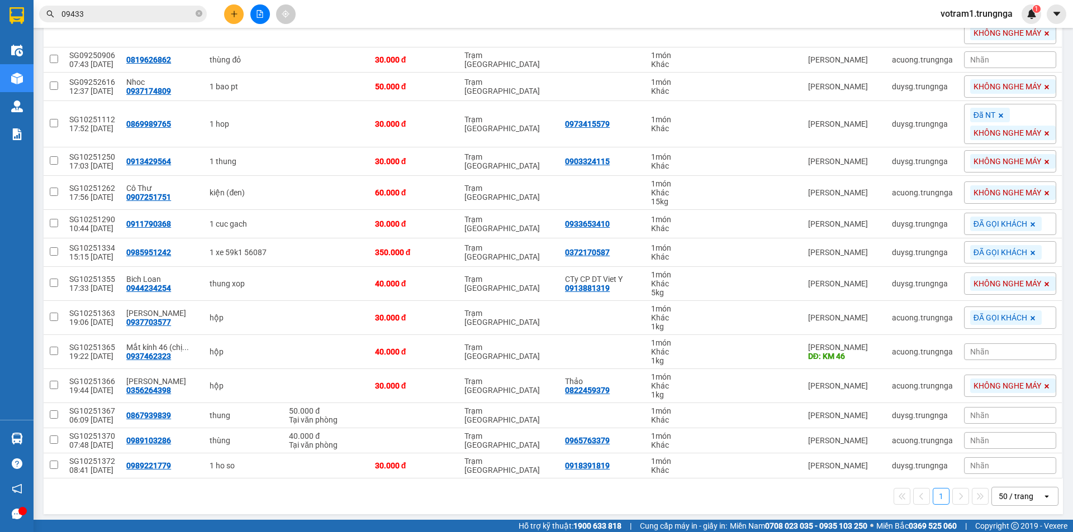
scroll to position [208, 0]
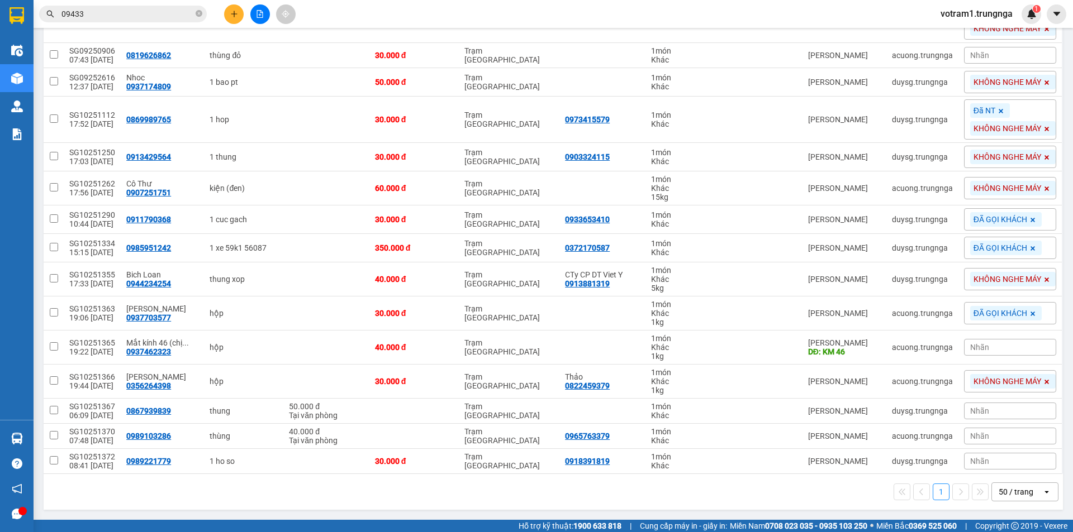
click at [121, 17] on input "09433" at bounding box center [127, 14] width 132 height 12
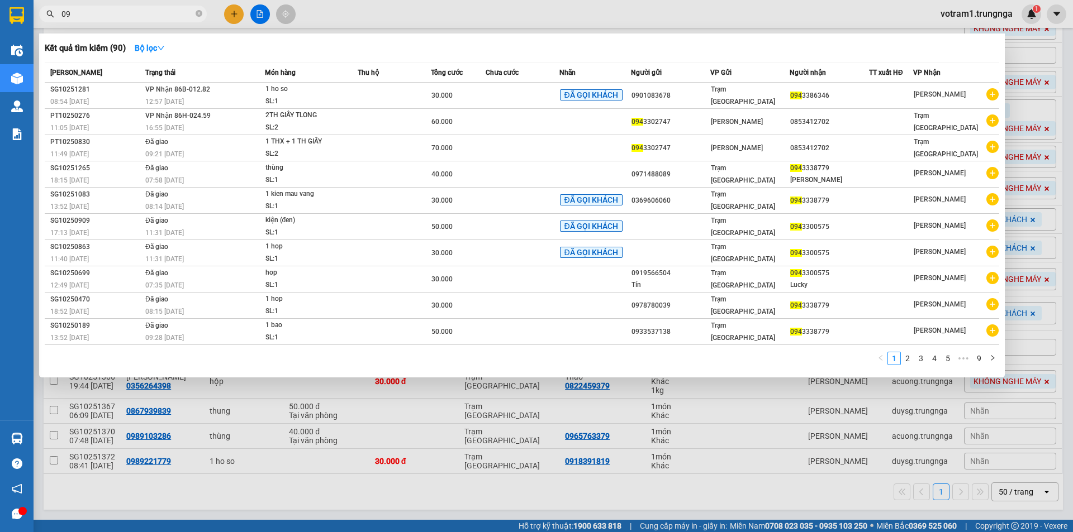
type input "0"
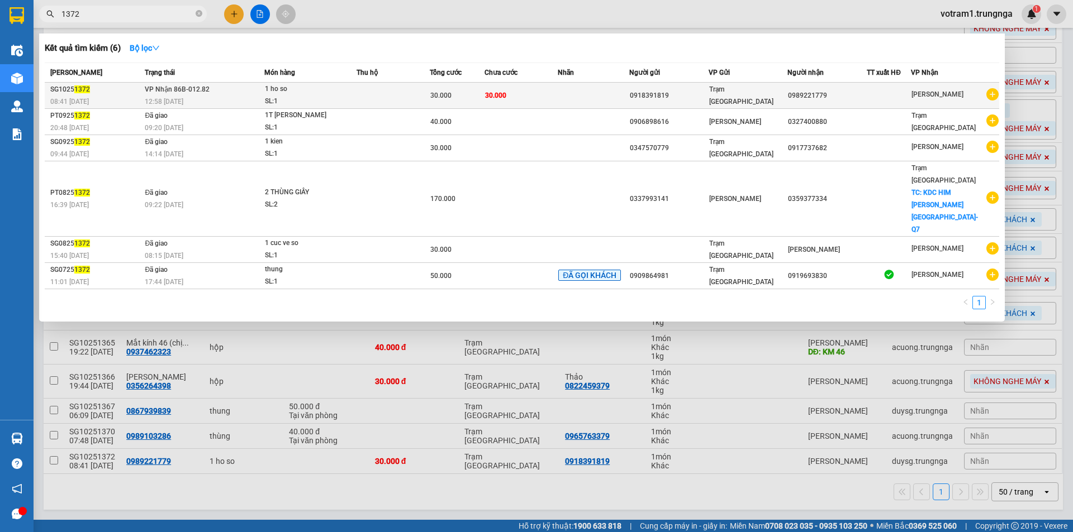
type input "1372"
click at [323, 87] on div "1 ho so" at bounding box center [307, 89] width 84 height 12
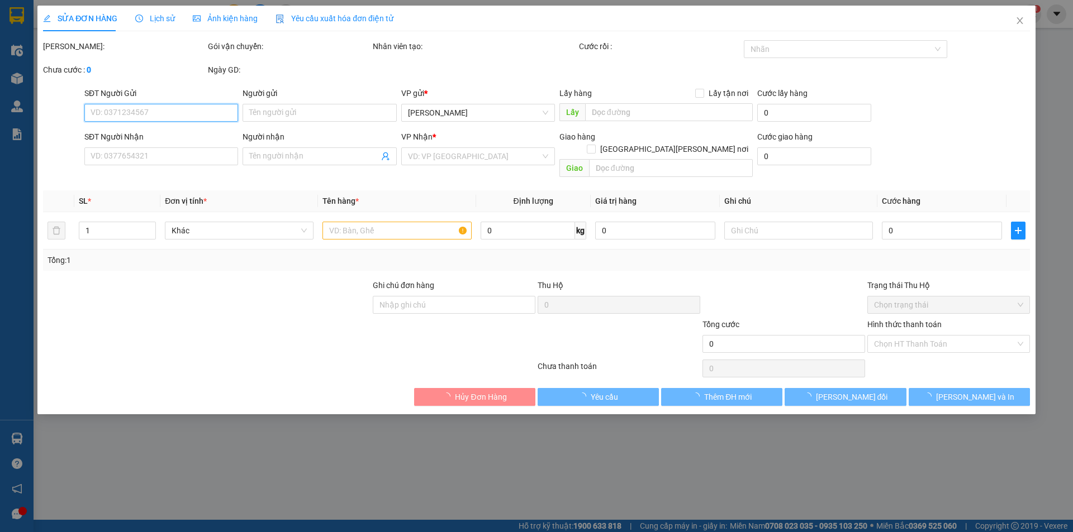
type input "0918391819"
type input "0989221779"
type input "30.000"
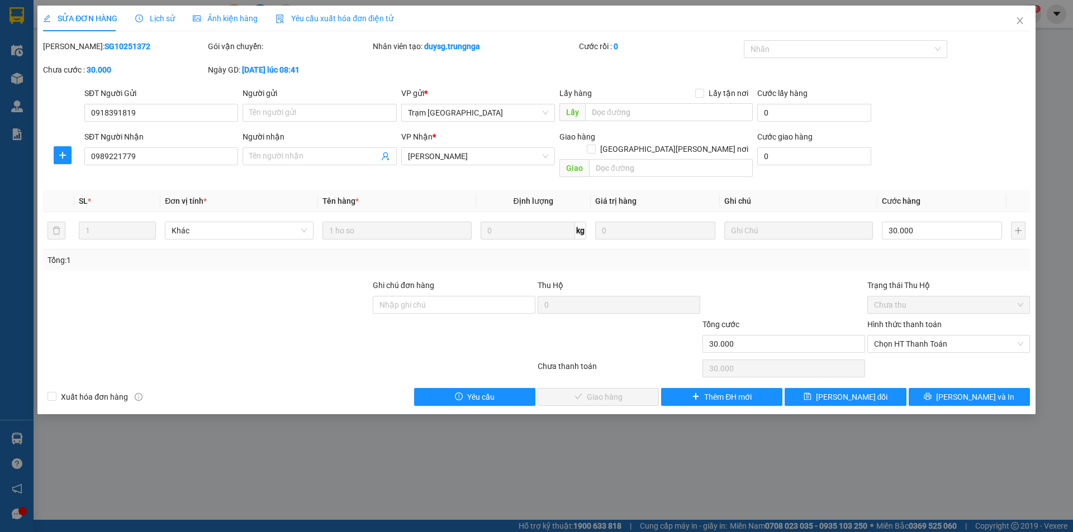
click at [893, 321] on div "Hình thức thanh toán" at bounding box center [948, 326] width 163 height 17
click at [894, 336] on span "Chọn HT Thanh Toán" at bounding box center [948, 344] width 149 height 17
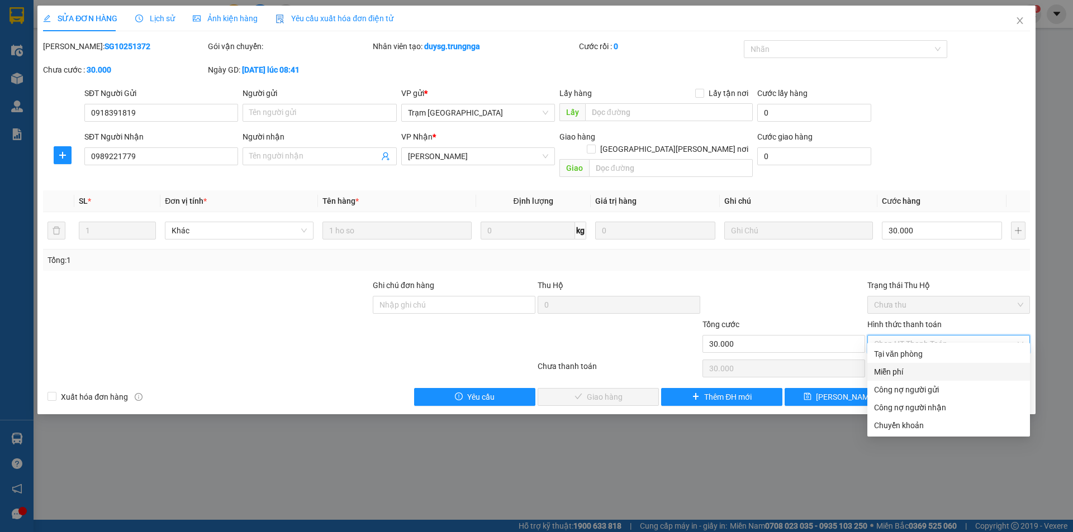
click at [900, 356] on div "Tại văn phòng" at bounding box center [948, 354] width 149 height 12
type input "0"
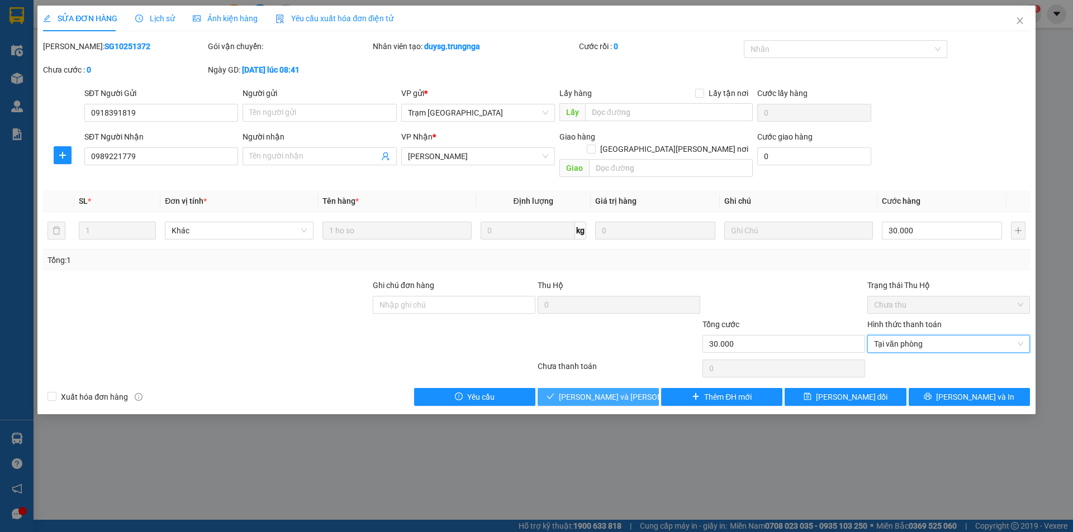
click at [625, 391] on span "[PERSON_NAME] và [PERSON_NAME] hàng" at bounding box center [634, 397] width 151 height 12
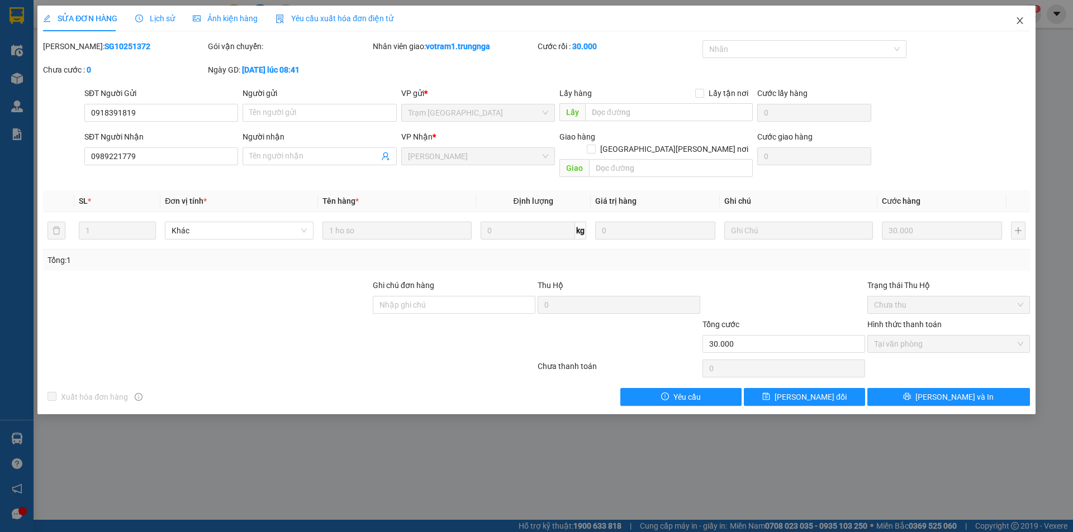
click at [1022, 23] on icon "close" at bounding box center [1019, 20] width 9 height 9
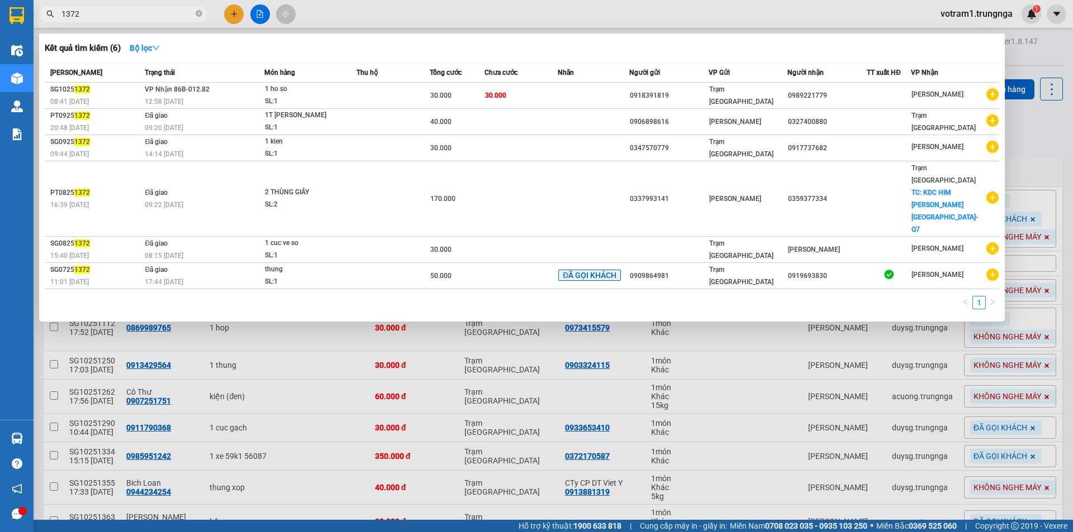
click at [96, 8] on input "1372" at bounding box center [127, 14] width 132 height 12
type input "1"
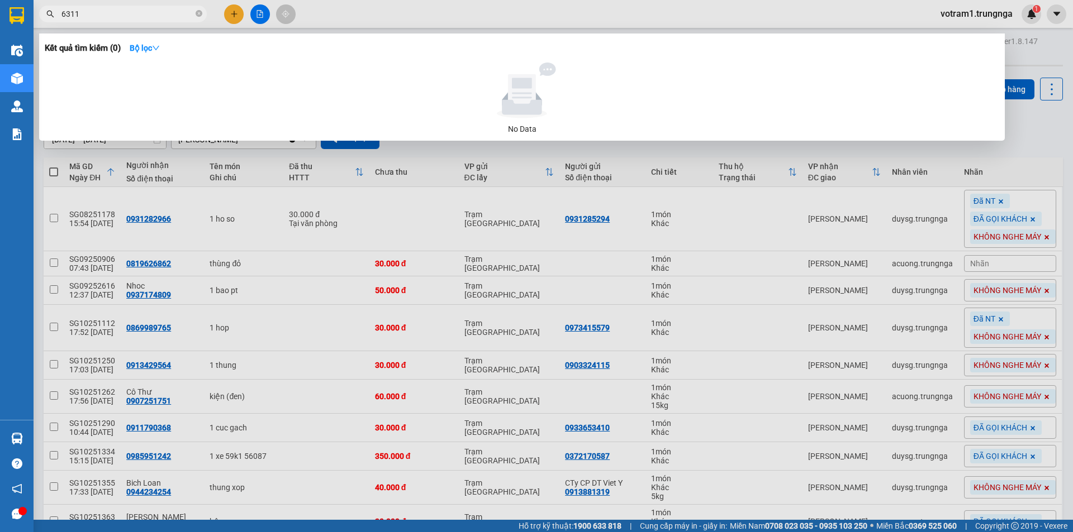
click at [126, 17] on input "6311" at bounding box center [127, 14] width 132 height 12
type input "6"
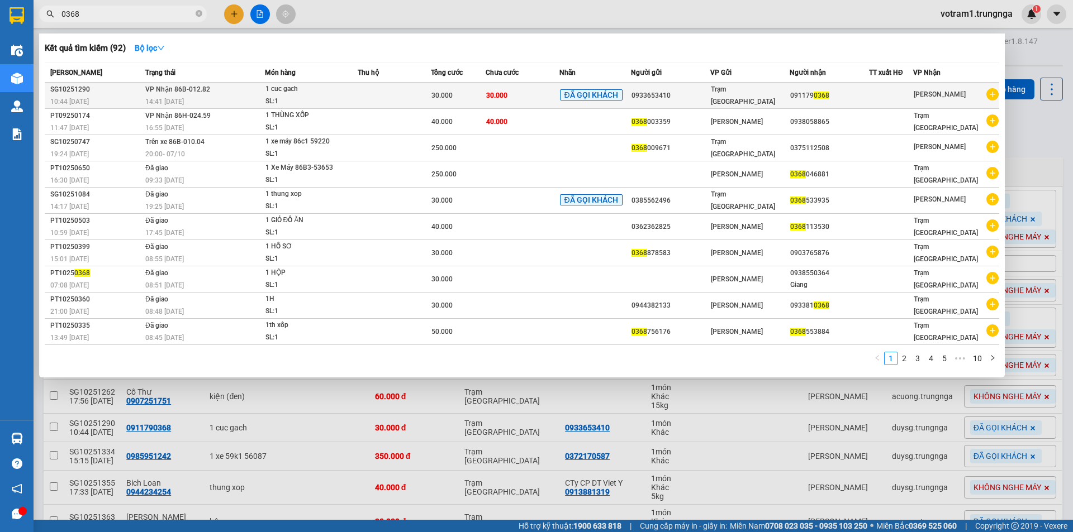
type input "0368"
click at [209, 93] on td "VP Nhận 86B-012.82 14:41 - 14/10" at bounding box center [203, 96] width 122 height 26
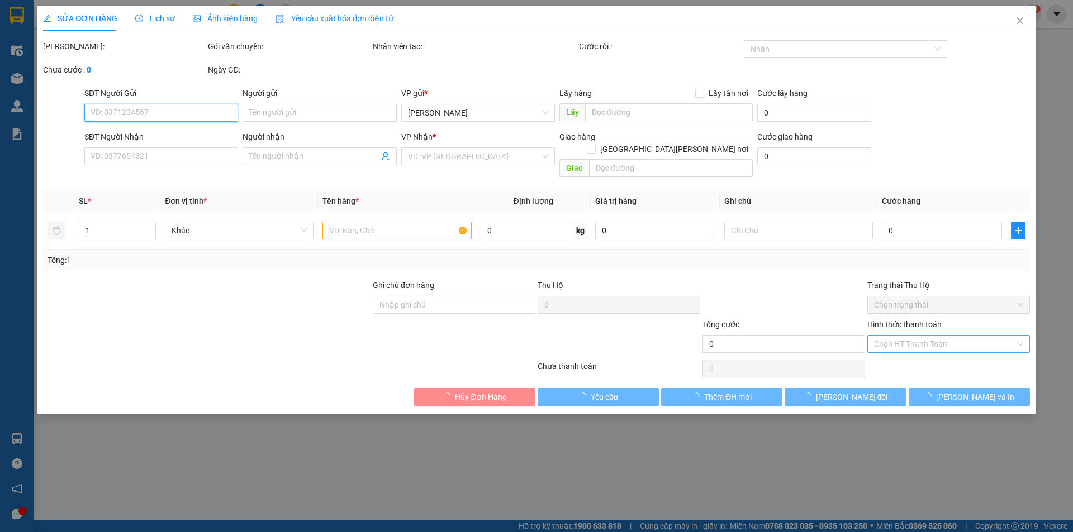
type input "0933653410"
type input "0911790368"
type input "30.000"
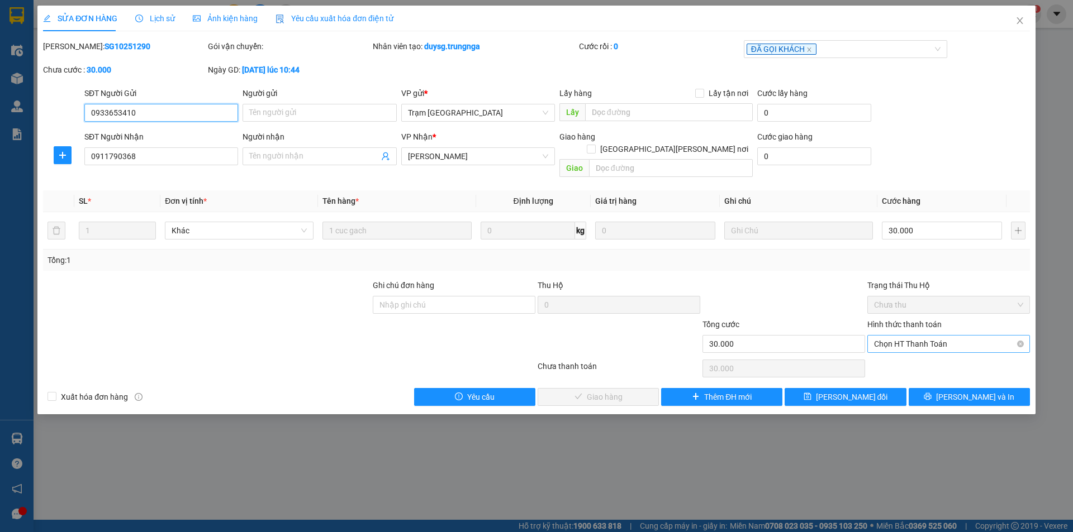
click at [894, 336] on span "Chọn HT Thanh Toán" at bounding box center [948, 344] width 149 height 17
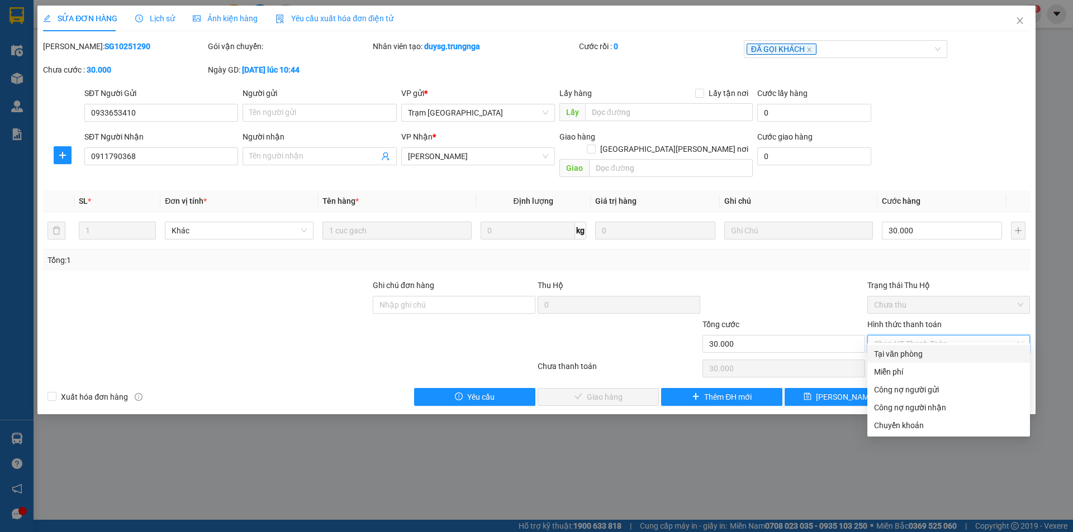
click at [901, 353] on div "Tại văn phòng" at bounding box center [948, 354] width 149 height 12
type input "0"
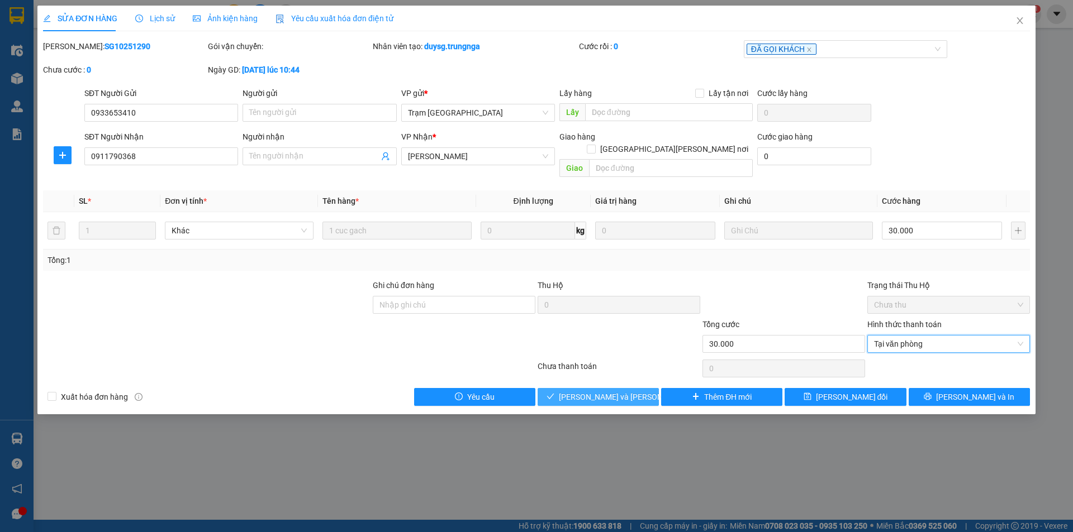
click at [624, 391] on span "[PERSON_NAME] và [PERSON_NAME] hàng" at bounding box center [634, 397] width 151 height 12
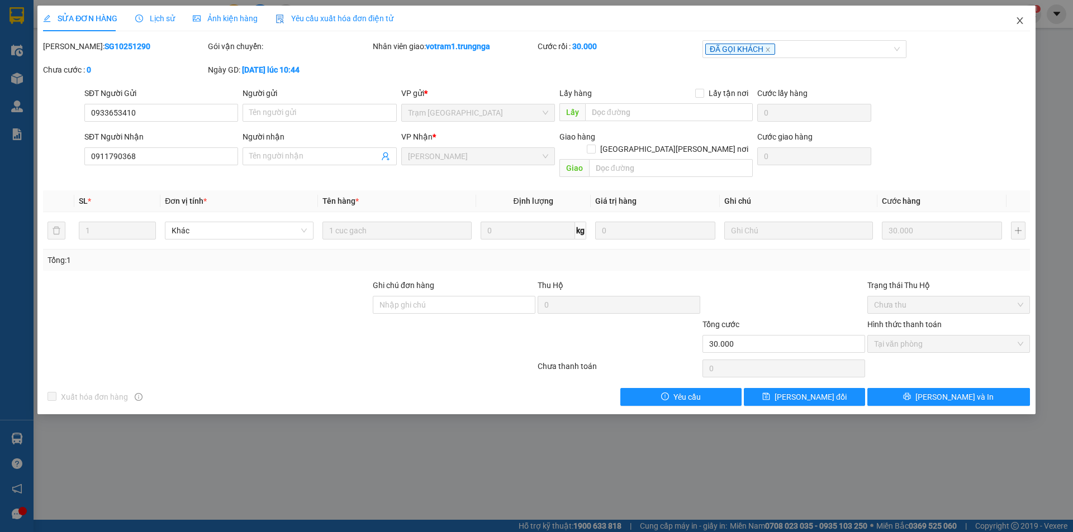
click at [1015, 25] on icon "close" at bounding box center [1019, 20] width 9 height 9
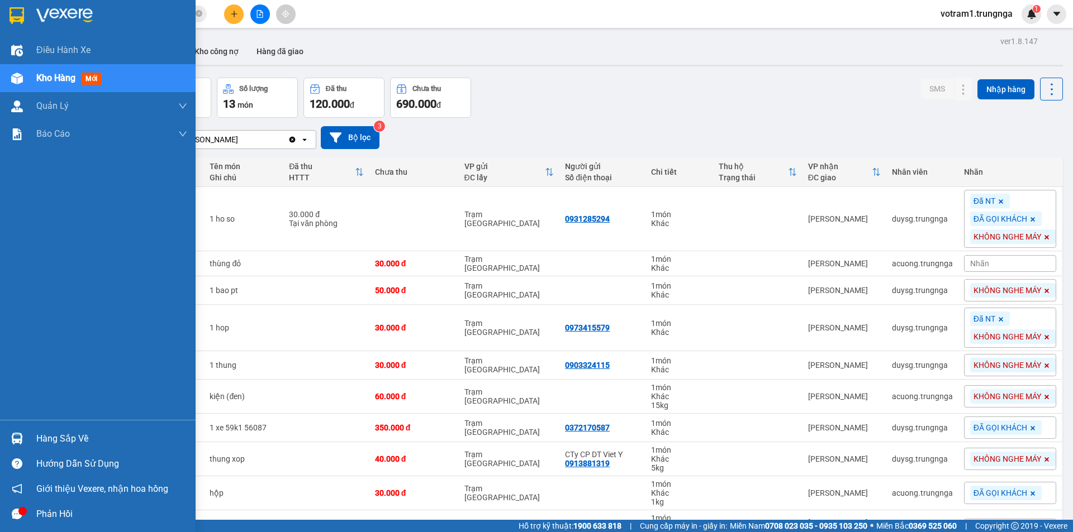
click at [22, 437] on img at bounding box center [17, 439] width 12 height 12
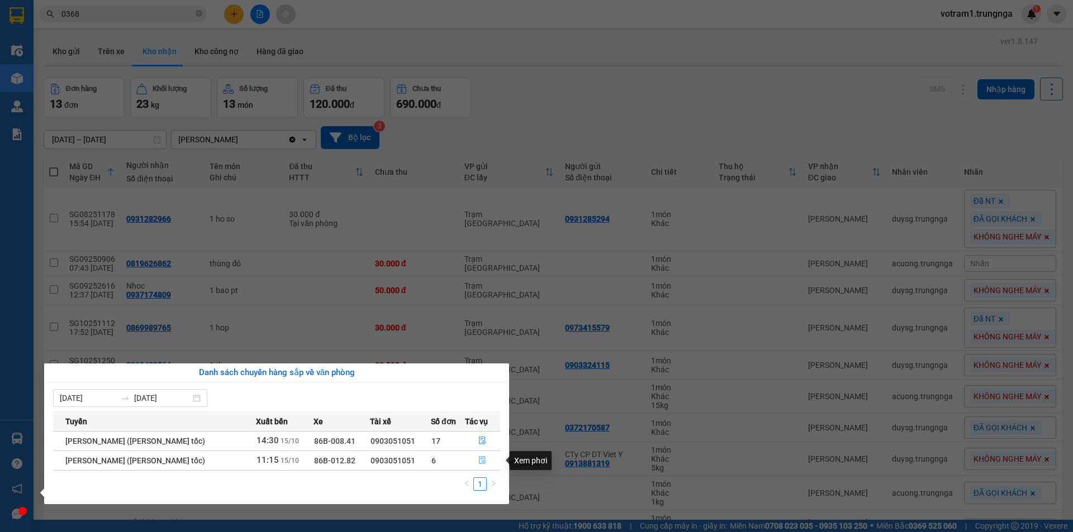
click at [482, 458] on icon "file-done" at bounding box center [482, 460] width 8 height 8
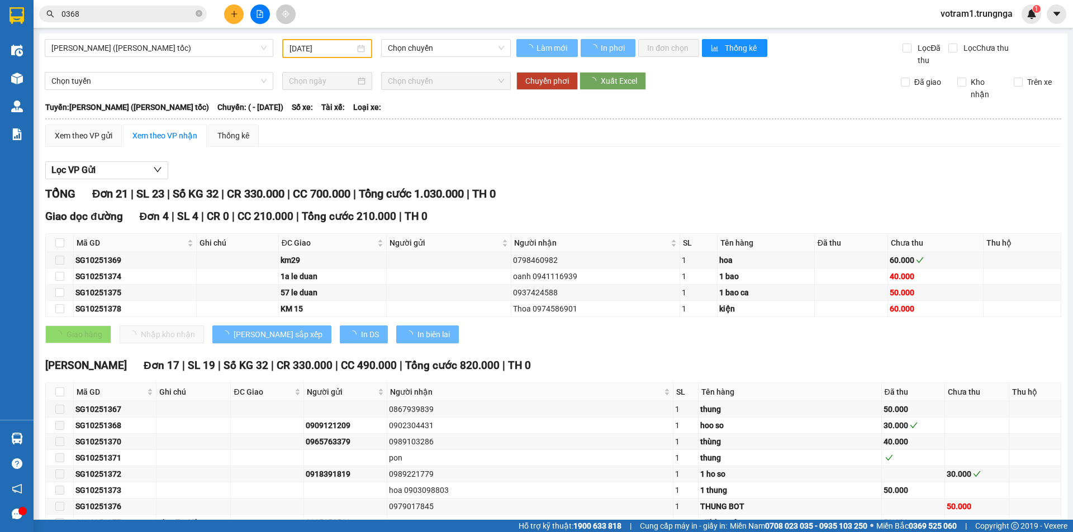
type input "[DATE]"
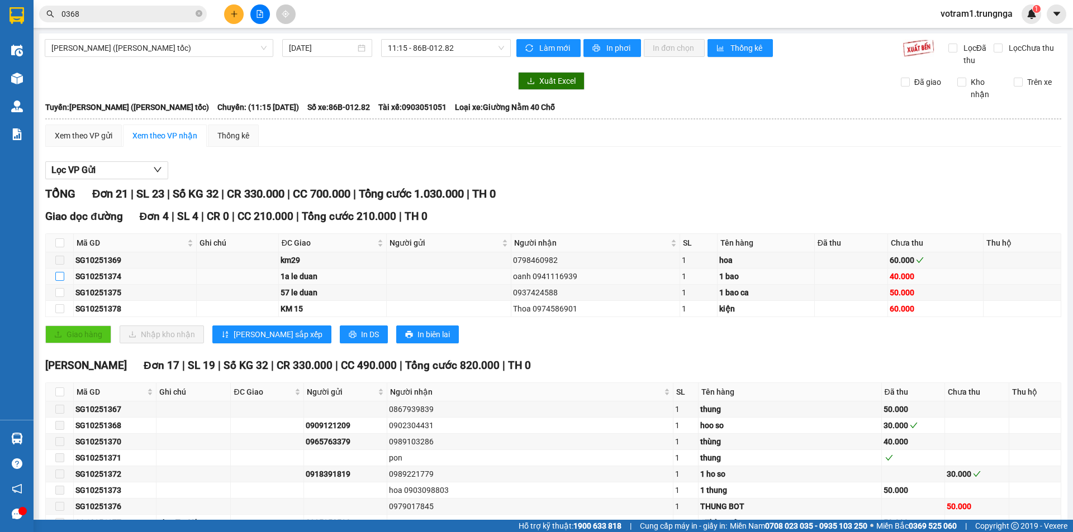
click at [60, 275] on input "checkbox" at bounding box center [59, 276] width 9 height 9
checkbox input "true"
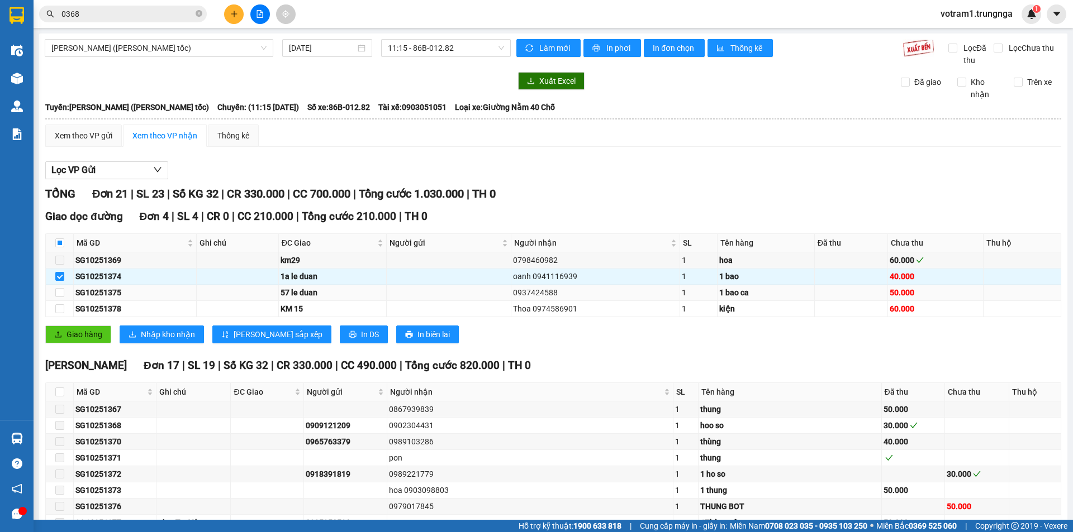
click at [64, 294] on td at bounding box center [60, 293] width 28 height 16
click at [63, 294] on input "checkbox" at bounding box center [59, 292] width 9 height 9
checkbox input "true"
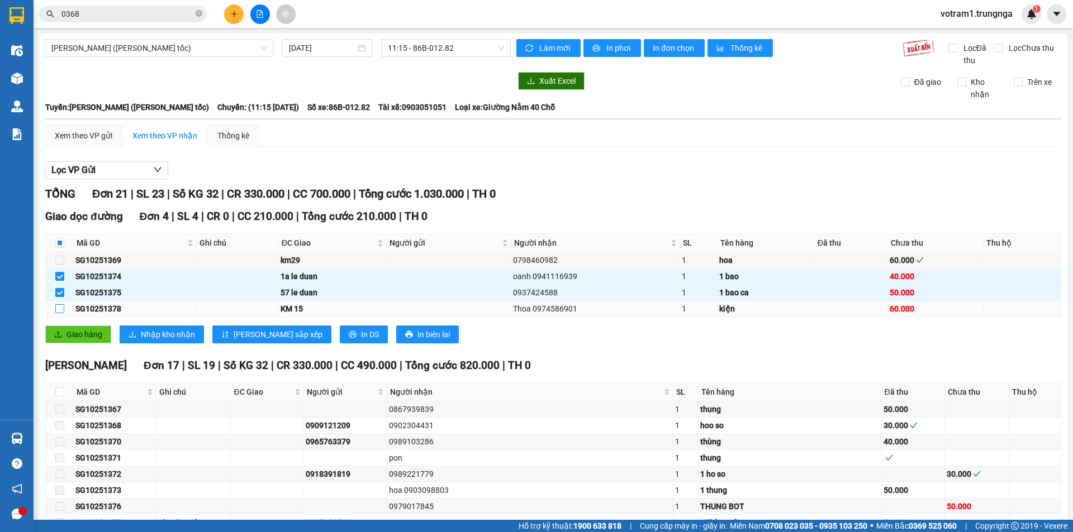
click at [61, 310] on input "checkbox" at bounding box center [59, 308] width 9 height 9
checkbox input "true"
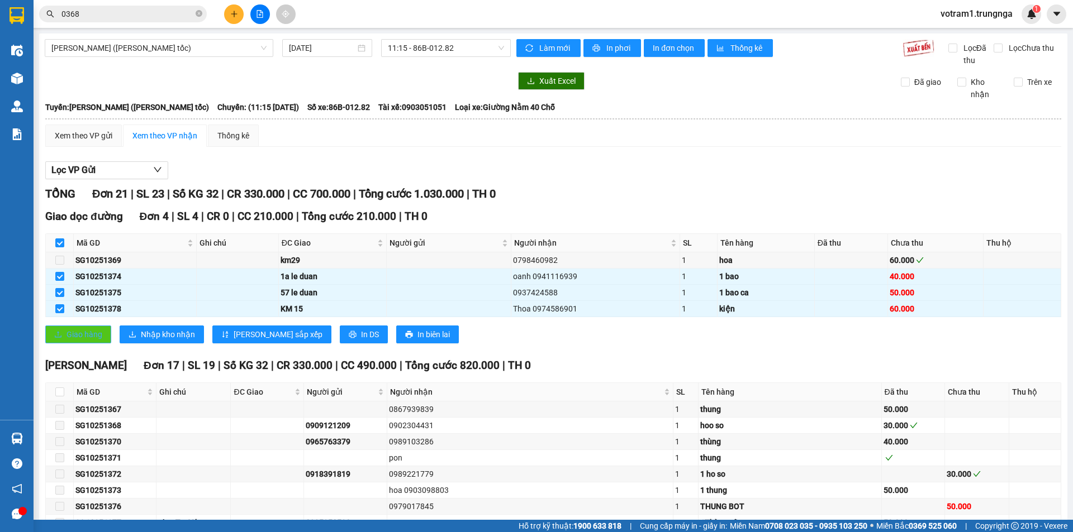
click at [78, 335] on span "Giao hàng" at bounding box center [84, 335] width 36 height 12
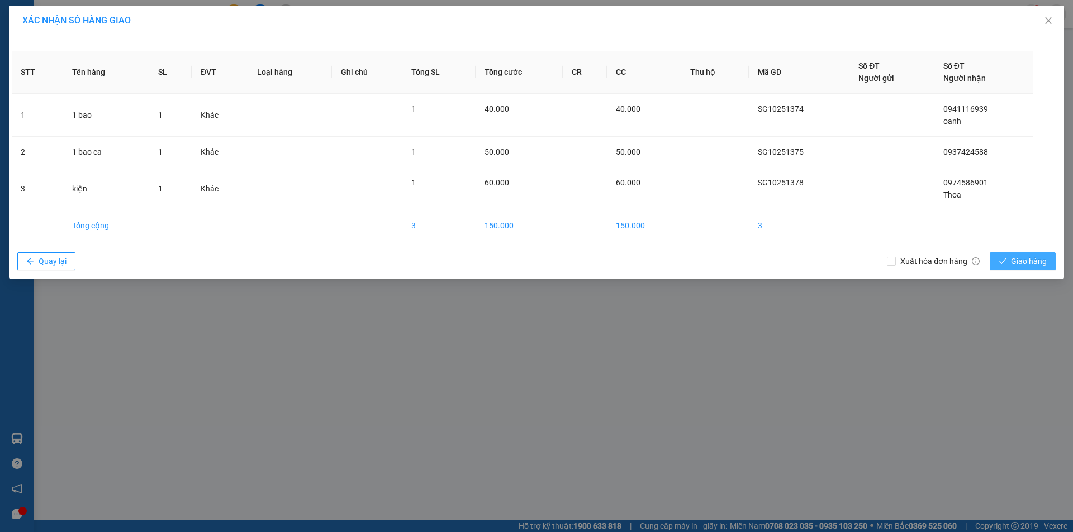
click at [1046, 264] on button "Giao hàng" at bounding box center [1022, 262] width 66 height 18
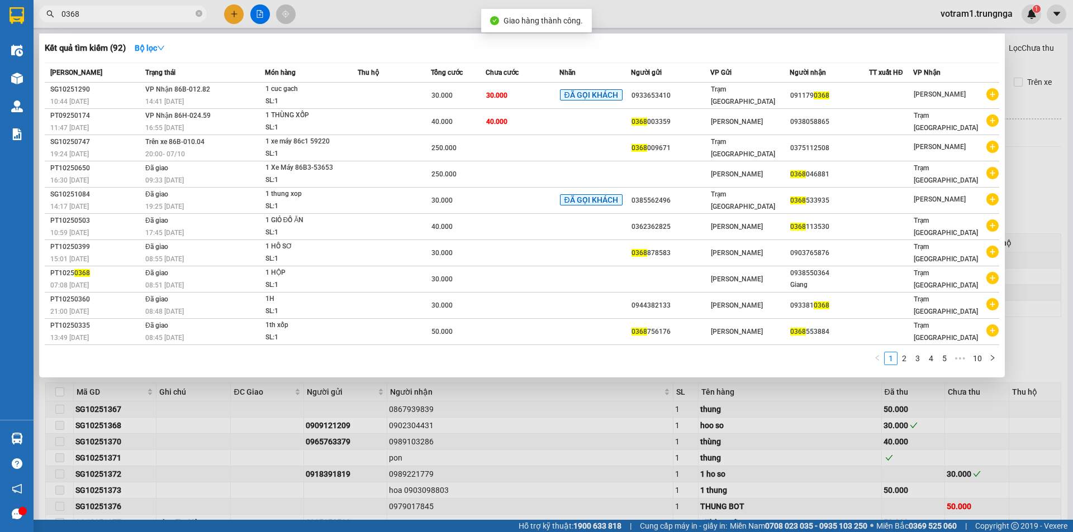
click at [169, 20] on span "0368" at bounding box center [123, 14] width 168 height 17
click at [167, 17] on input "0368" at bounding box center [127, 14] width 132 height 12
type input "0"
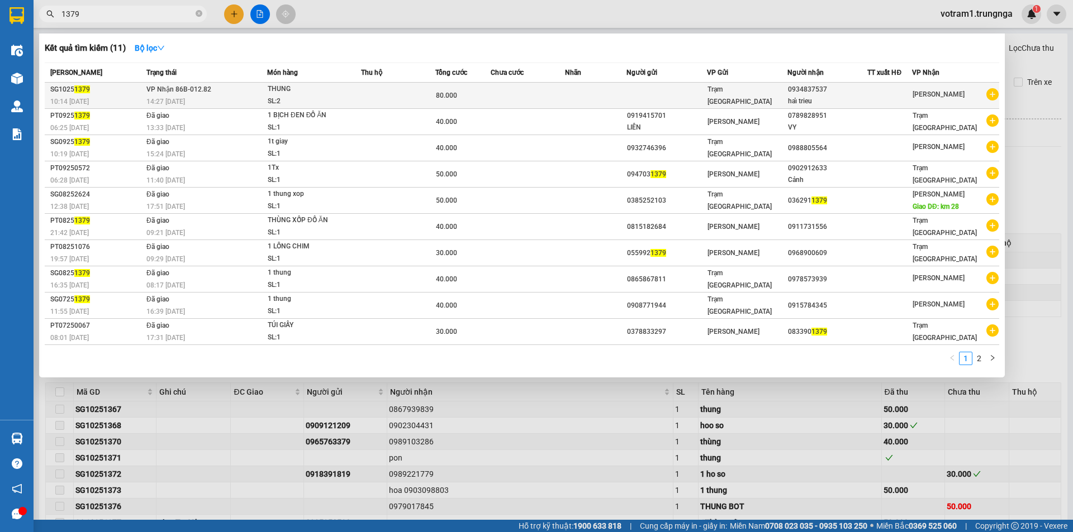
type input "1379"
click at [312, 86] on div "THUNG" at bounding box center [310, 89] width 84 height 12
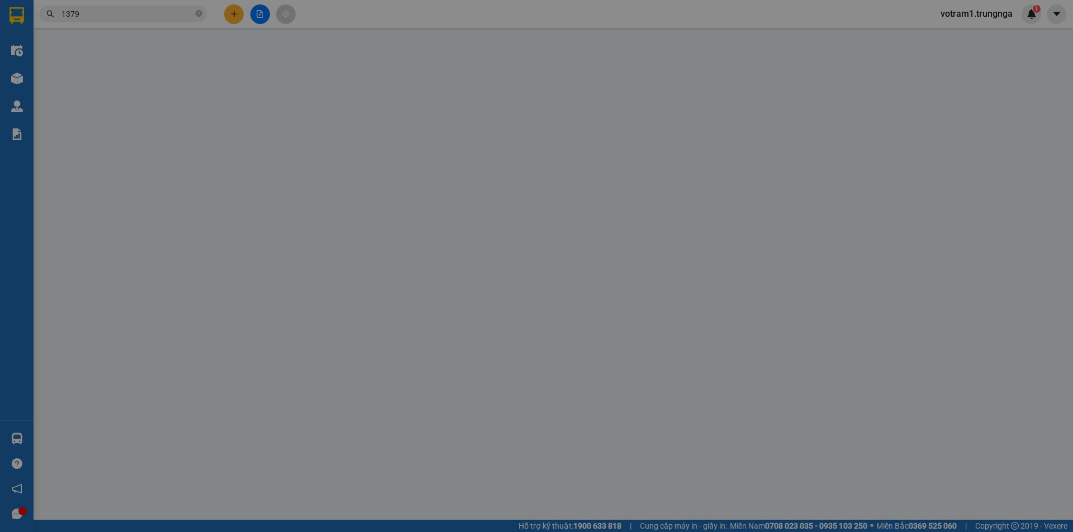
type input "0934837537"
type input "haỉ trieu"
type input "80.000"
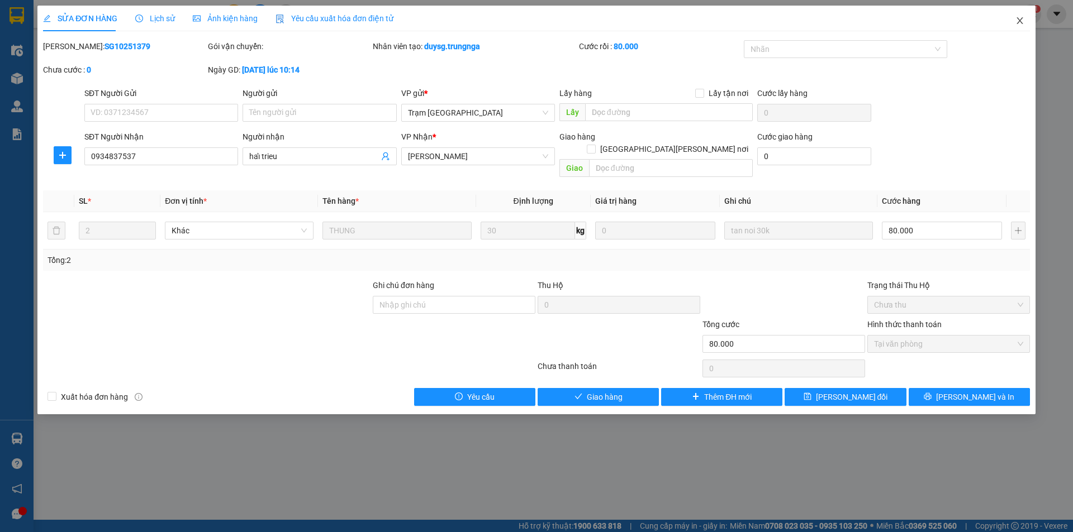
click at [1021, 17] on icon "close" at bounding box center [1019, 20] width 9 height 9
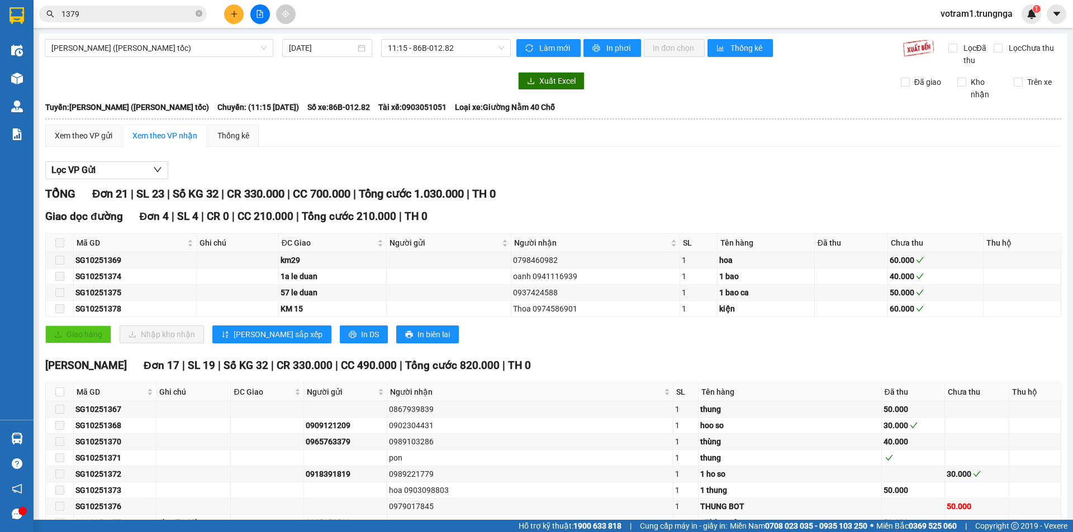
click at [997, 13] on span "votram1.trungnga" at bounding box center [976, 14] width 90 height 14
click at [973, 37] on span "Đăng xuất" at bounding box center [981, 34] width 67 height 12
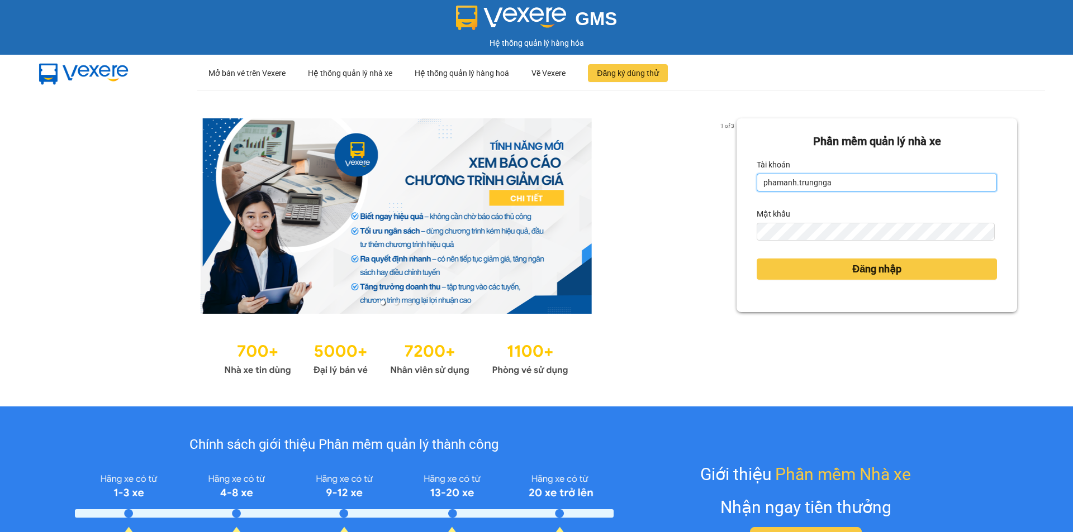
click at [783, 184] on input "phamanh.trungnga" at bounding box center [876, 183] width 240 height 18
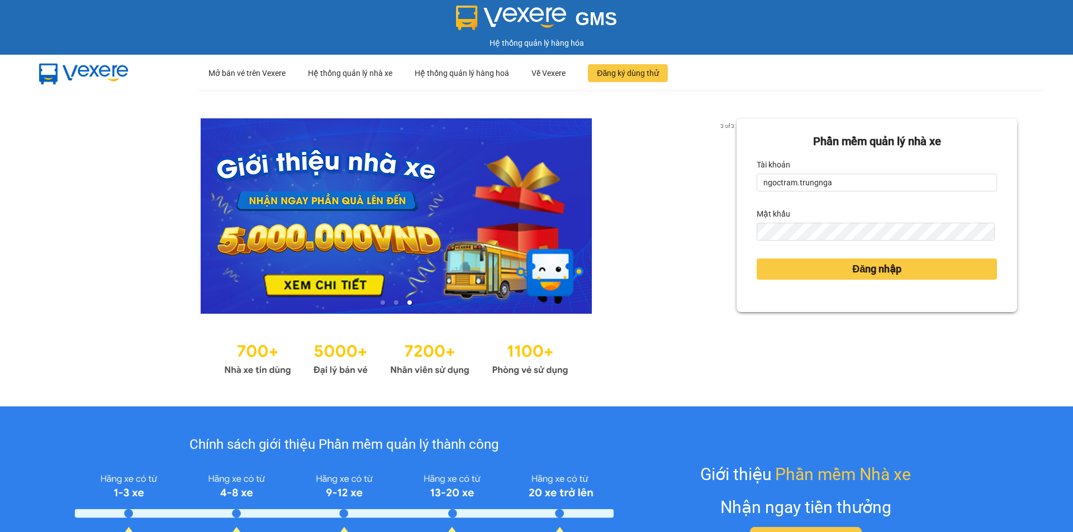
type input "ngoctram.trungnga"
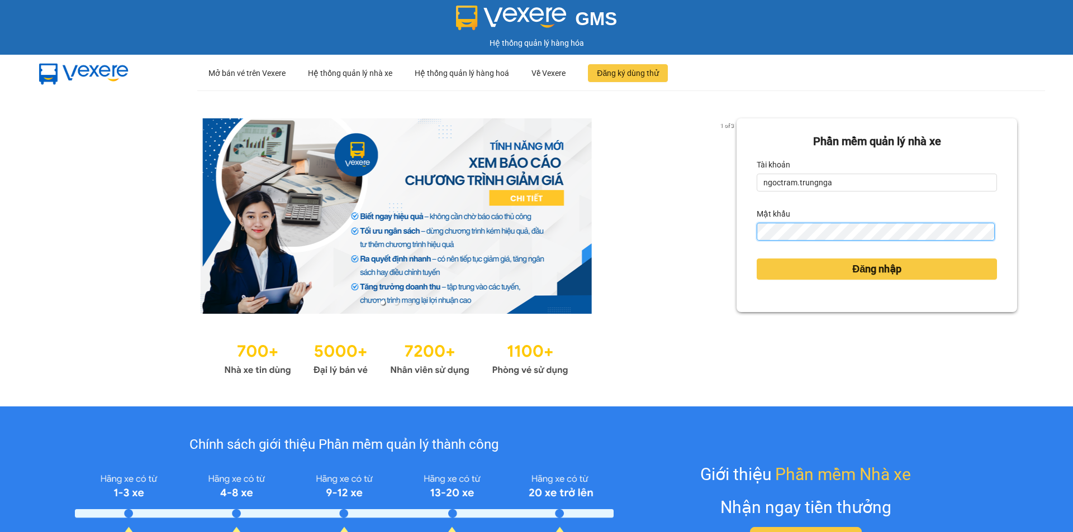
click at [756, 259] on button "Đăng nhập" at bounding box center [876, 269] width 240 height 21
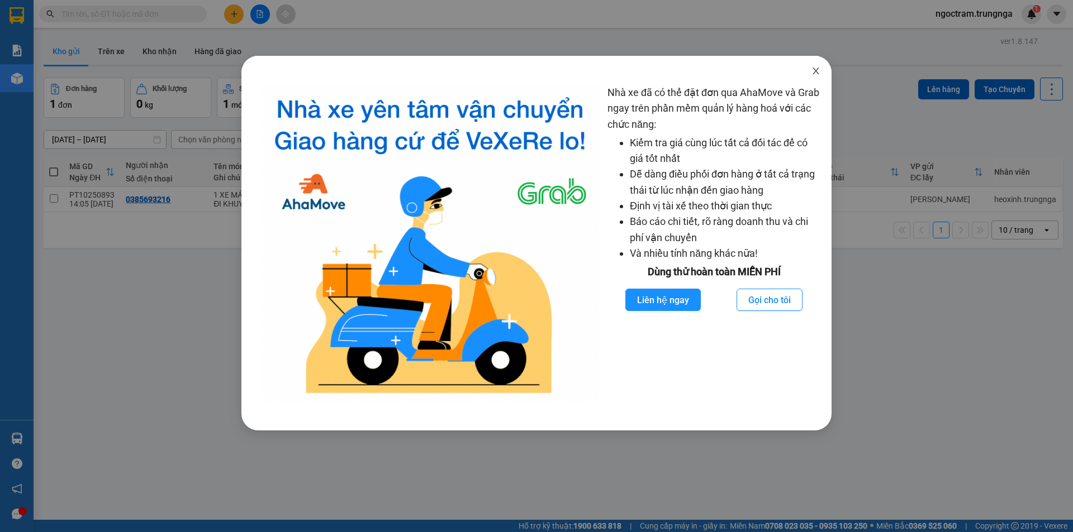
click at [811, 71] on icon "close" at bounding box center [815, 70] width 9 height 9
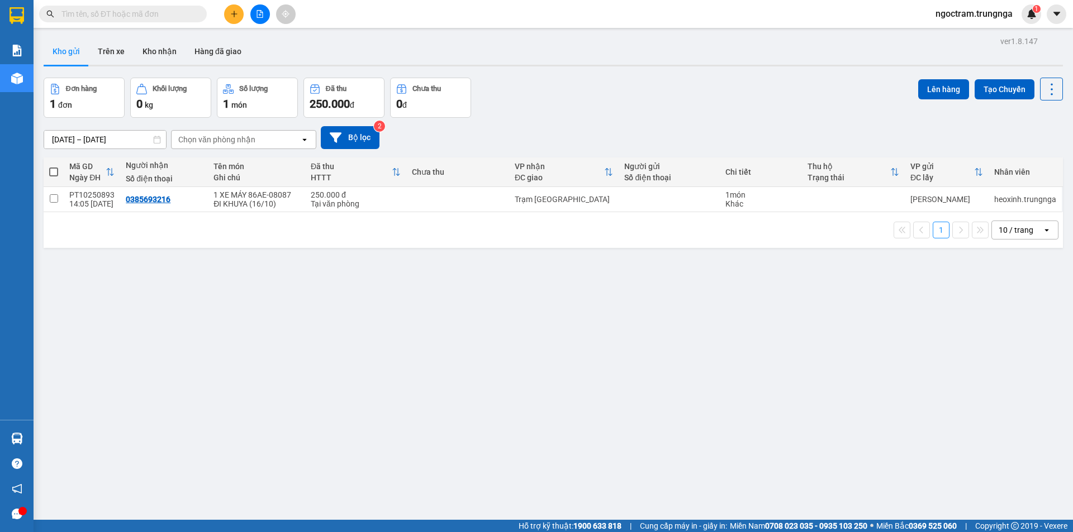
click at [56, 11] on span at bounding box center [123, 14] width 168 height 17
click at [72, 17] on input "text" at bounding box center [127, 14] width 132 height 12
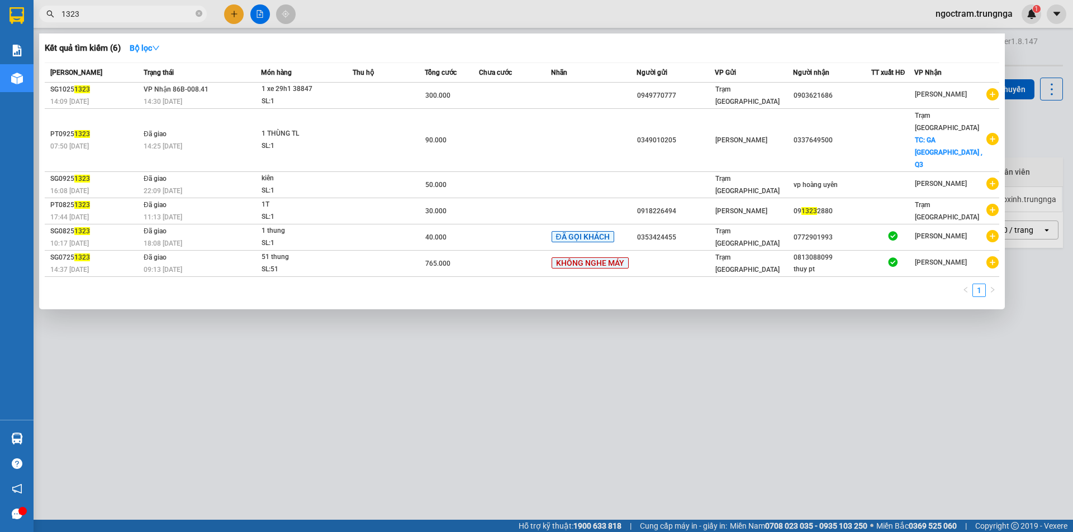
click at [77, 13] on input "1323" at bounding box center [127, 14] width 132 height 12
click at [221, 434] on div at bounding box center [536, 266] width 1073 height 532
click at [103, 13] on input "1323" at bounding box center [127, 14] width 132 height 12
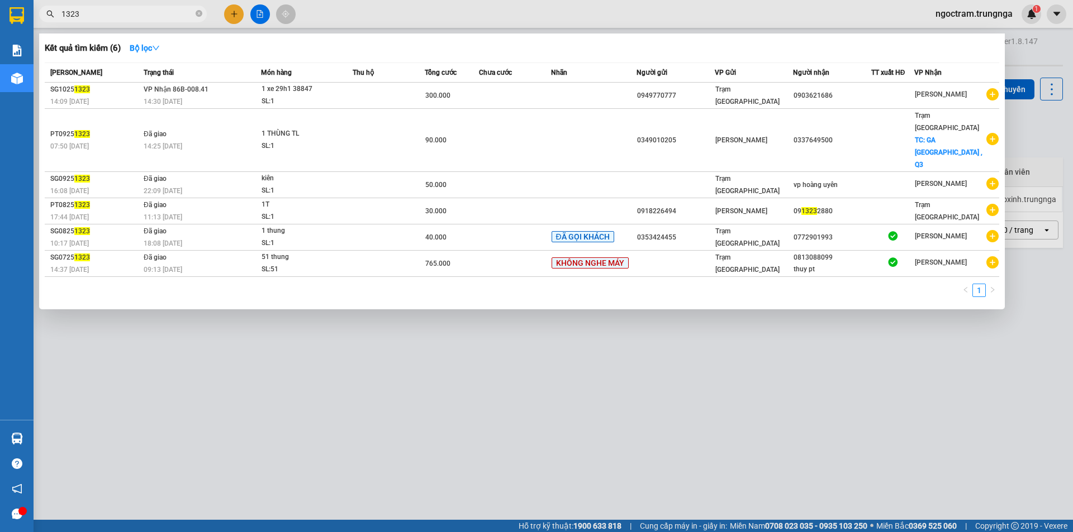
click at [113, 16] on input "1323" at bounding box center [127, 14] width 132 height 12
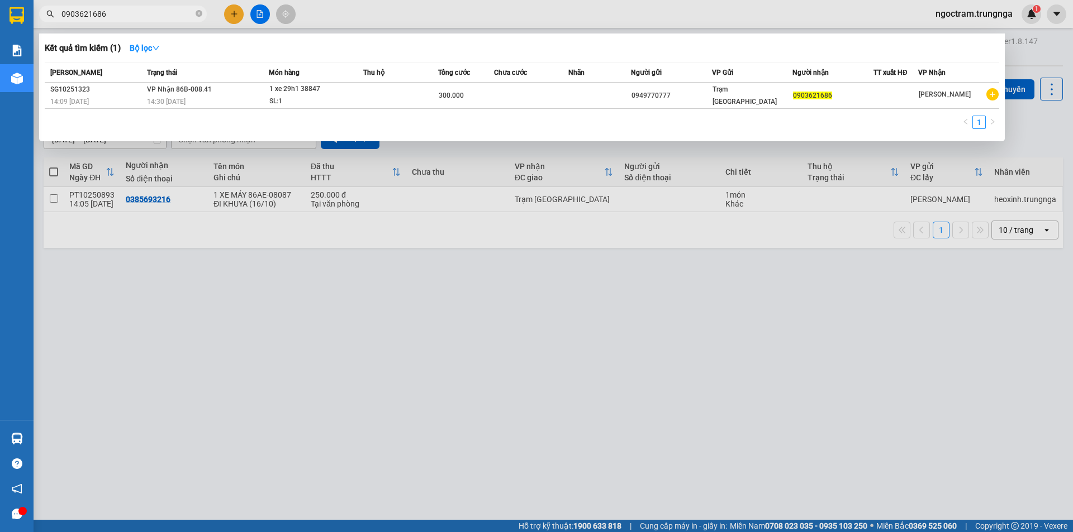
type input "0903621686"
click at [118, 7] on span "0903621686" at bounding box center [123, 14] width 168 height 17
click at [410, 13] on div at bounding box center [536, 266] width 1073 height 532
click at [135, 11] on input "0903621686" at bounding box center [127, 14] width 132 height 12
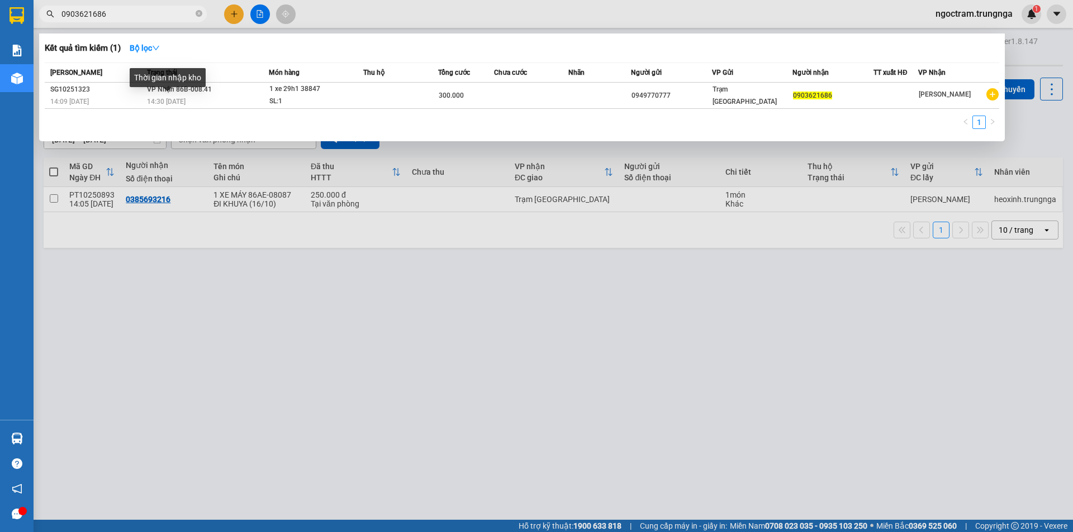
click at [191, 91] on div "Thời gian nhập kho" at bounding box center [168, 81] width 76 height 27
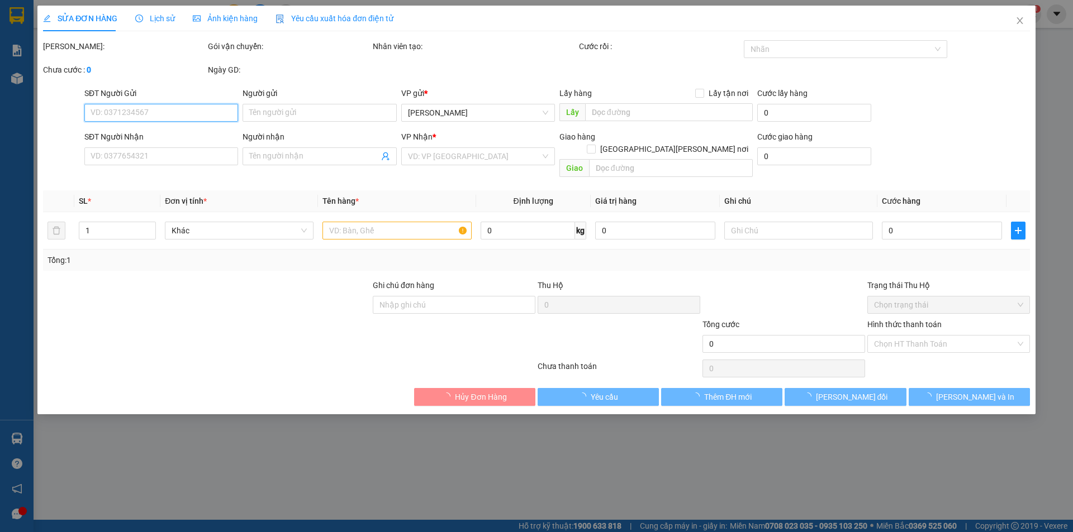
type input "0949770777"
type input "0903621686"
type input "300.000"
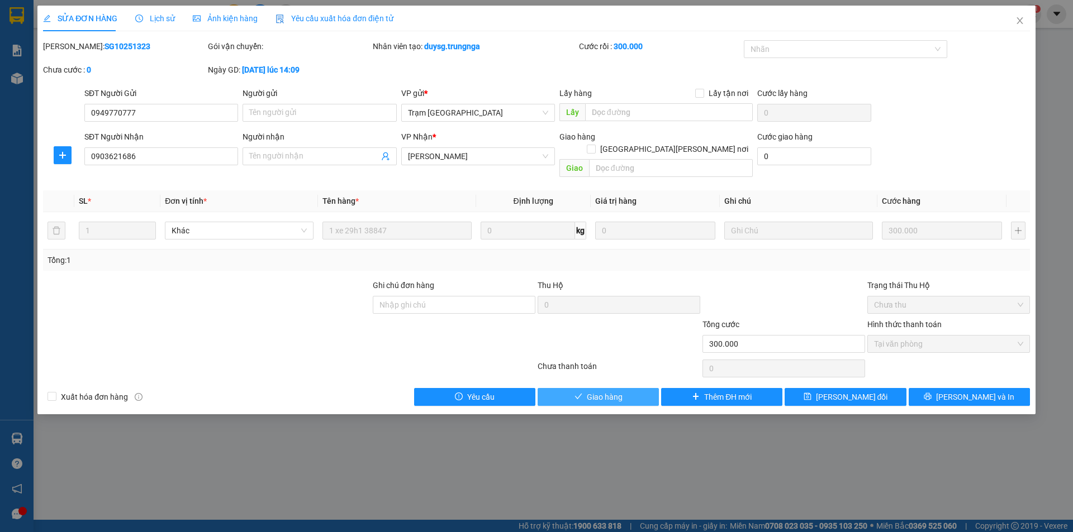
click at [621, 391] on span "Giao hàng" at bounding box center [605, 397] width 36 height 12
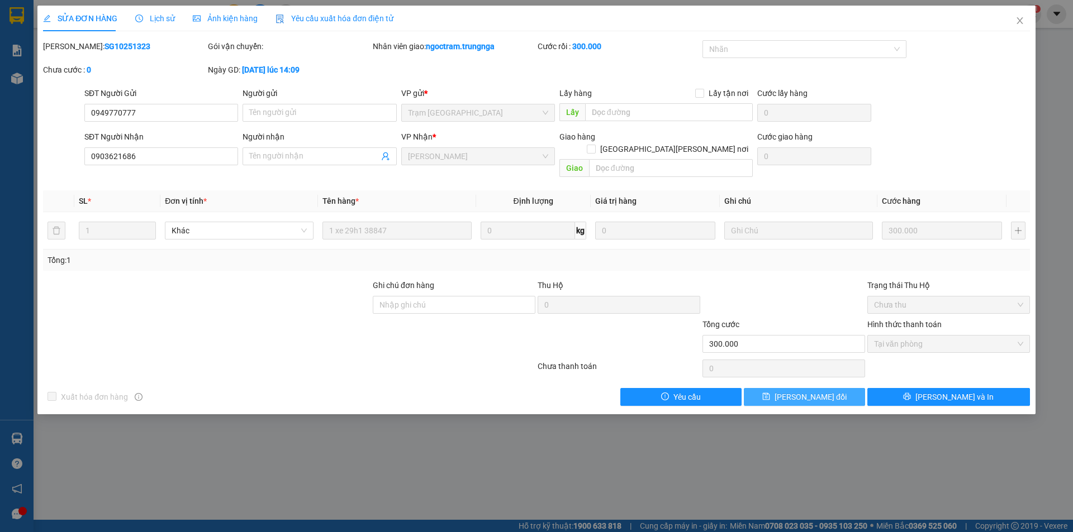
click at [784, 388] on button "[PERSON_NAME] đổi" at bounding box center [804, 397] width 121 height 18
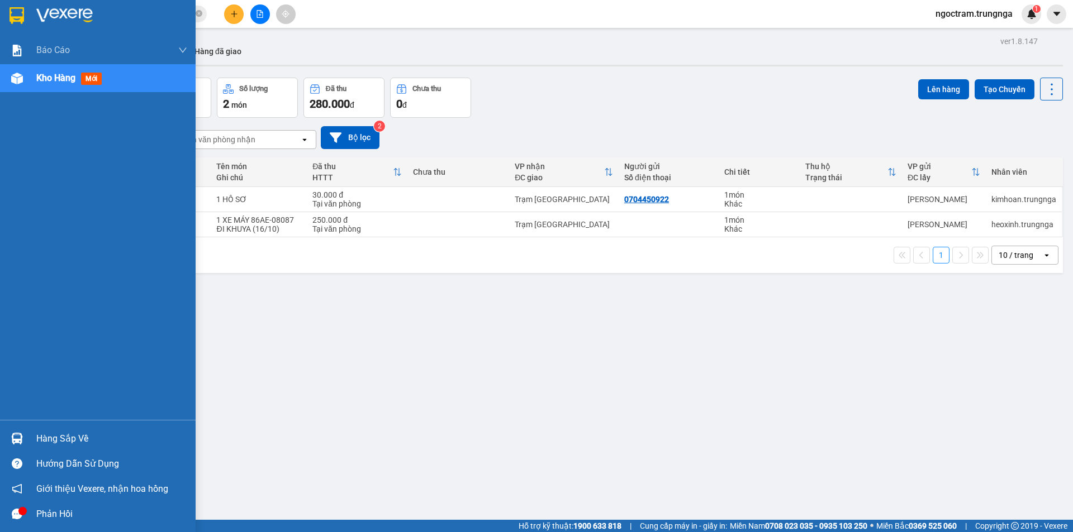
click at [54, 434] on div "Hàng sắp về" at bounding box center [111, 439] width 151 height 17
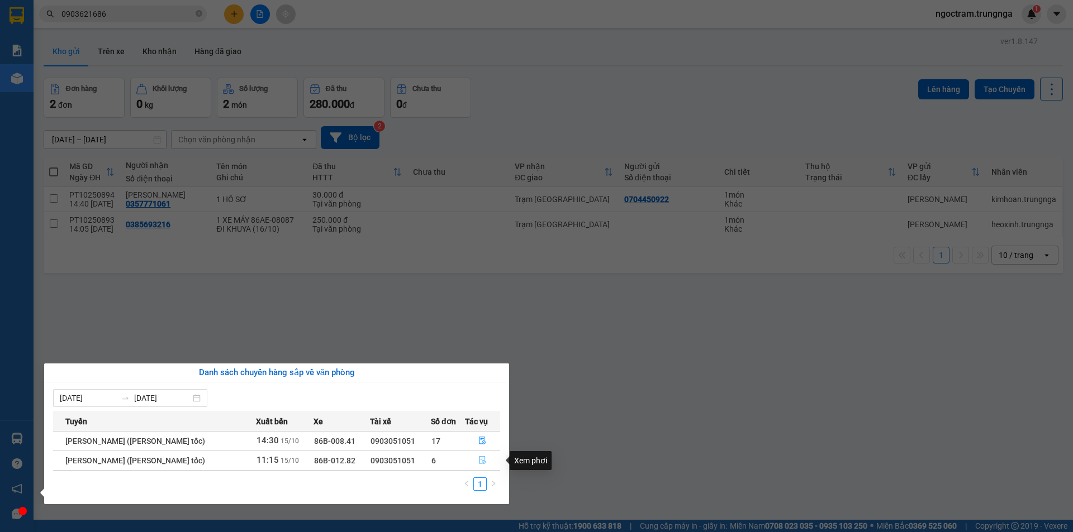
click at [480, 460] on icon "file-done" at bounding box center [482, 460] width 8 height 8
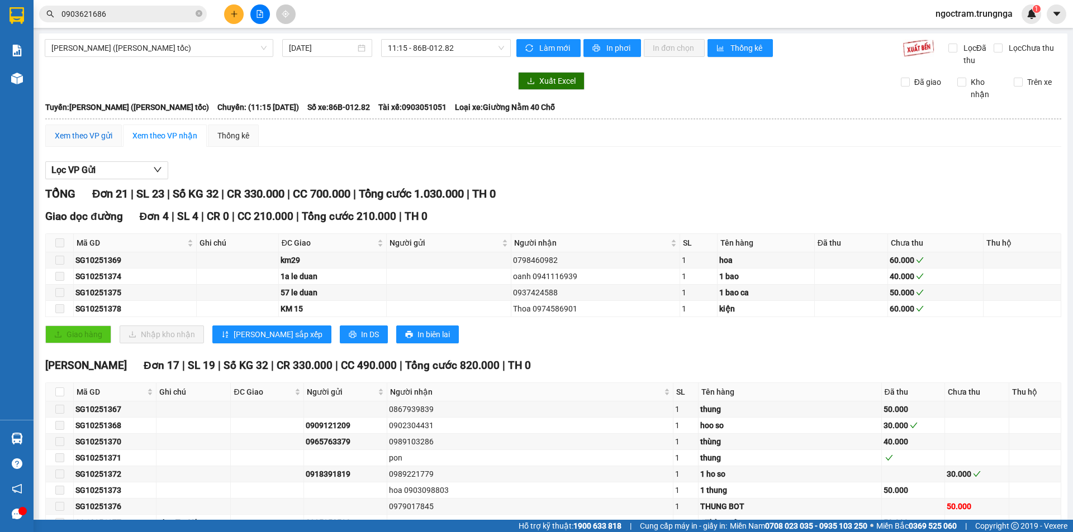
click at [76, 139] on div "Xem theo VP gửi" at bounding box center [84, 136] width 58 height 12
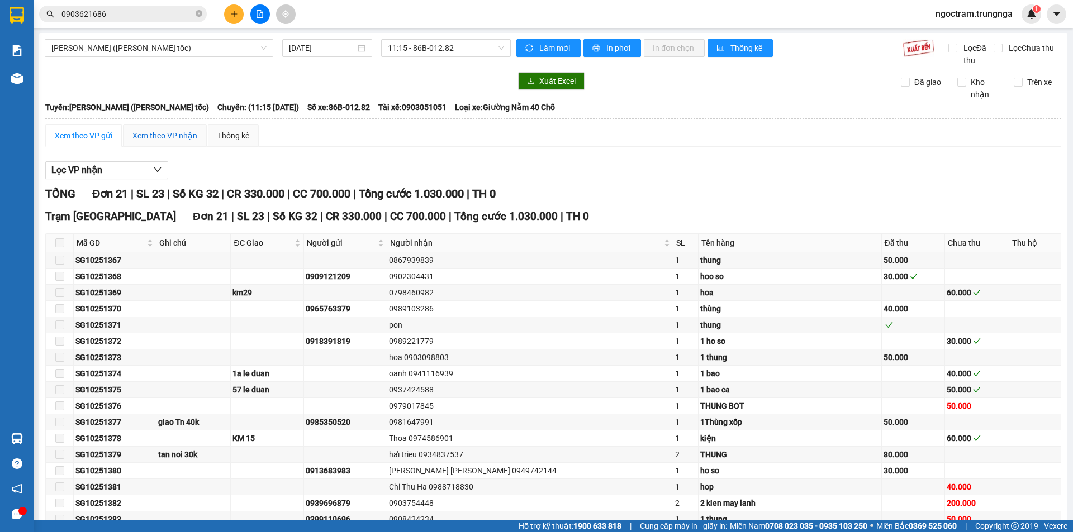
click at [151, 137] on div "Xem theo VP nhận" at bounding box center [164, 136] width 65 height 12
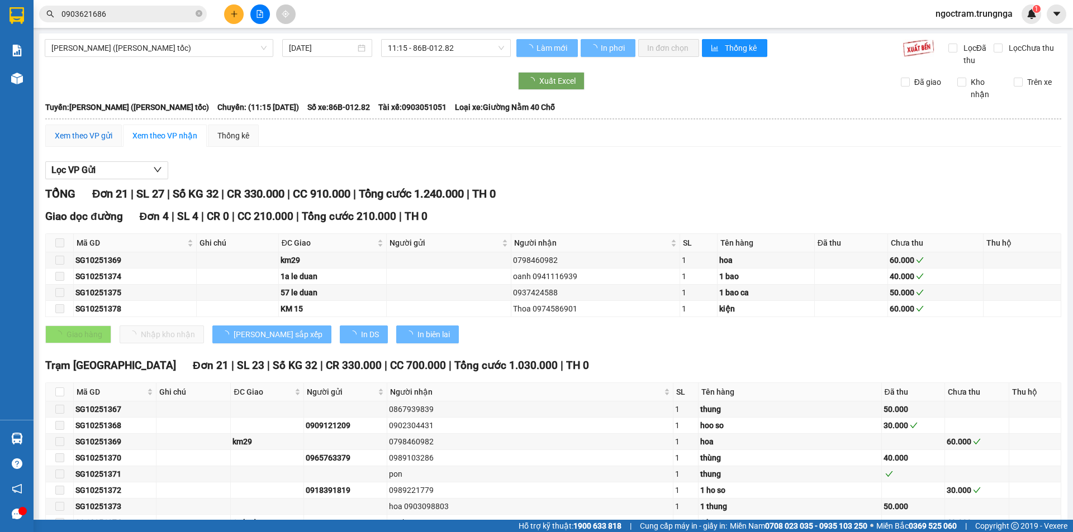
drag, startPoint x: 94, startPoint y: 136, endPoint x: 97, endPoint y: 130, distance: 6.8
click at [94, 134] on div "Xem theo VP gửi" at bounding box center [84, 136] width 58 height 12
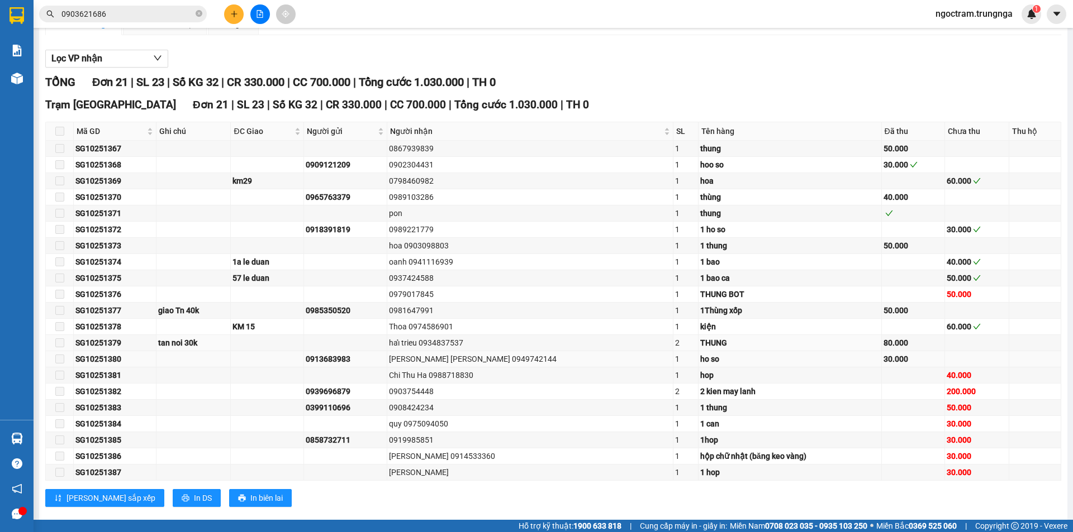
scroll to position [130, 0]
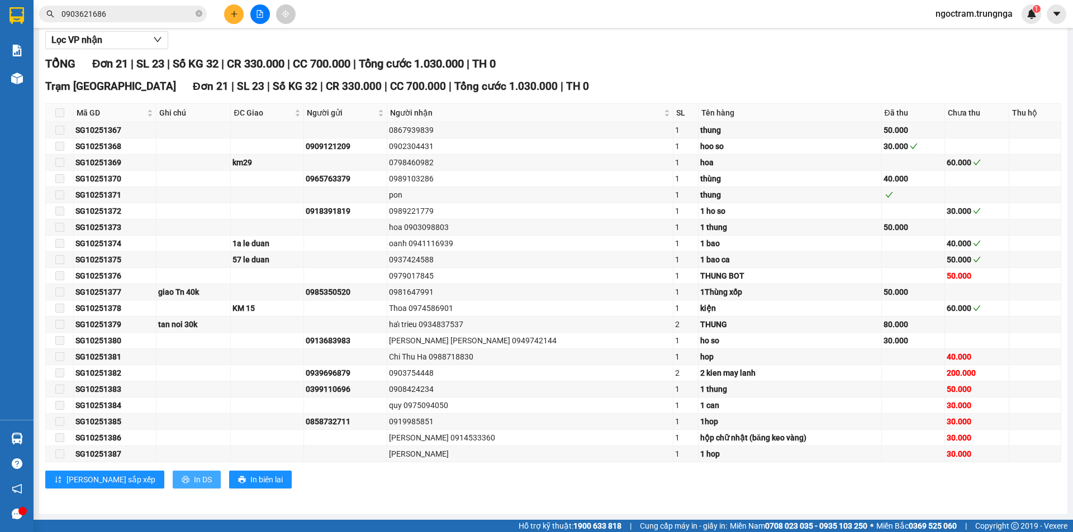
click at [173, 480] on button "In DS" at bounding box center [197, 480] width 48 height 18
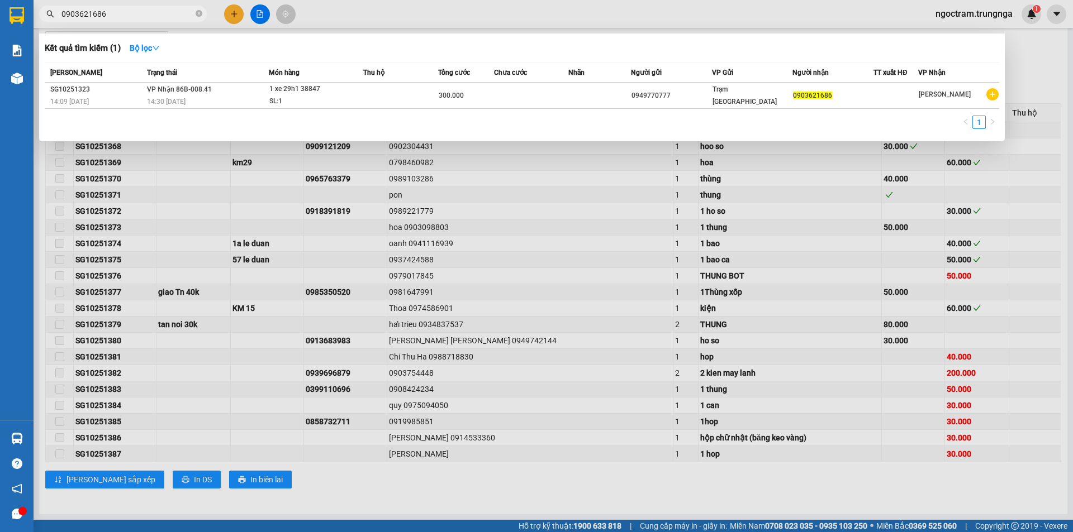
click at [146, 13] on input "0903621686" at bounding box center [127, 14] width 132 height 12
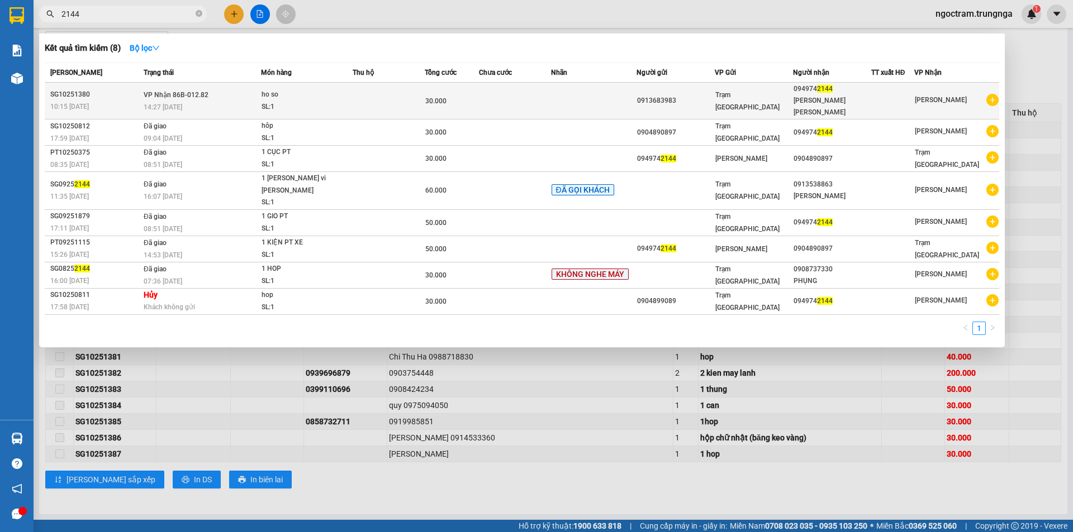
type input "2144"
click at [489, 94] on td at bounding box center [515, 101] width 72 height 37
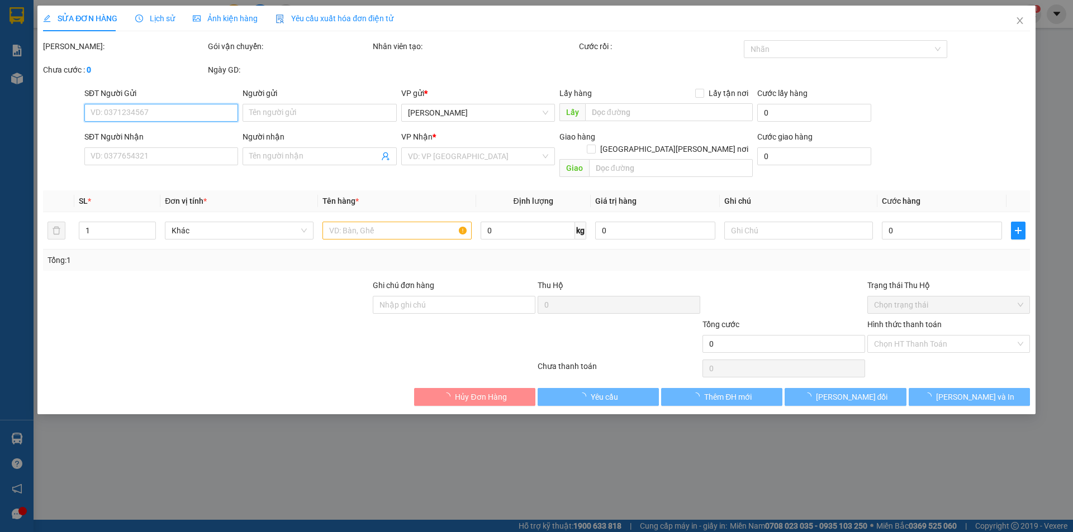
type input "0913683983"
type input "0949742144"
type input "Tran Thanh Tam"
type input "30.000"
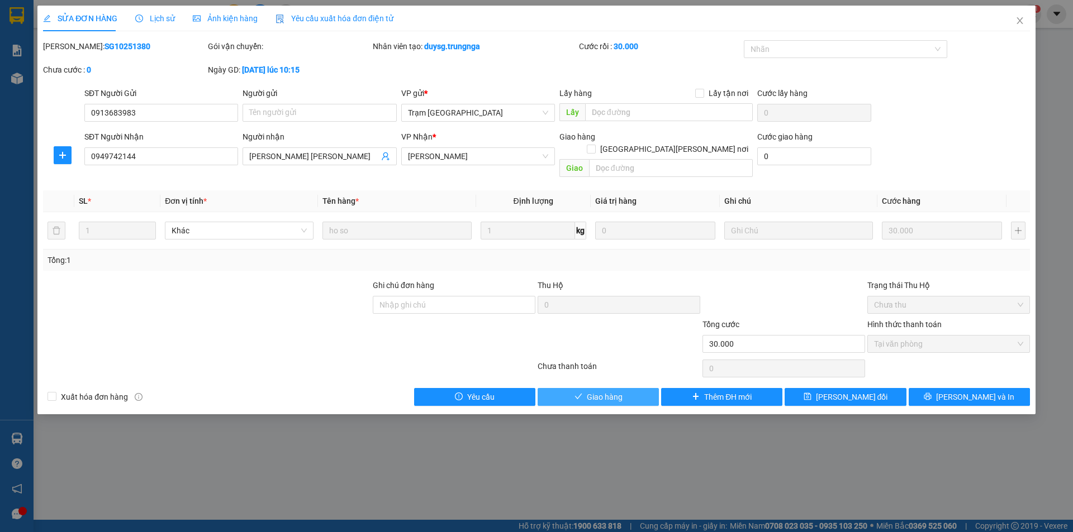
click at [606, 391] on span "Giao hàng" at bounding box center [605, 397] width 36 height 12
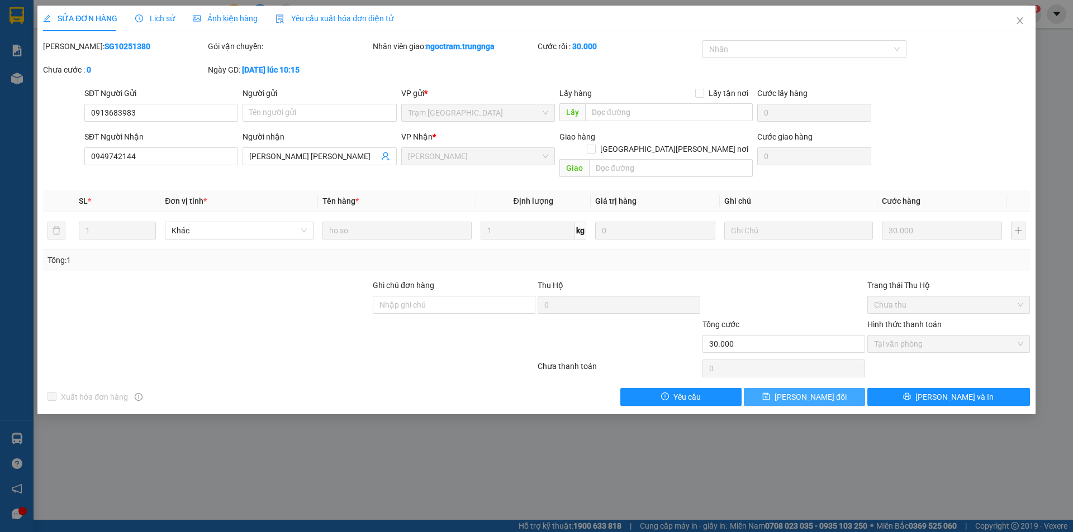
click at [817, 391] on span "[PERSON_NAME] đổi" at bounding box center [810, 397] width 72 height 12
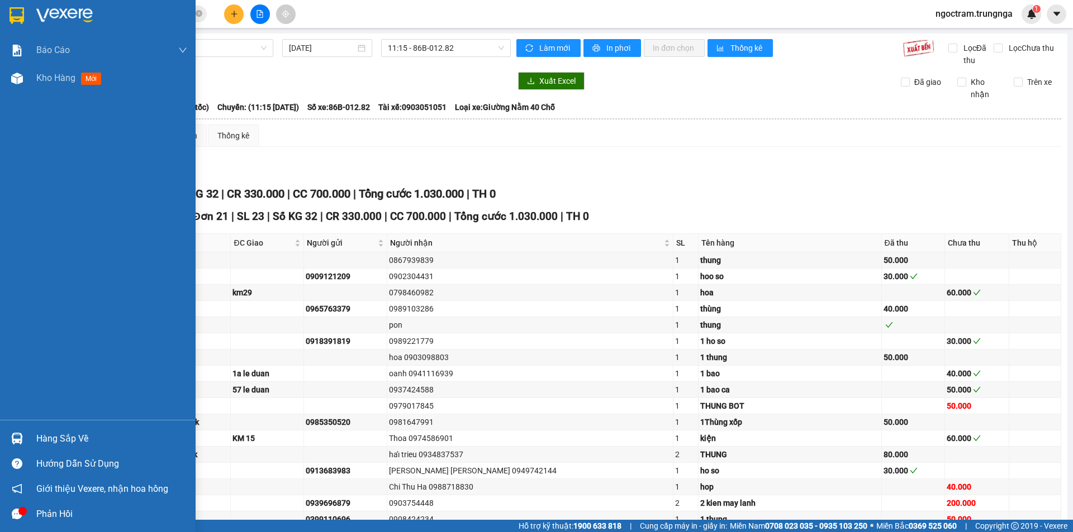
click at [45, 442] on div "Hàng sắp về" at bounding box center [111, 439] width 151 height 17
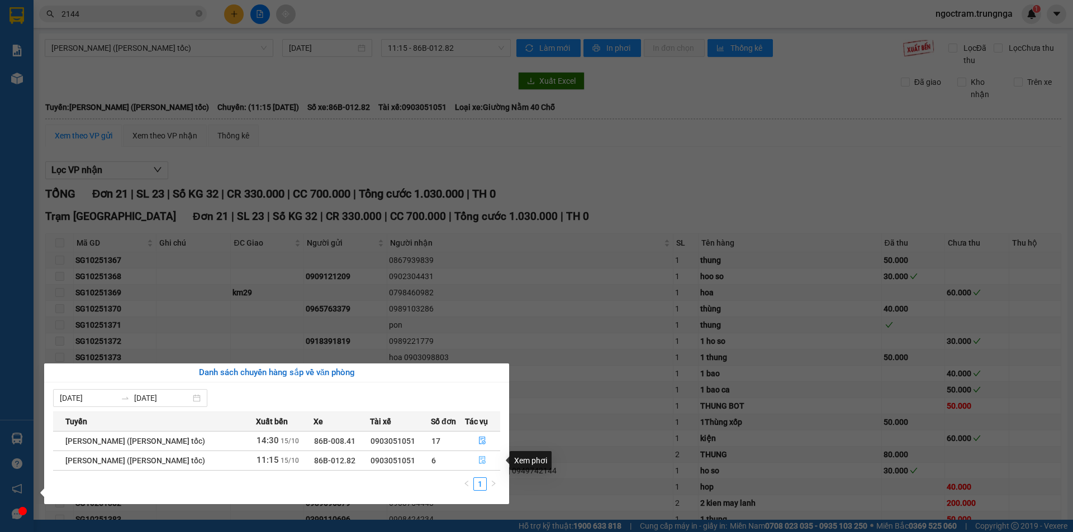
click at [481, 460] on icon "file-done" at bounding box center [482, 460] width 8 height 8
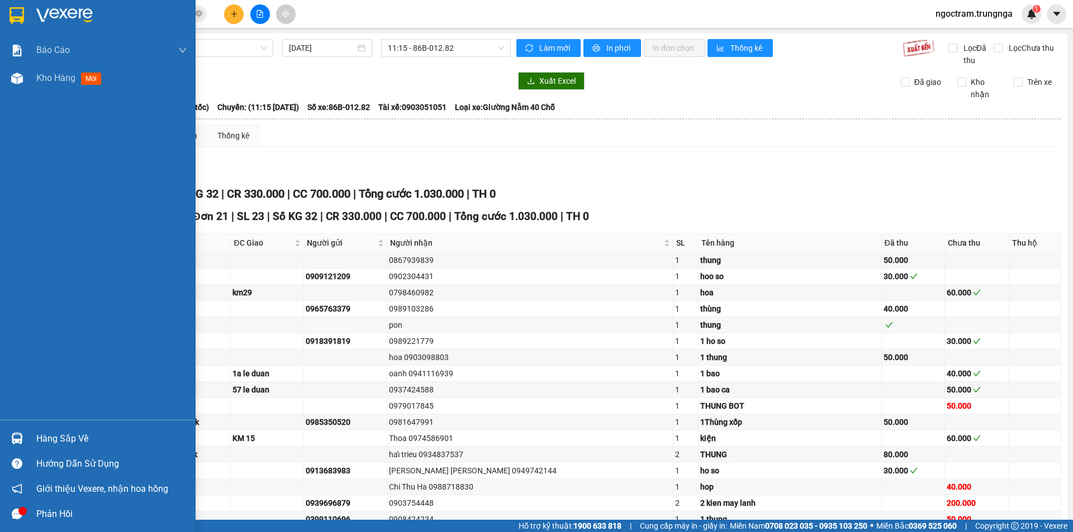
click at [19, 439] on img at bounding box center [17, 439] width 12 height 12
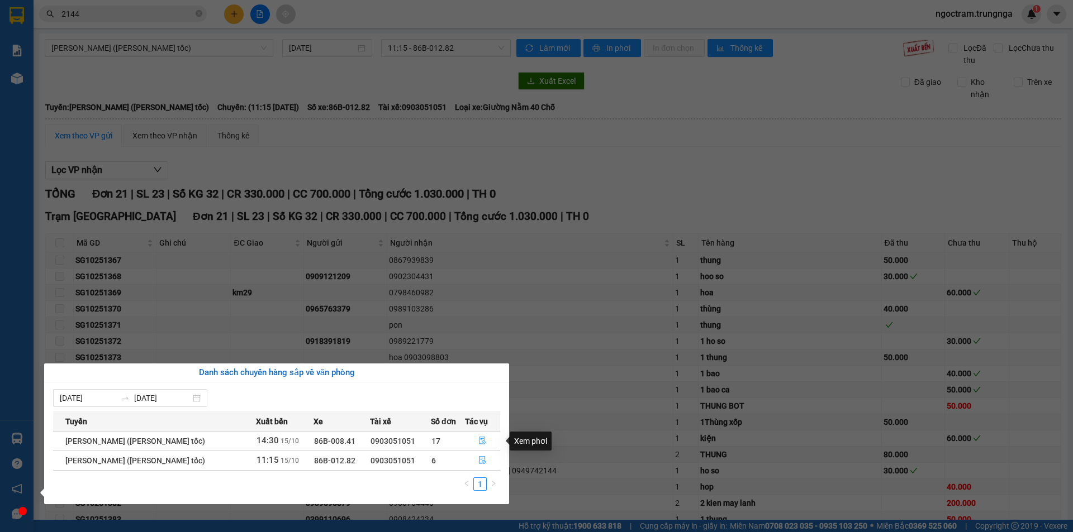
click at [482, 441] on icon "file-done" at bounding box center [482, 441] width 8 height 8
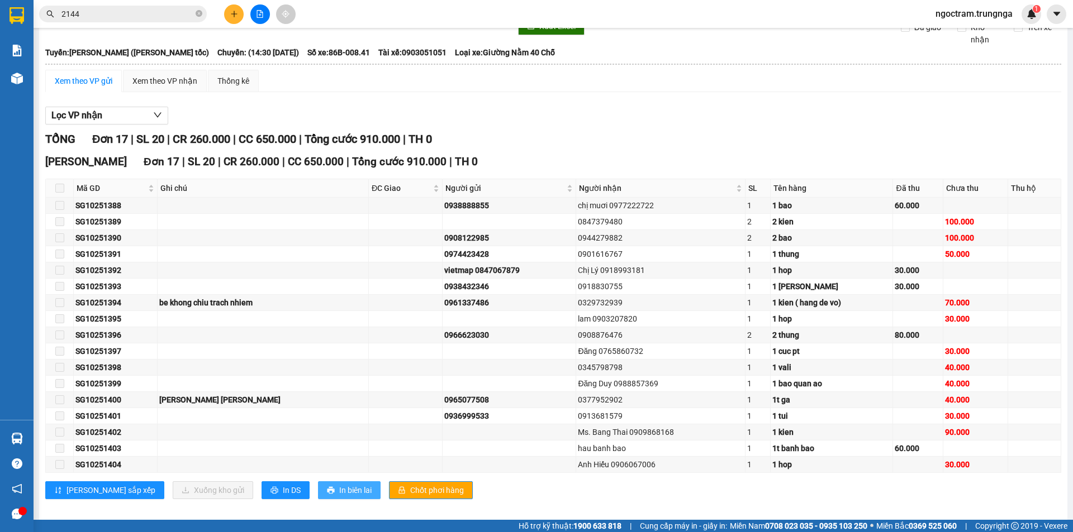
scroll to position [65, 0]
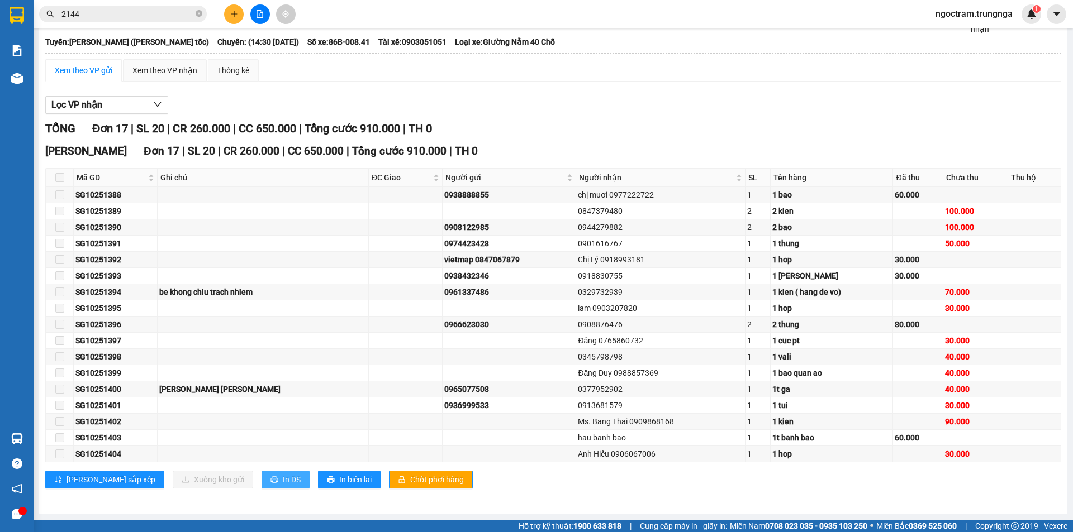
click at [283, 474] on span "In DS" at bounding box center [292, 480] width 18 height 12
click at [117, 18] on input "2144" at bounding box center [127, 14] width 132 height 12
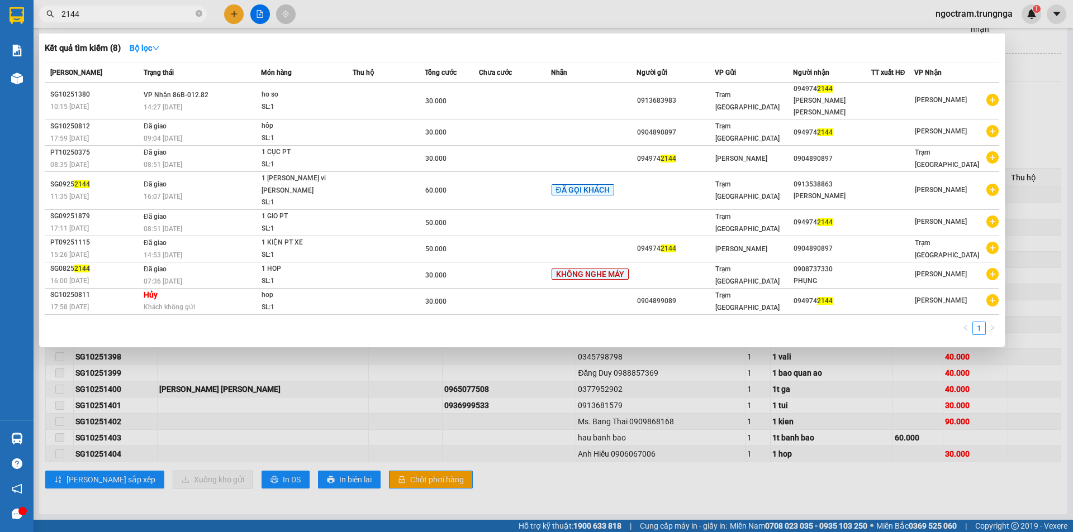
click at [117, 18] on input "2144" at bounding box center [127, 14] width 132 height 12
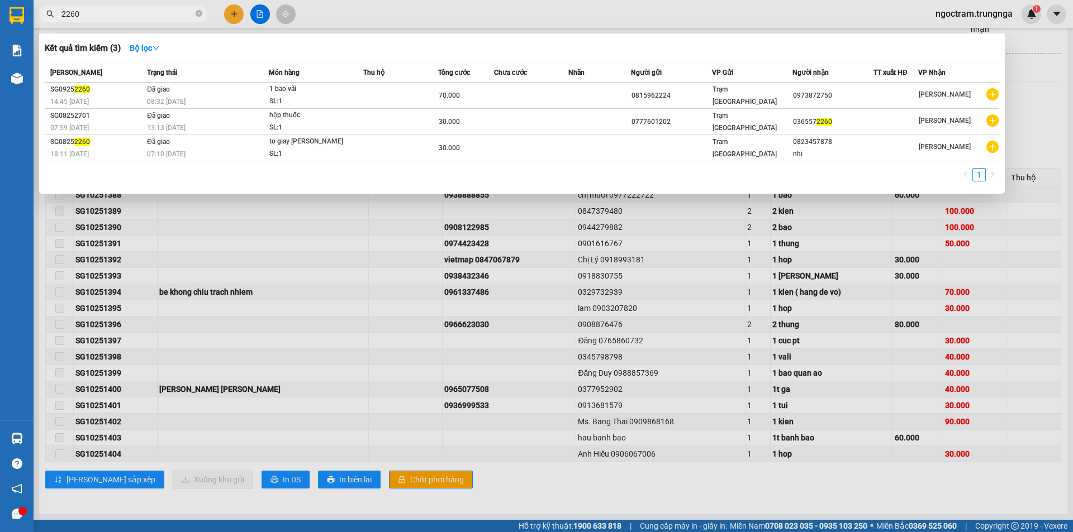
click at [134, 20] on input "2260" at bounding box center [127, 14] width 132 height 12
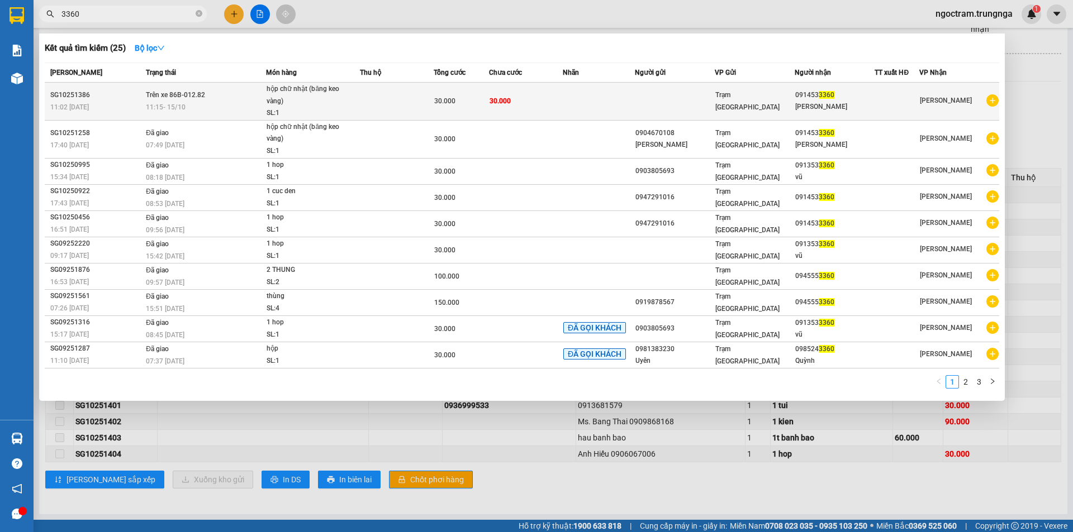
type input "3360"
click at [354, 103] on span "hộp chữ nhật (băng keo vàng) SL: 1" at bounding box center [313, 101] width 92 height 36
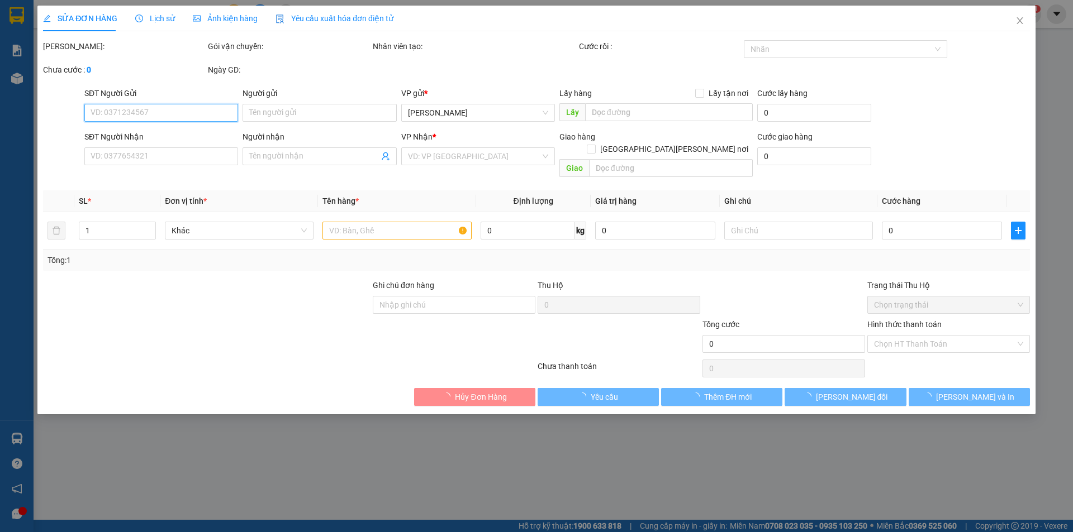
type input "0914533360"
type input "Vũ Dũng"
type input "30.000"
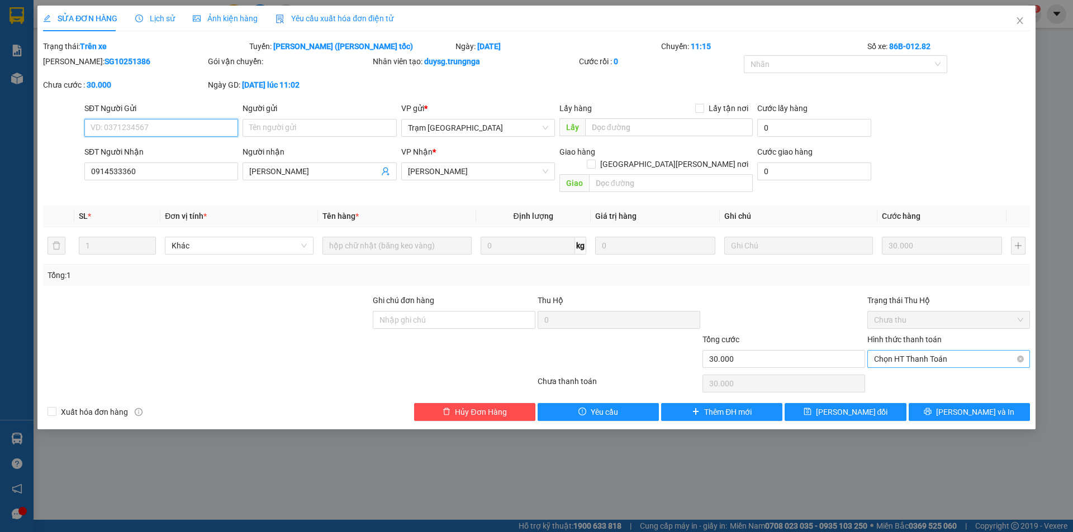
click at [958, 351] on span "Chọn HT Thanh Toán" at bounding box center [948, 359] width 149 height 17
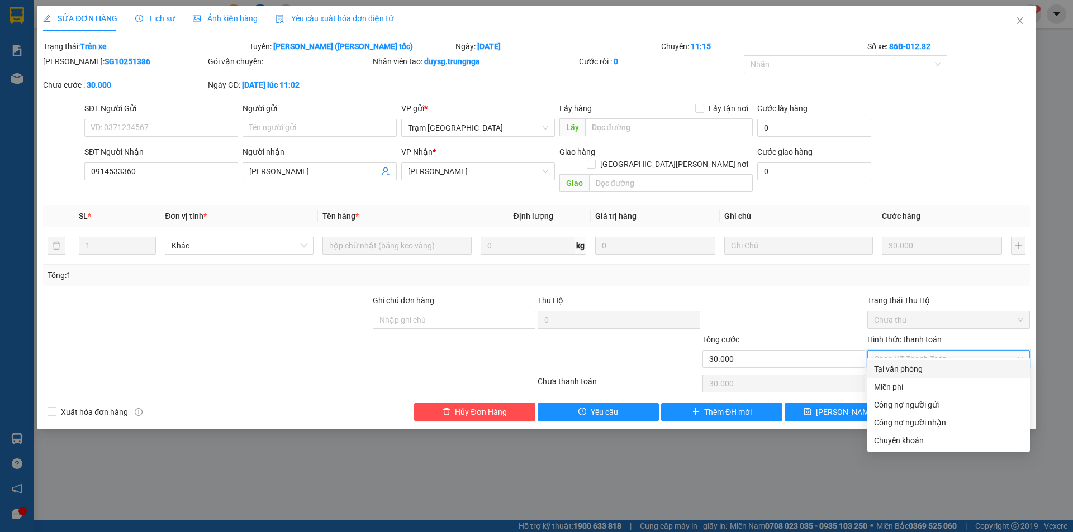
click at [914, 372] on div "Tại văn phòng" at bounding box center [948, 369] width 149 height 12
type input "0"
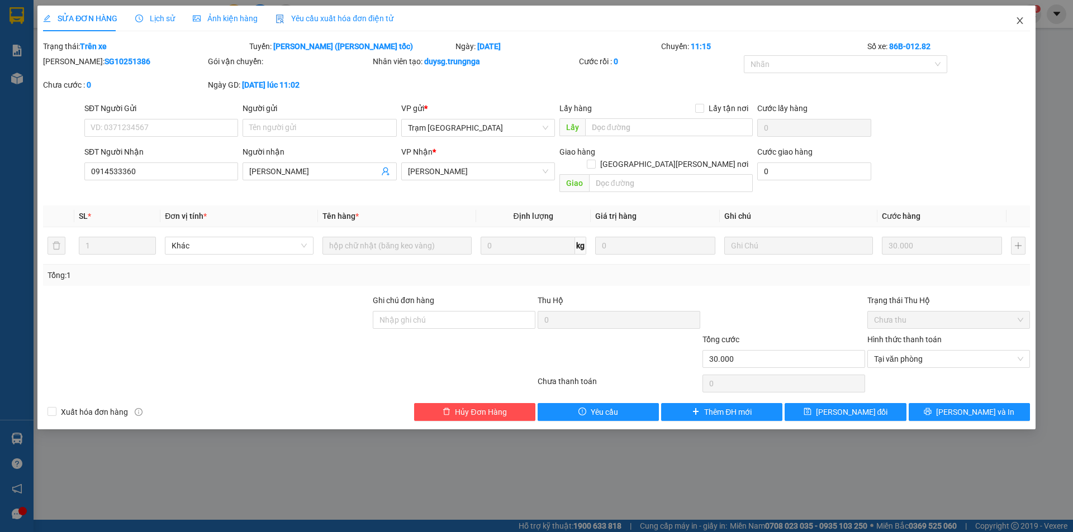
click at [1021, 16] on span "Close" at bounding box center [1019, 21] width 31 height 31
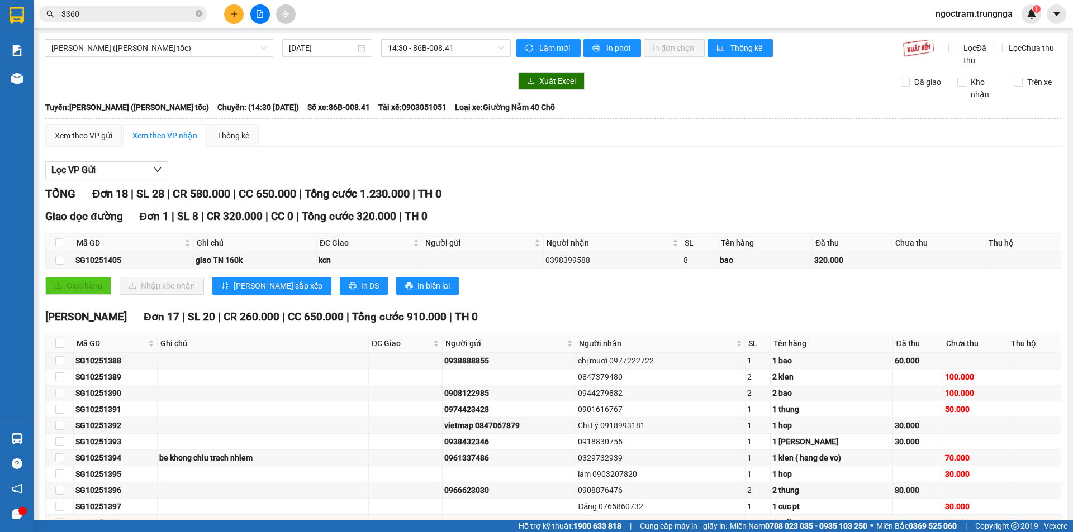
click at [109, 15] on input "3360" at bounding box center [127, 14] width 132 height 12
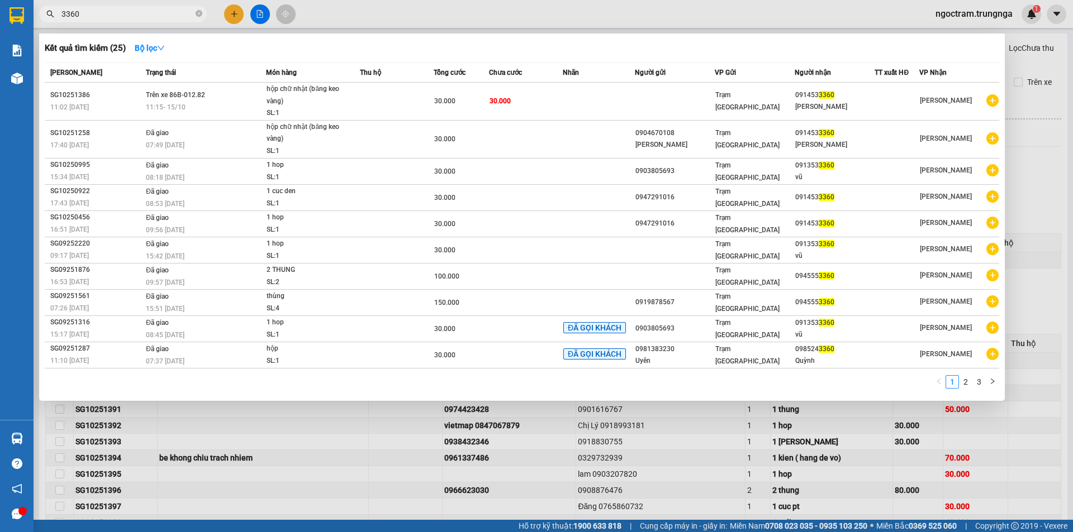
click at [109, 15] on input "3360" at bounding box center [127, 14] width 132 height 12
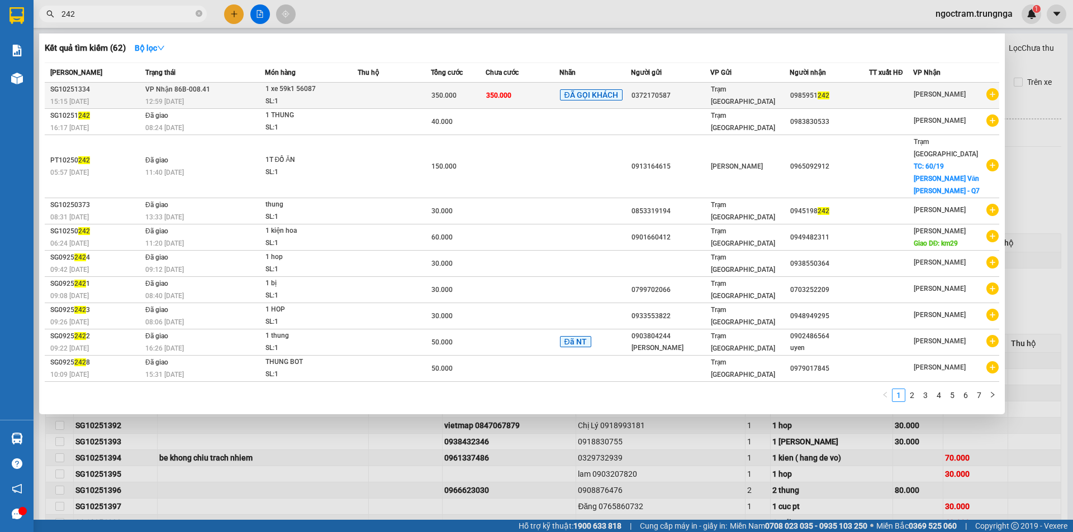
type input "242"
click at [373, 89] on td at bounding box center [394, 96] width 73 height 26
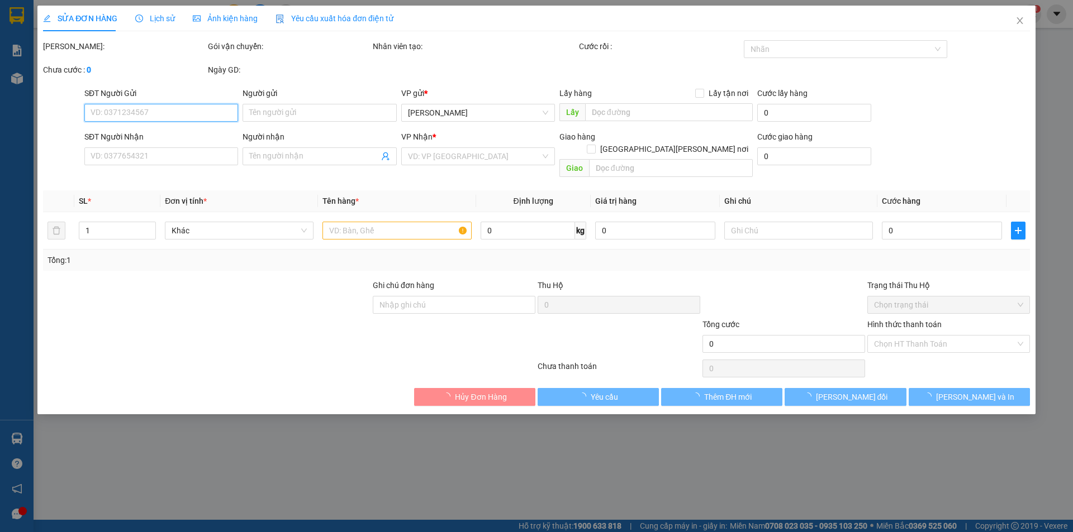
type input "0372170587"
type input "0985951242"
type input "350.000"
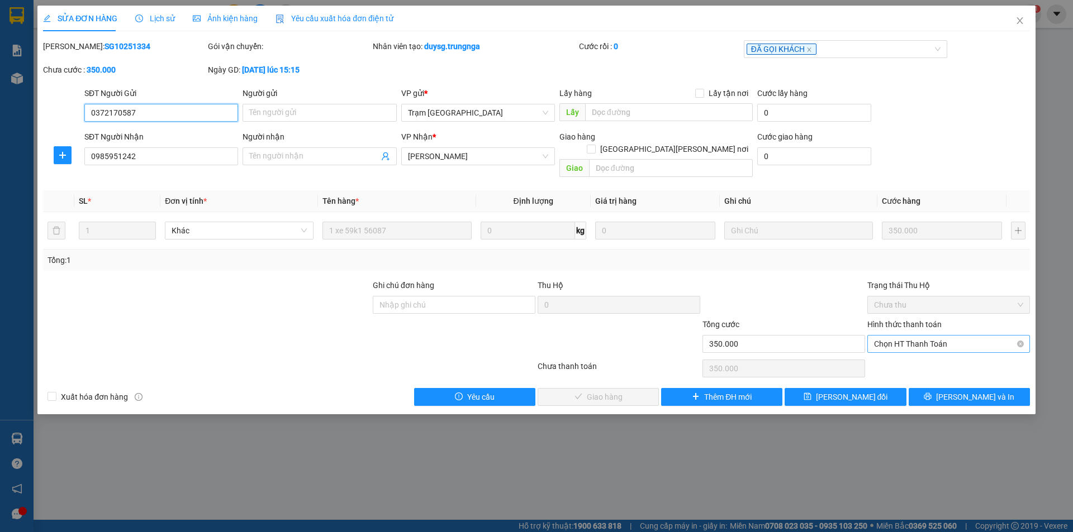
click at [950, 336] on span "Chọn HT Thanh Toán" at bounding box center [948, 344] width 149 height 17
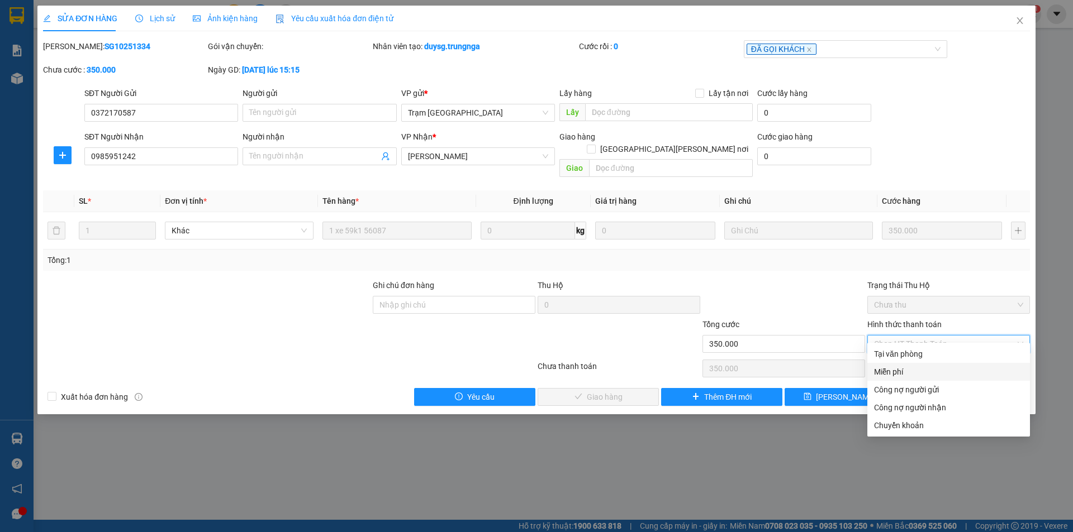
click at [911, 363] on div "Miễn phí" at bounding box center [948, 372] width 163 height 18
type input "0"
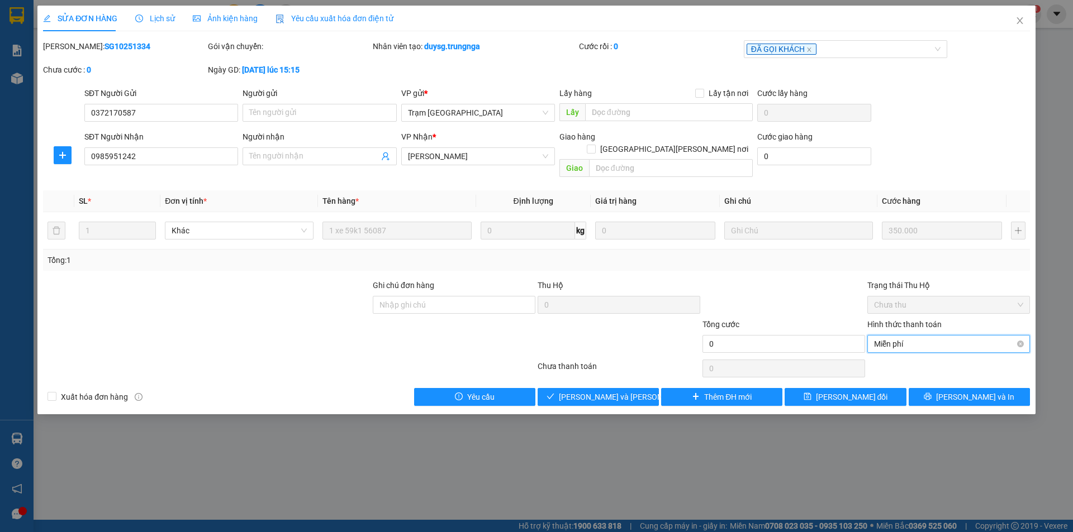
click at [907, 336] on span "Miễn phí" at bounding box center [948, 344] width 149 height 17
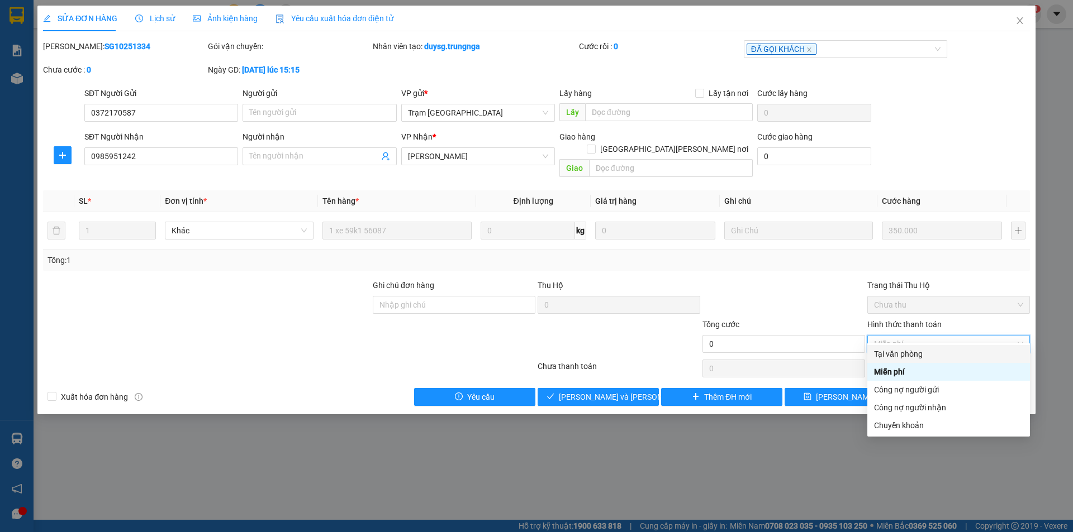
click at [894, 354] on div "Tại văn phòng" at bounding box center [948, 354] width 149 height 12
type input "350.000"
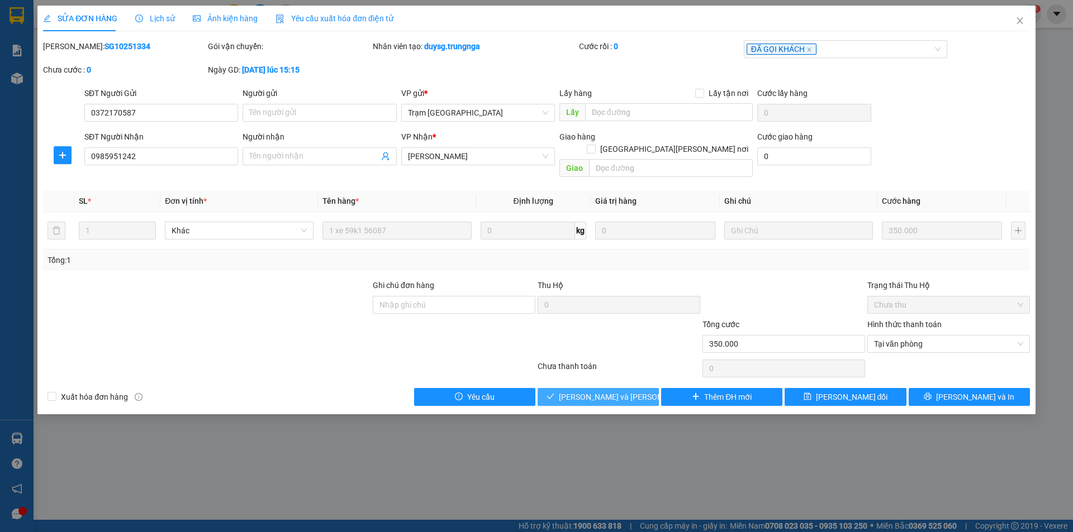
click at [610, 391] on span "[PERSON_NAME] và [PERSON_NAME] hàng" at bounding box center [634, 397] width 151 height 12
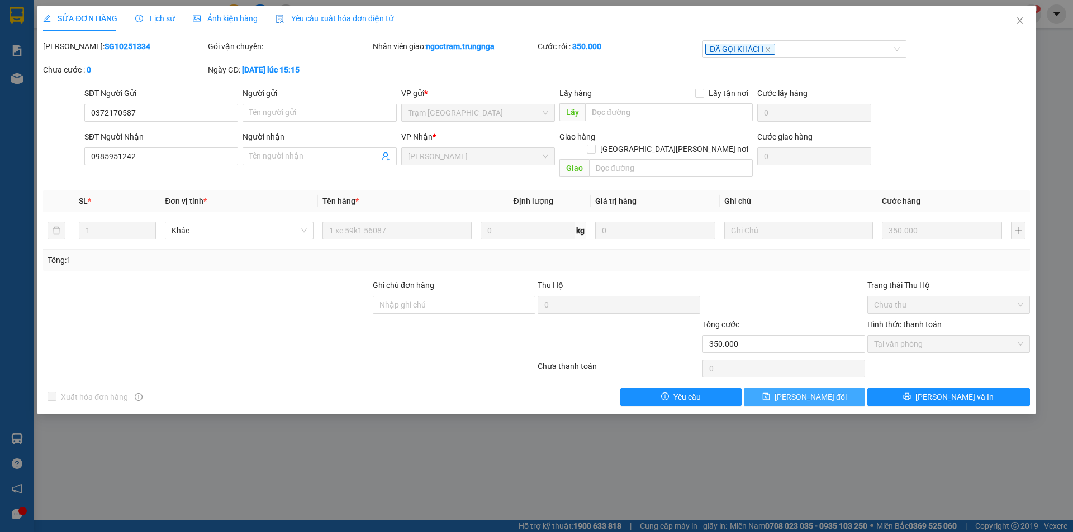
click at [776, 388] on button "[PERSON_NAME] đổi" at bounding box center [804, 397] width 121 height 18
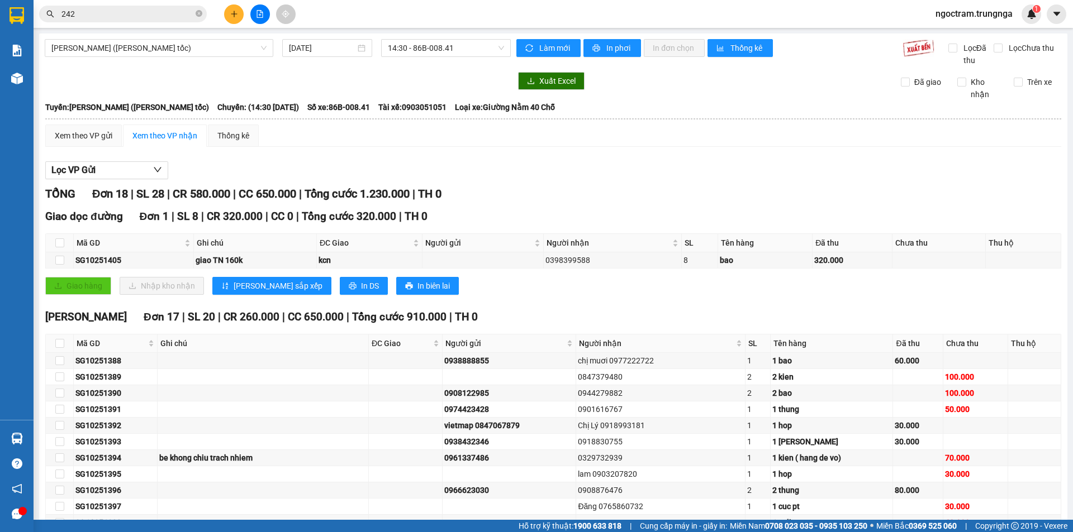
click at [80, 18] on input "242" at bounding box center [127, 14] width 132 height 12
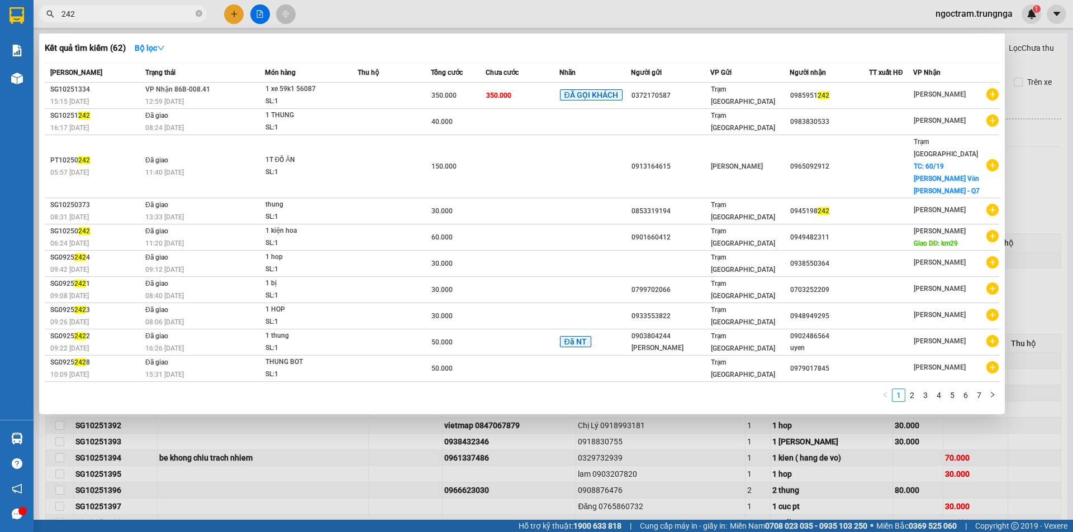
click at [80, 17] on input "242" at bounding box center [127, 14] width 132 height 12
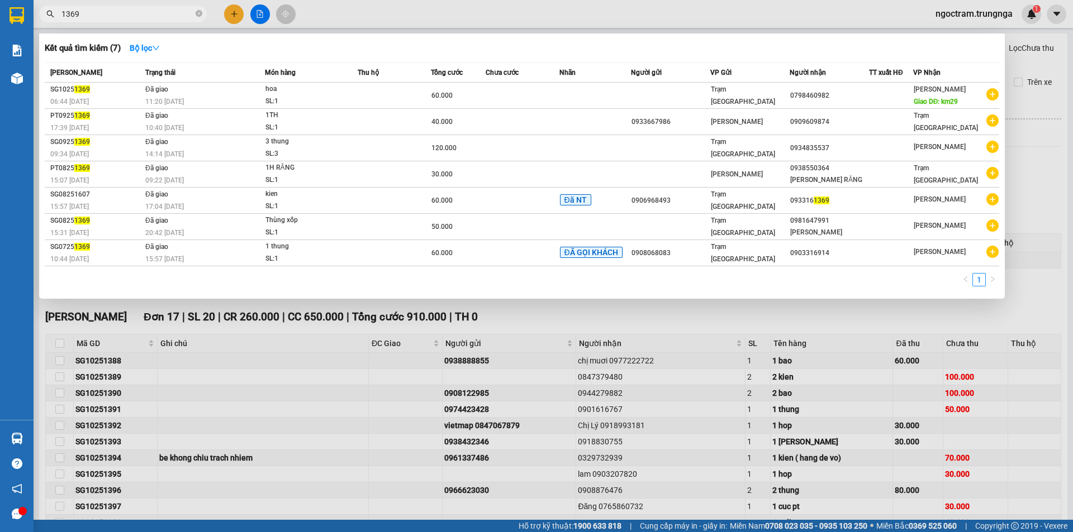
drag, startPoint x: 83, startPoint y: 7, endPoint x: 61, endPoint y: 16, distance: 24.3
click at [61, 16] on span "1369" at bounding box center [123, 14] width 168 height 17
drag, startPoint x: 87, startPoint y: 12, endPoint x: 40, endPoint y: 13, distance: 46.9
click at [40, 13] on span "1369" at bounding box center [123, 14] width 168 height 17
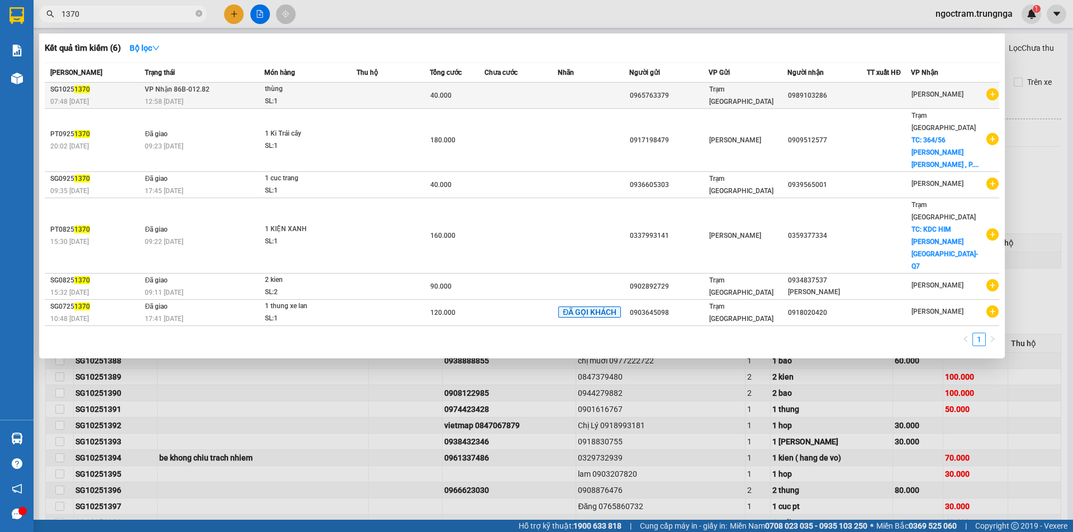
type input "1370"
click at [599, 89] on td at bounding box center [594, 96] width 72 height 26
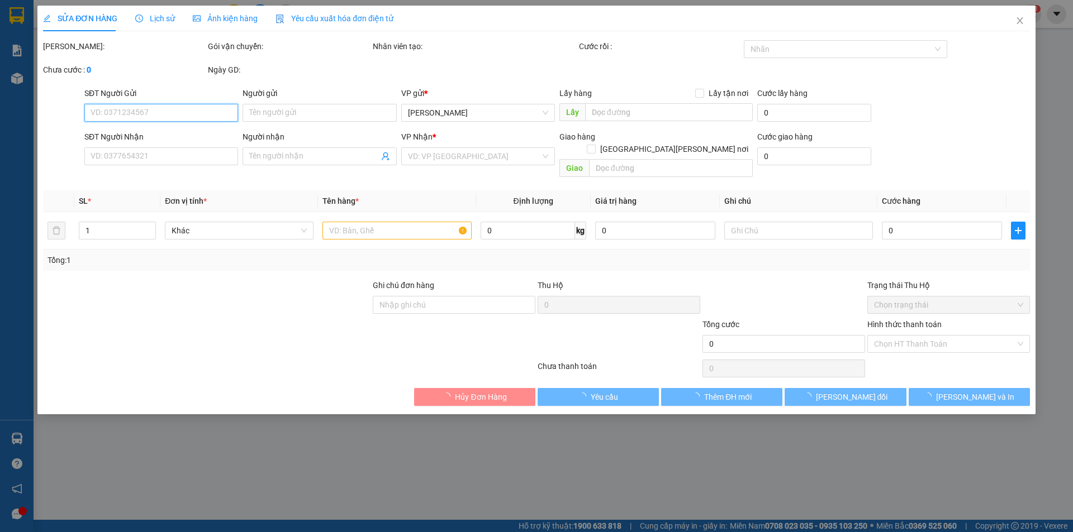
type input "0965763379"
type input "0989103286"
type input "40.000"
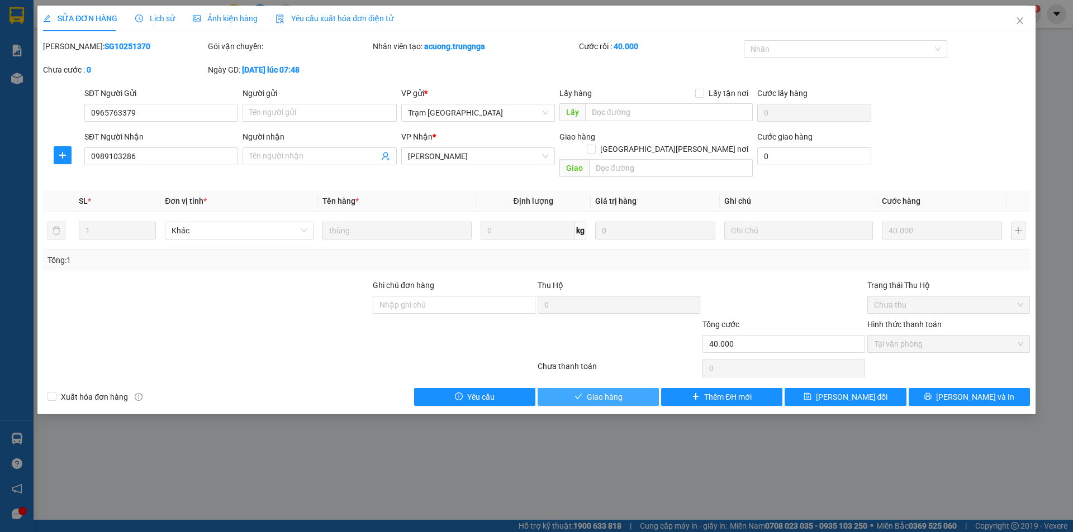
click at [635, 388] on button "Giao hàng" at bounding box center [597, 397] width 121 height 18
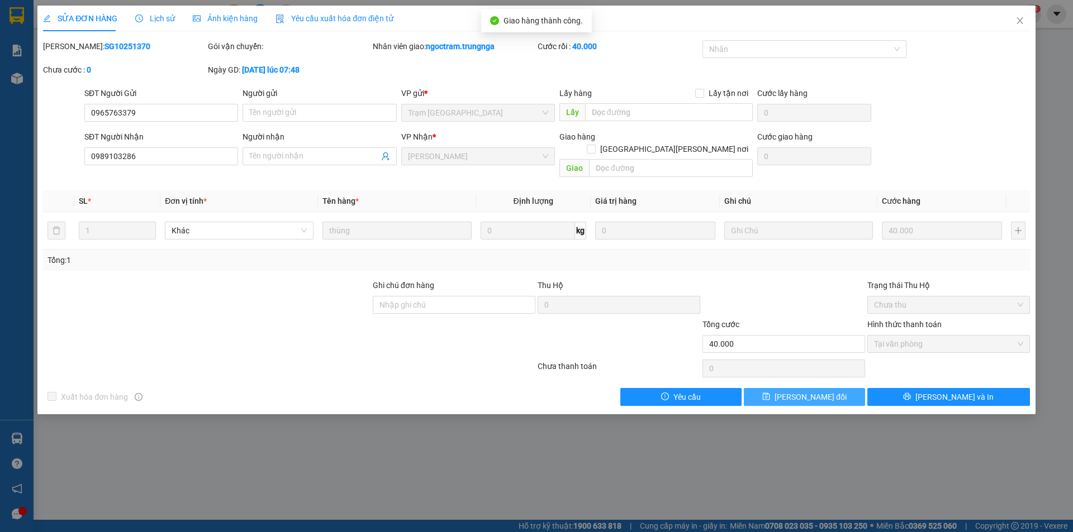
click at [788, 388] on button "[PERSON_NAME] đổi" at bounding box center [804, 397] width 121 height 18
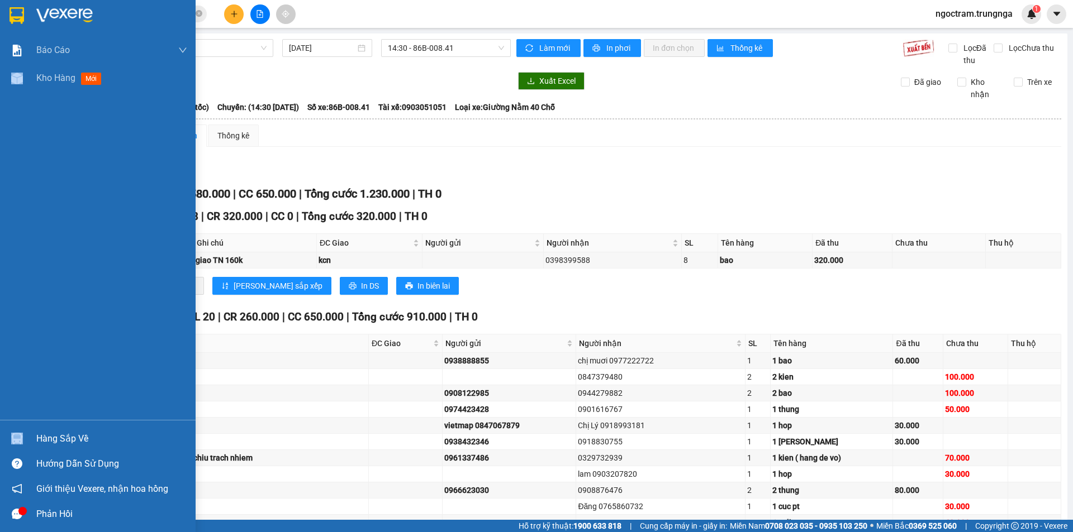
drag, startPoint x: 28, startPoint y: 434, endPoint x: 129, endPoint y: 416, distance: 101.6
click at [129, 416] on div "Báo cáo Báo cáo dòng tiền (nhân viên) - chỉ tính tiền mặt Kho hàng mới Hàng sắp…" at bounding box center [98, 266] width 196 height 532
click at [117, 439] on div "Hàng sắp về" at bounding box center [111, 439] width 151 height 17
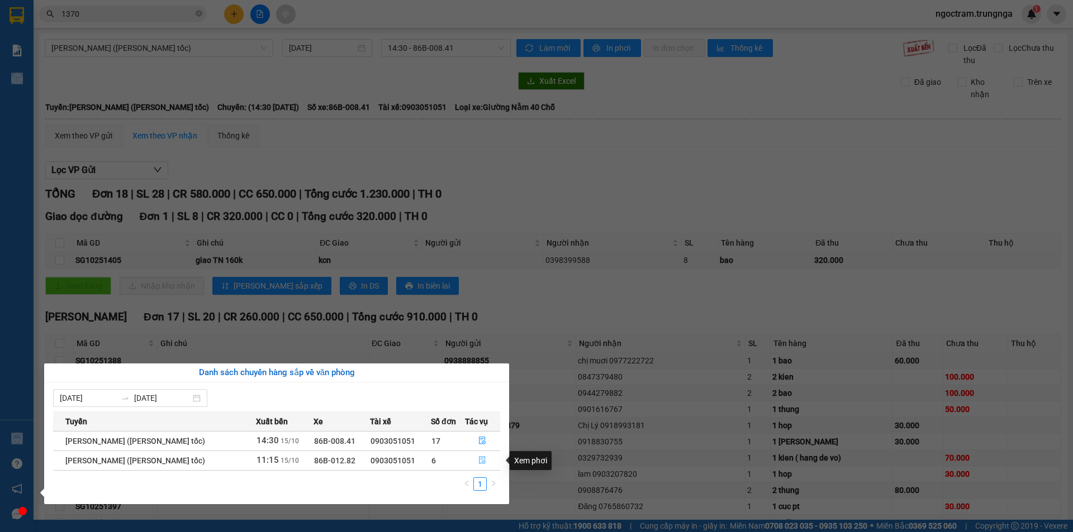
click at [483, 460] on icon "file-done" at bounding box center [482, 460] width 8 height 8
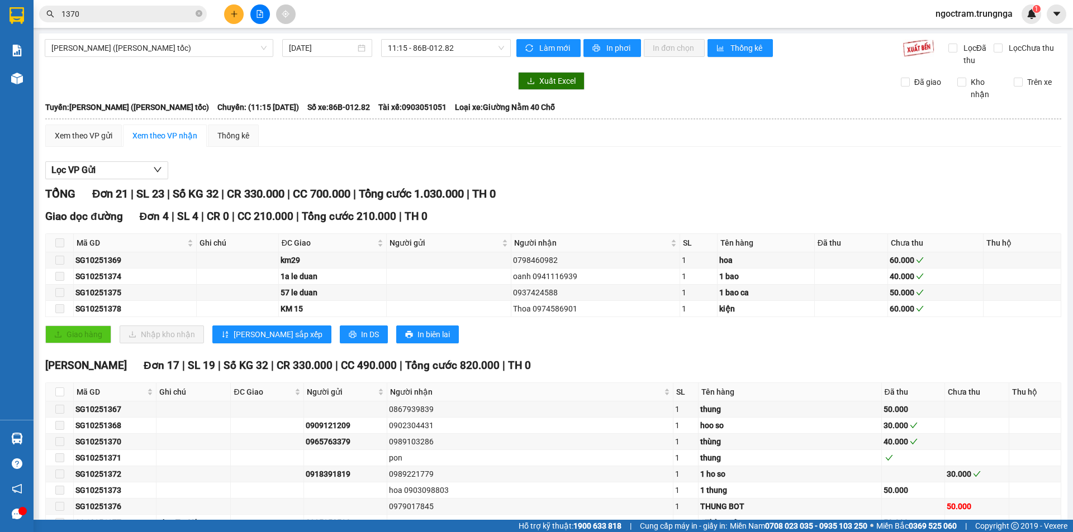
click at [60, 242] on span at bounding box center [59, 243] width 9 height 9
click at [61, 393] on input "checkbox" at bounding box center [59, 392] width 9 height 9
checkbox input "true"
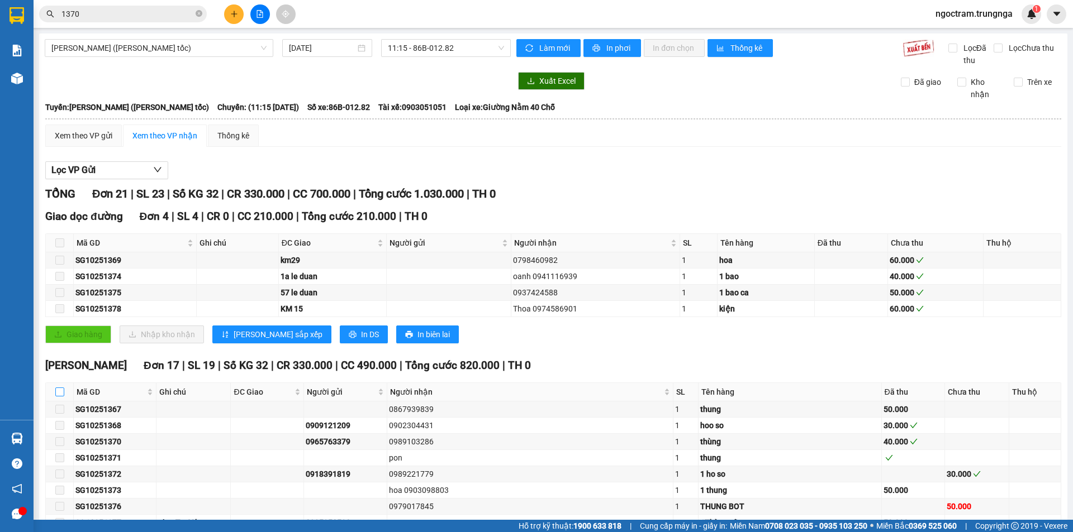
checkbox input "true"
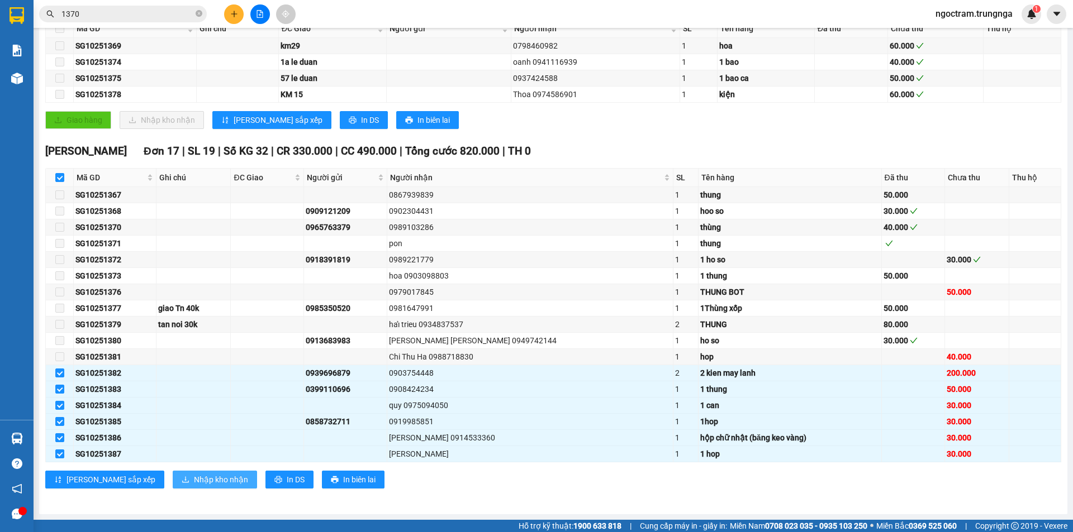
click at [194, 488] on button "Nhập kho nhận" at bounding box center [215, 480] width 84 height 18
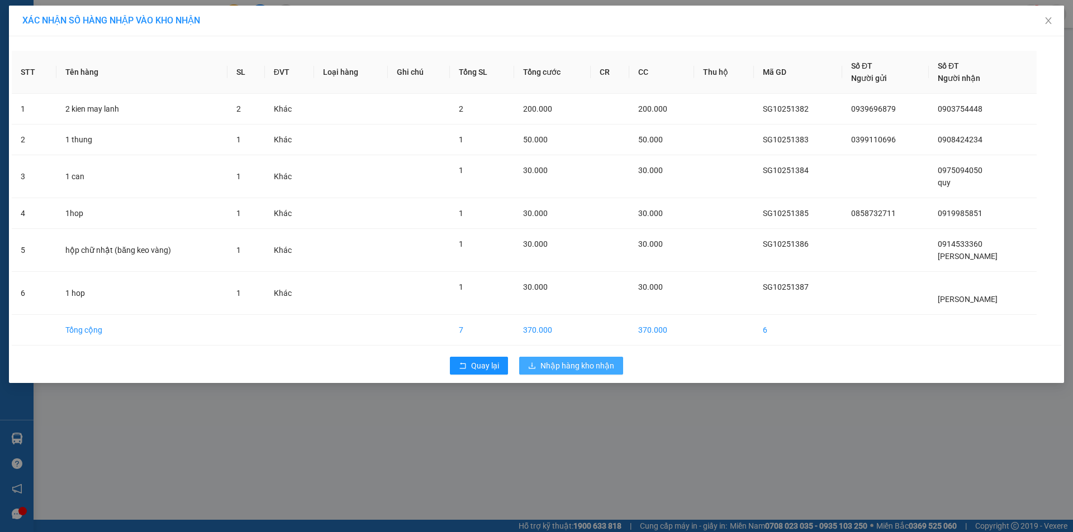
click at [561, 366] on span "Nhập hàng kho nhận" at bounding box center [577, 366] width 74 height 12
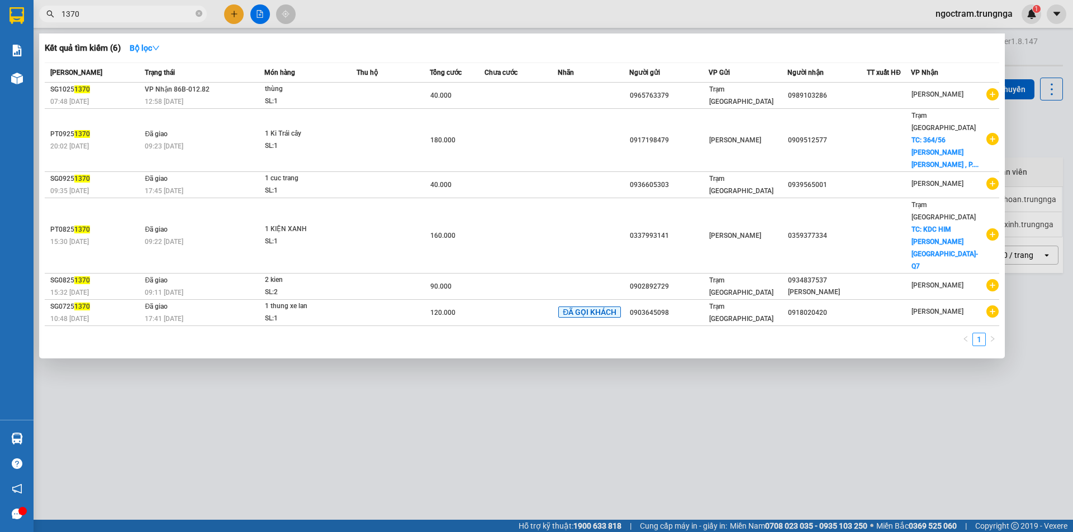
click at [116, 18] on input "1370" at bounding box center [127, 14] width 132 height 12
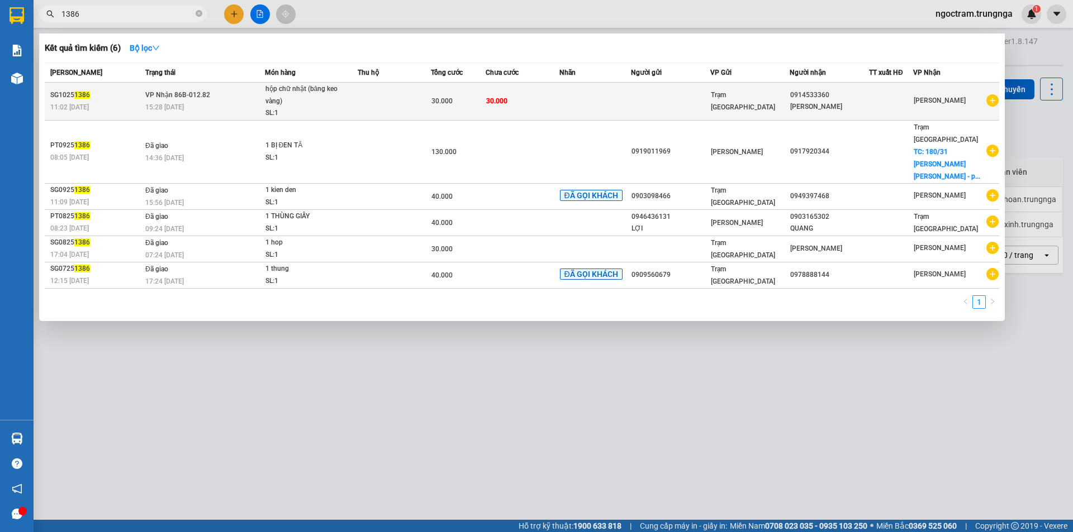
type input "1386"
click at [207, 90] on span "VP Nhận 86B-012.82" at bounding box center [177, 94] width 65 height 9
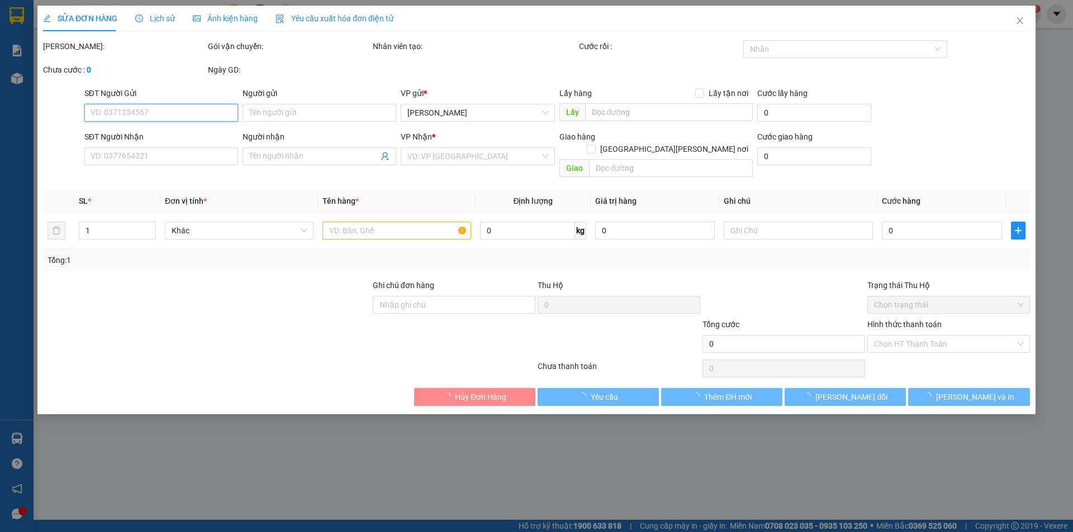
type input "0914533360"
type input "Vũ Dũng"
type input "30.000"
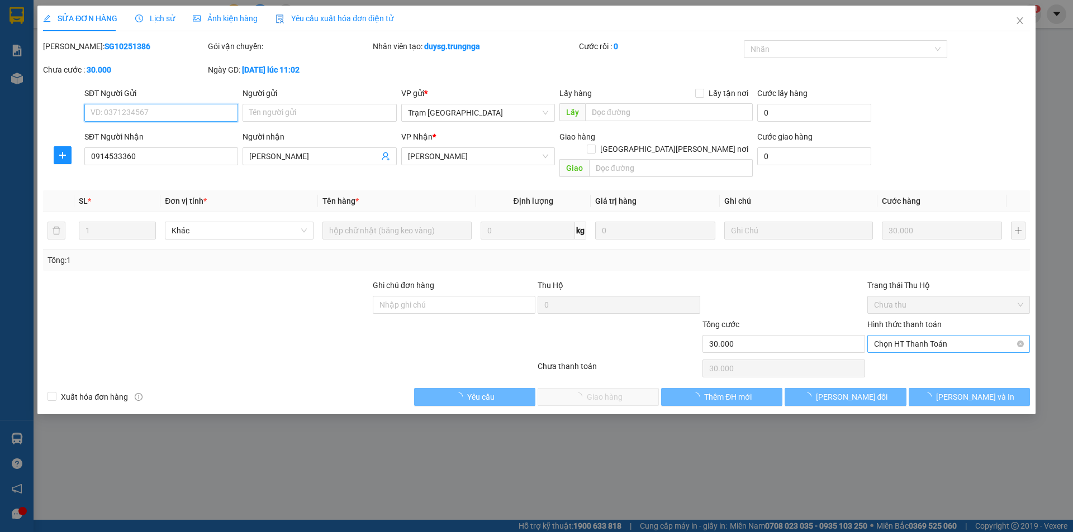
click at [915, 336] on span "Chọn HT Thanh Toán" at bounding box center [948, 344] width 149 height 17
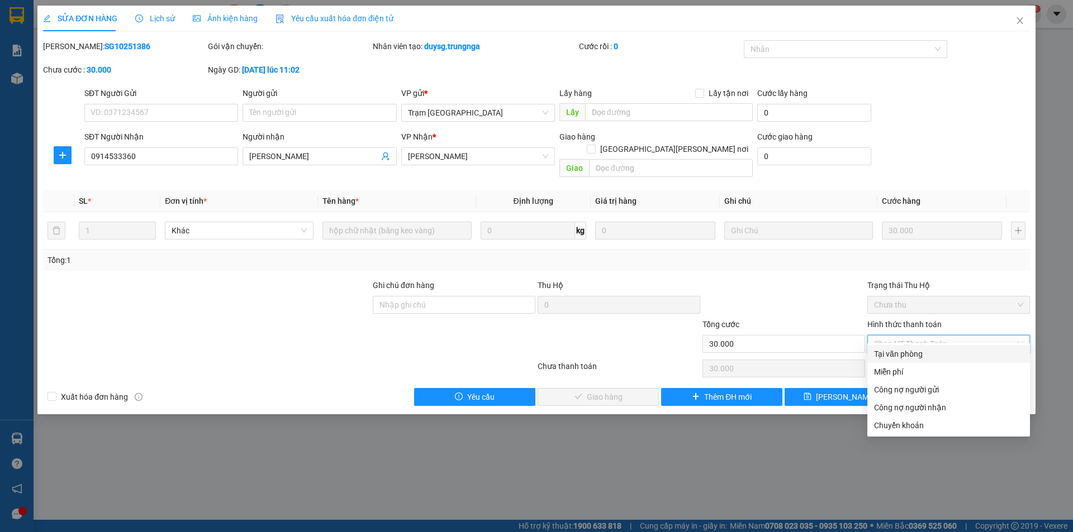
click at [905, 358] on div "Tại văn phòng" at bounding box center [948, 354] width 149 height 12
type input "0"
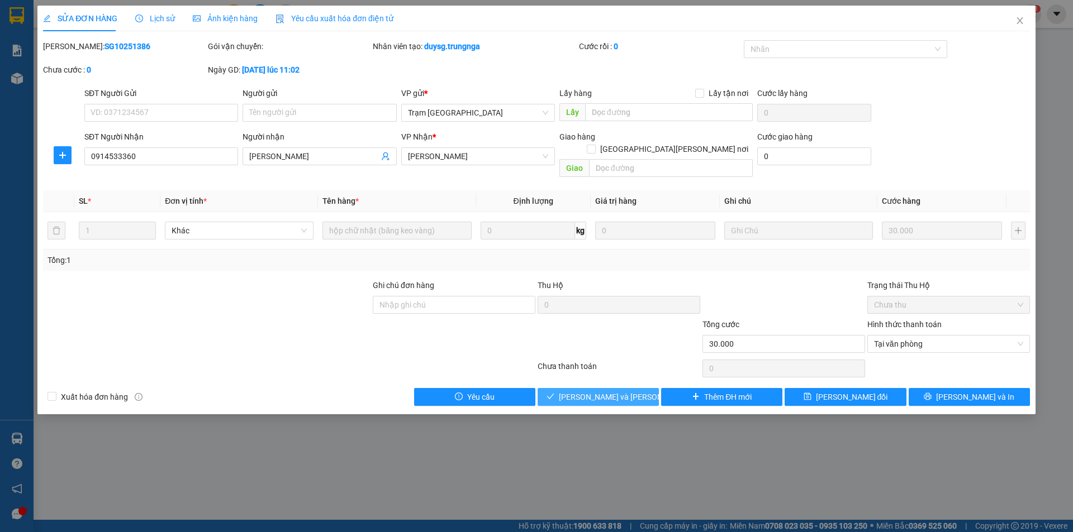
click at [573, 388] on button "[PERSON_NAME] và [PERSON_NAME] hàng" at bounding box center [597, 397] width 121 height 18
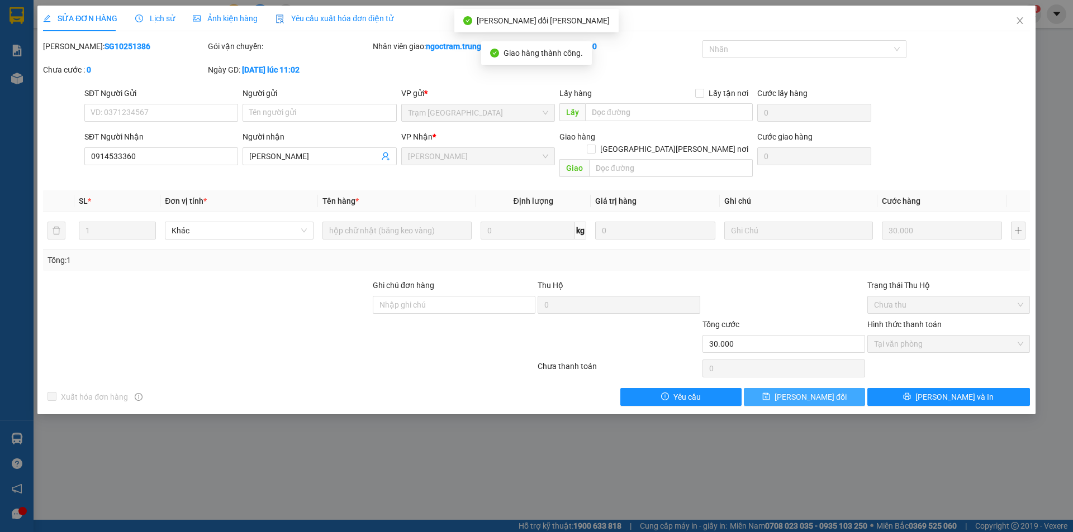
click at [799, 391] on span "[PERSON_NAME] đổi" at bounding box center [810, 397] width 72 height 12
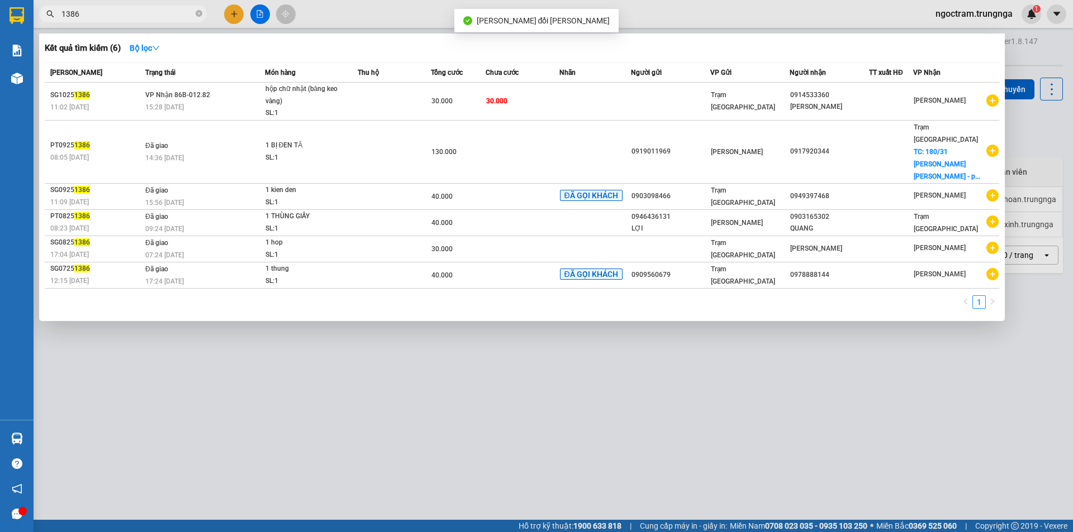
click at [112, 12] on input "1386" at bounding box center [127, 14] width 132 height 12
type input "0"
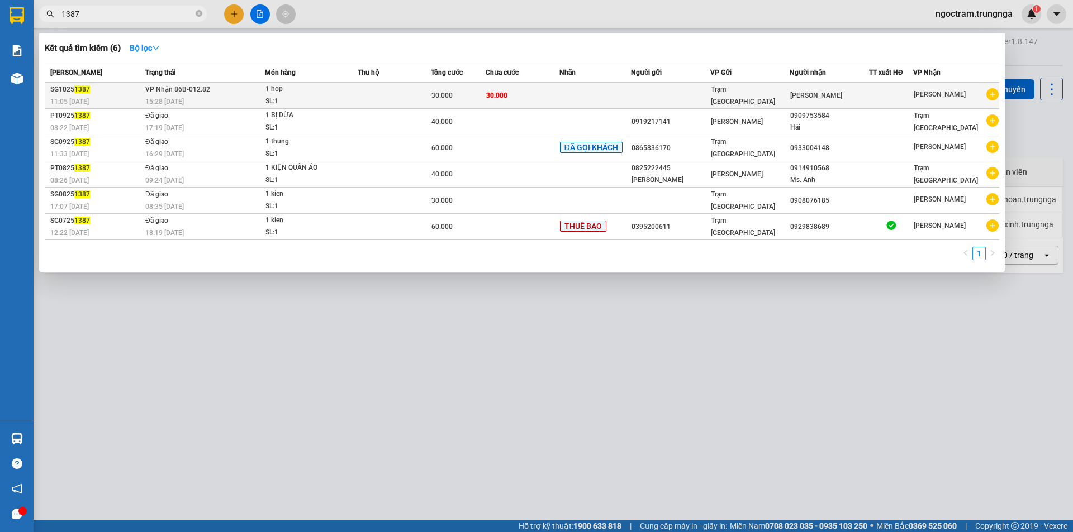
type input "1387"
click at [274, 93] on div "1 hop" at bounding box center [307, 89] width 84 height 12
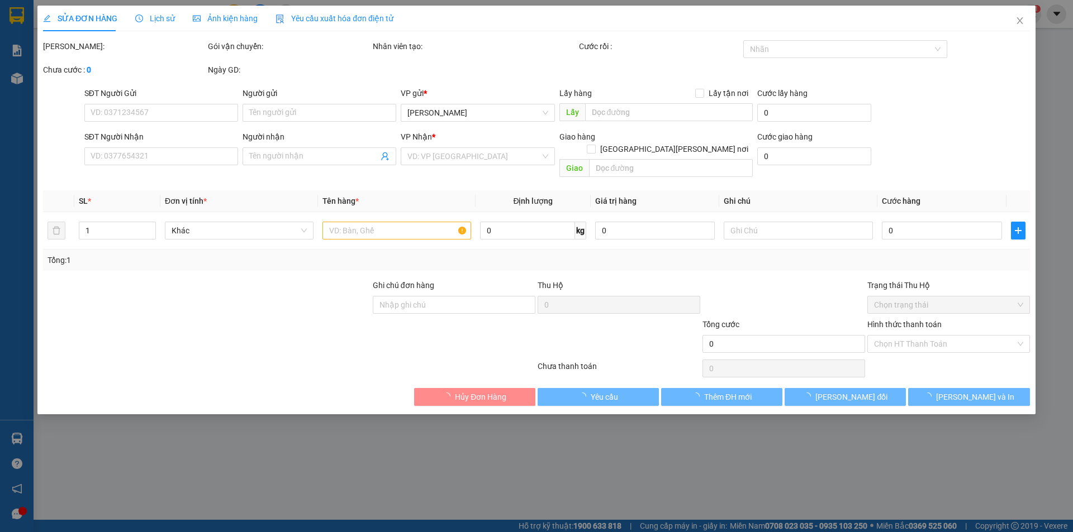
type input "Minh Hùng"
type input "30.000"
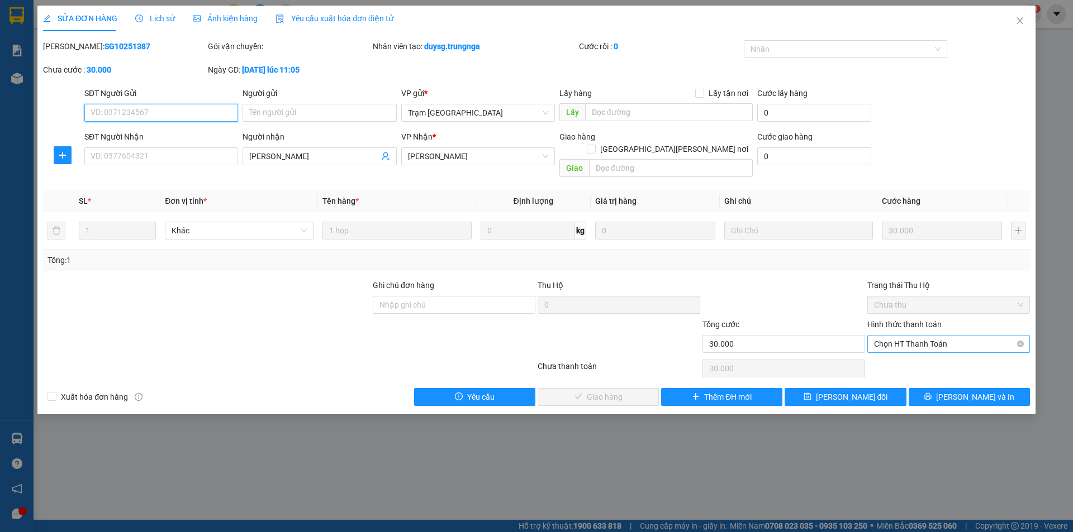
click at [881, 336] on span "Chọn HT Thanh Toán" at bounding box center [948, 344] width 149 height 17
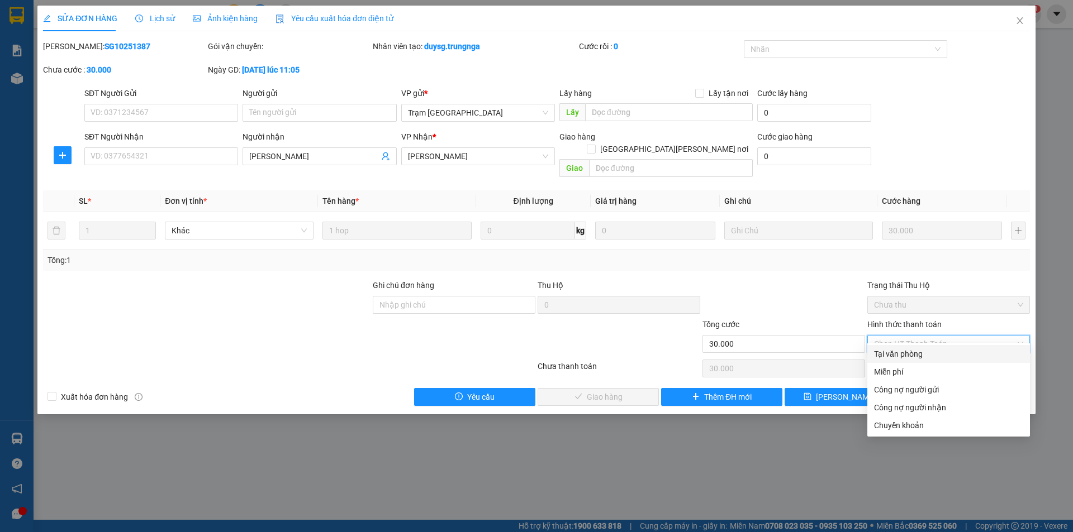
click at [870, 354] on div "Tại văn phòng" at bounding box center [948, 354] width 163 height 18
type input "0"
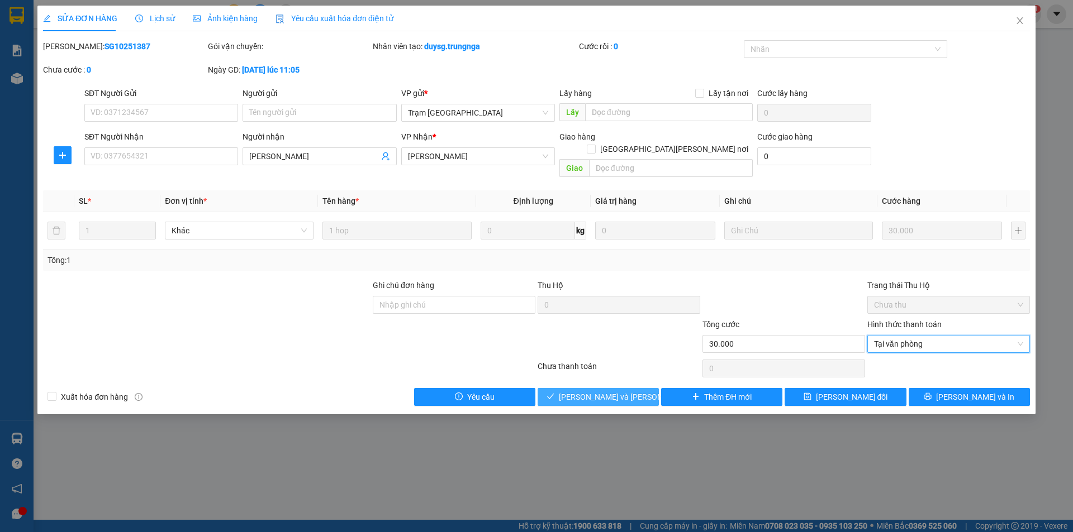
click at [586, 391] on span "[PERSON_NAME] và [PERSON_NAME] hàng" at bounding box center [634, 397] width 151 height 12
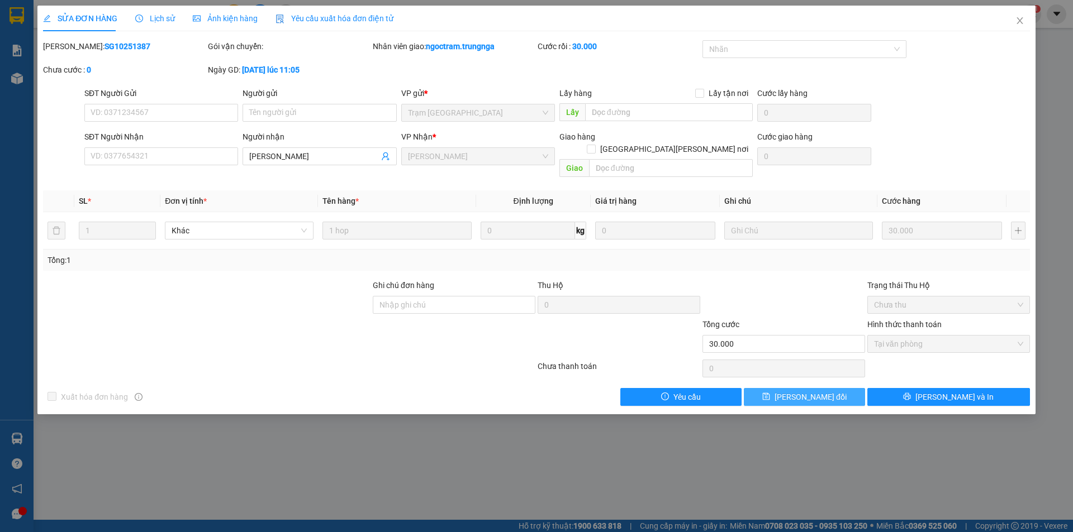
click at [787, 388] on button "[PERSON_NAME] đổi" at bounding box center [804, 397] width 121 height 18
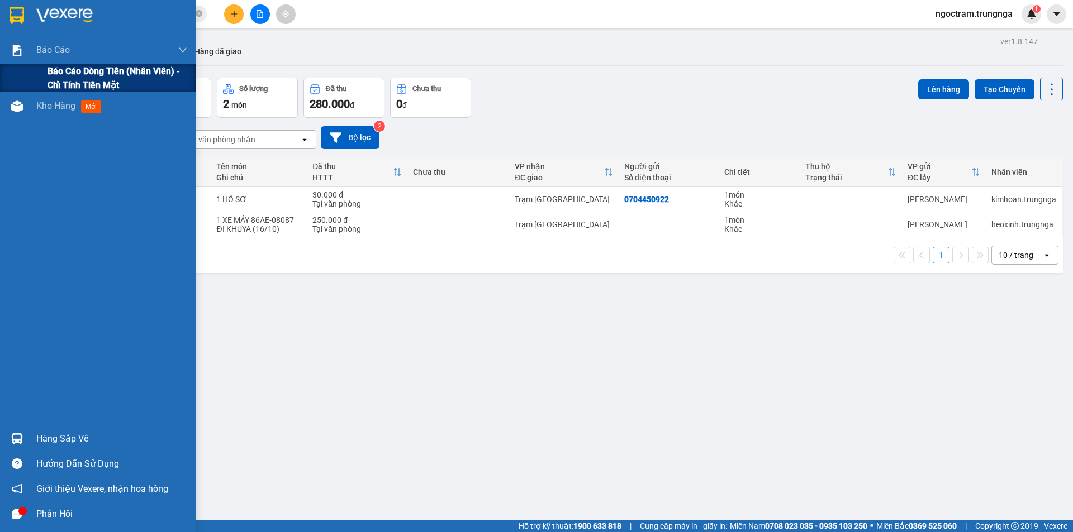
click at [74, 80] on span "Báo cáo dòng tiền (nhân viên) - chỉ tính tiền mặt" at bounding box center [117, 78] width 140 height 28
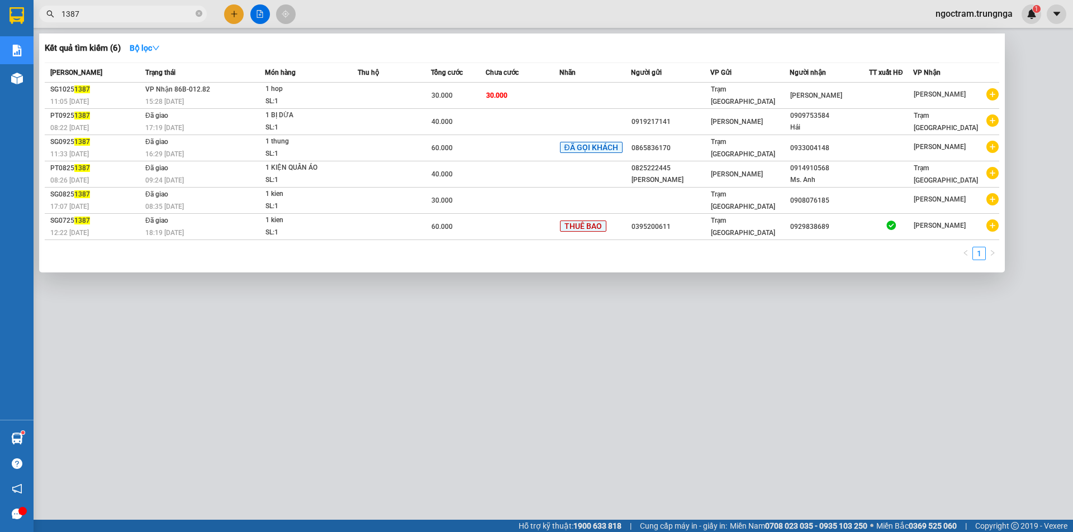
click at [79, 14] on input "1387" at bounding box center [127, 14] width 132 height 12
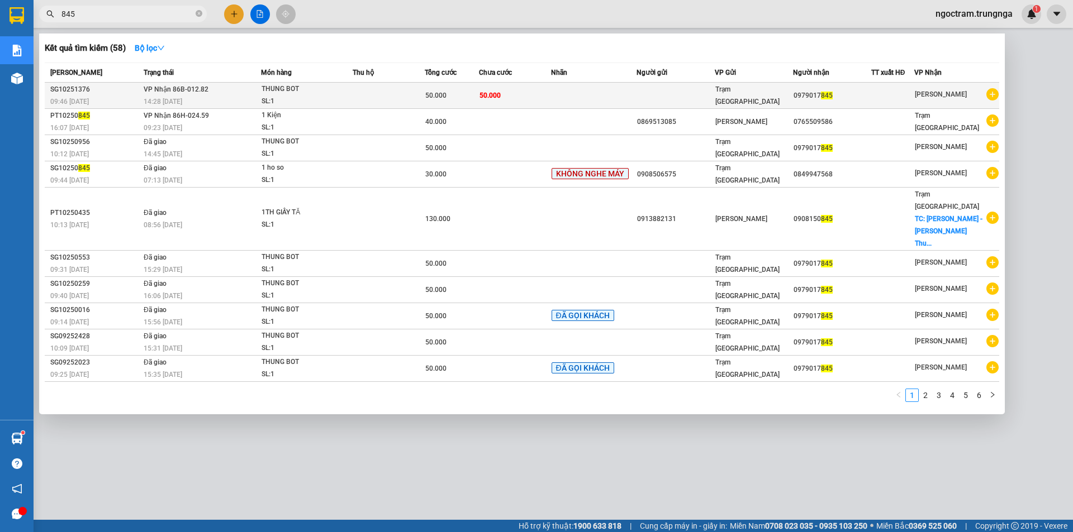
type input "845"
drag, startPoint x: 604, startPoint y: 86, endPoint x: 594, endPoint y: 88, distance: 9.6
click at [594, 88] on td at bounding box center [594, 96] width 86 height 26
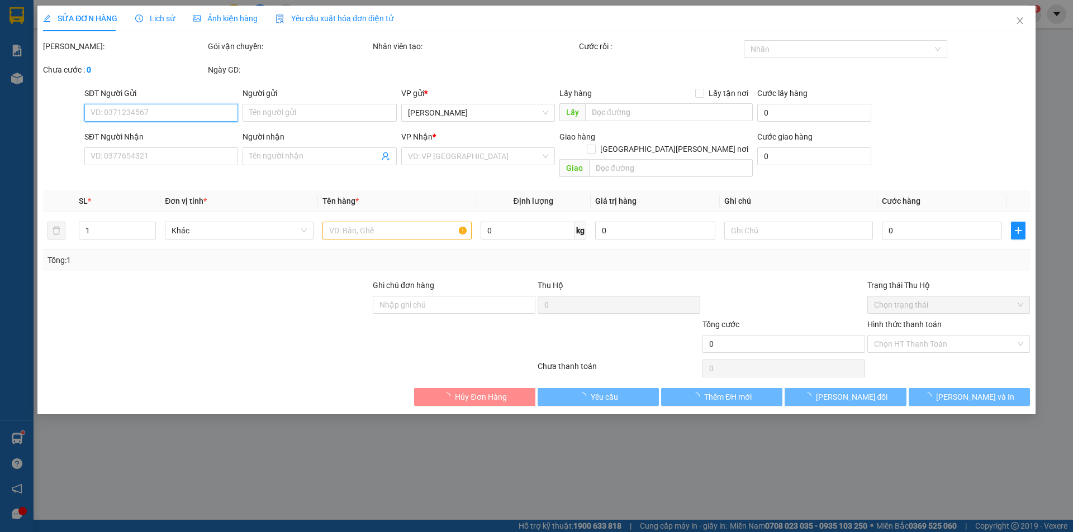
type input "0979017845"
type input "50.000"
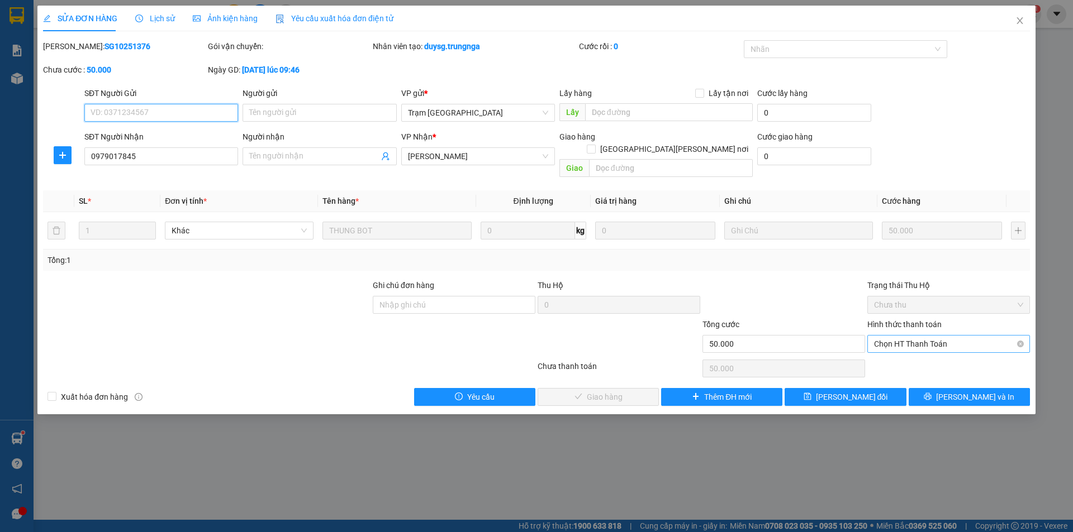
click at [886, 336] on span "Chọn HT Thanh Toán" at bounding box center [948, 344] width 149 height 17
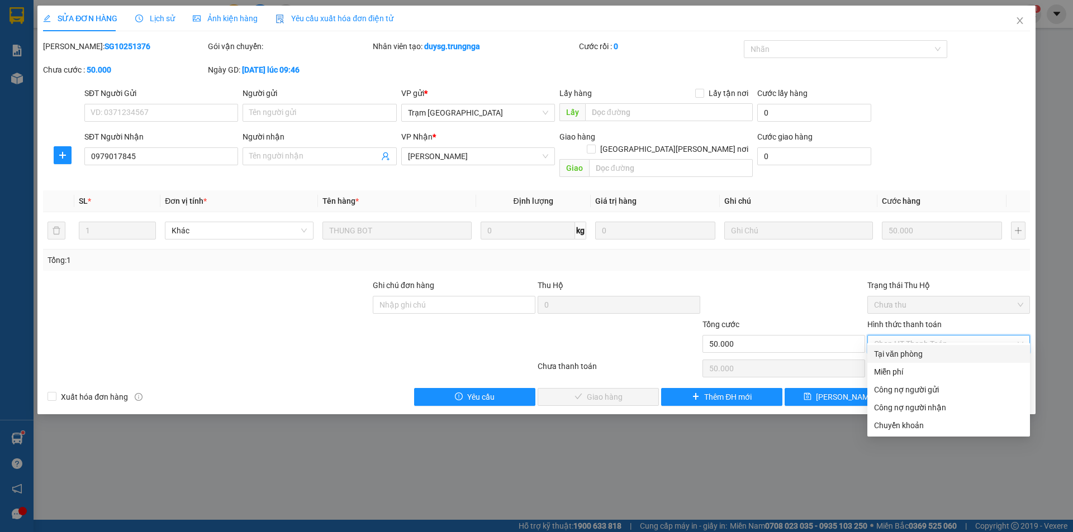
click at [888, 355] on div "Tại văn phòng" at bounding box center [948, 354] width 149 height 12
type input "0"
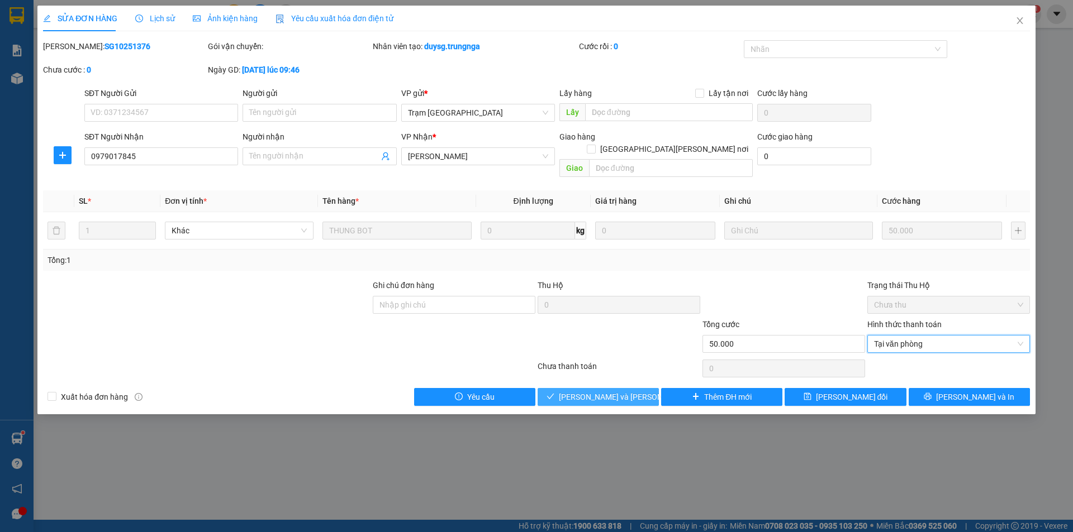
click at [611, 391] on span "[PERSON_NAME] và [PERSON_NAME] hàng" at bounding box center [634, 397] width 151 height 12
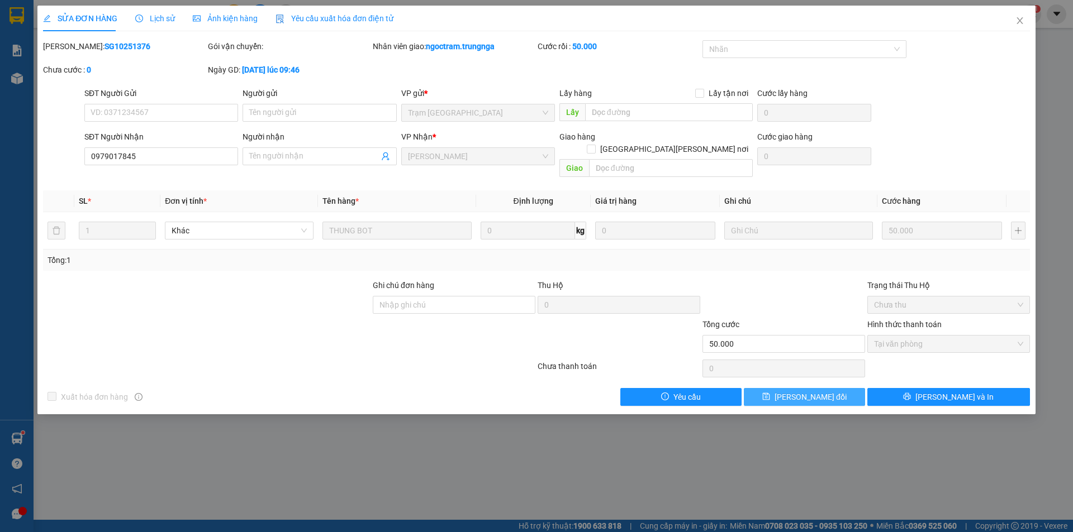
click at [802, 391] on span "[PERSON_NAME] đổi" at bounding box center [810, 397] width 72 height 12
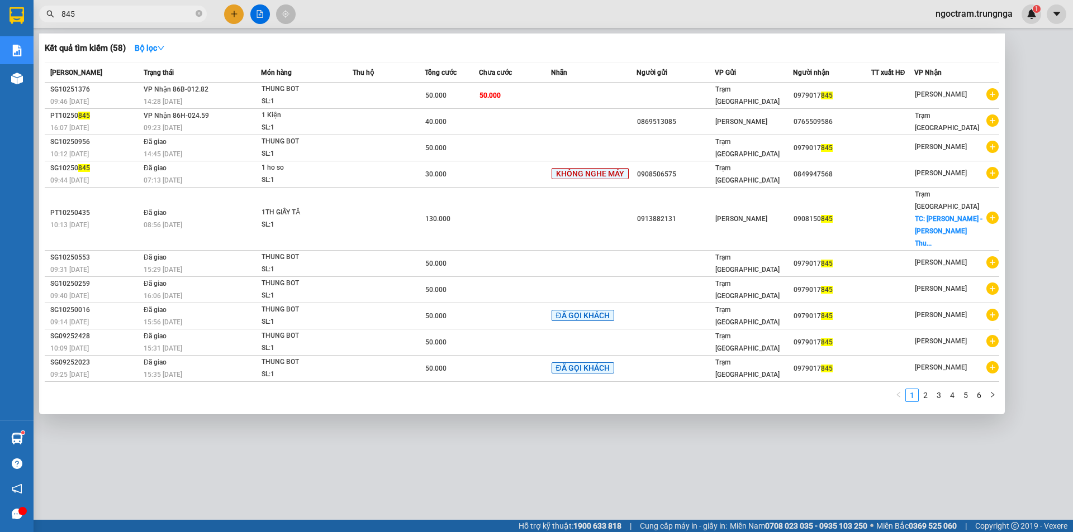
click at [146, 20] on input "845" at bounding box center [127, 14] width 132 height 12
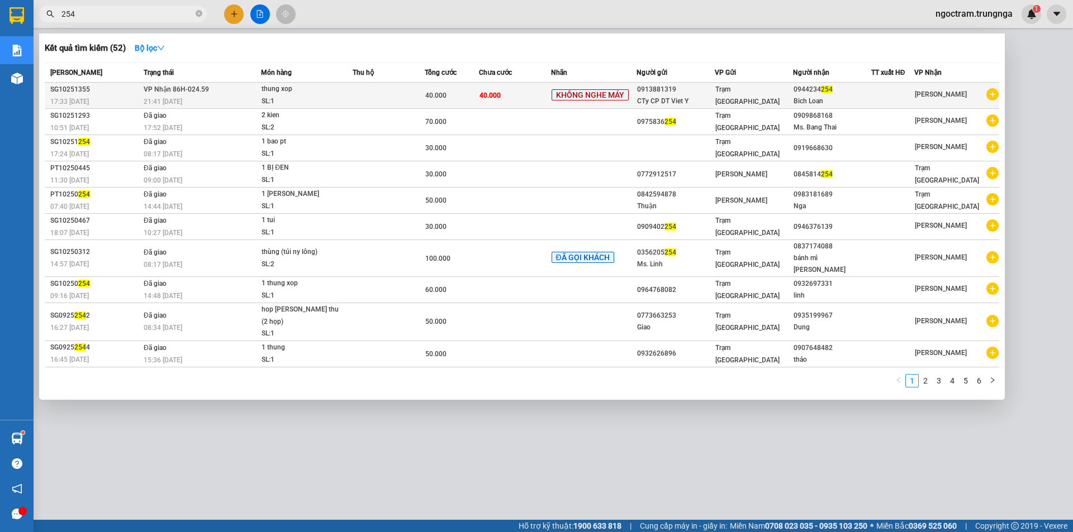
type input "254"
click at [464, 96] on div "40.000" at bounding box center [451, 95] width 53 height 12
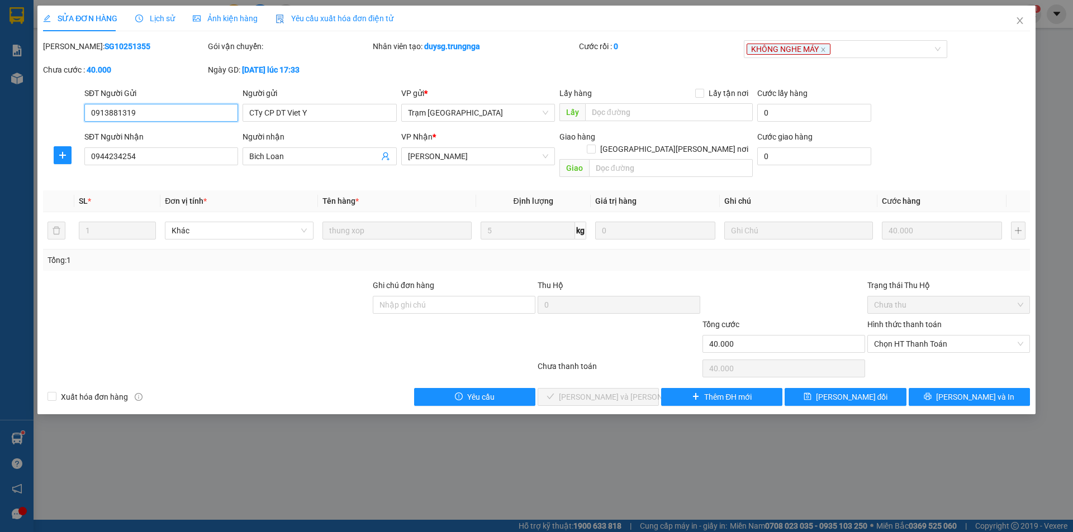
type input "0913881319"
type input "CTy CP DT Viet Y"
type input "0944234254"
type input "Bich Loan"
type input "40.000"
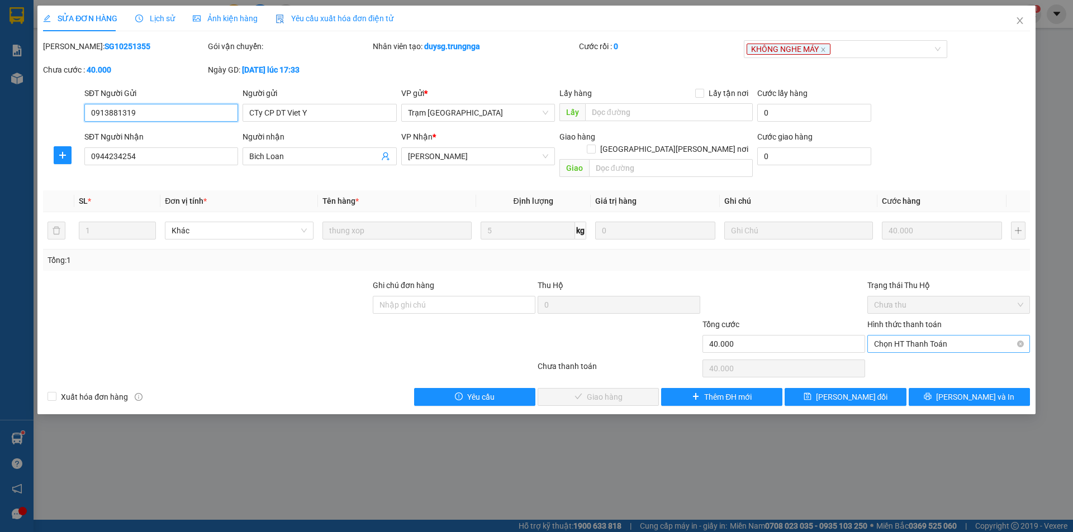
click at [878, 336] on span "Chọn HT Thanh Toán" at bounding box center [948, 344] width 149 height 17
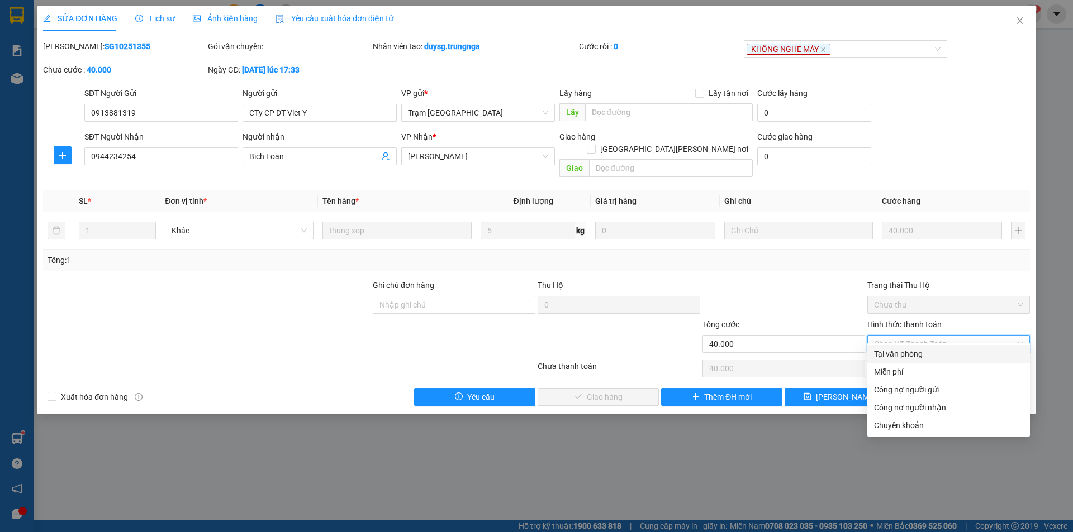
click at [888, 355] on div "Tại văn phòng" at bounding box center [948, 354] width 149 height 12
type input "0"
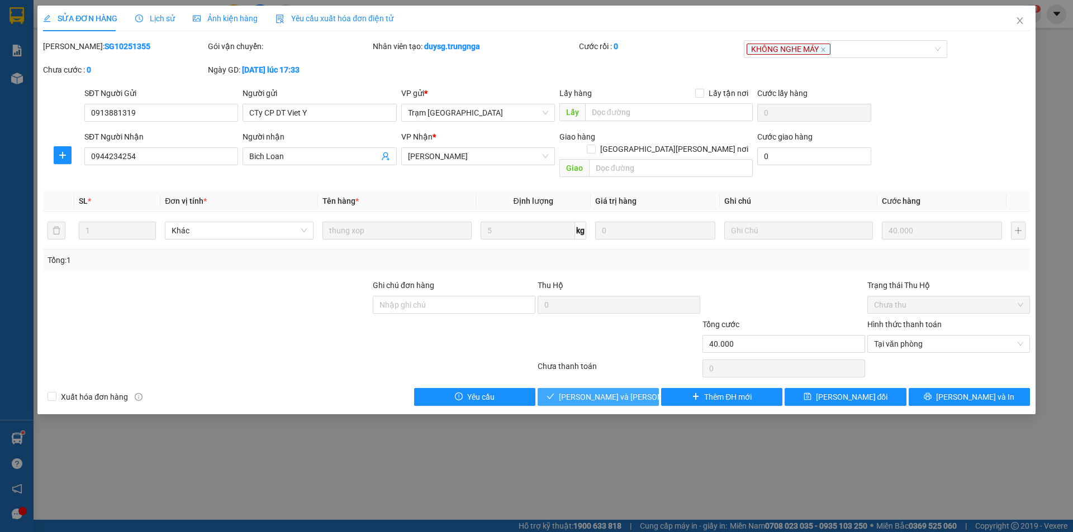
click at [591, 391] on span "[PERSON_NAME] và [PERSON_NAME] hàng" at bounding box center [634, 397] width 151 height 12
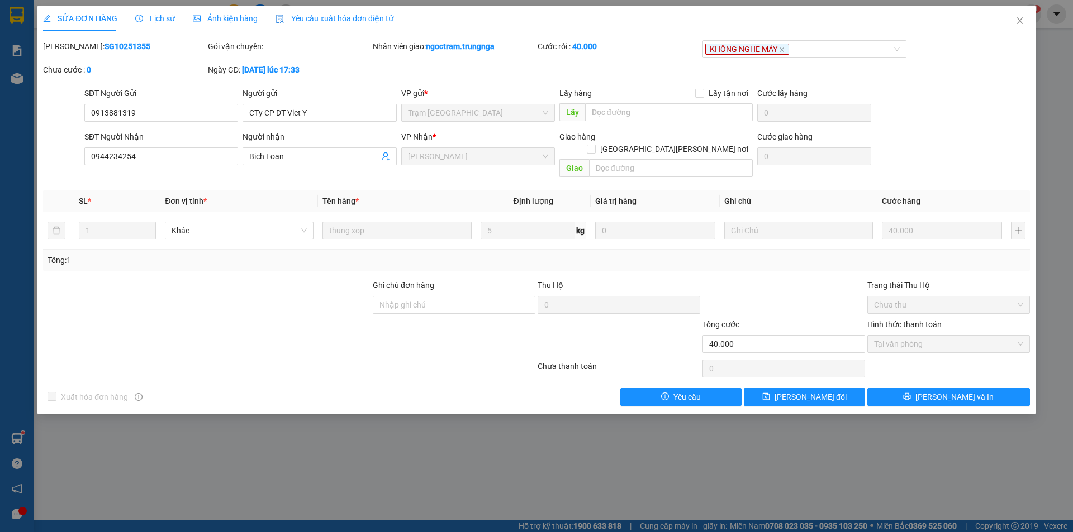
click at [794, 395] on div "SỬA ĐƠN HÀNG Lịch sử Ảnh kiện hàng Yêu cầu xuất hóa đơn điện tử Total Paid Fee …" at bounding box center [536, 210] width 998 height 409
drag, startPoint x: 784, startPoint y: 391, endPoint x: 792, endPoint y: 386, distance: 8.5
click at [792, 388] on button "[PERSON_NAME] đổi" at bounding box center [804, 397] width 121 height 18
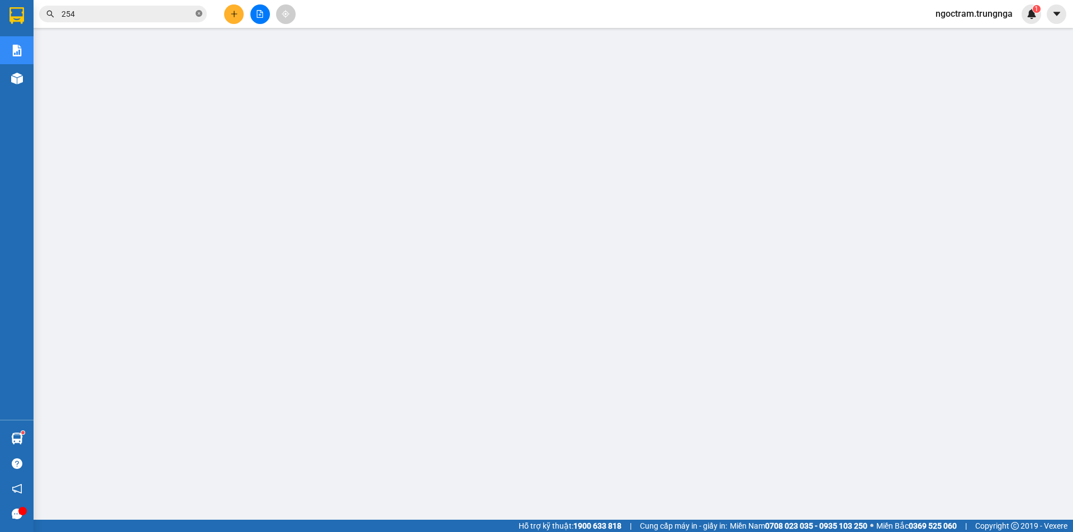
click at [199, 11] on icon "close-circle" at bounding box center [199, 13] width 7 height 7
click at [172, 17] on input "text" at bounding box center [127, 14] width 132 height 12
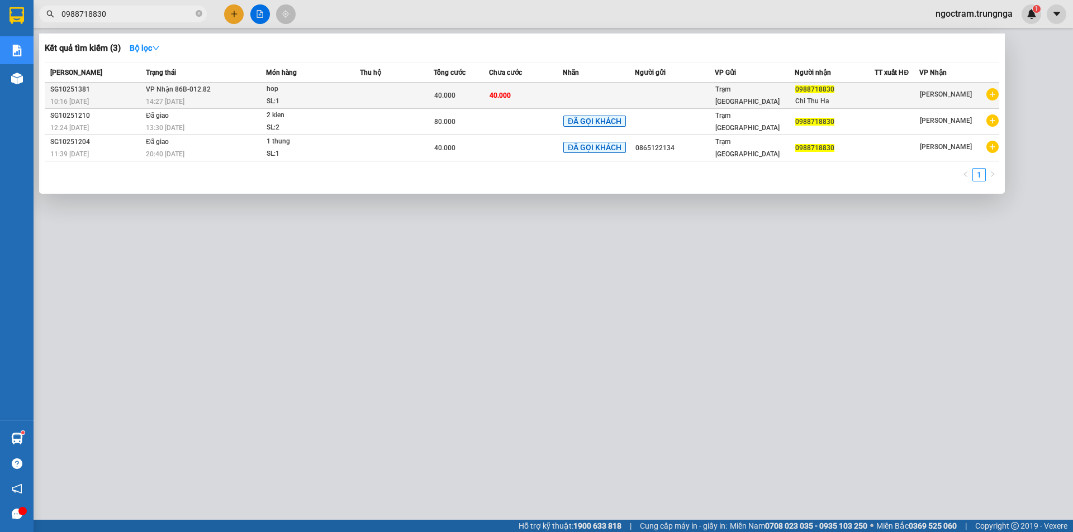
type input "0988718830"
click at [551, 101] on td "40.000" at bounding box center [526, 96] width 74 height 26
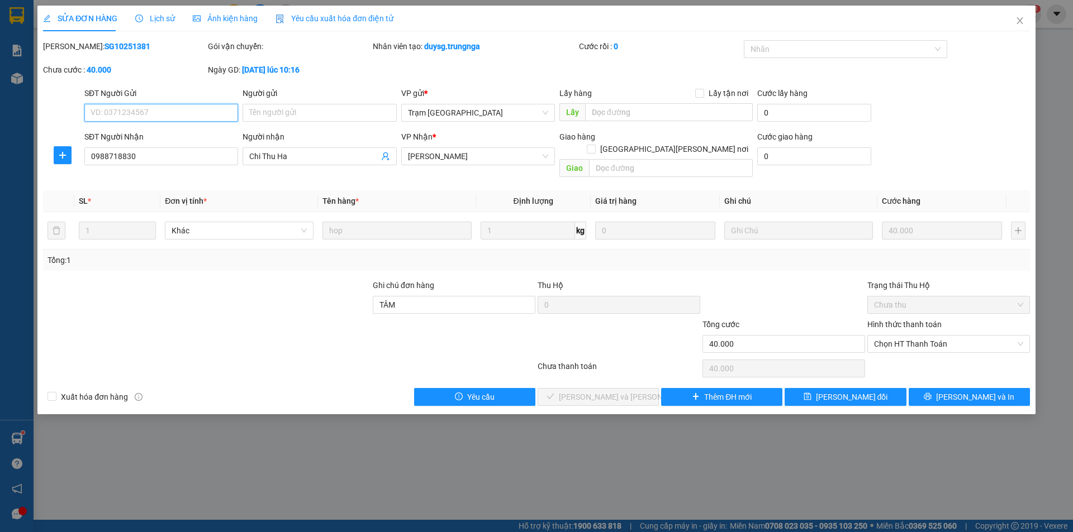
type input "0988718830"
type input "Chi Thu Ha"
type input "TÂM"
type input "40.000"
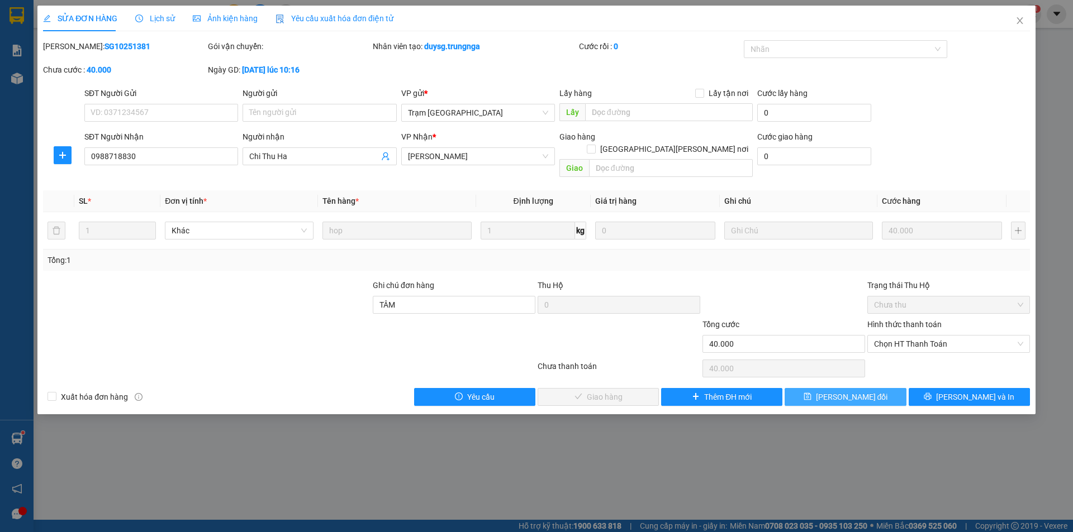
click at [813, 388] on button "[PERSON_NAME] đổi" at bounding box center [844, 397] width 121 height 18
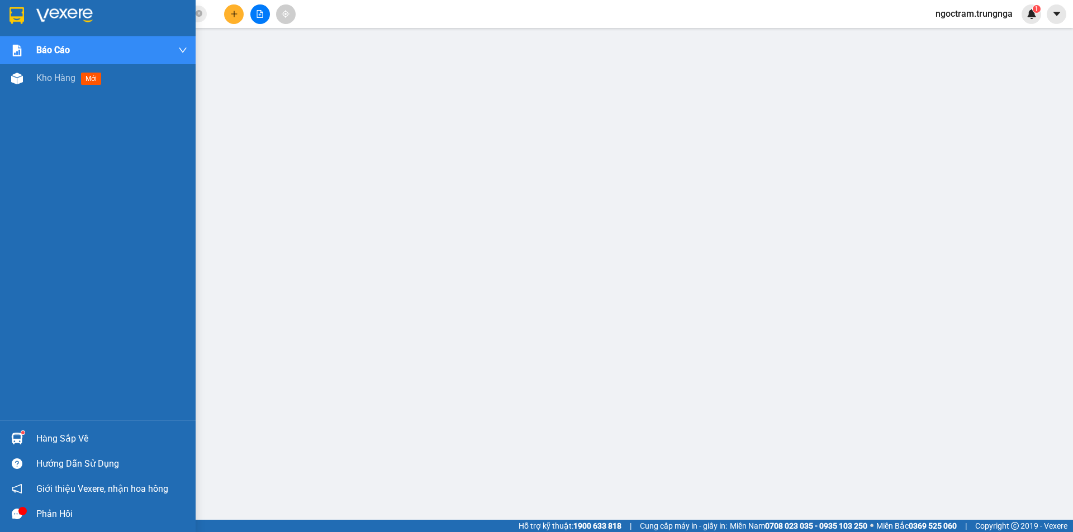
click at [41, 434] on div "Hàng sắp về" at bounding box center [111, 439] width 151 height 17
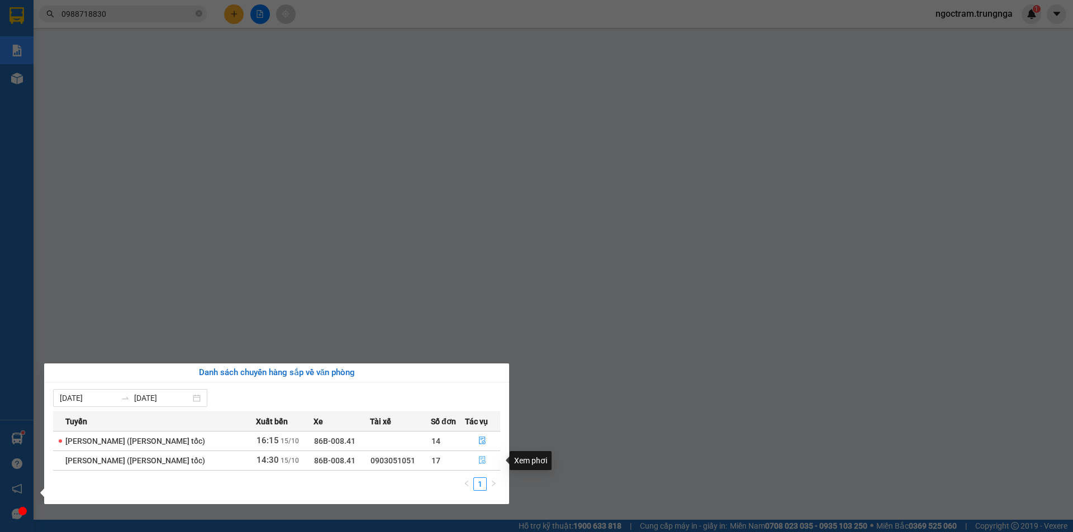
click at [482, 460] on icon "file-done" at bounding box center [482, 460] width 8 height 8
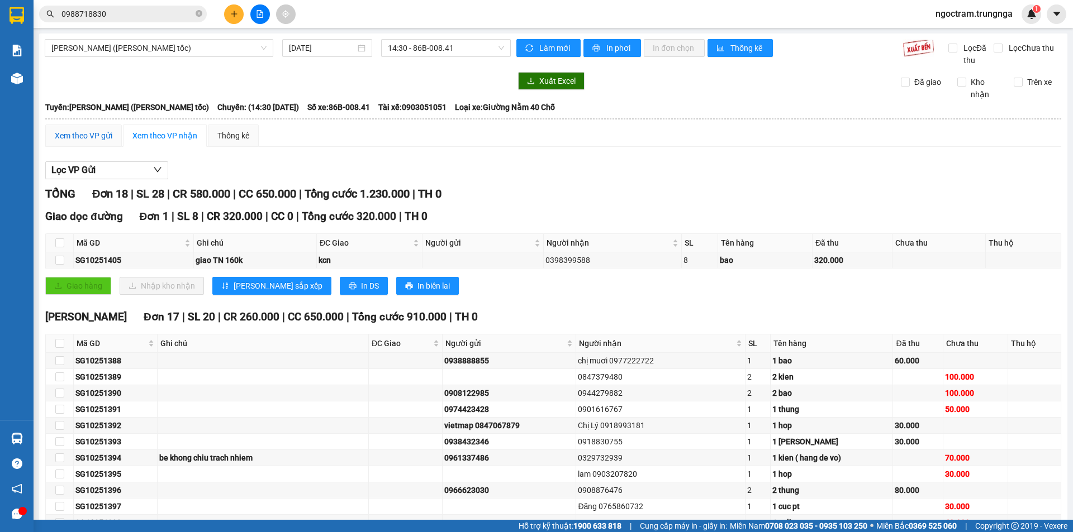
click at [110, 137] on div "Xem theo VP gửi" at bounding box center [84, 136] width 58 height 12
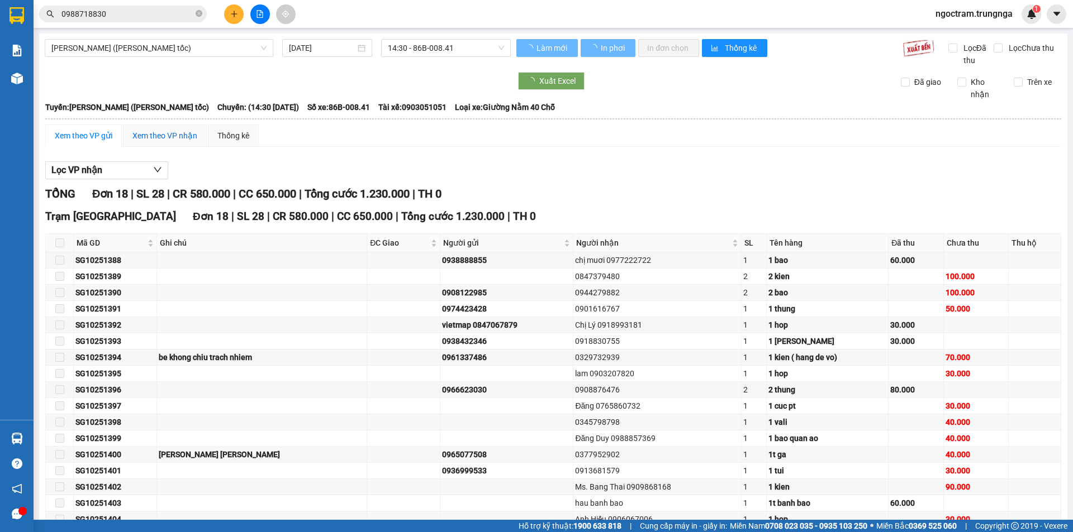
click at [133, 136] on div "Xem theo VP nhận" at bounding box center [164, 136] width 65 height 12
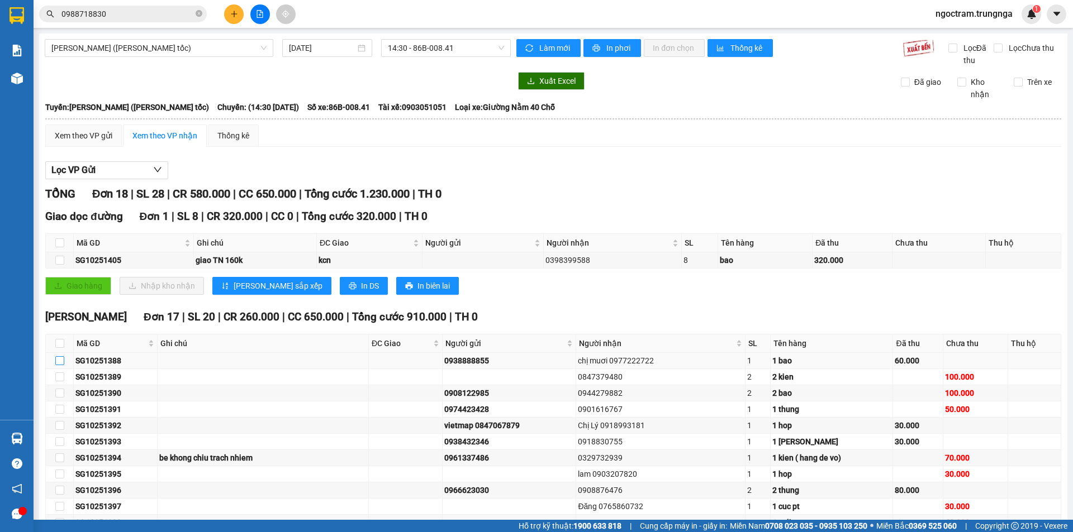
click at [58, 363] on input "checkbox" at bounding box center [59, 360] width 9 height 9
checkbox input "true"
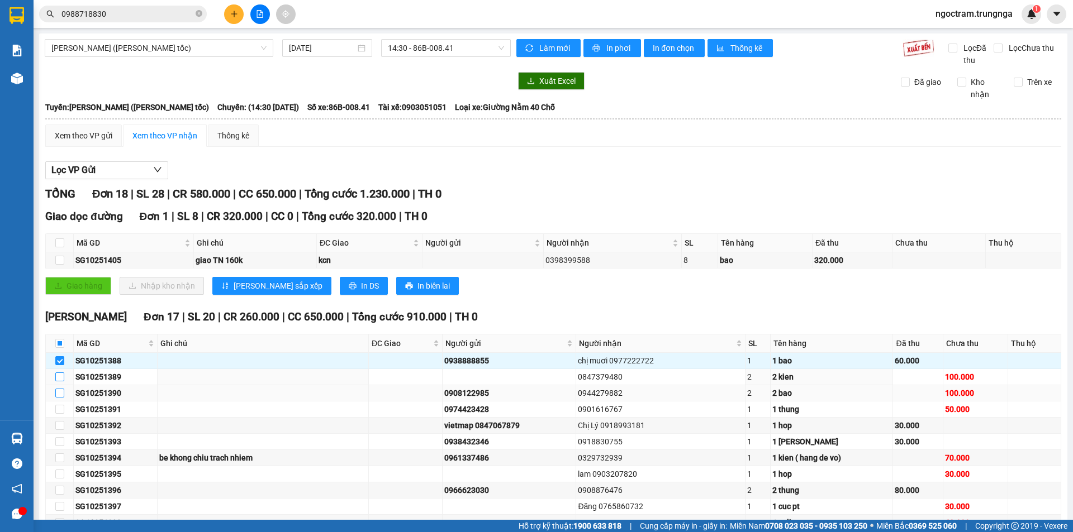
drag, startPoint x: 61, startPoint y: 375, endPoint x: 64, endPoint y: 388, distance: 13.0
click at [62, 375] on input "checkbox" at bounding box center [59, 377] width 9 height 9
checkbox input "true"
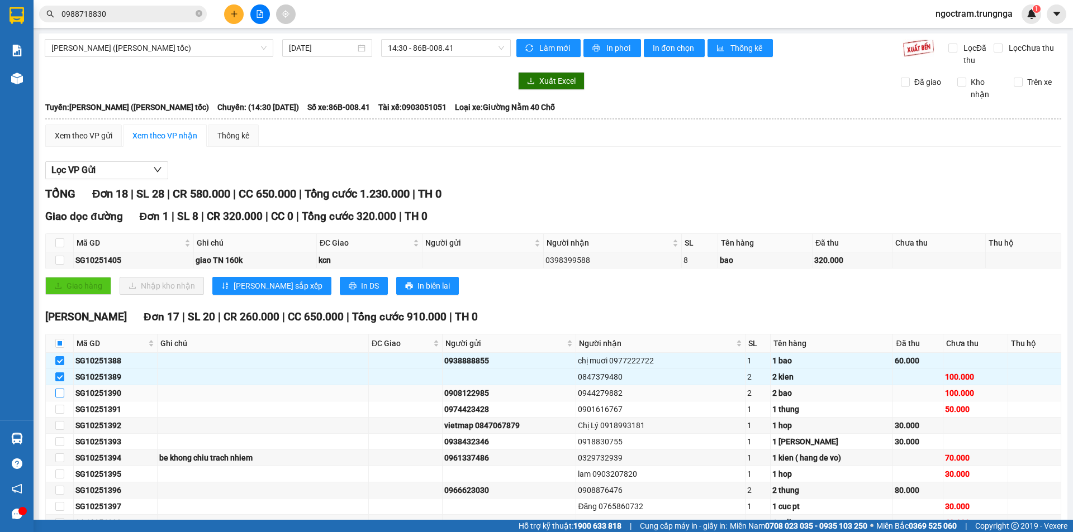
click at [59, 393] on input "checkbox" at bounding box center [59, 393] width 9 height 9
checkbox input "true"
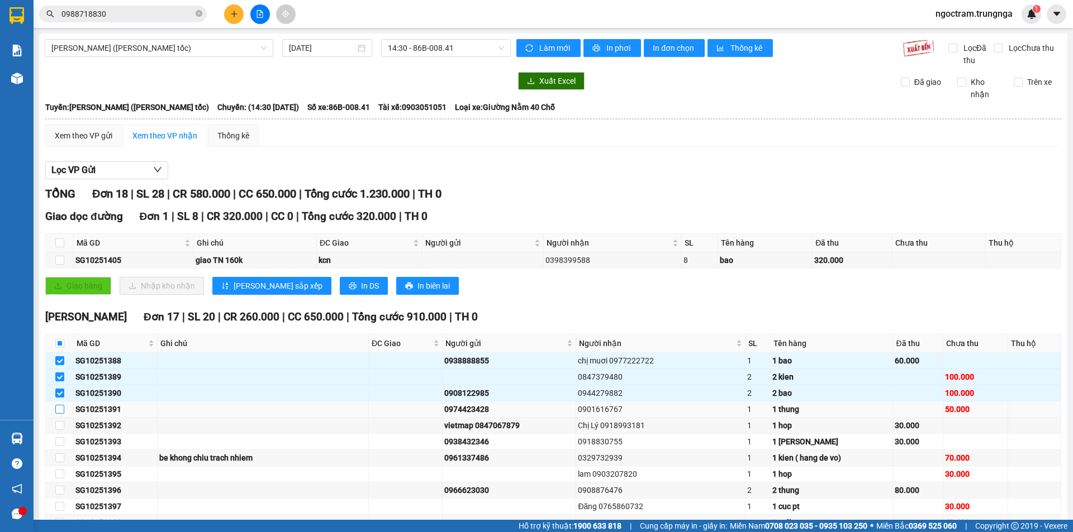
click at [62, 408] on input "checkbox" at bounding box center [59, 409] width 9 height 9
checkbox input "true"
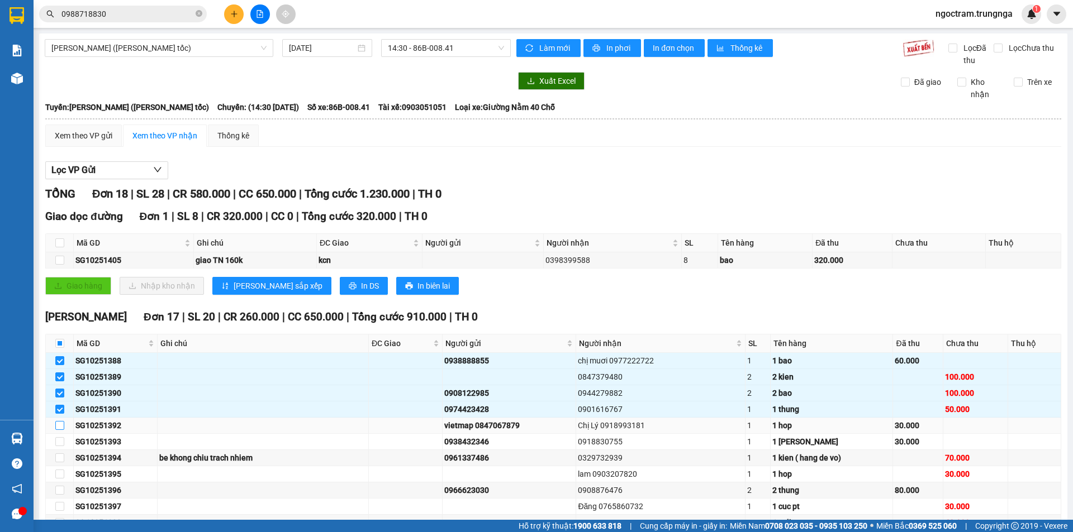
click at [58, 422] on input "checkbox" at bounding box center [59, 425] width 9 height 9
checkbox input "true"
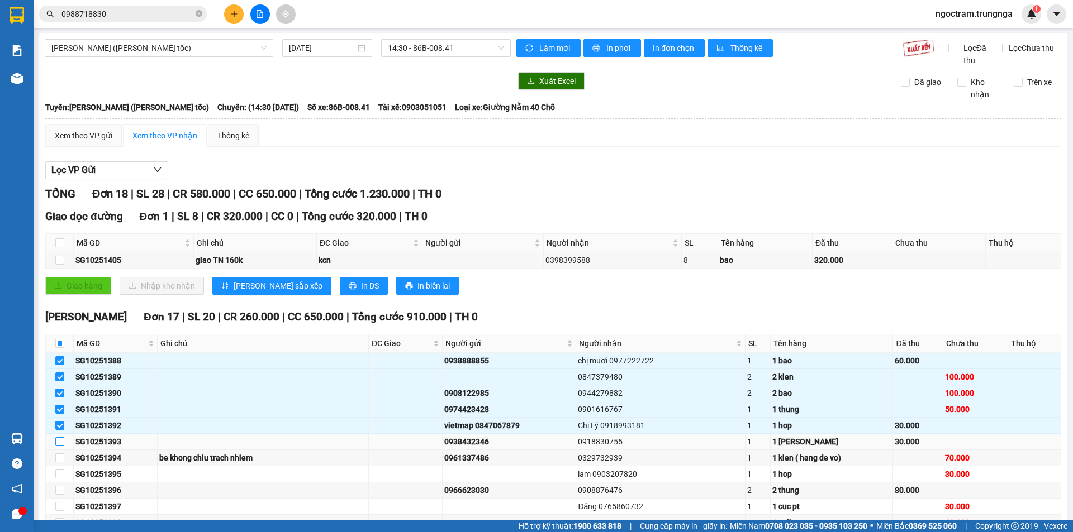
click at [60, 440] on input "checkbox" at bounding box center [59, 441] width 9 height 9
checkbox input "true"
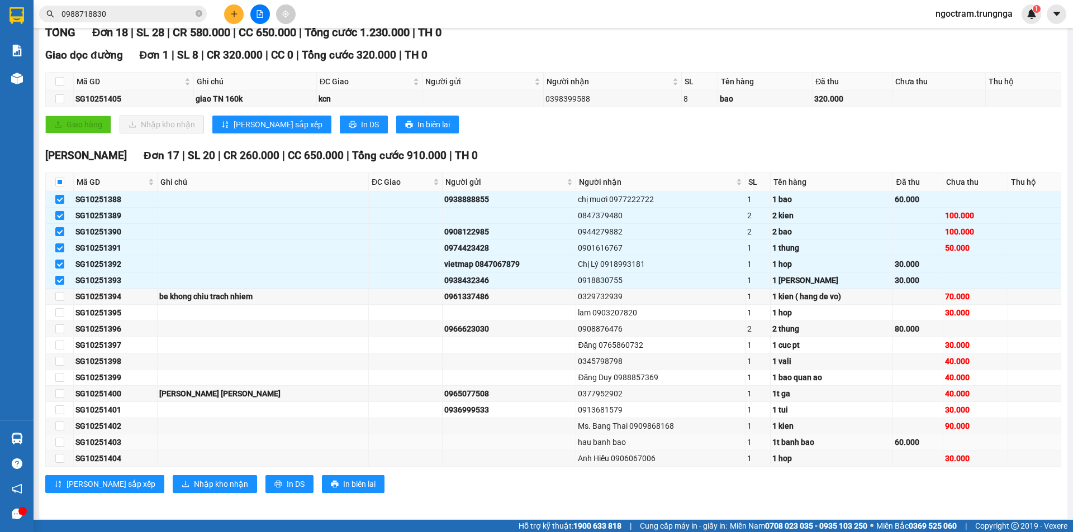
scroll to position [166, 0]
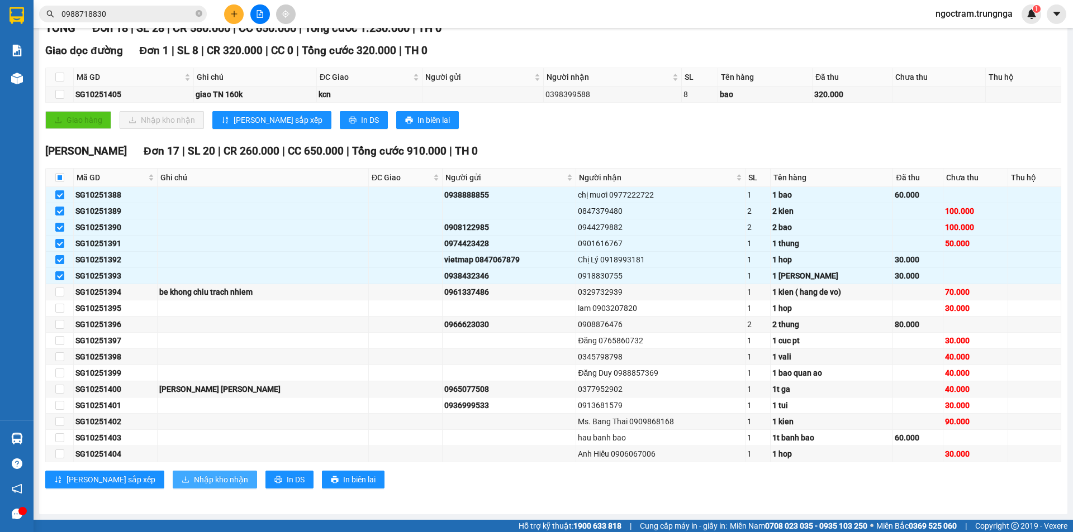
click at [194, 481] on span "Nhập kho nhận" at bounding box center [221, 480] width 54 height 12
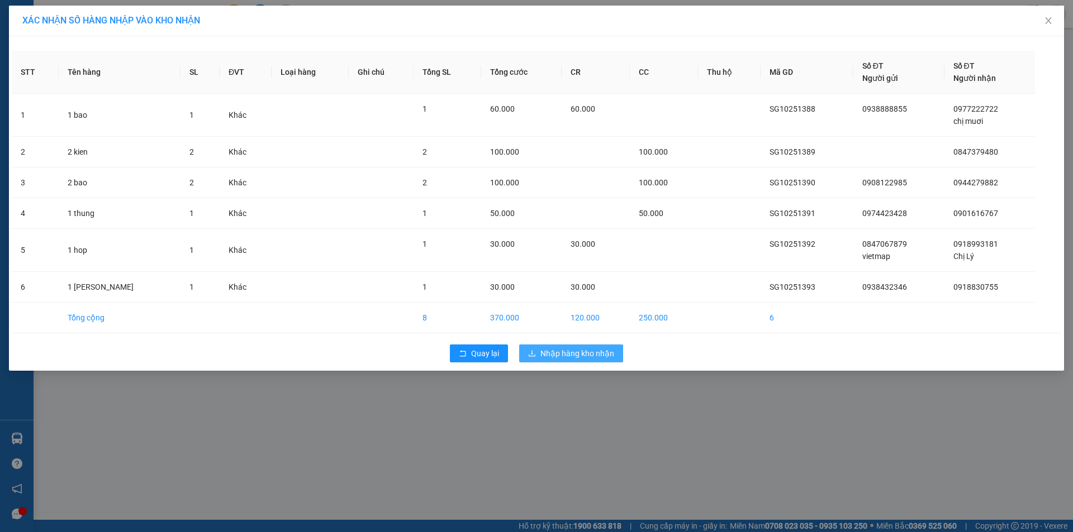
click at [580, 351] on span "Nhập hàng kho nhận" at bounding box center [577, 354] width 74 height 12
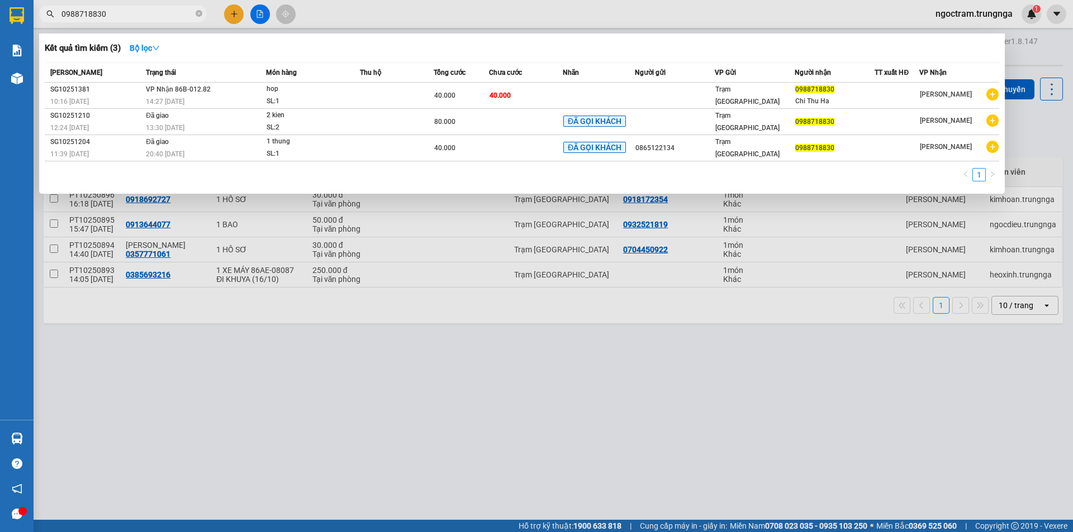
click at [154, 20] on input "0988718830" at bounding box center [127, 14] width 132 height 12
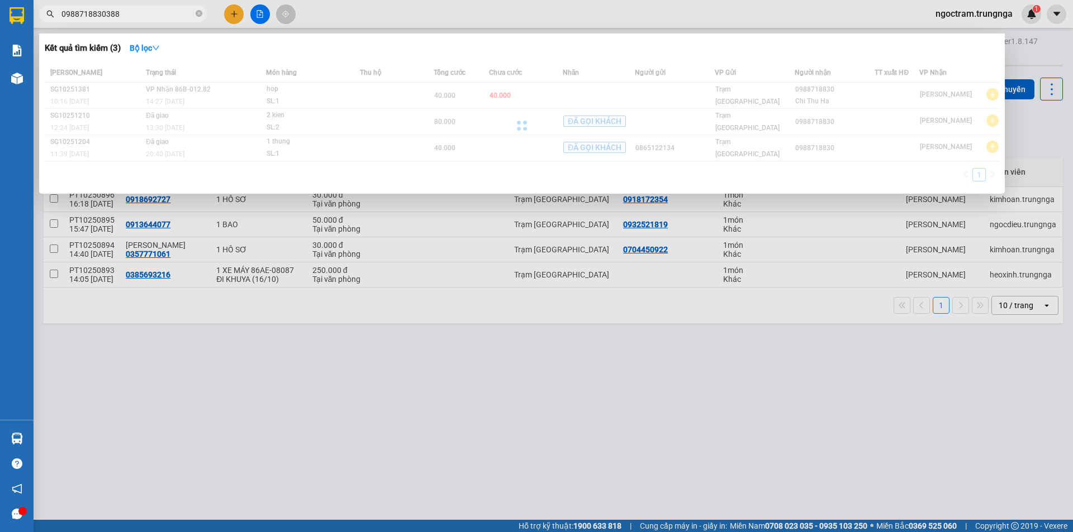
drag, startPoint x: 146, startPoint y: 17, endPoint x: 0, endPoint y: 21, distance: 145.9
click at [0, 21] on section "Kết quả tìm kiếm ( 3 ) Bộ lọc Mã ĐH Trạng thái Món hàng Thu hộ Tổng cước Chưa c…" at bounding box center [536, 266] width 1073 height 532
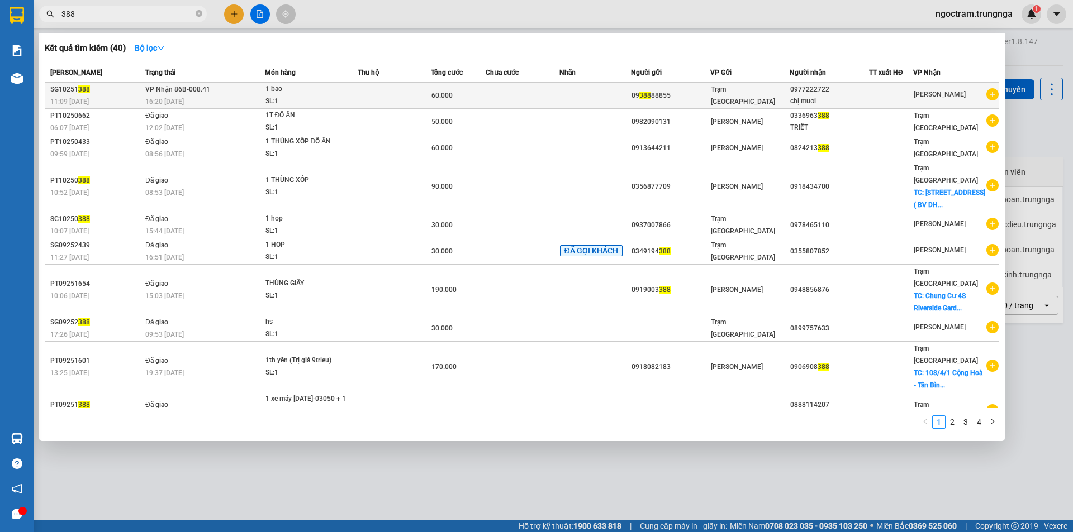
type input "388"
click at [105, 93] on div "SG10251 388" at bounding box center [96, 90] width 92 height 12
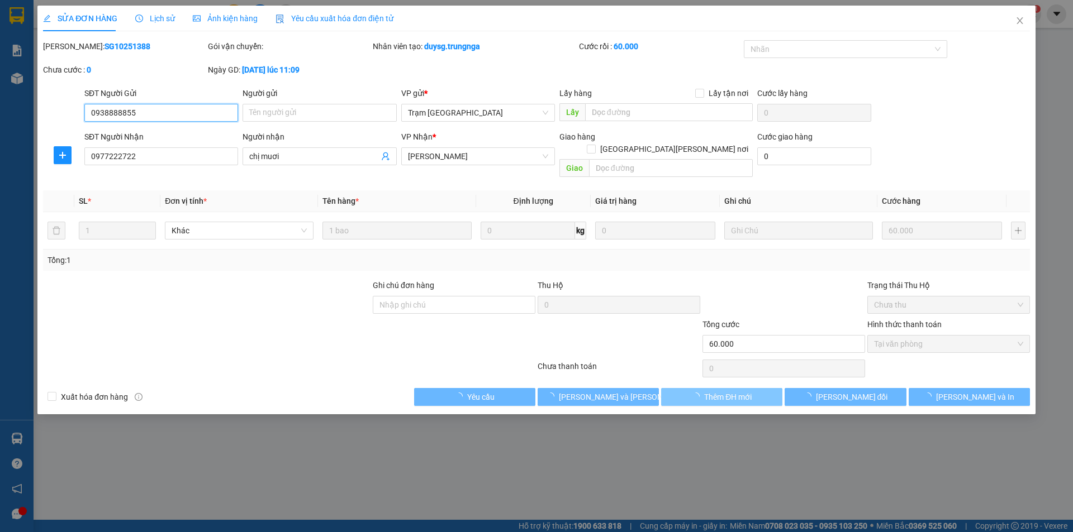
type input "0938888855"
type input "0977222722"
type input "chị muơi"
type input "60.000"
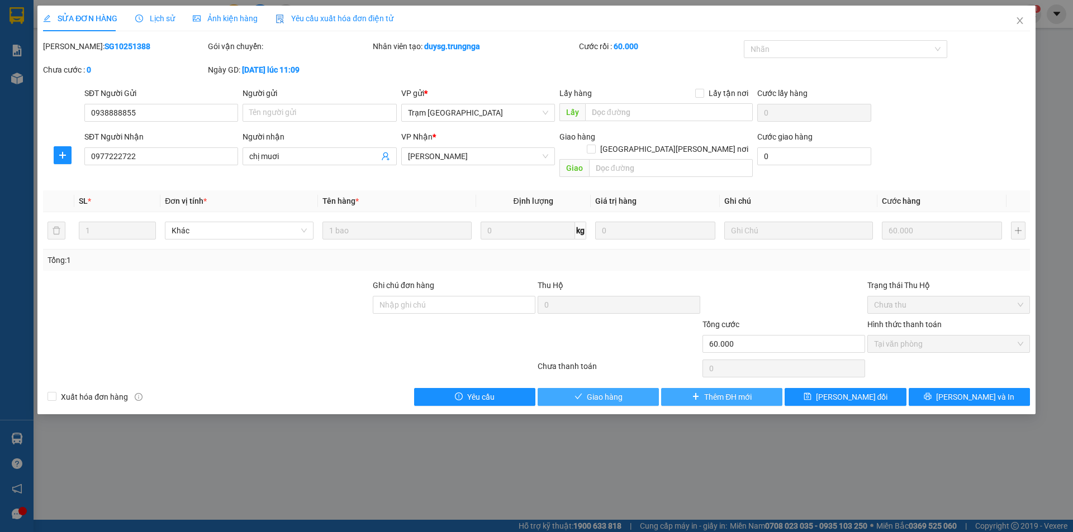
drag, startPoint x: 605, startPoint y: 387, endPoint x: 572, endPoint y: 354, distance: 46.2
click at [604, 391] on span "Giao hàng" at bounding box center [605, 397] width 36 height 12
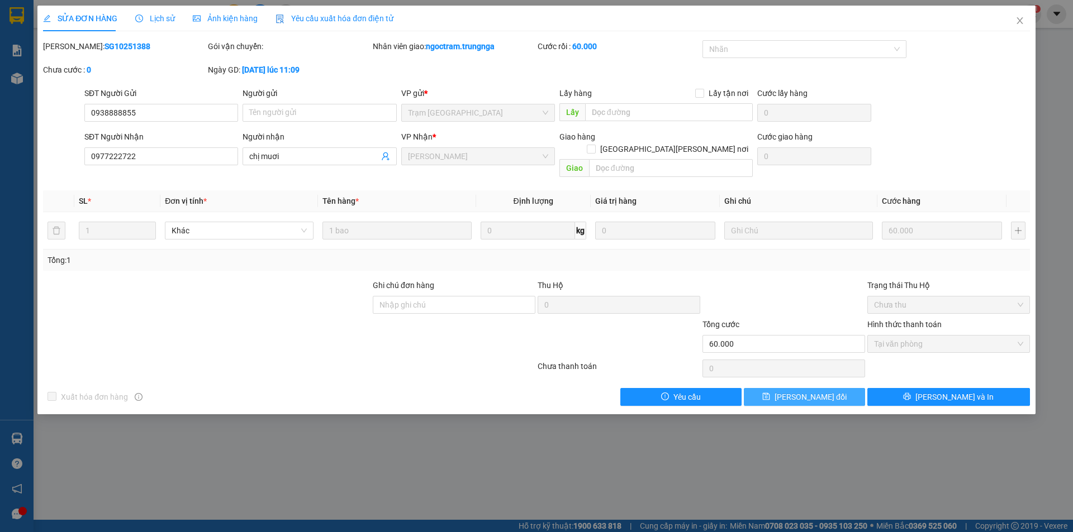
click at [800, 391] on span "[PERSON_NAME] đổi" at bounding box center [810, 397] width 72 height 12
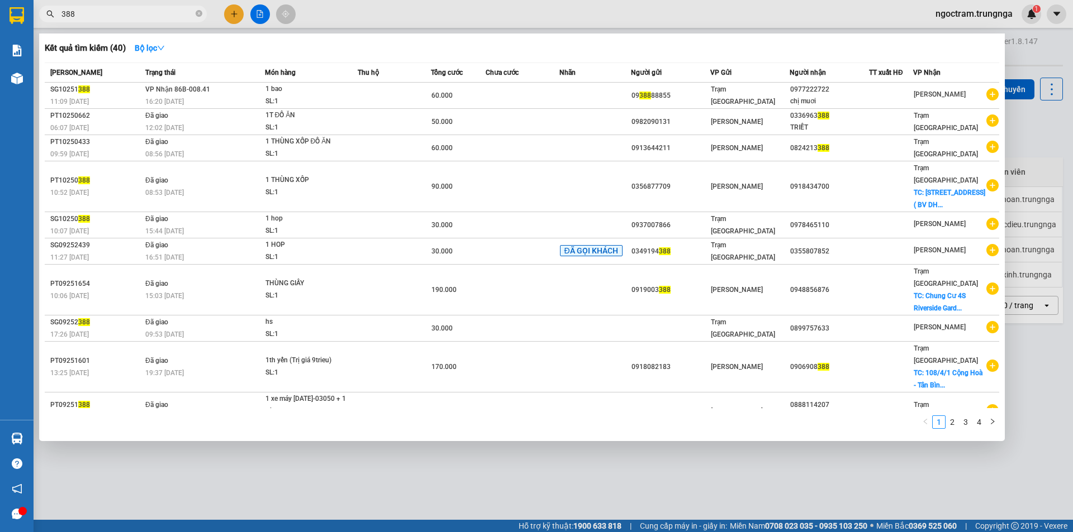
click at [177, 17] on input "388" at bounding box center [127, 14] width 132 height 12
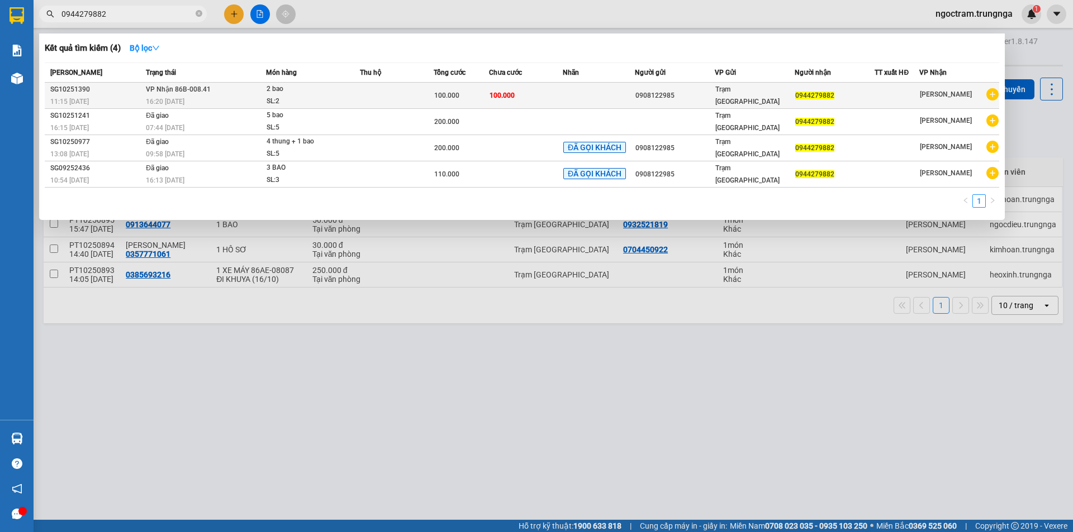
type input "0944279882"
click at [505, 88] on td "100.000" at bounding box center [526, 96] width 74 height 26
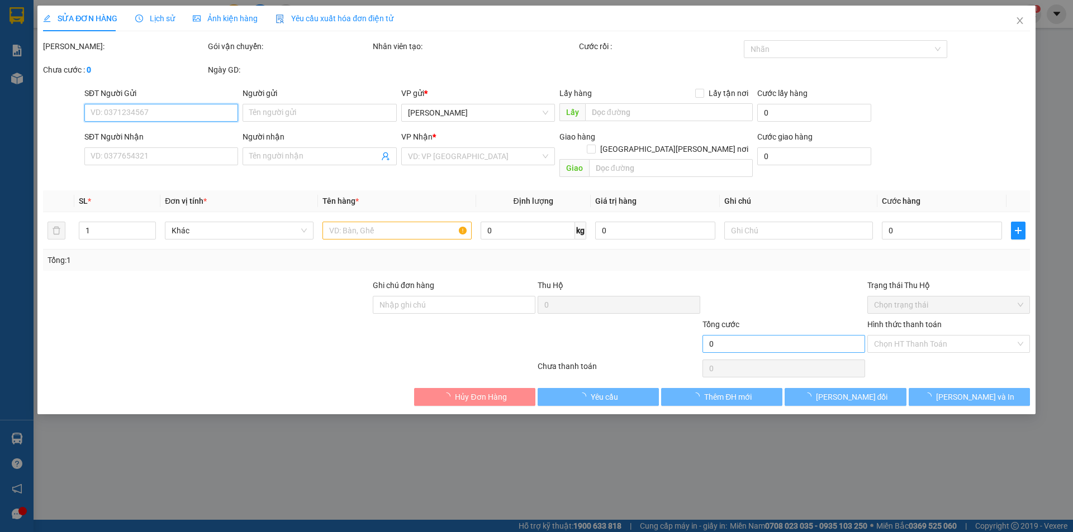
type input "0908122985"
type input "0944279882"
type input "100.000"
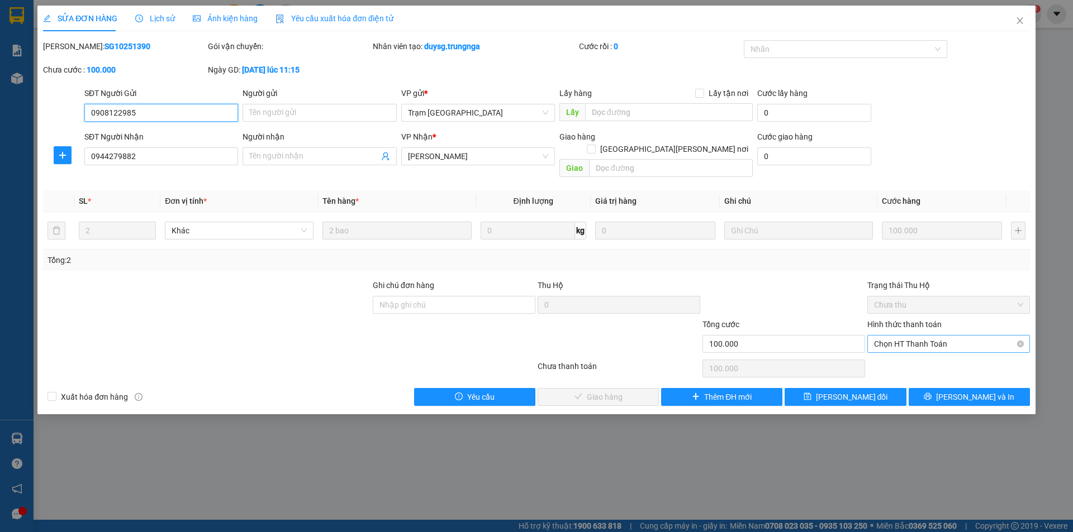
click at [883, 337] on span "Chọn HT Thanh Toán" at bounding box center [948, 344] width 149 height 17
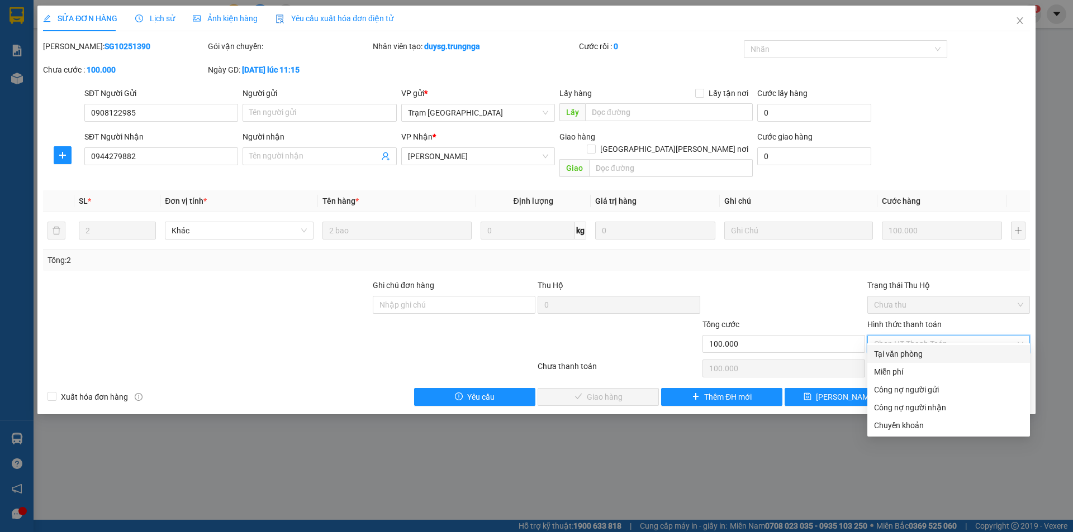
click at [886, 353] on div "Tại văn phòng" at bounding box center [948, 354] width 149 height 12
type input "0"
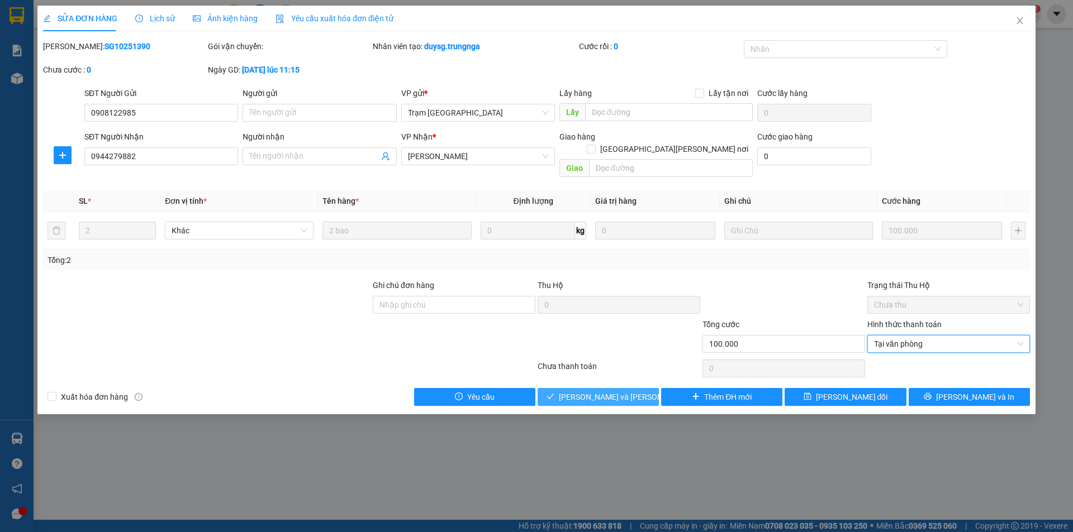
click at [607, 391] on span "[PERSON_NAME] và [PERSON_NAME] hàng" at bounding box center [634, 397] width 151 height 12
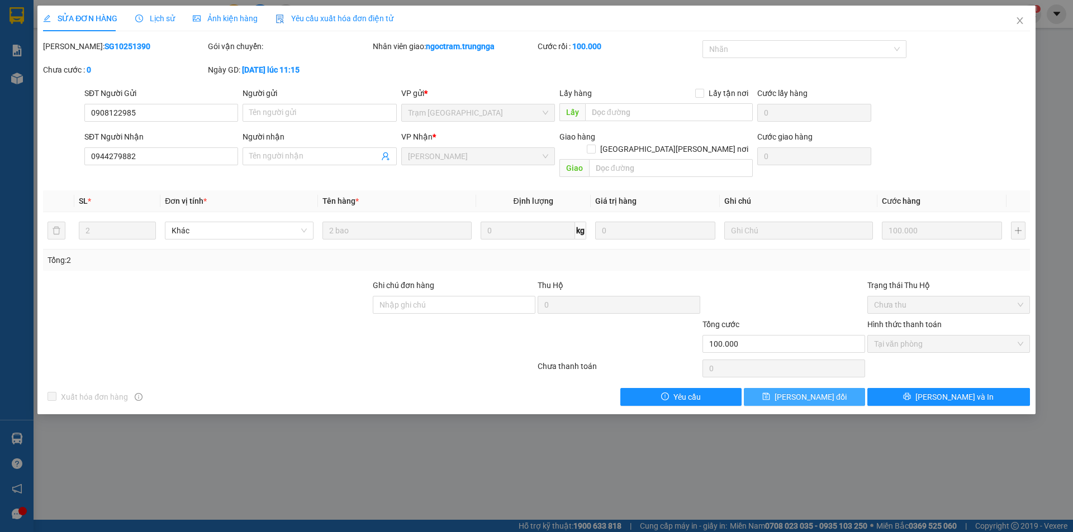
click at [806, 391] on span "[PERSON_NAME] đổi" at bounding box center [810, 397] width 72 height 12
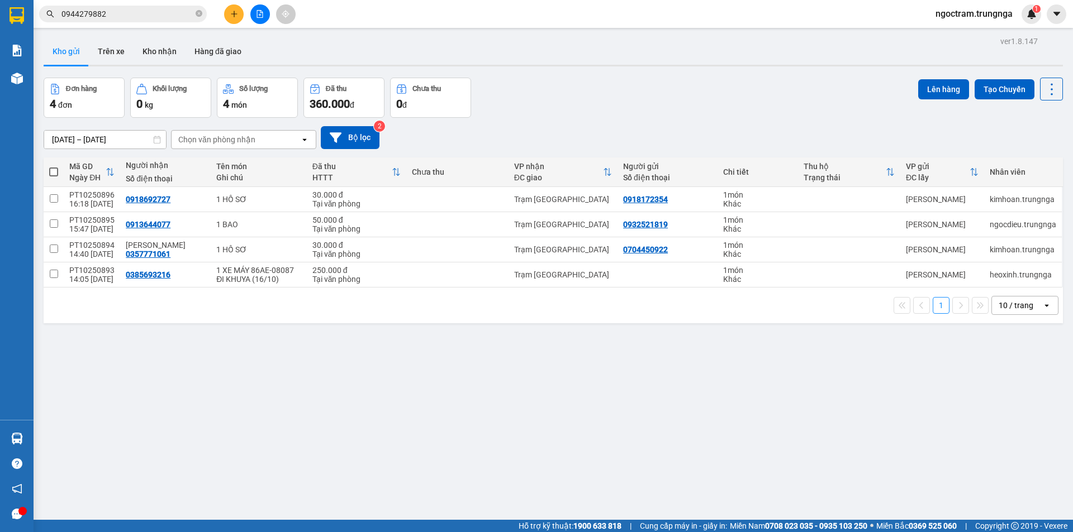
click at [93, 13] on input "0944279882" at bounding box center [127, 14] width 132 height 12
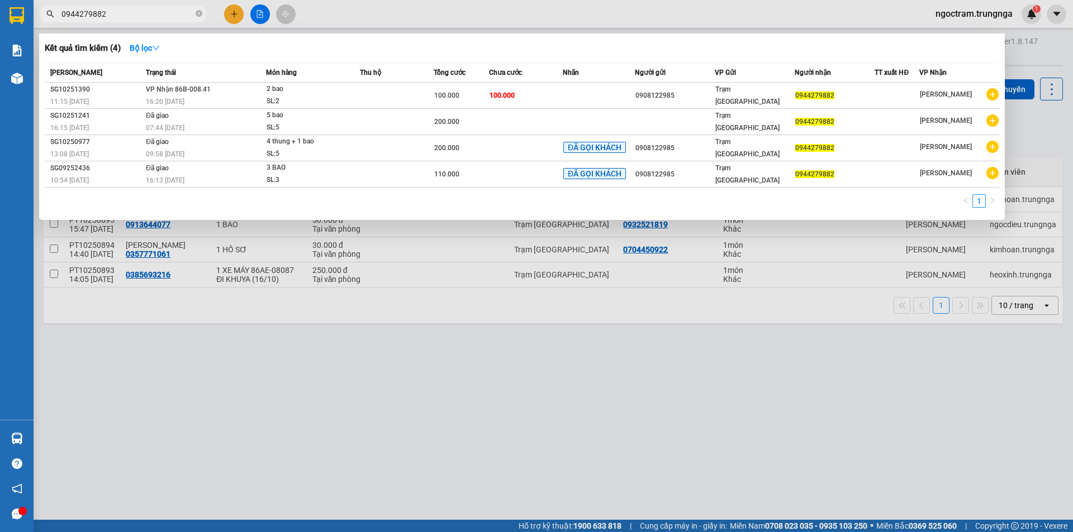
click at [93, 14] on input "0944279882" at bounding box center [127, 14] width 132 height 12
type input "0"
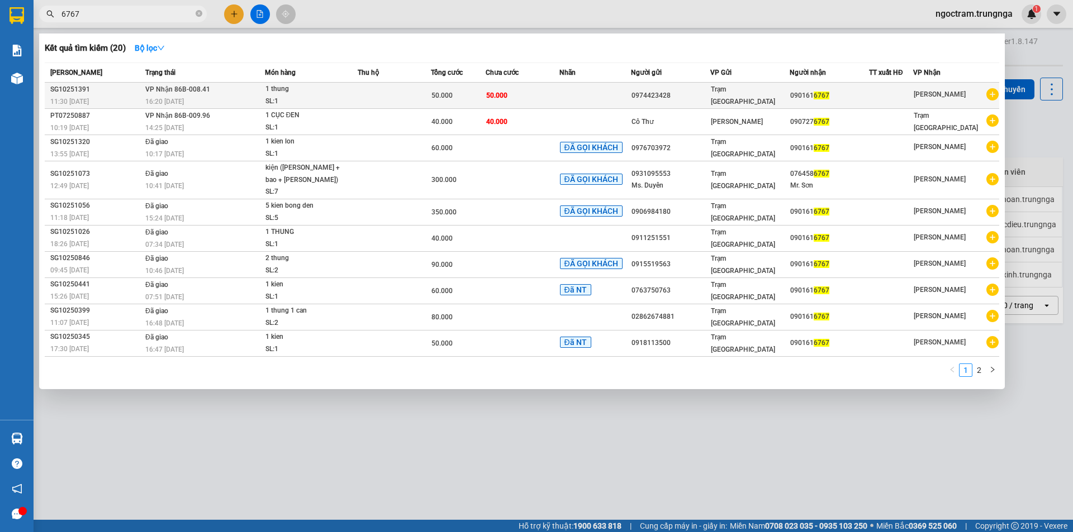
type input "6767"
click at [456, 94] on div "50.000" at bounding box center [458, 95] width 54 height 12
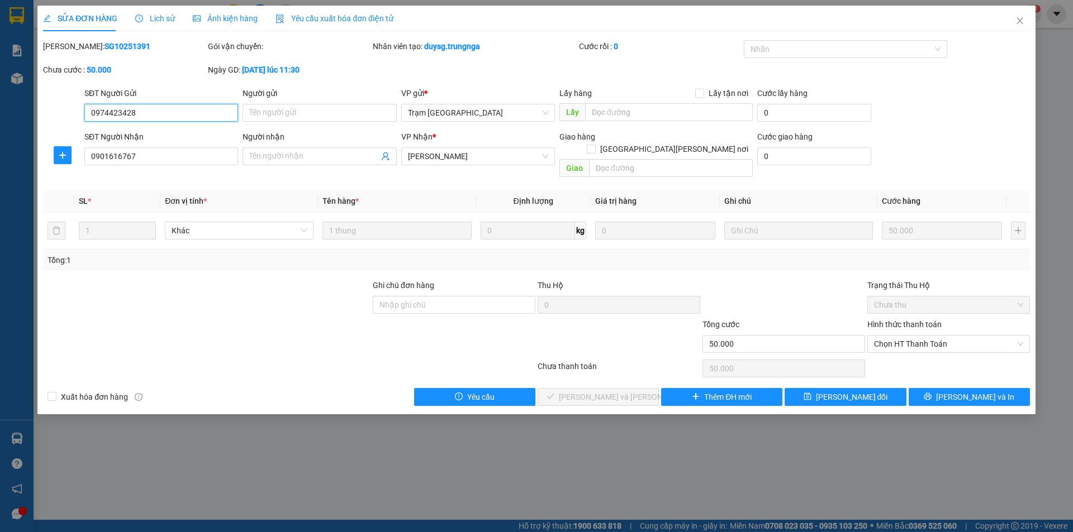
type input "0974423428"
type input "0901616767"
type input "50.000"
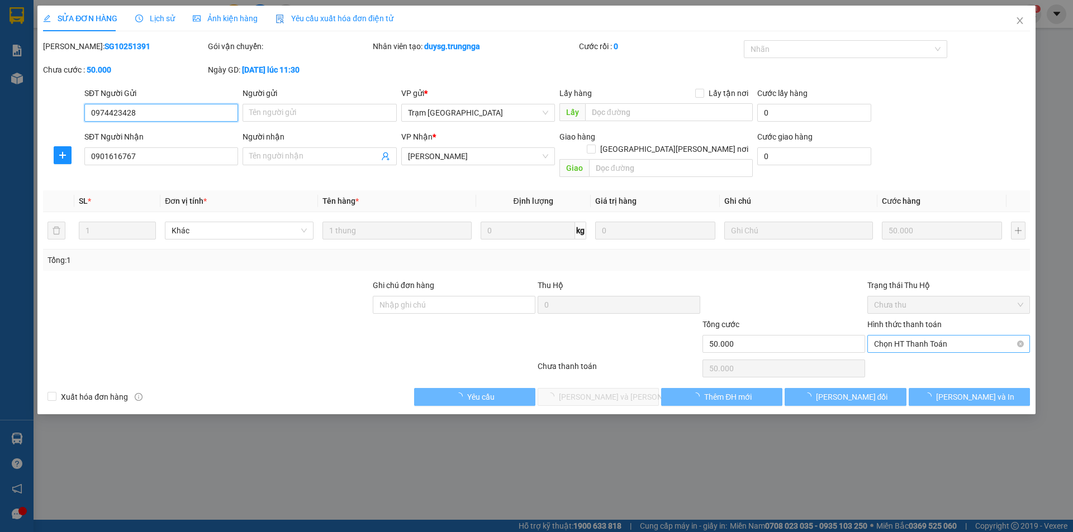
click at [955, 336] on span "Chọn HT Thanh Toán" at bounding box center [948, 344] width 149 height 17
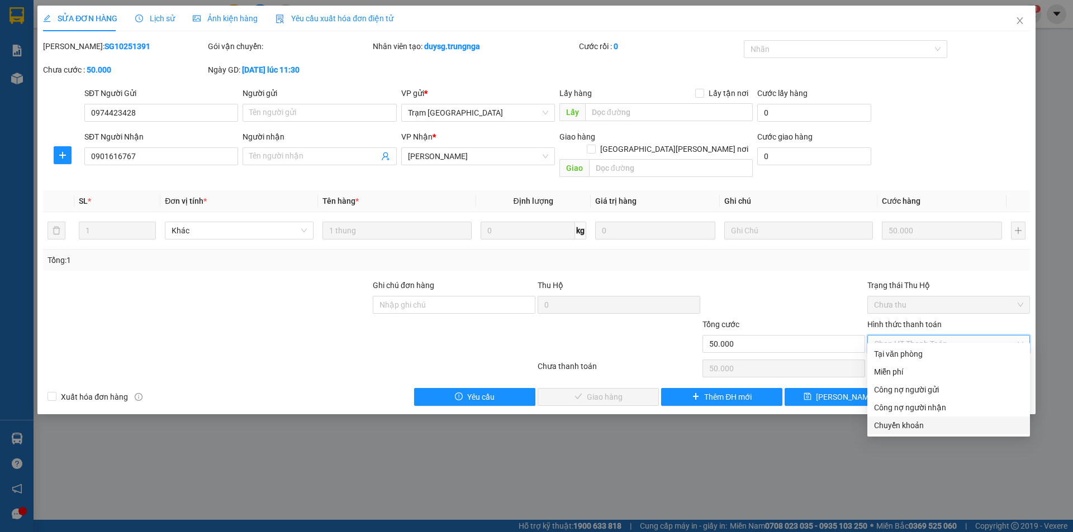
click at [887, 431] on div "Chuyển khoản" at bounding box center [948, 426] width 149 height 12
type input "0"
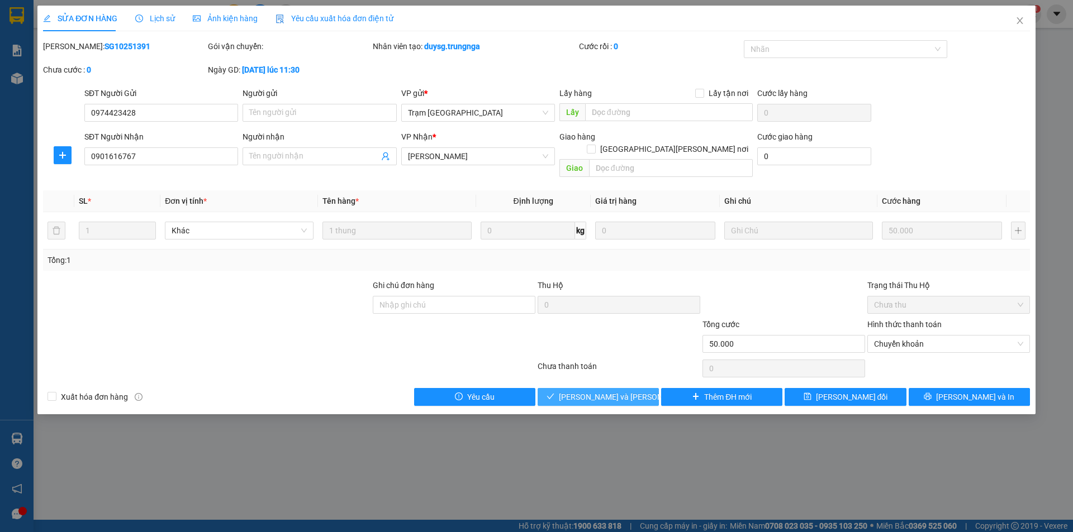
click at [587, 391] on span "[PERSON_NAME] và [PERSON_NAME] hàng" at bounding box center [634, 397] width 151 height 12
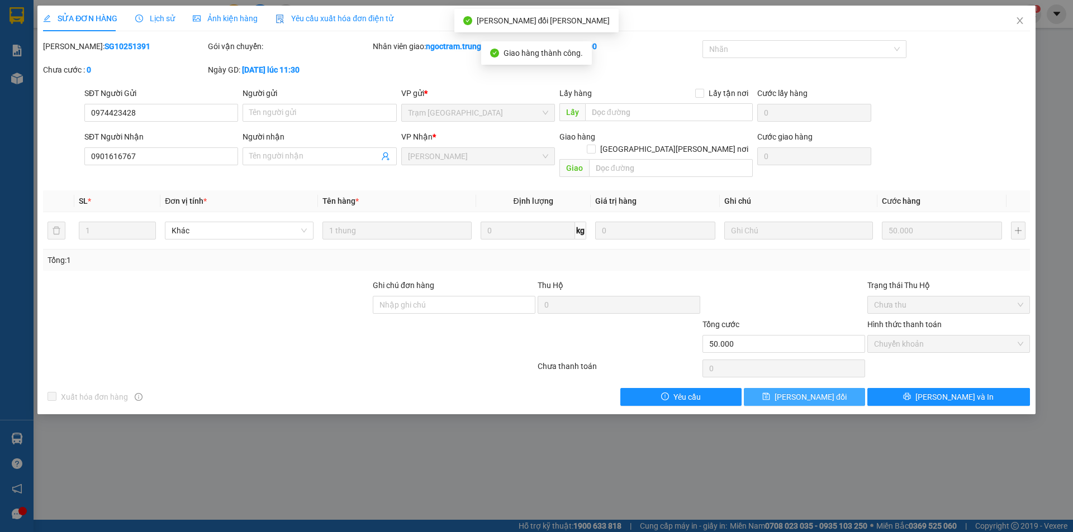
click at [827, 392] on button "[PERSON_NAME] đổi" at bounding box center [804, 397] width 121 height 18
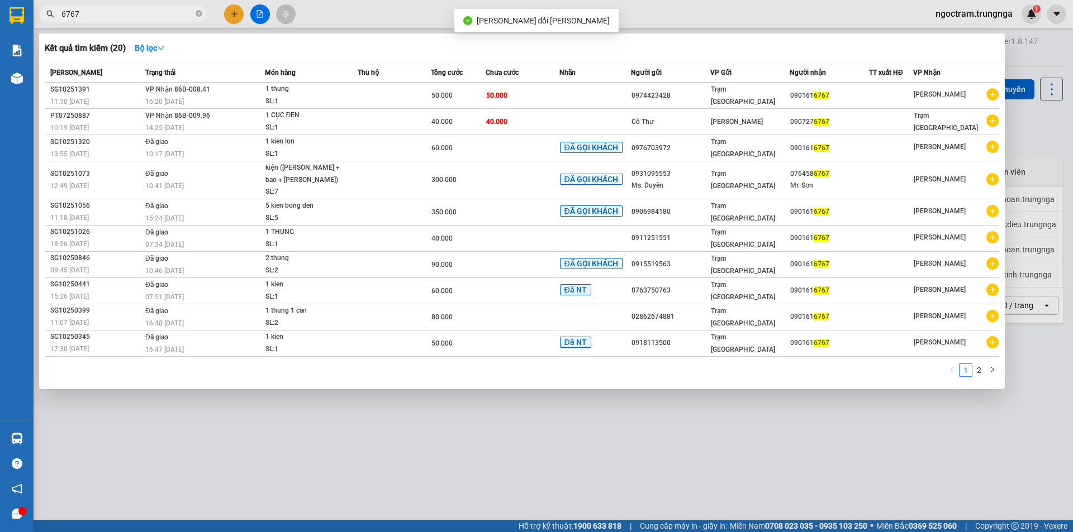
click at [135, 15] on input "6767" at bounding box center [127, 14] width 132 height 12
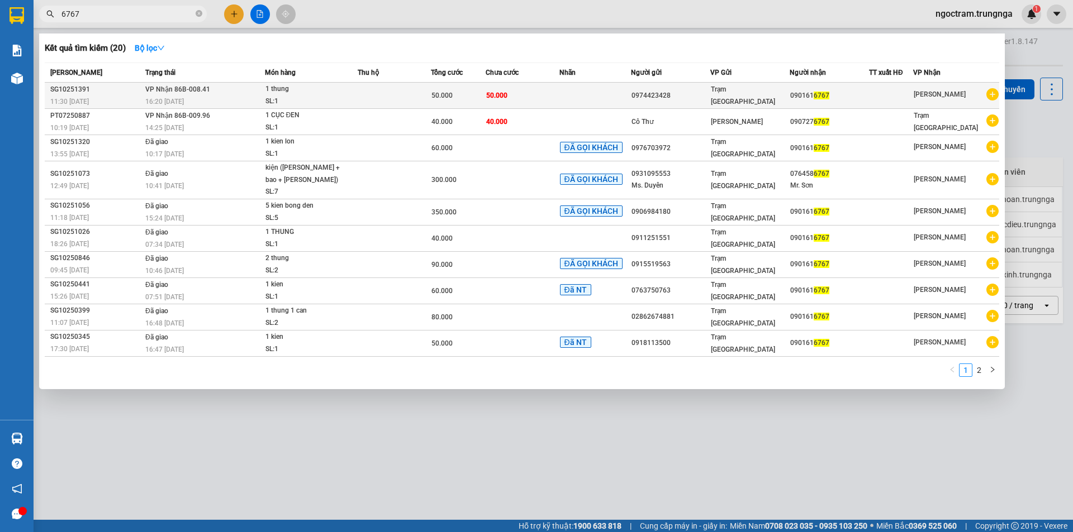
click at [693, 101] on div "0974423428" at bounding box center [670, 96] width 78 height 12
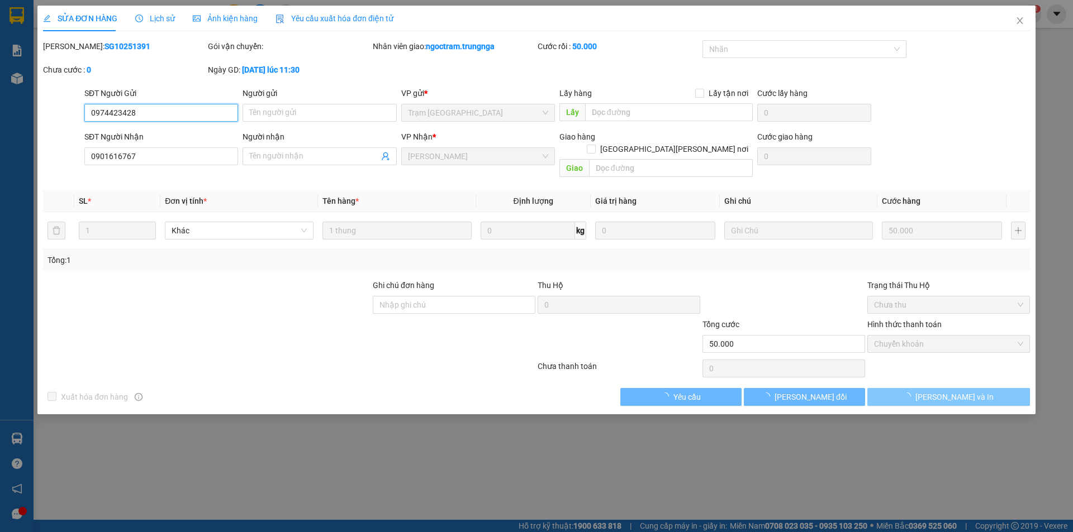
type input "0974423428"
type input "0901616767"
type input "50.000"
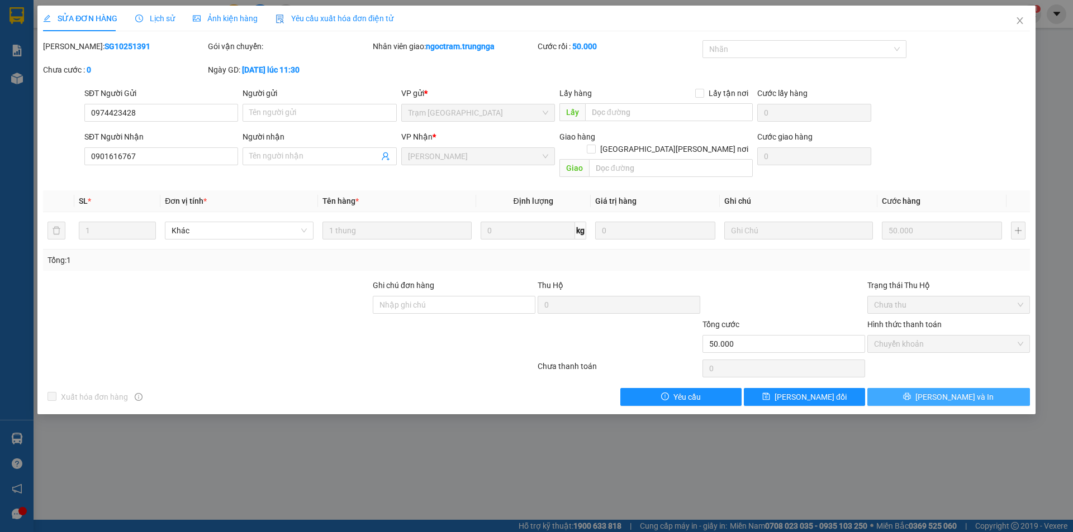
click at [939, 391] on span "[PERSON_NAME] và In" at bounding box center [954, 397] width 78 height 12
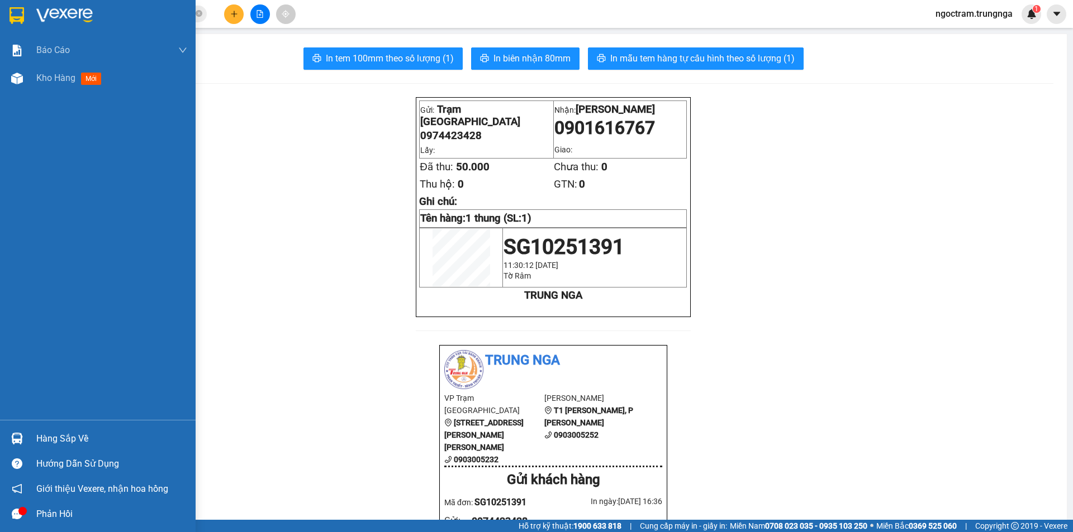
click at [63, 441] on div "Hàng sắp về" at bounding box center [111, 439] width 151 height 17
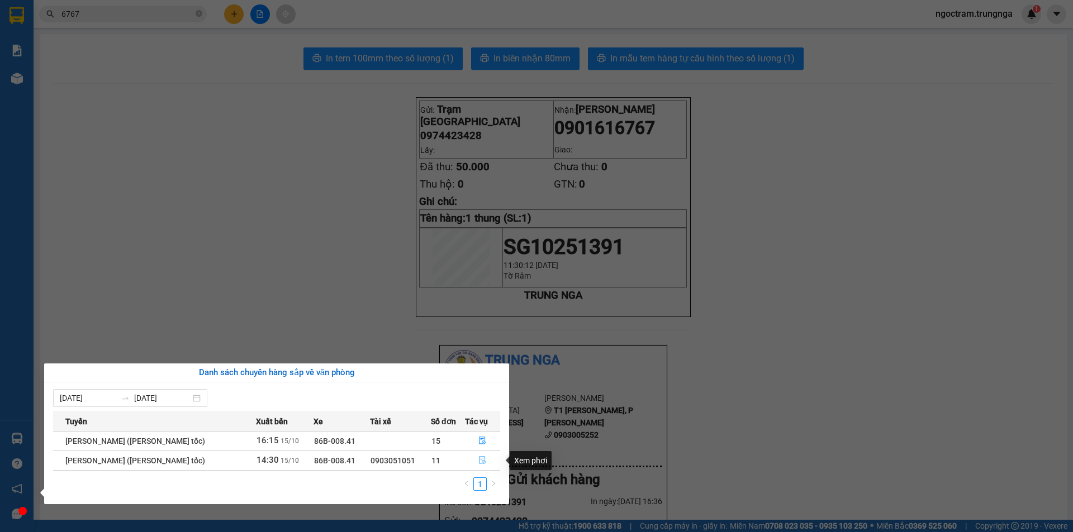
click at [486, 460] on button "button" at bounding box center [482, 461] width 35 height 18
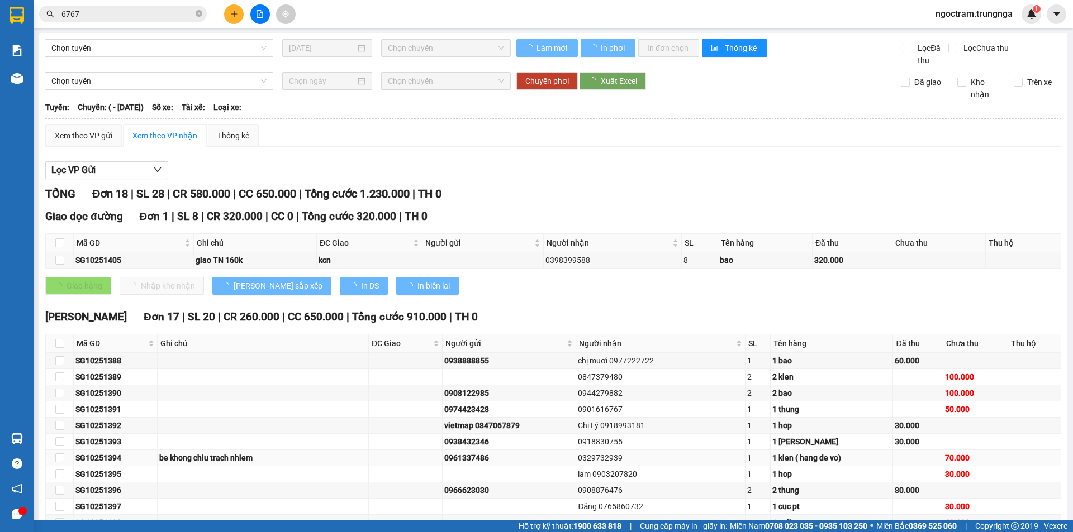
click at [483, 460] on div "0961337486" at bounding box center [509, 458] width 130 height 12
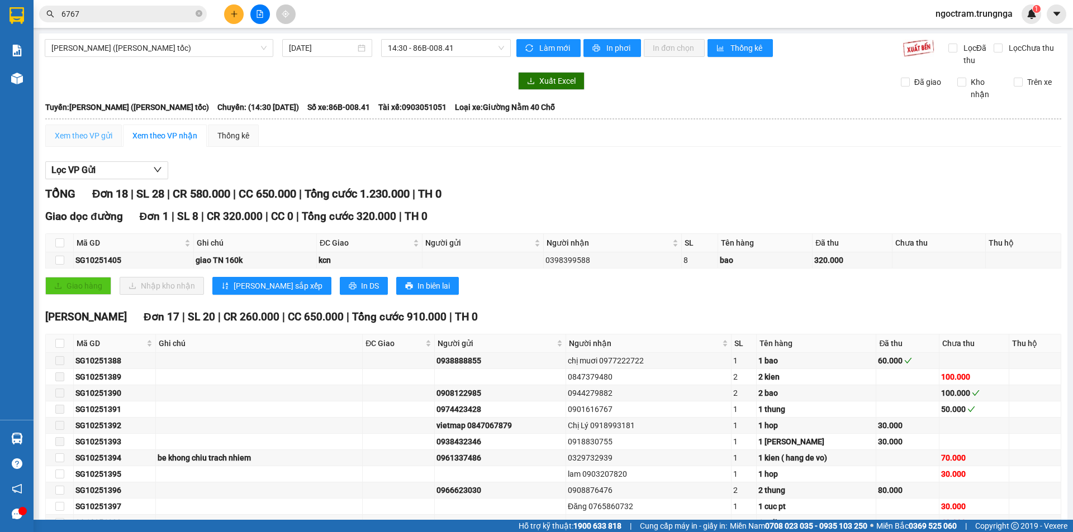
click at [105, 129] on div "Xem theo VP gửi" at bounding box center [83, 136] width 77 height 22
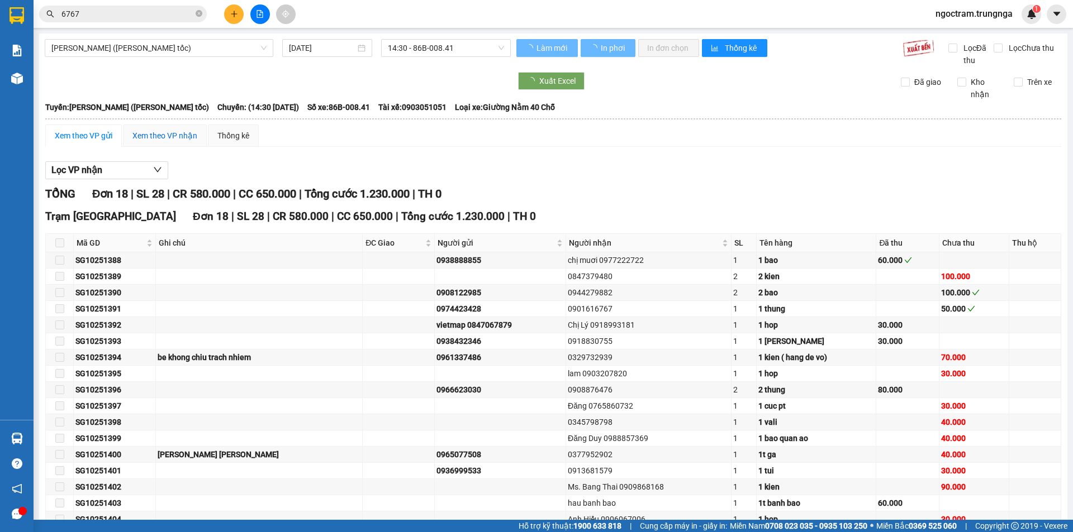
click at [144, 134] on div "Xem theo VP nhận" at bounding box center [164, 136] width 65 height 12
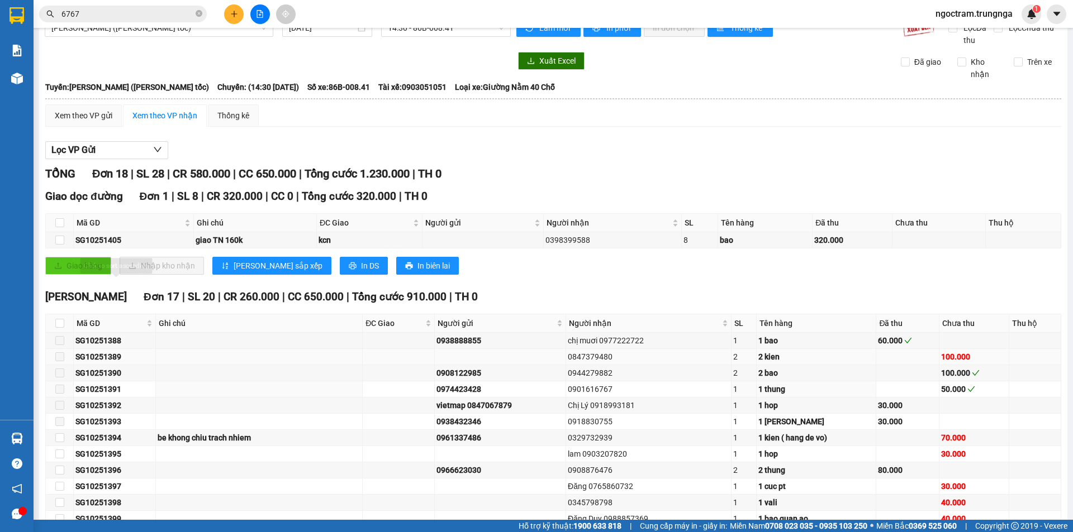
scroll to position [56, 0]
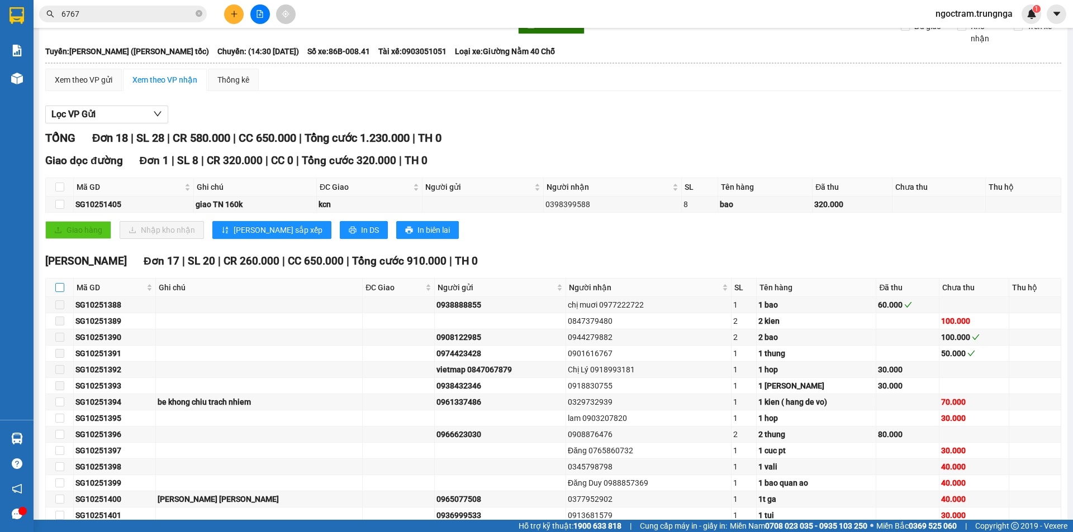
click at [60, 286] on input "checkbox" at bounding box center [59, 287] width 9 height 9
checkbox input "true"
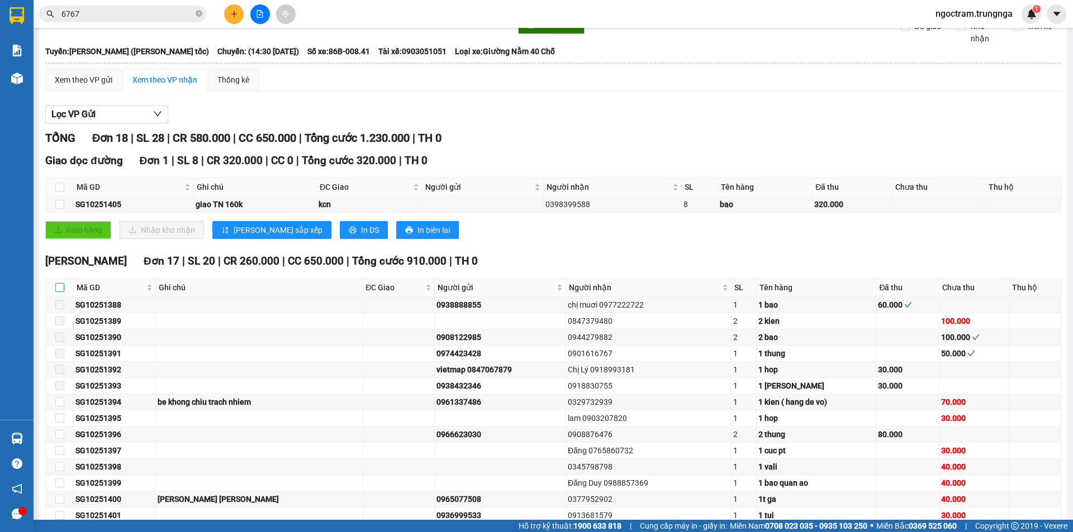
checkbox input "true"
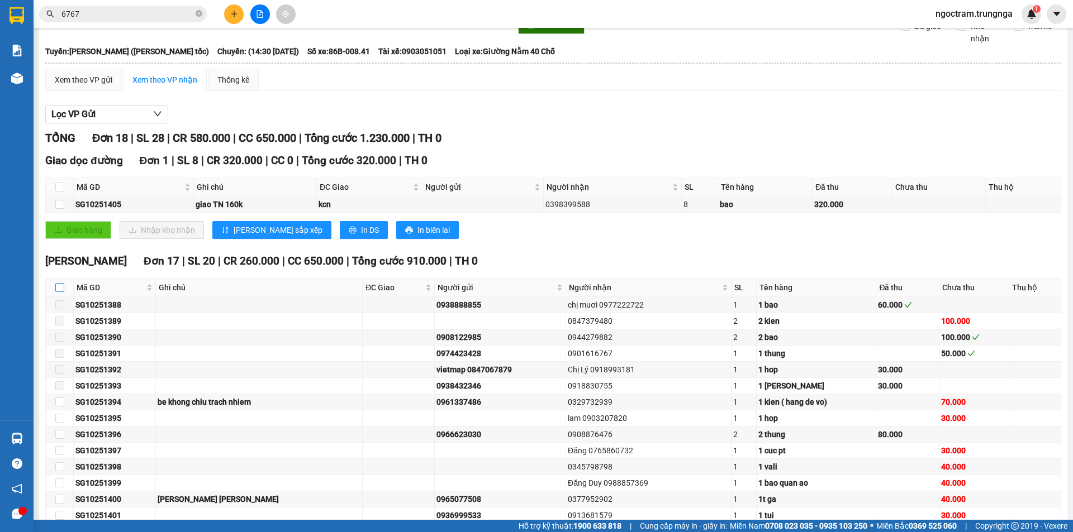
checkbox input "true"
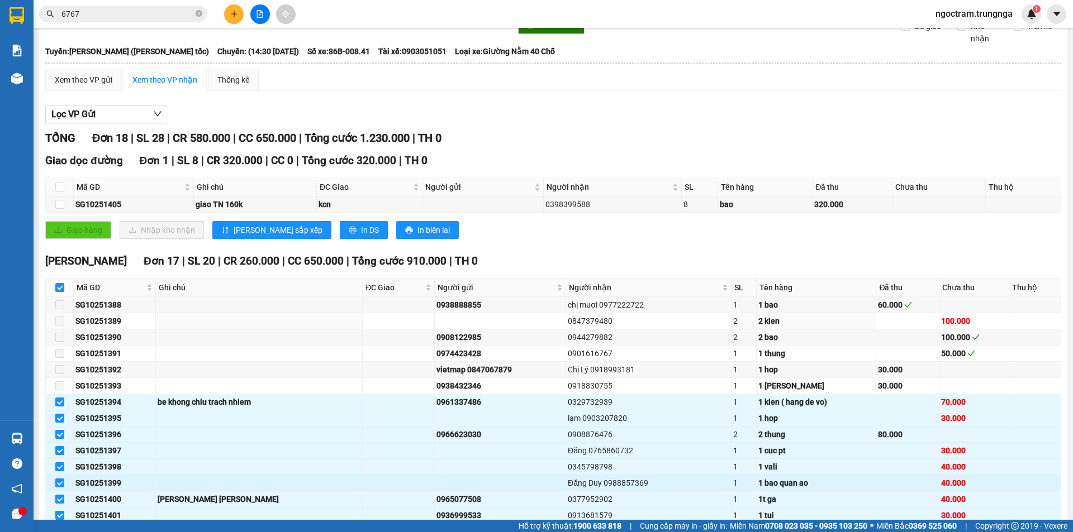
scroll to position [166, 0]
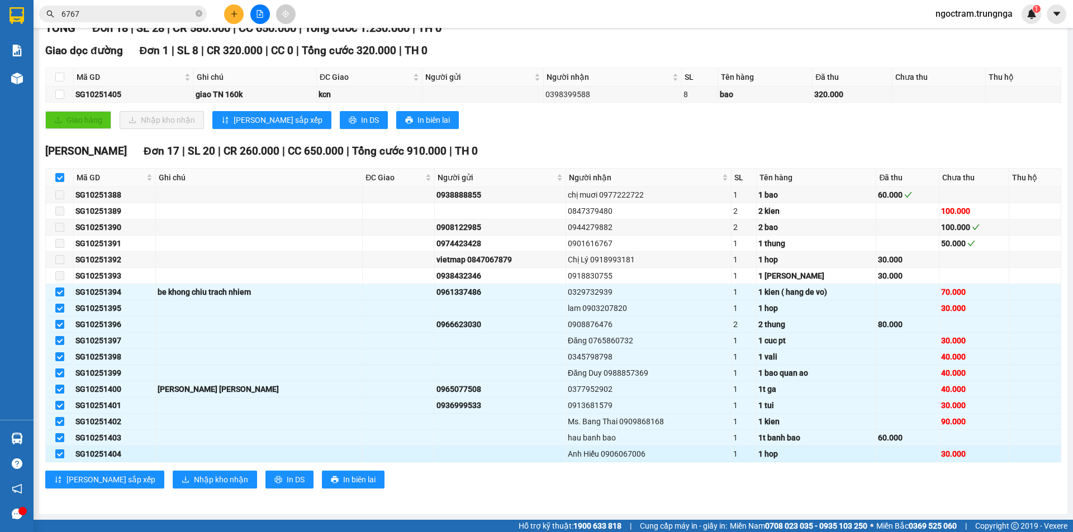
click at [58, 453] on input "checkbox" at bounding box center [59, 454] width 9 height 9
checkbox input "false"
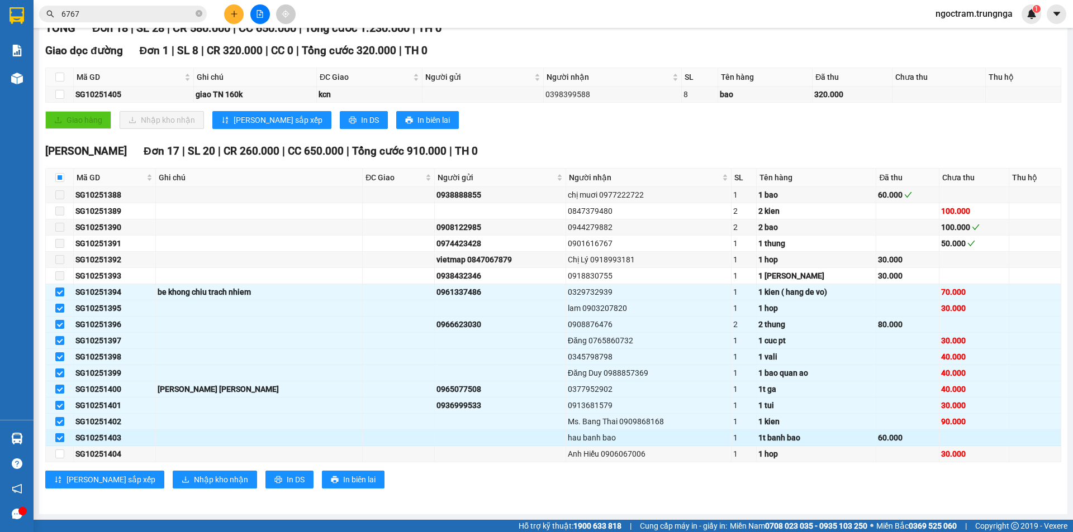
click at [57, 440] on input "checkbox" at bounding box center [59, 438] width 9 height 9
checkbox input "false"
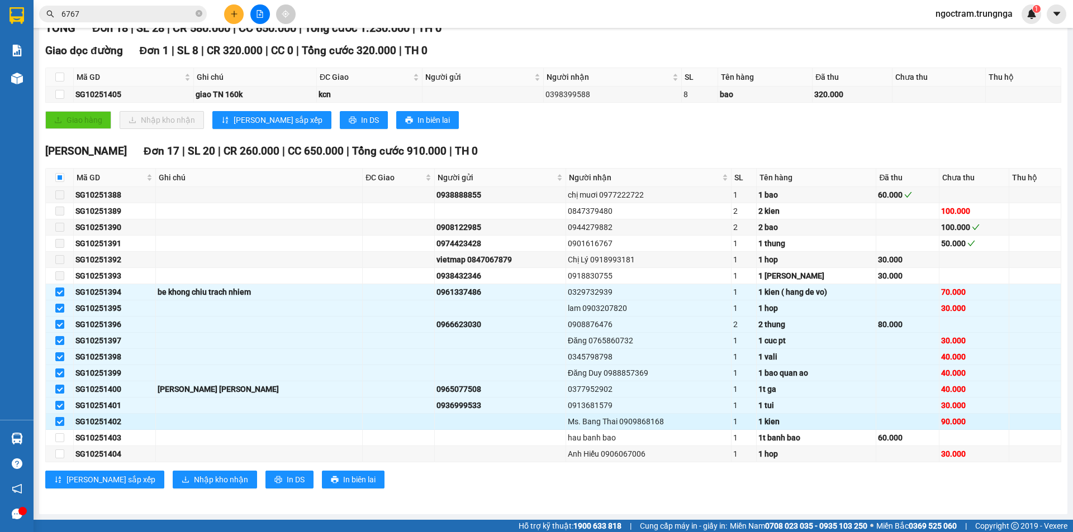
click at [60, 424] on input "checkbox" at bounding box center [59, 421] width 9 height 9
checkbox input "false"
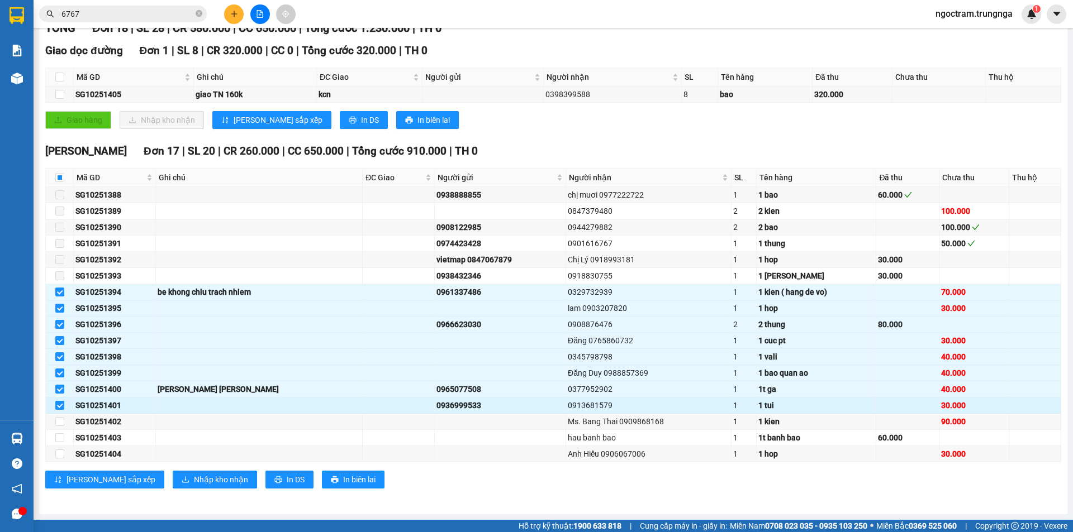
click at [58, 403] on input "checkbox" at bounding box center [59, 405] width 9 height 9
checkbox input "false"
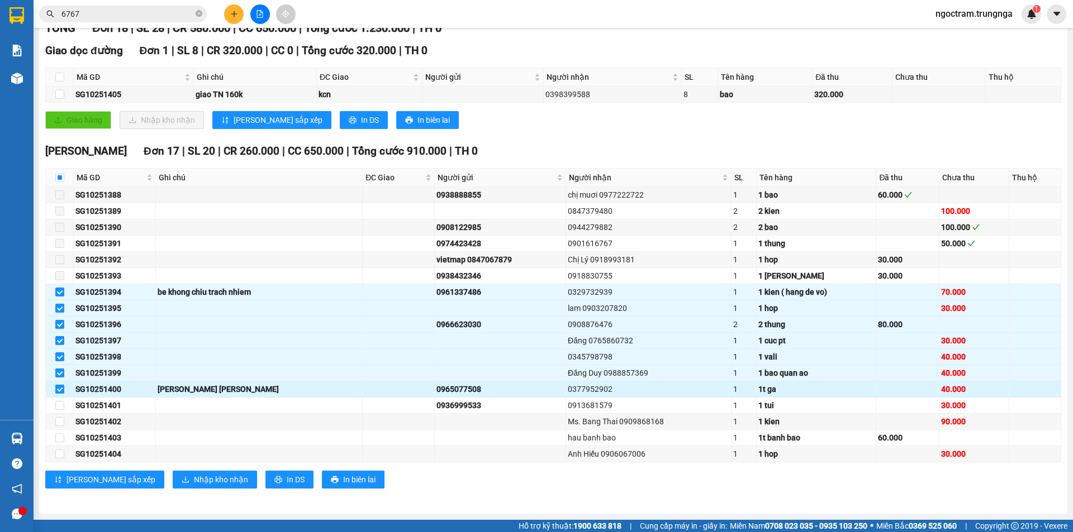
click at [57, 392] on input "checkbox" at bounding box center [59, 389] width 9 height 9
checkbox input "false"
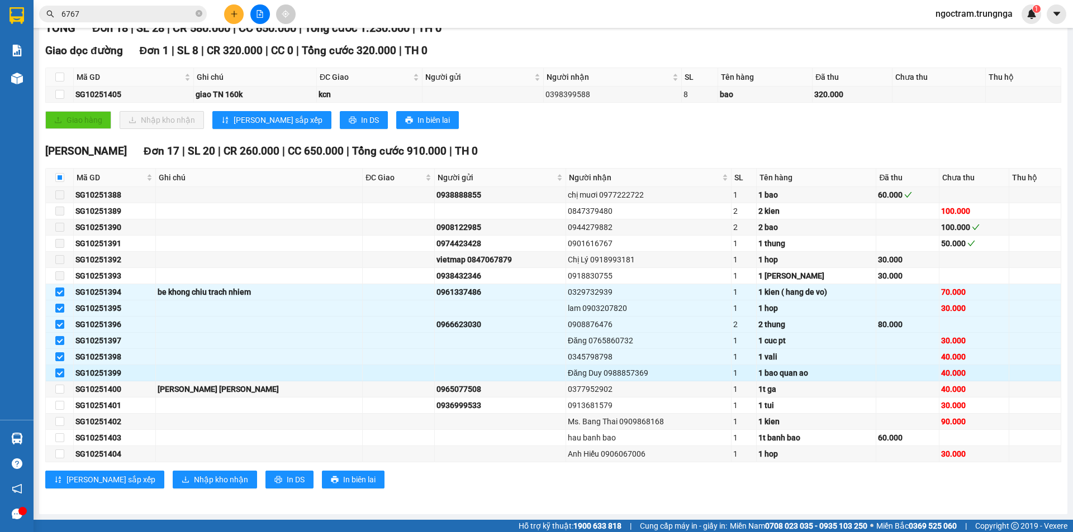
click at [58, 374] on input "checkbox" at bounding box center [59, 373] width 9 height 9
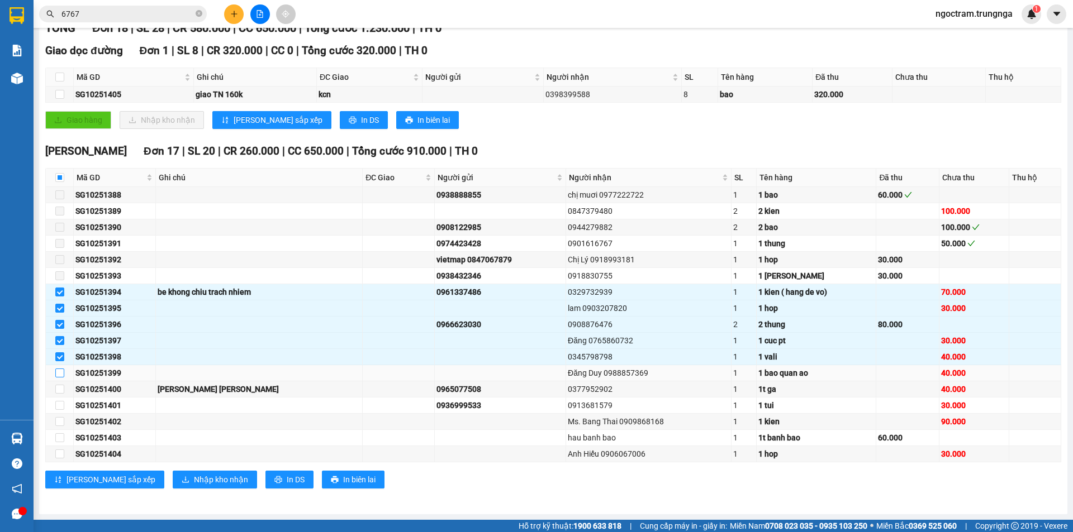
click at [58, 374] on input "checkbox" at bounding box center [59, 373] width 9 height 9
checkbox input "true"
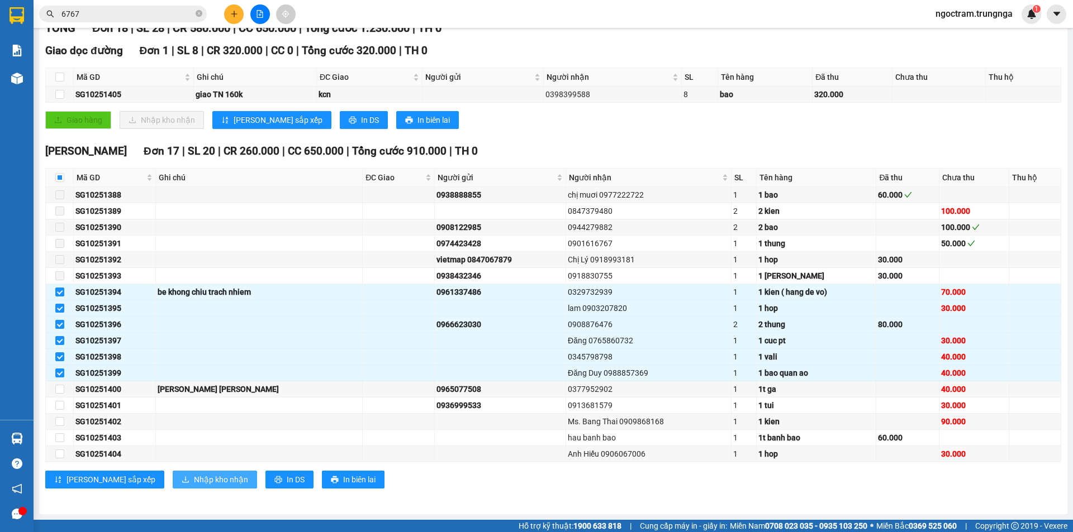
click at [194, 478] on span "Nhập kho nhận" at bounding box center [221, 480] width 54 height 12
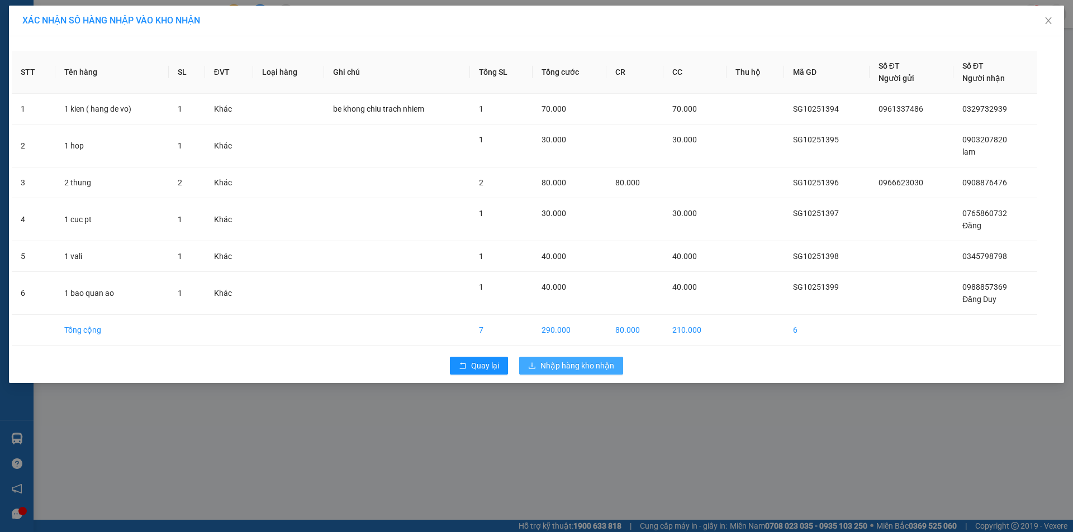
click at [572, 369] on span "Nhập hàng kho nhận" at bounding box center [577, 366] width 74 height 12
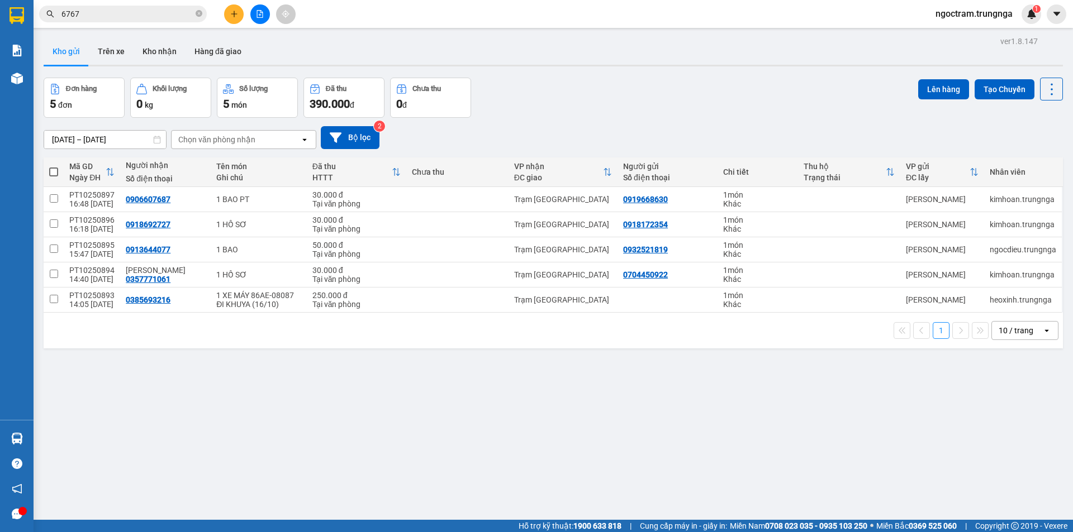
click at [107, 13] on input "6767" at bounding box center [127, 14] width 132 height 12
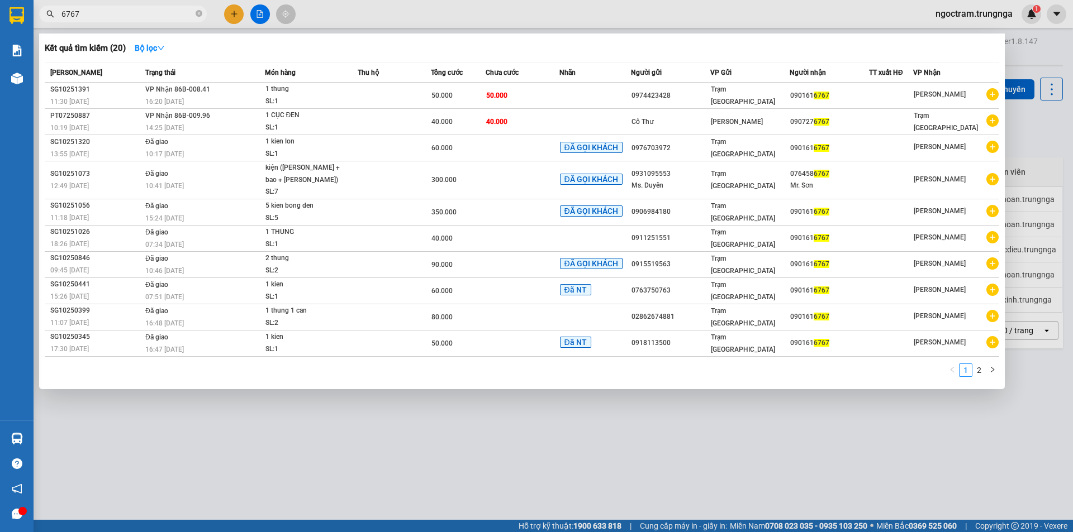
click at [107, 13] on input "6767" at bounding box center [127, 14] width 132 height 12
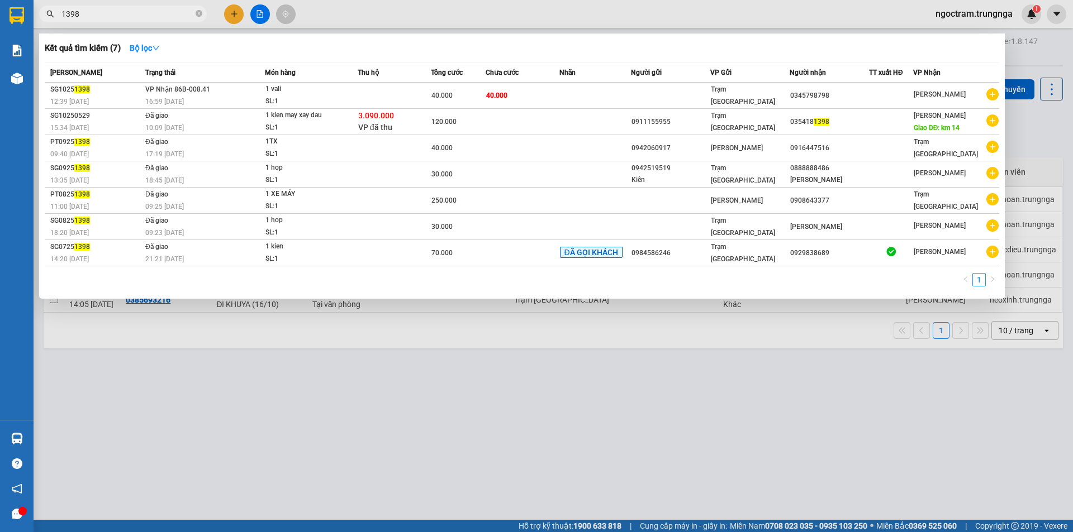
click at [84, 15] on input "1398" at bounding box center [127, 14] width 132 height 12
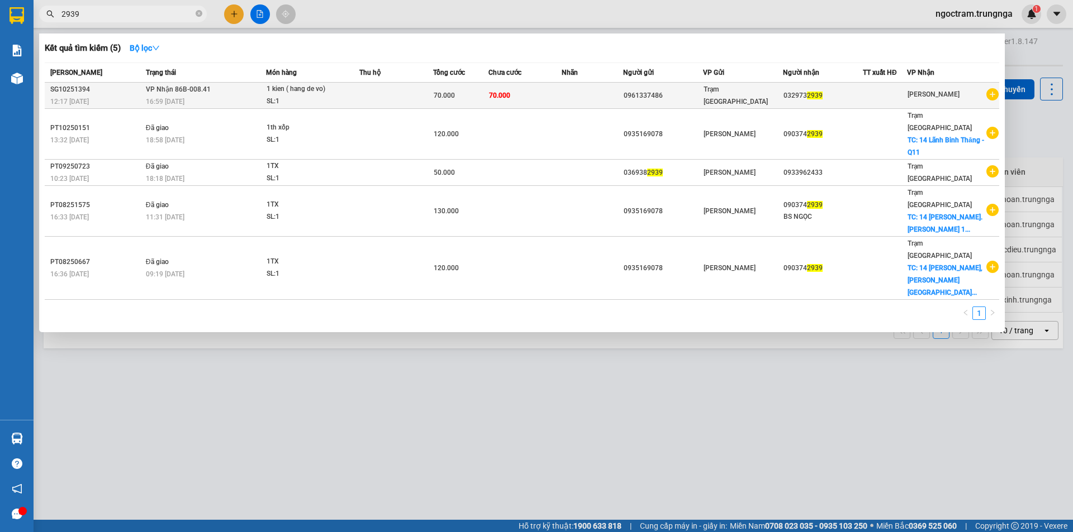
type input "2939"
click at [369, 96] on td at bounding box center [396, 96] width 74 height 26
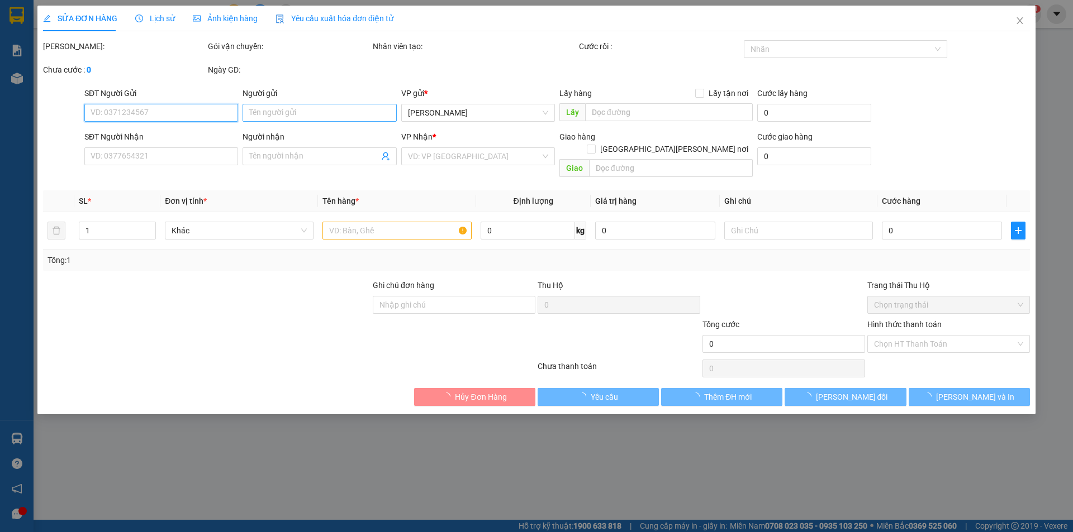
type input "0961337486"
type input "0329732939"
type input "70.000"
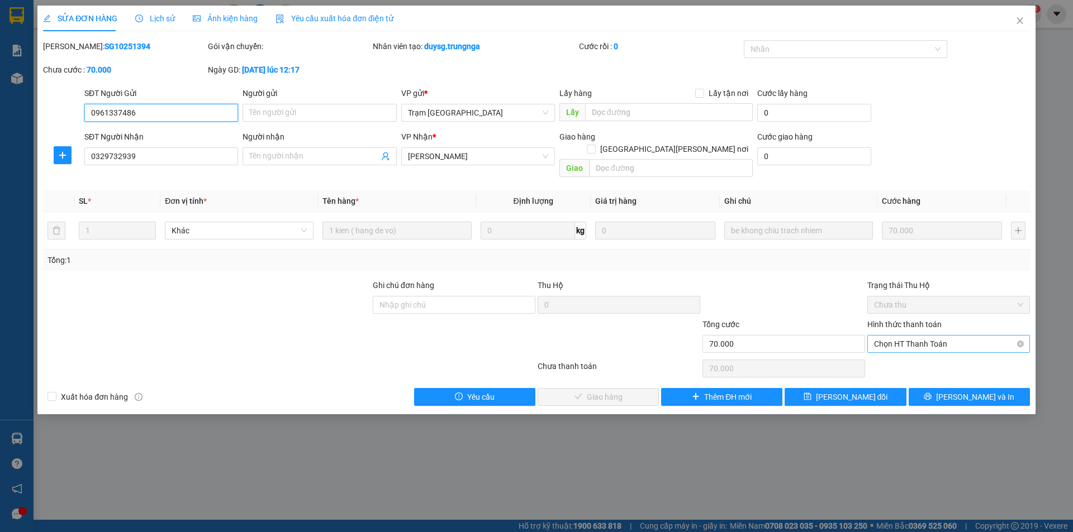
click at [909, 336] on span "Chọn HT Thanh Toán" at bounding box center [948, 344] width 149 height 17
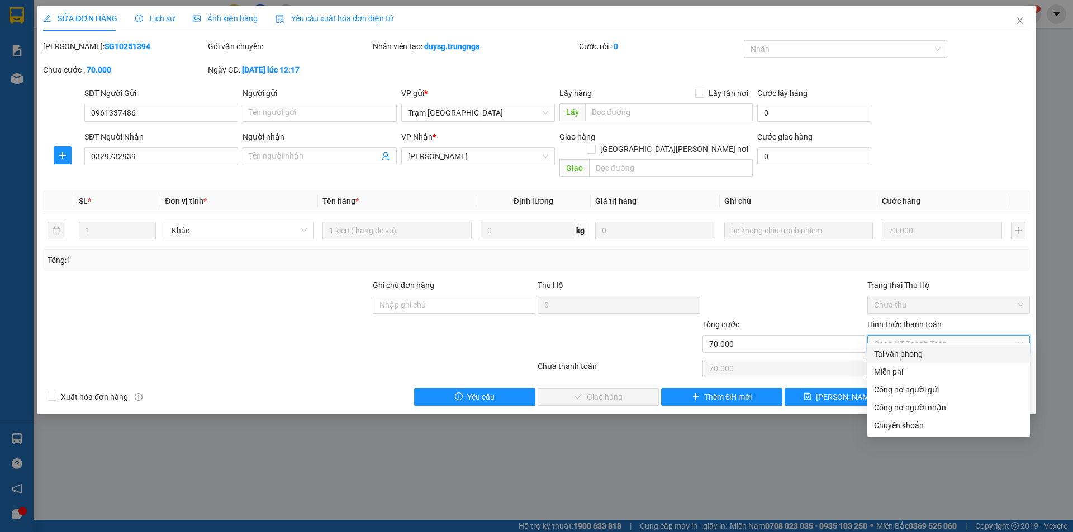
click at [903, 355] on div "Tại văn phòng" at bounding box center [948, 354] width 149 height 12
type input "0"
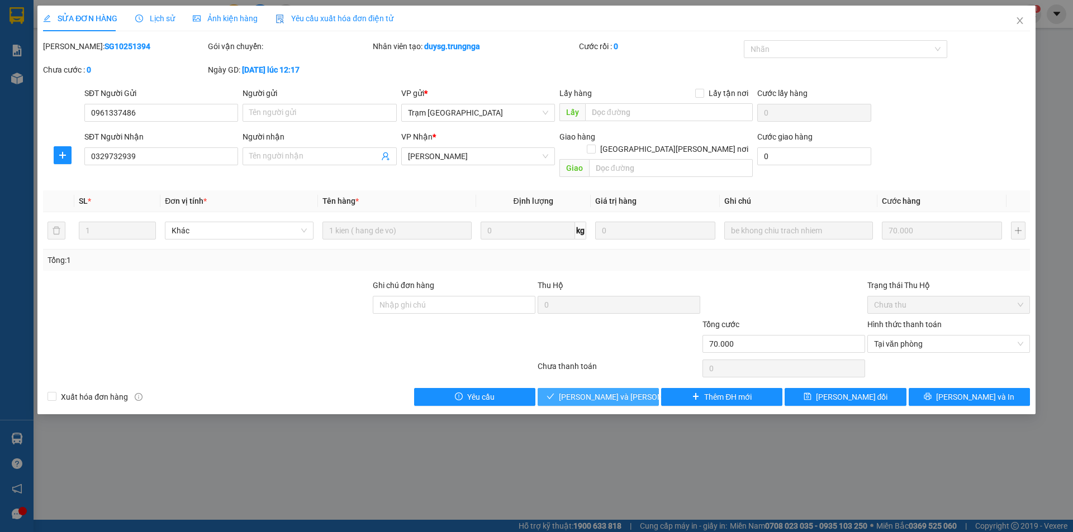
click at [607, 391] on span "[PERSON_NAME] và [PERSON_NAME] hàng" at bounding box center [634, 397] width 151 height 12
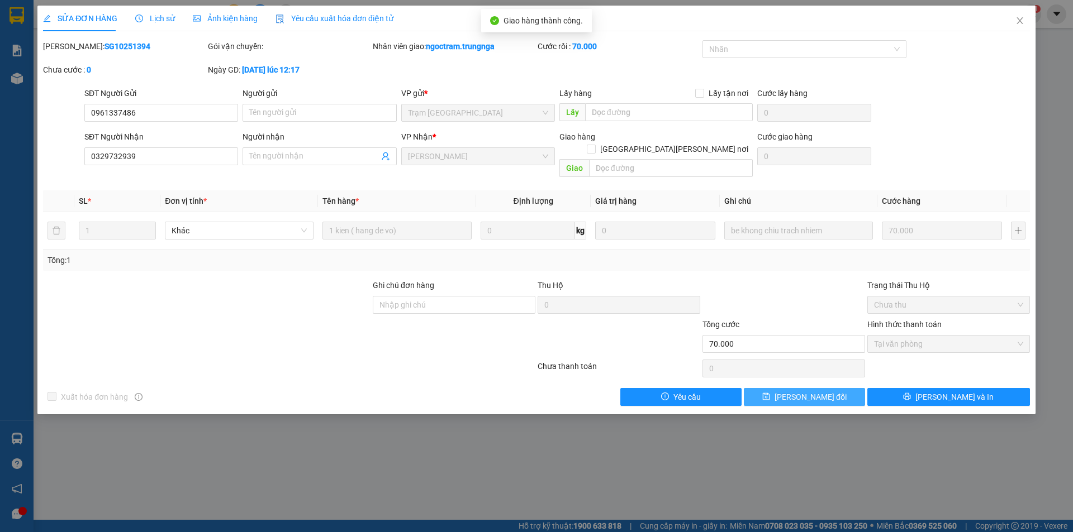
click at [809, 391] on span "[PERSON_NAME] đổi" at bounding box center [810, 397] width 72 height 12
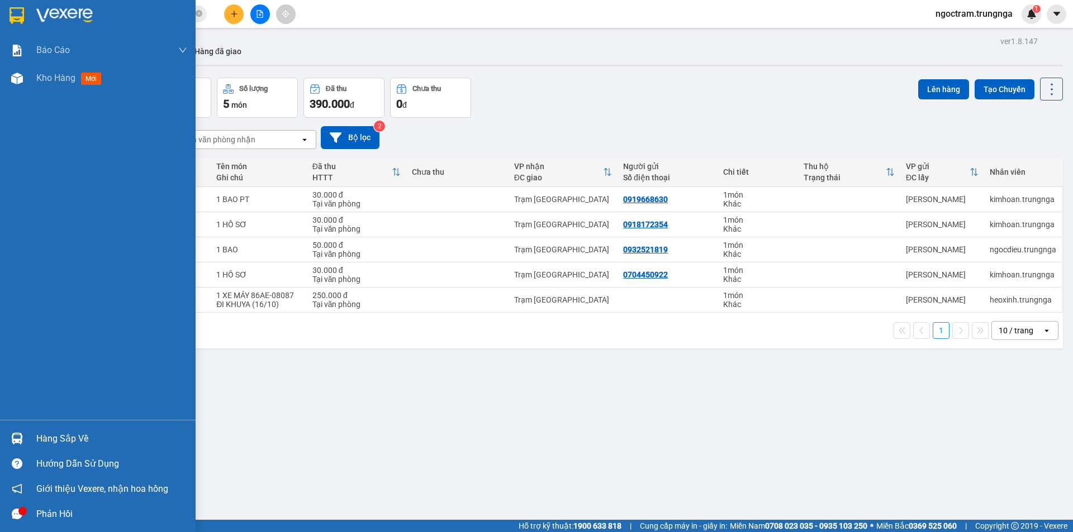
click at [24, 432] on div at bounding box center [17, 439] width 20 height 20
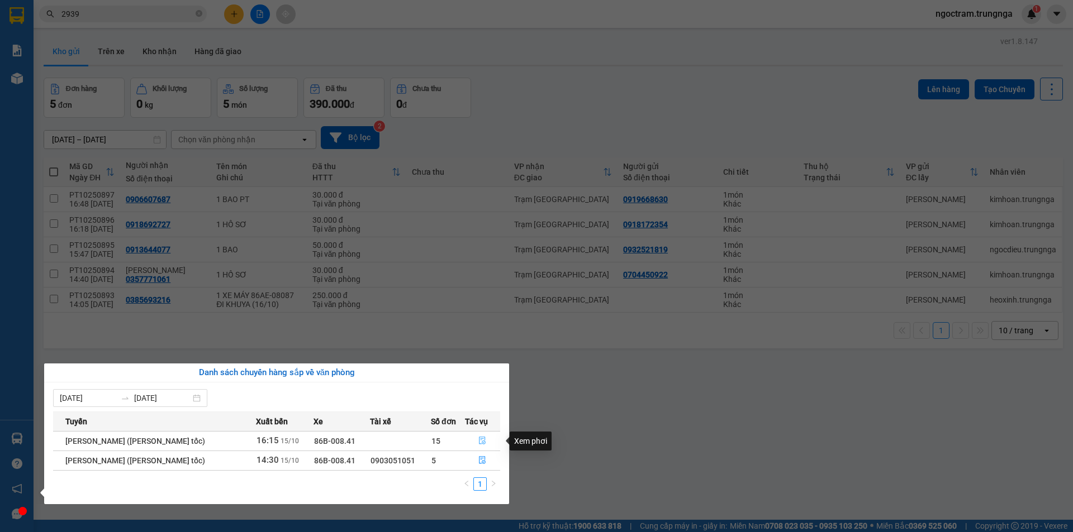
click at [480, 443] on icon "file-done" at bounding box center [482, 441] width 8 height 8
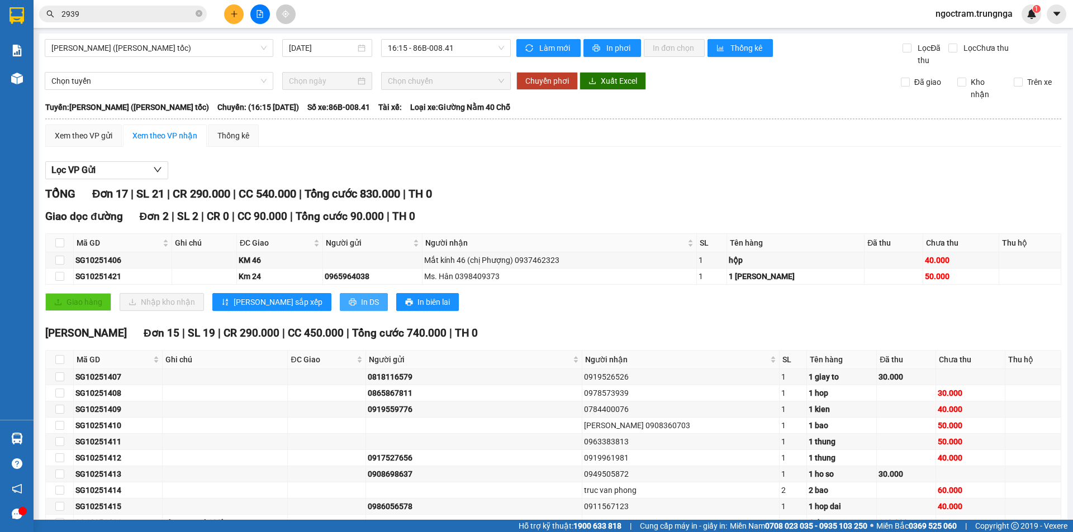
click at [340, 305] on button "In DS" at bounding box center [364, 302] width 48 height 18
click at [140, 13] on input "2939" at bounding box center [127, 14] width 132 height 12
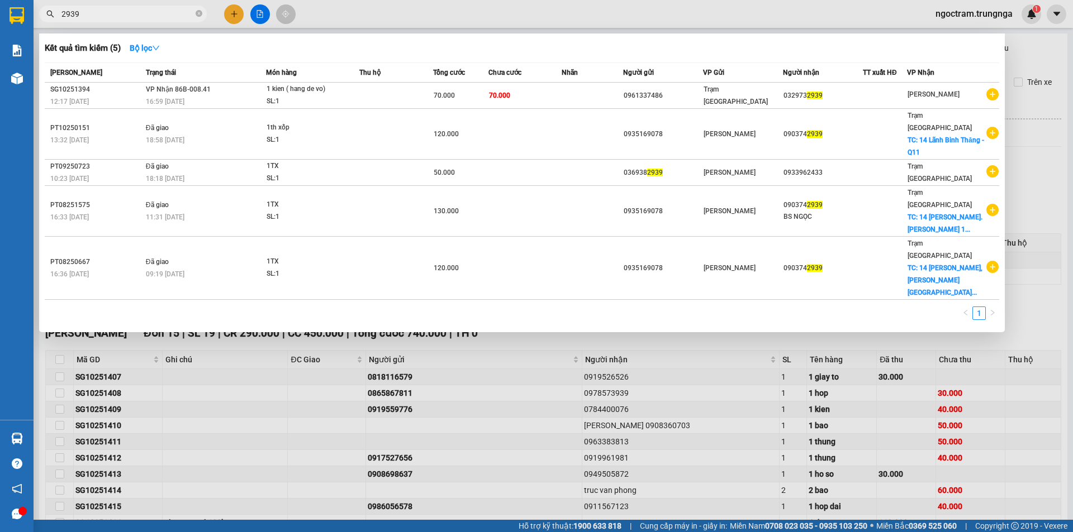
click at [140, 13] on input "2939" at bounding box center [127, 14] width 132 height 12
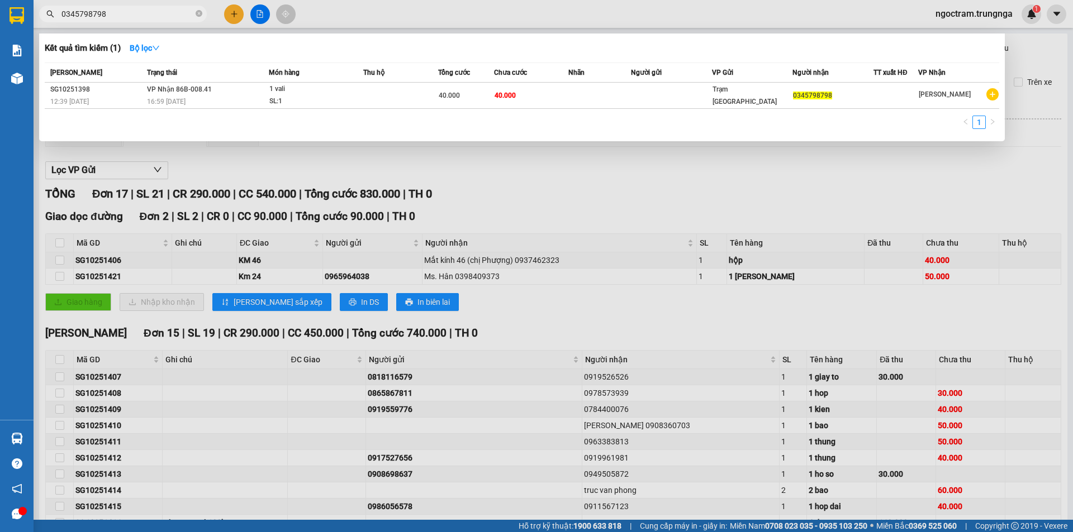
type input "0345798798"
click at [366, 81] on th "Thu hộ" at bounding box center [400, 73] width 75 height 20
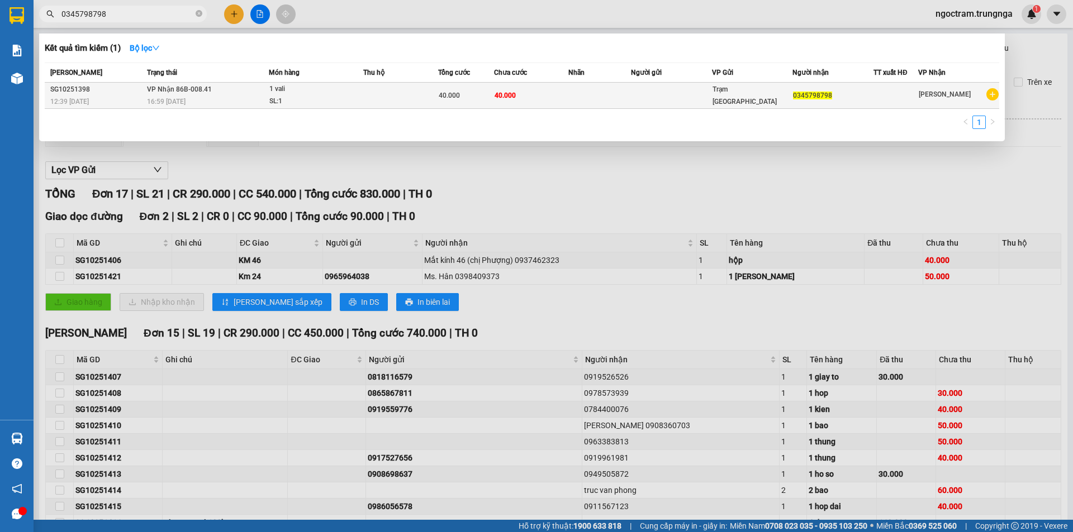
click at [481, 101] on div "40.000" at bounding box center [466, 95] width 55 height 12
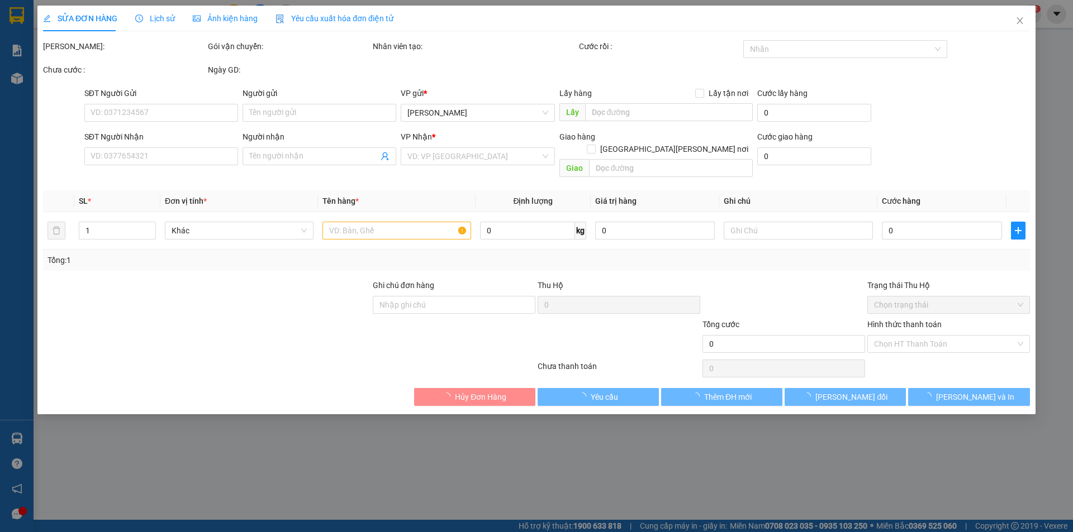
type input "0345798798"
type input "40.000"
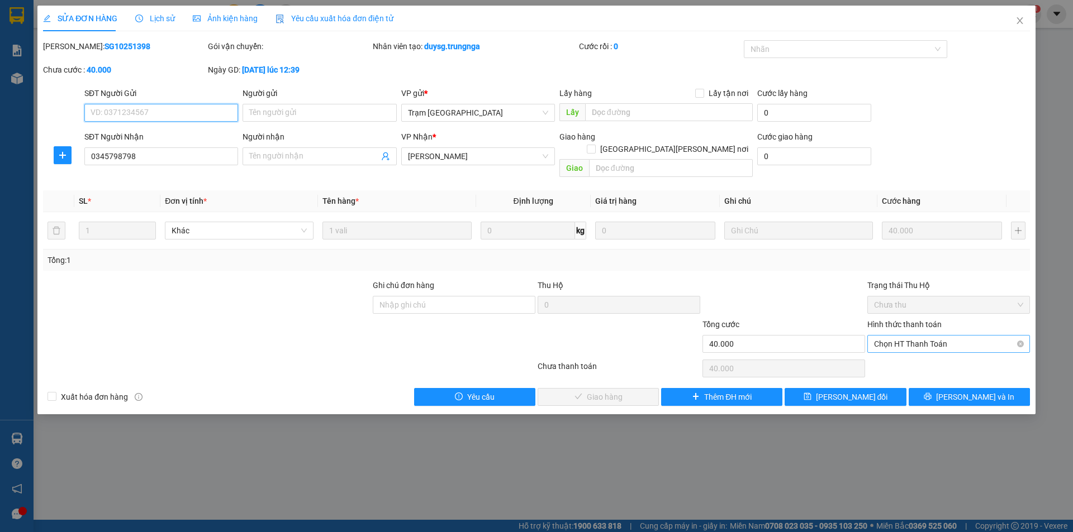
click at [891, 336] on span "Chọn HT Thanh Toán" at bounding box center [948, 344] width 149 height 17
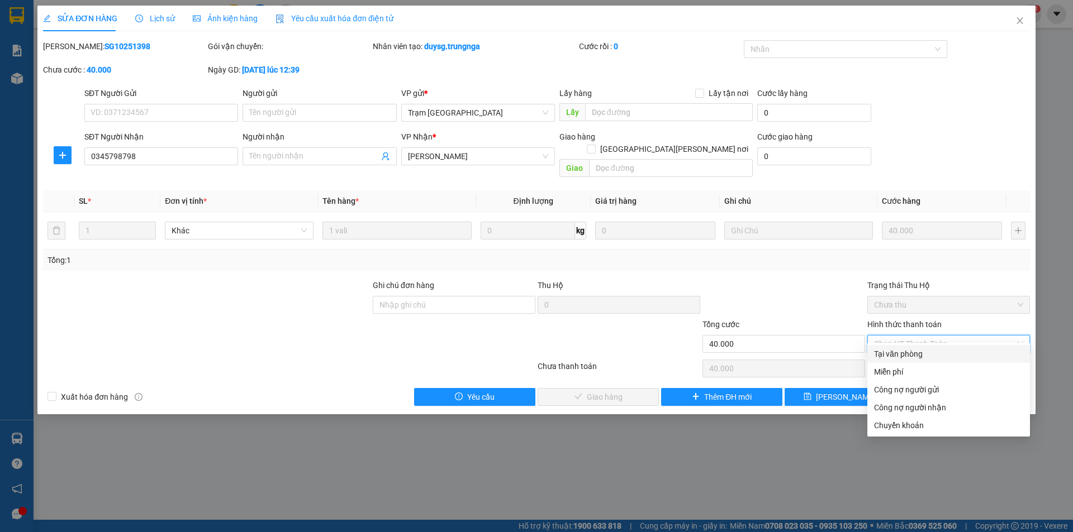
click at [894, 354] on div "Tại văn phòng" at bounding box center [948, 354] width 149 height 12
type input "0"
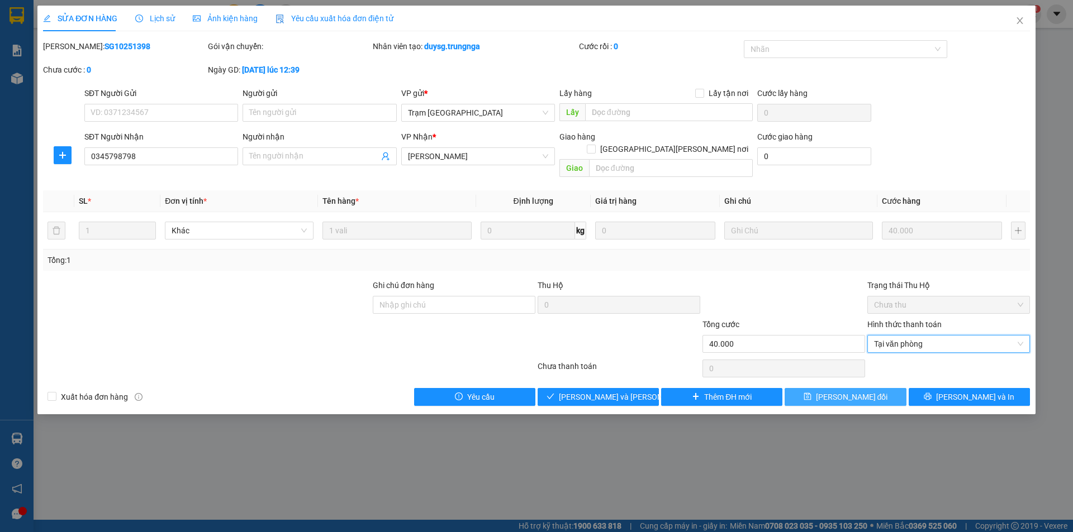
click at [843, 391] on span "[PERSON_NAME] đổi" at bounding box center [852, 397] width 72 height 12
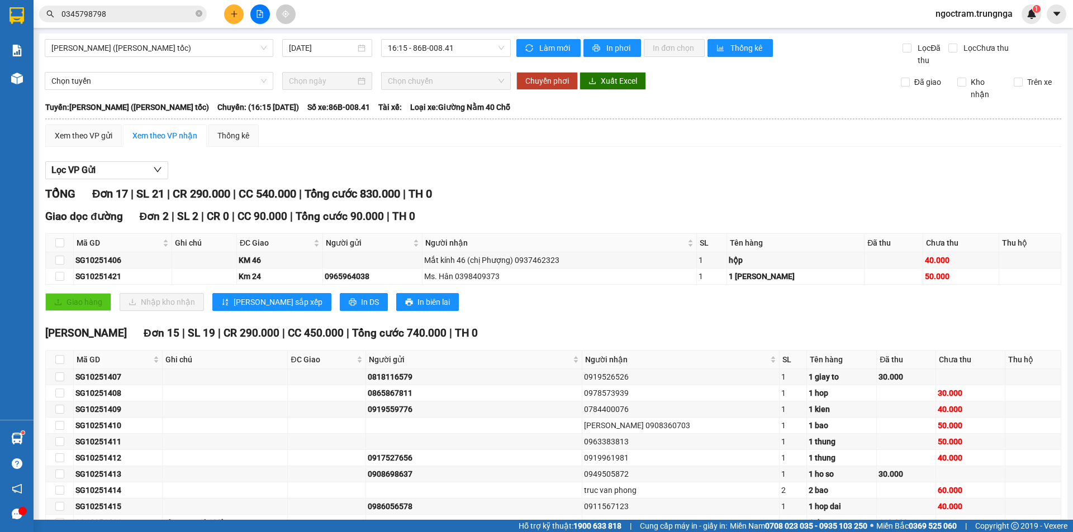
click at [77, 12] on input "0345798798" at bounding box center [127, 14] width 132 height 12
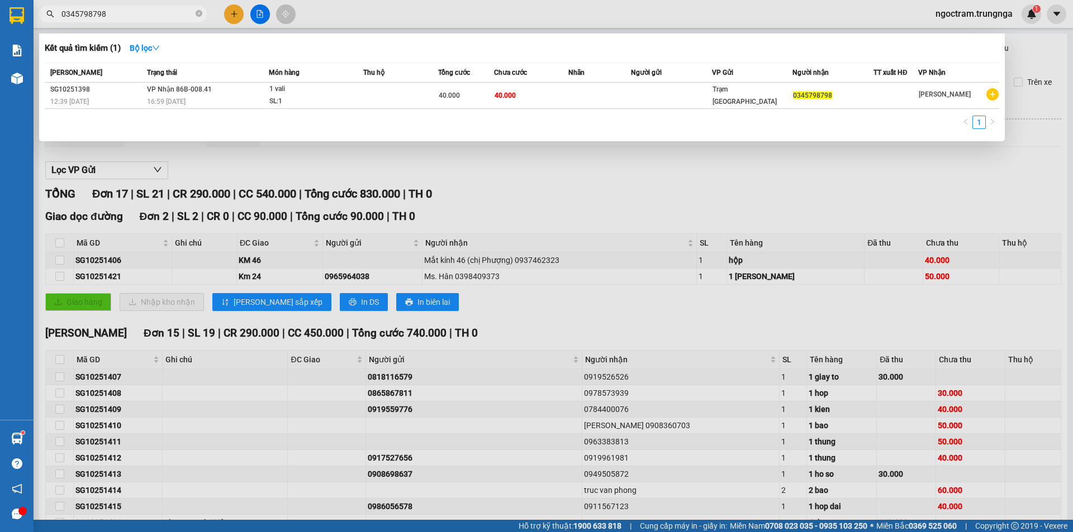
click at [77, 12] on input "0345798798" at bounding box center [127, 14] width 132 height 12
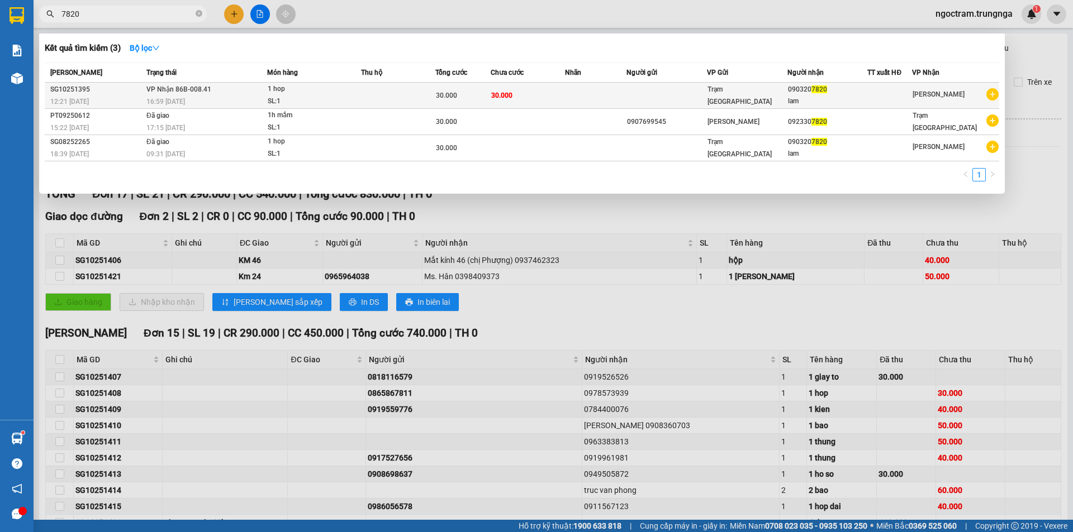
type input "7820"
click at [739, 101] on div "Trạm [GEOGRAPHIC_DATA]" at bounding box center [746, 95] width 79 height 25
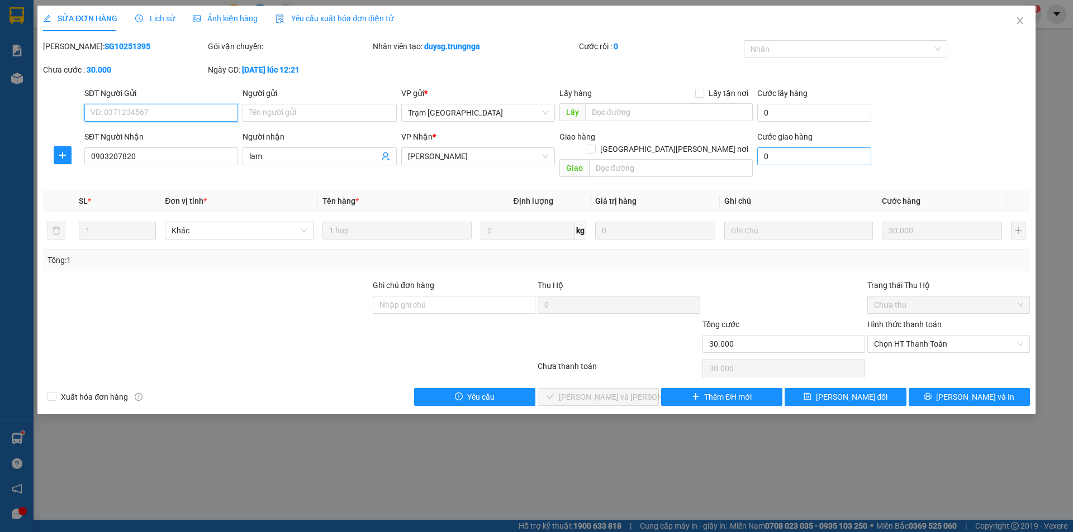
type input "0903207820"
type input "lam"
type input "30.000"
click at [938, 336] on span "Chọn HT Thanh Toán" at bounding box center [948, 344] width 149 height 17
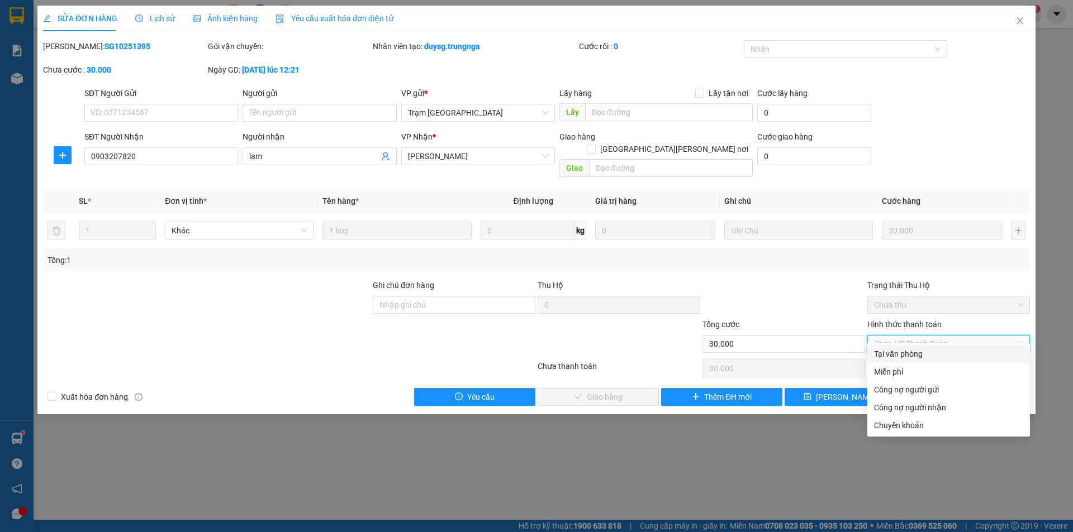
click at [893, 353] on div "Tại văn phòng" at bounding box center [948, 354] width 149 height 12
type input "0"
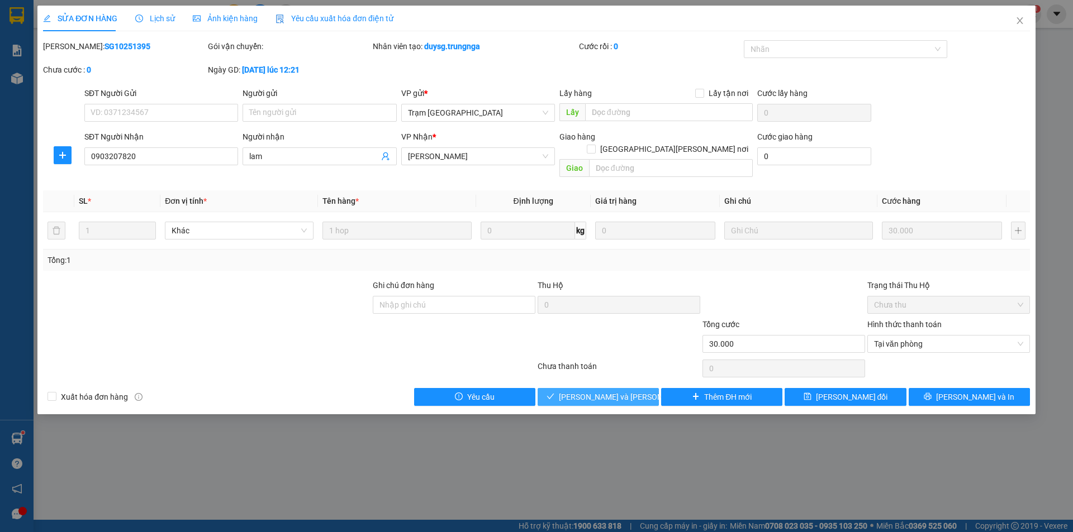
click at [602, 391] on span "[PERSON_NAME] và [PERSON_NAME] hàng" at bounding box center [634, 397] width 151 height 12
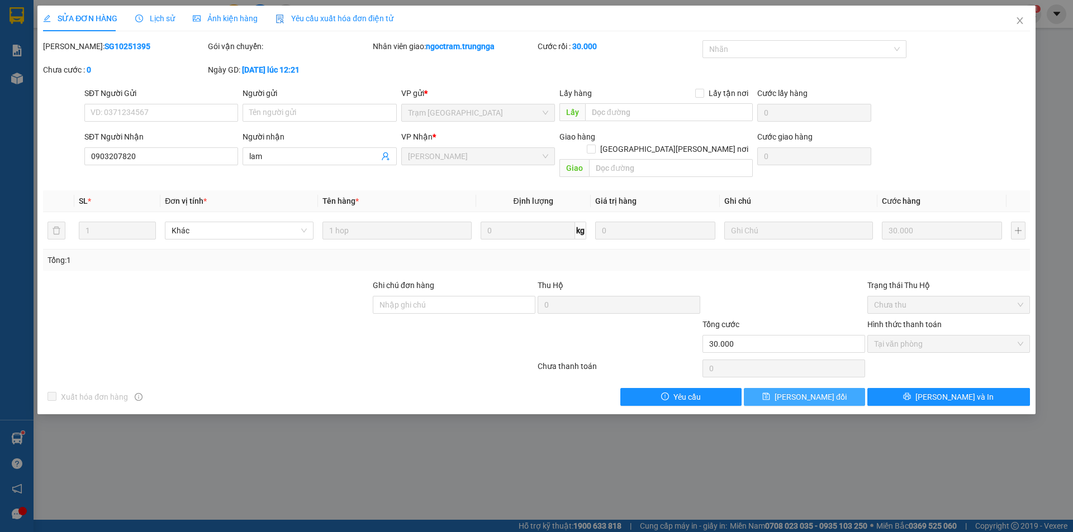
click at [835, 388] on button "[PERSON_NAME] đổi" at bounding box center [804, 397] width 121 height 18
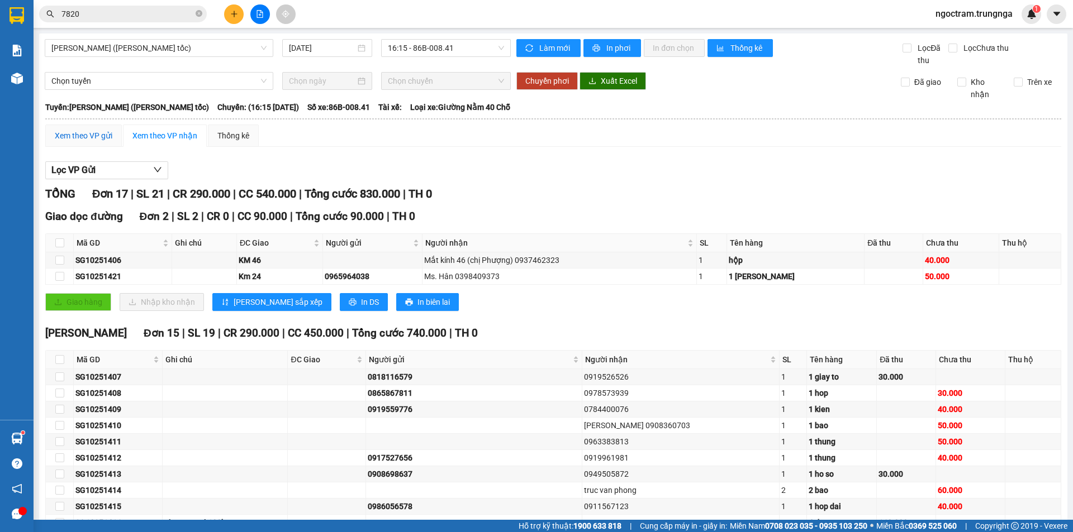
click at [82, 135] on div "Xem theo VP gửi" at bounding box center [84, 136] width 58 height 12
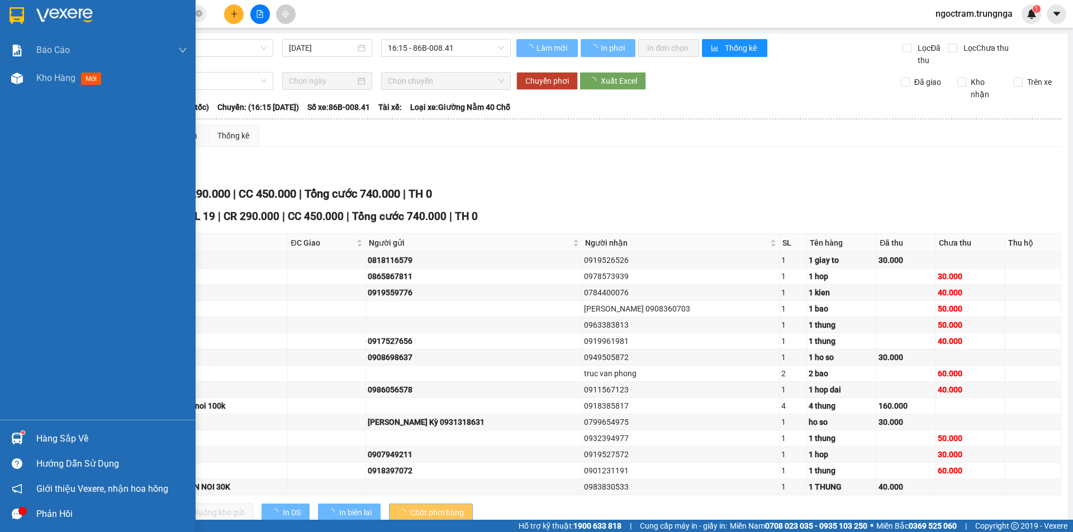
click at [31, 439] on div "Hàng sắp về" at bounding box center [98, 438] width 196 height 25
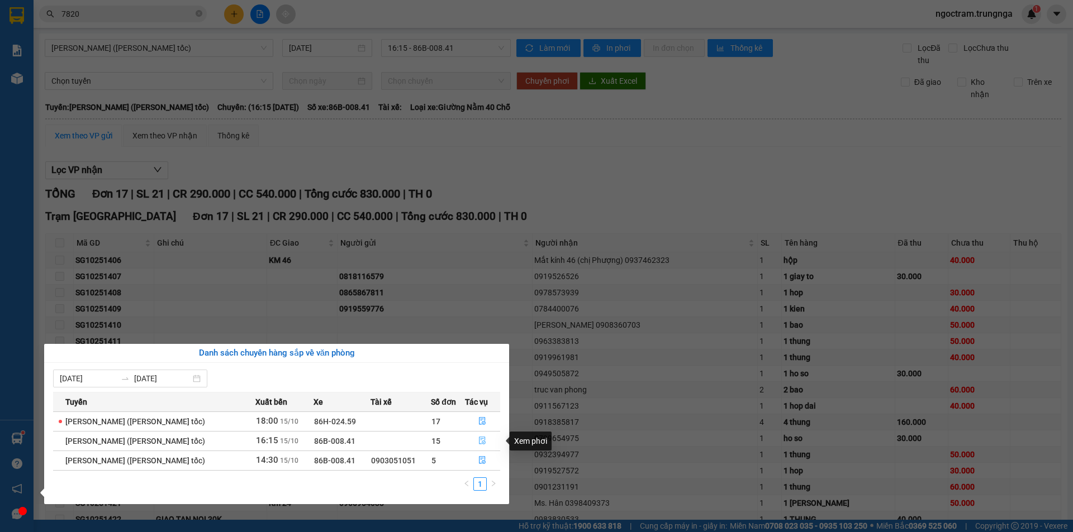
click at [482, 440] on icon "file-done" at bounding box center [482, 441] width 8 height 8
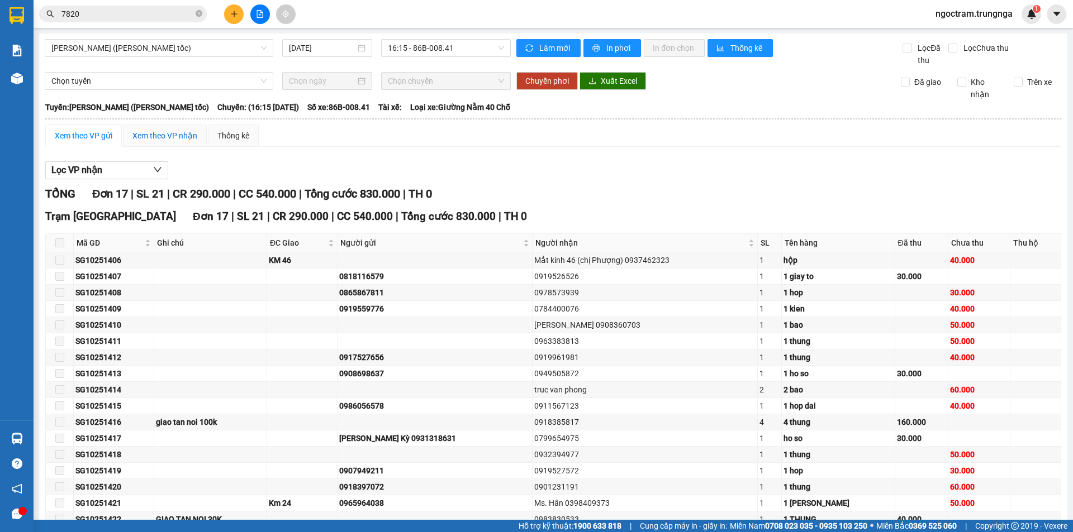
click at [151, 135] on div "Xem theo VP nhận" at bounding box center [164, 136] width 65 height 12
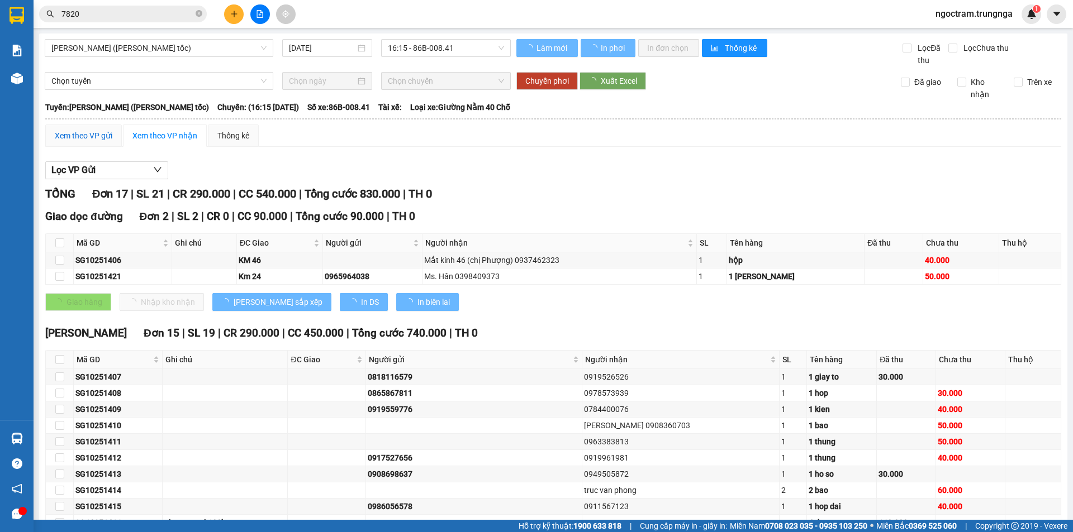
click at [96, 135] on div "Xem theo VP gửi" at bounding box center [84, 136] width 58 height 12
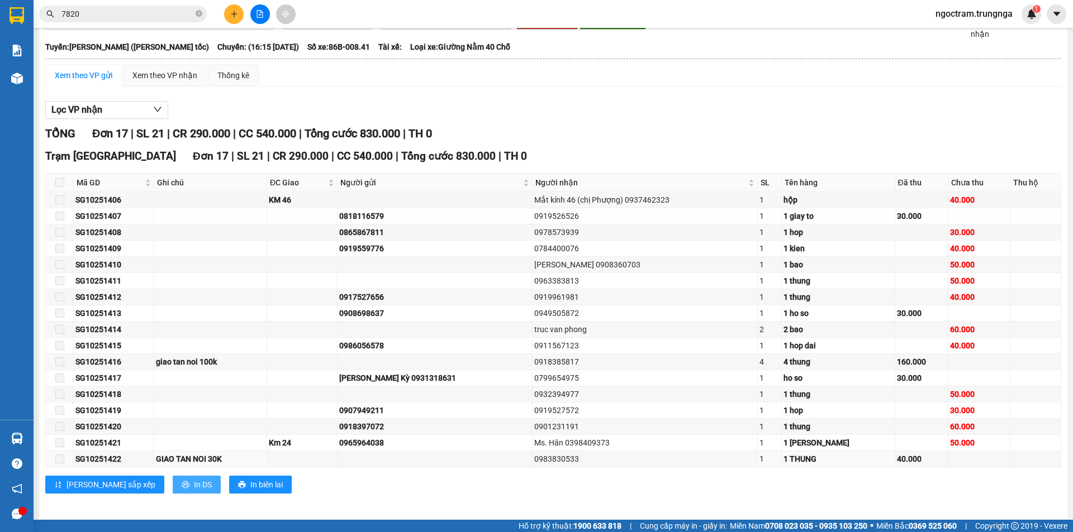
scroll to position [65, 0]
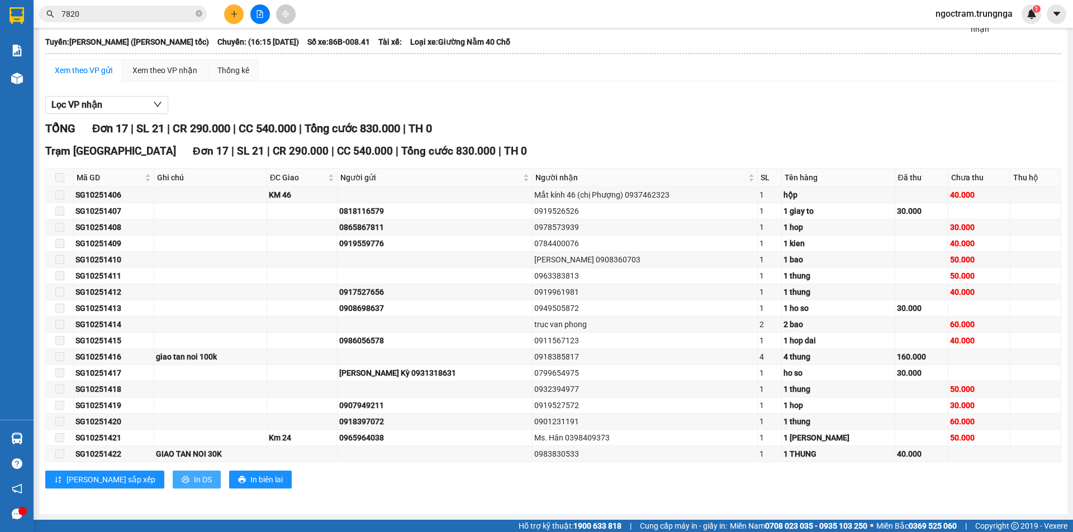
click at [194, 477] on span "In DS" at bounding box center [203, 480] width 18 height 12
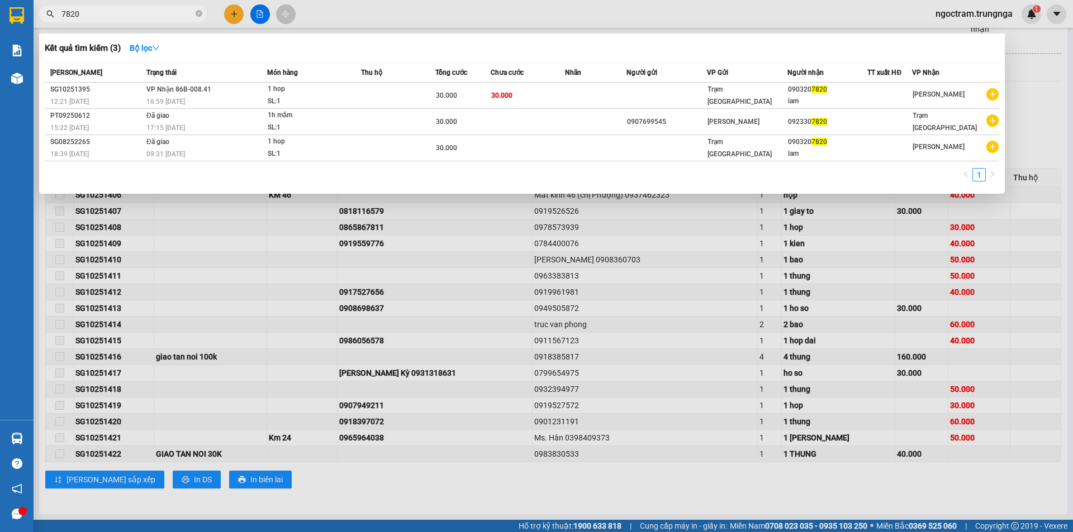
click at [104, 17] on input "7820" at bounding box center [127, 14] width 132 height 12
click at [154, 9] on input "7820" at bounding box center [127, 14] width 132 height 12
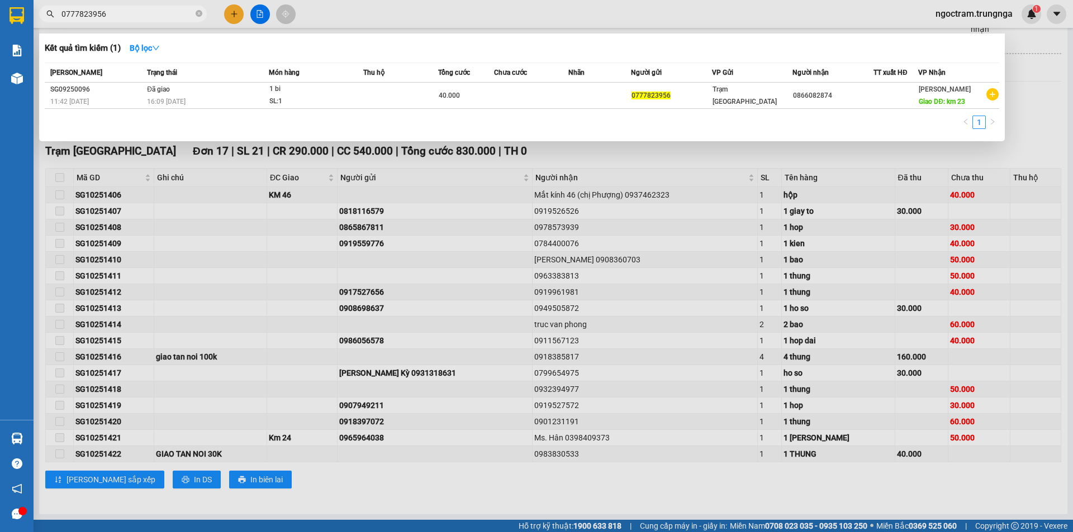
type input "0777823956"
click at [99, 7] on span "0777823956" at bounding box center [123, 14] width 168 height 17
click at [99, 9] on input "0777823956" at bounding box center [127, 14] width 132 height 12
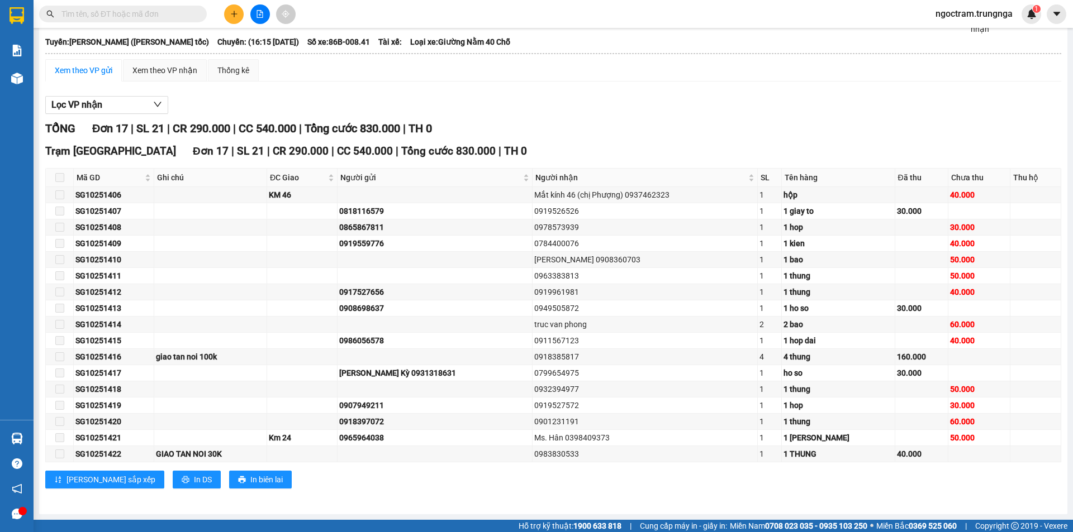
drag, startPoint x: 106, startPoint y: 21, endPoint x: 111, endPoint y: 17, distance: 5.9
click at [109, 19] on span at bounding box center [123, 14] width 168 height 17
click at [111, 17] on input "text" at bounding box center [127, 14] width 132 height 12
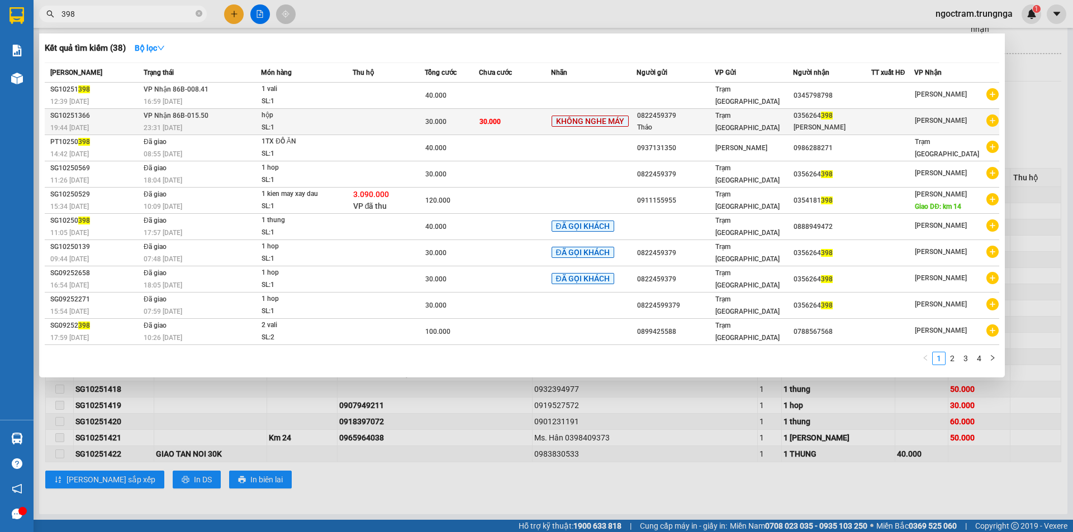
type input "398"
click at [785, 132] on td "Trạm [GEOGRAPHIC_DATA]" at bounding box center [754, 122] width 78 height 26
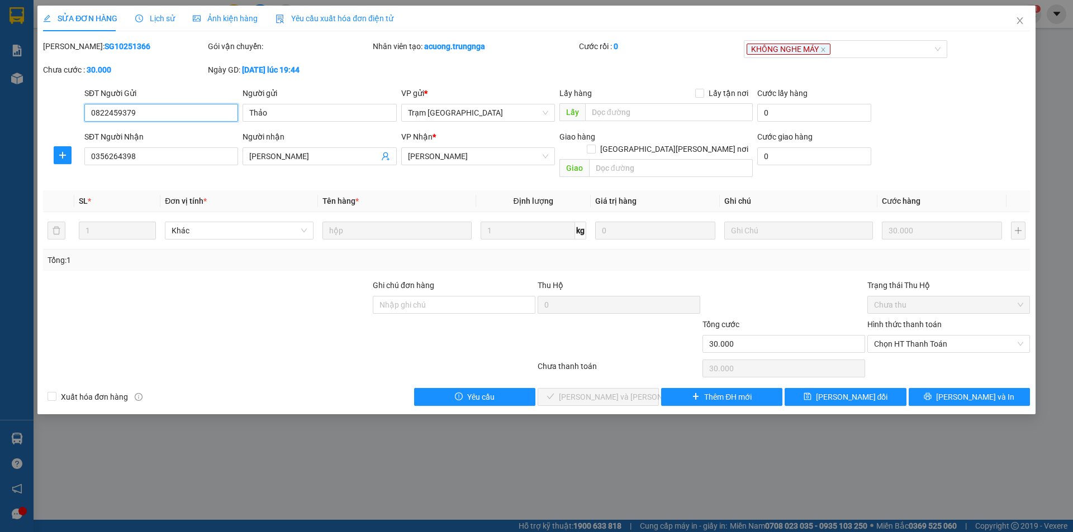
type input "0822459379"
type input "Thảo"
type input "0356264398"
type input "[PERSON_NAME]"
type input "30.000"
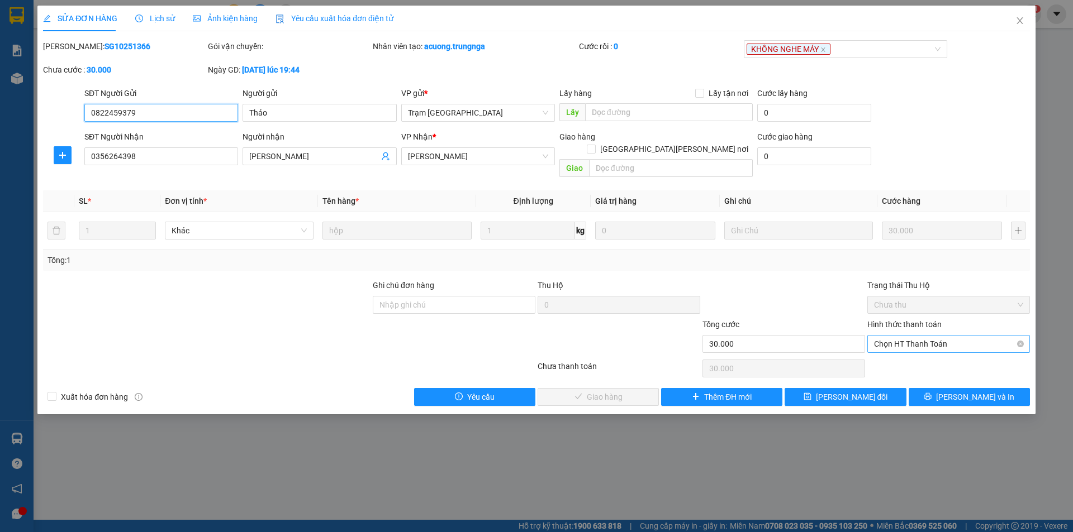
click at [929, 336] on span "Chọn HT Thanh Toán" at bounding box center [948, 344] width 149 height 17
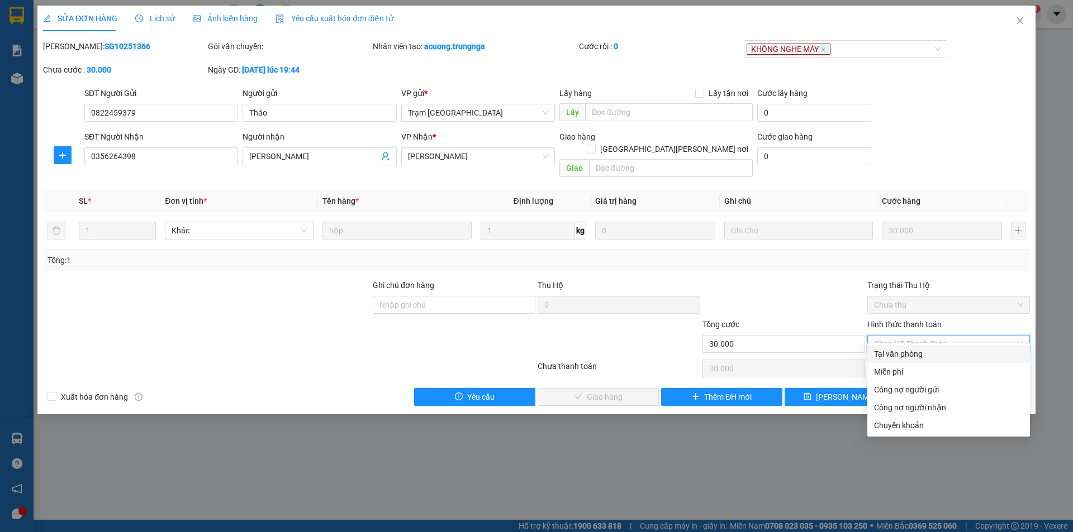
click at [904, 353] on div "Tại văn phòng" at bounding box center [948, 354] width 149 height 12
type input "0"
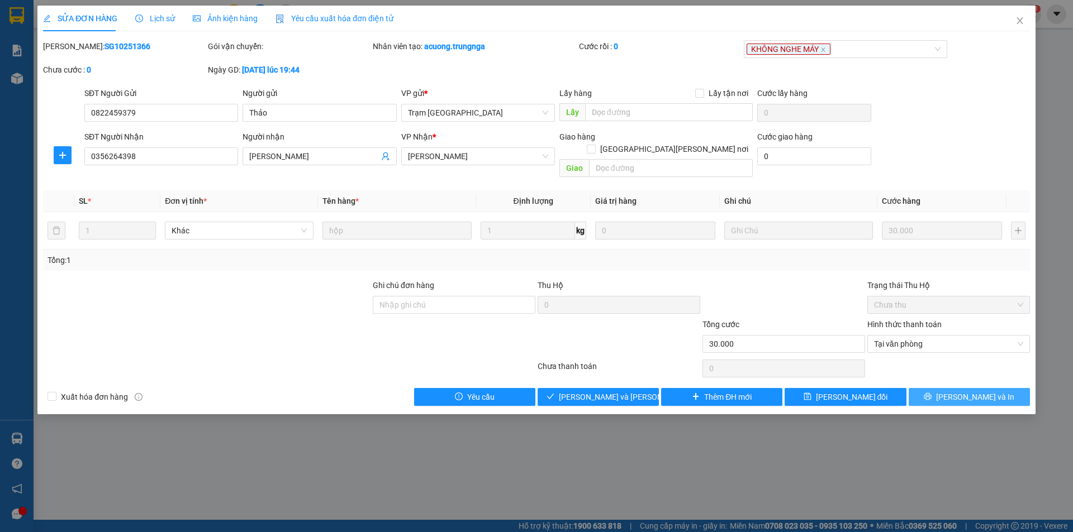
click at [936, 388] on button "[PERSON_NAME] và In" at bounding box center [968, 397] width 121 height 18
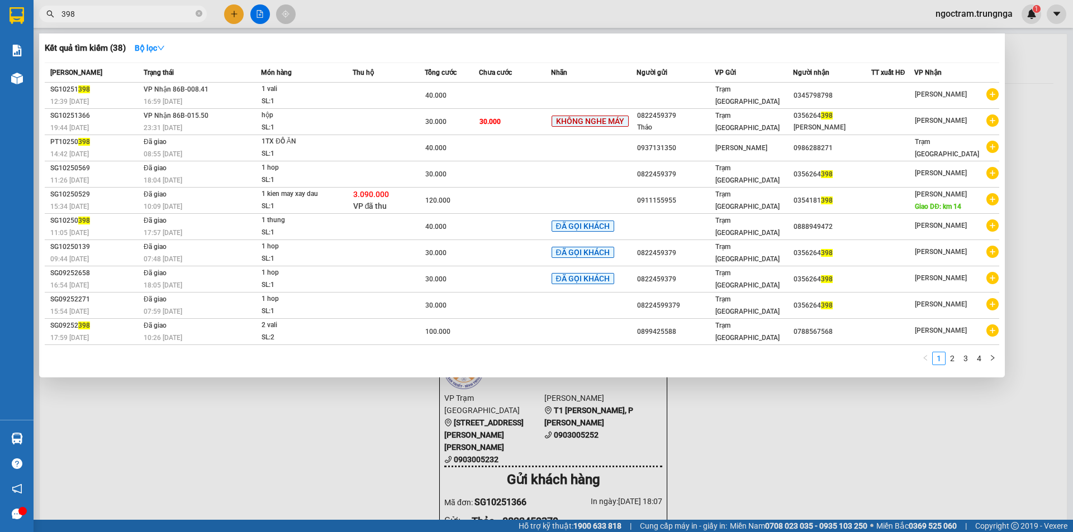
click at [135, 15] on input "398" at bounding box center [127, 14] width 132 height 12
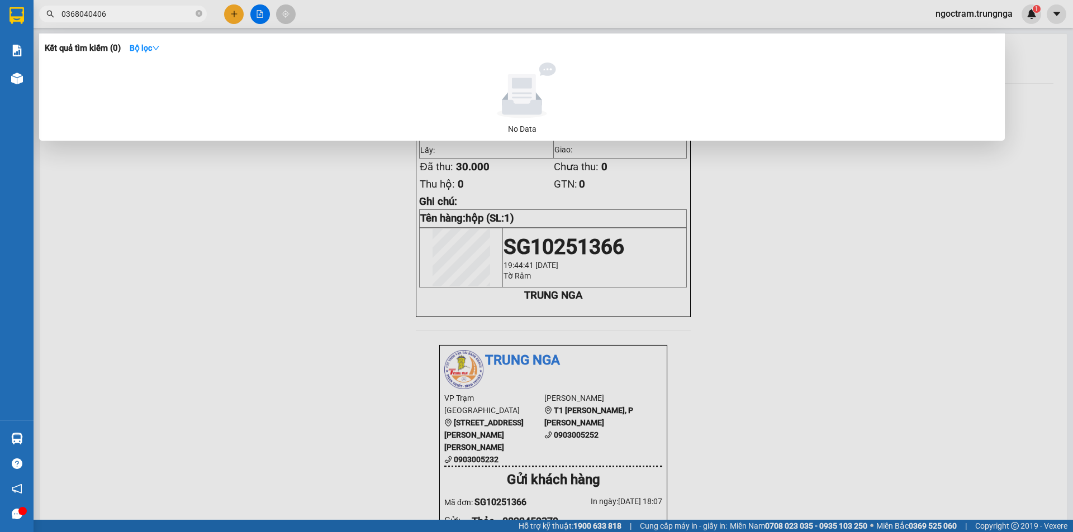
drag, startPoint x: 128, startPoint y: 12, endPoint x: 23, endPoint y: 35, distance: 107.5
click at [23, 33] on section "Kết quả tìm kiếm ( 0 ) Bộ lọc No Data 0368040406 ngoctram.trungnga 1 Báo cáo Bá…" at bounding box center [536, 266] width 1073 height 532
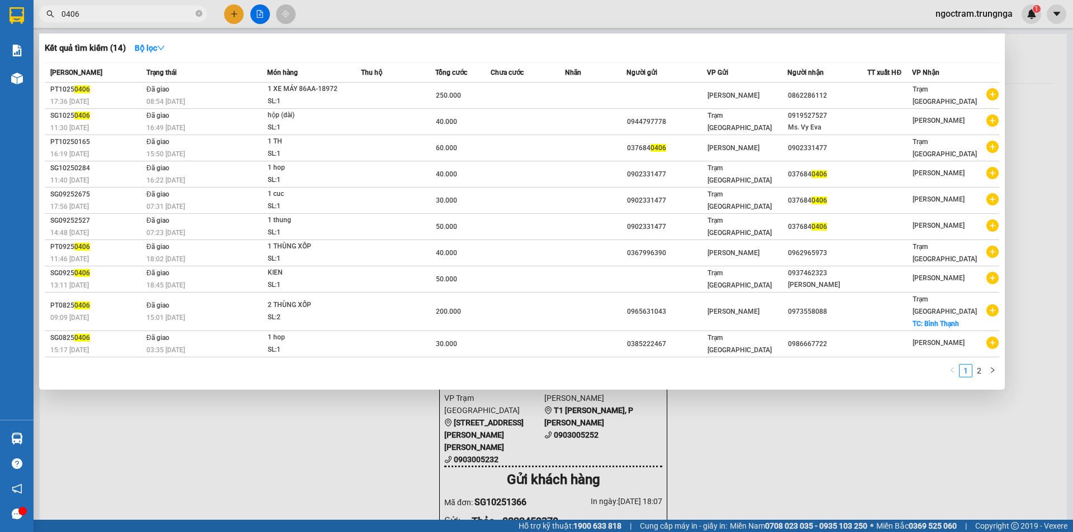
type input "0406"
click at [169, 434] on div at bounding box center [536, 266] width 1073 height 532
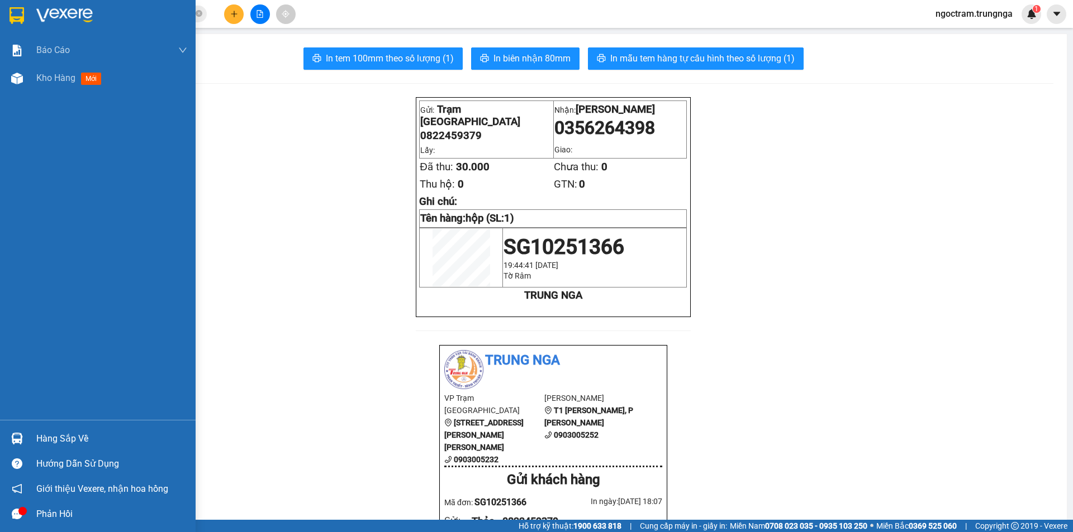
click at [76, 442] on div "Hàng sắp về" at bounding box center [111, 439] width 151 height 17
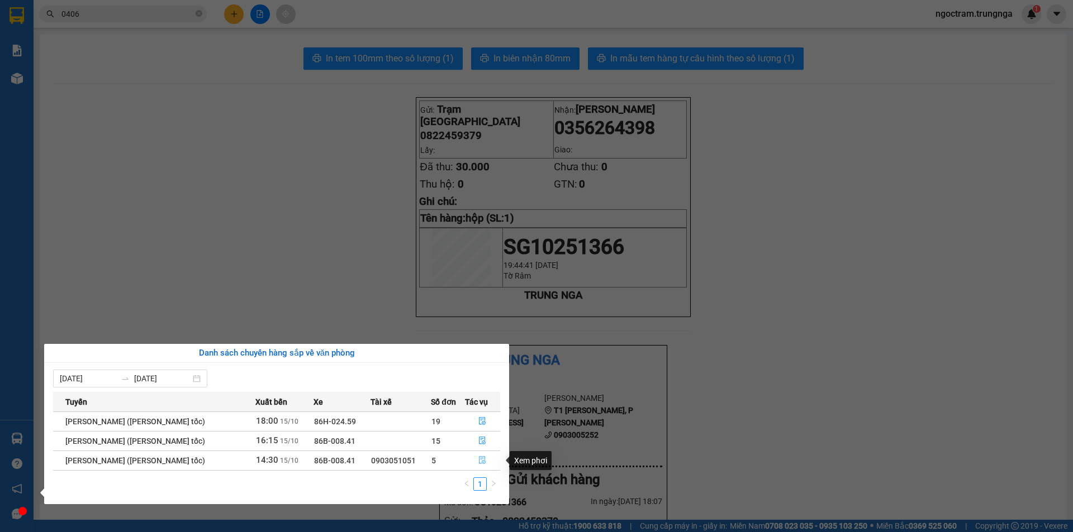
click at [482, 459] on icon "file-done" at bounding box center [482, 460] width 8 height 8
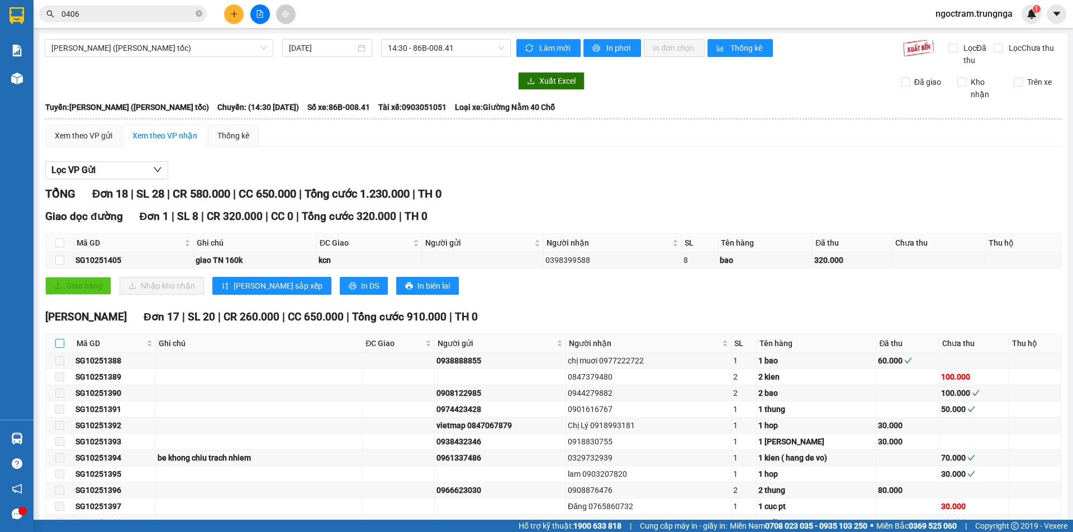
click at [63, 346] on input "checkbox" at bounding box center [59, 343] width 9 height 9
checkbox input "true"
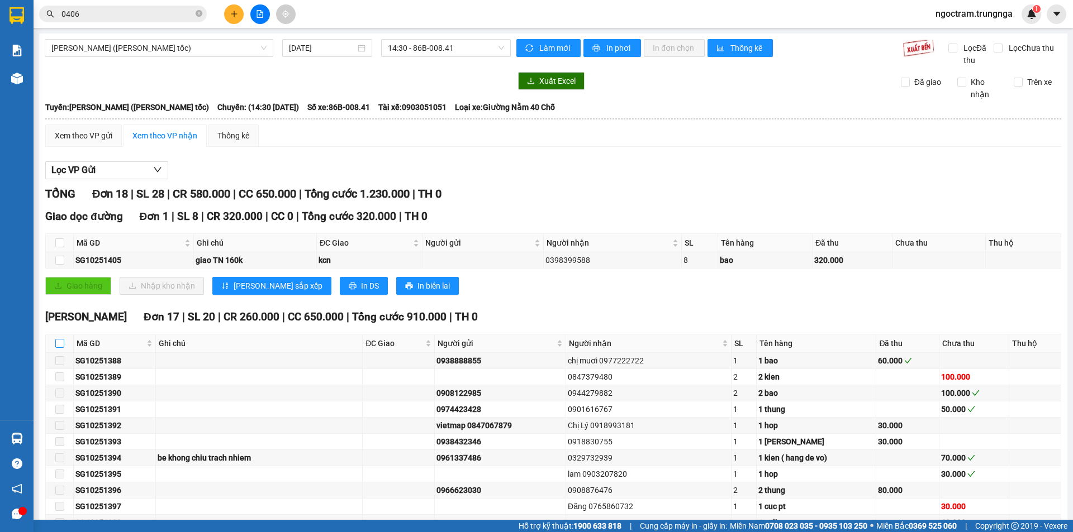
checkbox input "true"
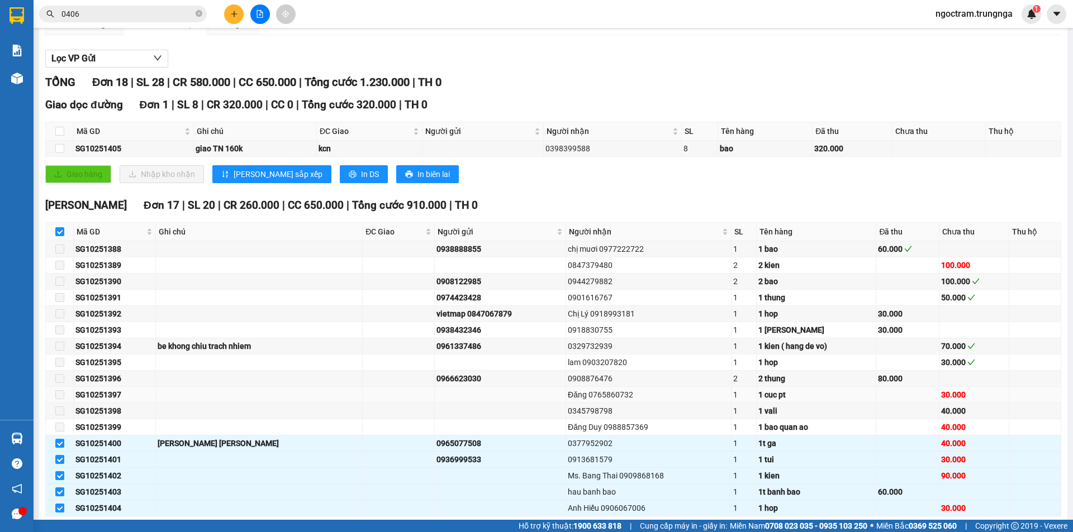
scroll to position [166, 0]
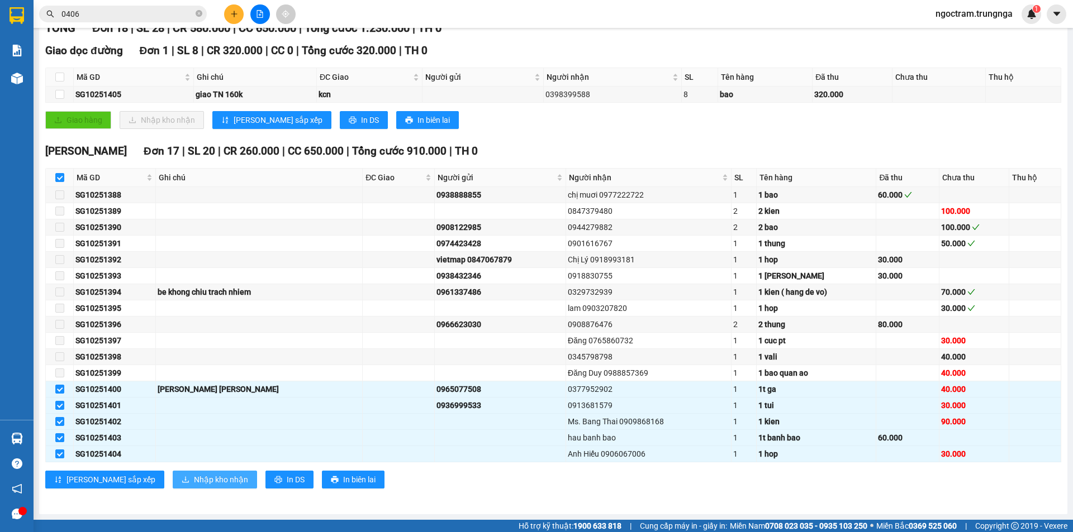
click at [194, 483] on span "Nhập kho nhận" at bounding box center [221, 480] width 54 height 12
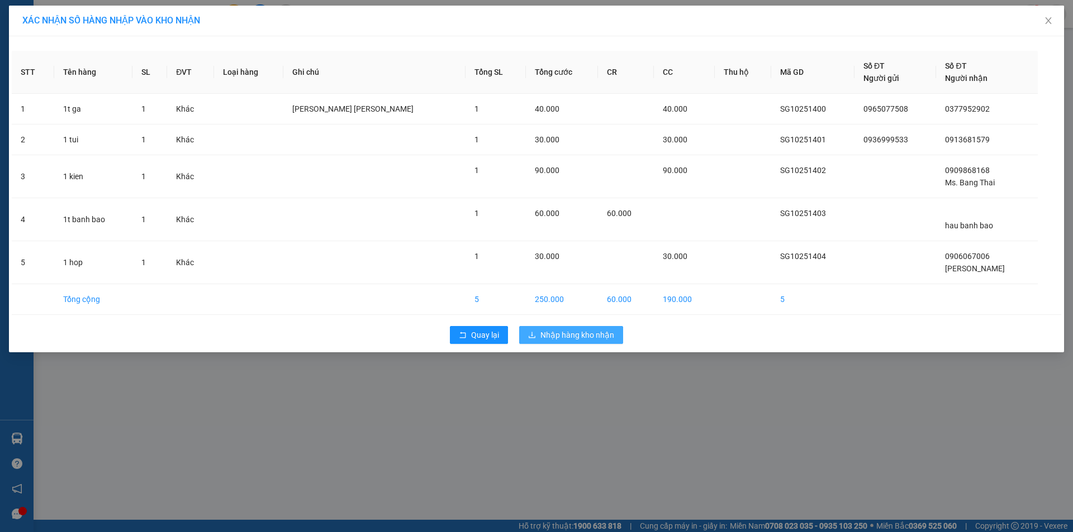
click at [558, 335] on span "Nhập hàng kho nhận" at bounding box center [577, 335] width 74 height 12
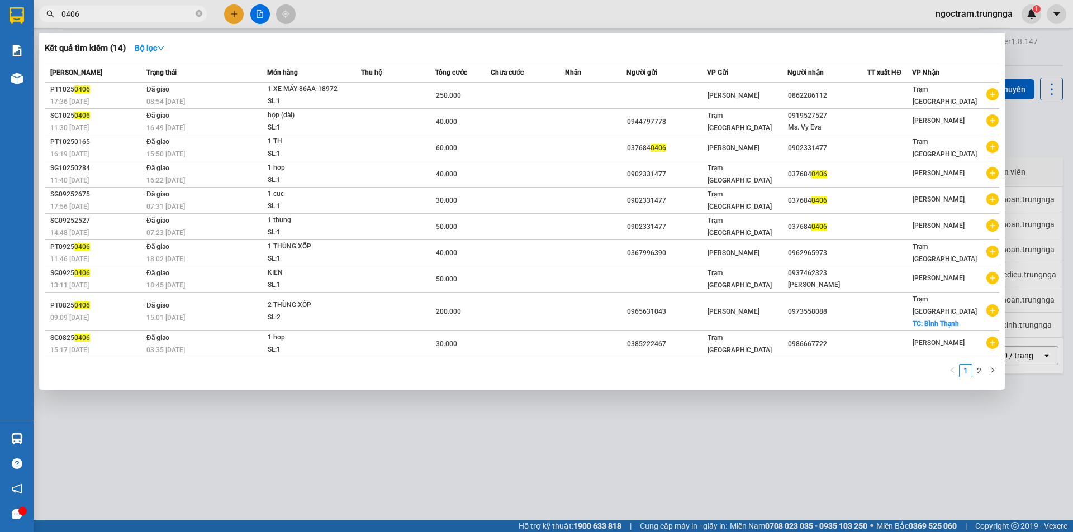
click at [135, 8] on input "0406" at bounding box center [127, 14] width 132 height 12
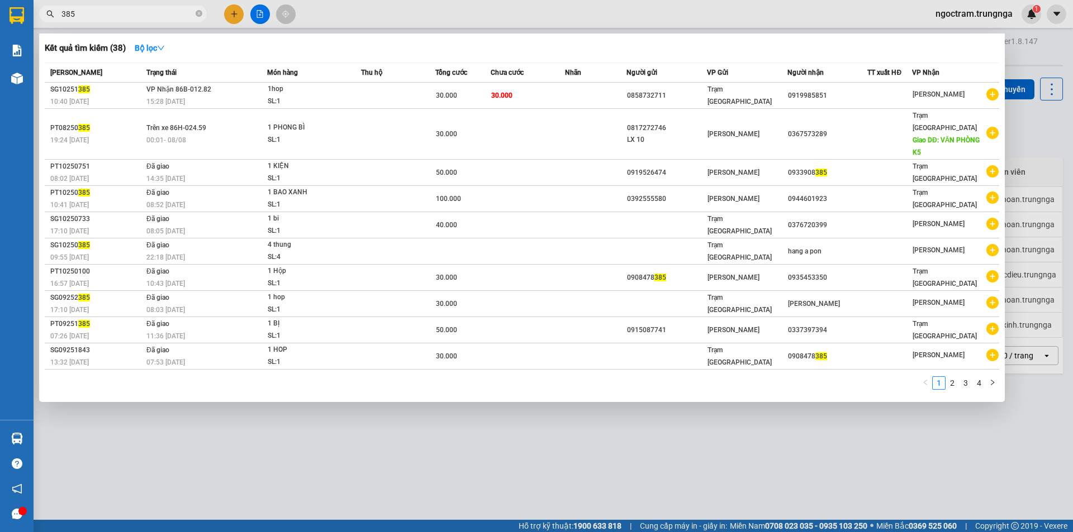
type input "385"
click at [313, 100] on div "SL: 1" at bounding box center [310, 102] width 84 height 12
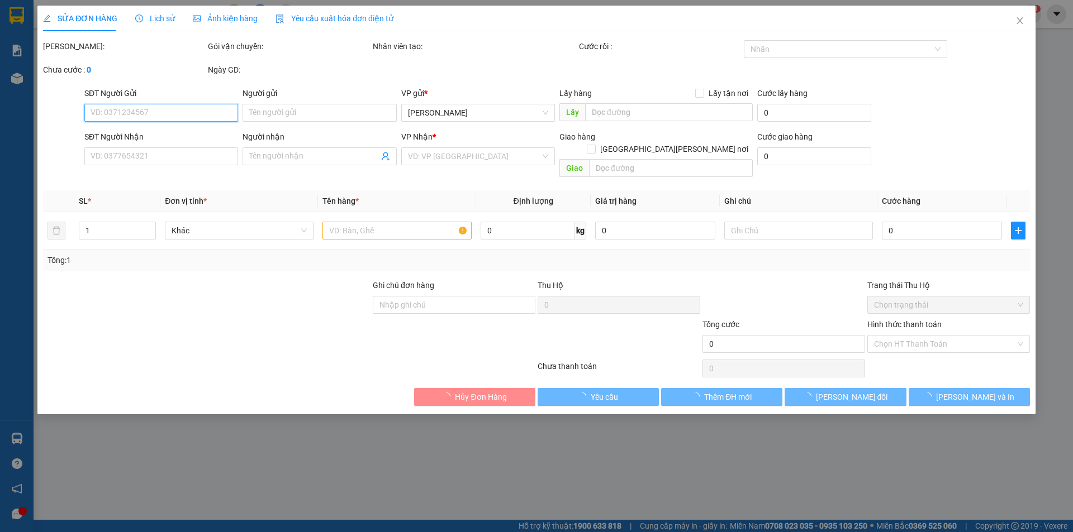
type input "0858732711"
type input "0919985851"
type input "30.000"
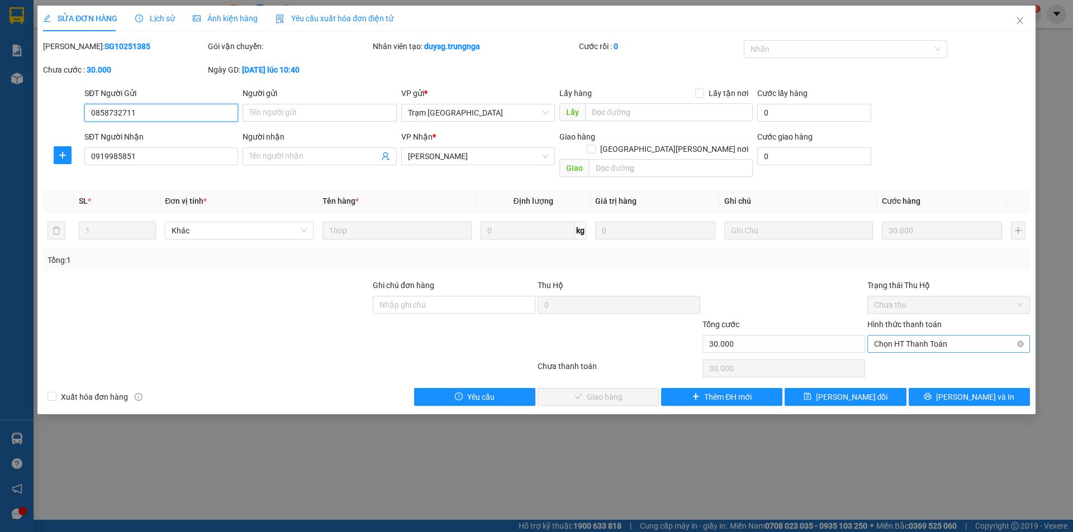
click at [909, 336] on span "Chọn HT Thanh Toán" at bounding box center [948, 344] width 149 height 17
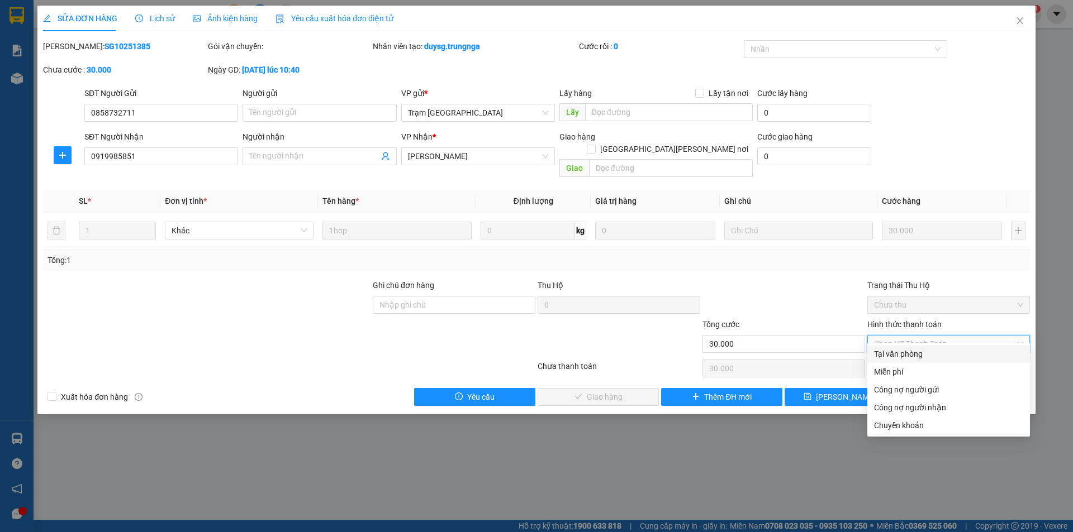
click at [886, 353] on div "Tại văn phòng" at bounding box center [948, 354] width 149 height 12
type input "0"
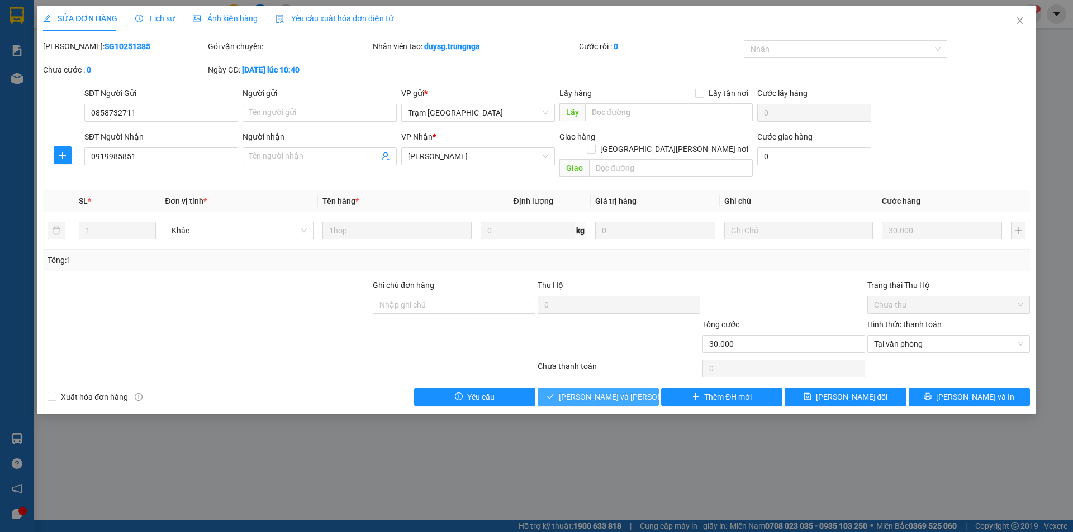
click at [622, 391] on span "[PERSON_NAME] và [PERSON_NAME] hàng" at bounding box center [634, 397] width 151 height 12
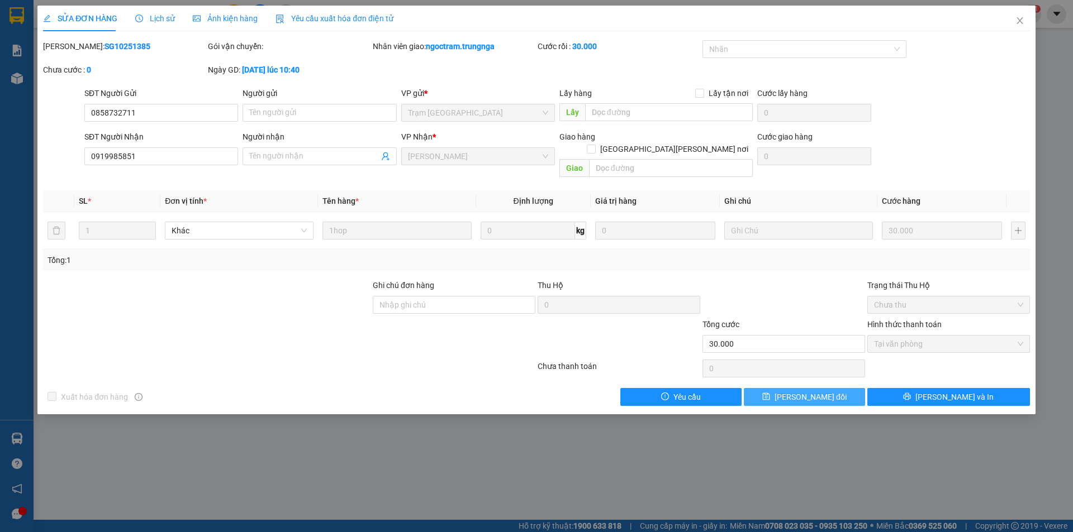
click at [789, 391] on span "[PERSON_NAME] đổi" at bounding box center [810, 397] width 72 height 12
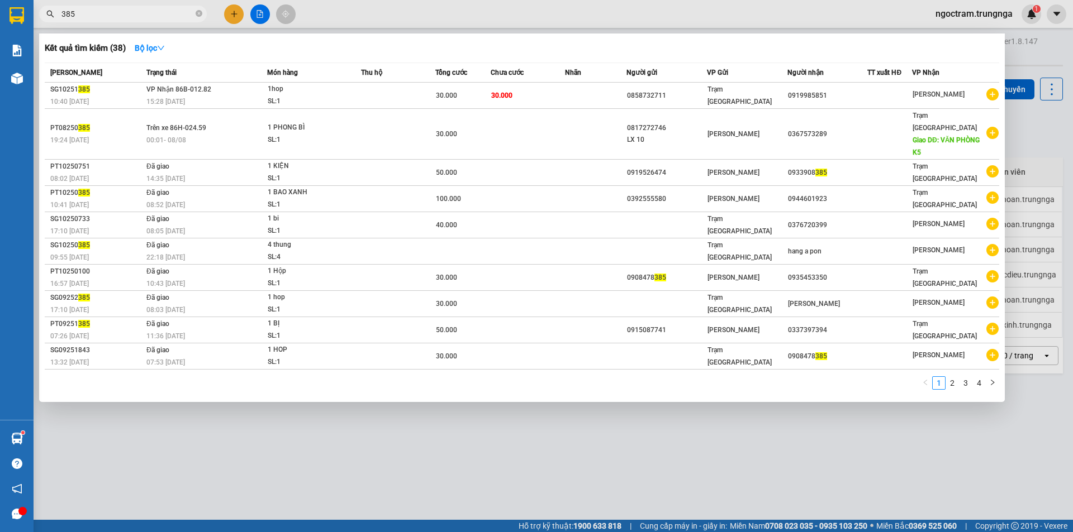
click at [134, 12] on input "385" at bounding box center [127, 14] width 132 height 12
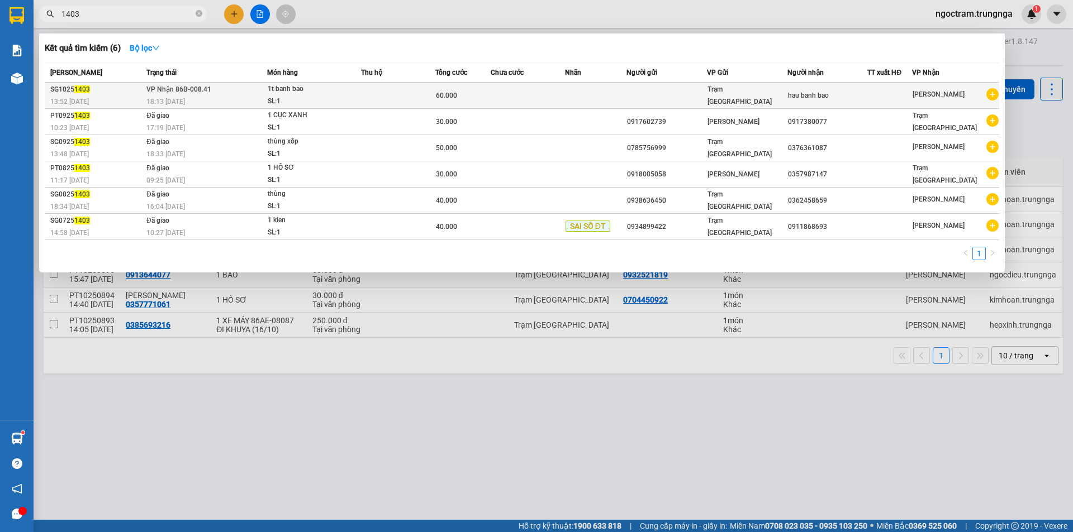
type input "1403"
click at [318, 102] on div "SL: 1" at bounding box center [310, 102] width 84 height 12
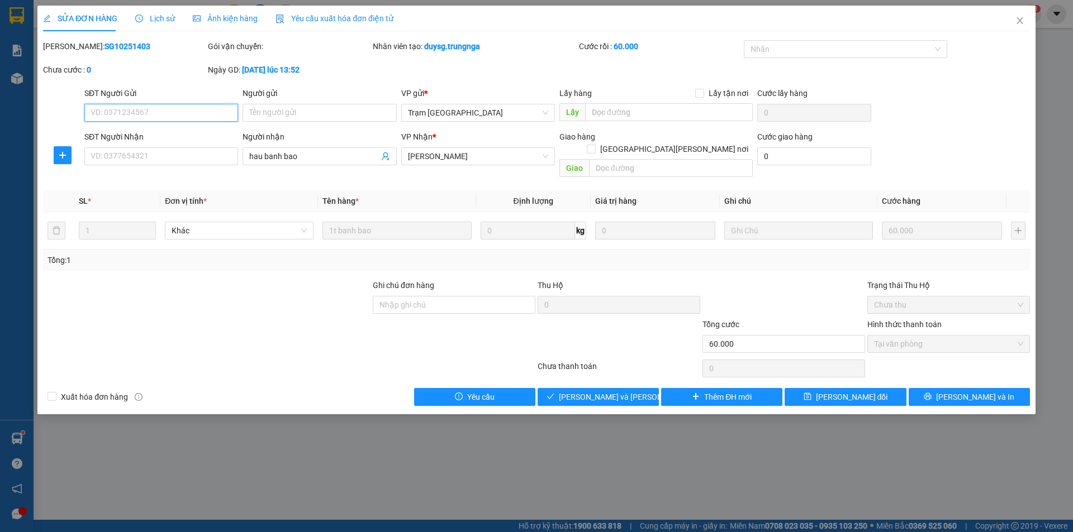
type input "hau banh bao"
type input "60.000"
click at [590, 391] on span "Giao hàng" at bounding box center [605, 397] width 36 height 12
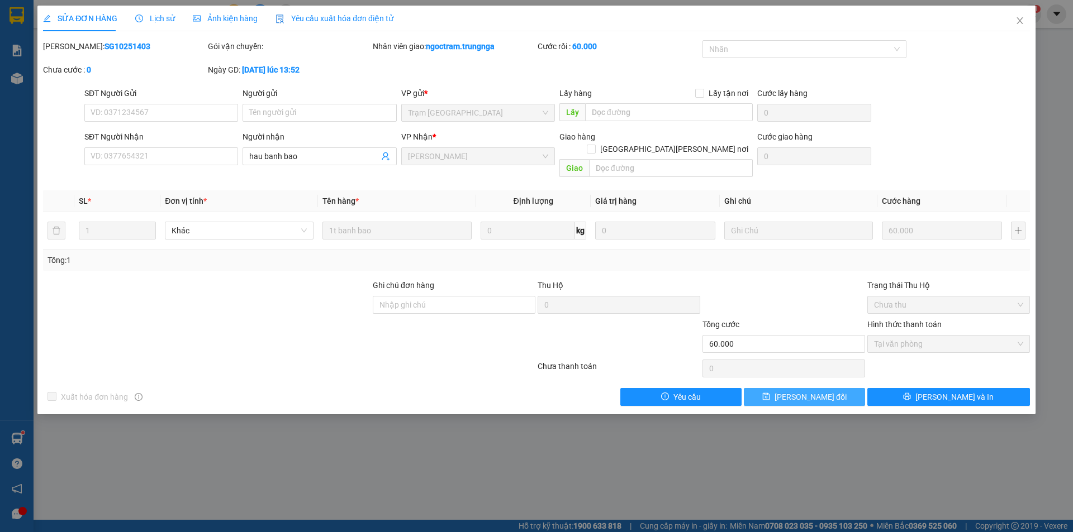
click at [800, 391] on span "[PERSON_NAME] đổi" at bounding box center [810, 397] width 72 height 12
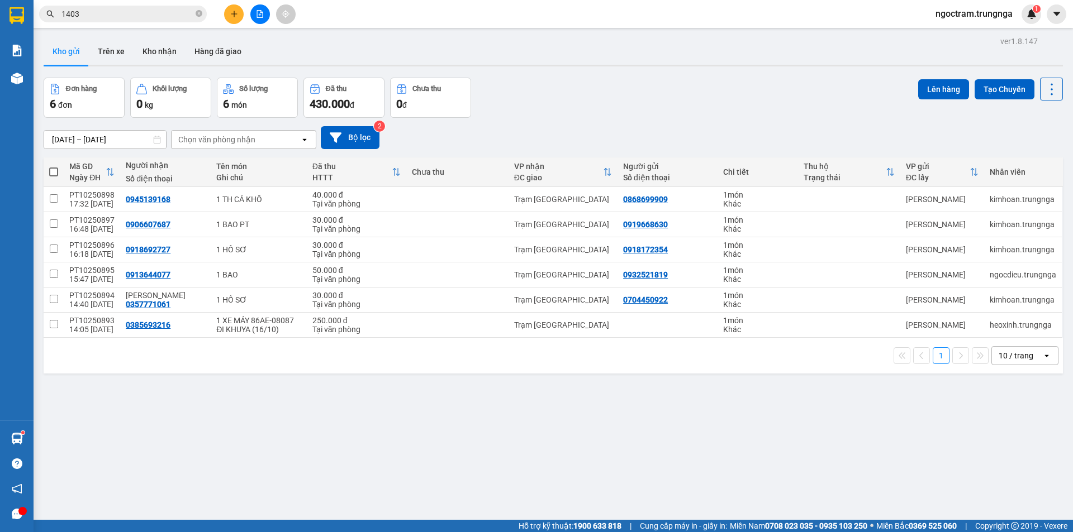
click at [149, 17] on input "1403" at bounding box center [127, 14] width 132 height 12
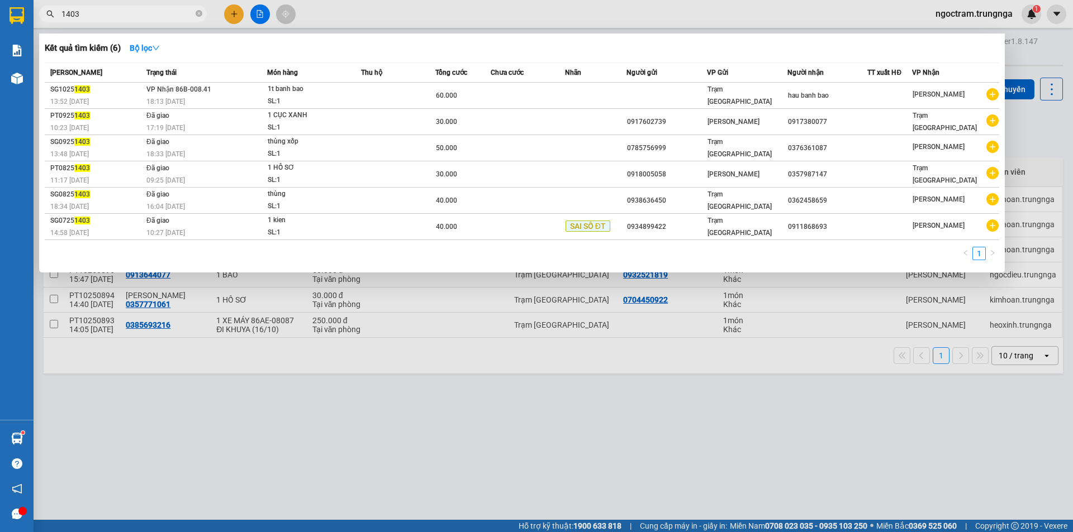
click at [148, 18] on input "1403" at bounding box center [127, 14] width 132 height 12
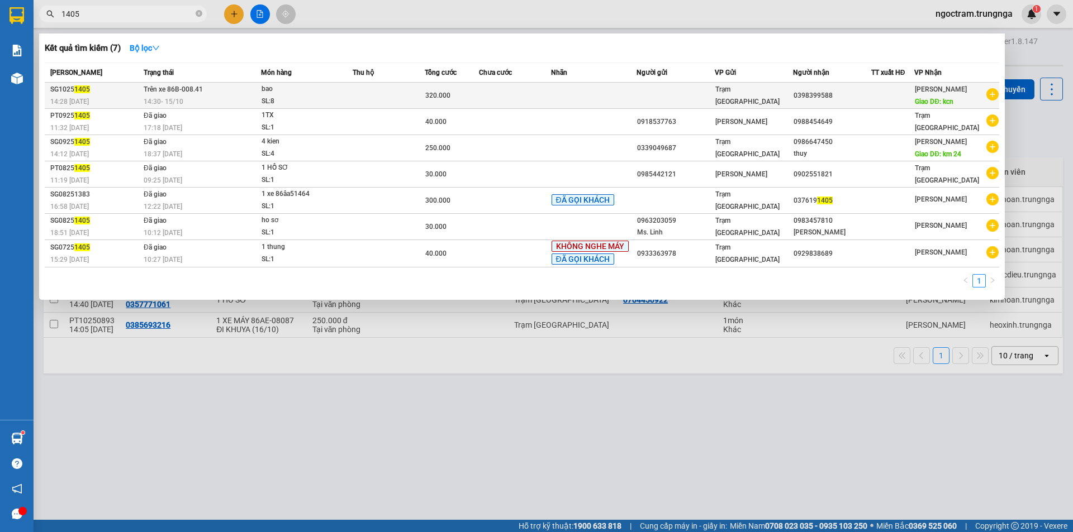
type input "1405"
click at [368, 90] on td at bounding box center [389, 96] width 72 height 26
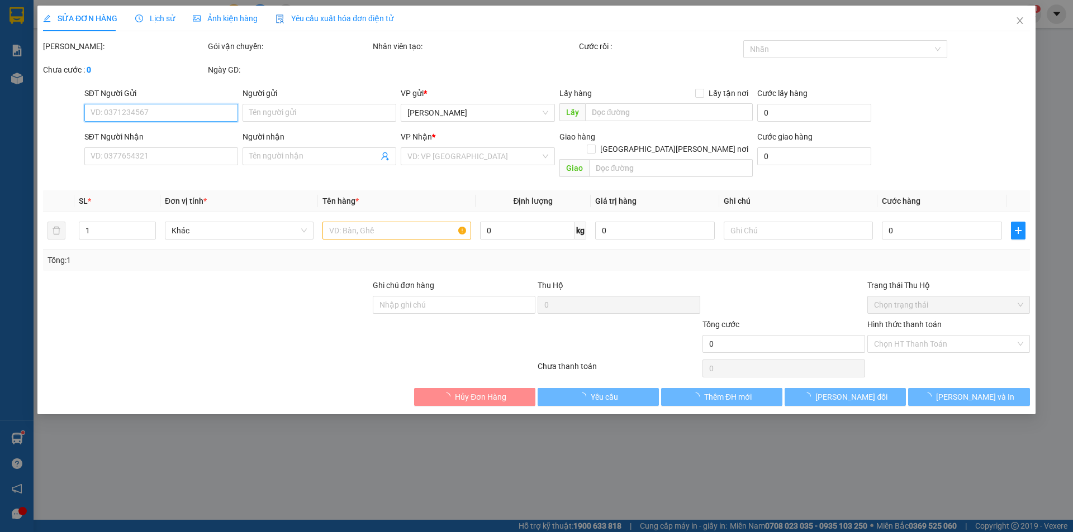
type input "0398399588"
type input "kcn"
type input "CẬU GÙ GIAO TN"
type input "320.000"
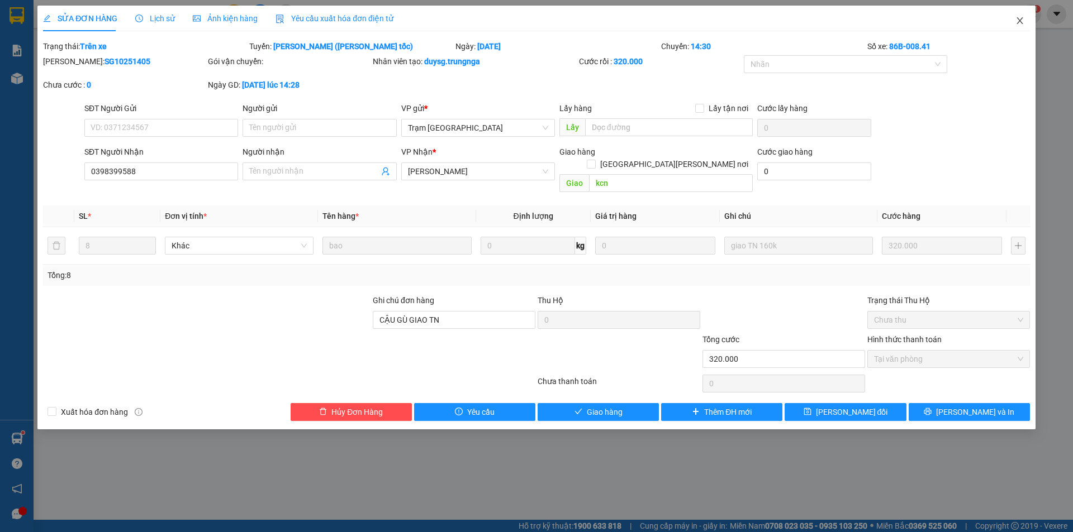
click at [1023, 20] on icon "close" at bounding box center [1019, 20] width 9 height 9
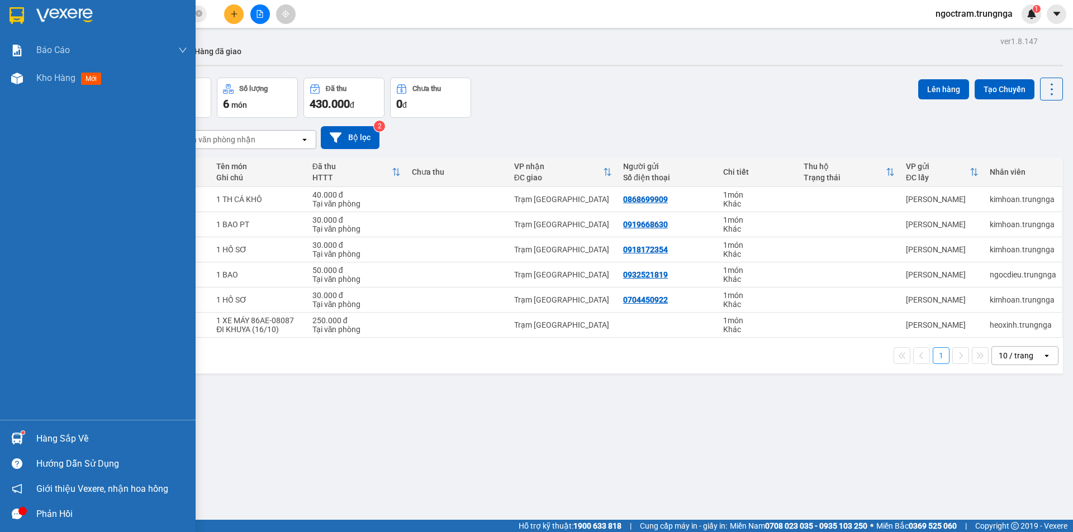
click at [29, 442] on div "Hàng sắp về" at bounding box center [98, 438] width 196 height 25
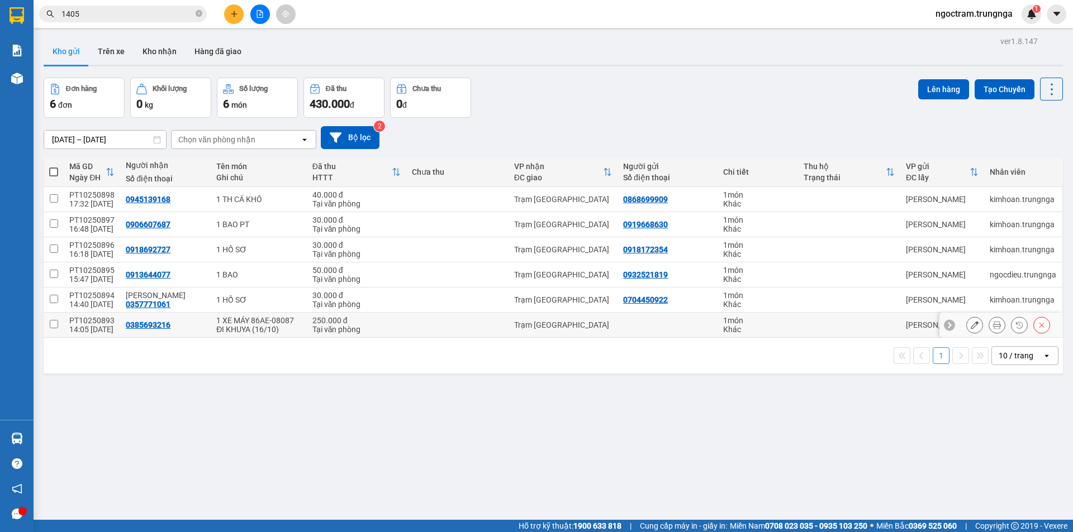
click at [427, 313] on section "Kết quả [PERSON_NAME] ( 7 ) Bộ lọc Mã ĐH Trạng thái Món hàng Thu hộ Tổng [PERSO…" at bounding box center [536, 266] width 1073 height 532
click at [107, 11] on input "1405" at bounding box center [127, 14] width 132 height 12
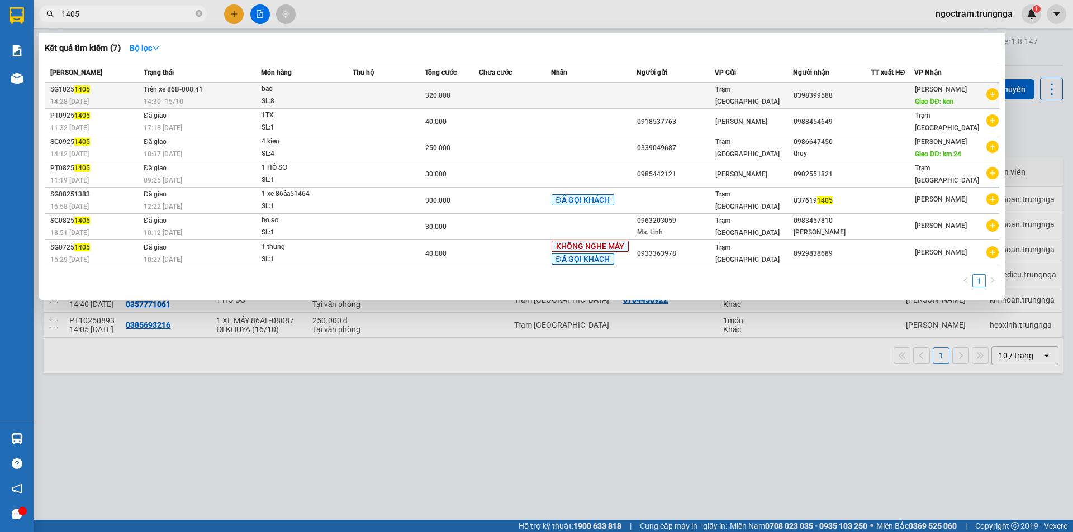
click at [871, 102] on td "0398399588" at bounding box center [832, 96] width 78 height 26
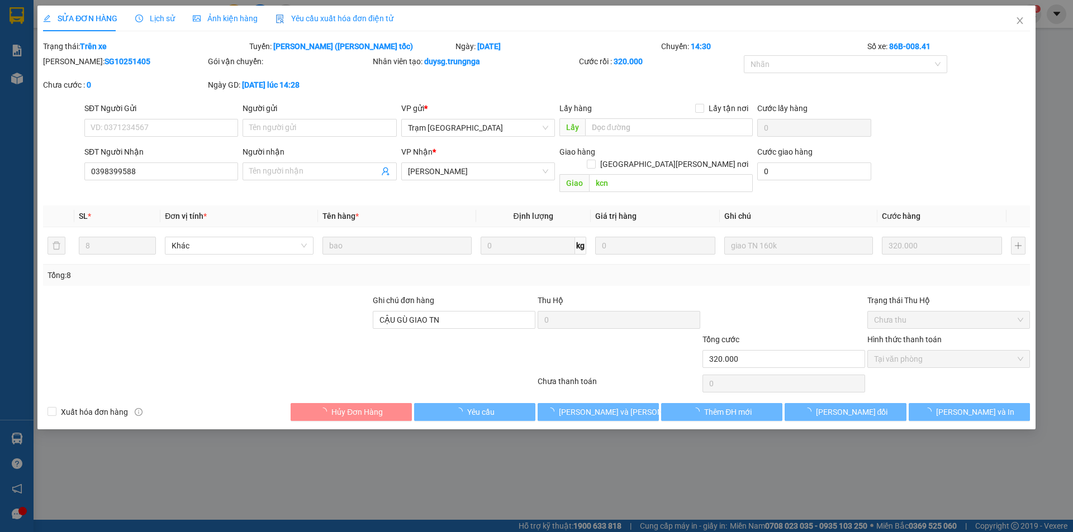
type input "0398399588"
type input "kcn"
type input "CẬU GÙ GIAO TN"
type input "320.000"
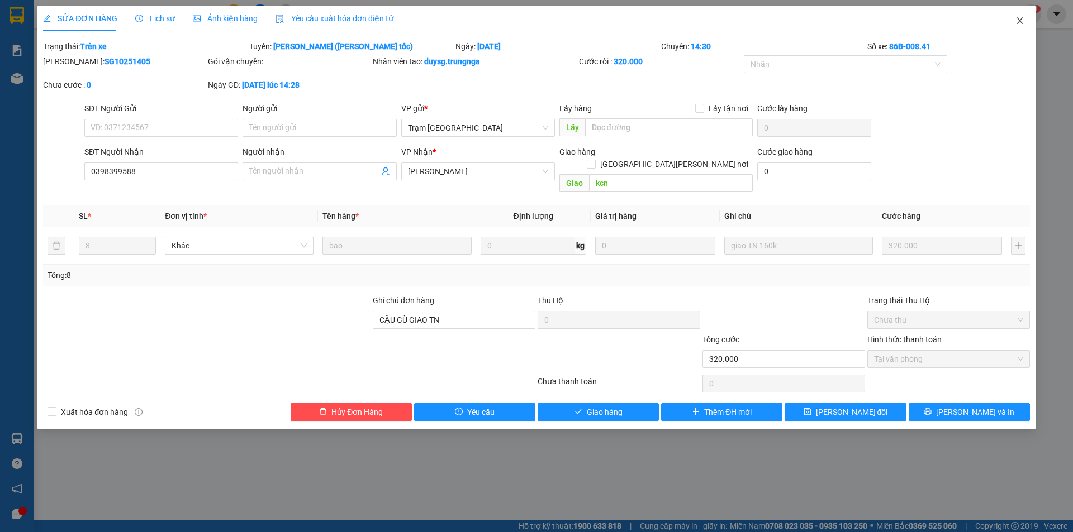
click at [1013, 17] on span "Close" at bounding box center [1019, 21] width 31 height 31
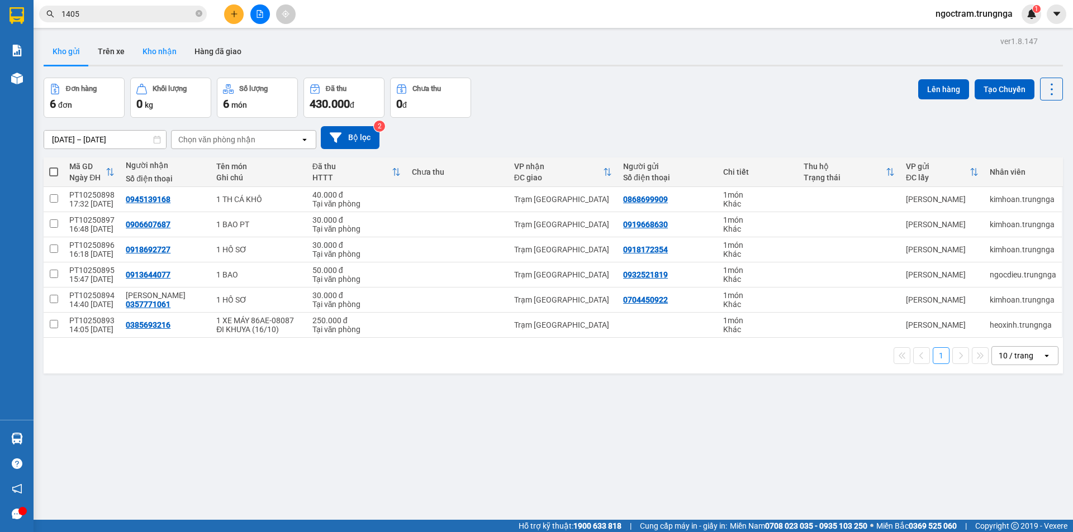
click at [156, 48] on button "Kho nhận" at bounding box center [160, 51] width 52 height 27
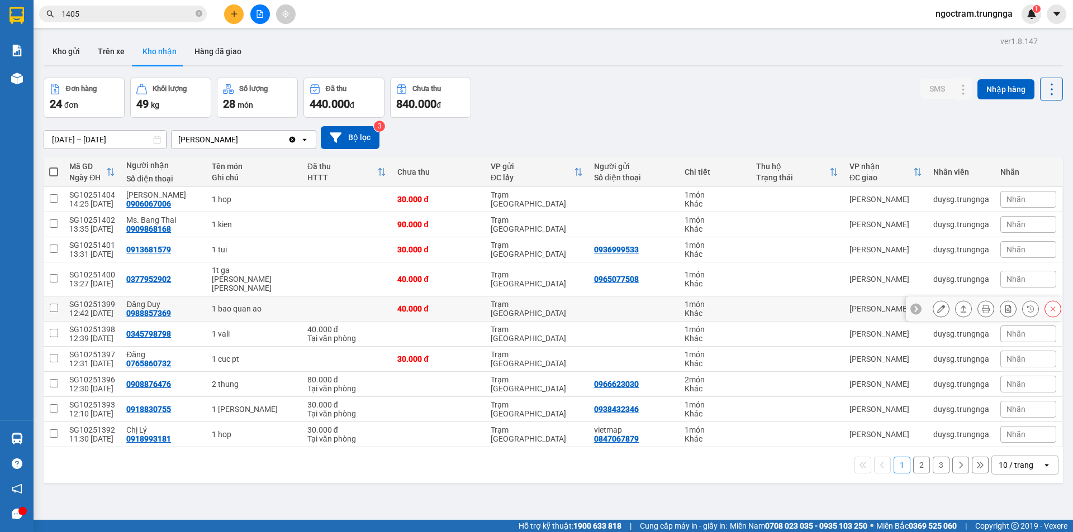
scroll to position [51, 0]
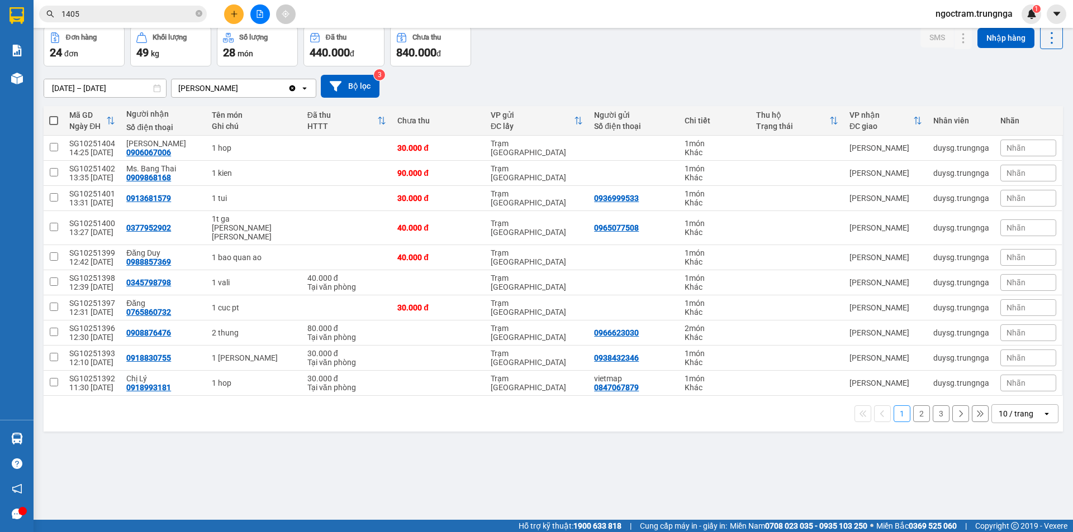
click at [913, 406] on button "2" at bounding box center [921, 414] width 17 height 17
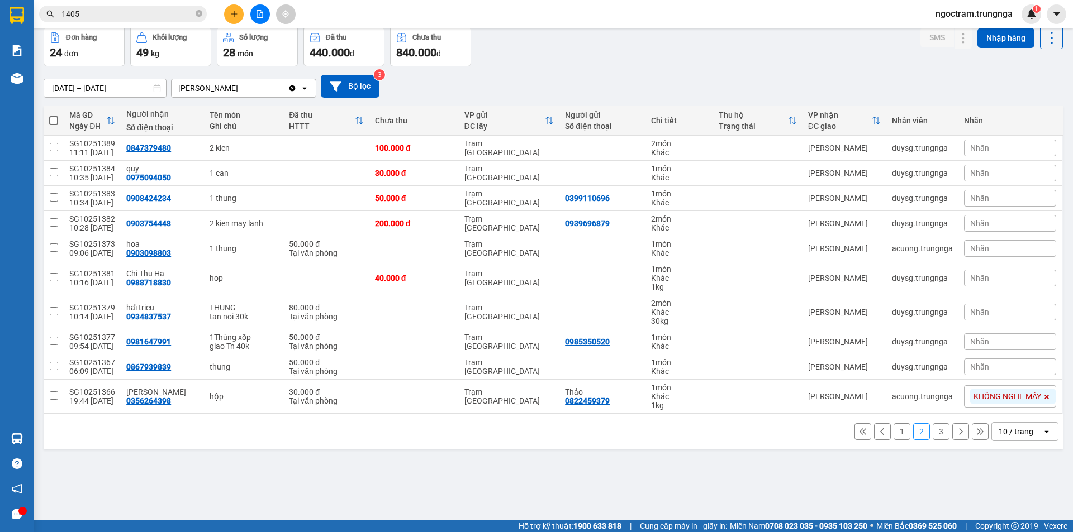
click at [529, 65] on div "Đơn hàng 24 đơn [PERSON_NAME] 49 kg Số [PERSON_NAME] 28 món Đã thu 440.000 [PER…" at bounding box center [553, 46] width 1019 height 40
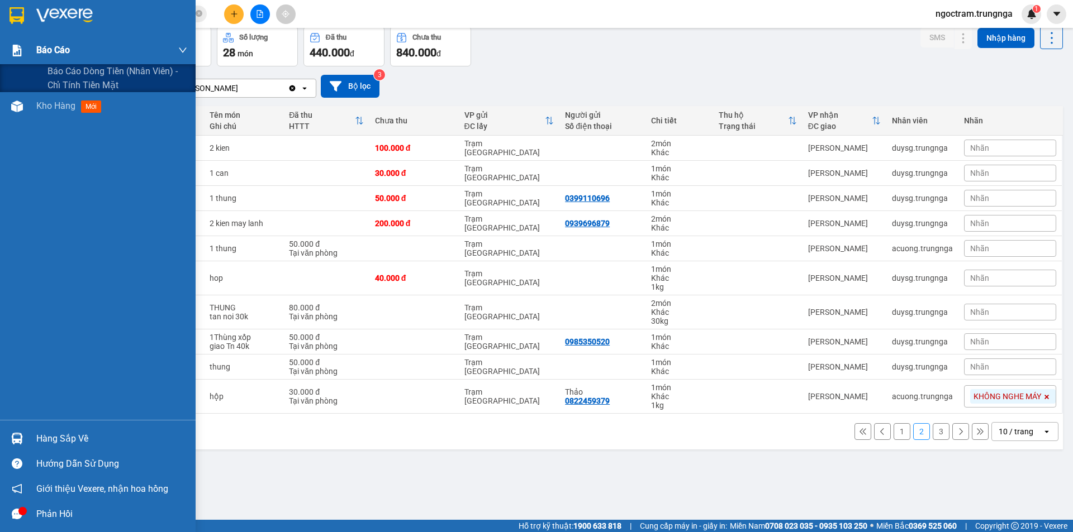
click at [18, 50] on img at bounding box center [17, 51] width 12 height 12
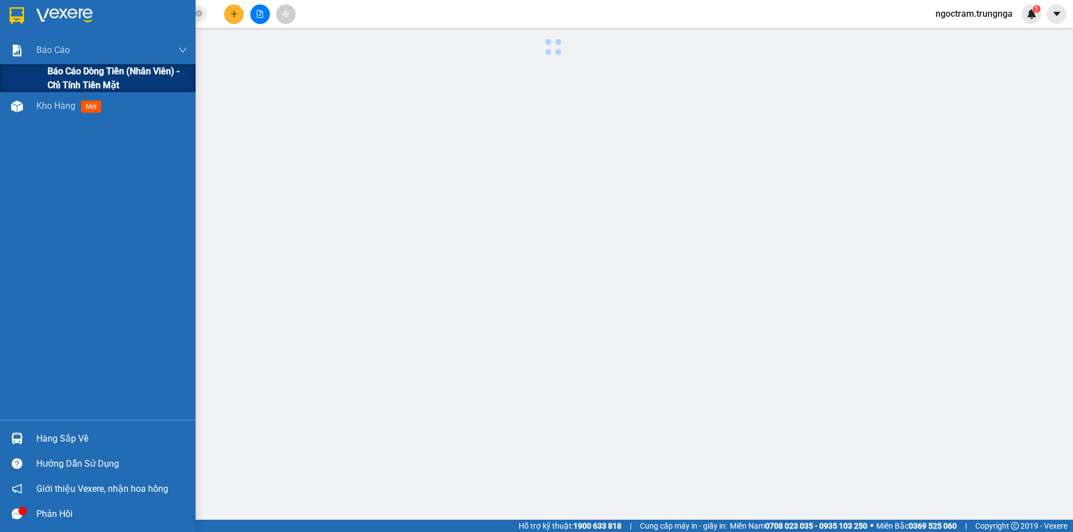
click at [37, 69] on div "Báo cáo dòng tiền (nhân viên) - chỉ tính tiền mặt" at bounding box center [98, 78] width 196 height 28
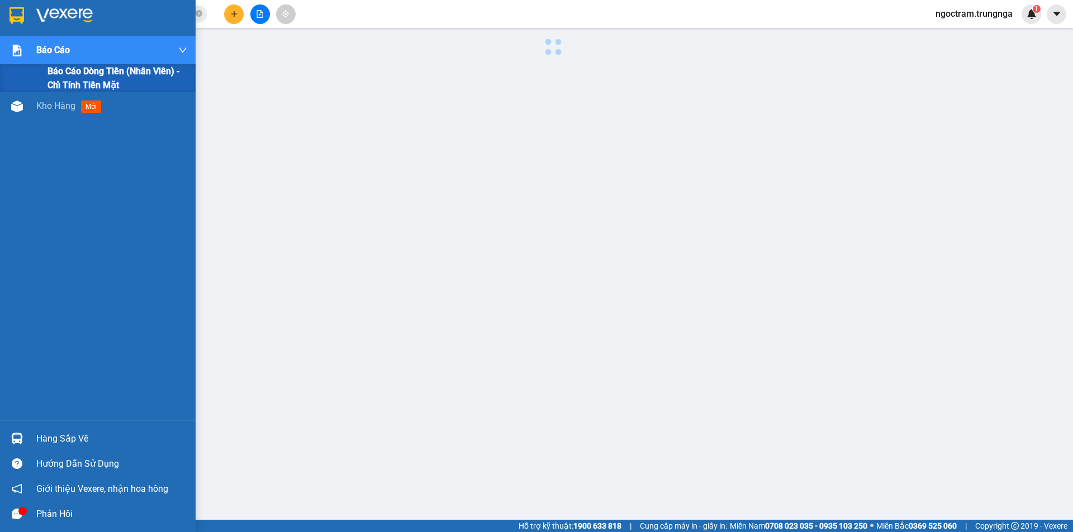
scroll to position [22, 0]
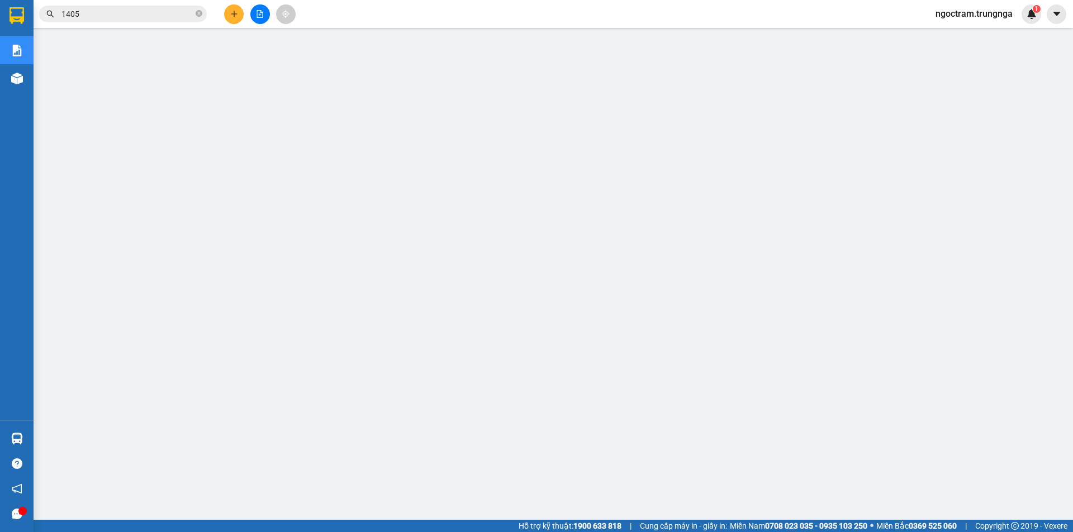
click at [98, 18] on input "1405" at bounding box center [127, 14] width 132 height 12
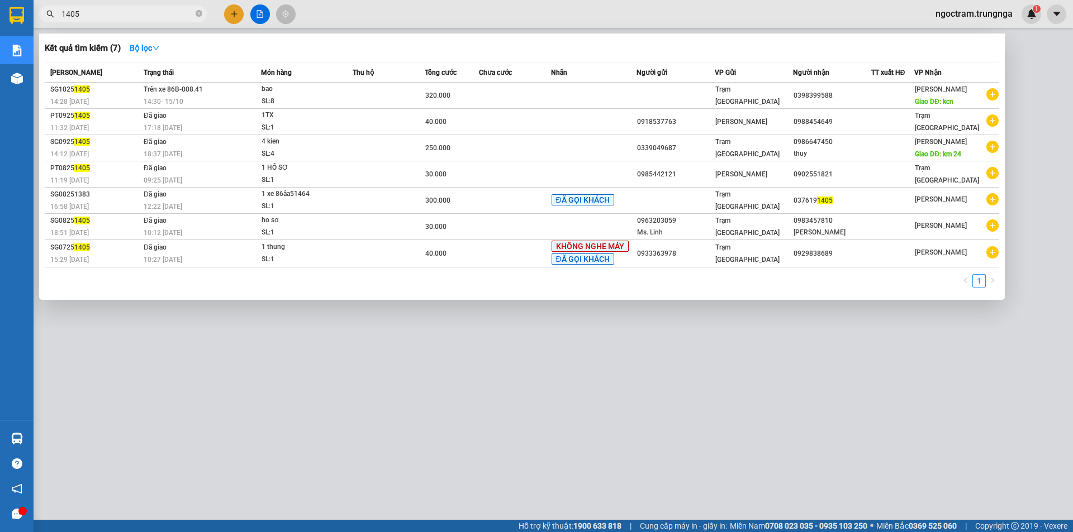
click at [98, 18] on input "1405" at bounding box center [127, 14] width 132 height 12
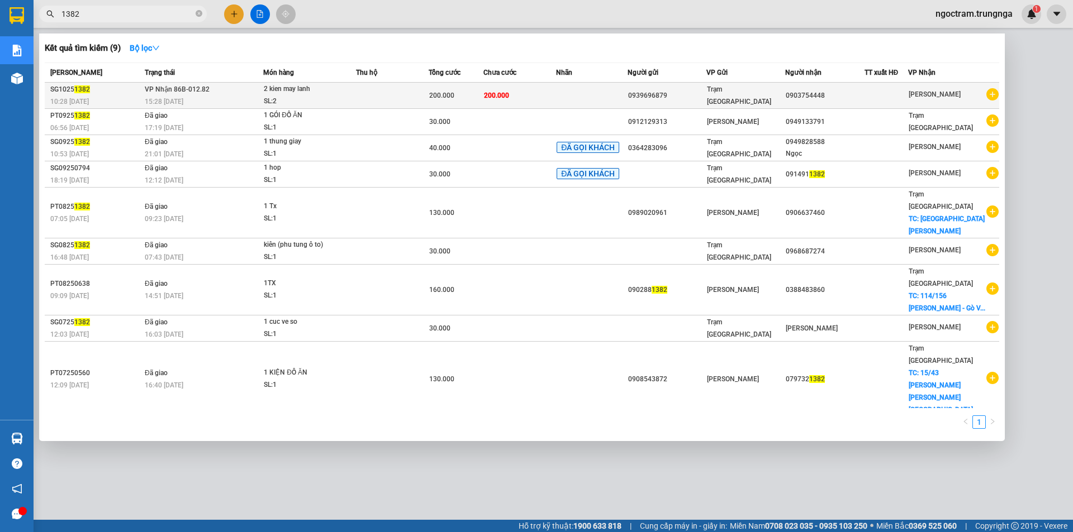
type input "1382"
click at [462, 85] on td "200.000" at bounding box center [456, 96] width 55 height 26
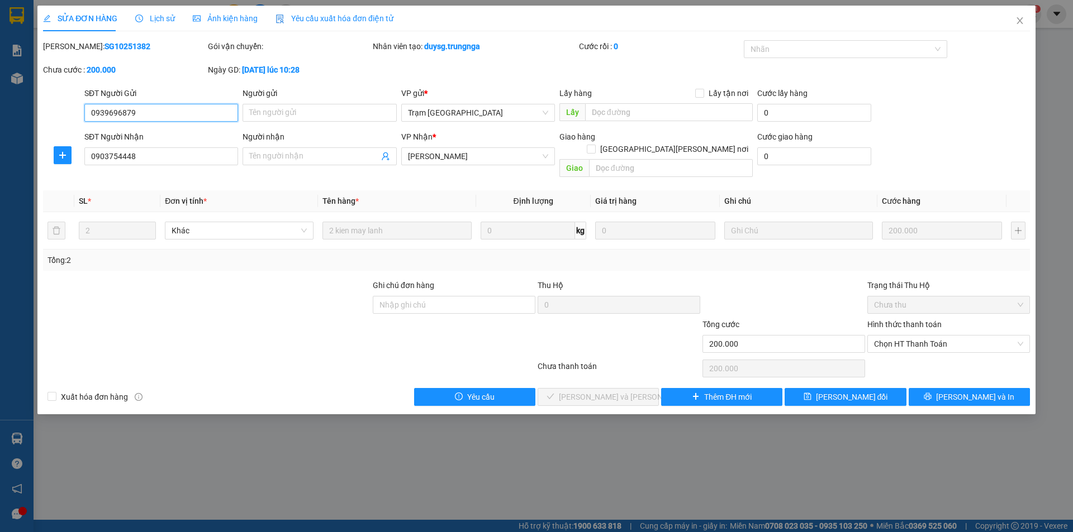
type input "0939696879"
type input "0903754448"
type input "200.000"
click at [932, 336] on span "Chọn HT Thanh Toán" at bounding box center [948, 344] width 149 height 17
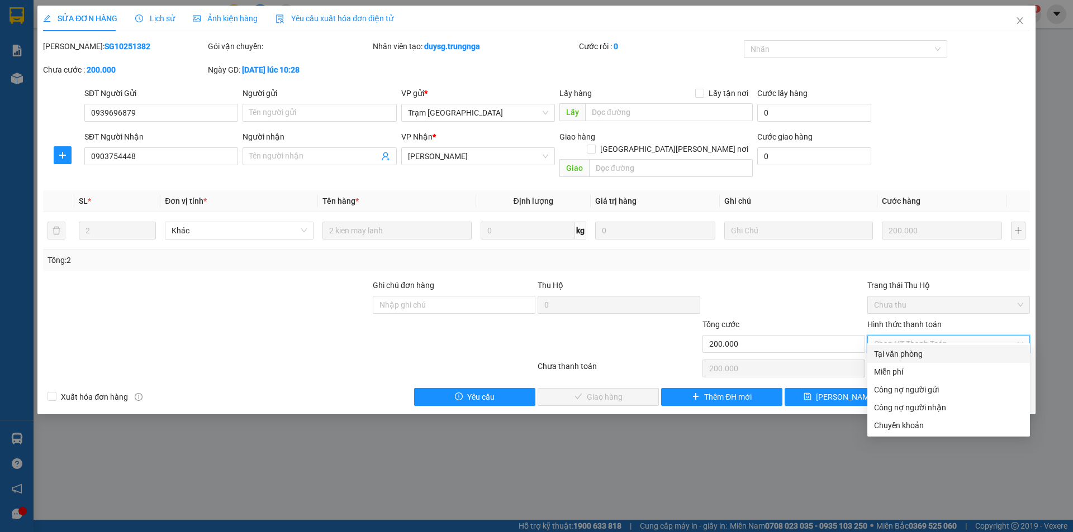
click at [915, 351] on div "Tại văn phòng" at bounding box center [948, 354] width 149 height 12
type input "0"
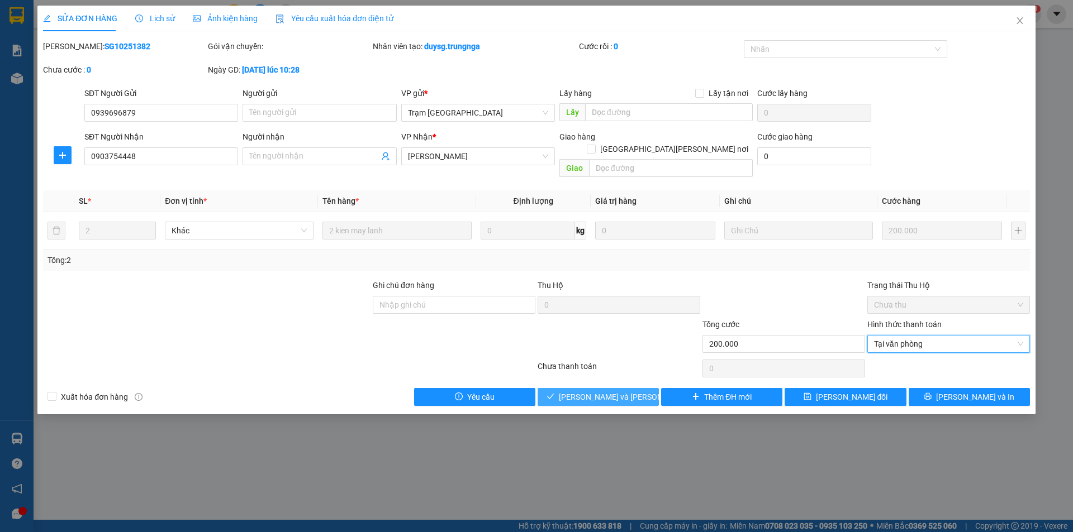
click at [590, 391] on span "[PERSON_NAME] và [PERSON_NAME] hàng" at bounding box center [634, 397] width 151 height 12
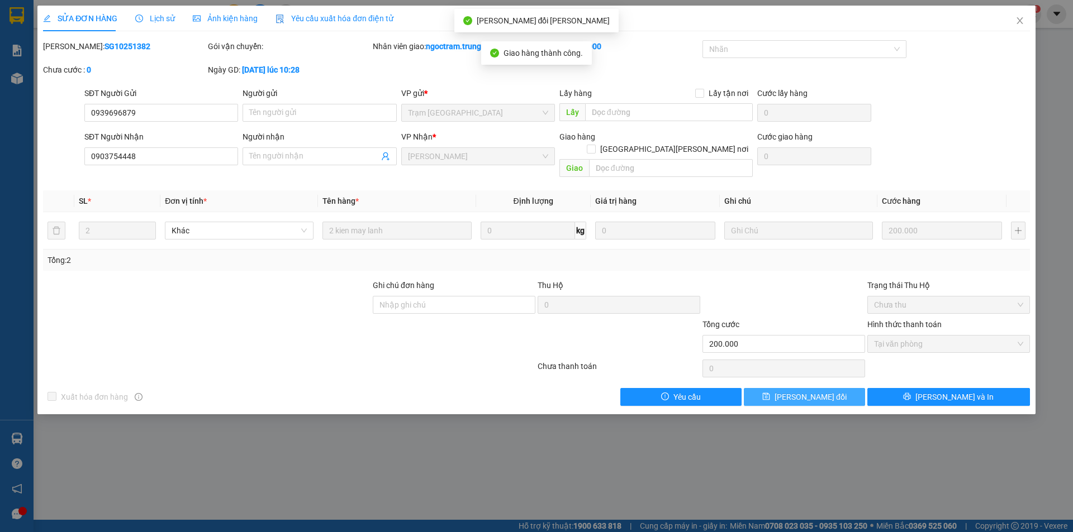
click at [824, 391] on span "[PERSON_NAME] đổi" at bounding box center [810, 397] width 72 height 12
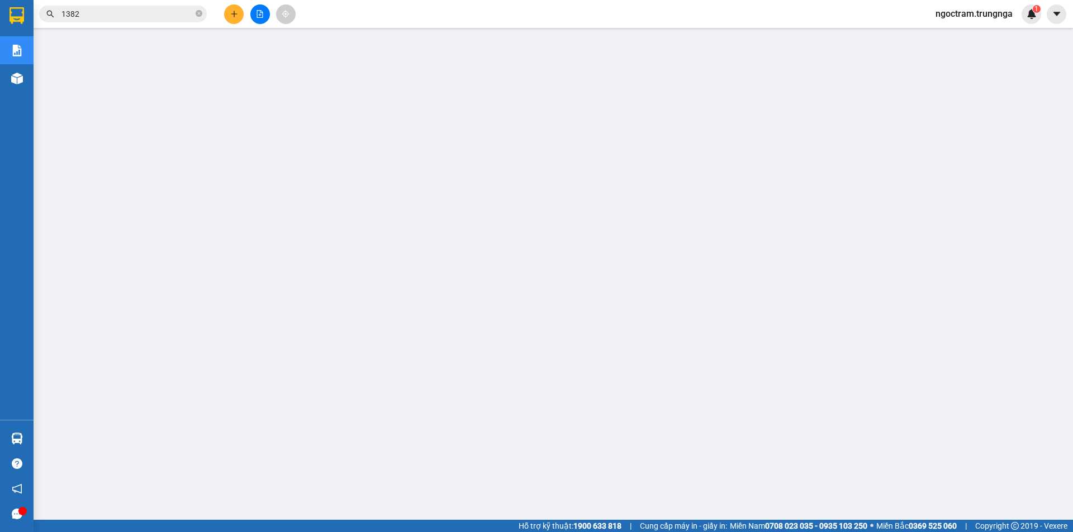
click at [74, 18] on input "1382" at bounding box center [127, 14] width 132 height 12
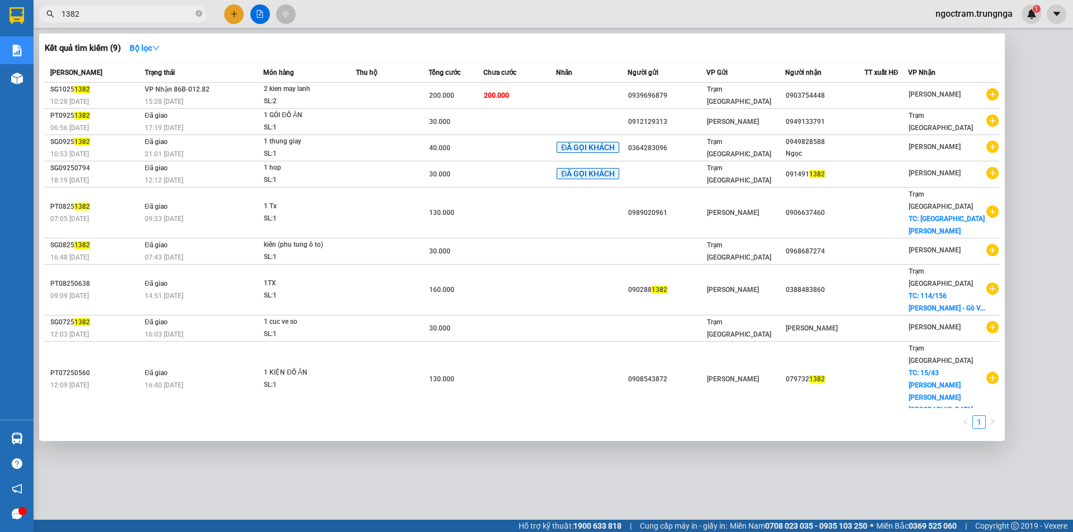
click at [74, 18] on input "1382" at bounding box center [127, 14] width 132 height 12
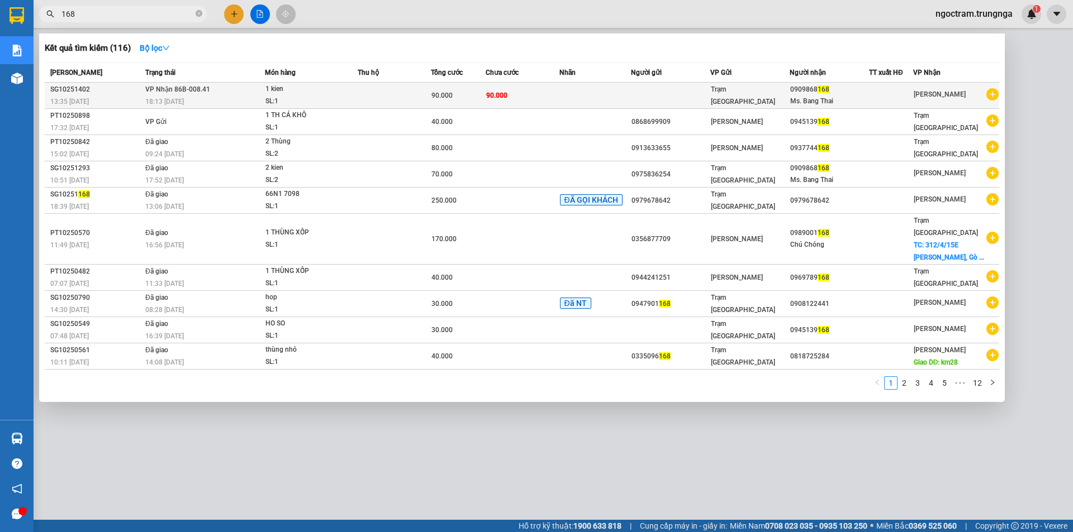
type input "168"
click at [528, 98] on td "90.000" at bounding box center [522, 96] width 73 height 26
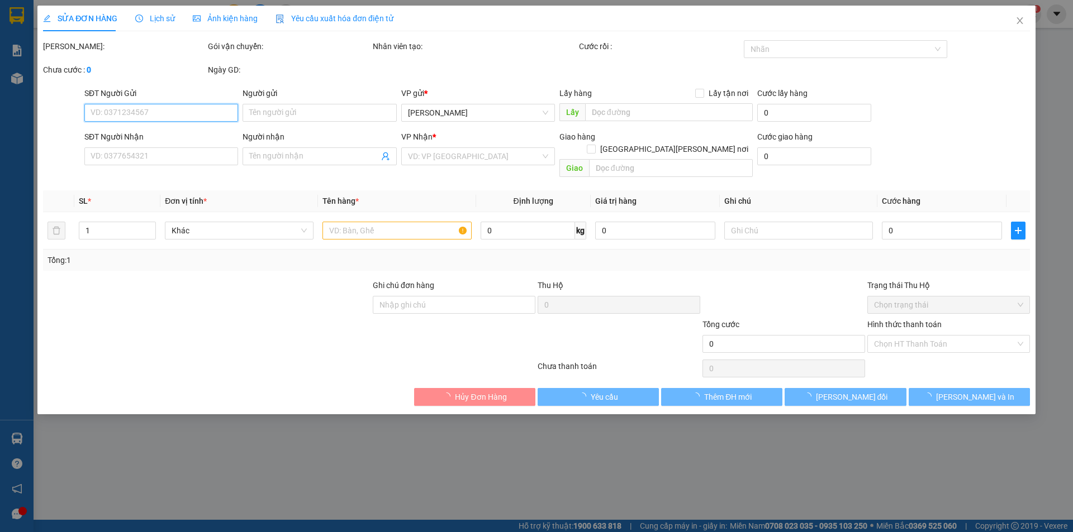
type input "0909868168"
type input "Ms. Bang Thai"
type input "90.000"
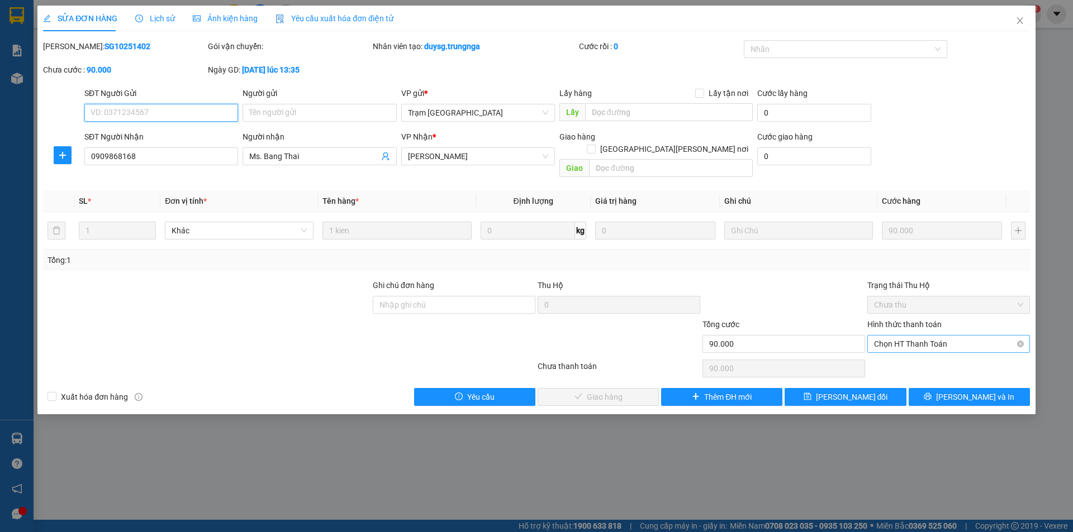
click at [917, 336] on span "Chọn HT Thanh Toán" at bounding box center [948, 344] width 149 height 17
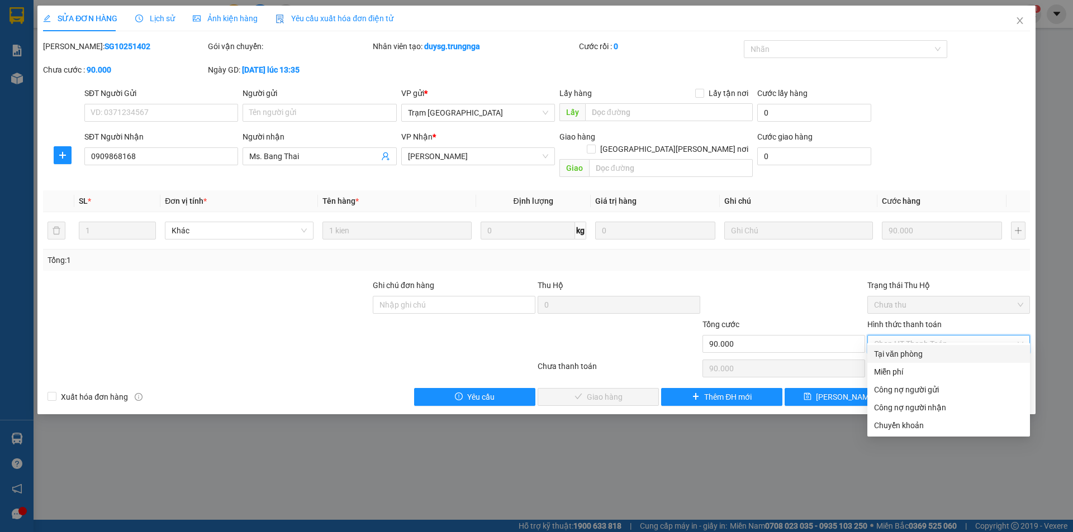
click at [904, 361] on div "Tại văn phòng" at bounding box center [948, 354] width 163 height 18
type input "0"
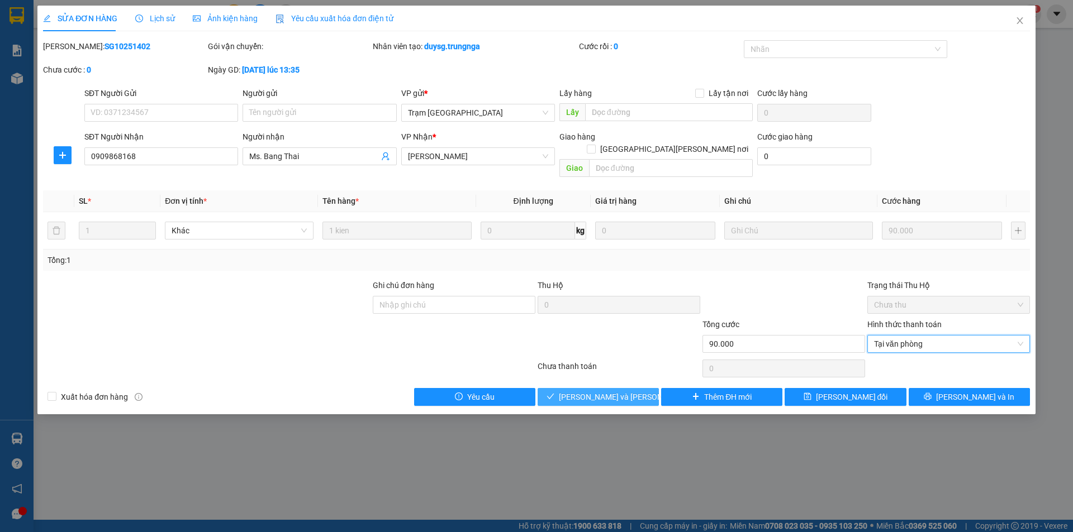
click at [591, 391] on span "[PERSON_NAME] và [PERSON_NAME] hàng" at bounding box center [634, 397] width 151 height 12
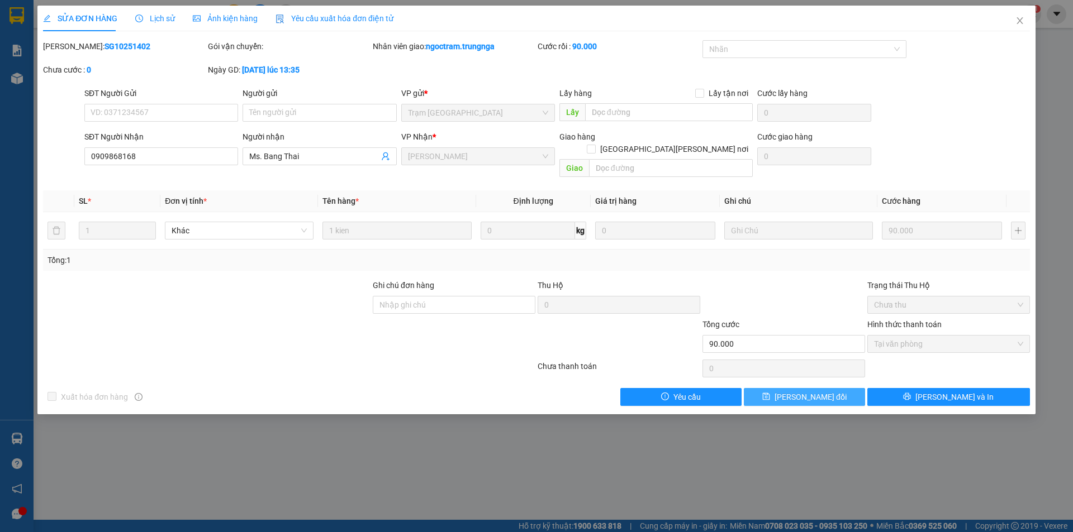
drag, startPoint x: 799, startPoint y: 382, endPoint x: 810, endPoint y: 377, distance: 12.5
click at [806, 391] on span "[PERSON_NAME] đổi" at bounding box center [810, 397] width 72 height 12
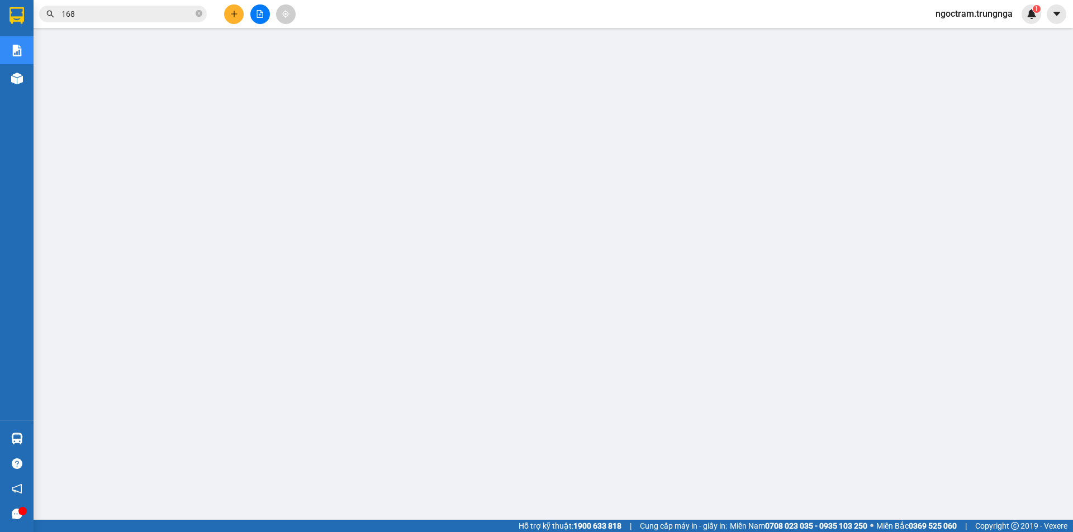
click at [85, 13] on input "168" at bounding box center [127, 14] width 132 height 12
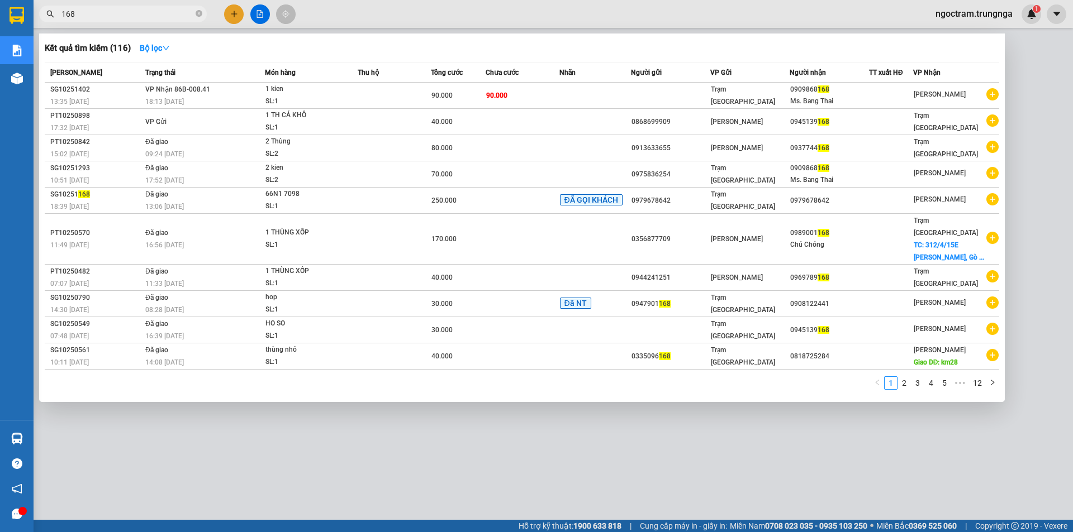
click at [85, 13] on input "168" at bounding box center [127, 14] width 132 height 12
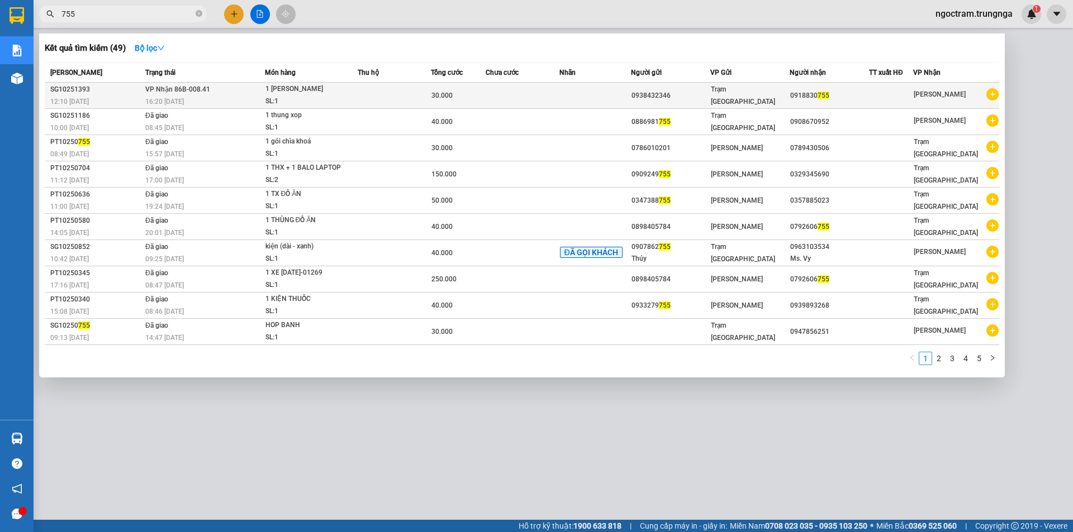
type input "755"
click at [325, 89] on div "1 [PERSON_NAME]" at bounding box center [307, 89] width 84 height 12
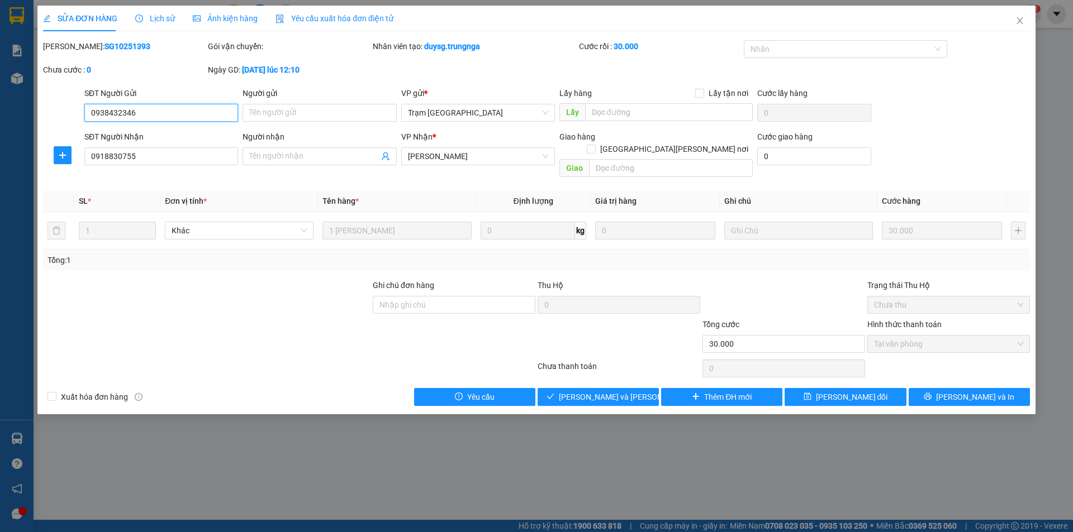
type input "0938432346"
type input "0918830755"
type input "30.000"
click at [605, 391] on span "Giao hàng" at bounding box center [605, 397] width 36 height 12
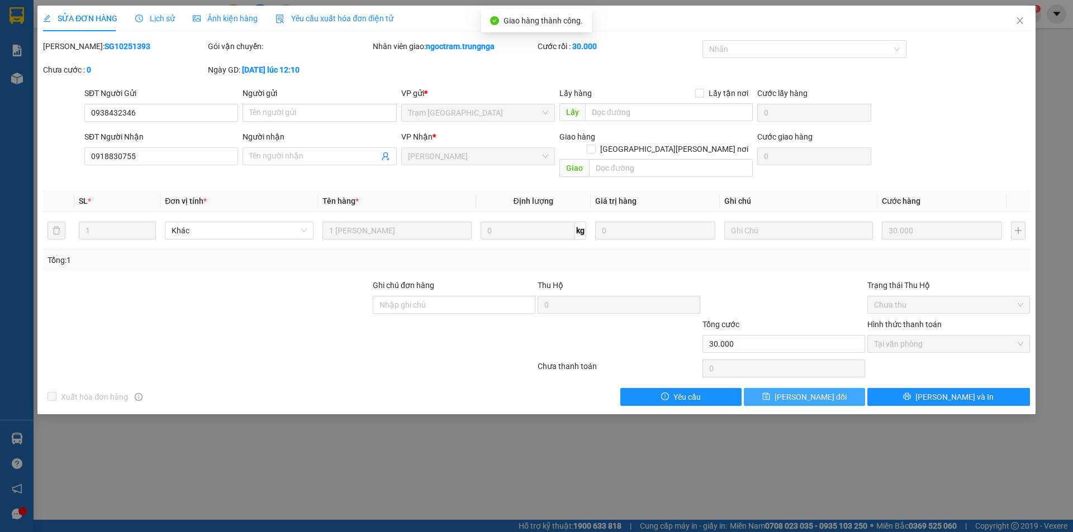
click at [835, 388] on button "[PERSON_NAME] đổi" at bounding box center [804, 397] width 121 height 18
